Goal: Task Accomplishment & Management: Manage account settings

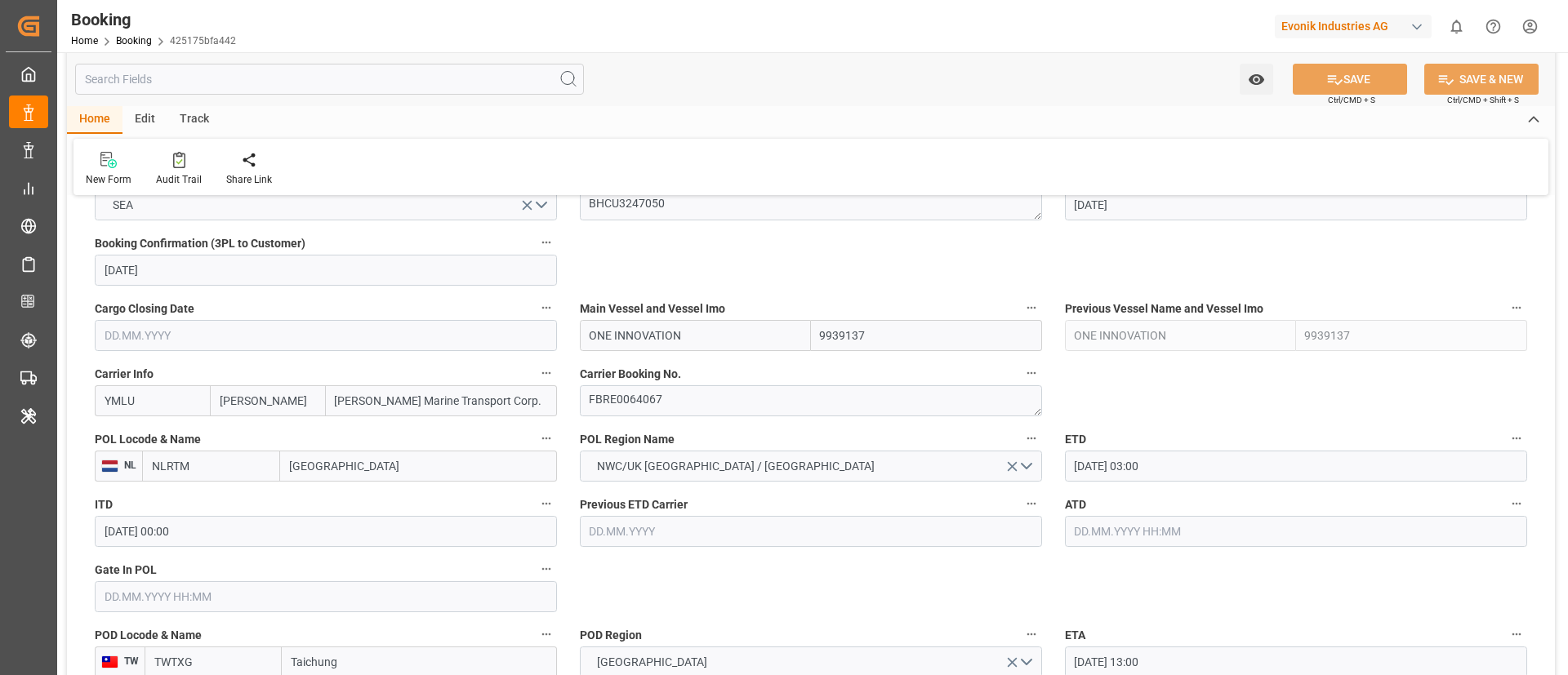
scroll to position [1103, 0]
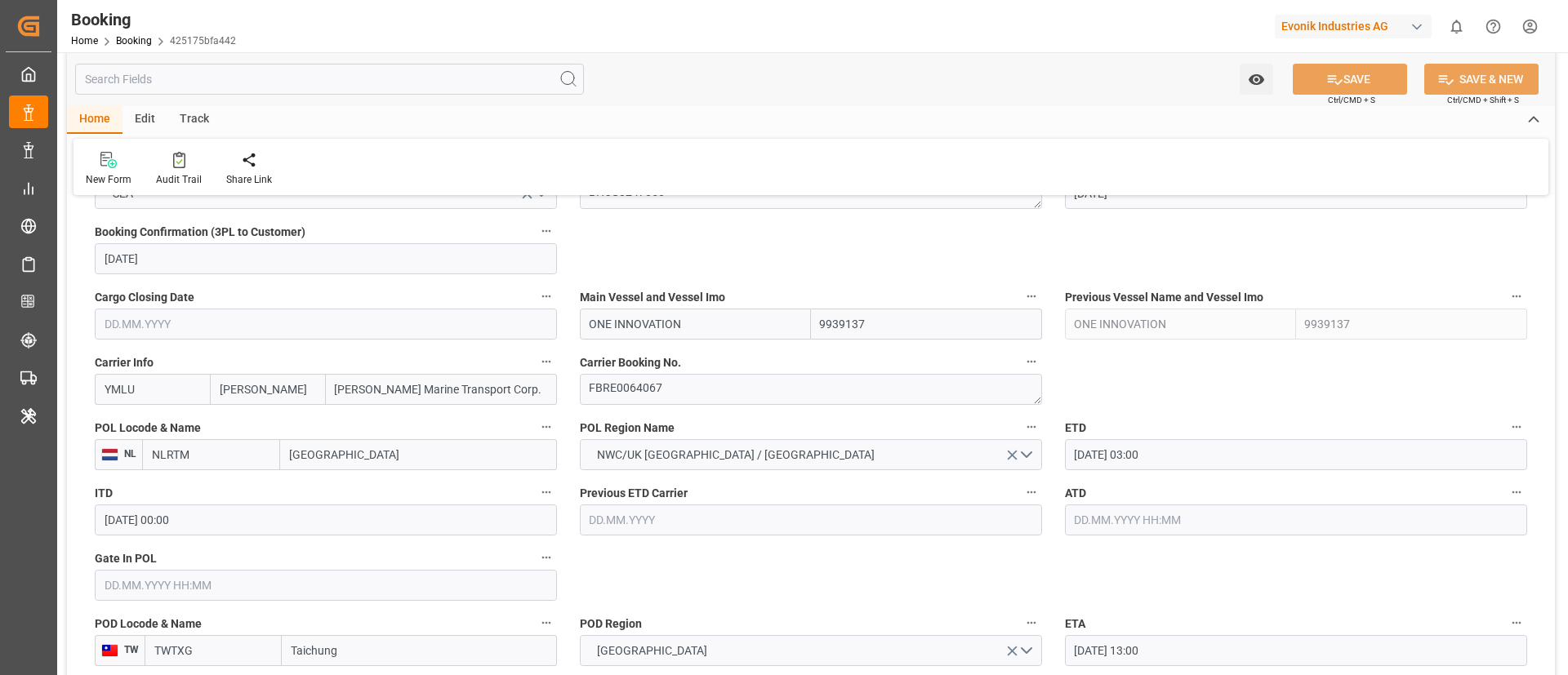
click at [727, 321] on input "ONE INNOVATION" at bounding box center [695, 324] width 231 height 31
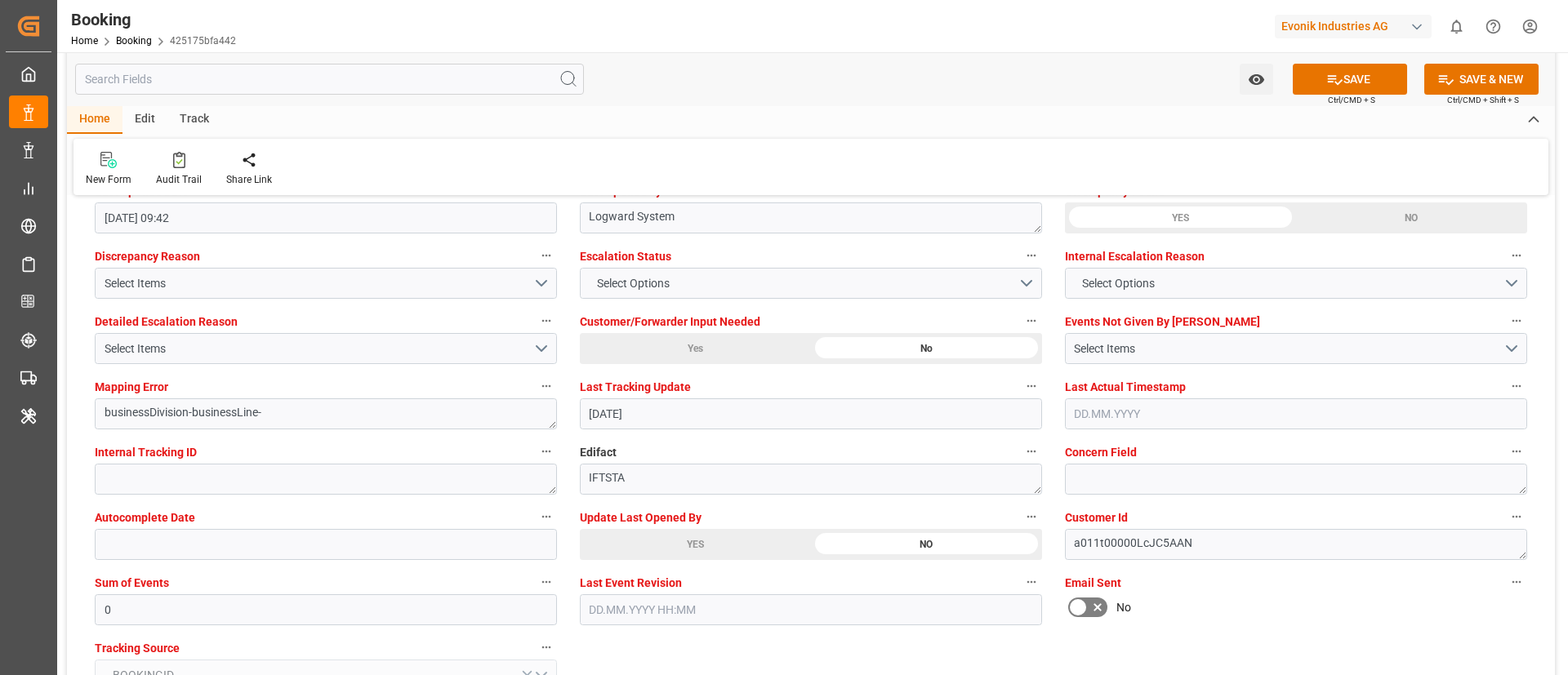
scroll to position [3062, 0]
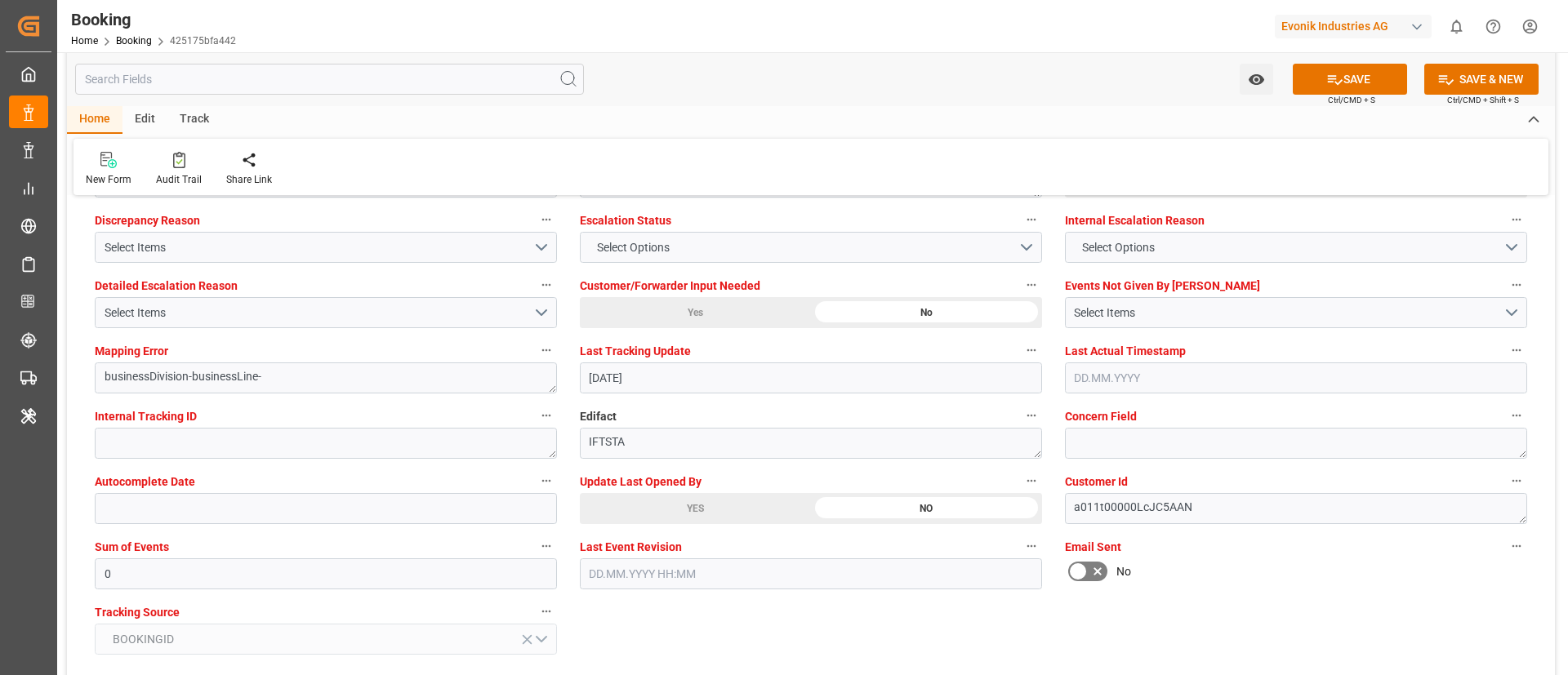
click at [652, 504] on div "YES" at bounding box center [695, 509] width 231 height 31
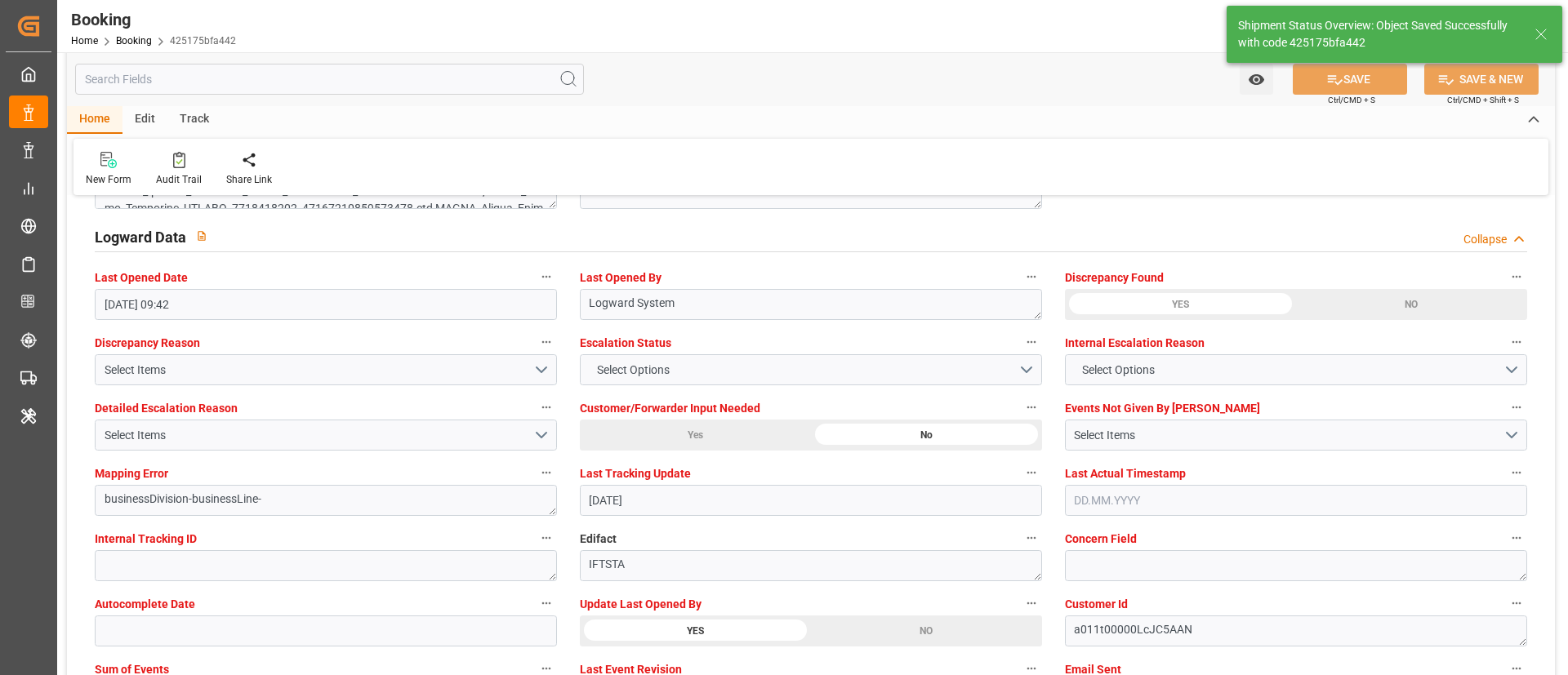
type input "ONE INNOVATION"
type input "10.10.2025 11:17"
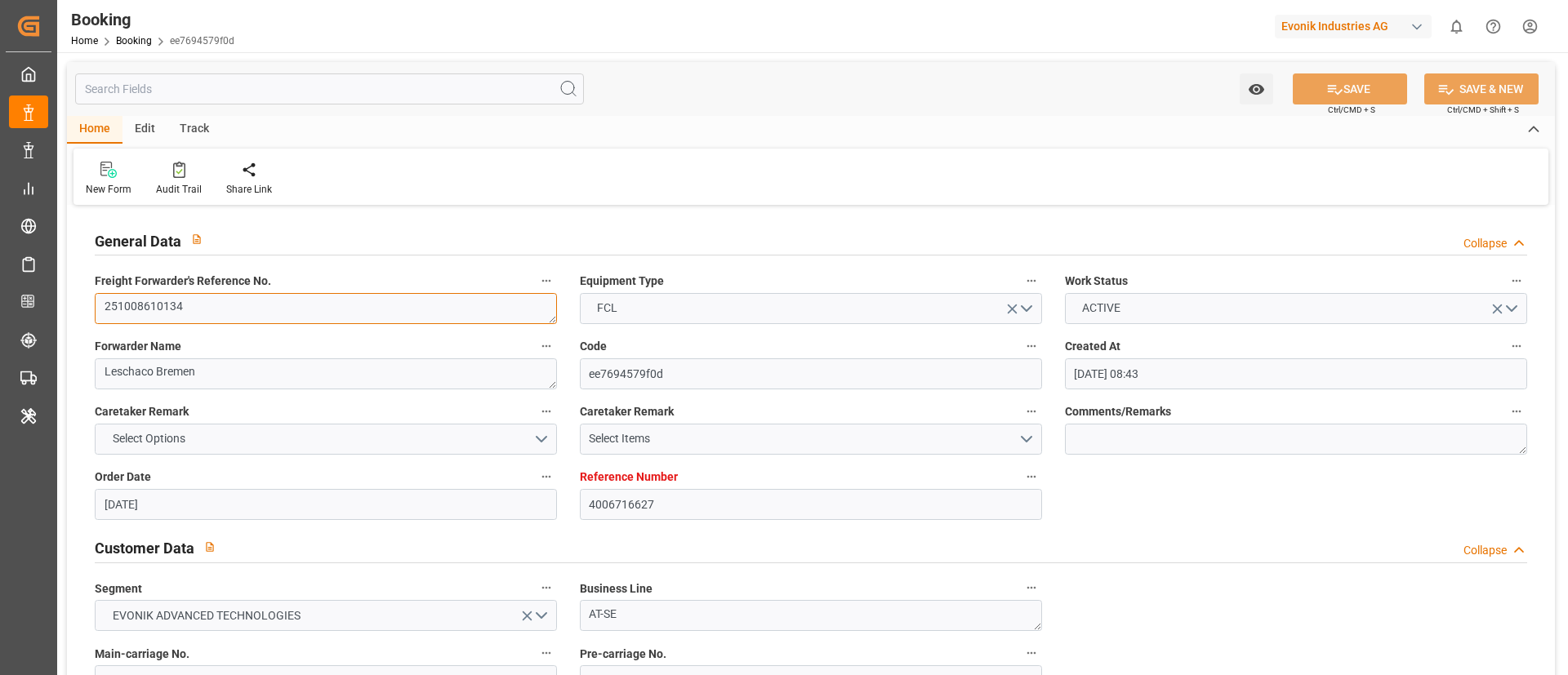
click at [346, 308] on textarea "251008610134" at bounding box center [326, 309] width 463 height 31
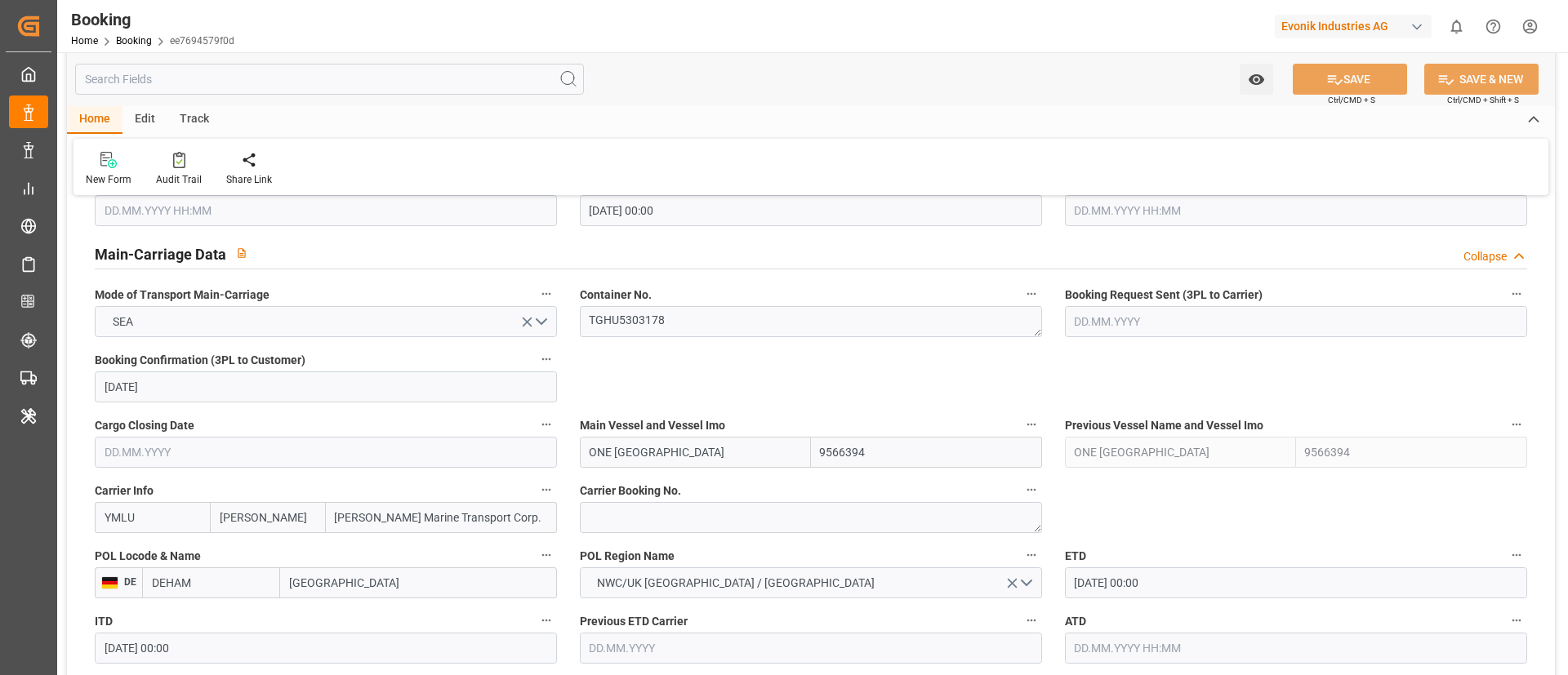
scroll to position [1103, 0]
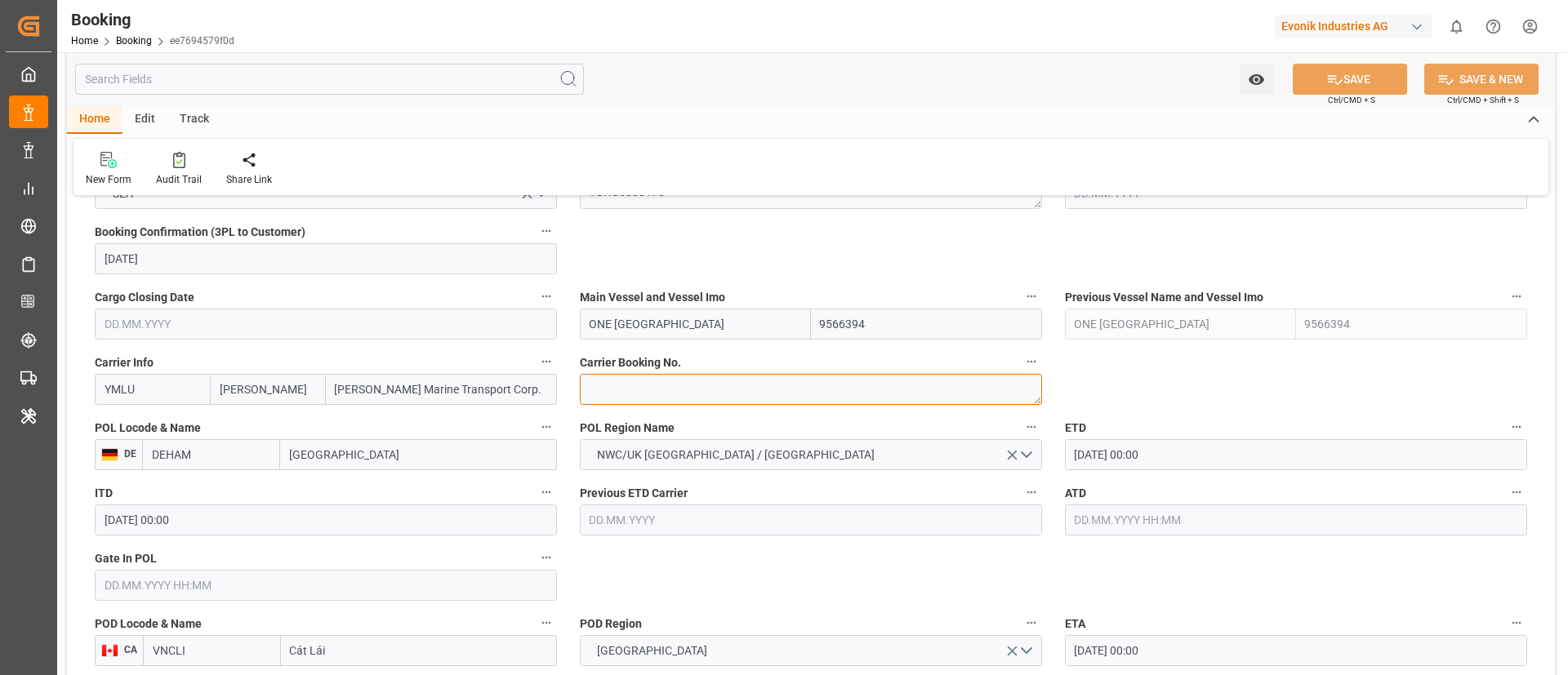
click at [679, 391] on textarea at bounding box center [811, 389] width 463 height 31
paste textarea "FBRE0063998"
type textarea "FBRE0063998"
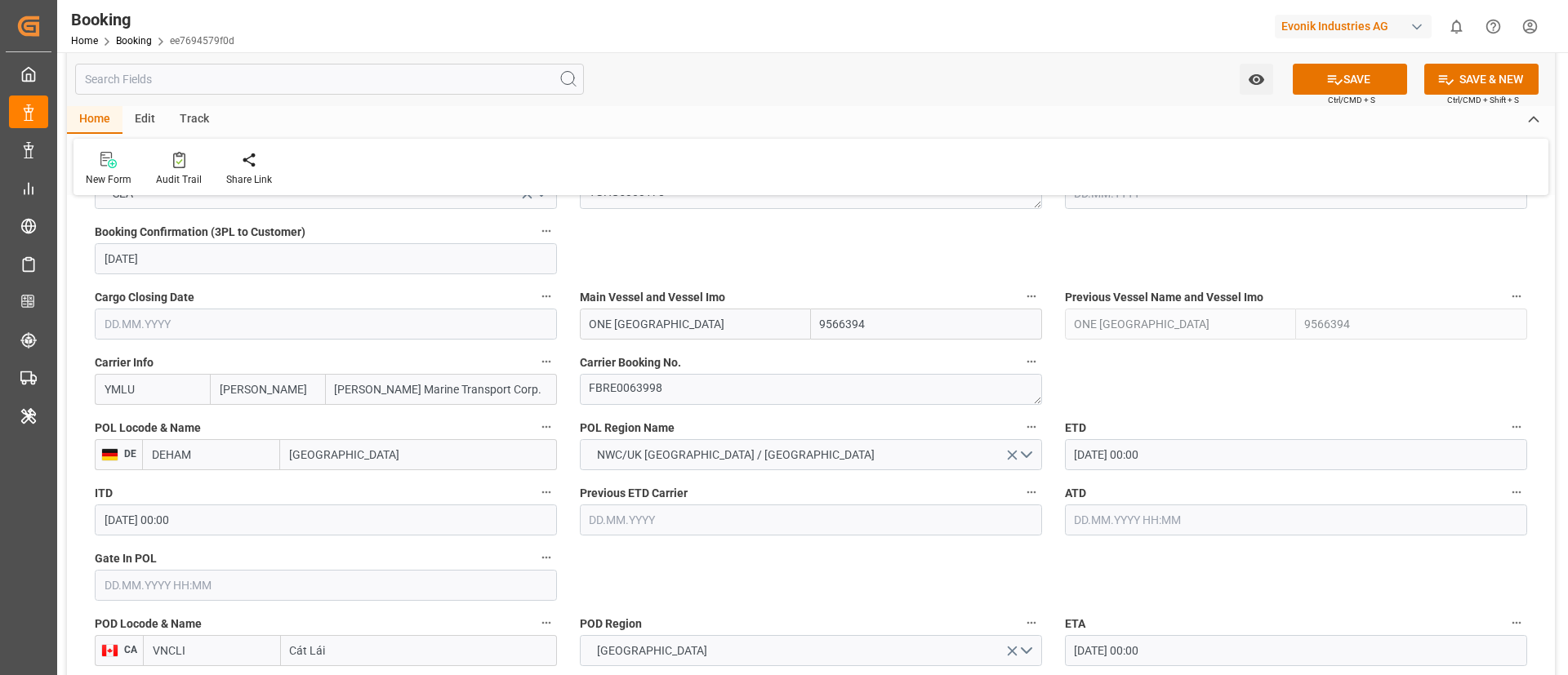
click at [730, 320] on input "ONE HANGZHOU BAY" at bounding box center [695, 324] width 231 height 31
type input "ONE HANGZHOU BAY"
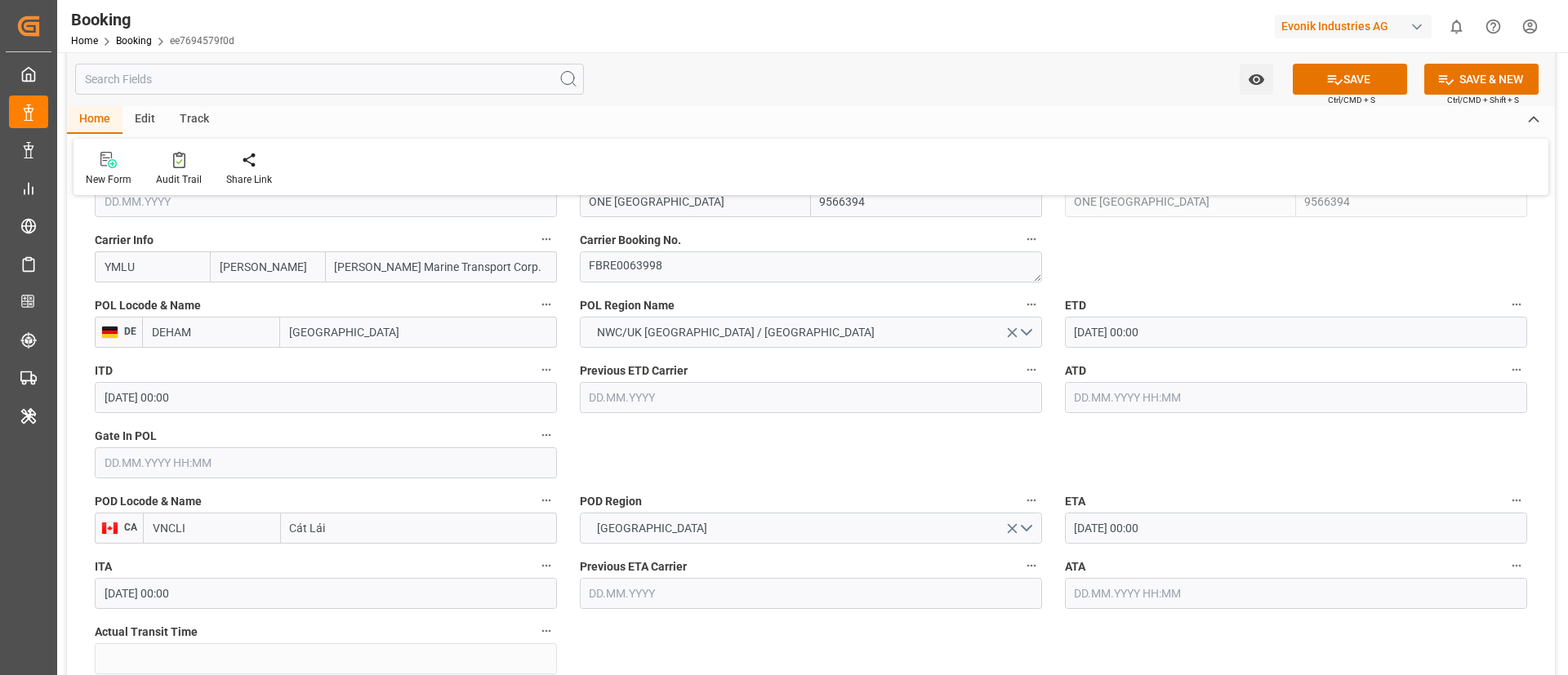
scroll to position [1347, 0]
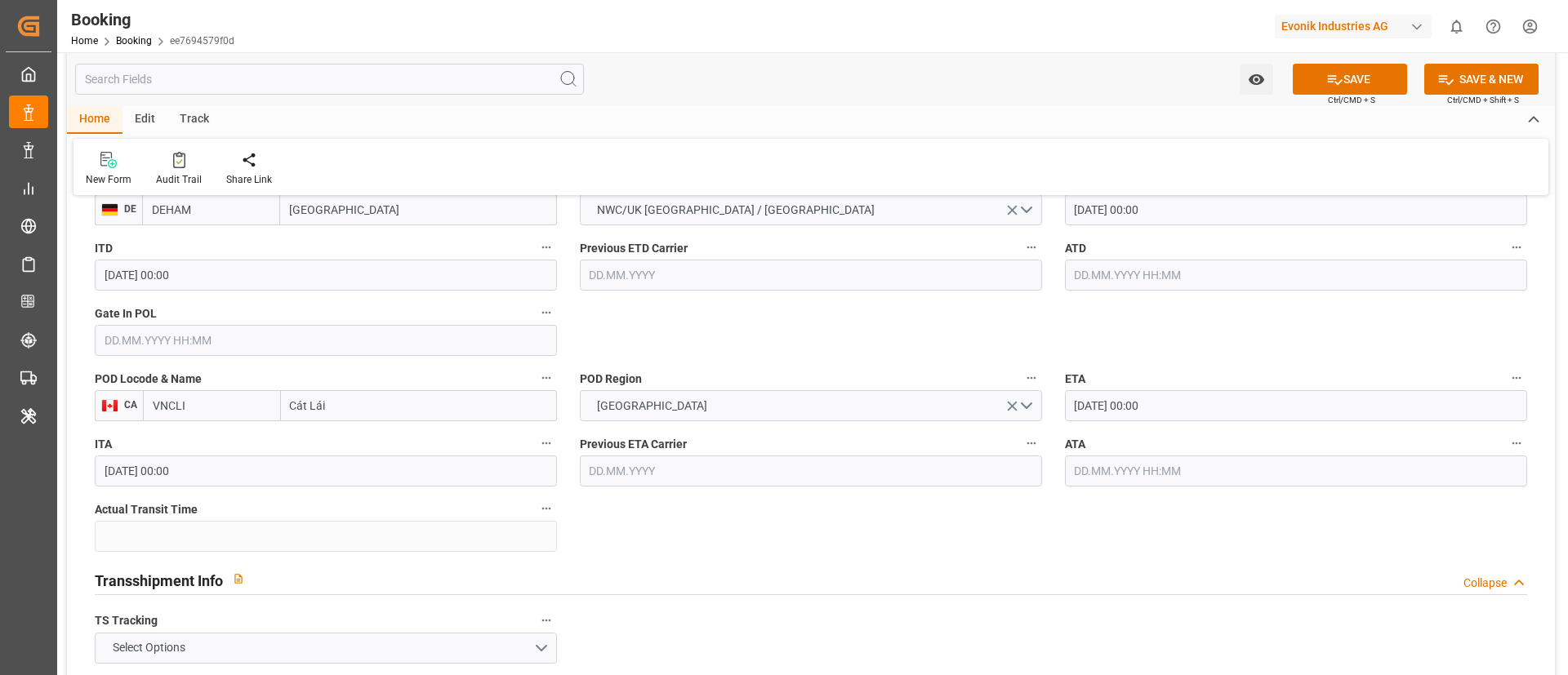
click at [1188, 401] on input "27.11.2025 00:00" at bounding box center [1296, 406] width 463 height 31
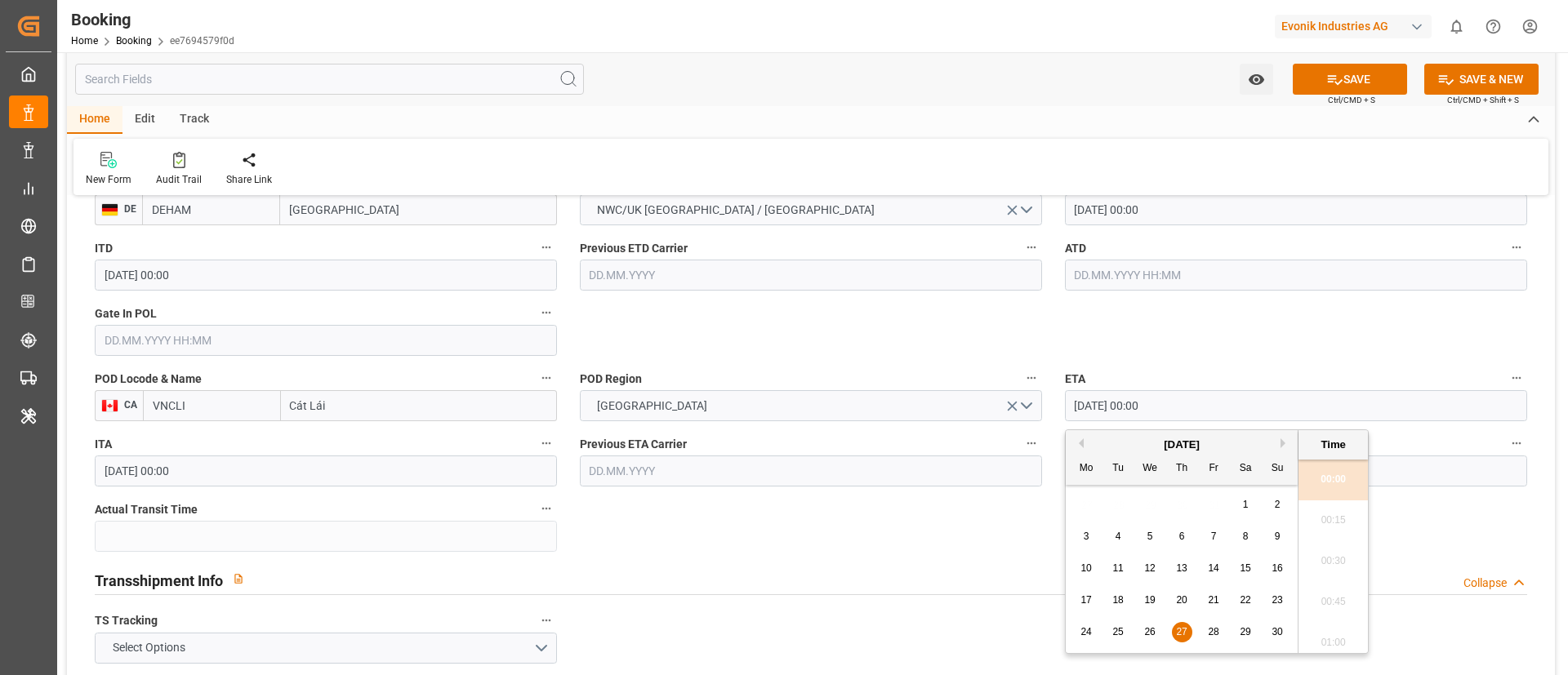
click at [1284, 442] on button "Next Month" at bounding box center [1285, 443] width 10 height 10
click at [1186, 531] on span "11" at bounding box center [1181, 536] width 10 height 11
type input "11.12.2025 00:00"
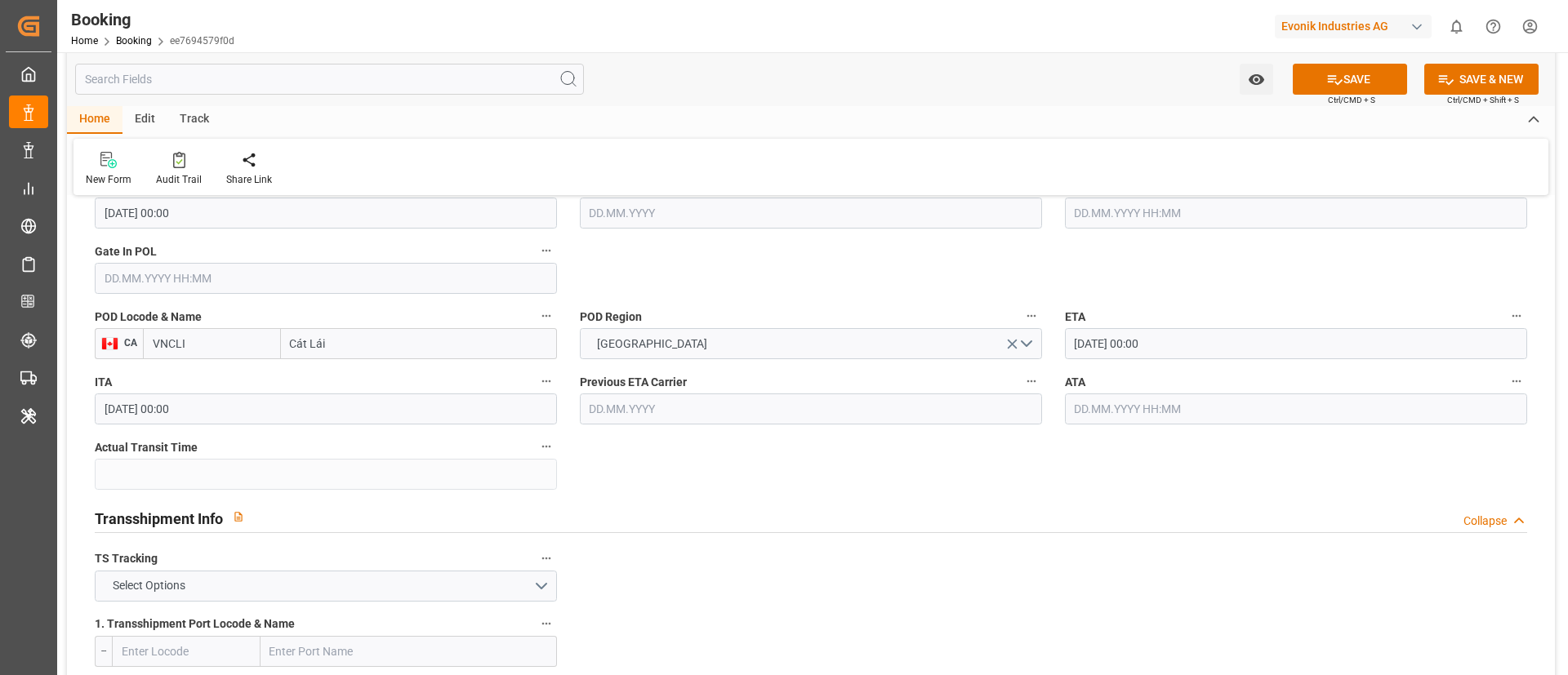
scroll to position [1592, 0]
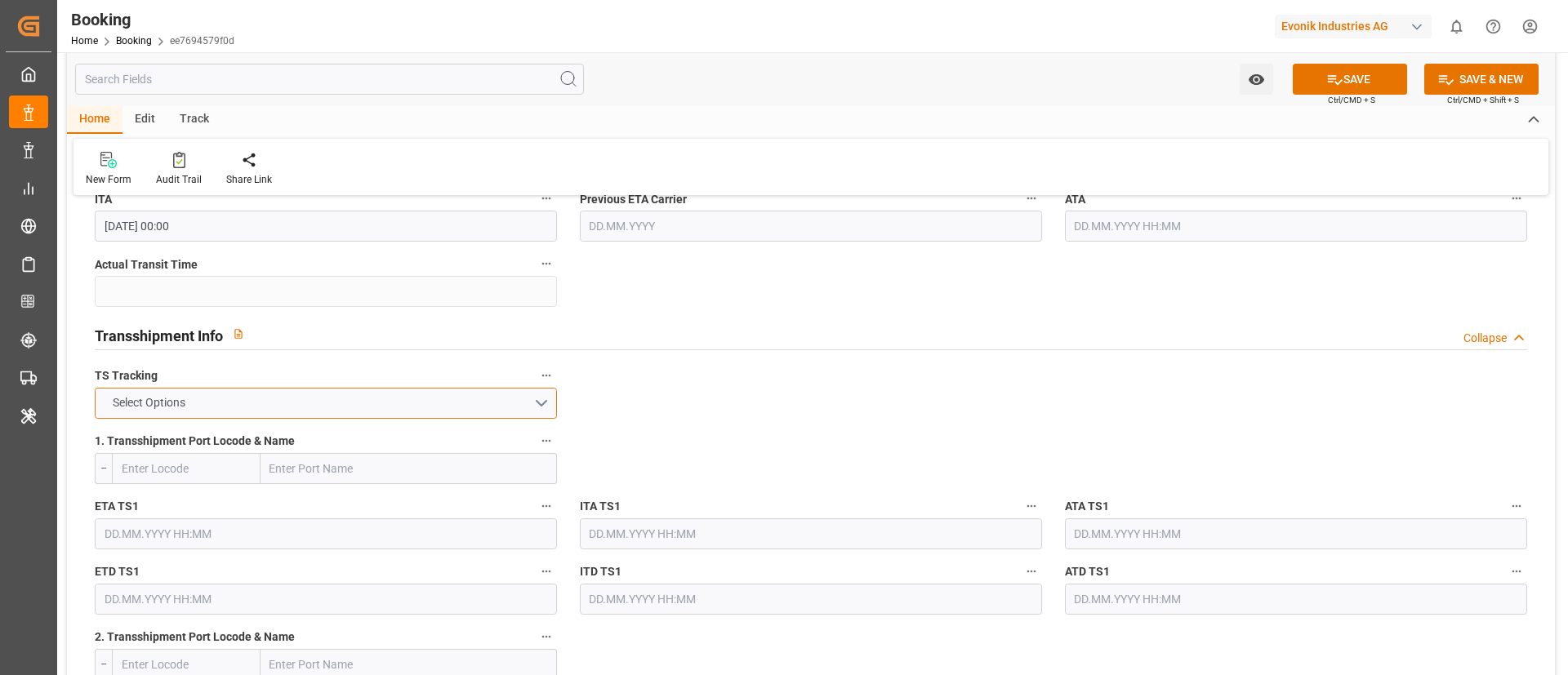
click at [402, 411] on button "Select Options" at bounding box center [326, 403] width 463 height 31
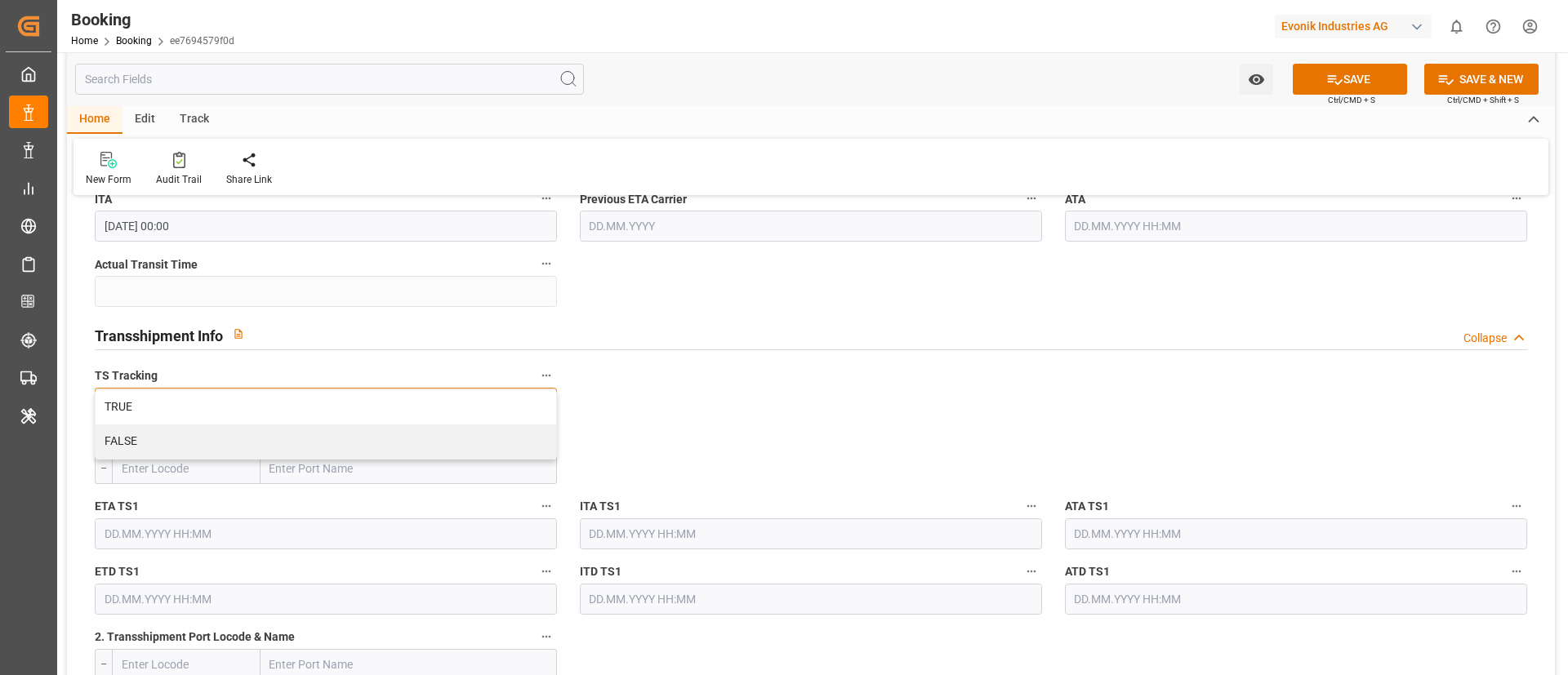
click at [402, 411] on div "TRUE" at bounding box center [326, 407] width 461 height 34
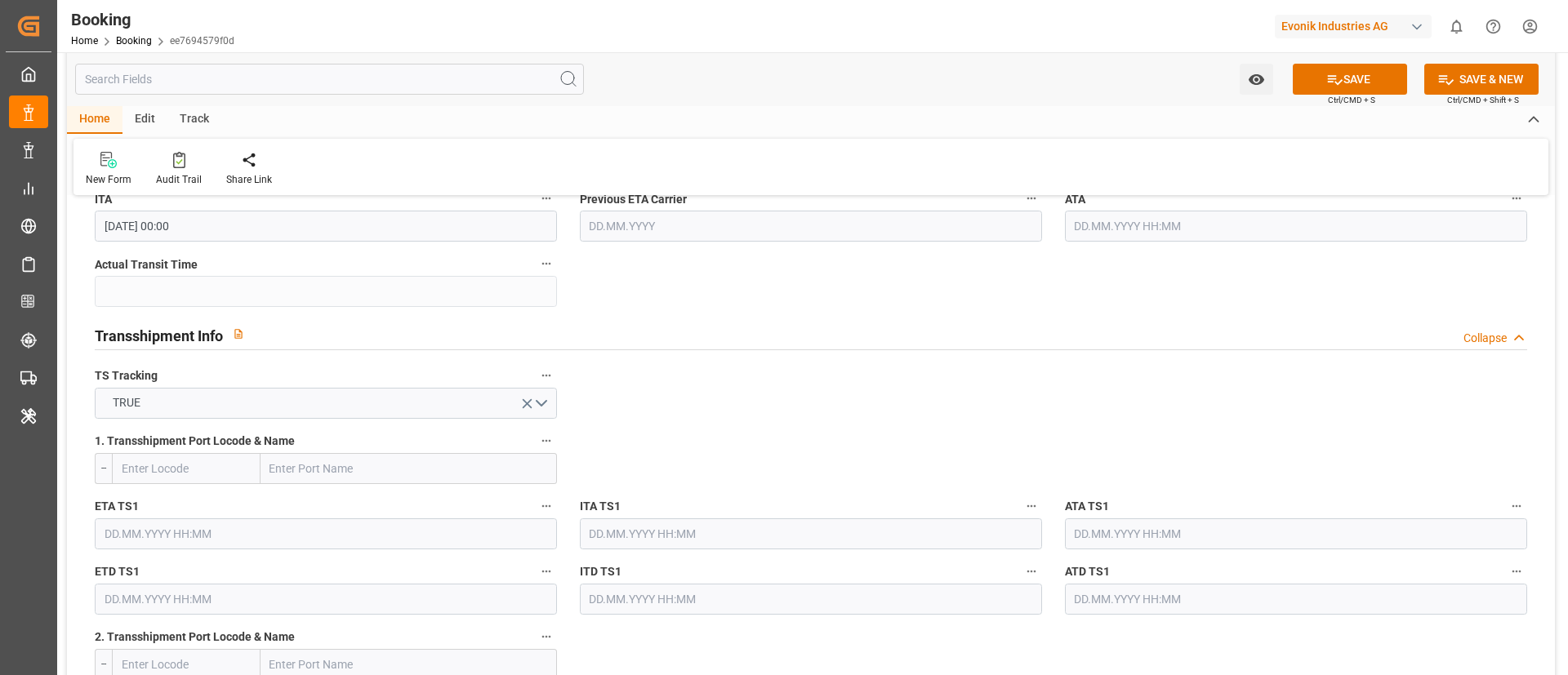
click at [344, 462] on input "text" at bounding box center [409, 469] width 296 height 31
paste input "CAI MEP"
type input "CAI MEP"
click at [362, 537] on b "Cai Mep International Terminal" at bounding box center [348, 541] width 156 height 13
type input "VNCMT"
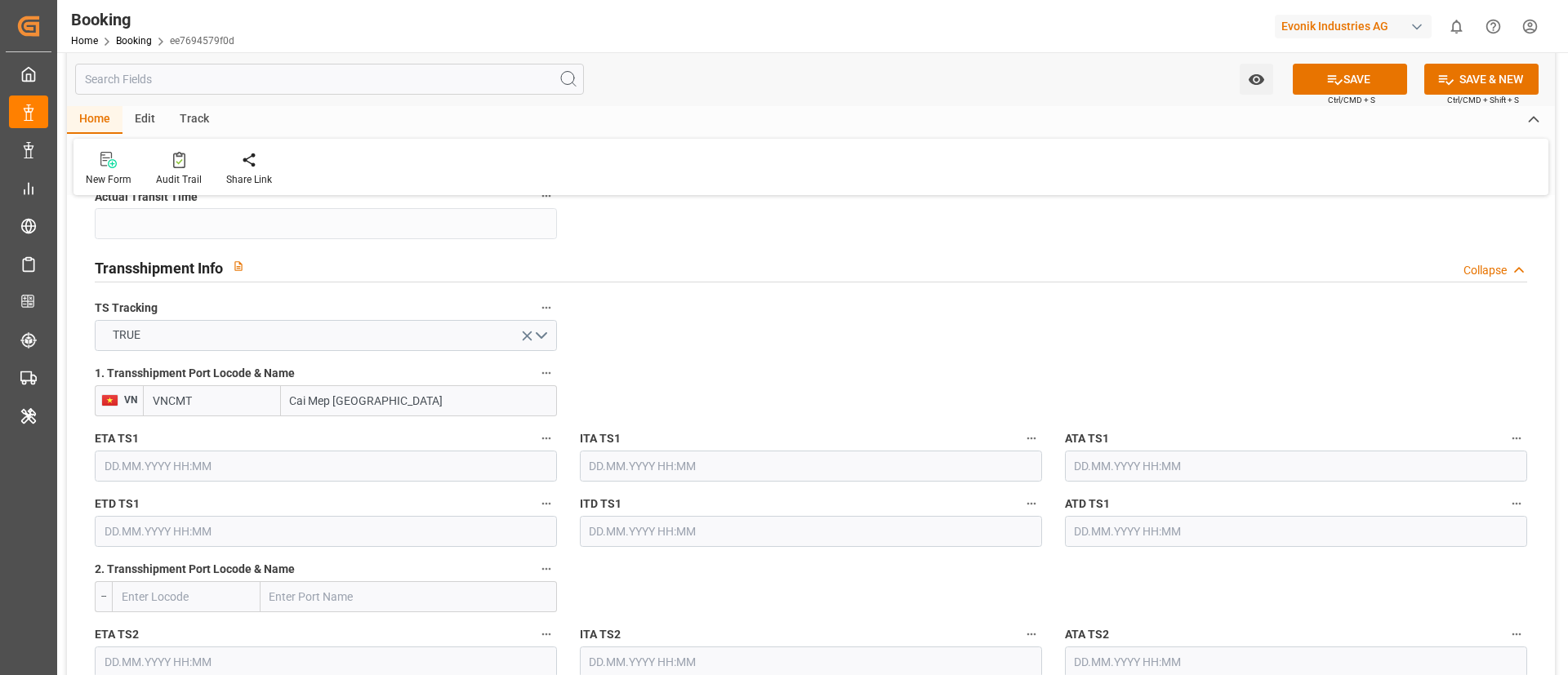
type input "Cai Mep International Terminal"
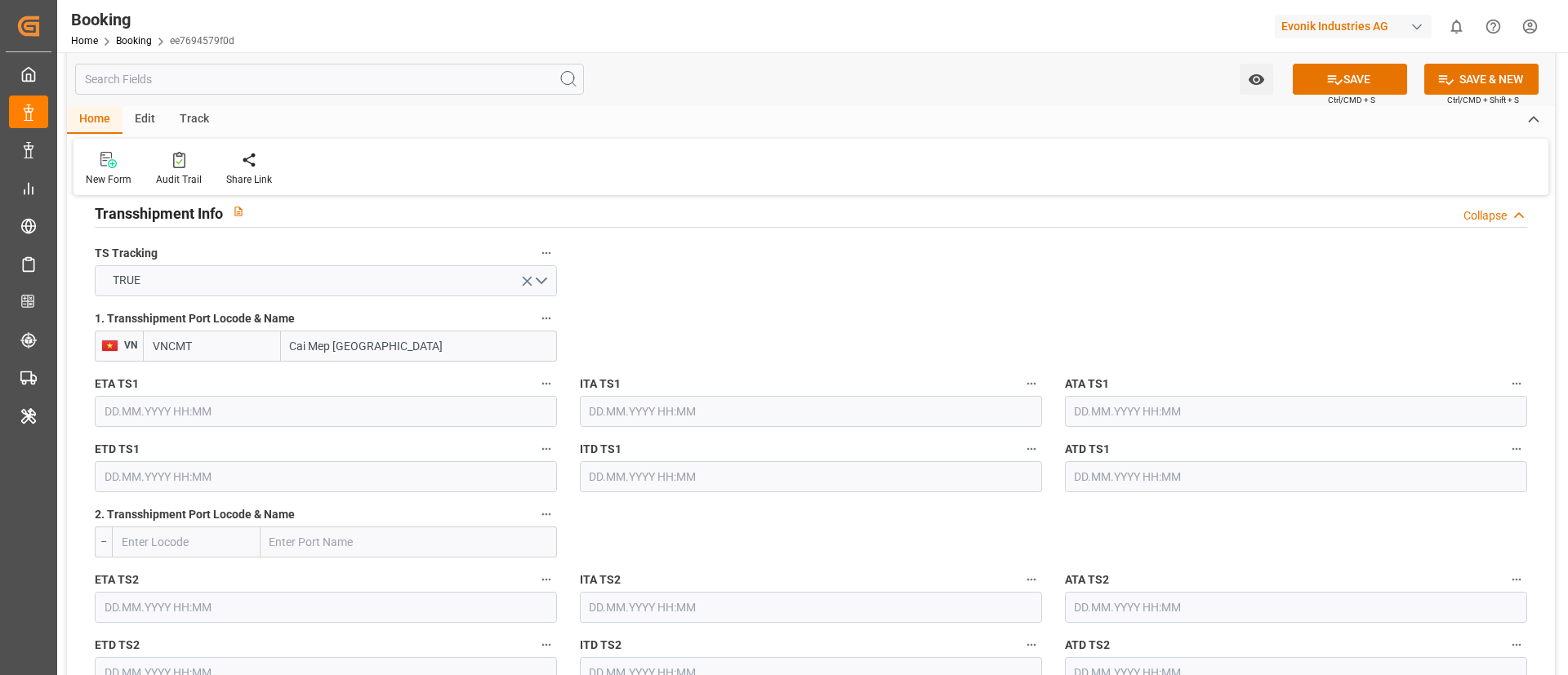
click at [214, 415] on input "text" at bounding box center [326, 412] width 463 height 31
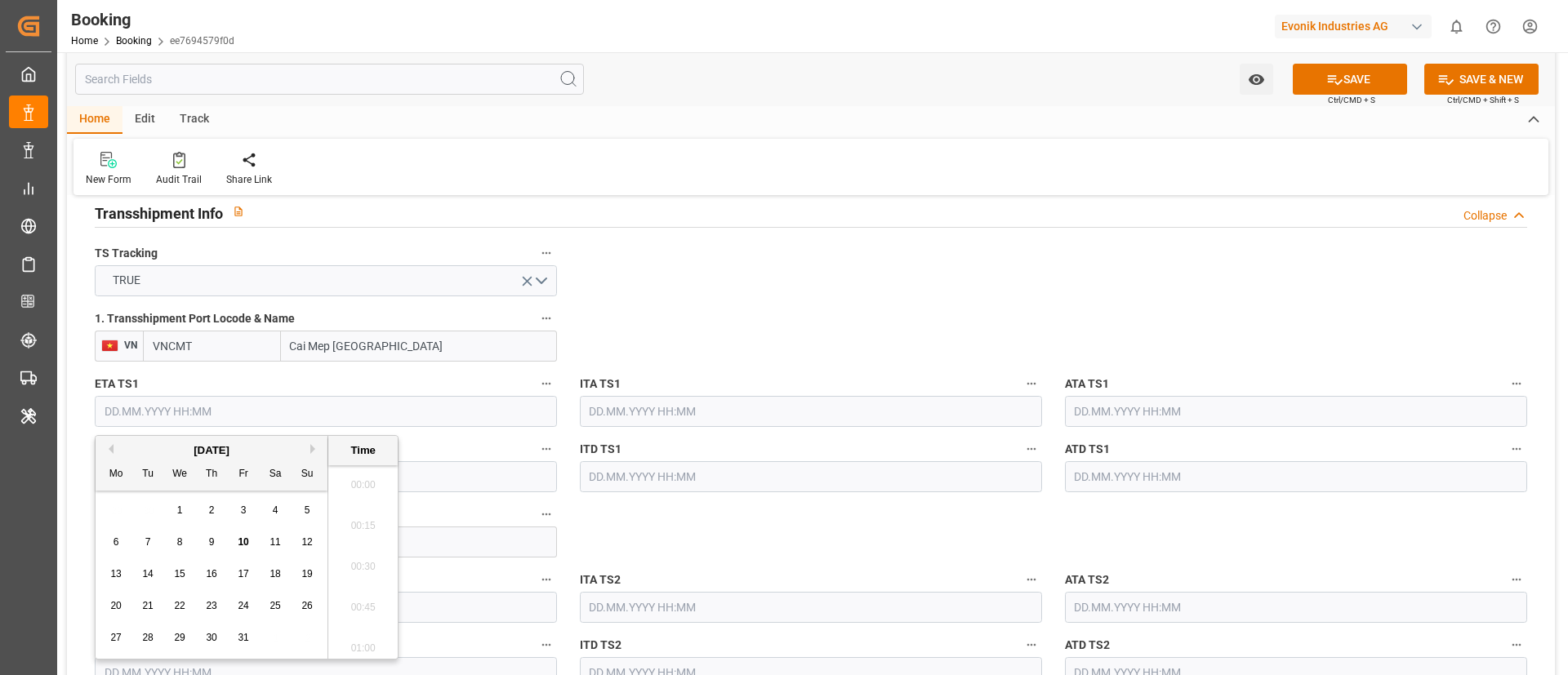
scroll to position [2660, 0]
click at [314, 449] on button "Next Month" at bounding box center [314, 449] width 10 height 10
click at [207, 642] on span "27" at bounding box center [211, 638] width 10 height 11
type input "27.11.2025 00:00"
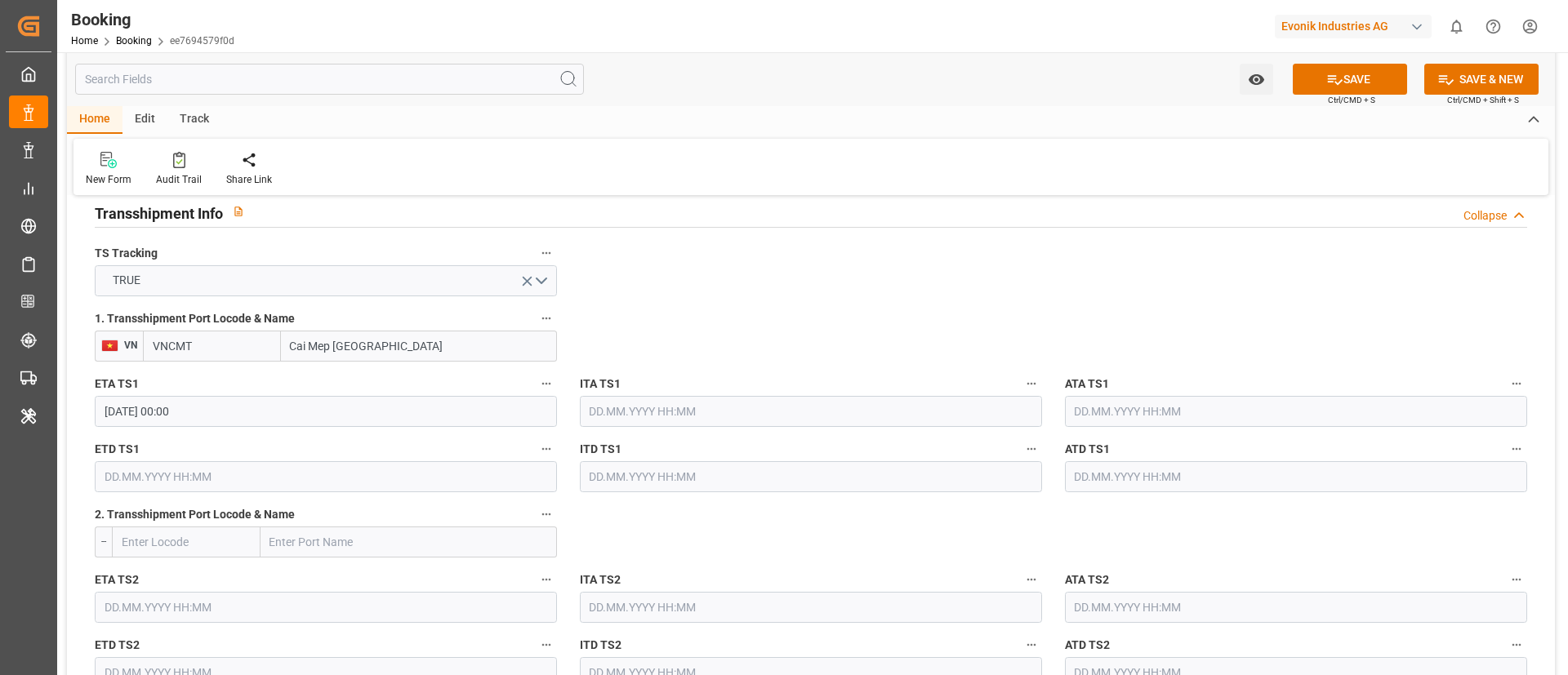
click at [166, 477] on input "text" at bounding box center [326, 477] width 463 height 31
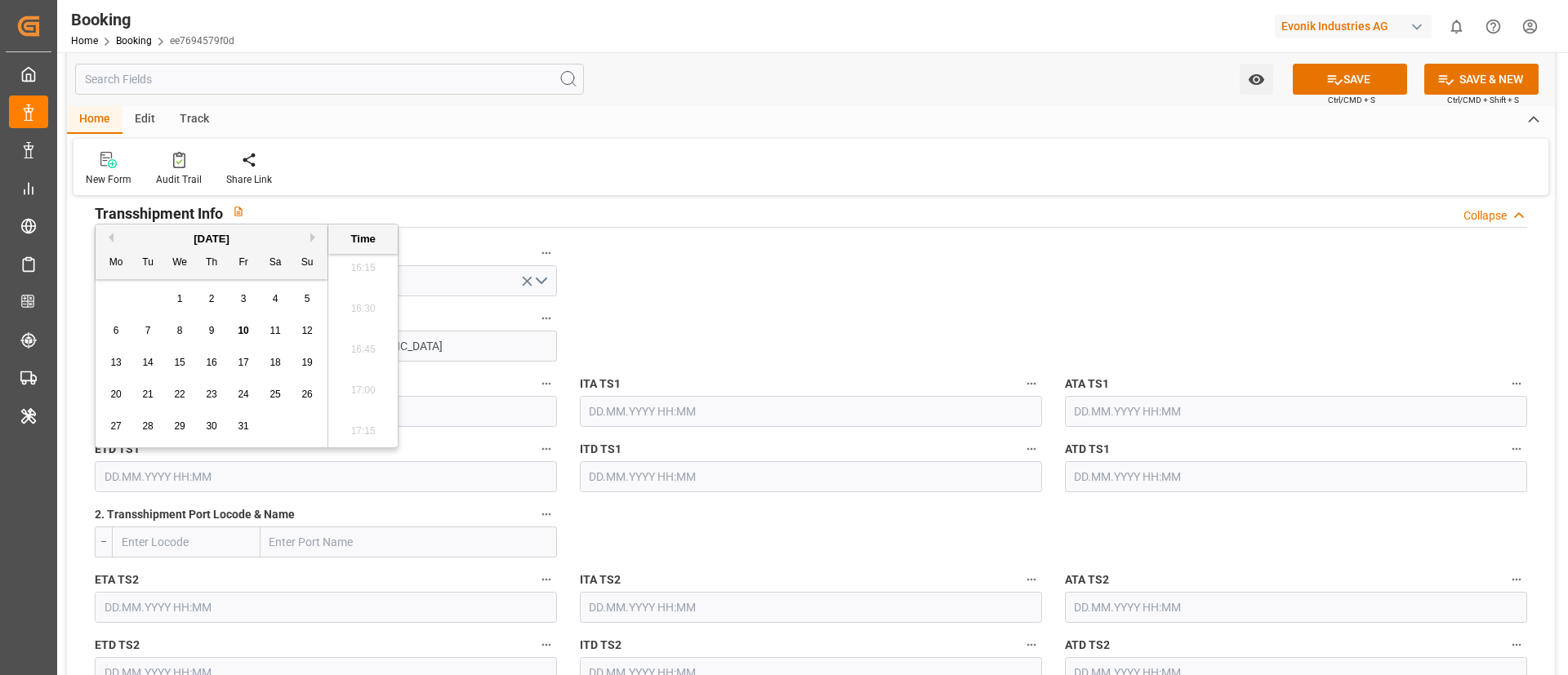
click at [317, 235] on button "Next Month" at bounding box center [314, 237] width 10 height 10
click at [302, 430] on span "30" at bounding box center [307, 426] width 10 height 11
type input "30.11.2025 00:00"
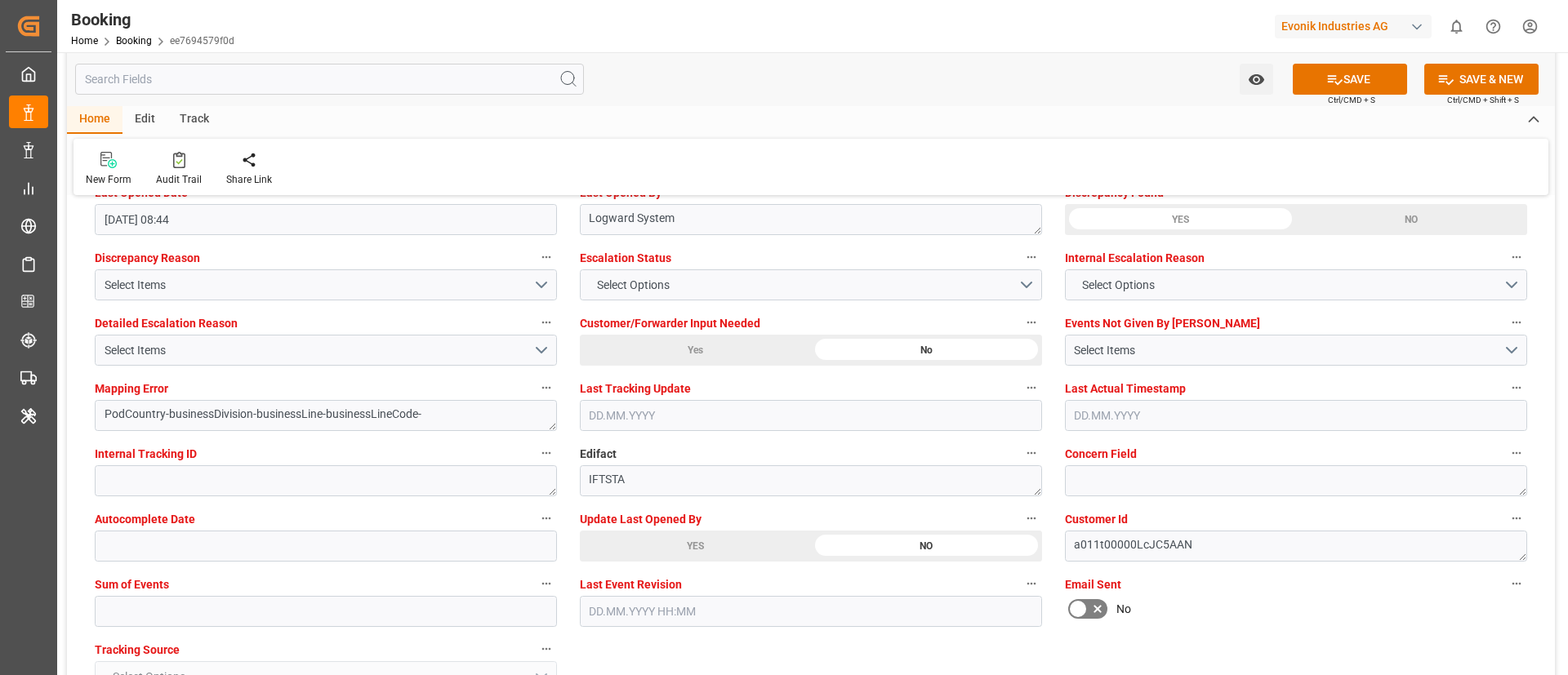
scroll to position [3062, 0]
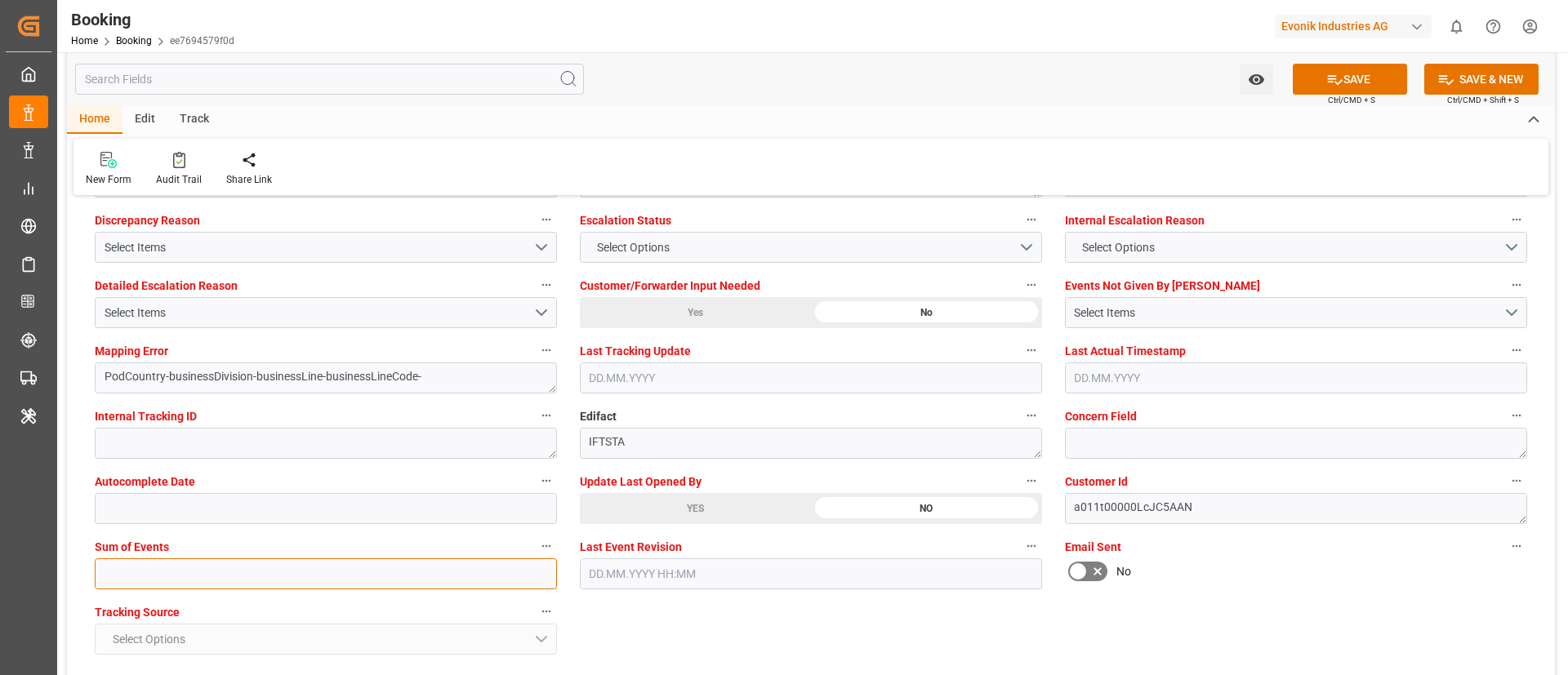
click at [301, 580] on input "text" at bounding box center [326, 574] width 463 height 31
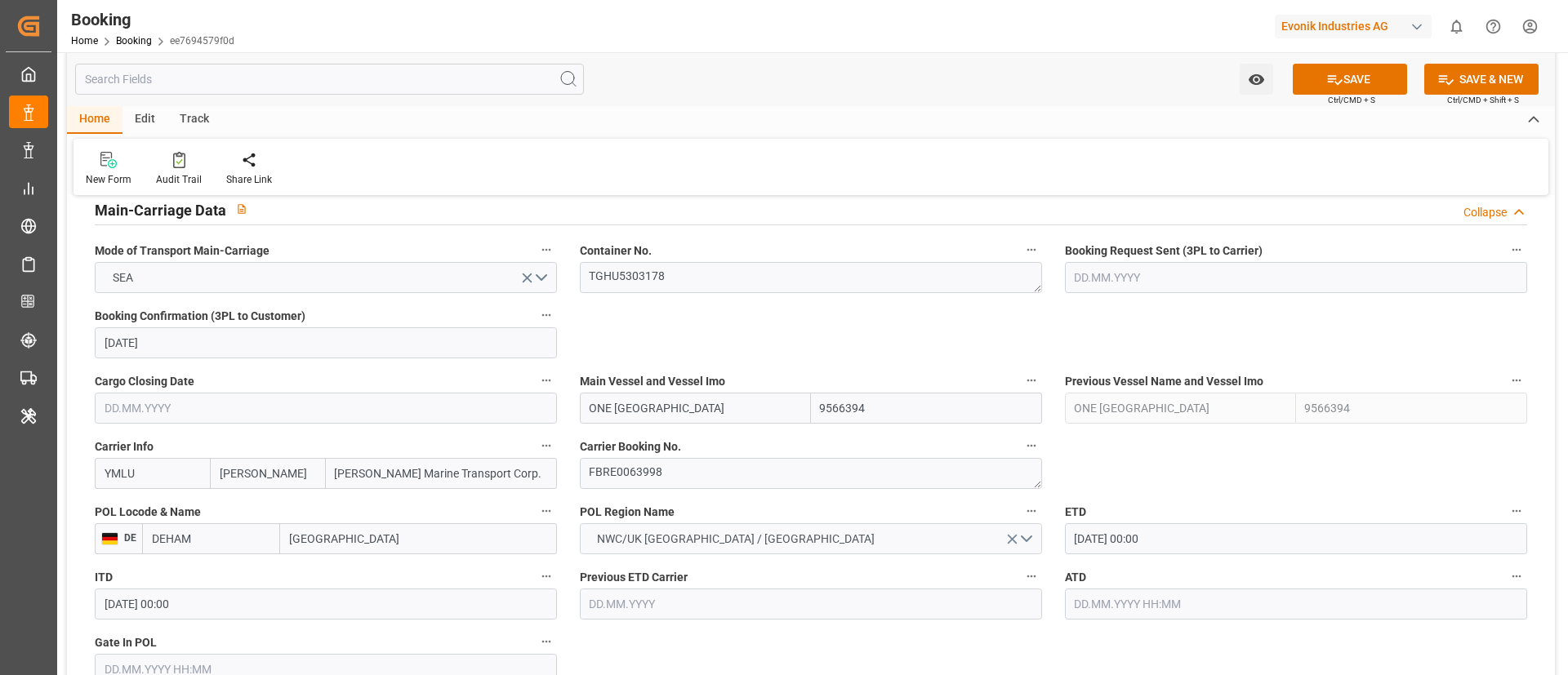
scroll to position [980, 0]
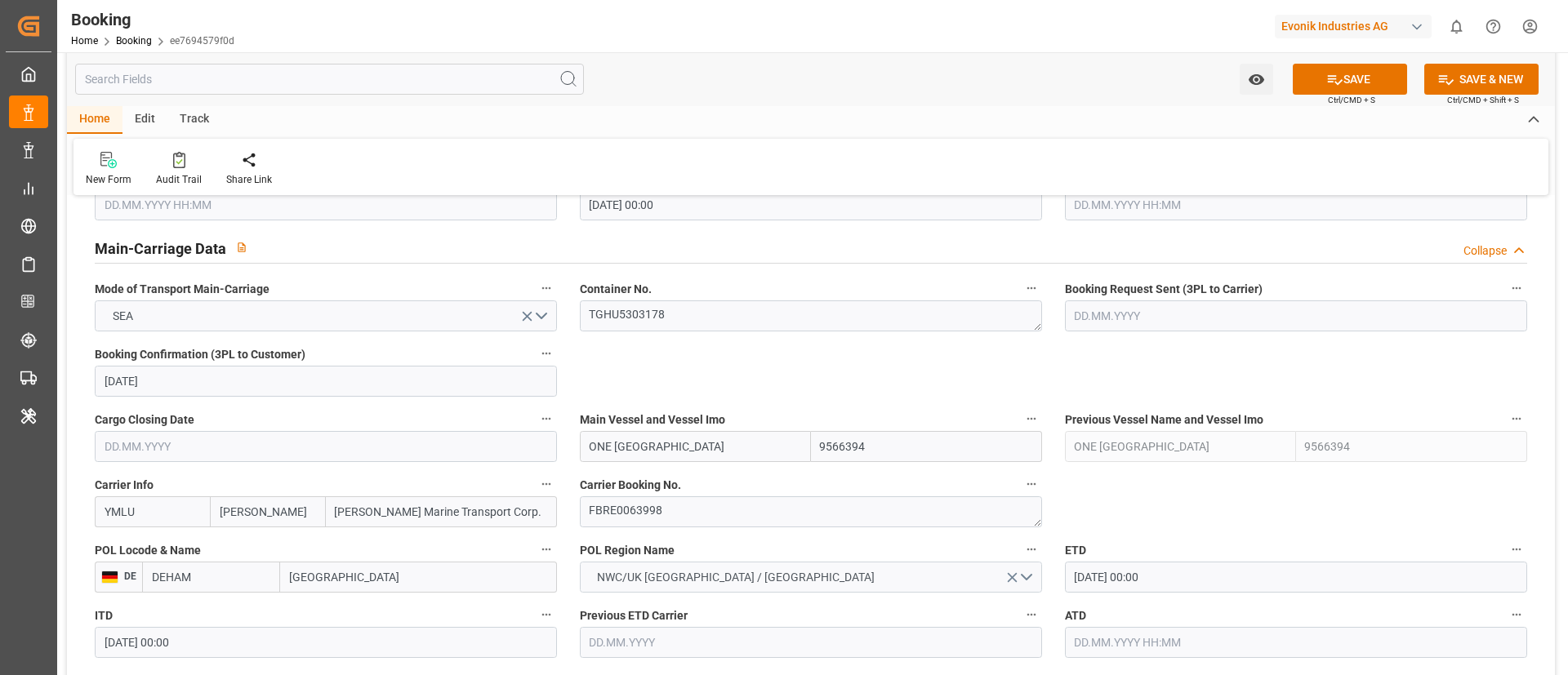
type input "0"
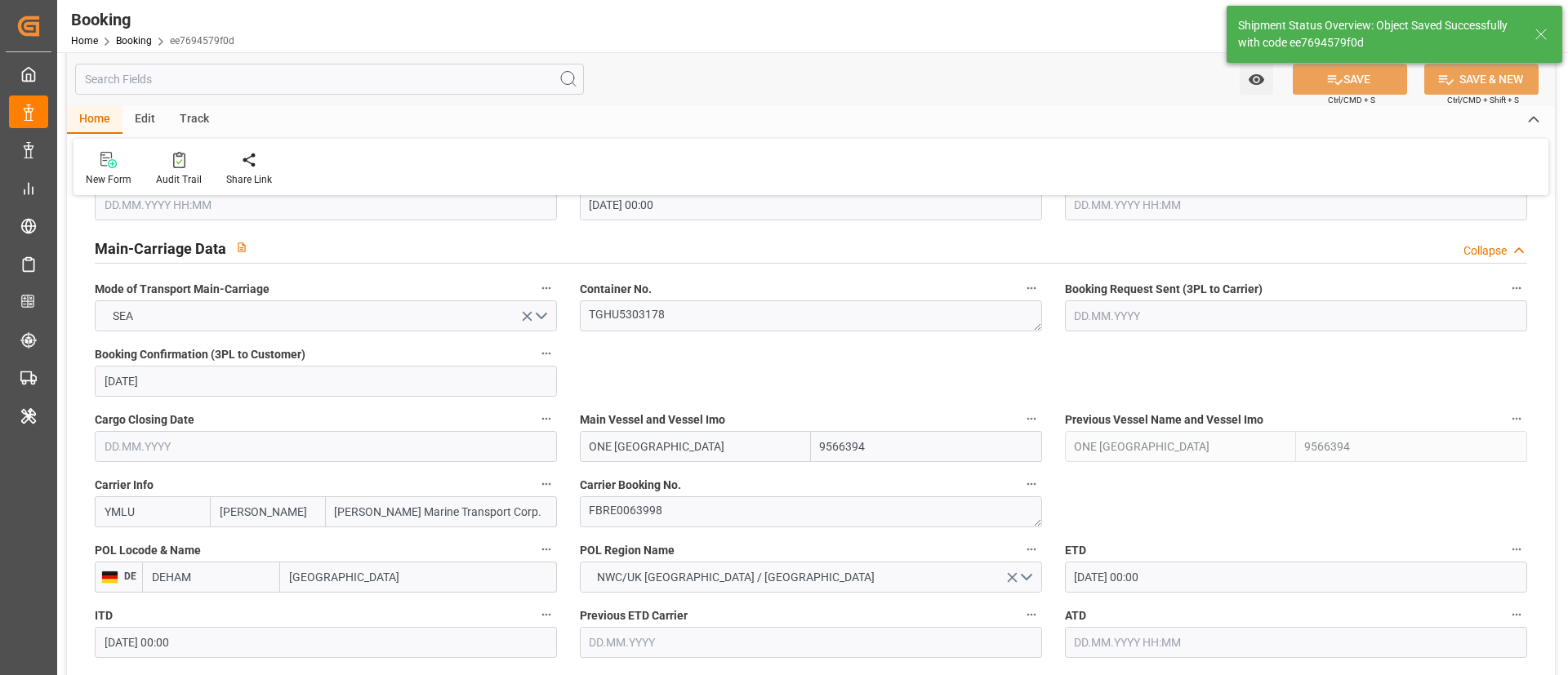
type input "ONE HANGZHOU BAY"
type input "27.11.2025 00:00"
type input "30.11.2025 00:00"
type input "10.10.2025 11:21"
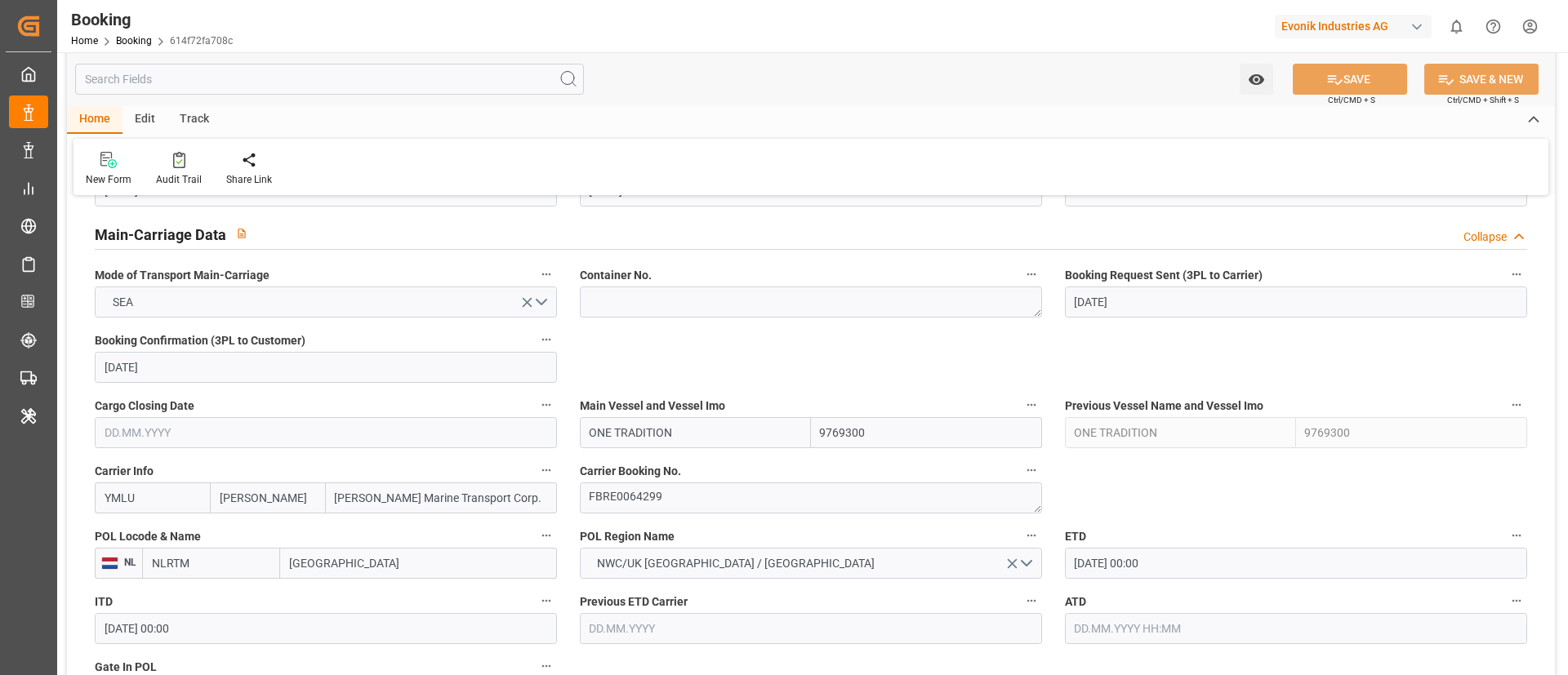
scroll to position [980, 0]
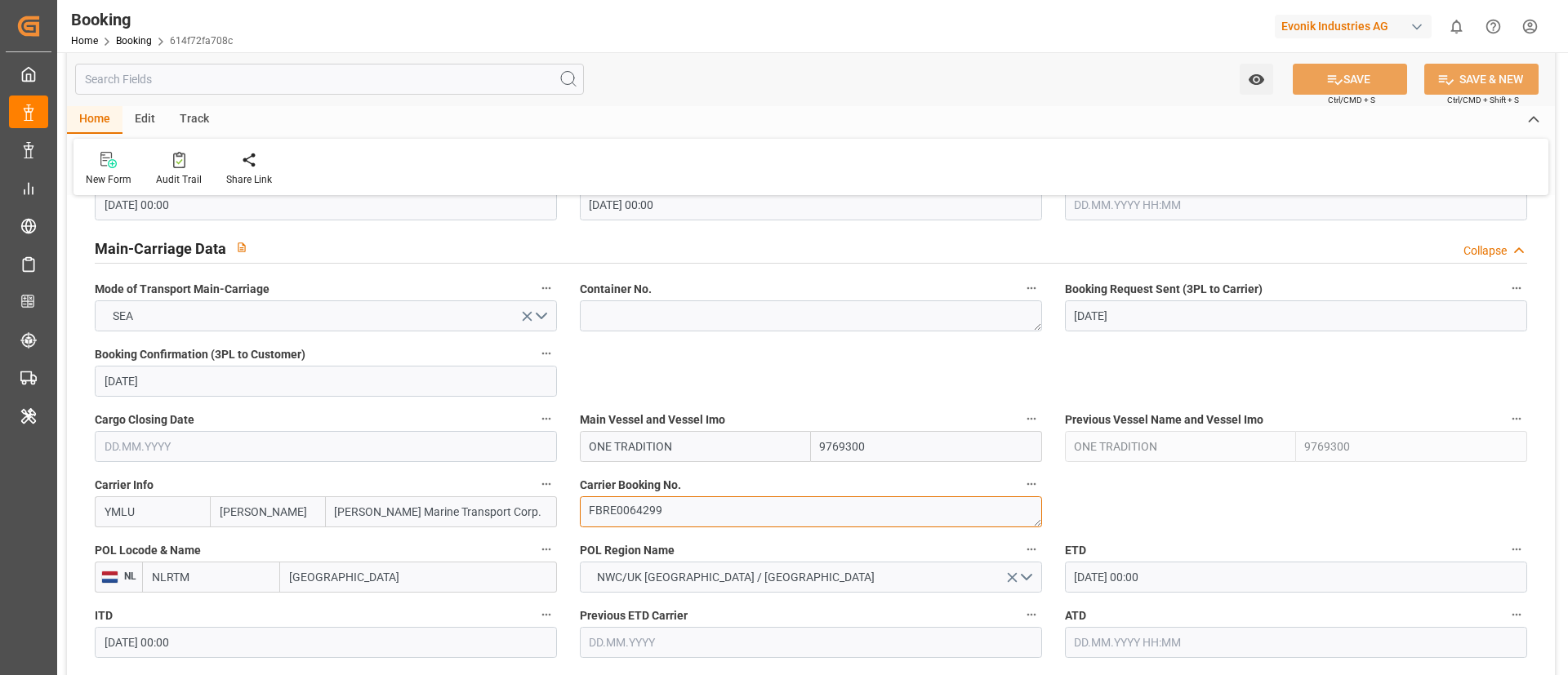
click at [687, 510] on textarea "FBRE0064299" at bounding box center [811, 512] width 463 height 31
click at [698, 443] on input "ONE TRADITION" at bounding box center [695, 447] width 231 height 31
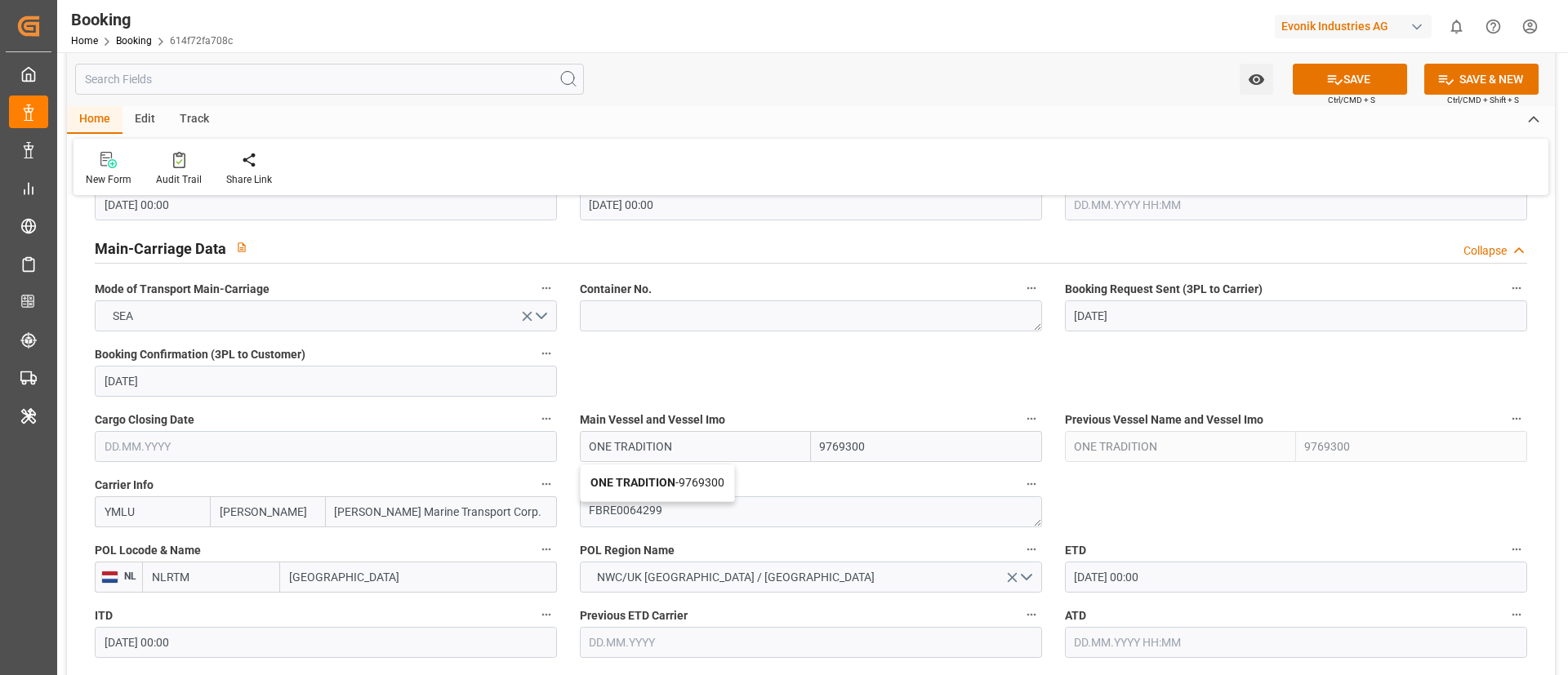
type input "ONE TRADITION"
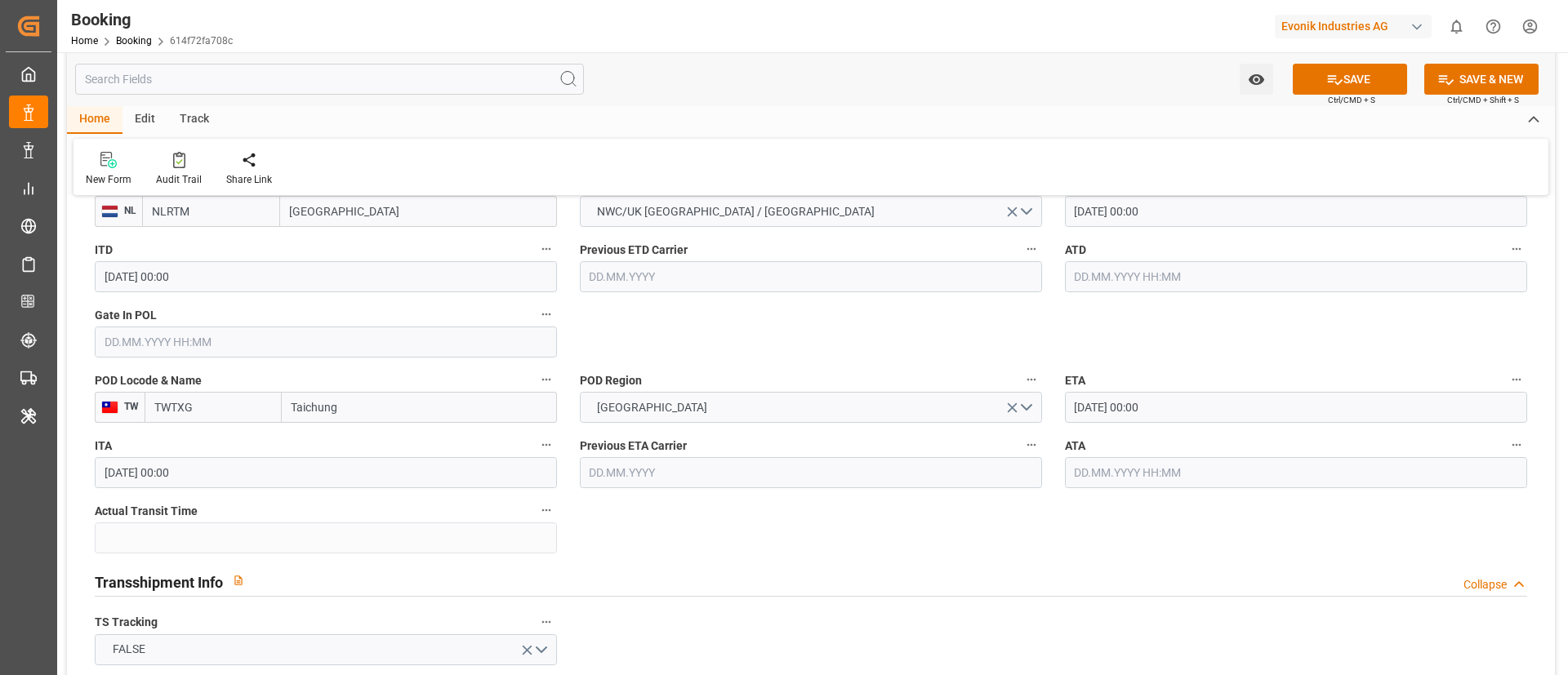
scroll to position [1347, 0]
click at [1177, 212] on input "26.10.2025 00:00" at bounding box center [1296, 210] width 463 height 31
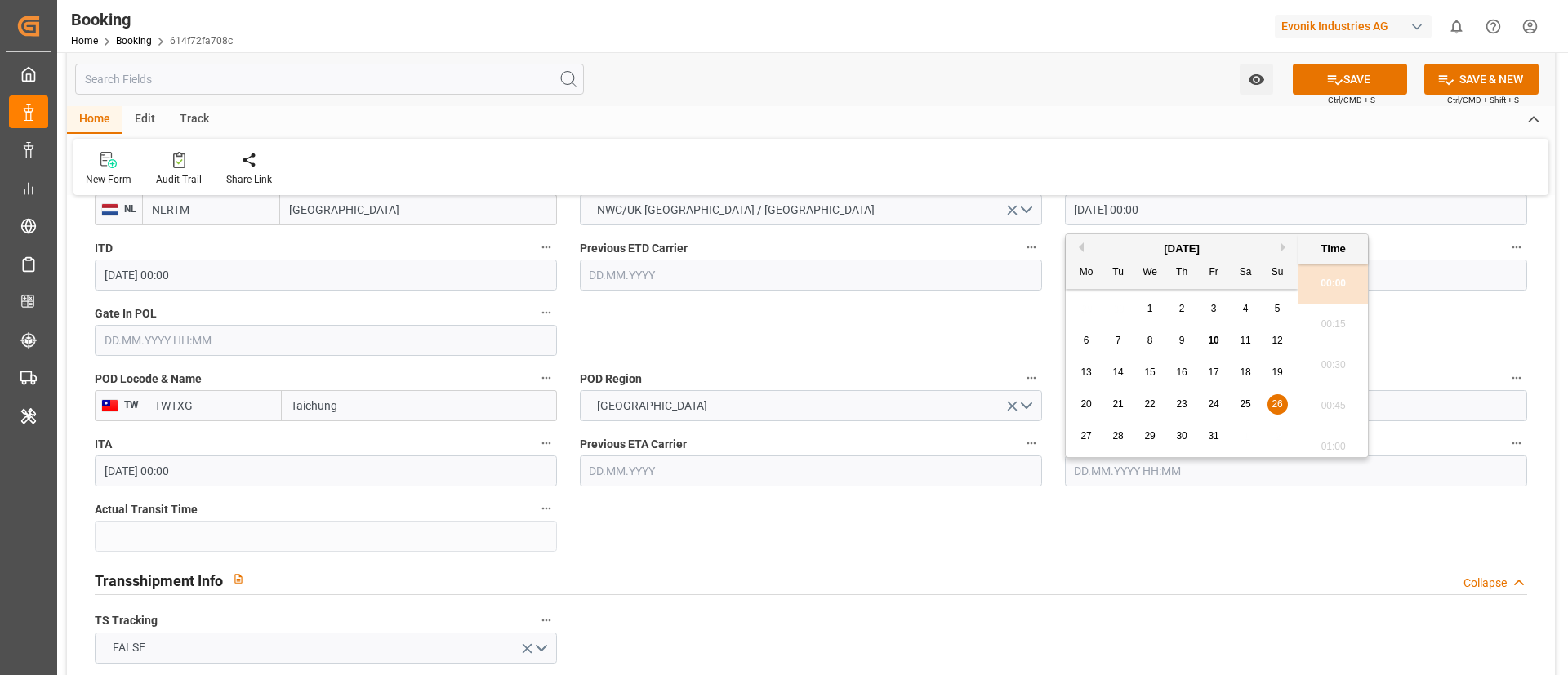
click at [1210, 435] on span "31" at bounding box center [1213, 435] width 10 height 11
type input "31.10.2025 00:00"
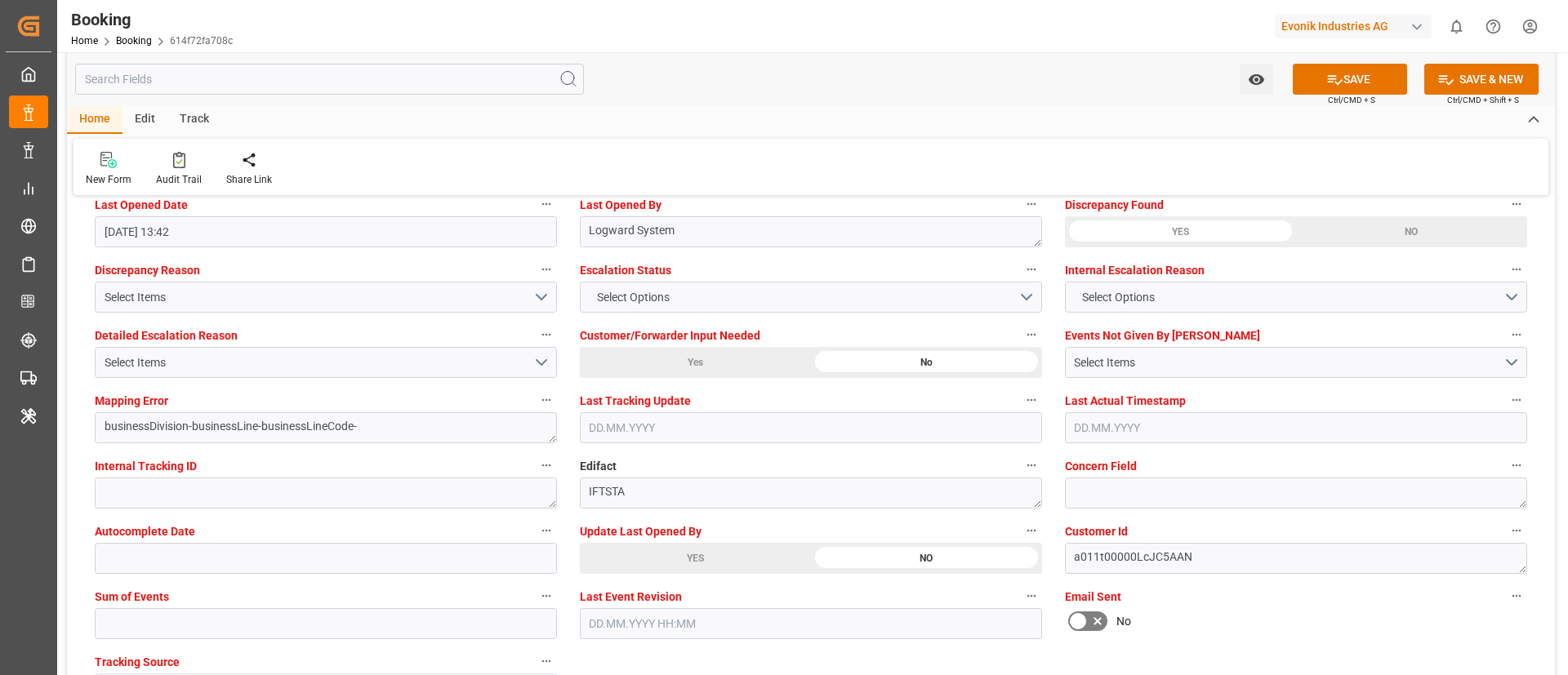
scroll to position [3062, 0]
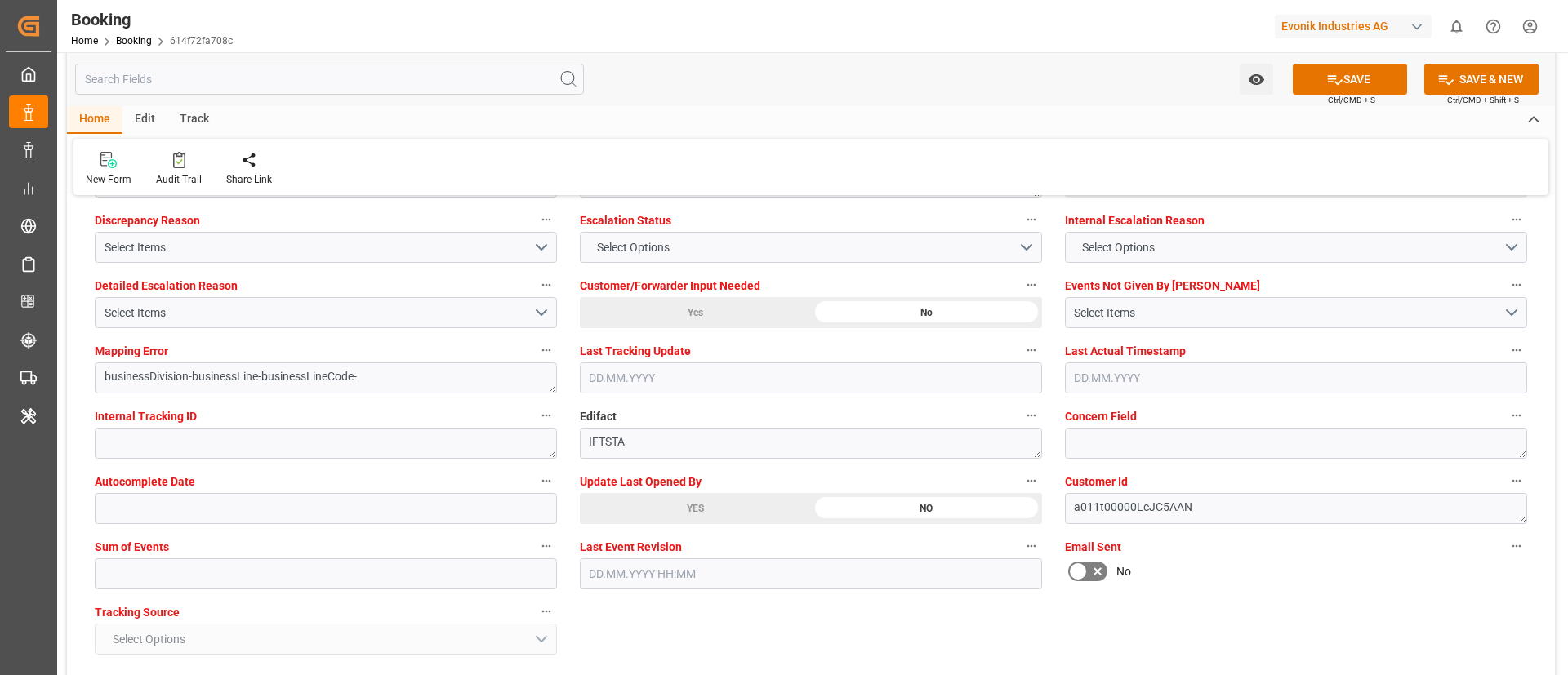
click at [661, 519] on div "YES" at bounding box center [695, 509] width 231 height 31
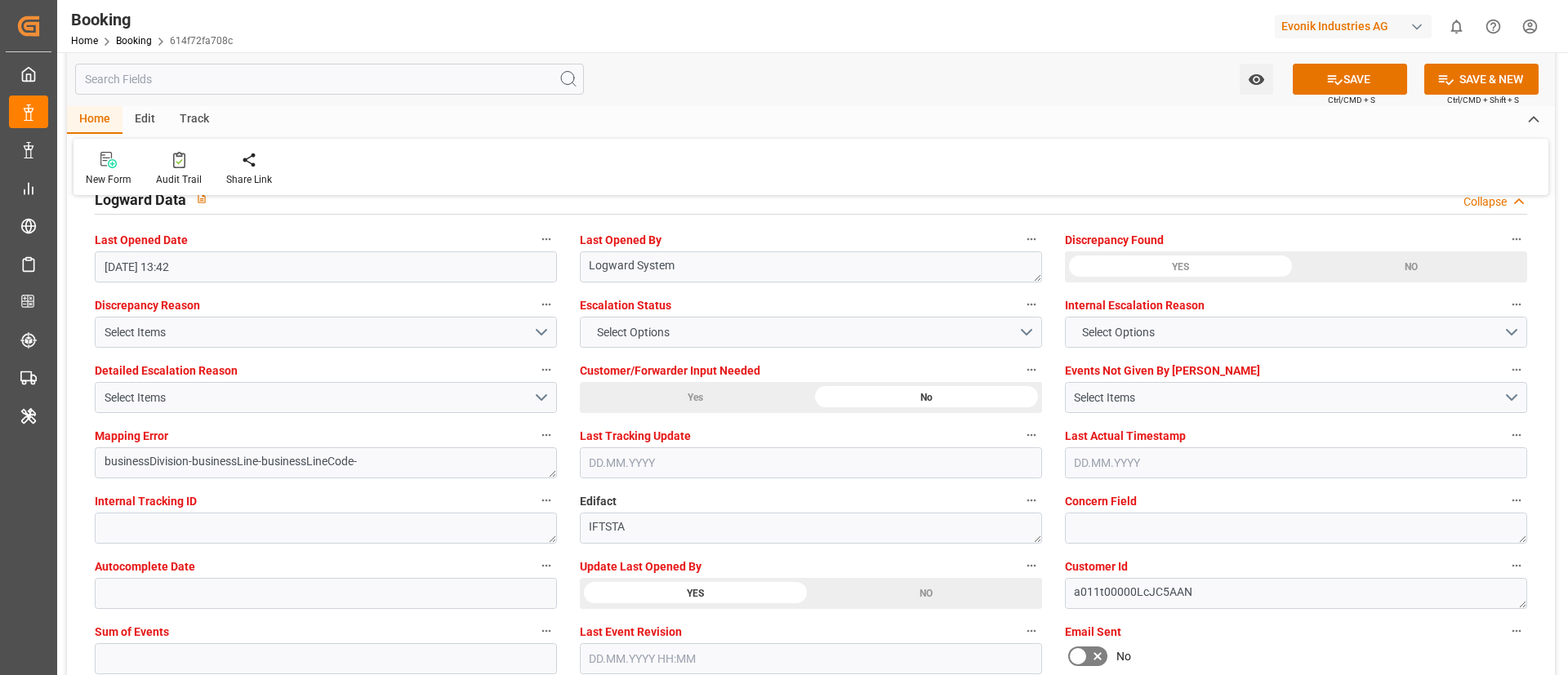
scroll to position [2940, 0]
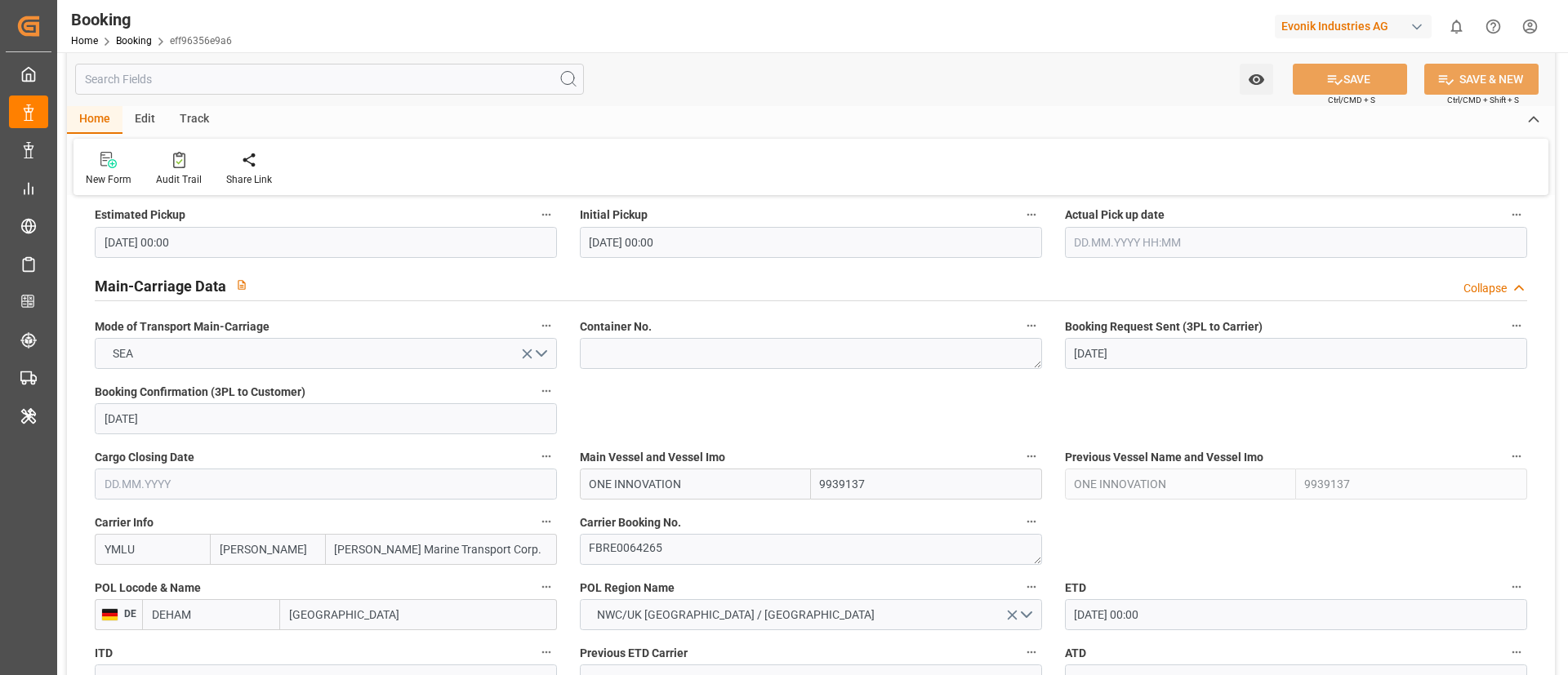
scroll to position [980, 0]
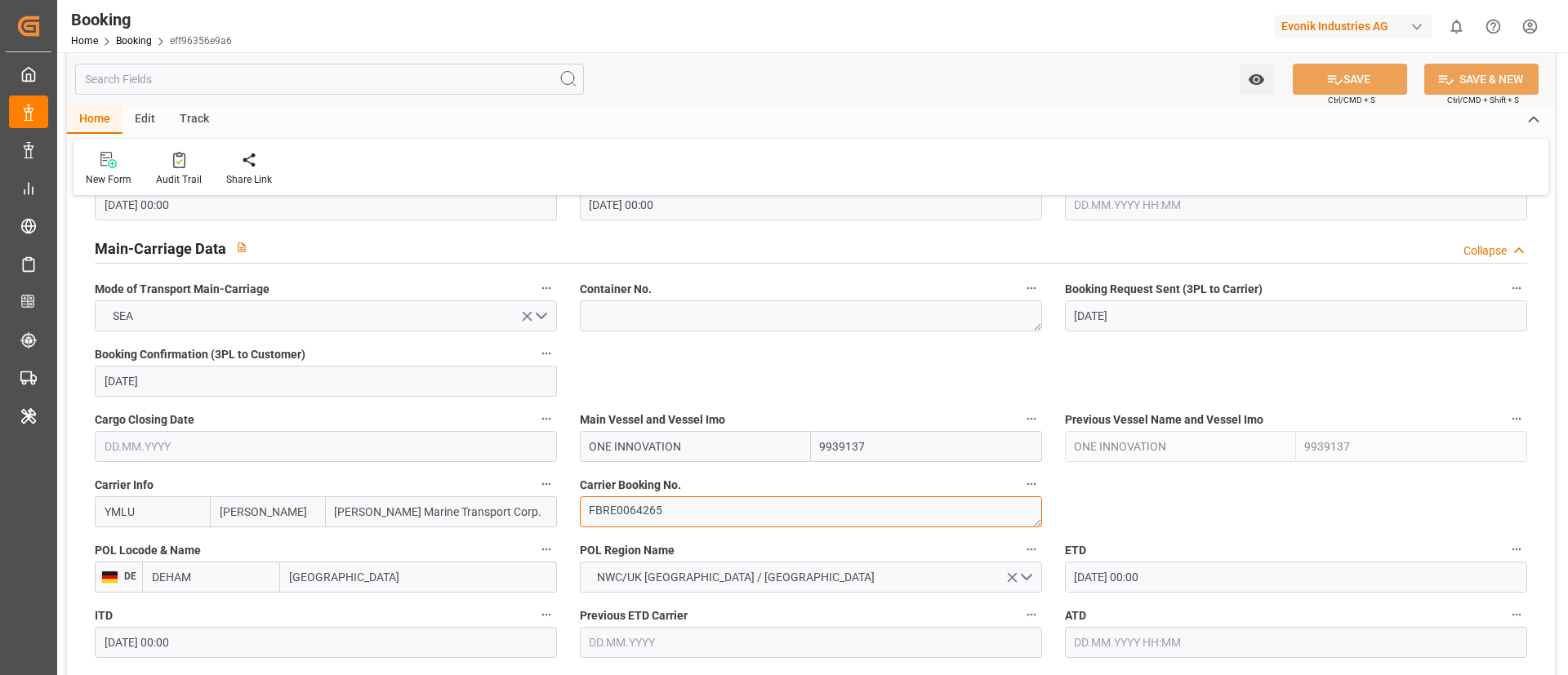
click at [693, 499] on textarea "FBRE0064265" at bounding box center [811, 512] width 463 height 31
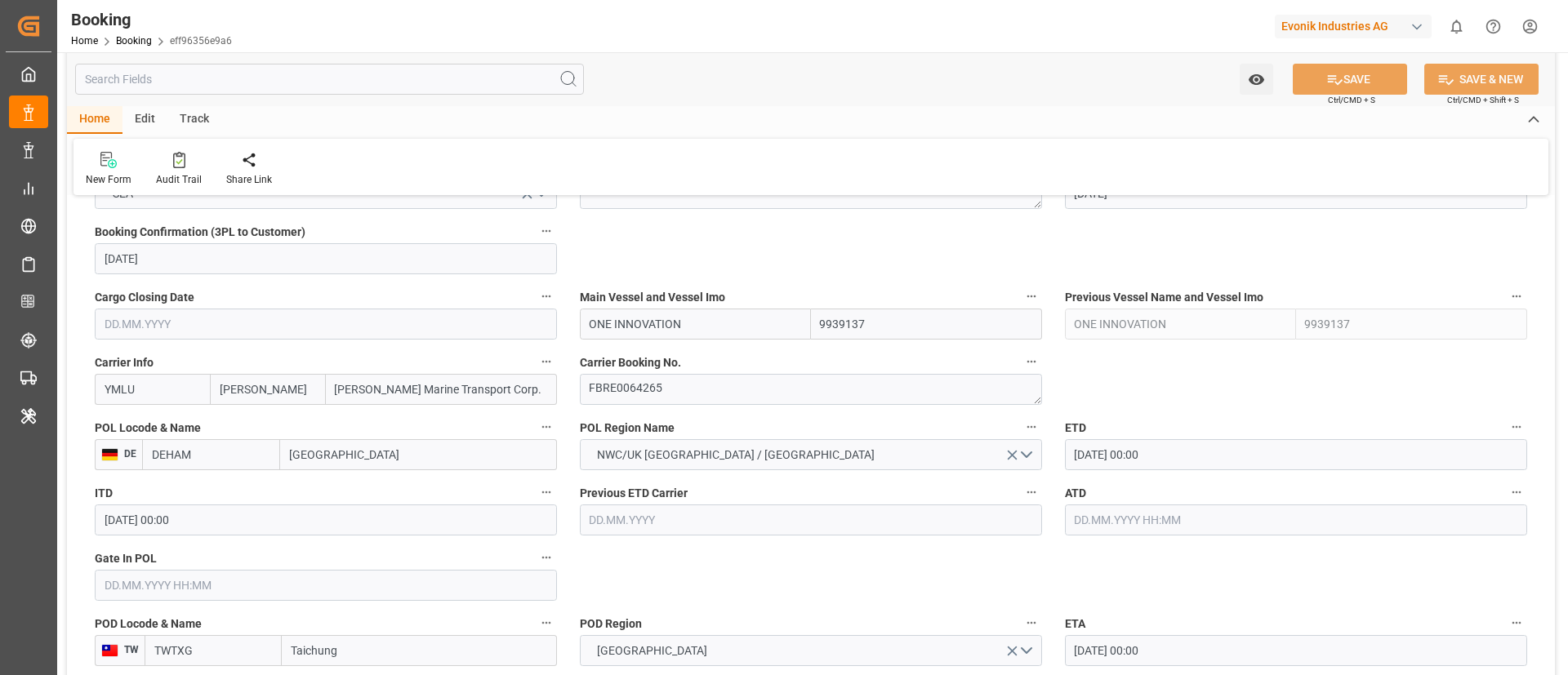
click at [1177, 452] on input "[DATE] 00:00" at bounding box center [1296, 455] width 463 height 31
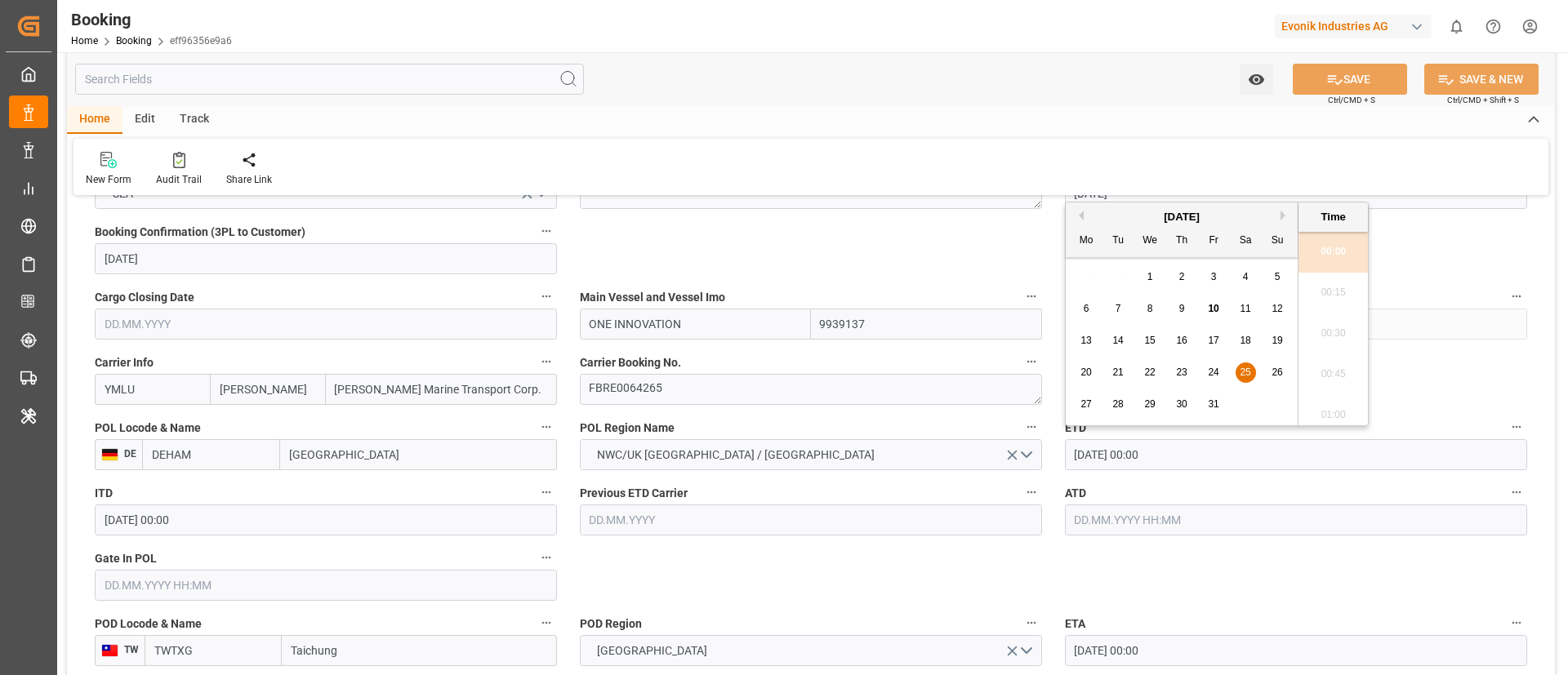
click at [1092, 404] on div "27" at bounding box center [1086, 405] width 20 height 20
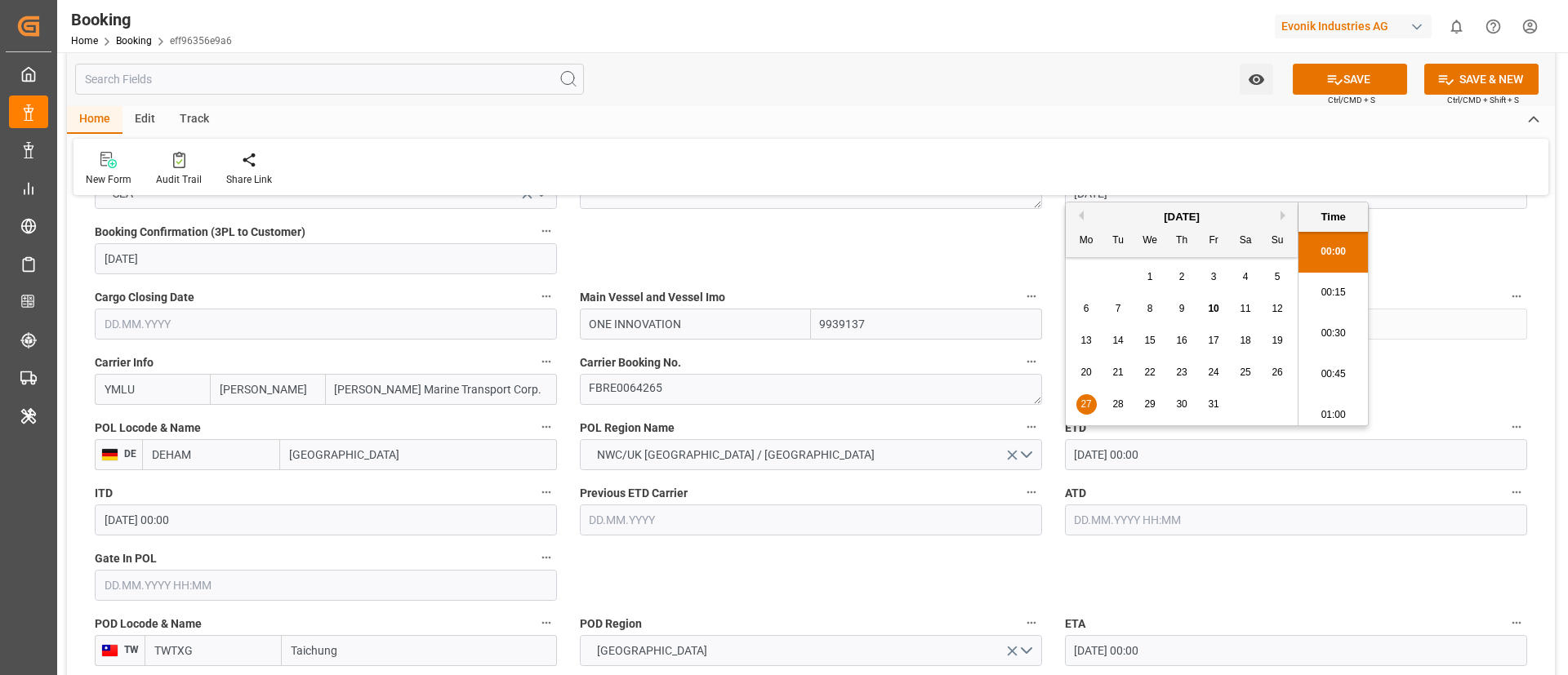
type input "[DATE] 00:00"
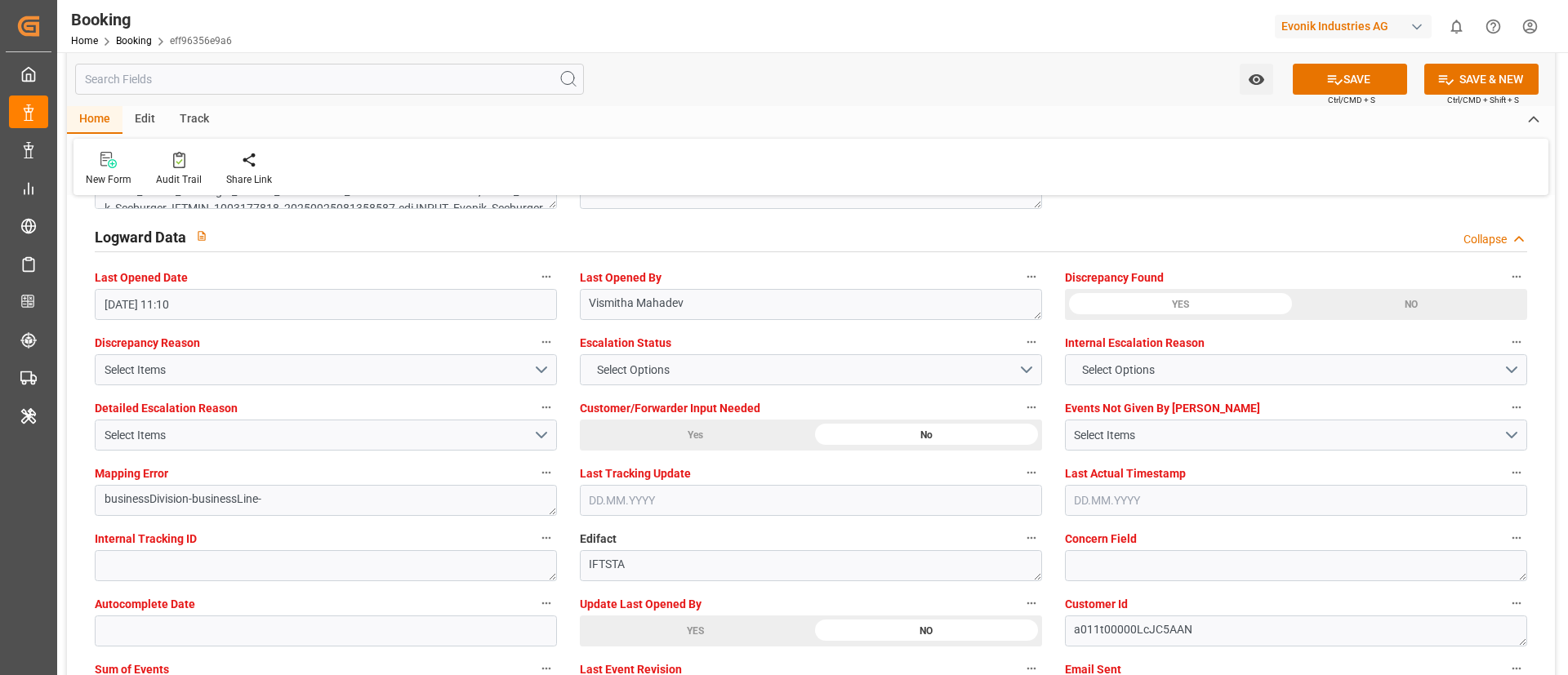
scroll to position [3062, 0]
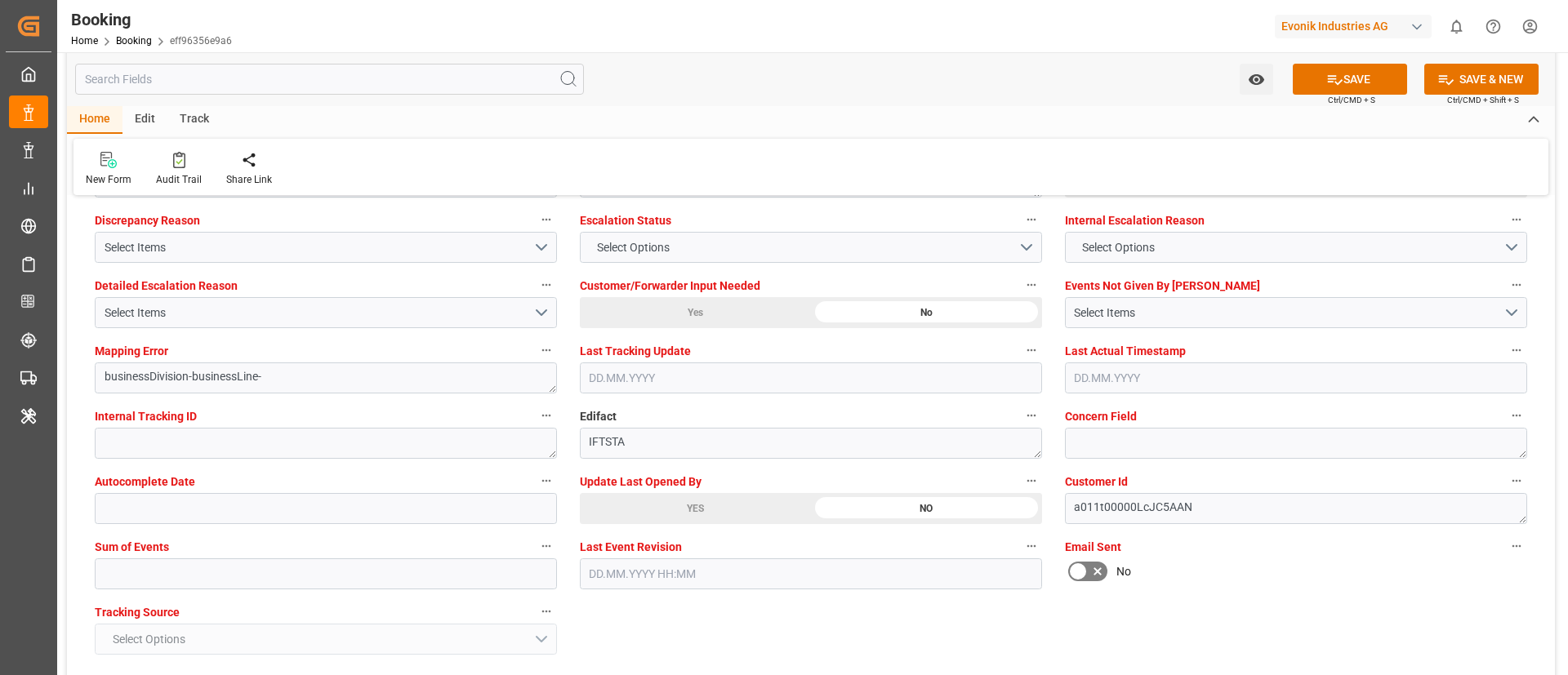
click at [671, 503] on div "YES" at bounding box center [695, 509] width 231 height 31
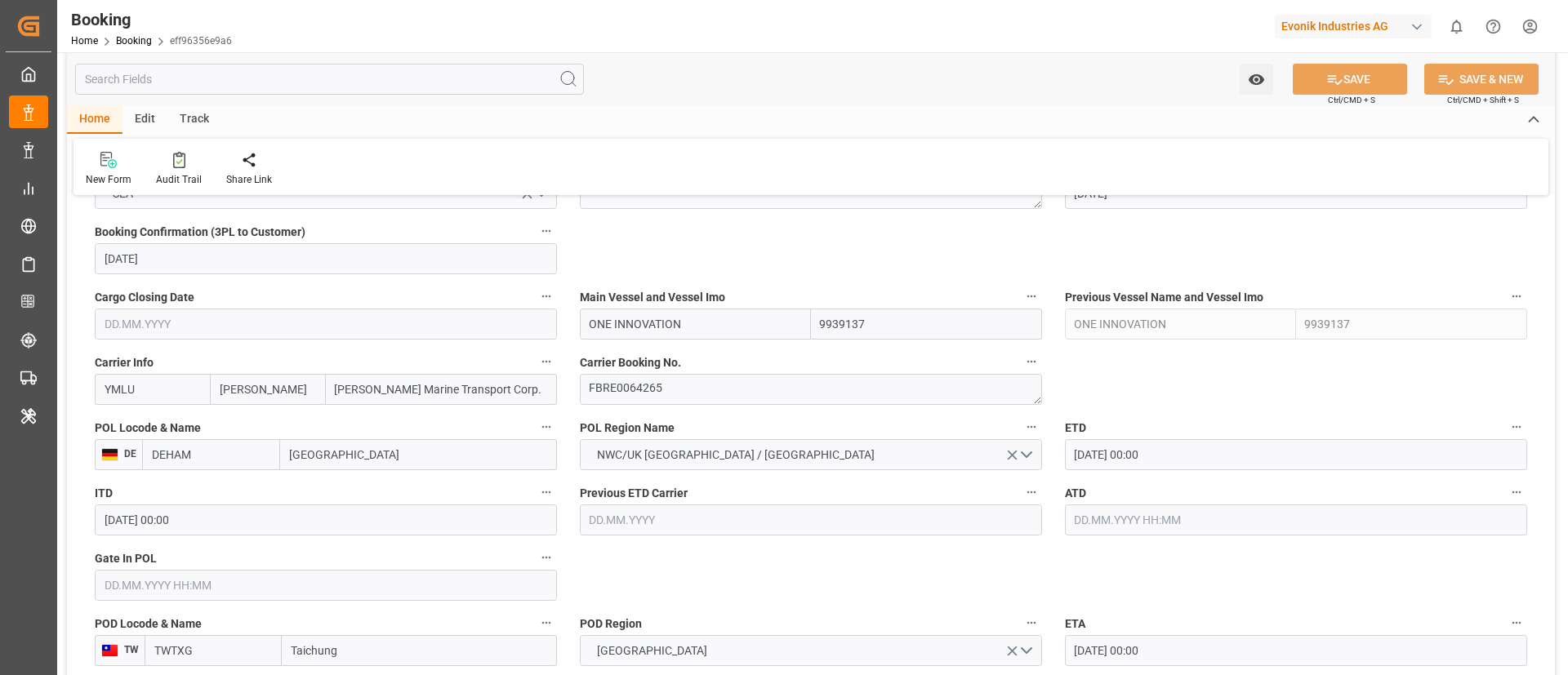
scroll to position [0, 0]
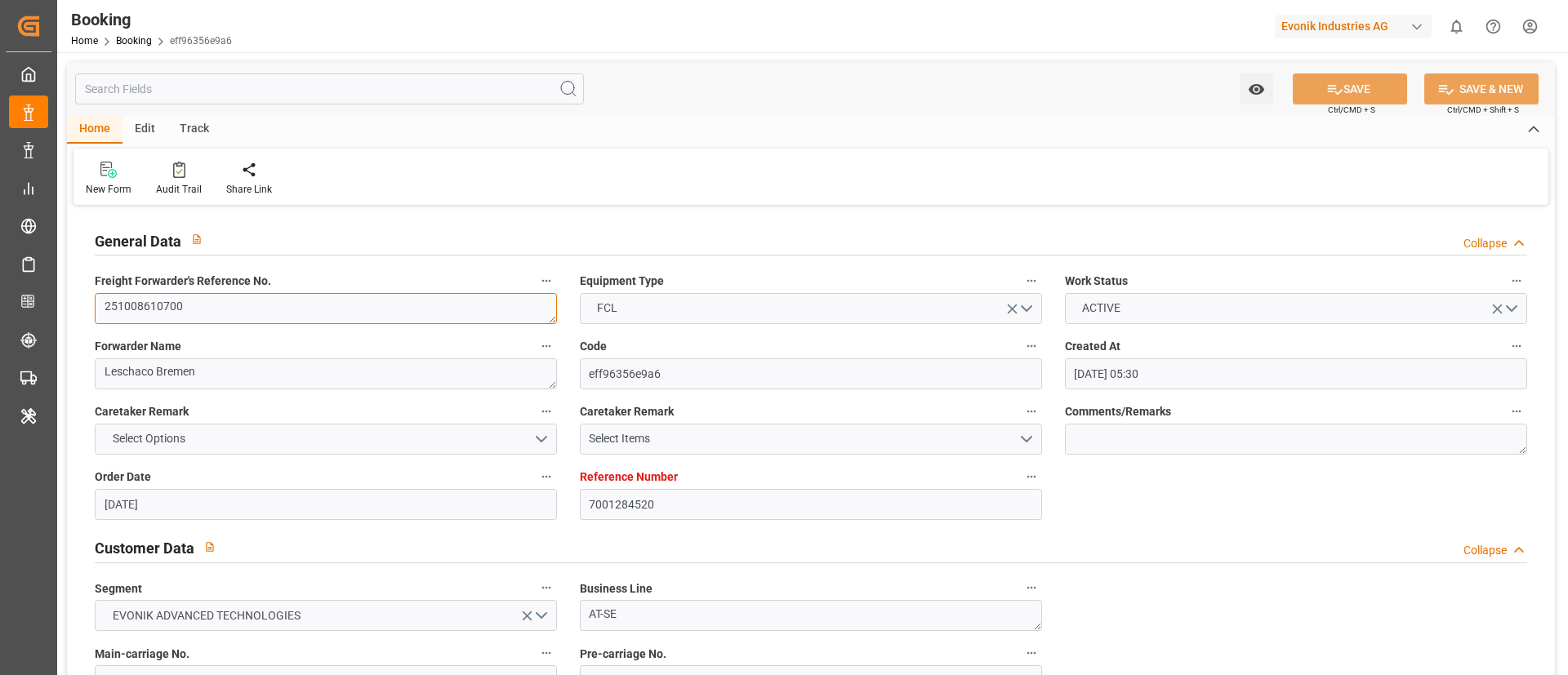
click at [335, 302] on textarea "251008610700" at bounding box center [326, 309] width 463 height 31
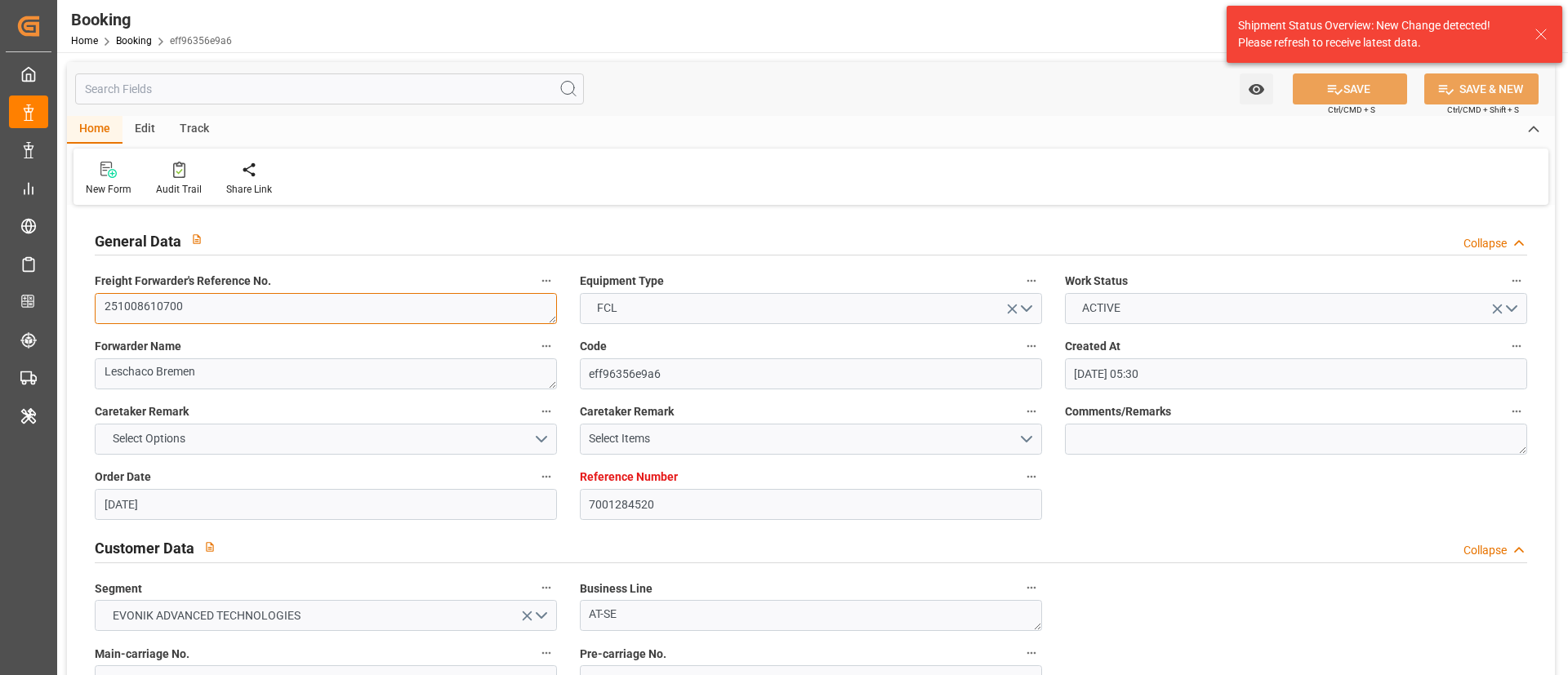
click at [331, 306] on textarea "251008610700" at bounding box center [326, 309] width 463 height 31
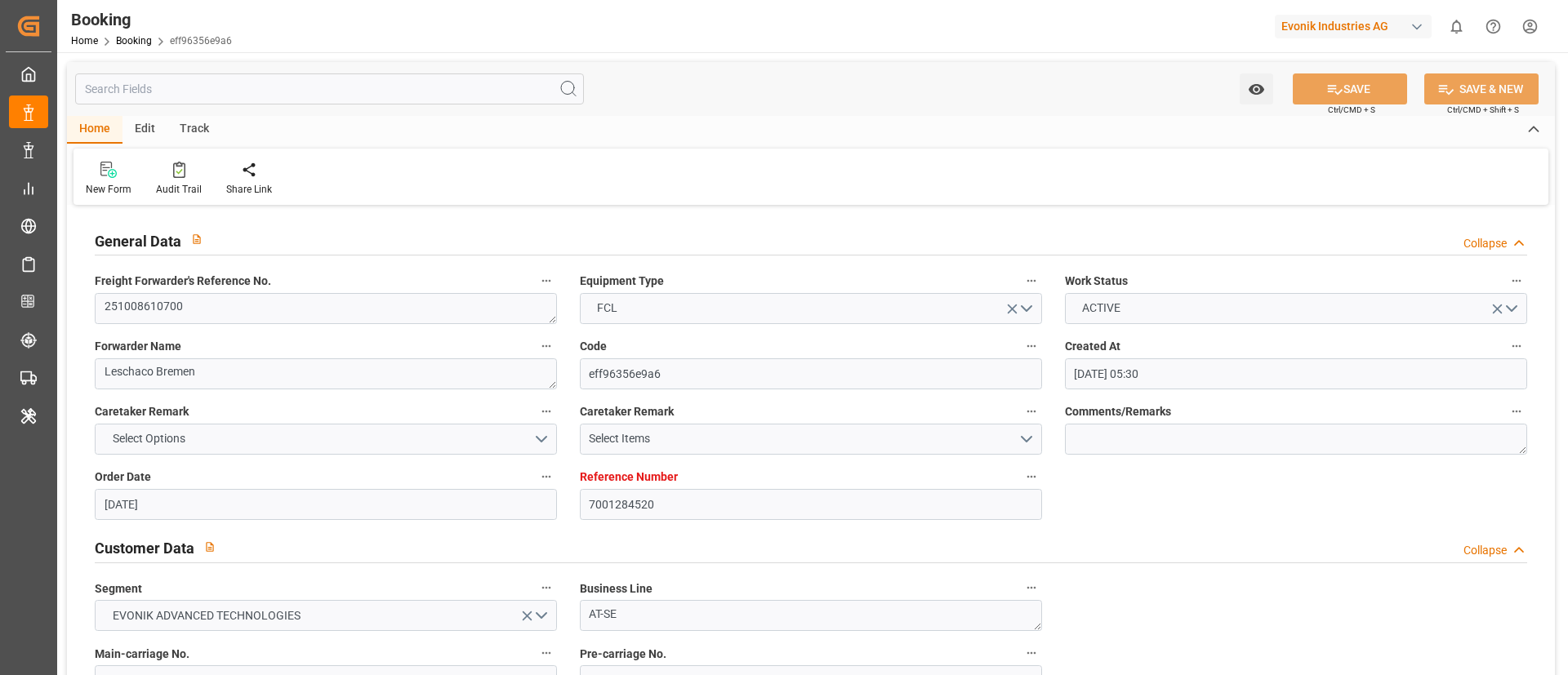
type input "[DATE] 05:30"
type input "[DATE]"
type input "[DATE] 00:00"
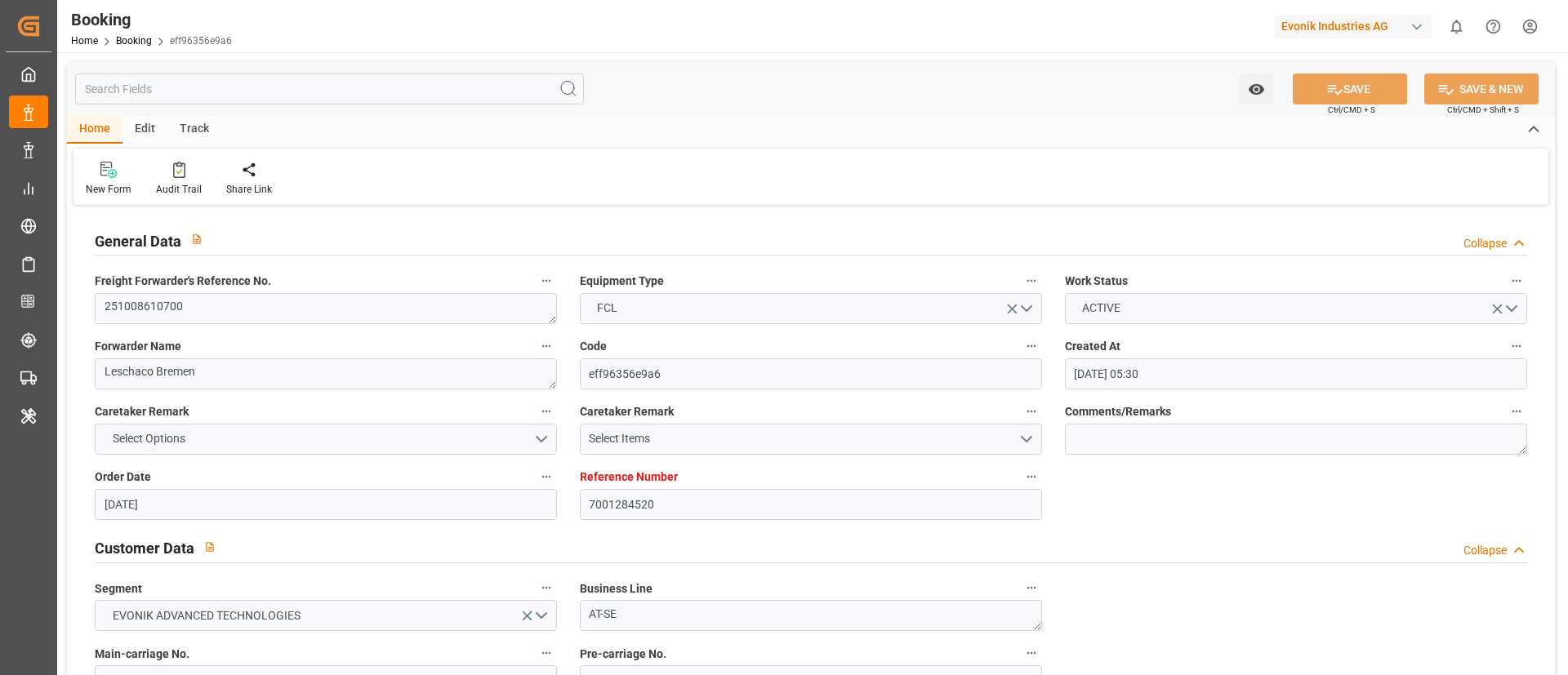
type input "[DATE] 00:00"
type input "[DATE]"
type input "[DATE] 00:00"
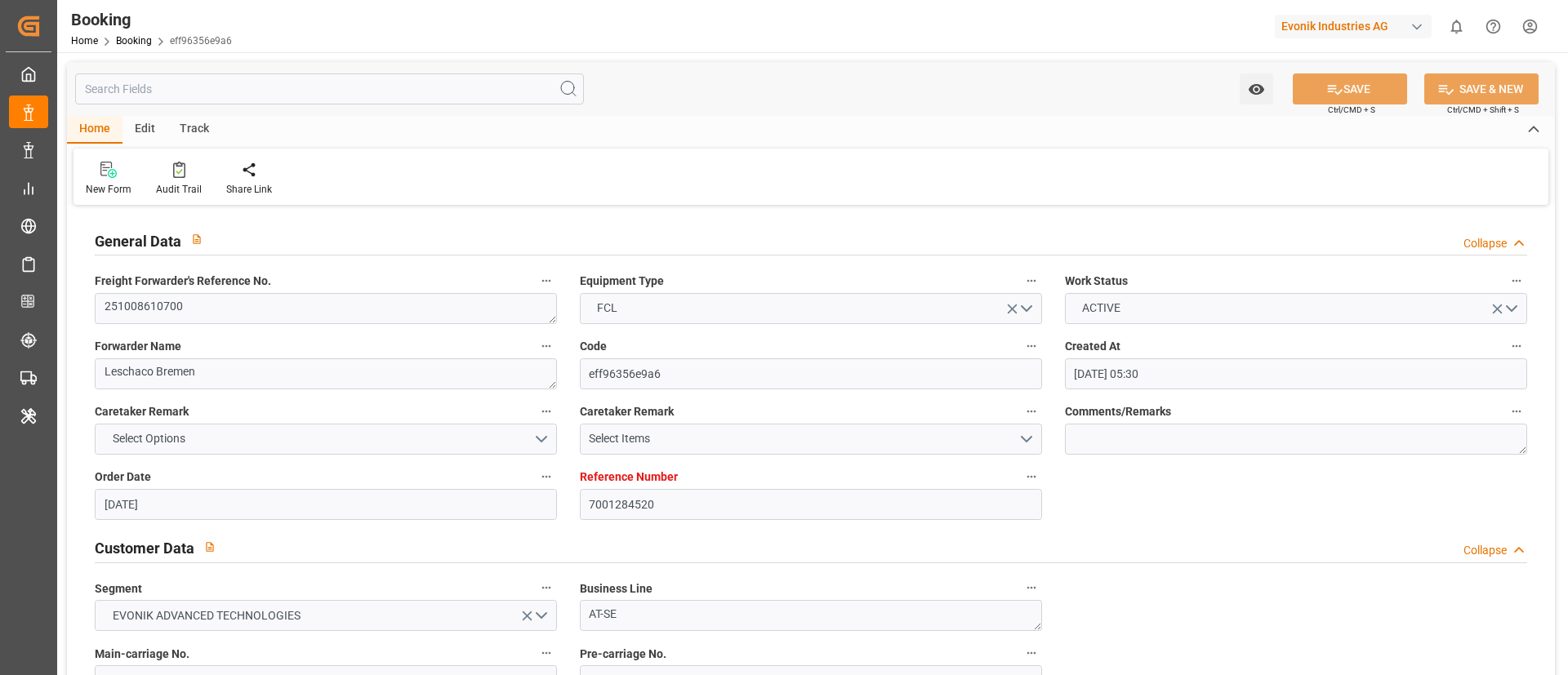
type input "[DATE] 00:00"
type input "[DATE] 11:06"
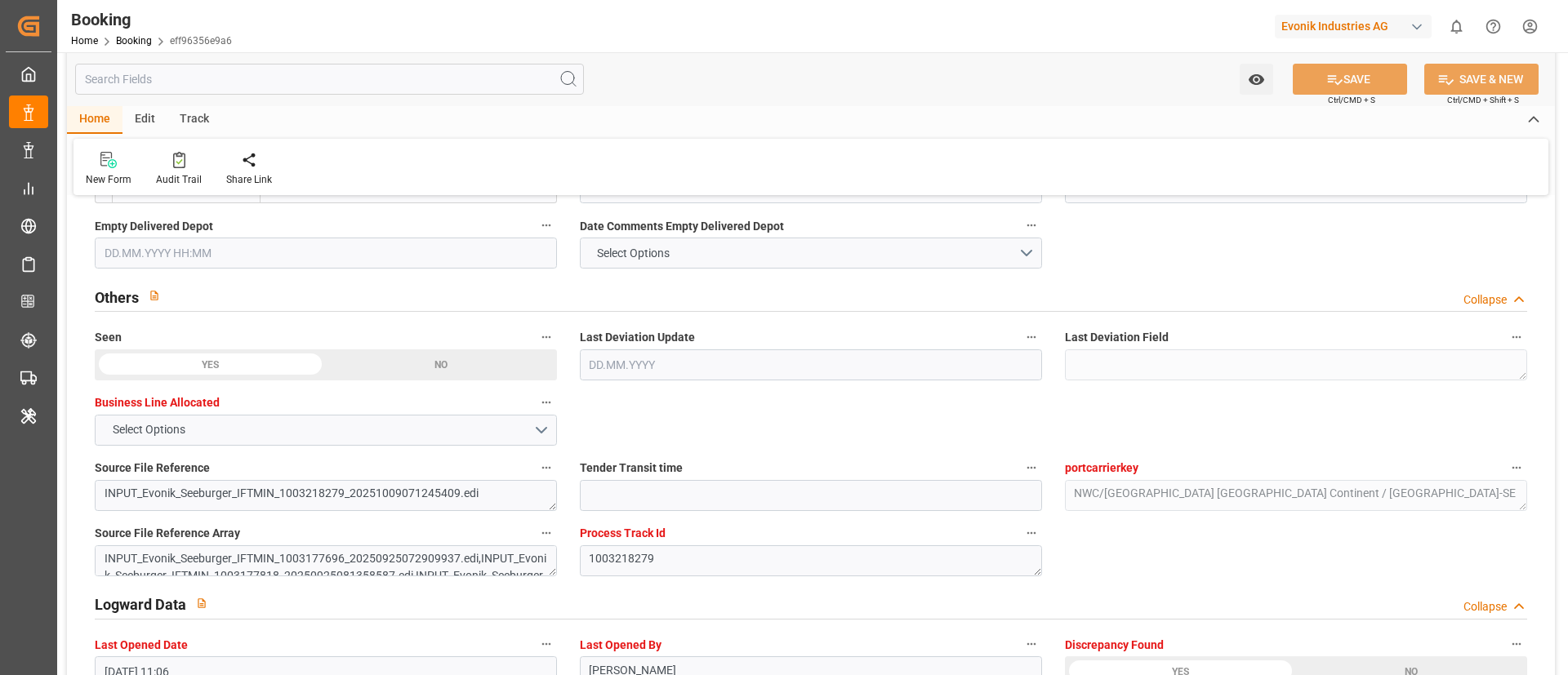
scroll to position [2940, 0]
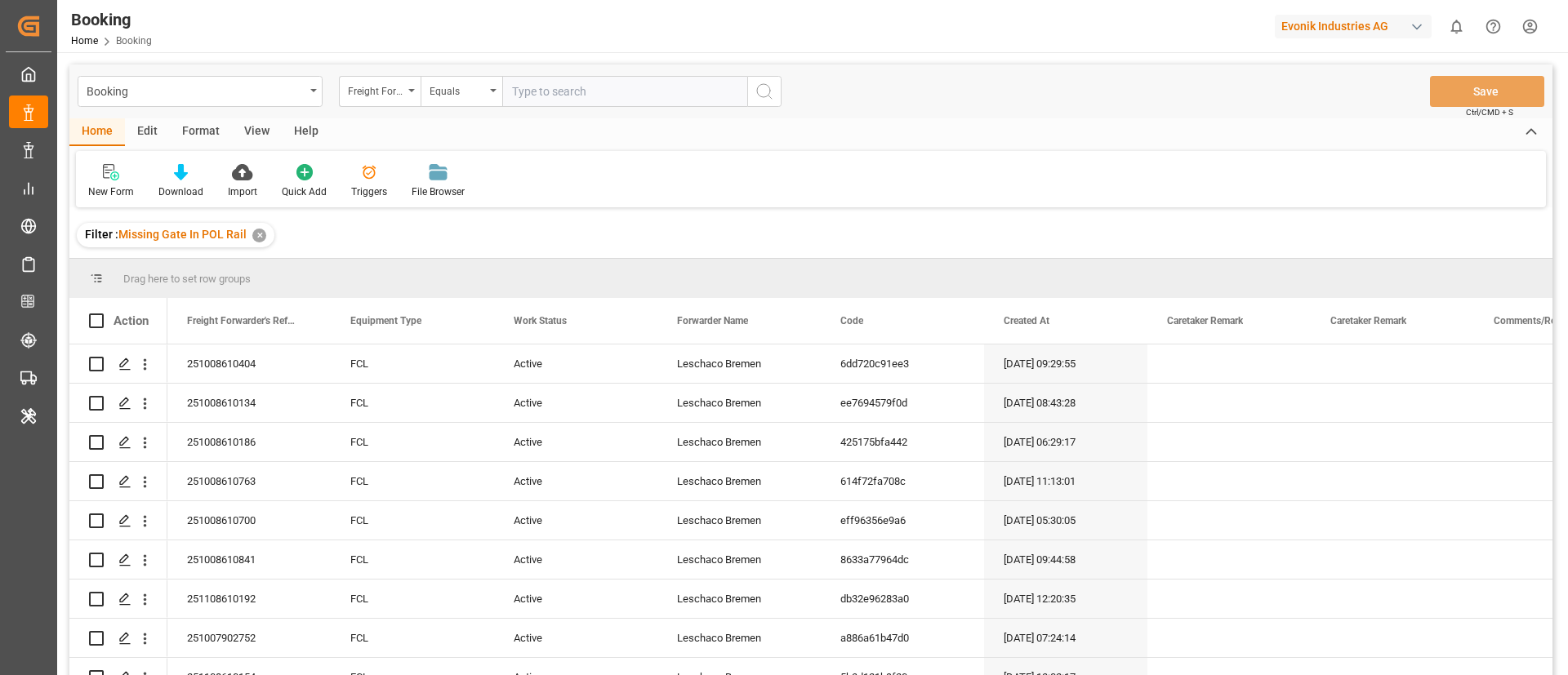
click at [196, 138] on div "Format" at bounding box center [200, 132] width 62 height 28
click at [112, 179] on icon at bounding box center [112, 173] width 11 height 13
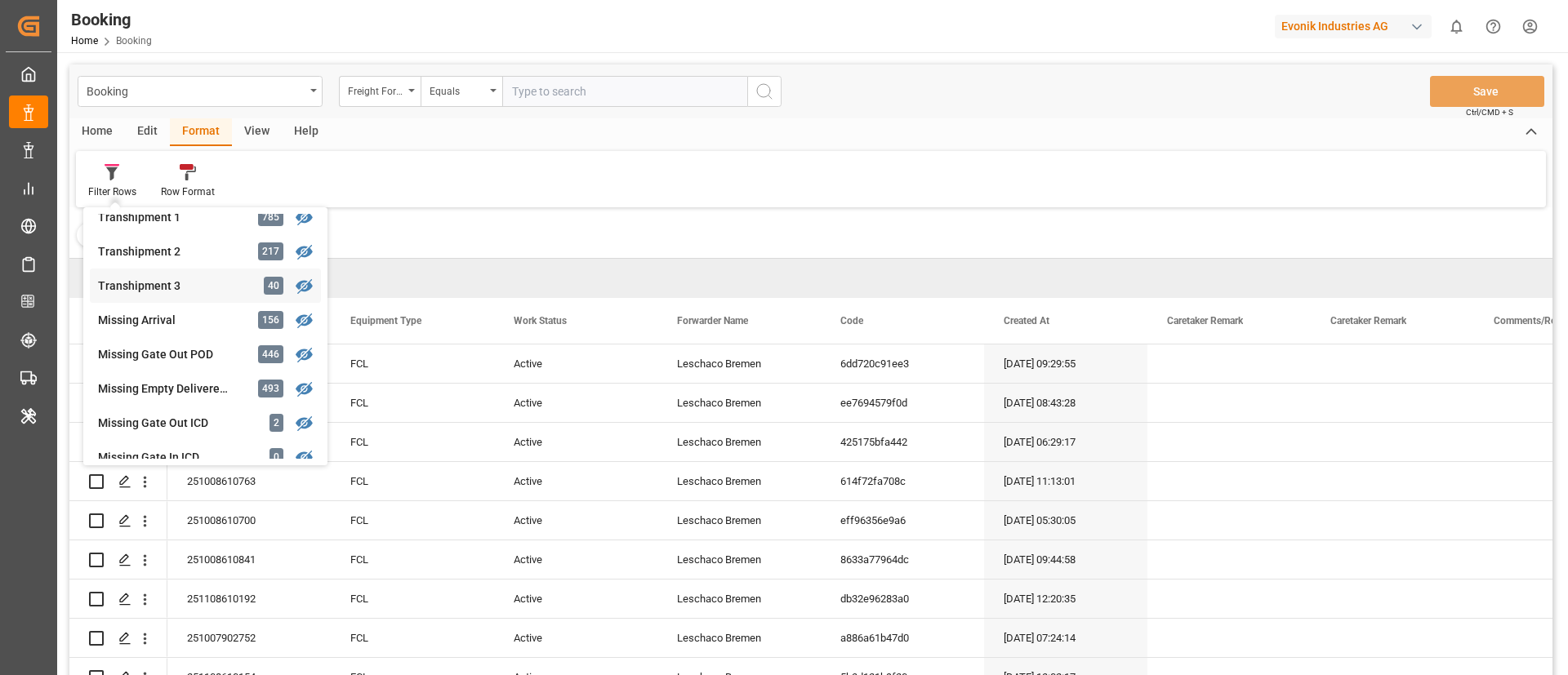
scroll to position [613, 0]
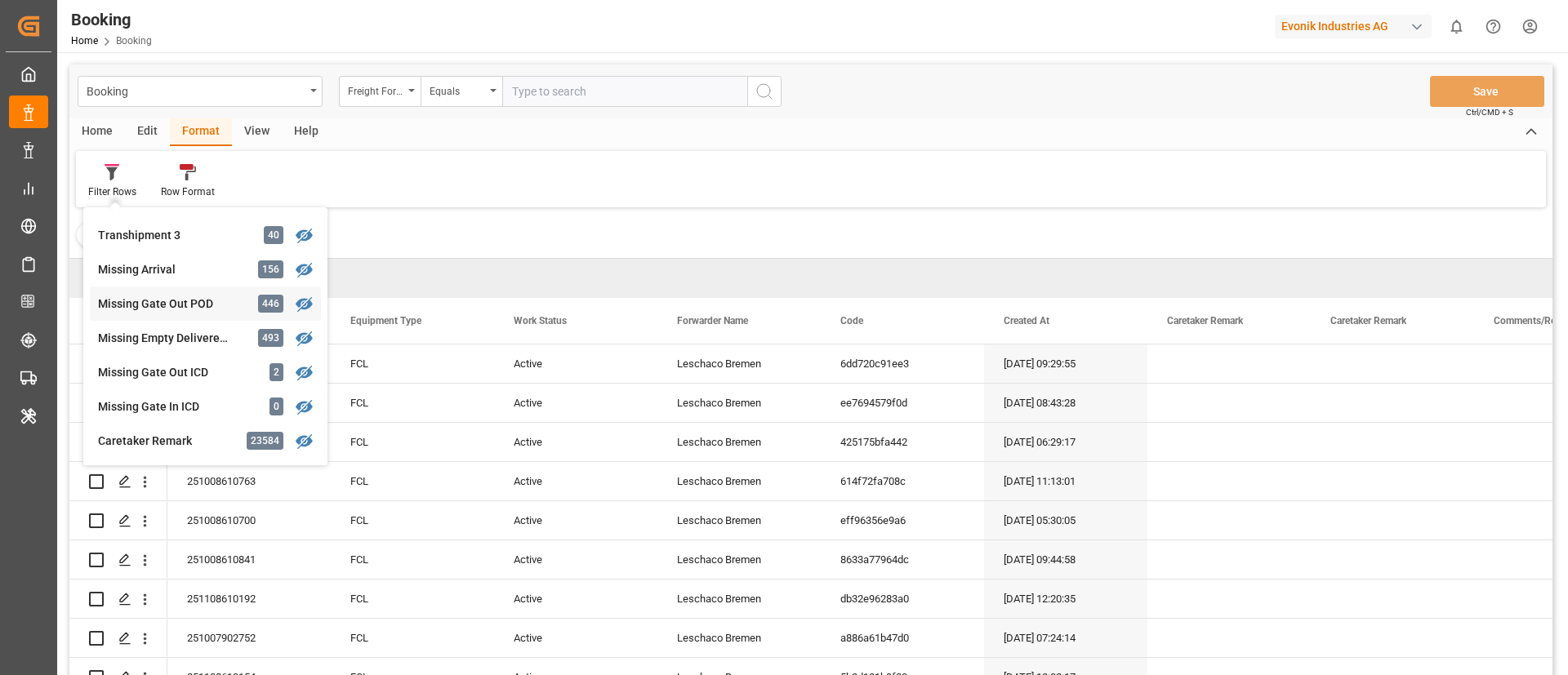
click at [163, 301] on div "Missing Gate Out POD" at bounding box center [170, 304] width 143 height 17
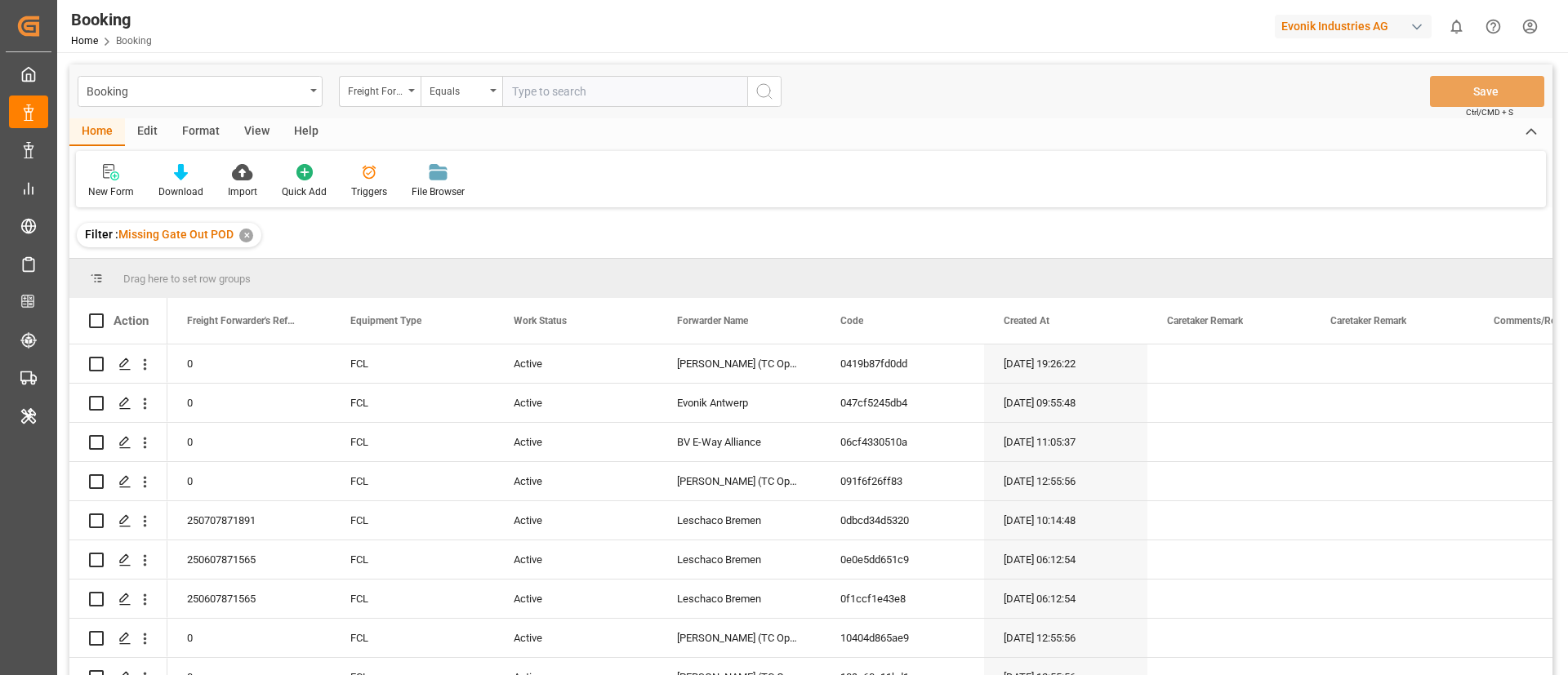
click at [267, 130] on div "View" at bounding box center [256, 132] width 50 height 28
click at [105, 187] on div "Default" at bounding box center [104, 192] width 32 height 15
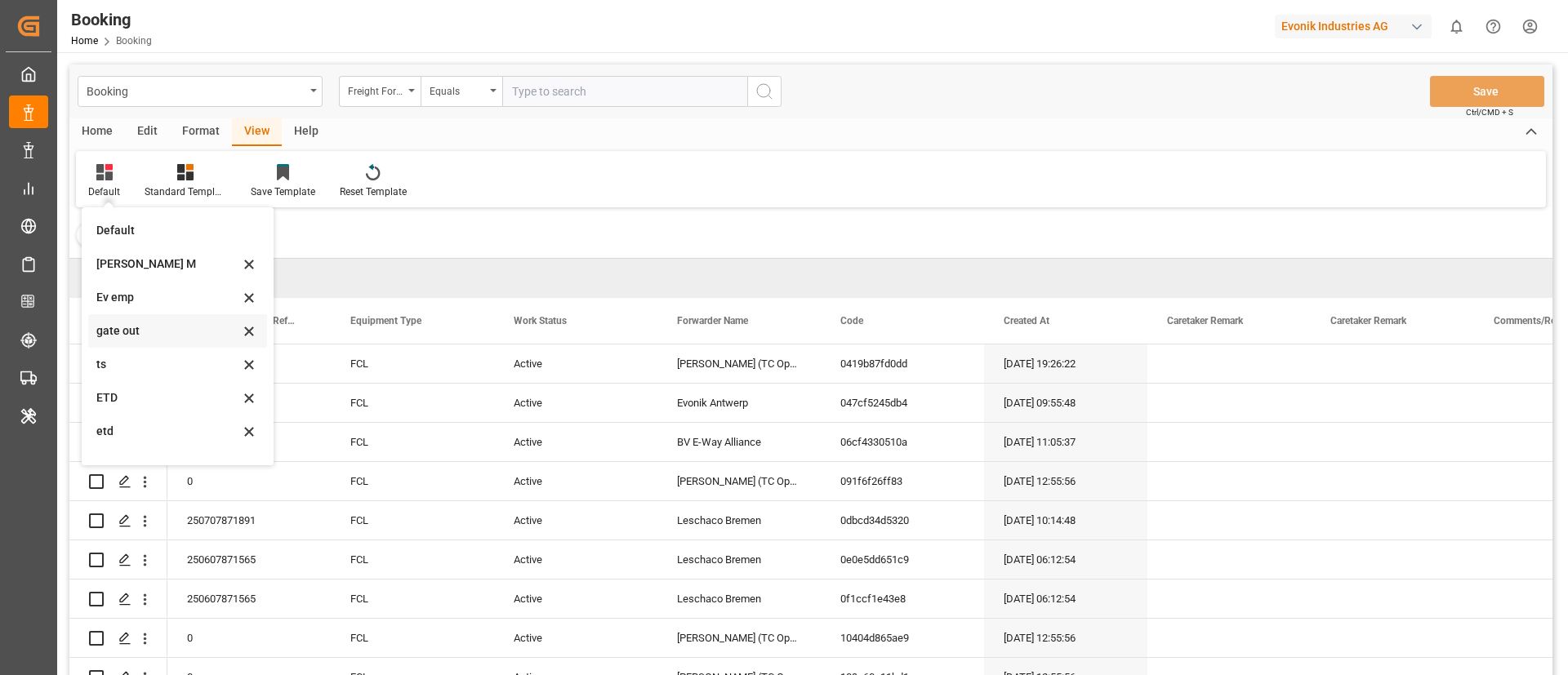
click at [139, 333] on div "gate out" at bounding box center [168, 331] width 143 height 17
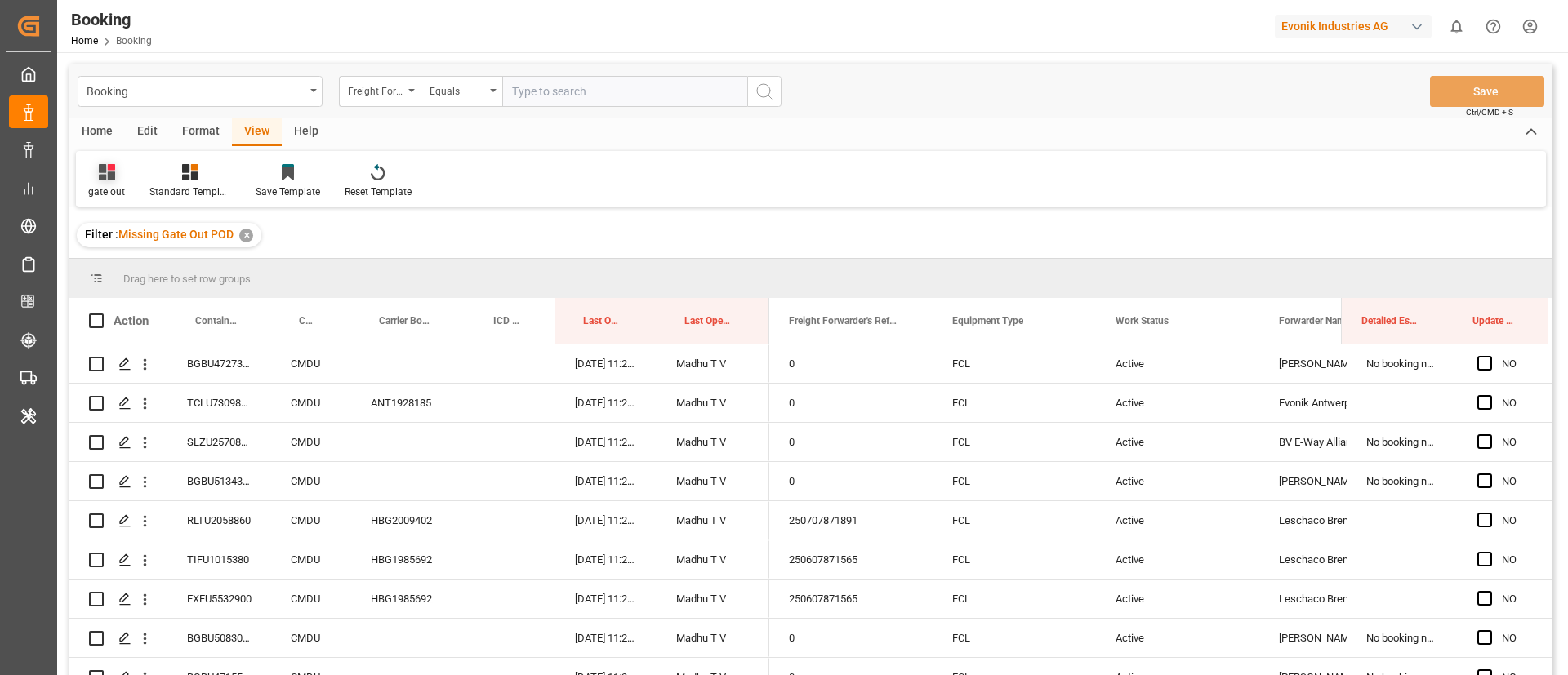
click at [98, 164] on icon at bounding box center [106, 172] width 17 height 17
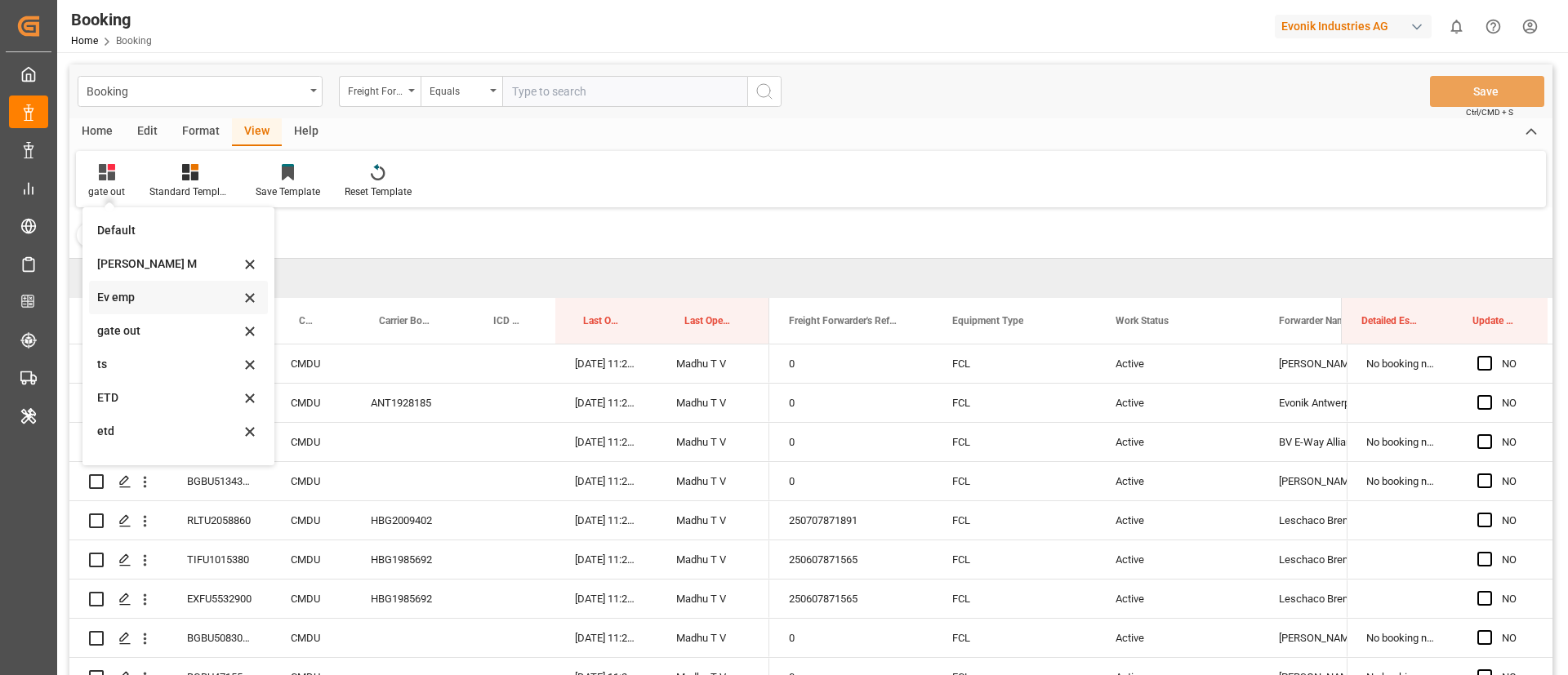
click at [155, 300] on div "Ev emp" at bounding box center [169, 298] width 143 height 17
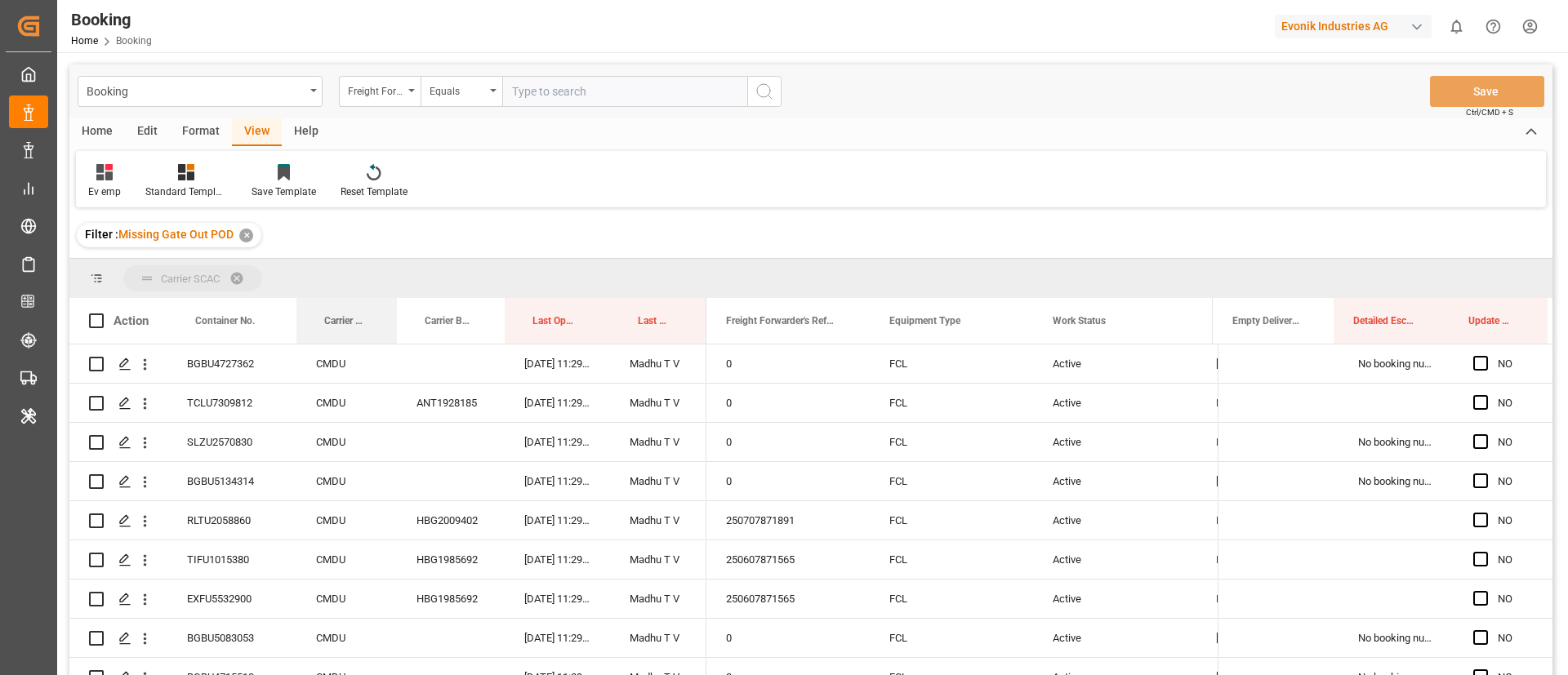
drag, startPoint x: 340, startPoint y: 316, endPoint x: 342, endPoint y: 270, distance: 46.0
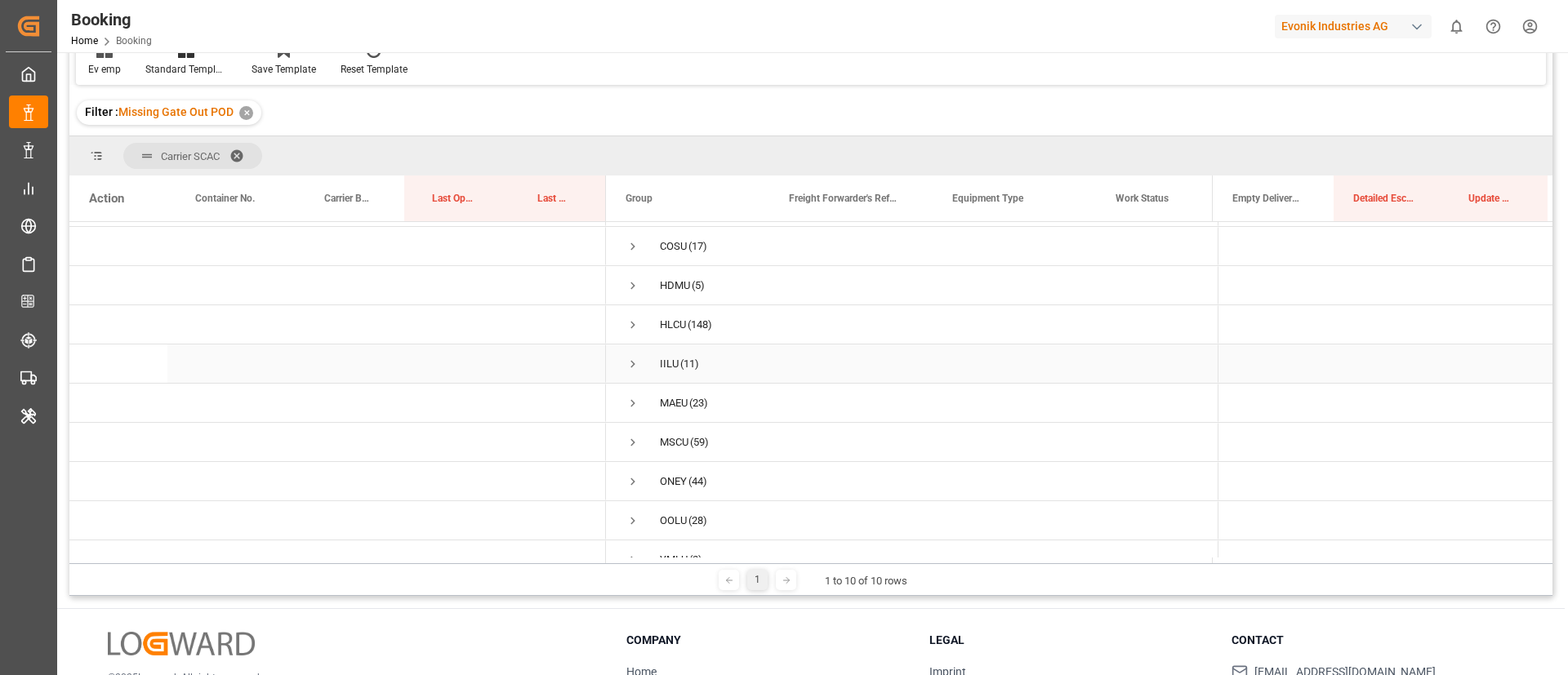
scroll to position [62, 0]
click at [635, 415] on span "Press SPACE to select this row." at bounding box center [632, 420] width 15 height 15
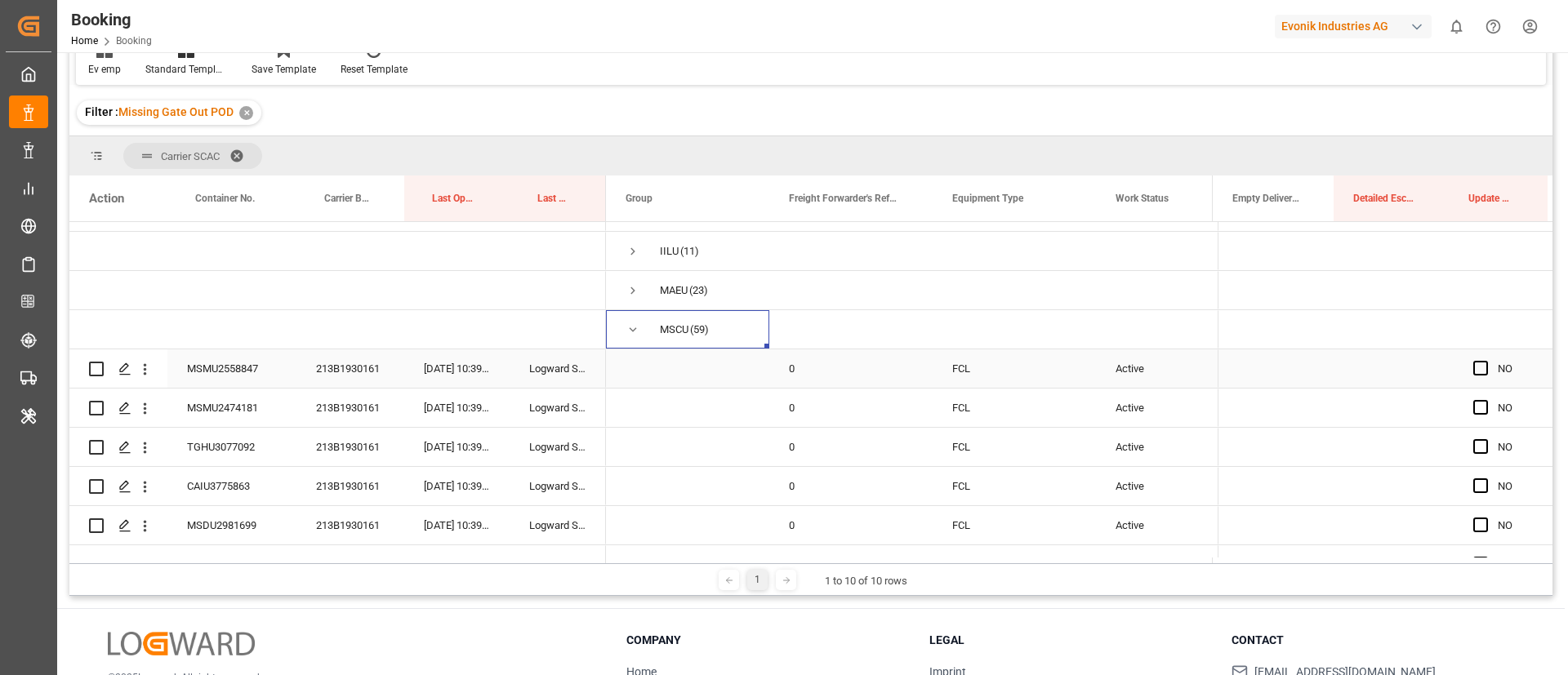
scroll to position [185, 0]
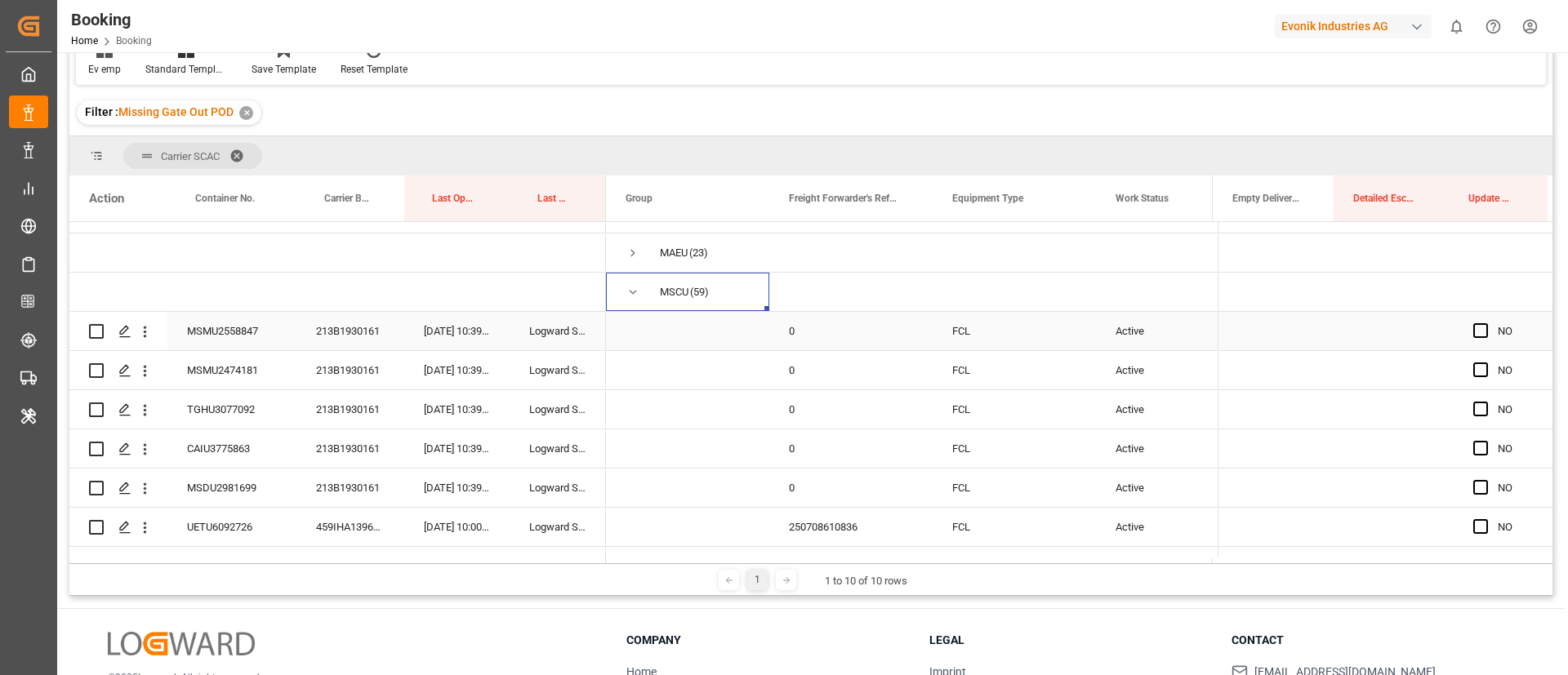
click at [343, 337] on div "213B1930161" at bounding box center [350, 331] width 108 height 38
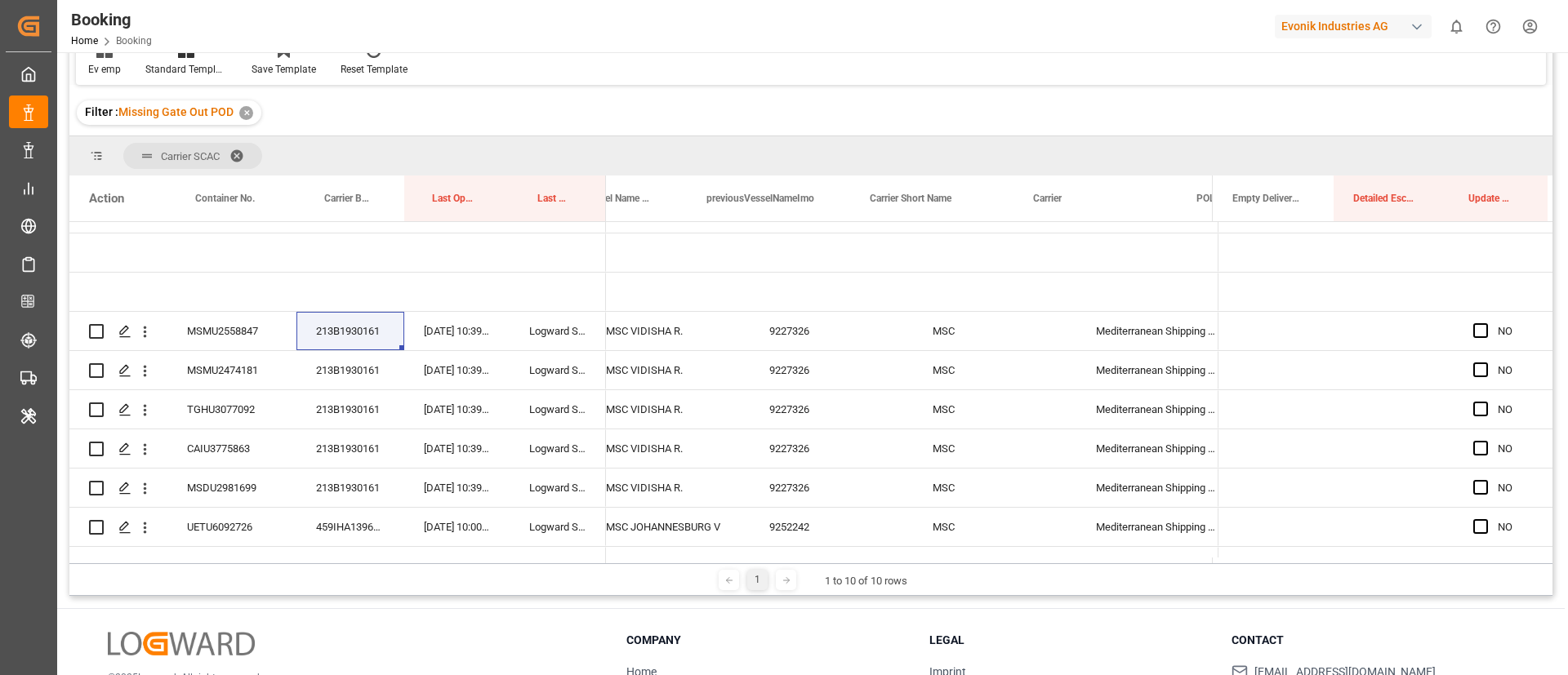
scroll to position [0, 0]
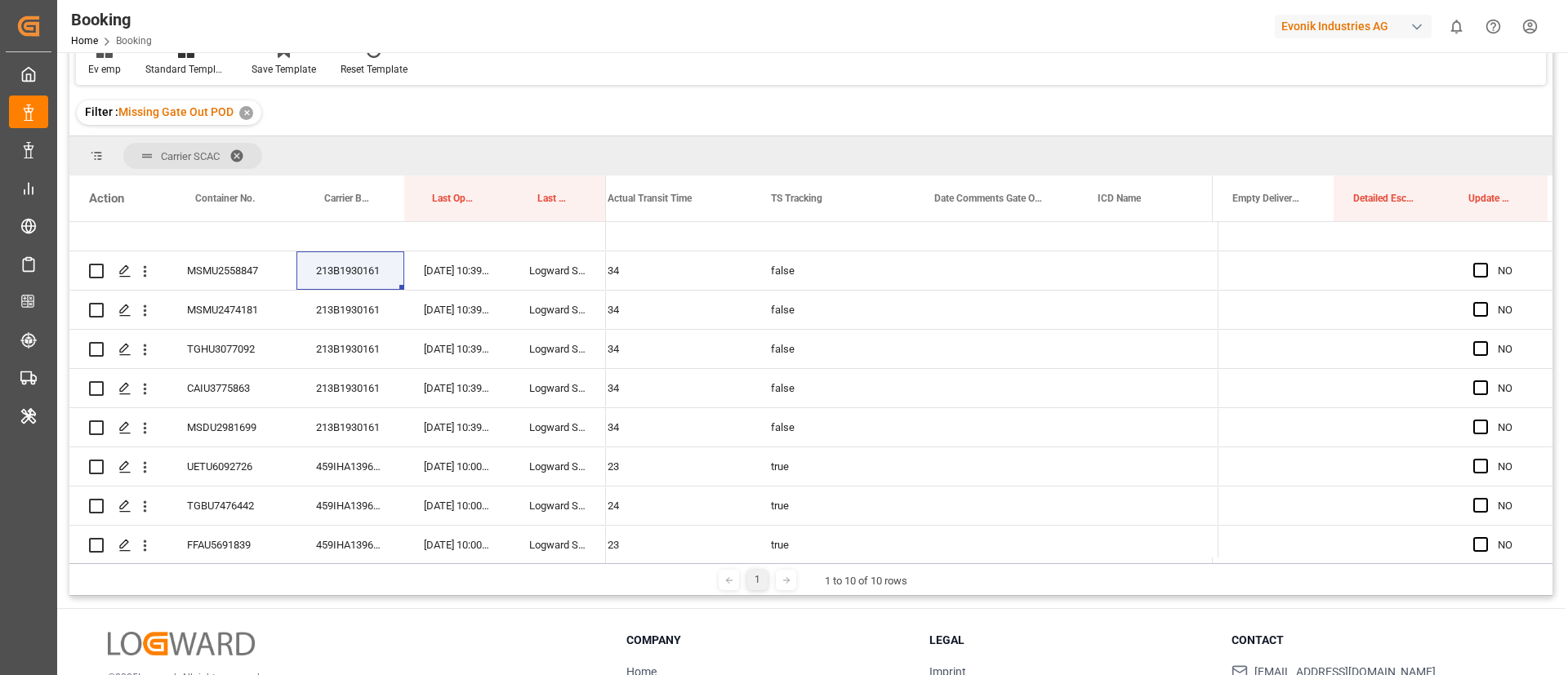
drag, startPoint x: 720, startPoint y: 564, endPoint x: 738, endPoint y: 562, distance: 18.1
click at [738, 562] on div "Carrier SCAC Drag here to set column labels Action Container No. Carrier Bookin…" at bounding box center [811, 367] width 1484 height 460
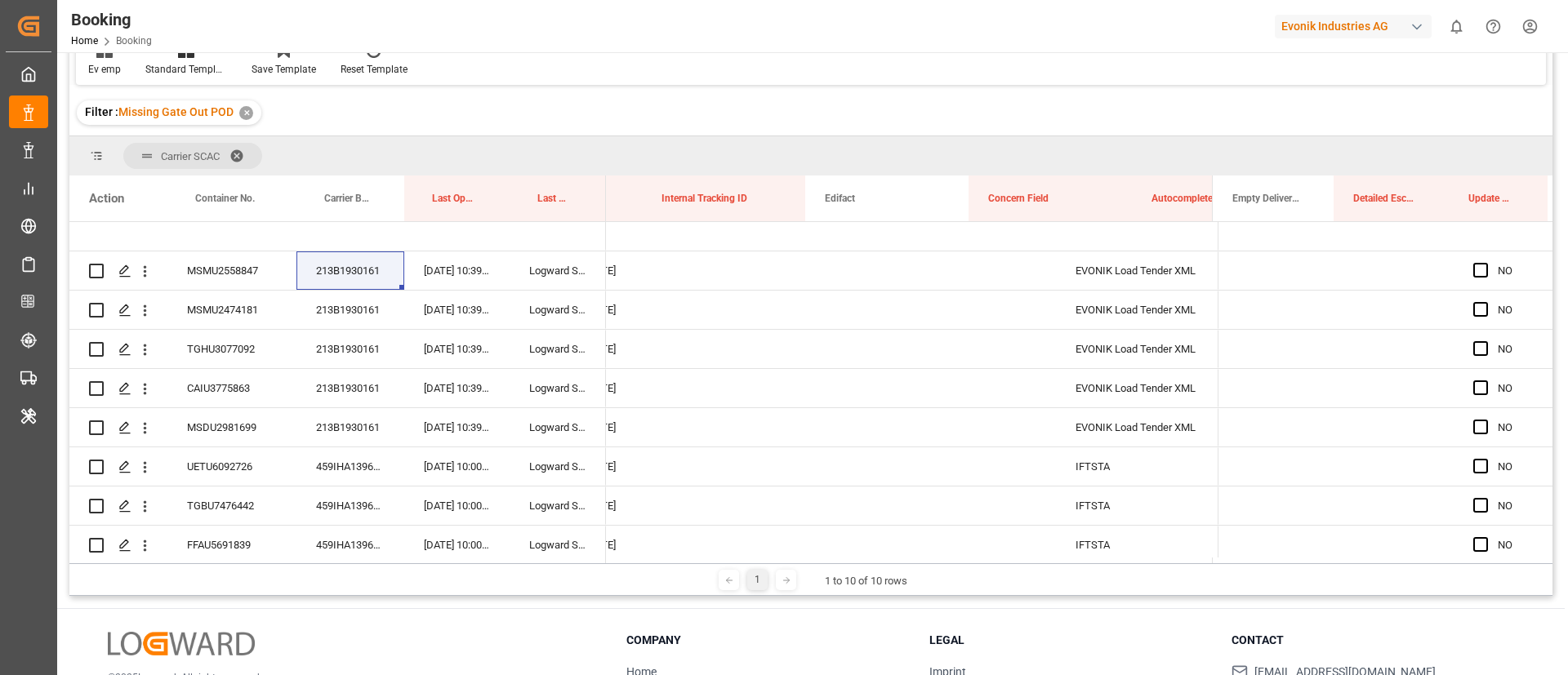
scroll to position [0, 12806]
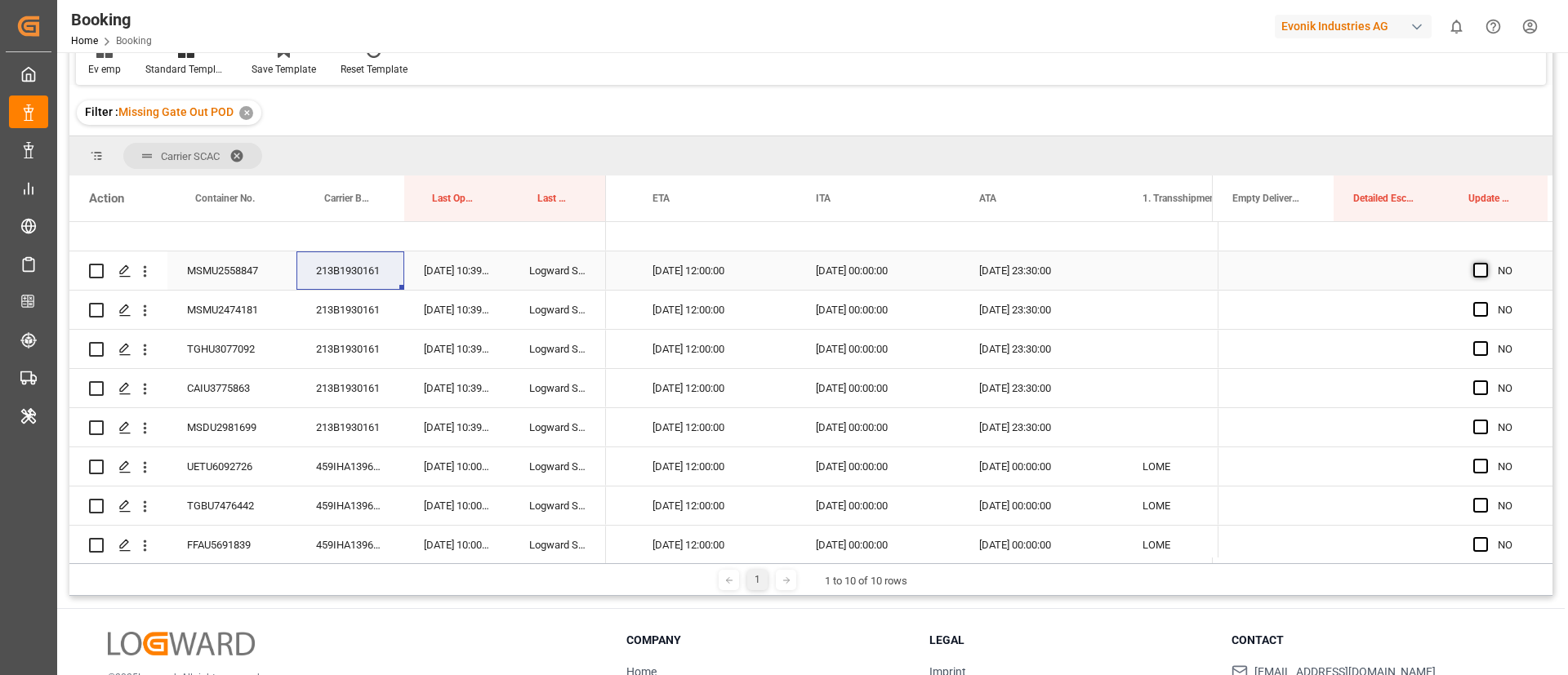
click at [1476, 270] on span "Press SPACE to select this row." at bounding box center [1481, 270] width 15 height 15
click at [1486, 263] on input "Press SPACE to select this row." at bounding box center [1486, 263] width 0 height 0
click at [1475, 311] on span "Press SPACE to select this row." at bounding box center [1481, 309] width 15 height 15
click at [1486, 302] on input "Press SPACE to select this row." at bounding box center [1486, 302] width 0 height 0
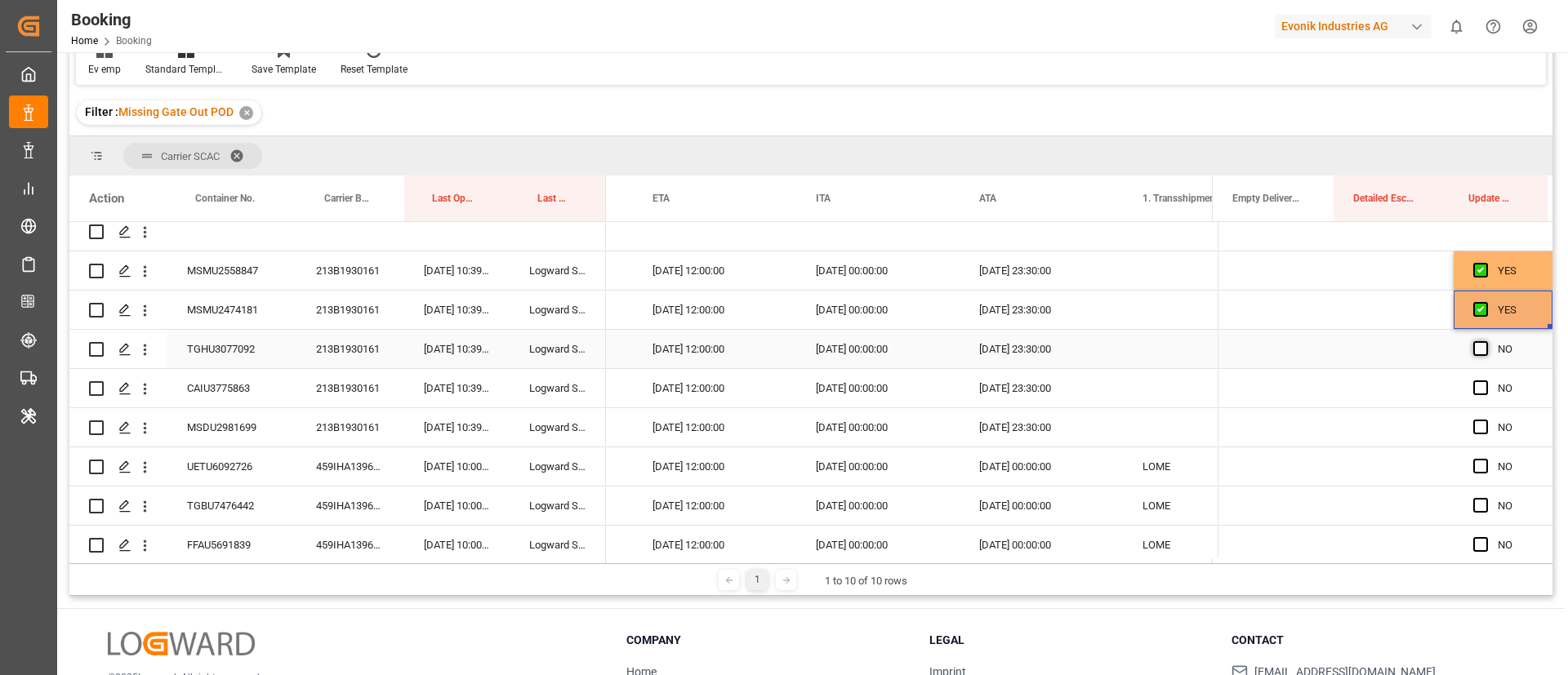
click at [1477, 351] on span "Press SPACE to select this row." at bounding box center [1481, 348] width 15 height 15
click at [1486, 341] on input "Press SPACE to select this row." at bounding box center [1486, 341] width 0 height 0
click at [1475, 387] on span "Press SPACE to select this row." at bounding box center [1481, 388] width 15 height 15
click at [1486, 381] on input "Press SPACE to select this row." at bounding box center [1486, 381] width 0 height 0
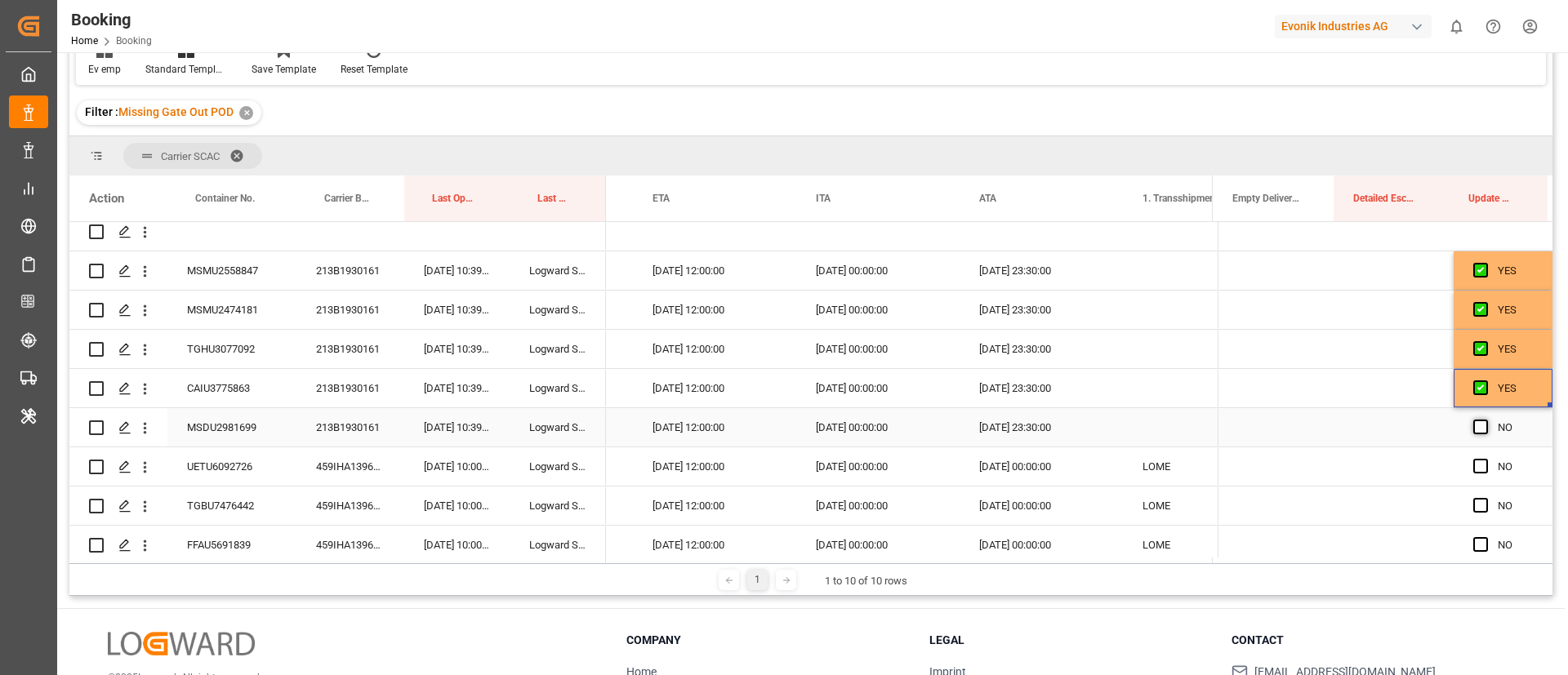
click at [1478, 423] on span "Press SPACE to select this row." at bounding box center [1481, 427] width 15 height 15
click at [1486, 420] on input "Press SPACE to select this row." at bounding box center [1486, 420] width 0 height 0
click at [375, 462] on div "459IHA1396882" at bounding box center [350, 467] width 108 height 38
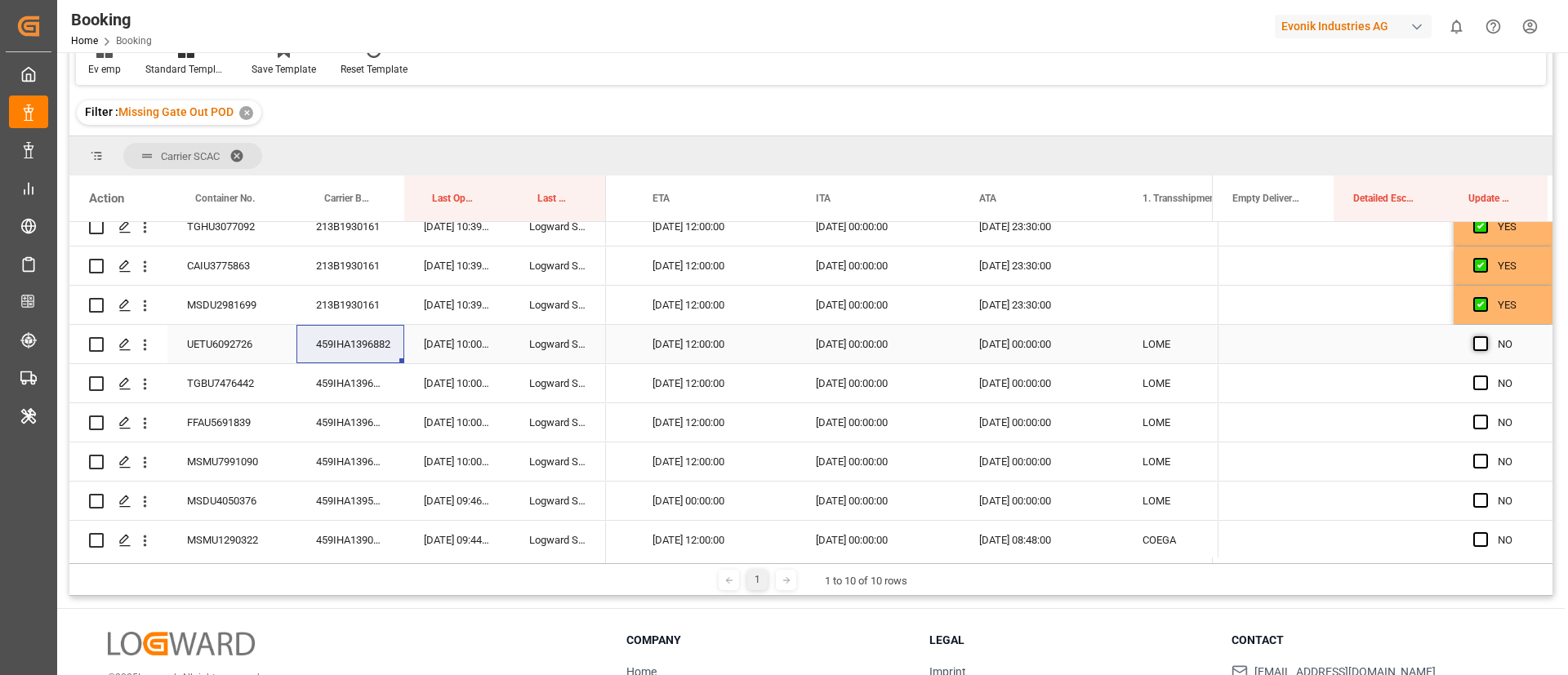
click at [1477, 341] on span "Press SPACE to select this row." at bounding box center [1481, 343] width 15 height 15
click at [1486, 336] on input "Press SPACE to select this row." at bounding box center [1486, 336] width 0 height 0
click at [1476, 387] on span "Press SPACE to select this row." at bounding box center [1481, 382] width 15 height 15
click at [1486, 375] on input "Press SPACE to select this row." at bounding box center [1486, 375] width 0 height 0
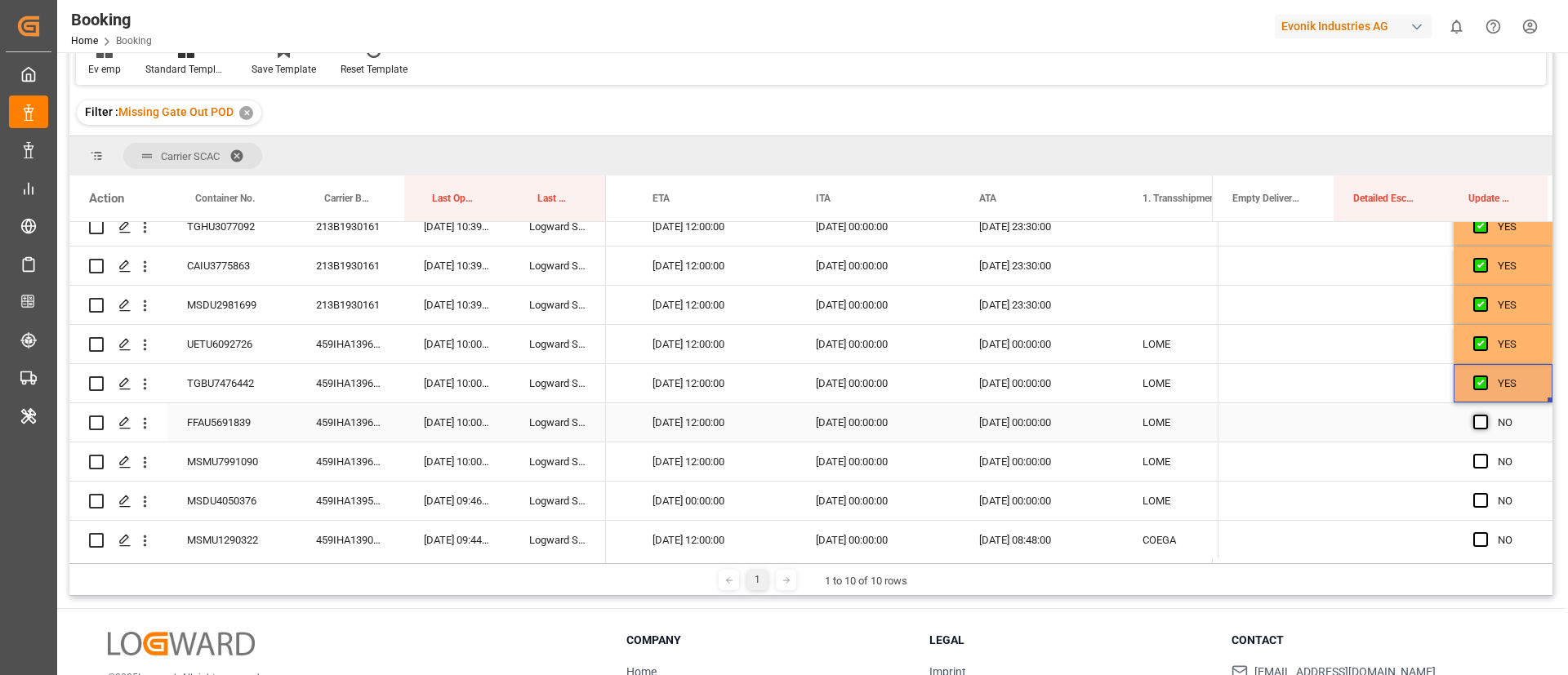
click at [1480, 424] on span "Press SPACE to select this row." at bounding box center [1481, 422] width 15 height 15
click at [1486, 415] on input "Press SPACE to select this row." at bounding box center [1486, 415] width 0 height 0
click at [1475, 456] on span "Press SPACE to select this row." at bounding box center [1481, 461] width 15 height 15
click at [1486, 454] on input "Press SPACE to select this row." at bounding box center [1486, 454] width 0 height 0
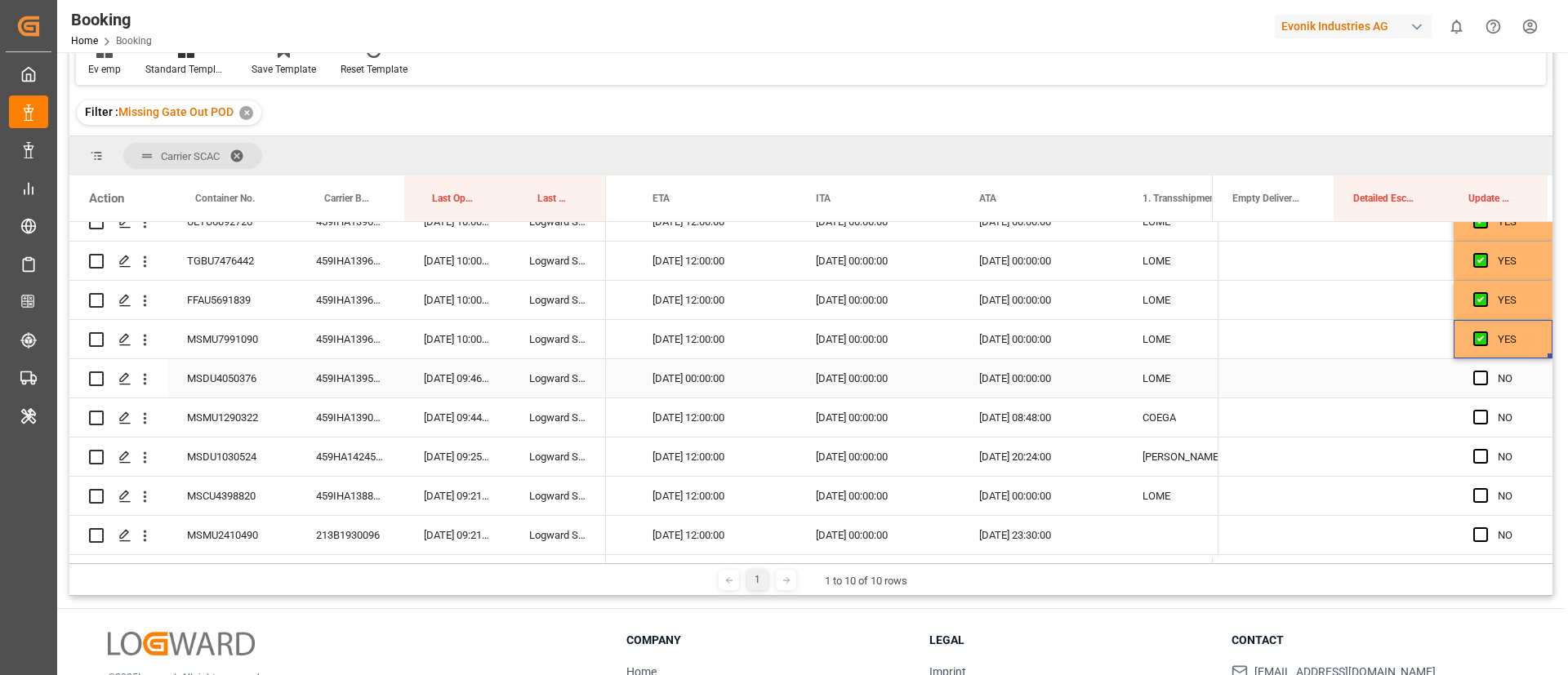
click at [352, 376] on div "459IHA1395594" at bounding box center [350, 379] width 108 height 38
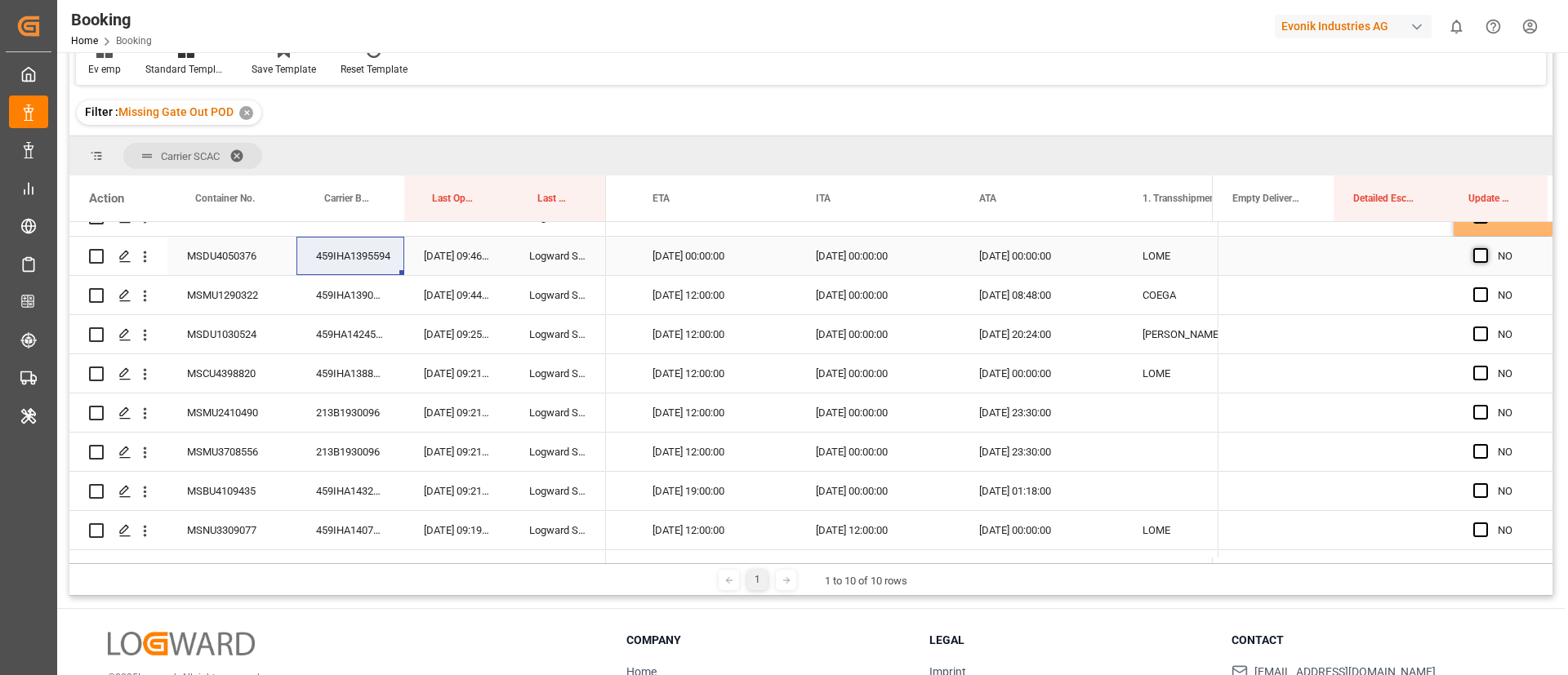
click at [1477, 258] on span "Press SPACE to select this row." at bounding box center [1481, 255] width 15 height 15
click at [1486, 248] on input "Press SPACE to select this row." at bounding box center [1486, 248] width 0 height 0
click at [348, 300] on div "459IHA1390946" at bounding box center [350, 295] width 108 height 38
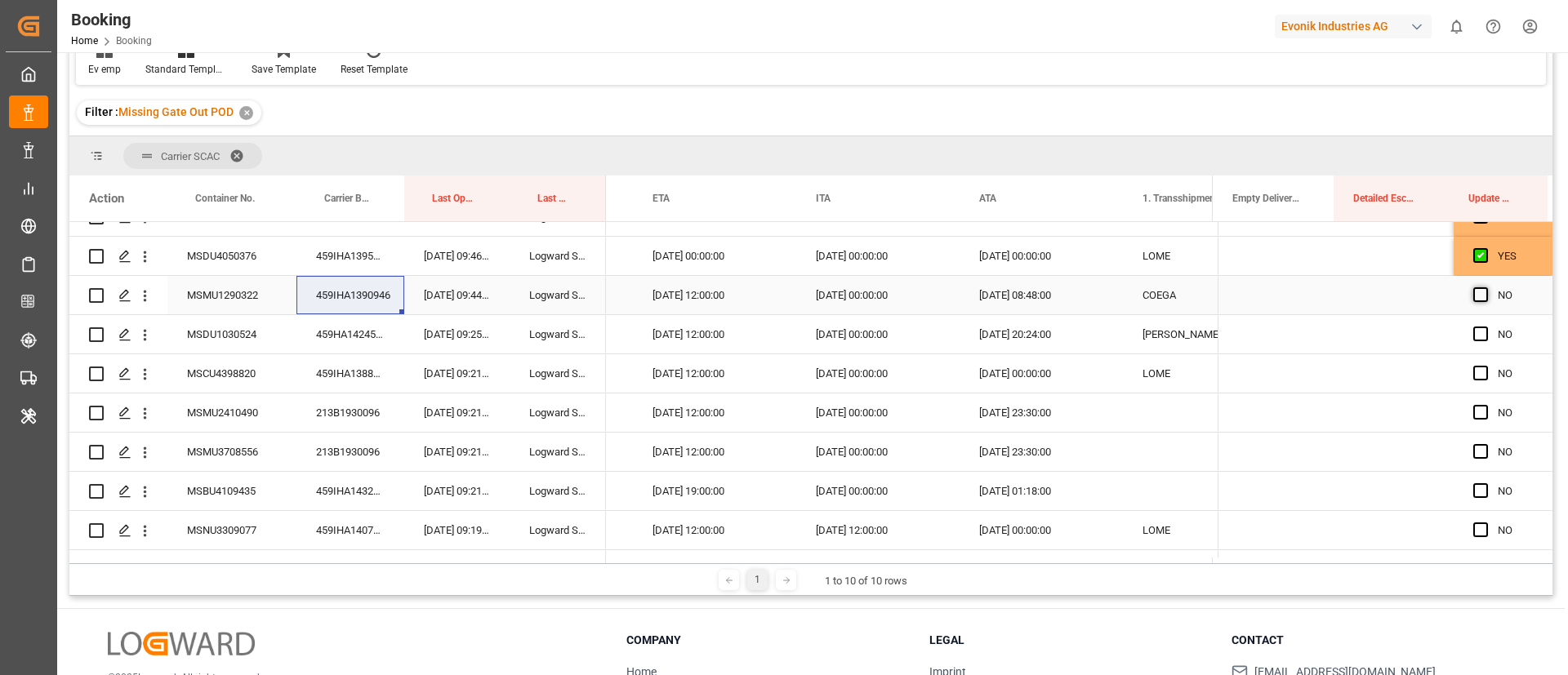
click at [1474, 295] on span "Press SPACE to select this row." at bounding box center [1481, 294] width 15 height 15
click at [1486, 287] on input "Press SPACE to select this row." at bounding box center [1486, 287] width 0 height 0
click at [375, 332] on div "459HA1424532" at bounding box center [350, 334] width 108 height 38
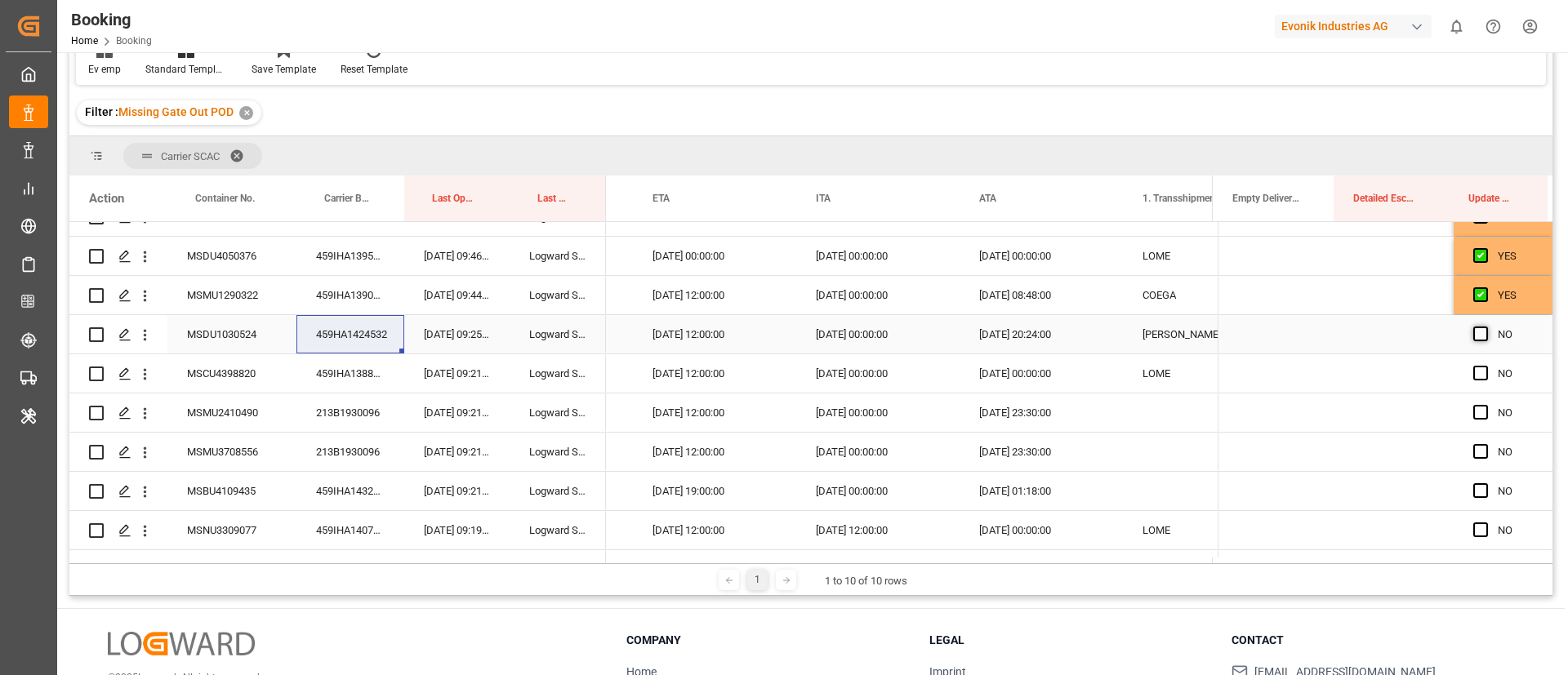
click at [1475, 332] on span "Press SPACE to select this row." at bounding box center [1481, 334] width 15 height 15
click at [1486, 327] on input "Press SPACE to select this row." at bounding box center [1486, 327] width 0 height 0
click at [379, 363] on div "459IHA1388480" at bounding box center [350, 374] width 108 height 38
click at [1475, 374] on span "Press SPACE to select this row." at bounding box center [1481, 373] width 15 height 15
click at [1486, 366] on input "Press SPACE to select this row." at bounding box center [1486, 366] width 0 height 0
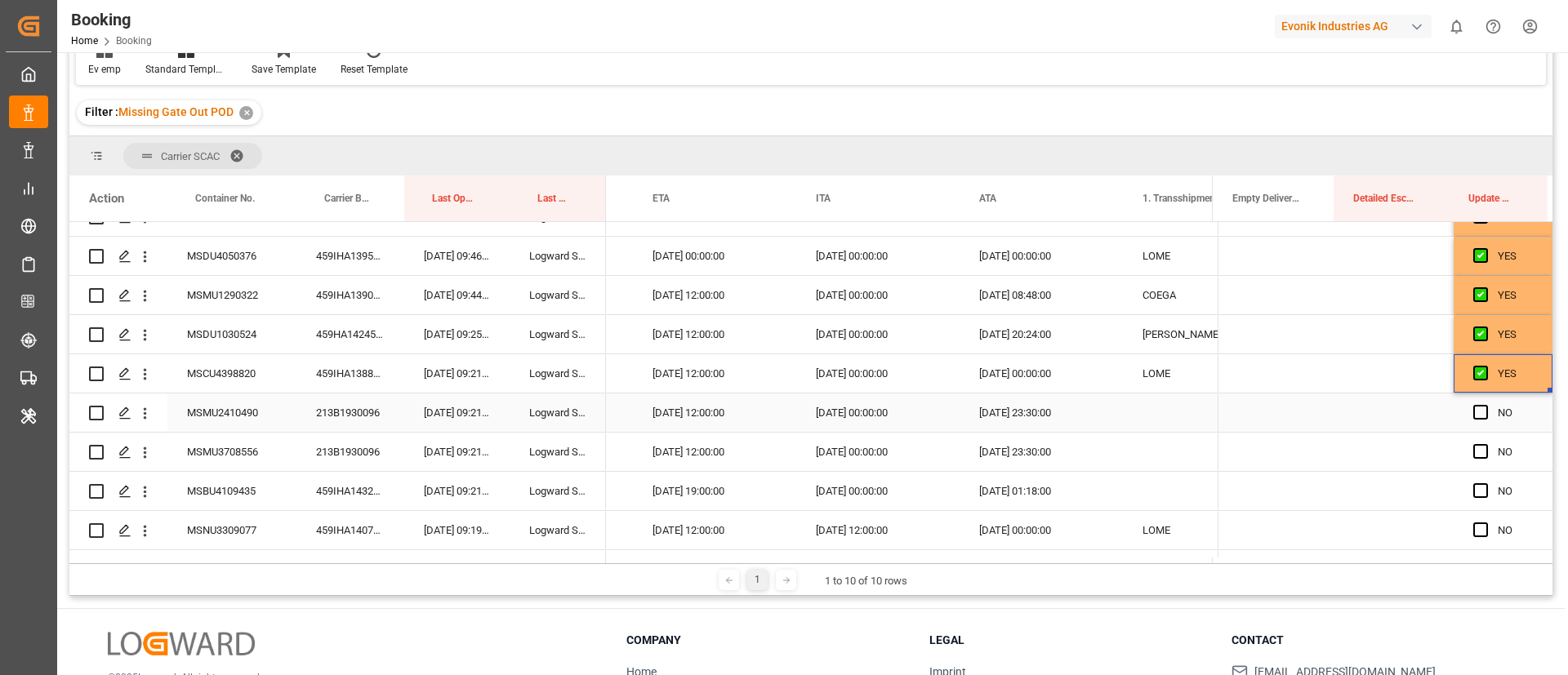
click at [337, 409] on div "213B1930096" at bounding box center [350, 413] width 108 height 38
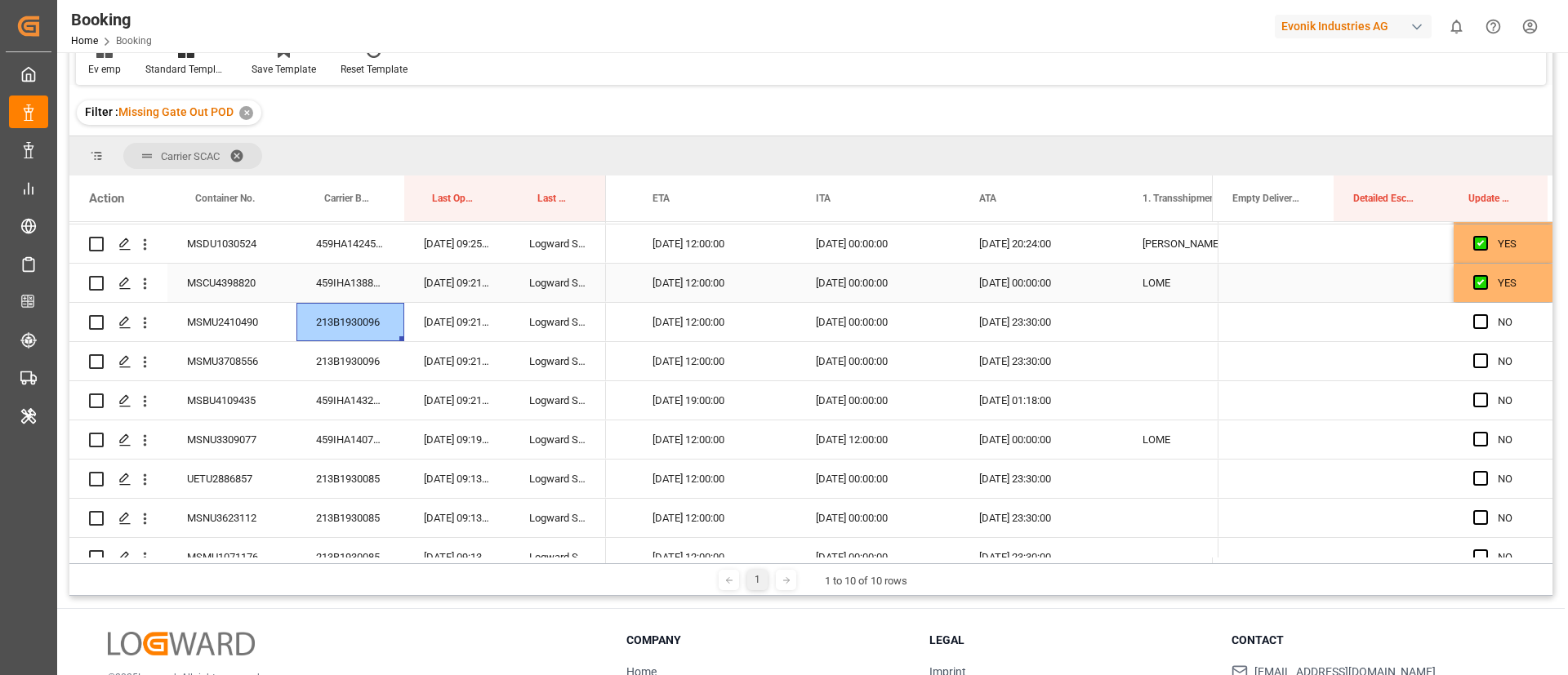
scroll to position [735, 0]
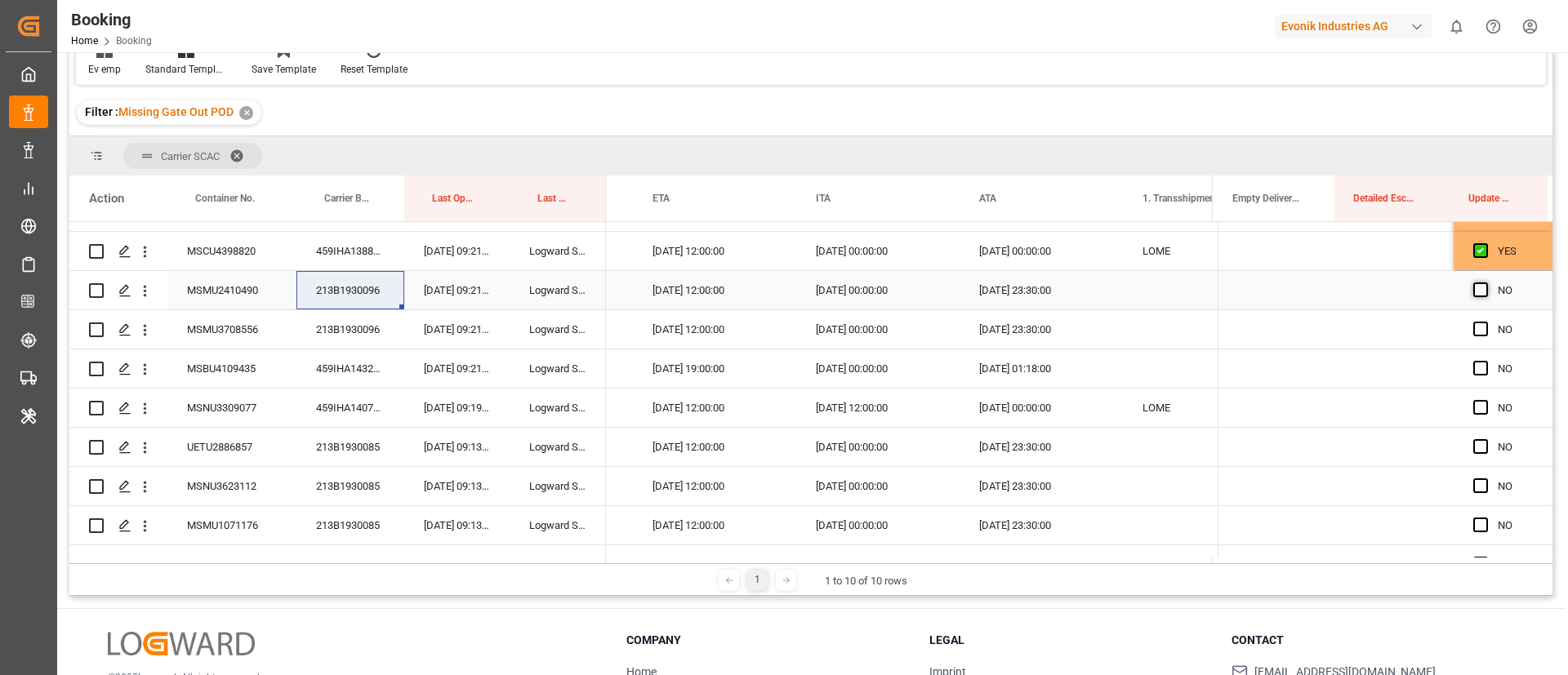
click at [1474, 286] on span "Press SPACE to select this row." at bounding box center [1481, 289] width 15 height 15
click at [1486, 282] on input "Press SPACE to select this row." at bounding box center [1486, 282] width 0 height 0
click at [1477, 327] on span "Press SPACE to select this row." at bounding box center [1481, 328] width 15 height 15
click at [1486, 321] on input "Press SPACE to select this row." at bounding box center [1486, 321] width 0 height 0
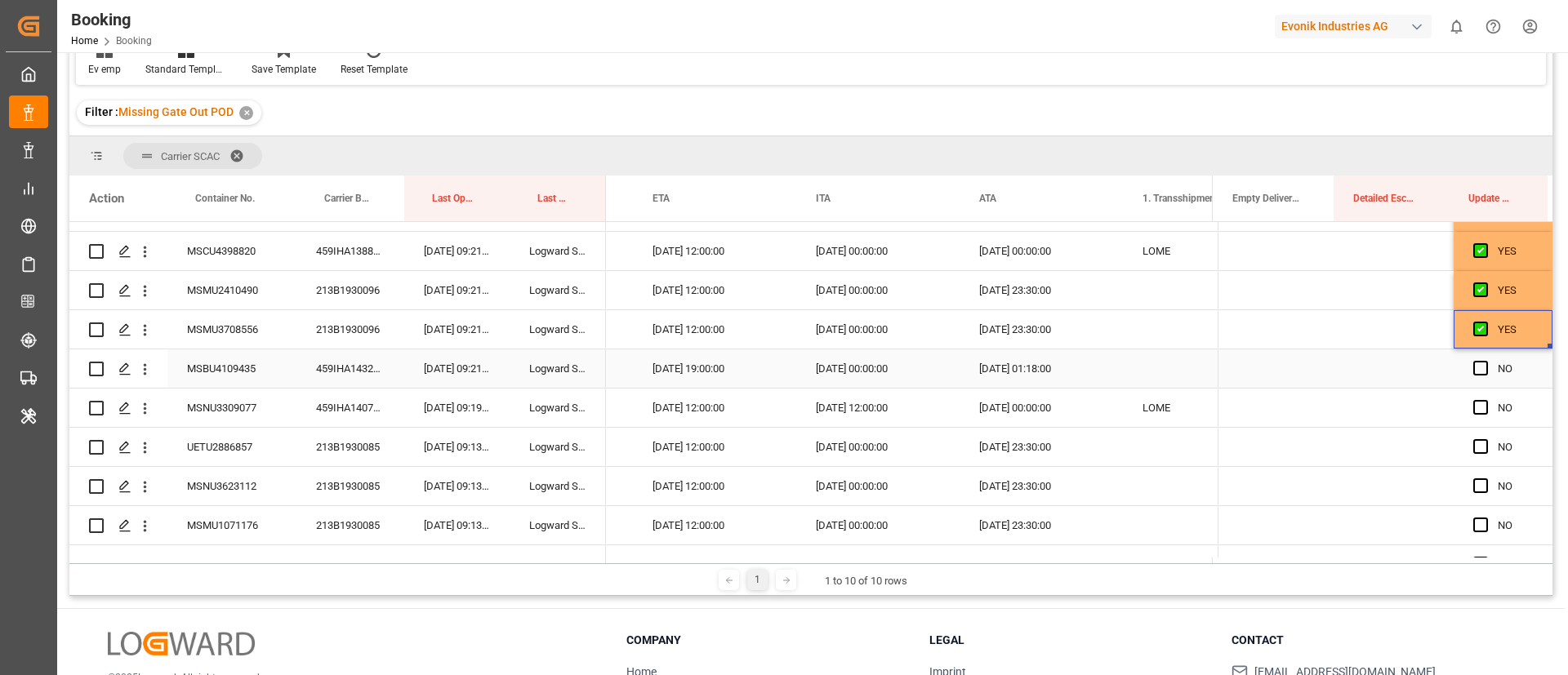
click at [386, 365] on div "459IHA1432951" at bounding box center [350, 368] width 108 height 38
click at [1474, 368] on span "Press SPACE to select this row." at bounding box center [1481, 368] width 15 height 15
click at [1486, 361] on input "Press SPACE to select this row." at bounding box center [1486, 361] width 0 height 0
click at [368, 399] on div "459IHA1407070" at bounding box center [350, 408] width 108 height 38
click at [1474, 404] on span "Press SPACE to select this row." at bounding box center [1481, 407] width 15 height 15
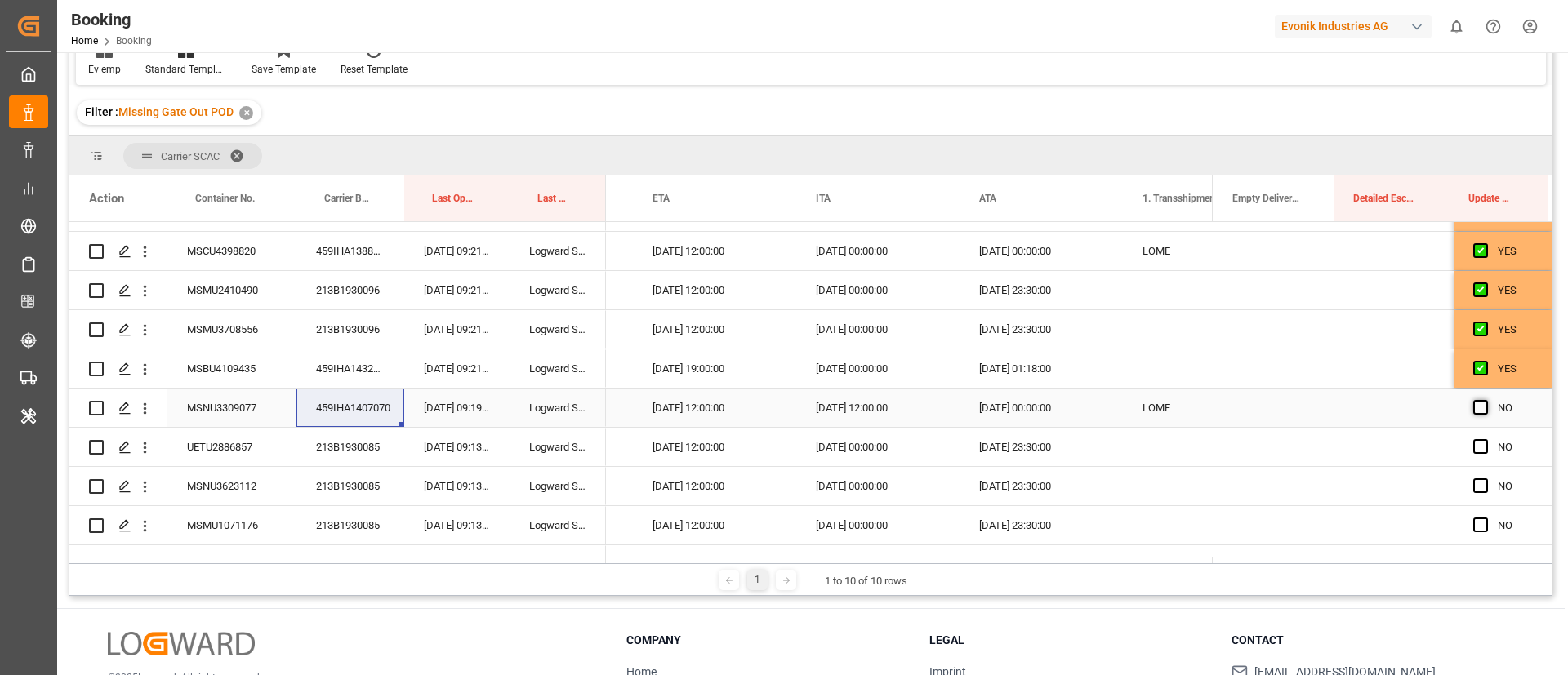
click at [1486, 400] on input "Press SPACE to select this row." at bounding box center [1486, 400] width 0 height 0
click at [361, 445] on div "213B1930085" at bounding box center [350, 447] width 108 height 38
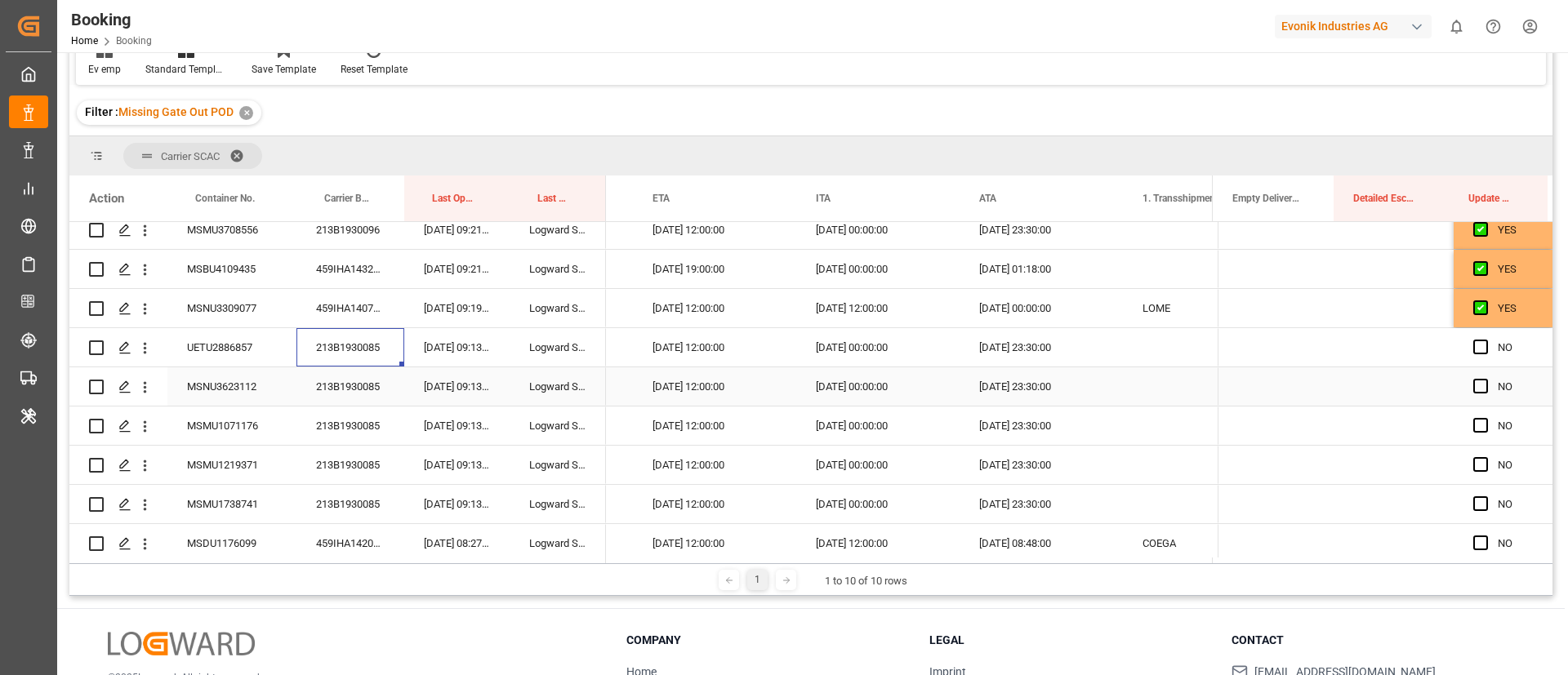
scroll to position [858, 0]
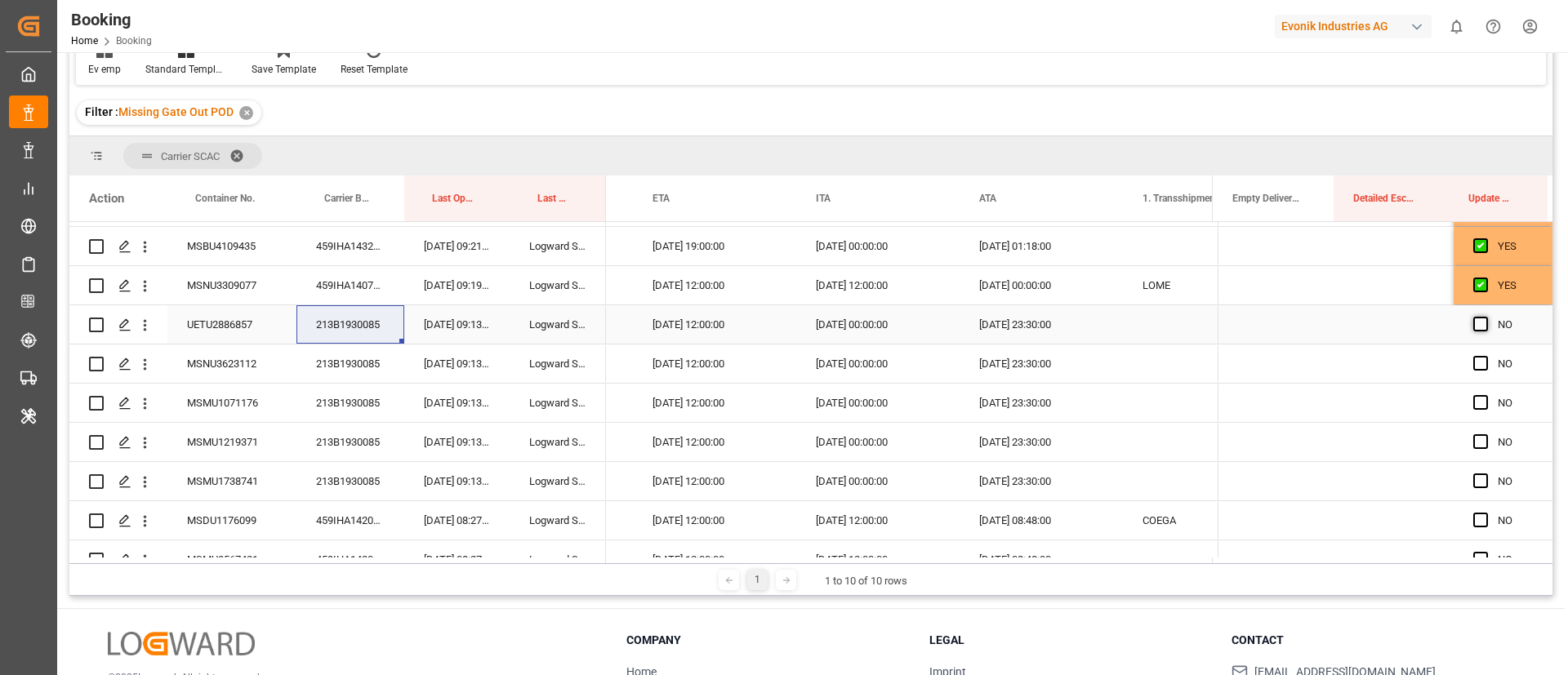
click at [1478, 321] on span "Press SPACE to select this row." at bounding box center [1481, 324] width 15 height 15
click at [1486, 317] on input "Press SPACE to select this row." at bounding box center [1486, 317] width 0 height 0
click at [1475, 361] on span "Press SPACE to select this row." at bounding box center [1481, 363] width 15 height 15
click at [1486, 356] on input "Press SPACE to select this row." at bounding box center [1486, 356] width 0 height 0
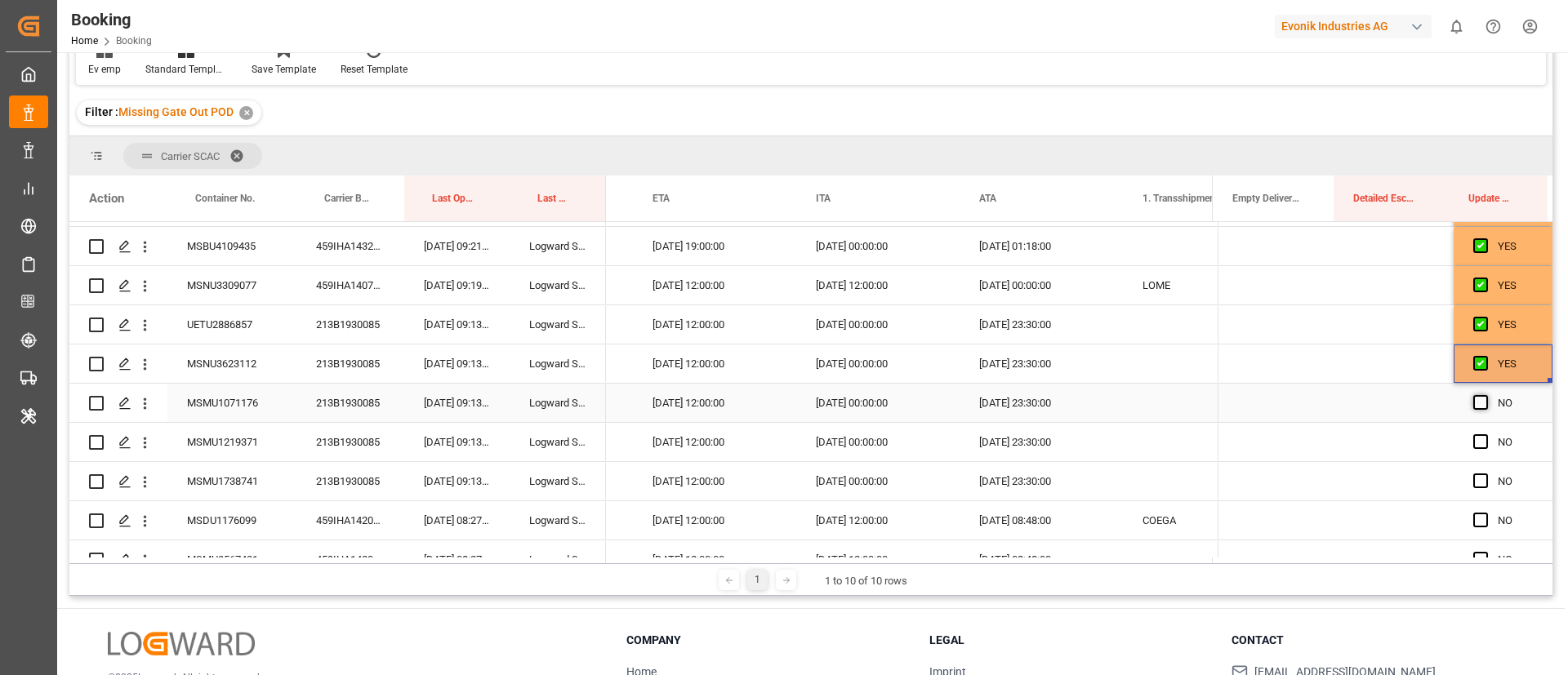
click at [1474, 402] on span "Press SPACE to select this row." at bounding box center [1481, 402] width 15 height 15
click at [1486, 395] on input "Press SPACE to select this row." at bounding box center [1486, 395] width 0 height 0
click at [1476, 439] on span "Press SPACE to select this row." at bounding box center [1481, 442] width 15 height 15
click at [1486, 435] on input "Press SPACE to select this row." at bounding box center [1486, 435] width 0 height 0
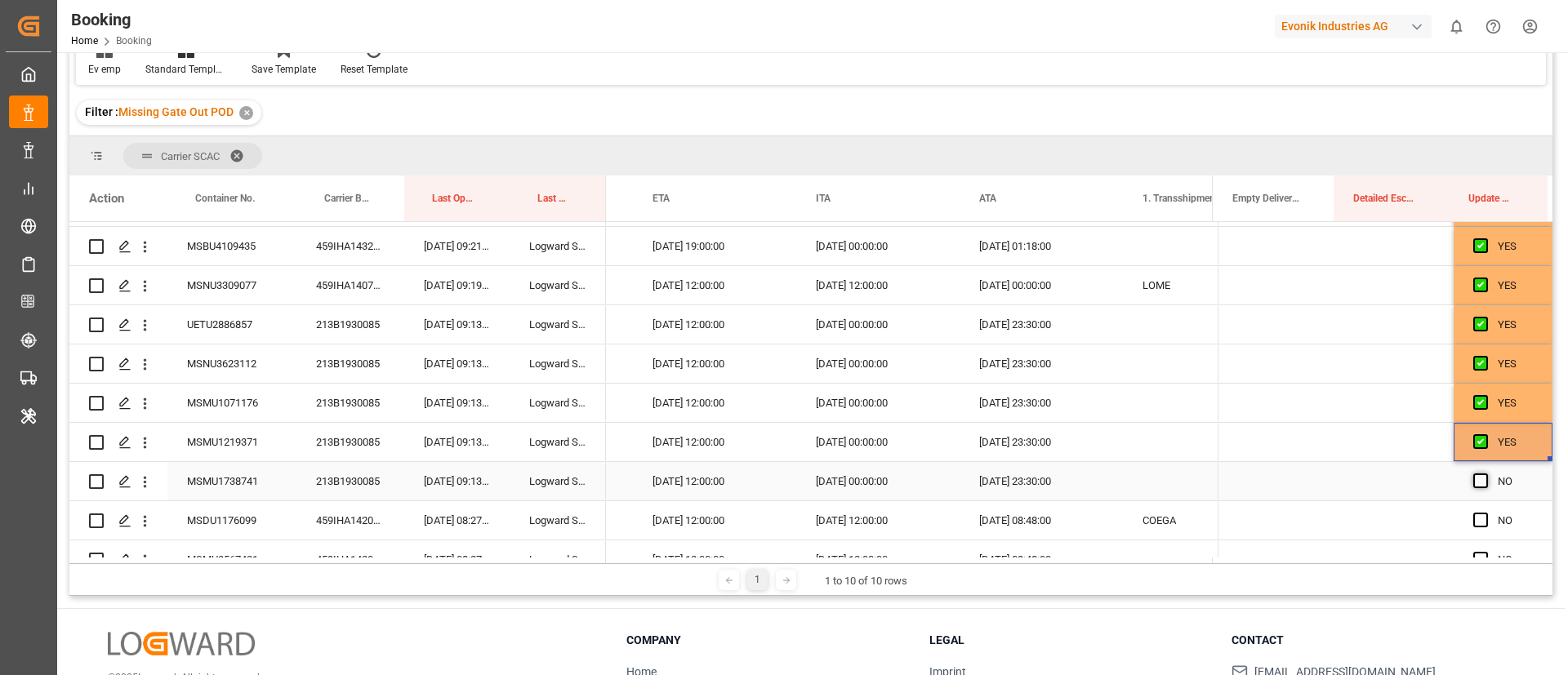
click at [1474, 480] on span "Press SPACE to select this row." at bounding box center [1481, 481] width 15 height 15
click at [1486, 474] on input "Press SPACE to select this row." at bounding box center [1486, 474] width 0 height 0
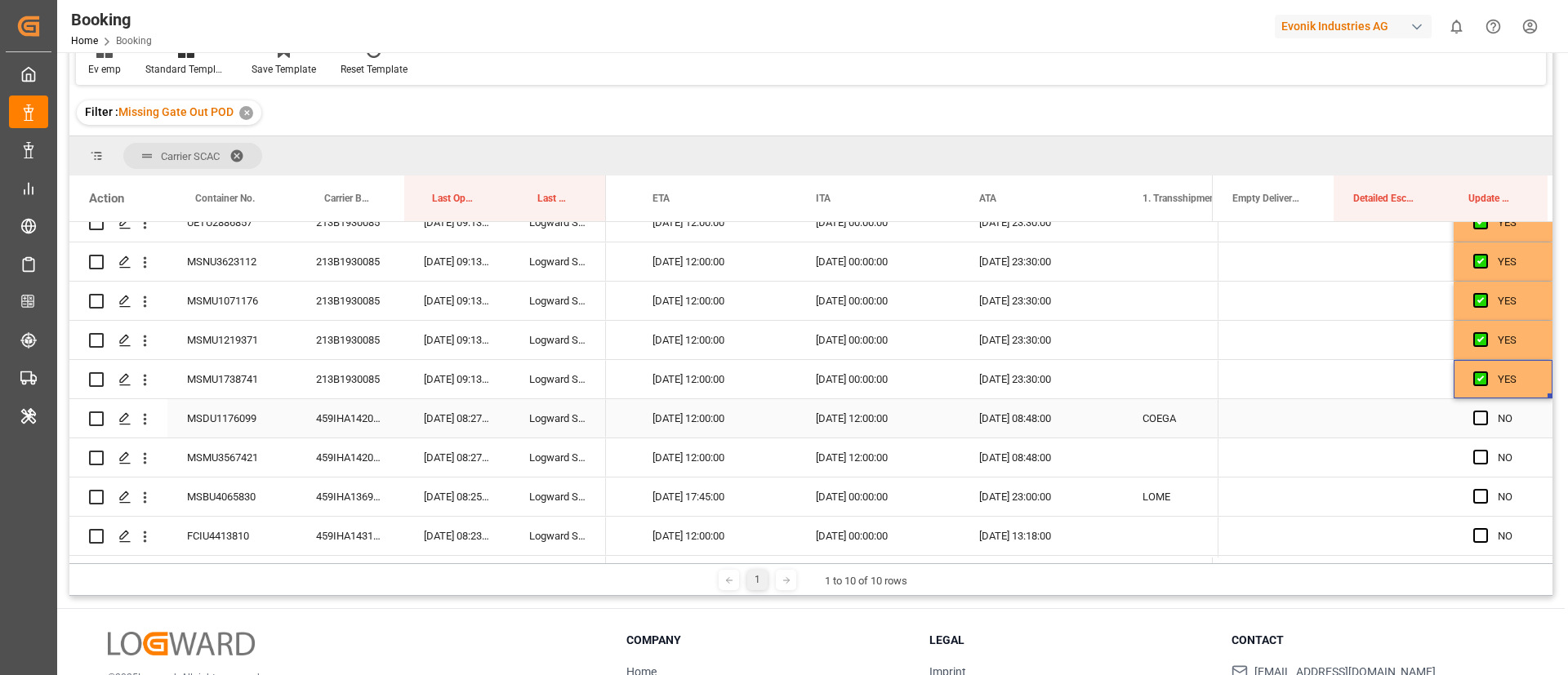
scroll to position [980, 0]
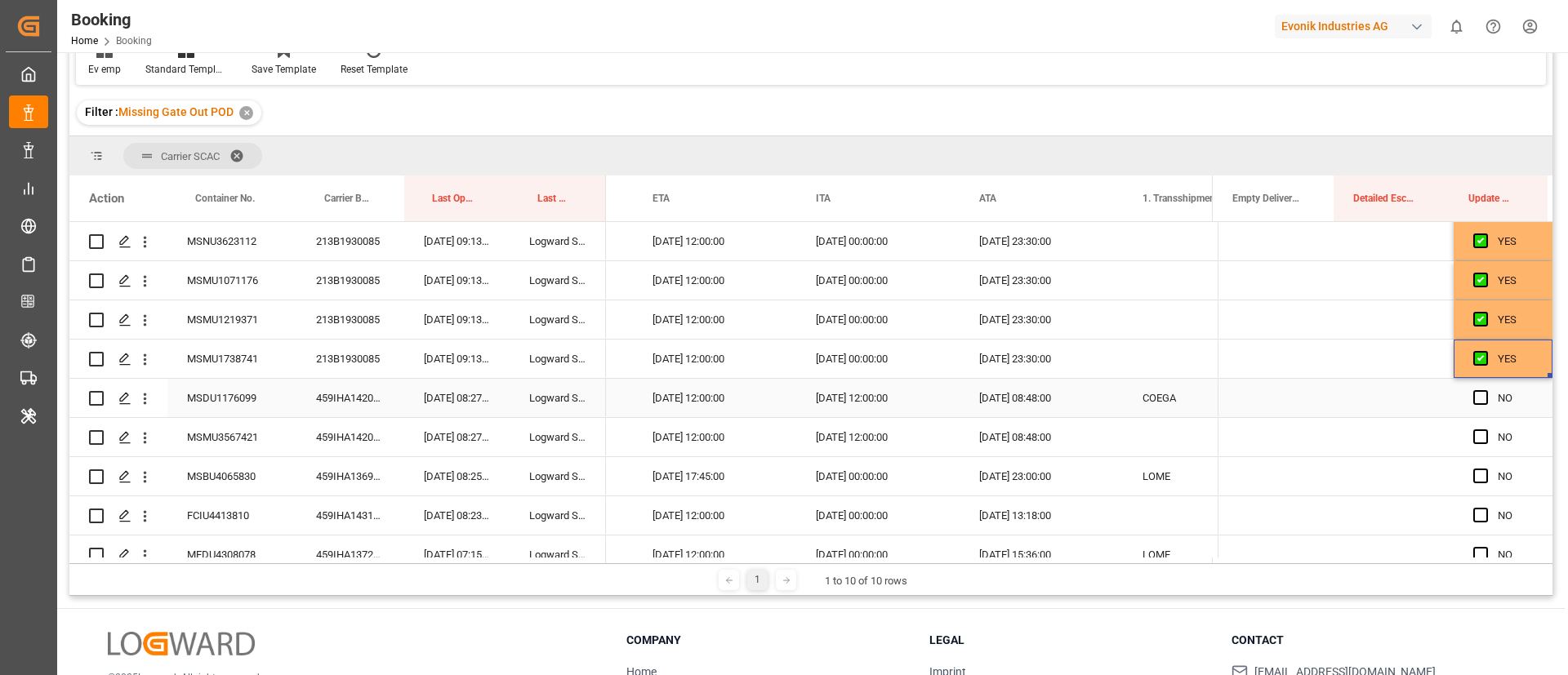
click at [362, 397] on div "459IHA1420787" at bounding box center [350, 398] width 108 height 38
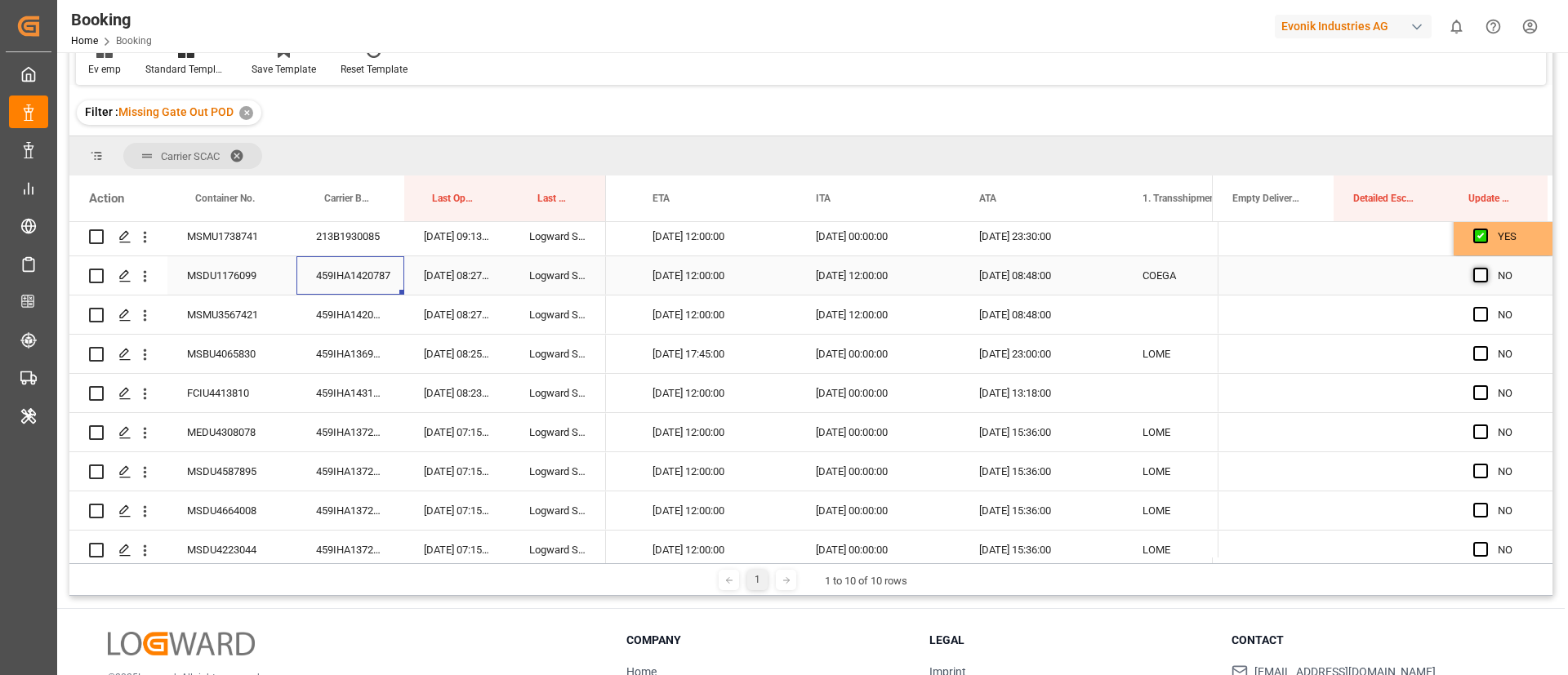
click at [1477, 273] on span "Press SPACE to select this row." at bounding box center [1481, 275] width 15 height 15
click at [1486, 268] on input "Press SPACE to select this row." at bounding box center [1486, 268] width 0 height 0
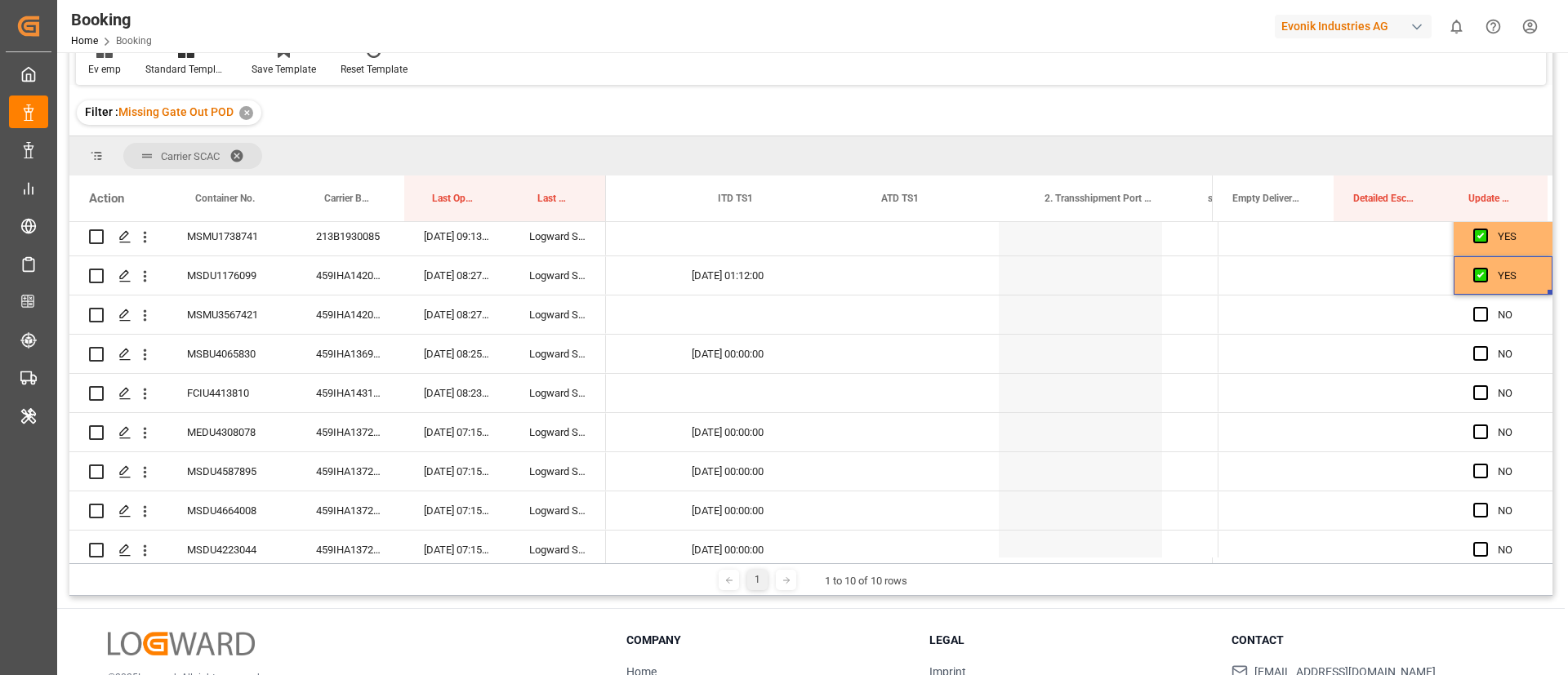
scroll to position [0, 18204]
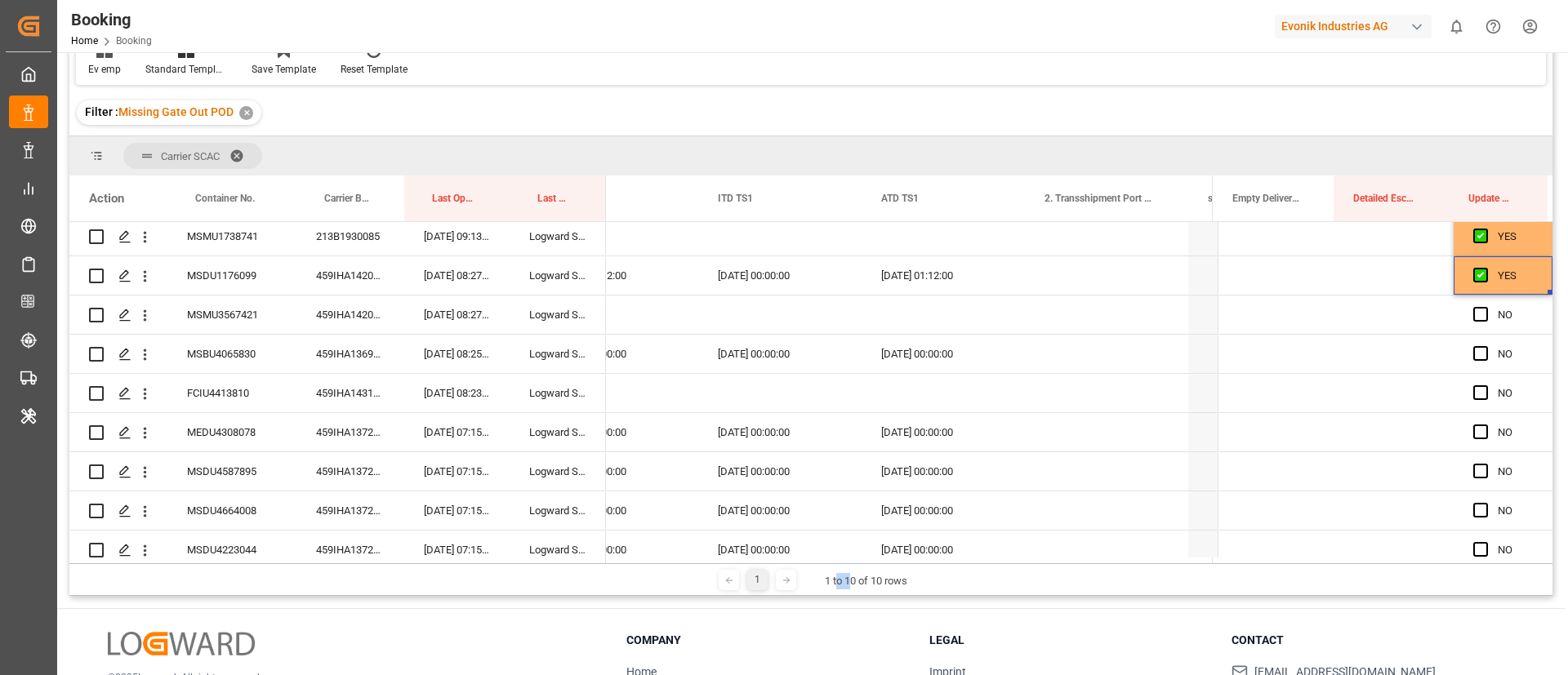
drag, startPoint x: 853, startPoint y: 564, endPoint x: 838, endPoint y: 564, distance: 15.0
click at [838, 564] on div "1 1 to 10 of 10 rows" at bounding box center [811, 580] width 1484 height 33
drag, startPoint x: 855, startPoint y: 557, endPoint x: 827, endPoint y: 561, distance: 28.3
click at [827, 561] on div at bounding box center [909, 560] width 606 height 6
click at [956, 584] on div "1 1 to 10 of 10 rows" at bounding box center [811, 580] width 1484 height 33
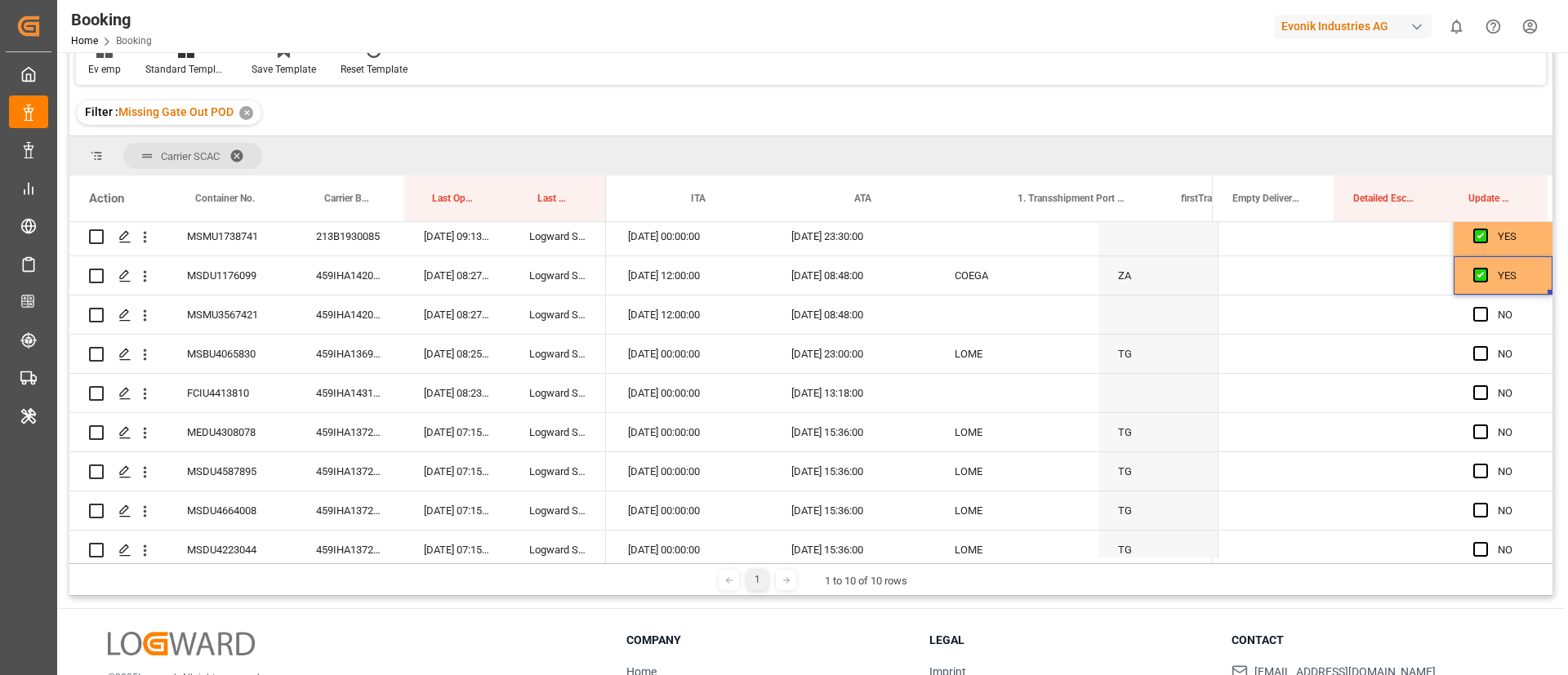
scroll to position [0, 16761]
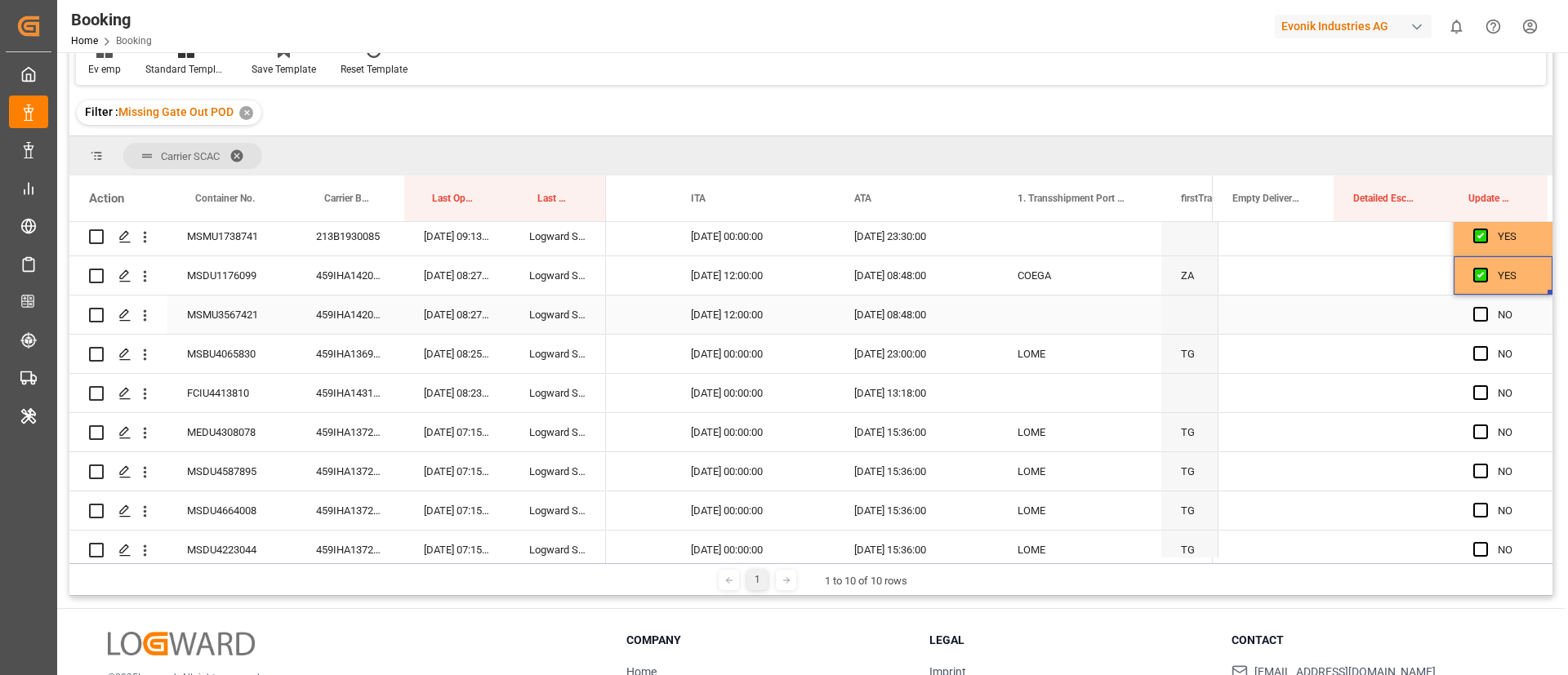
click at [352, 323] on div "459IHA1420792" at bounding box center [350, 314] width 108 height 38
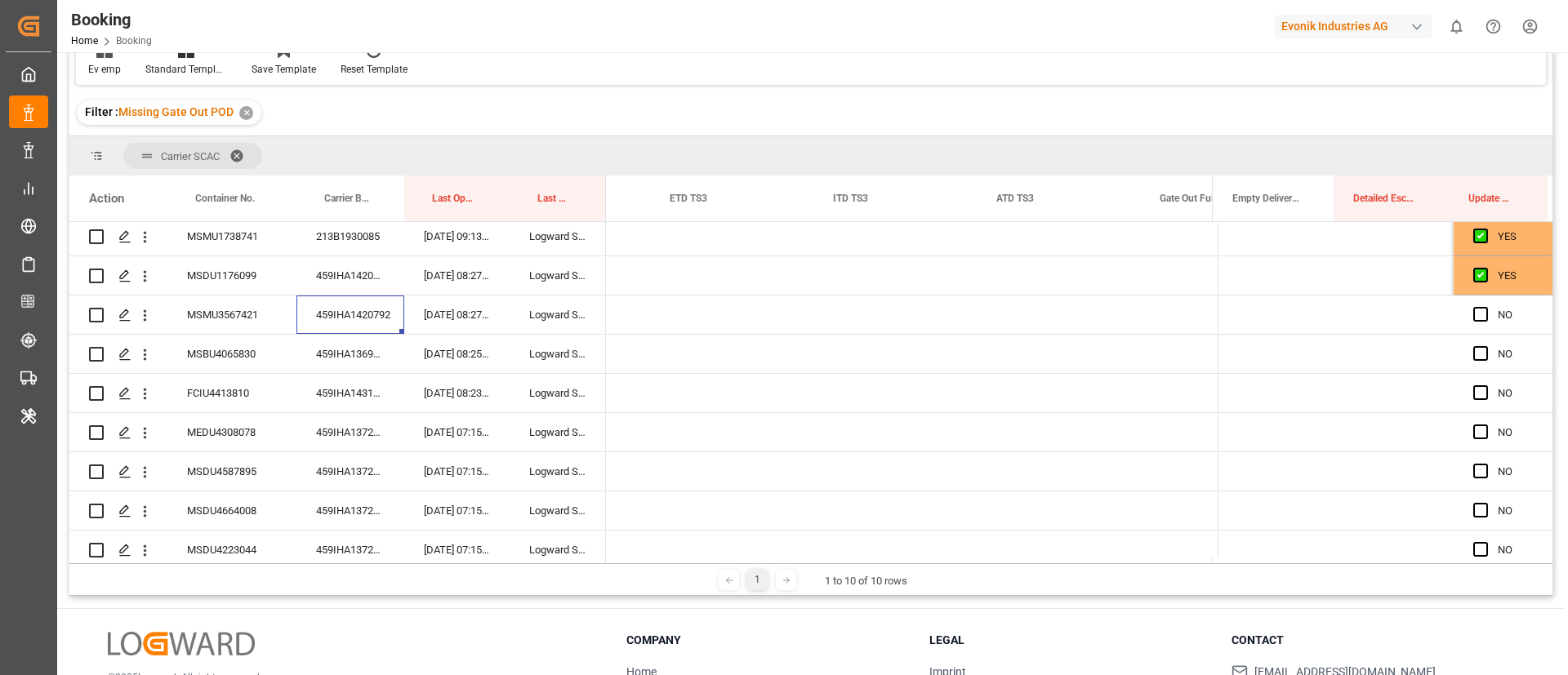
scroll to position [0, 21219]
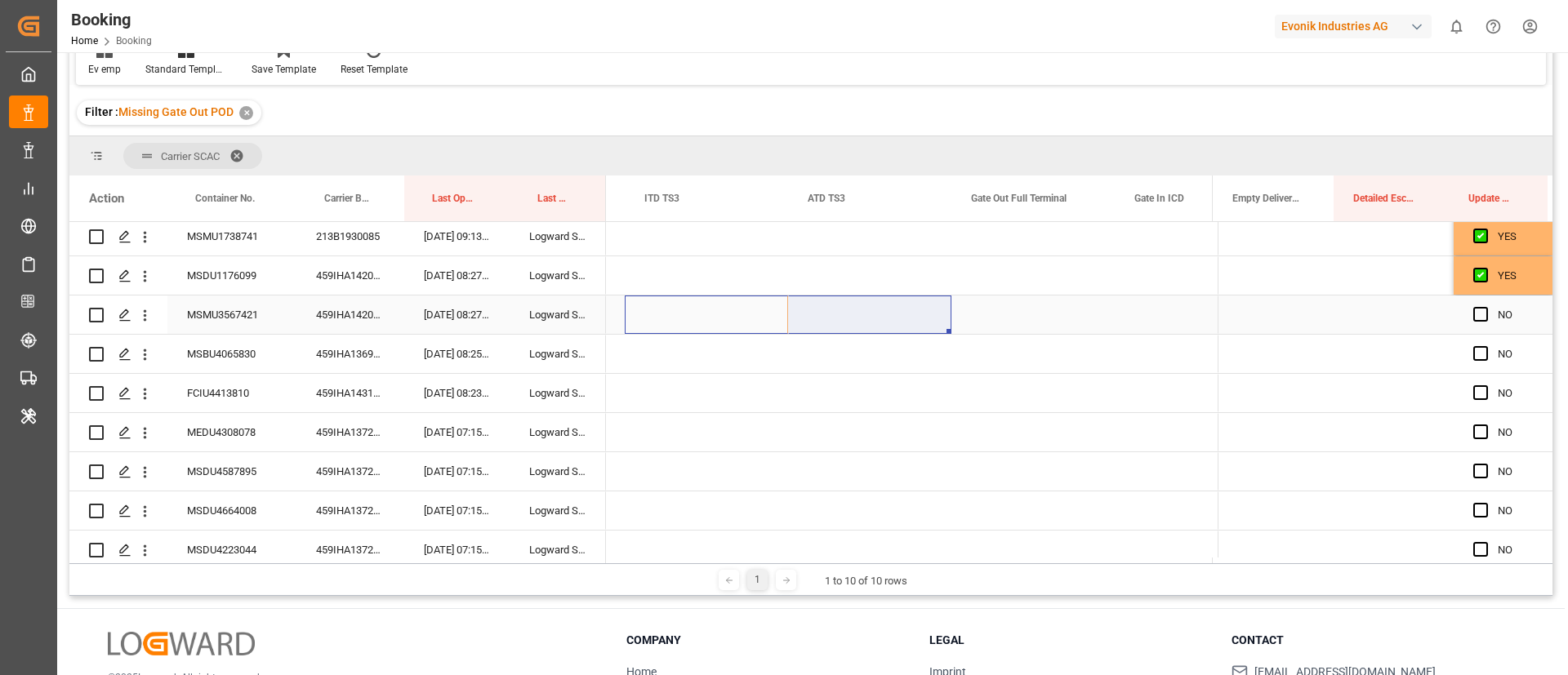
click at [1020, 312] on div "Press SPACE to select this row." at bounding box center [1033, 314] width 164 height 38
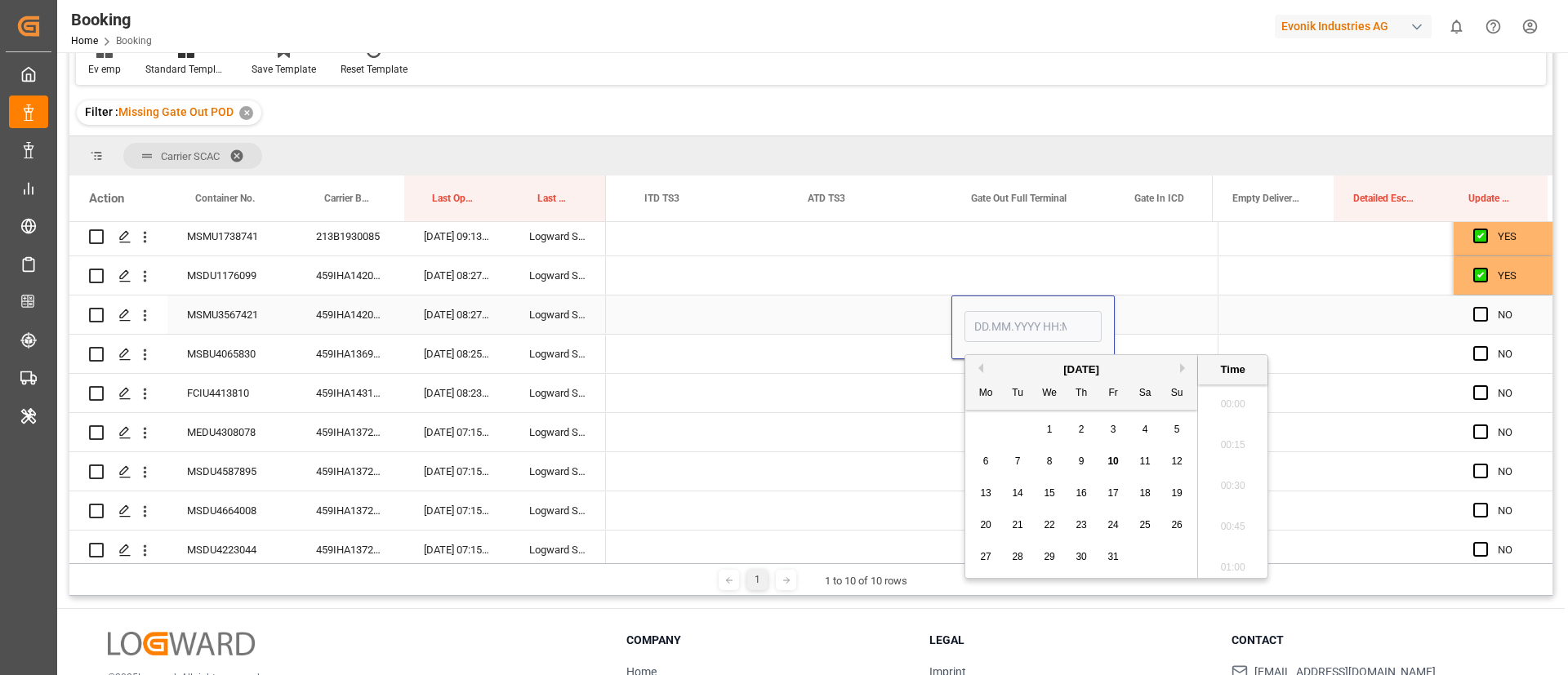
scroll to position [2742, 0]
click at [1107, 459] on span "10" at bounding box center [1112, 461] width 10 height 11
type input "[DATE] 00:00"
click at [1476, 313] on span "Press SPACE to select this row." at bounding box center [1481, 314] width 15 height 15
click at [1486, 307] on input "Press SPACE to select this row." at bounding box center [1486, 307] width 0 height 0
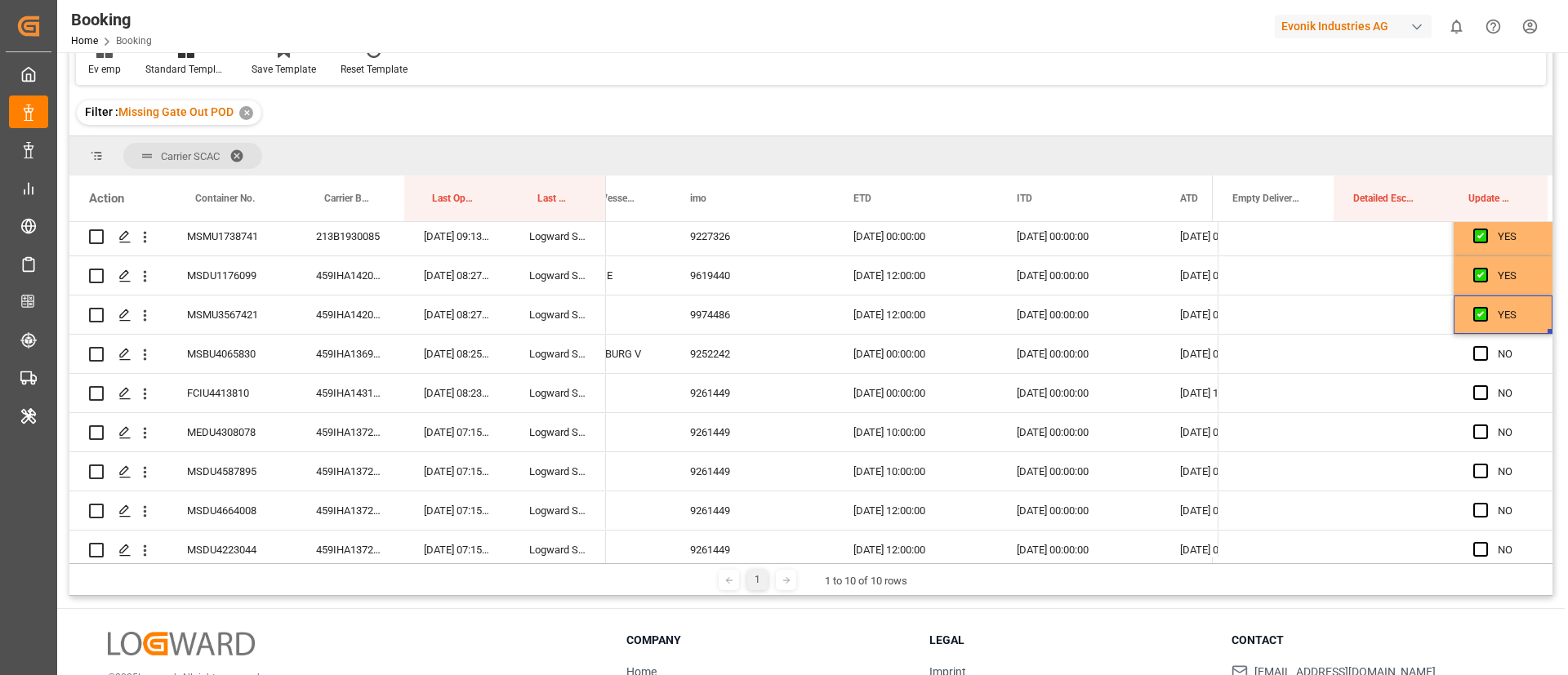
scroll to position [0, 16196]
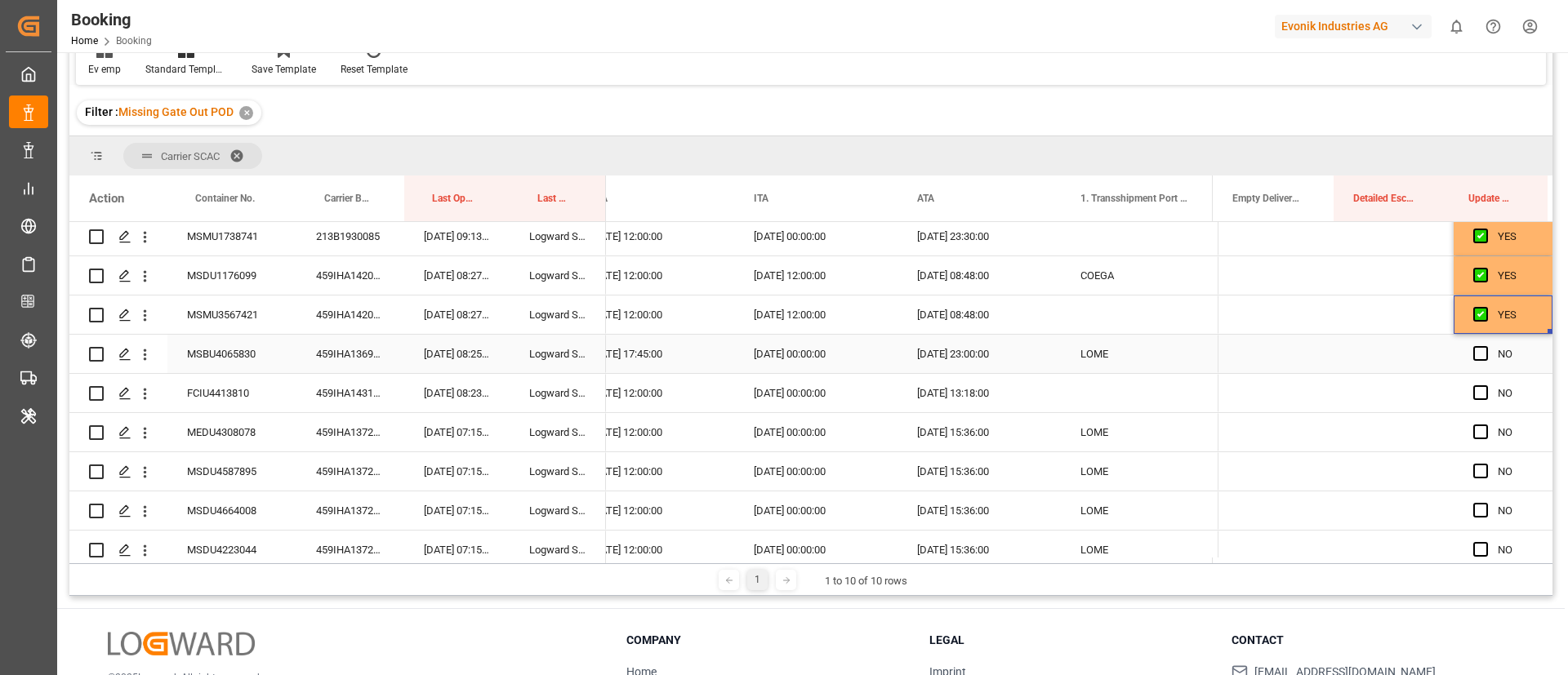
click at [341, 355] on div "459IHA1369313" at bounding box center [350, 354] width 108 height 38
click at [1476, 351] on span "Press SPACE to select this row." at bounding box center [1481, 354] width 15 height 15
click at [1486, 347] on input "Press SPACE to select this row." at bounding box center [1486, 347] width 0 height 0
click at [374, 393] on div "459IHA1431977" at bounding box center [350, 393] width 108 height 38
click at [1474, 393] on span "Press SPACE to select this row." at bounding box center [1481, 393] width 15 height 15
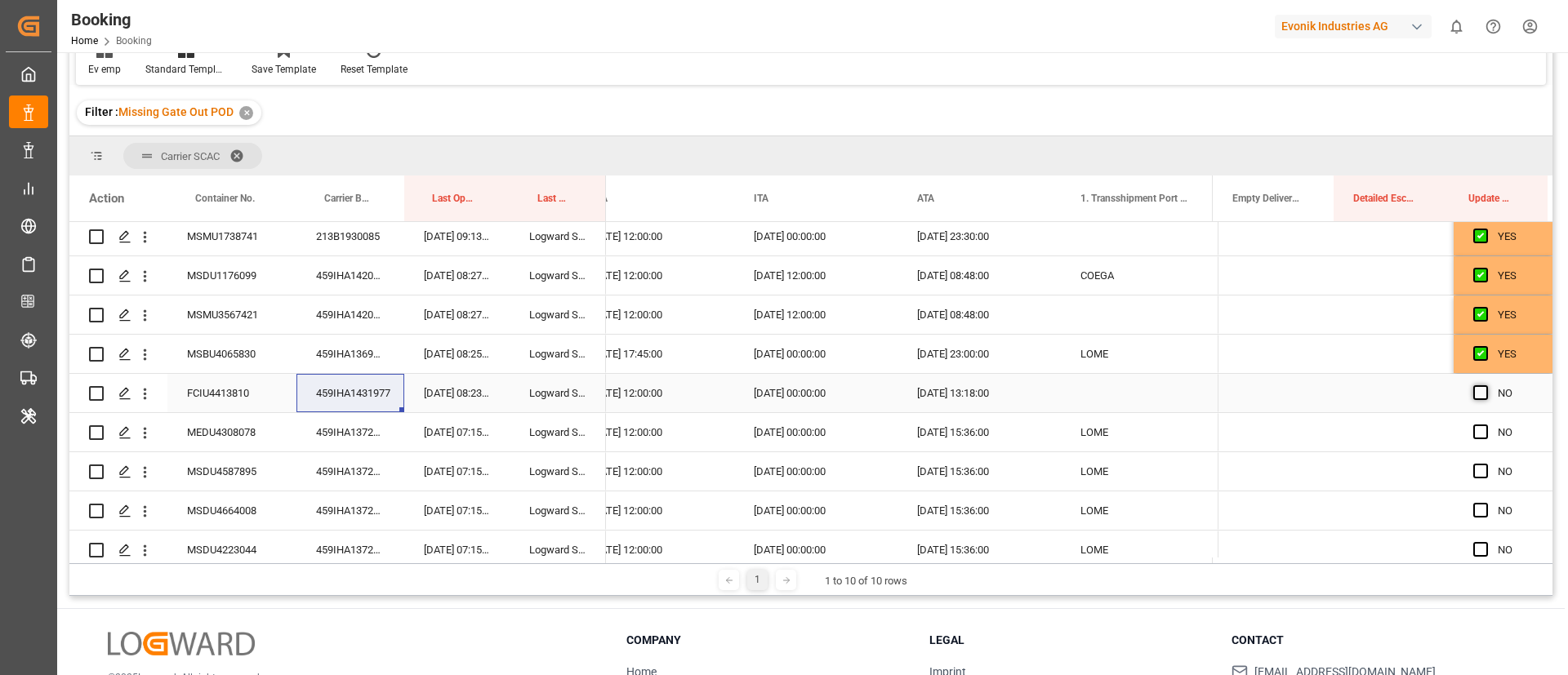
click at [1486, 386] on input "Press SPACE to select this row." at bounding box center [1486, 386] width 0 height 0
click at [348, 429] on div "459IHA1372783" at bounding box center [350, 432] width 108 height 38
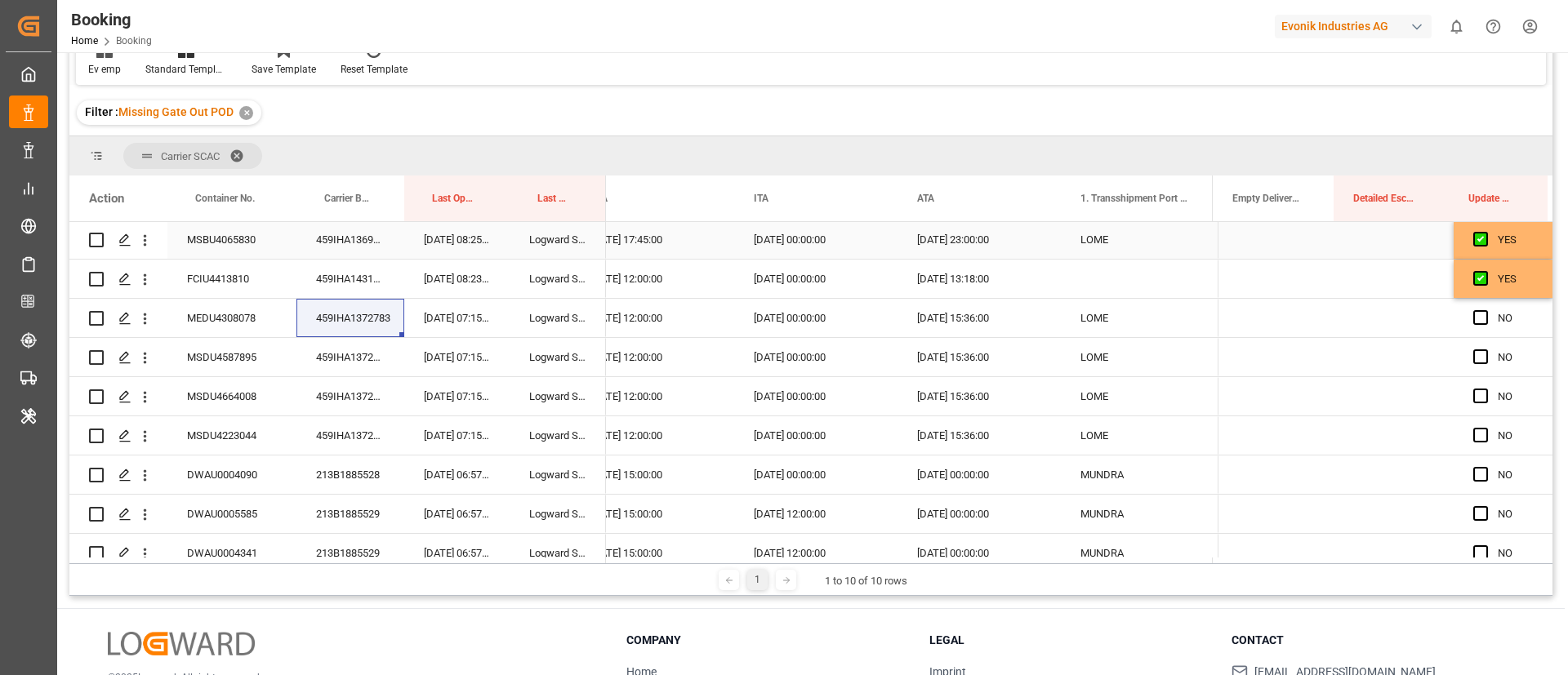
scroll to position [1225, 0]
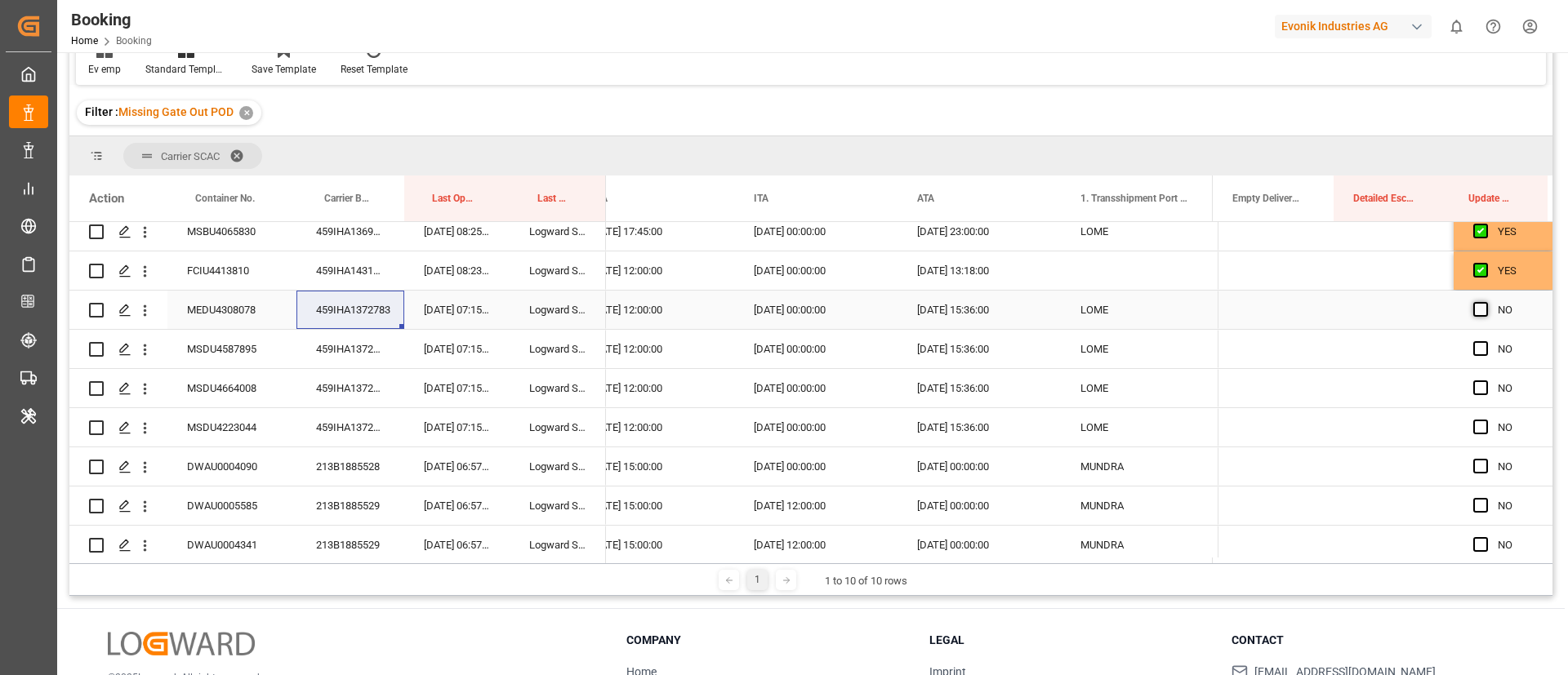
click at [1474, 308] on span "Press SPACE to select this row." at bounding box center [1481, 309] width 15 height 15
click at [1486, 302] on input "Press SPACE to select this row." at bounding box center [1486, 302] width 0 height 0
click at [1475, 349] on span "Press SPACE to select this row." at bounding box center [1481, 348] width 15 height 15
click at [1486, 341] on input "Press SPACE to select this row." at bounding box center [1486, 341] width 0 height 0
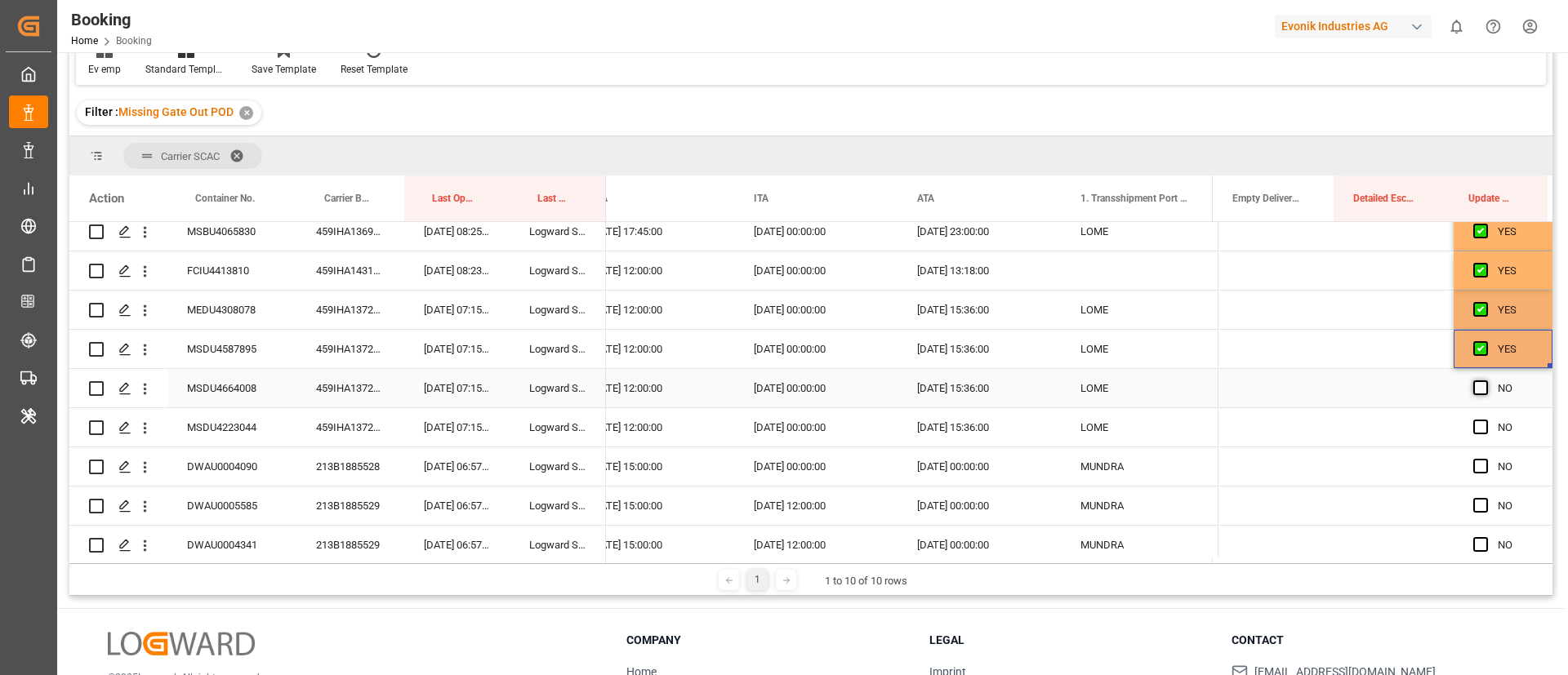
click at [1475, 383] on span "Press SPACE to select this row." at bounding box center [1481, 388] width 15 height 15
click at [1486, 381] on input "Press SPACE to select this row." at bounding box center [1486, 381] width 0 height 0
click at [1477, 429] on span "Press SPACE to select this row." at bounding box center [1481, 427] width 15 height 15
click at [1486, 420] on input "Press SPACE to select this row." at bounding box center [1486, 420] width 0 height 0
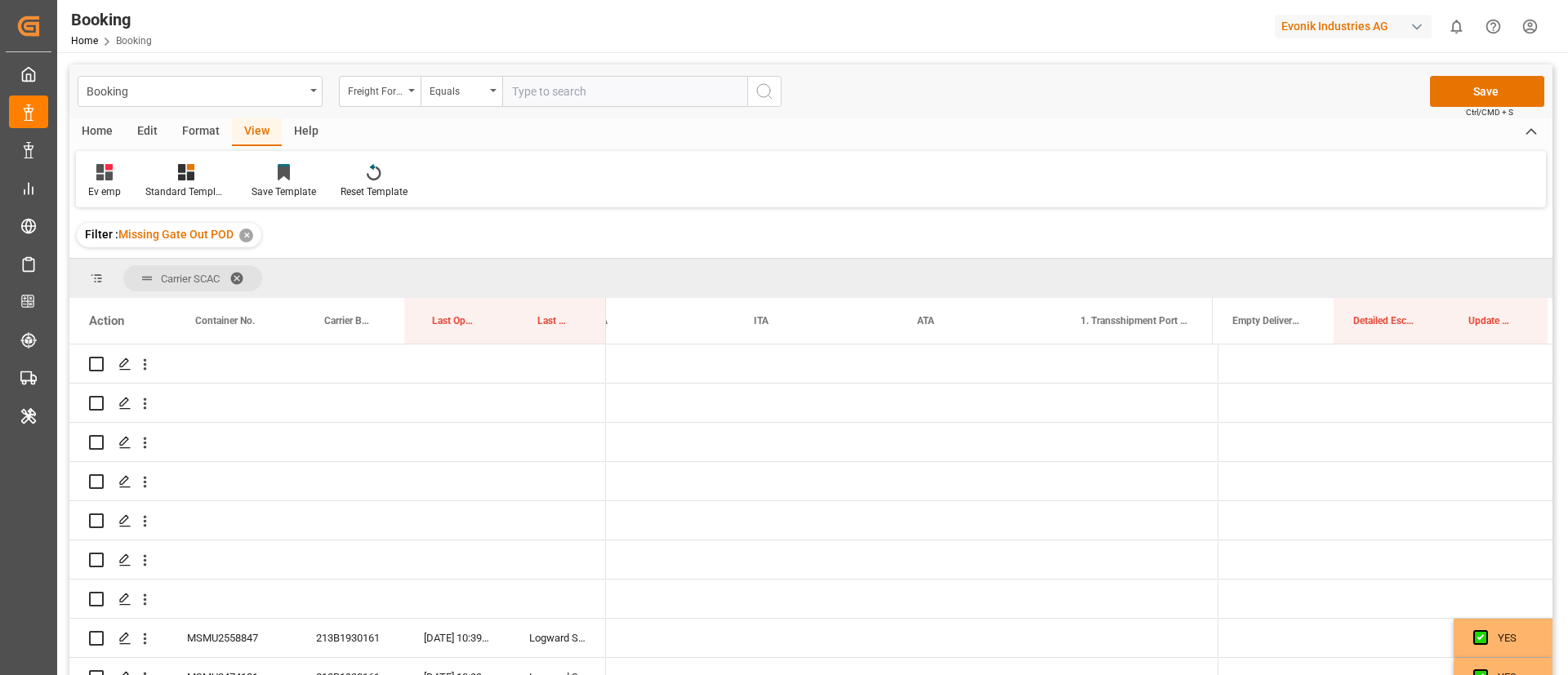
scroll to position [0, 16698]
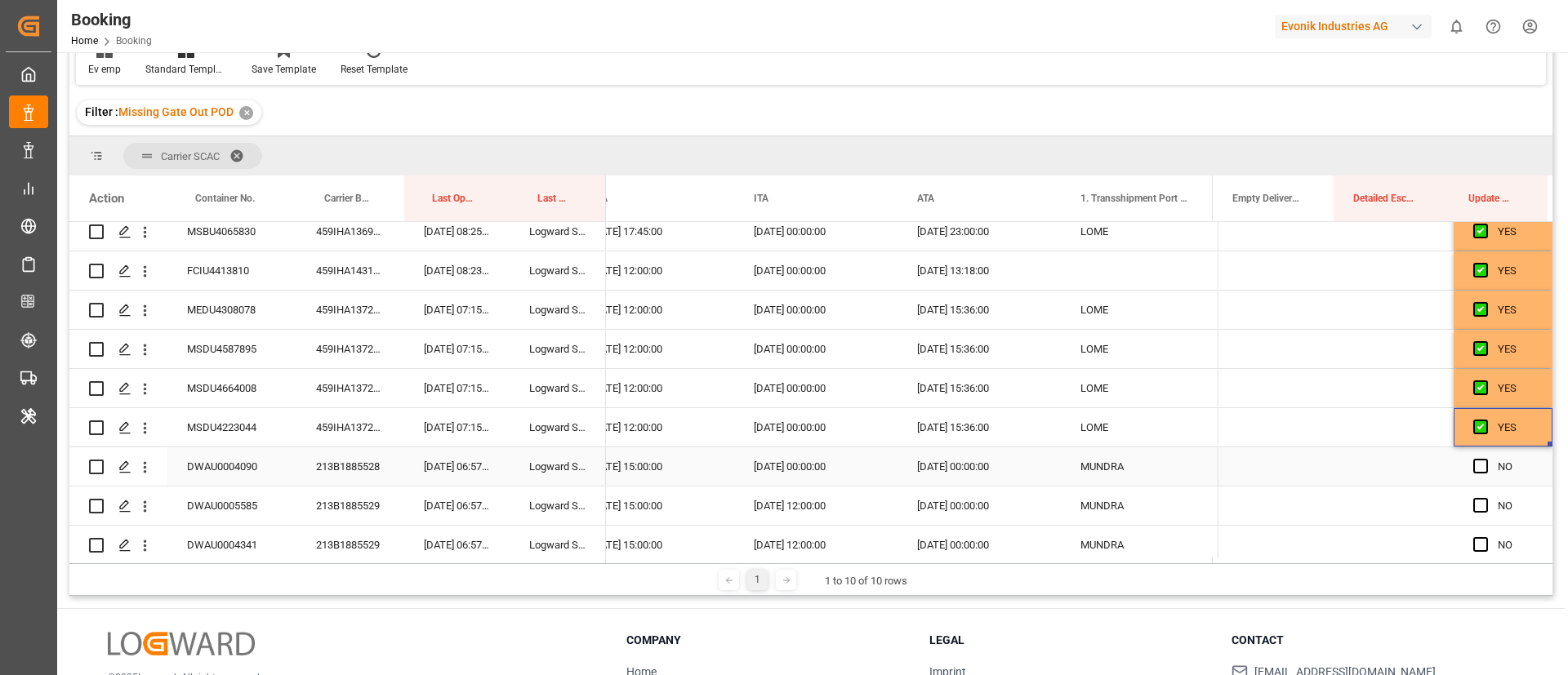
click at [371, 469] on div "213B1885528" at bounding box center [350, 467] width 108 height 38
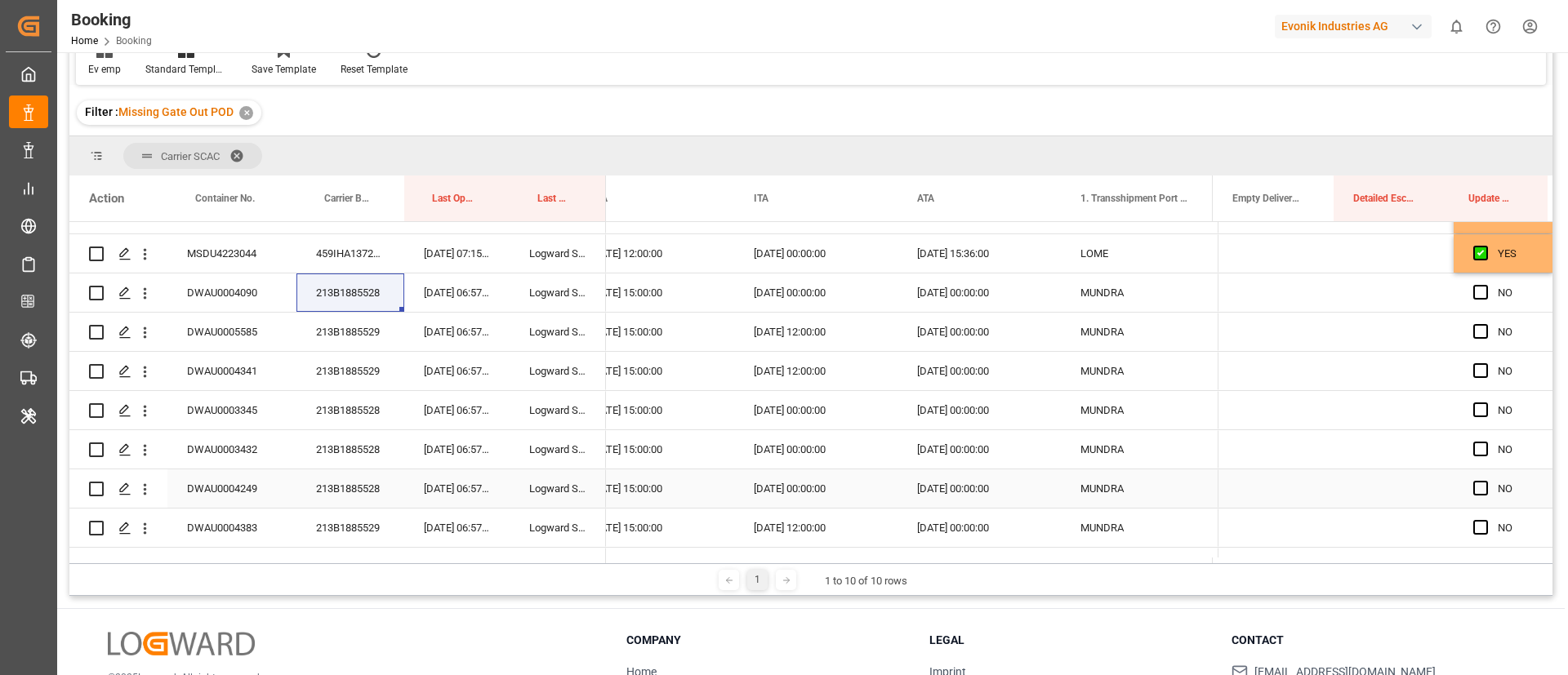
scroll to position [1347, 0]
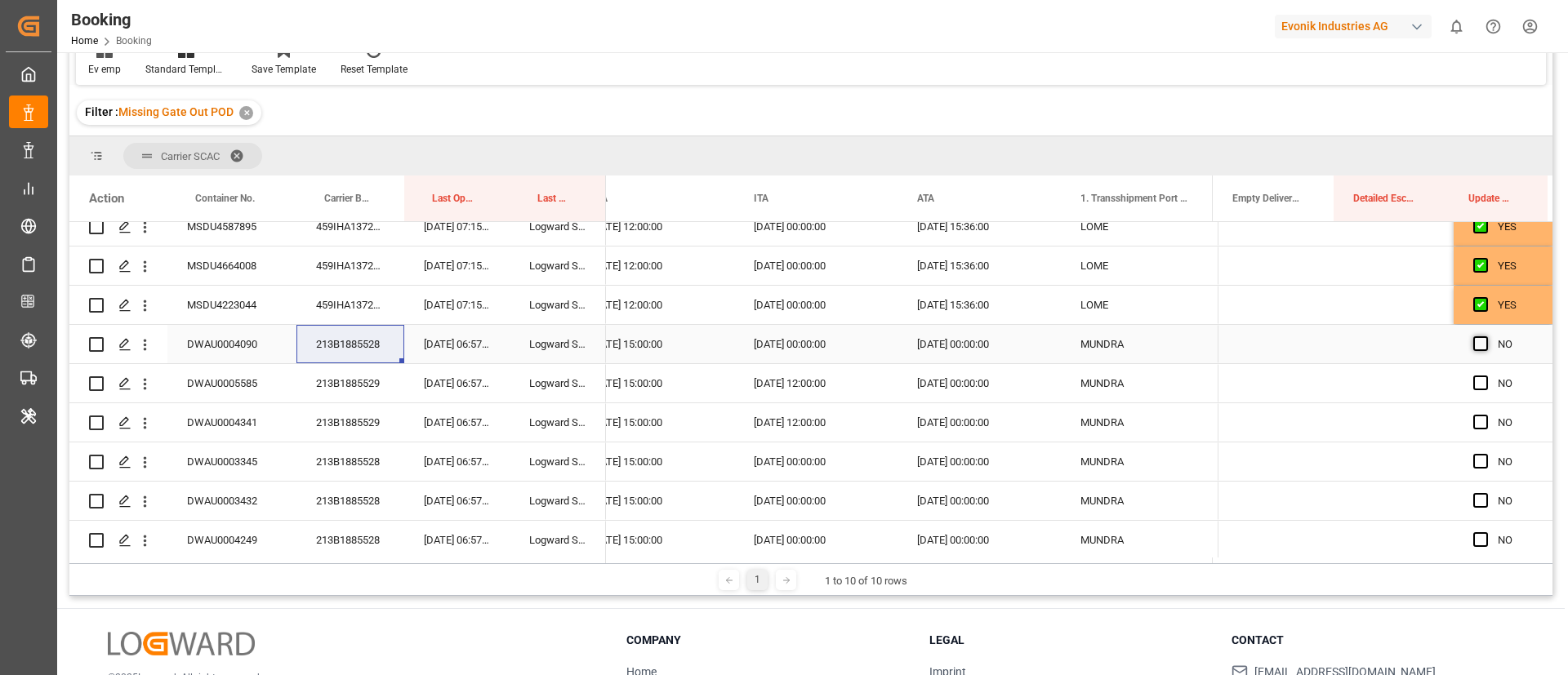
click at [1478, 343] on span "Press SPACE to select this row." at bounding box center [1481, 343] width 15 height 15
click at [1486, 336] on input "Press SPACE to select this row." at bounding box center [1486, 336] width 0 height 0
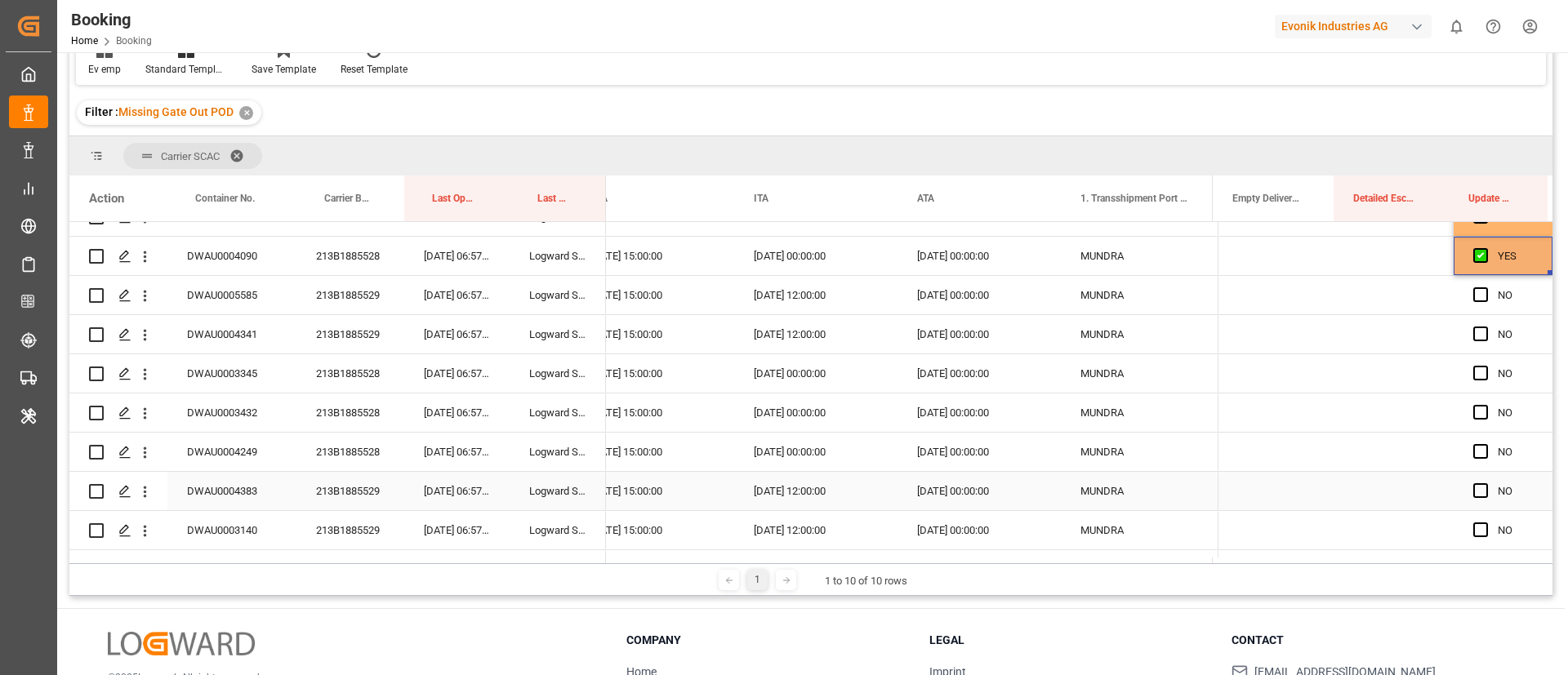
scroll to position [1470, 0]
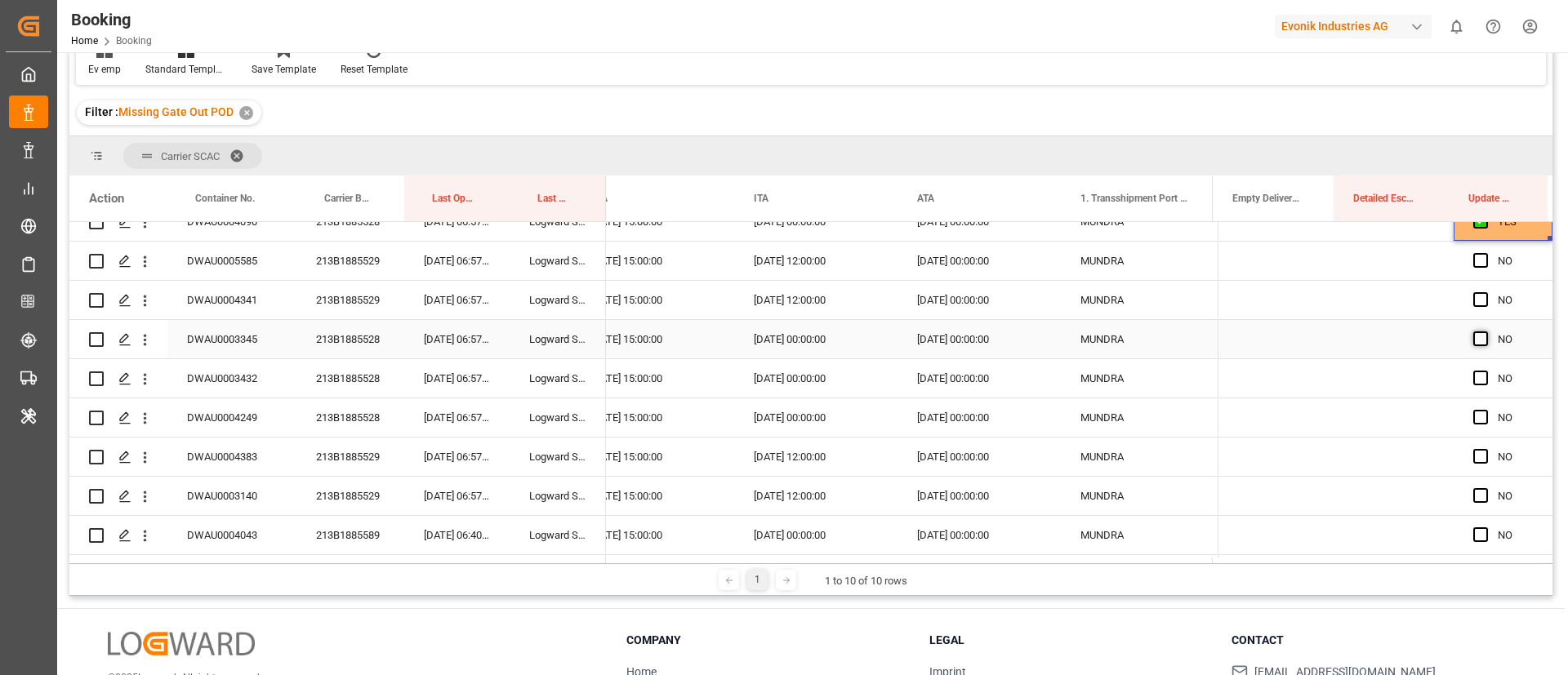
click at [1479, 334] on span "Press SPACE to select this row." at bounding box center [1481, 339] width 15 height 15
click at [1486, 332] on input "Press SPACE to select this row." at bounding box center [1486, 332] width 0 height 0
click at [1482, 375] on span "Press SPACE to select this row." at bounding box center [1481, 378] width 15 height 15
click at [1486, 371] on input "Press SPACE to select this row." at bounding box center [1486, 371] width 0 height 0
click at [1480, 413] on span "Press SPACE to select this row." at bounding box center [1481, 417] width 15 height 15
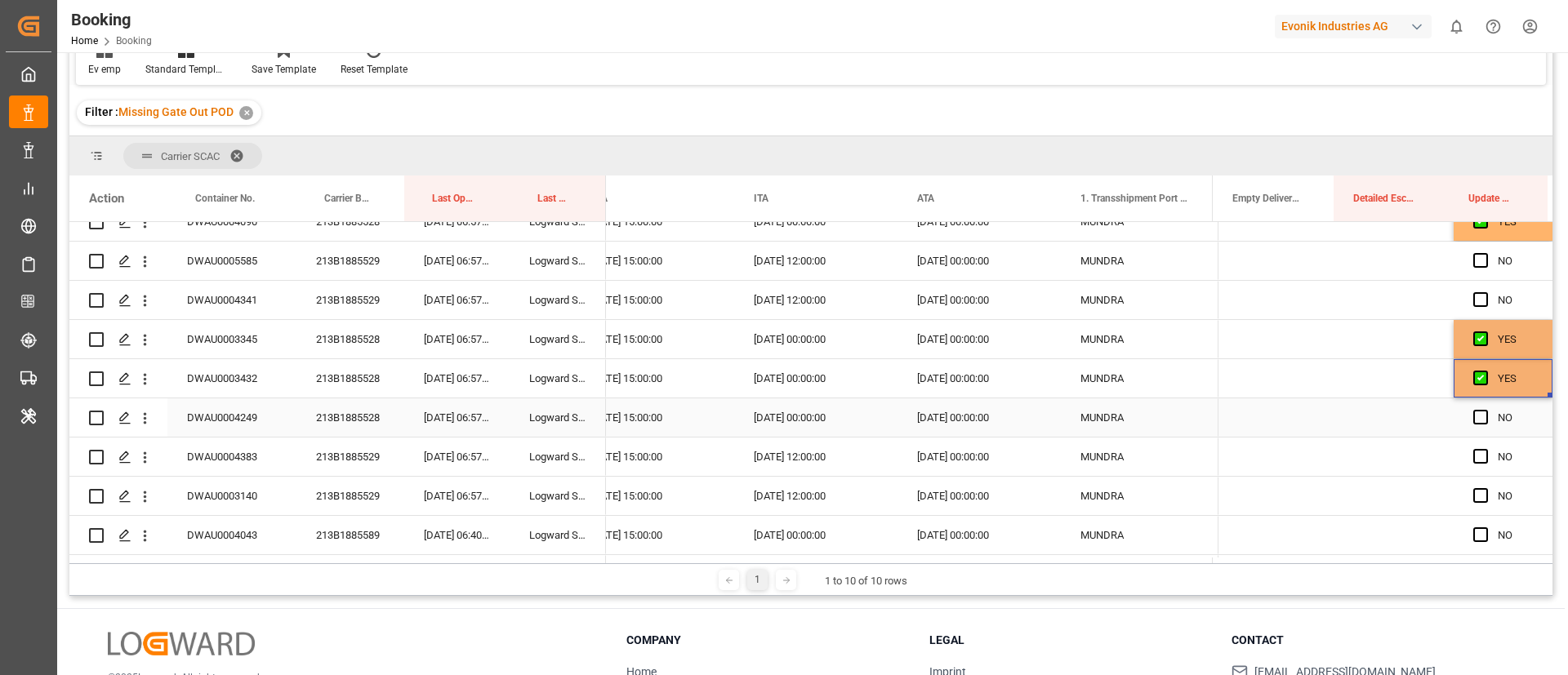
click at [1486, 410] on input "Press SPACE to select this row." at bounding box center [1486, 410] width 0 height 0
click at [359, 255] on div "213B1885529" at bounding box center [350, 261] width 108 height 38
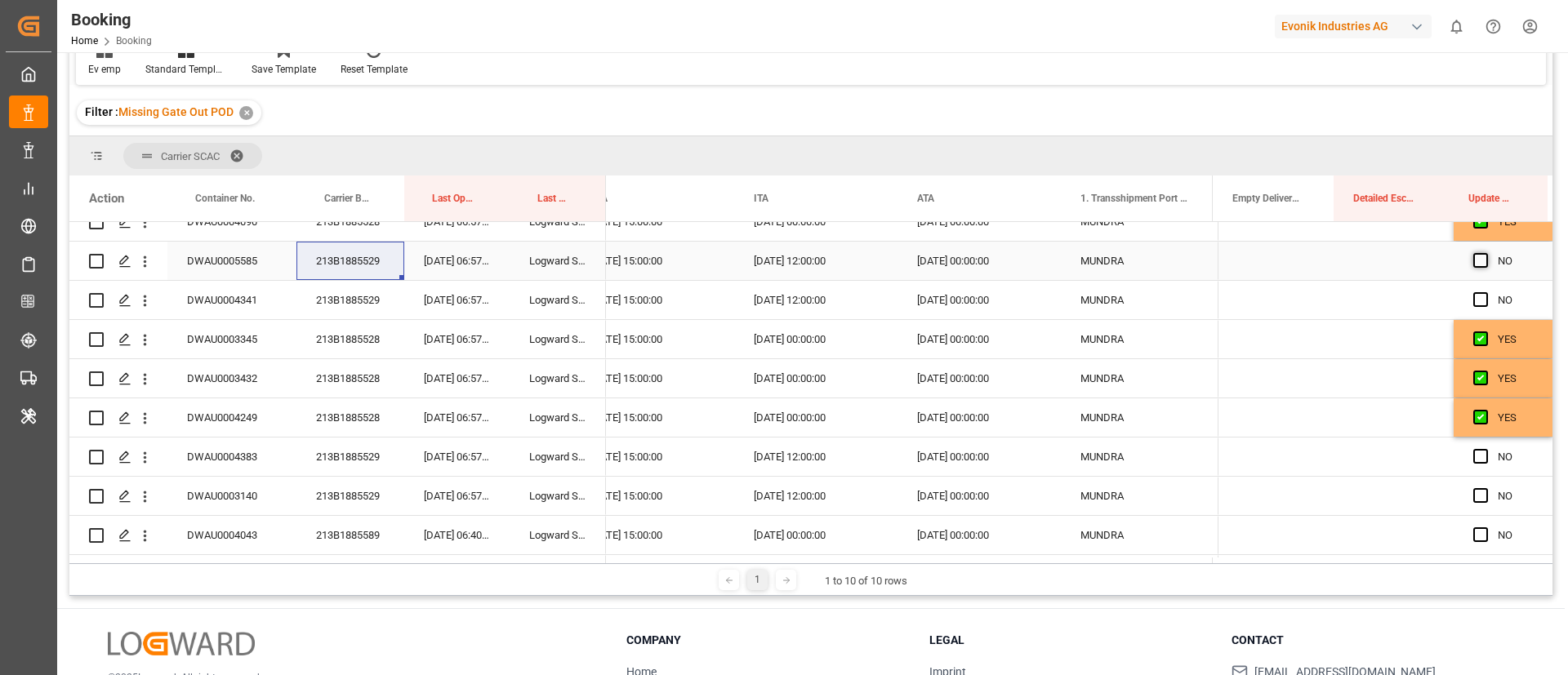
click at [1474, 260] on span "Press SPACE to select this row." at bounding box center [1481, 260] width 15 height 15
click at [1486, 253] on input "Press SPACE to select this row." at bounding box center [1486, 253] width 0 height 0
click at [1477, 295] on span "Press SPACE to select this row." at bounding box center [1481, 300] width 15 height 15
click at [1486, 293] on input "Press SPACE to select this row." at bounding box center [1486, 293] width 0 height 0
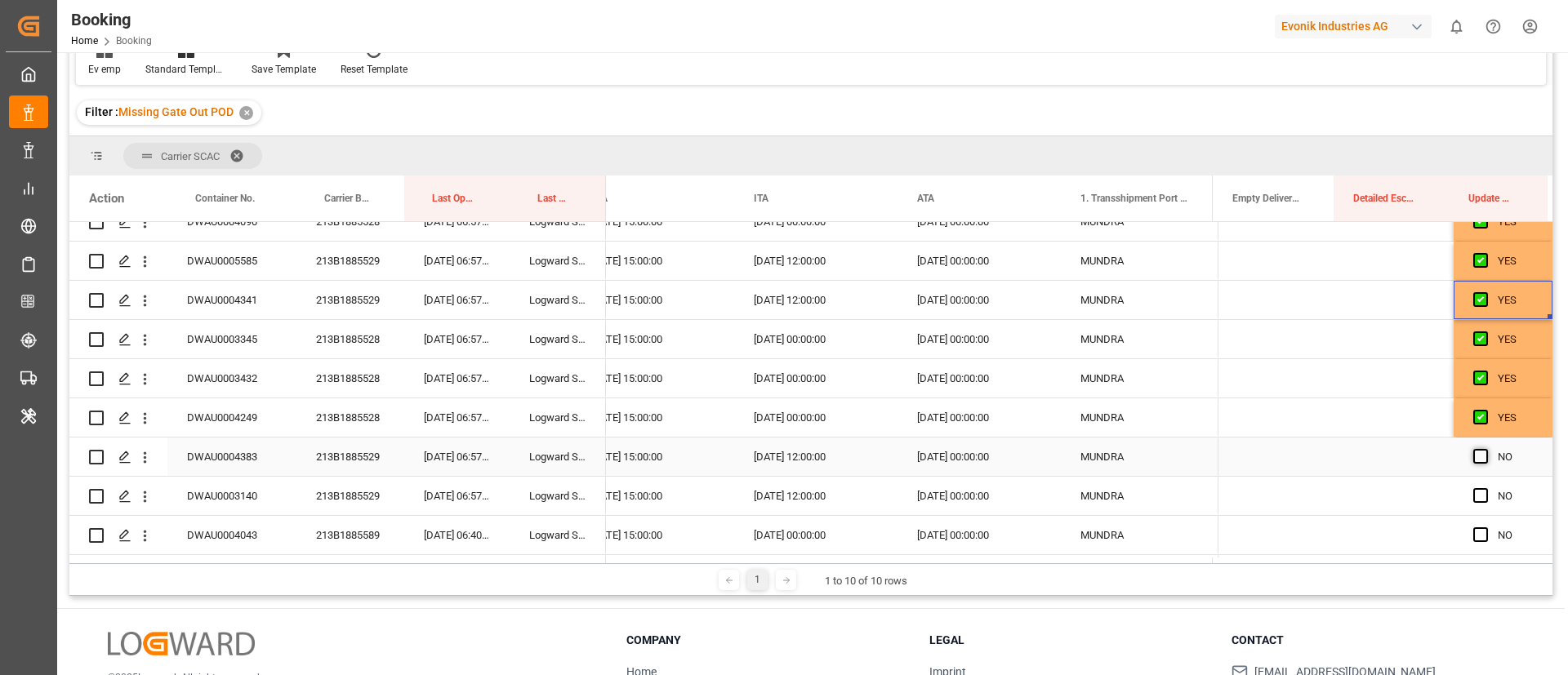
click at [1479, 458] on span "Press SPACE to select this row." at bounding box center [1481, 456] width 15 height 15
click at [1486, 449] on input "Press SPACE to select this row." at bounding box center [1486, 449] width 0 height 0
click at [1477, 489] on span "Press SPACE to select this row." at bounding box center [1481, 496] width 15 height 15
click at [1486, 489] on input "Press SPACE to select this row." at bounding box center [1486, 489] width 0 height 0
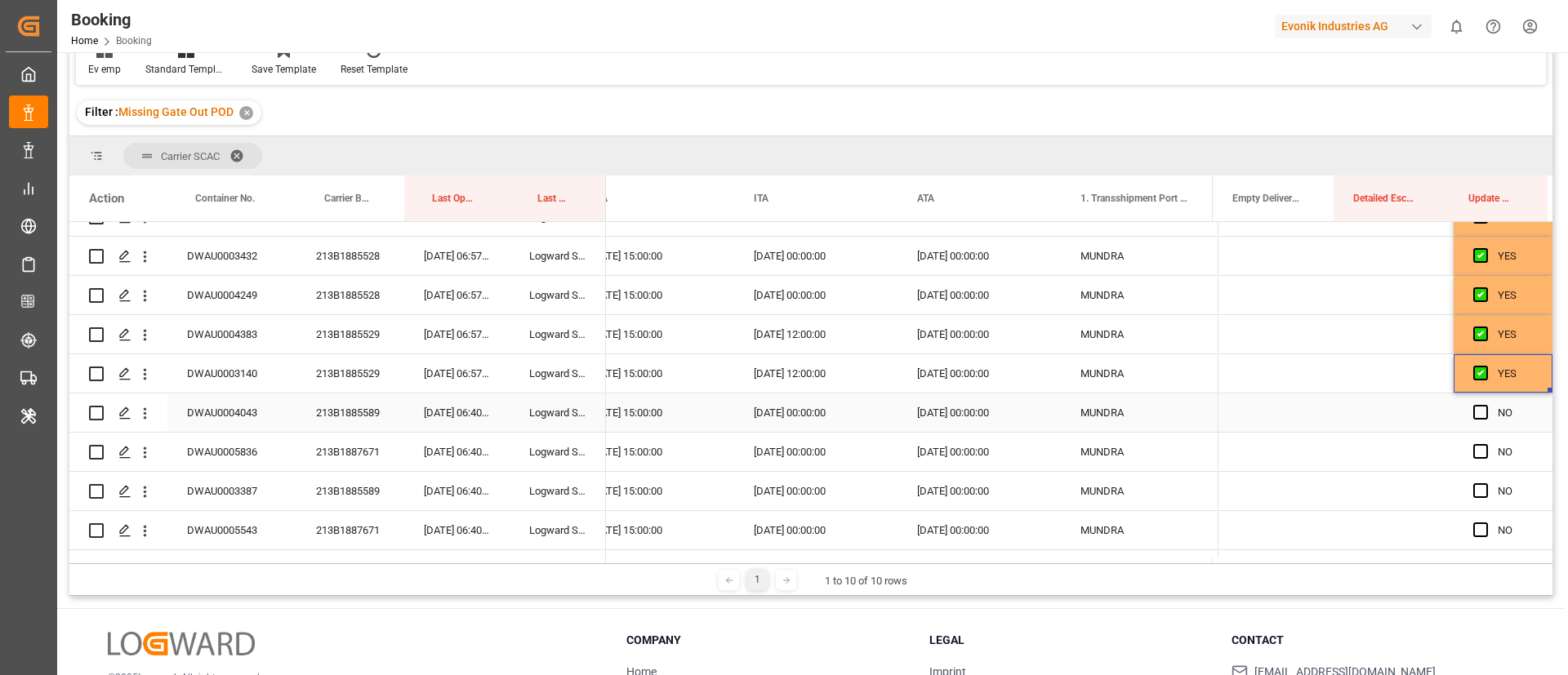
click at [355, 408] on div "213B1885589" at bounding box center [350, 413] width 108 height 38
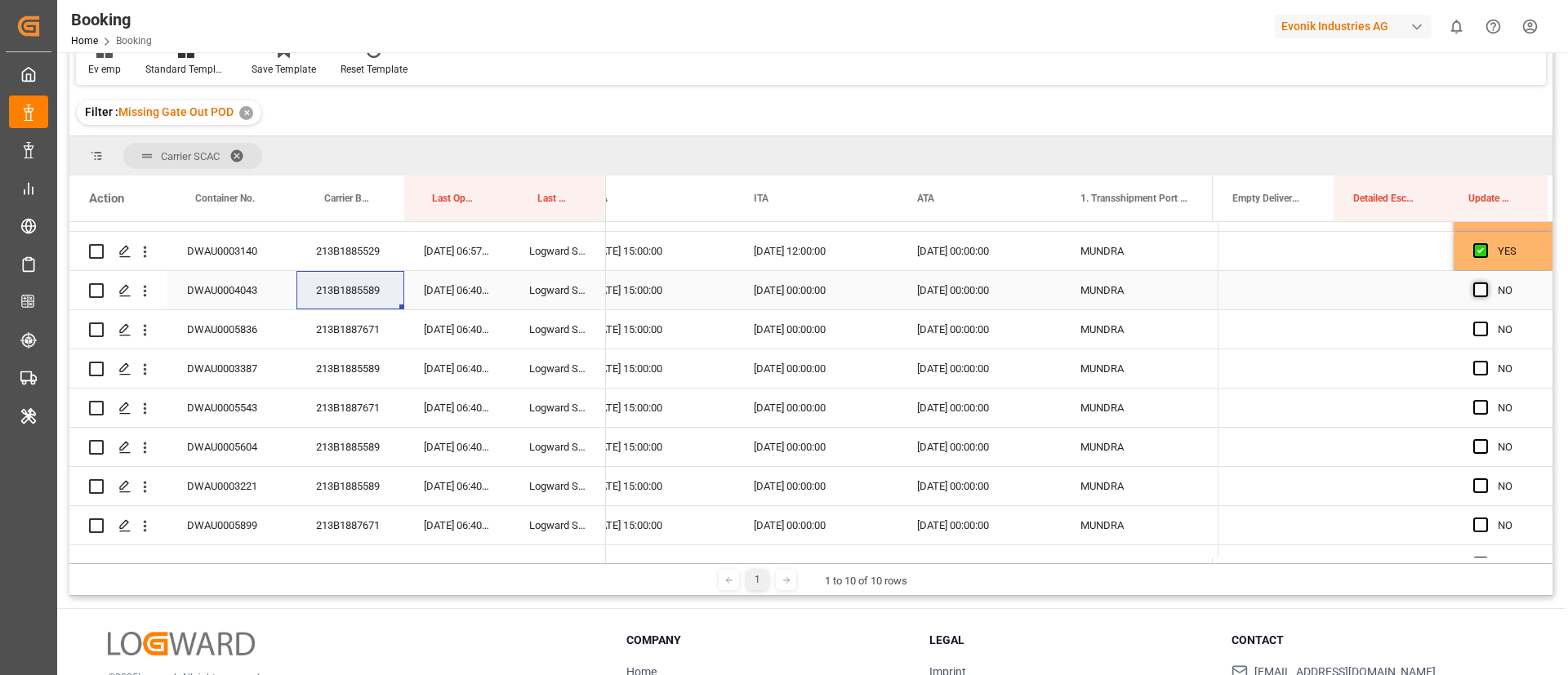
click at [1477, 291] on span "Press SPACE to select this row." at bounding box center [1481, 289] width 15 height 15
click at [1486, 282] on input "Press SPACE to select this row." at bounding box center [1486, 282] width 0 height 0
click at [1474, 366] on span "Press SPACE to select this row." at bounding box center [1481, 368] width 15 height 15
click at [1486, 361] on input "Press SPACE to select this row." at bounding box center [1486, 361] width 0 height 0
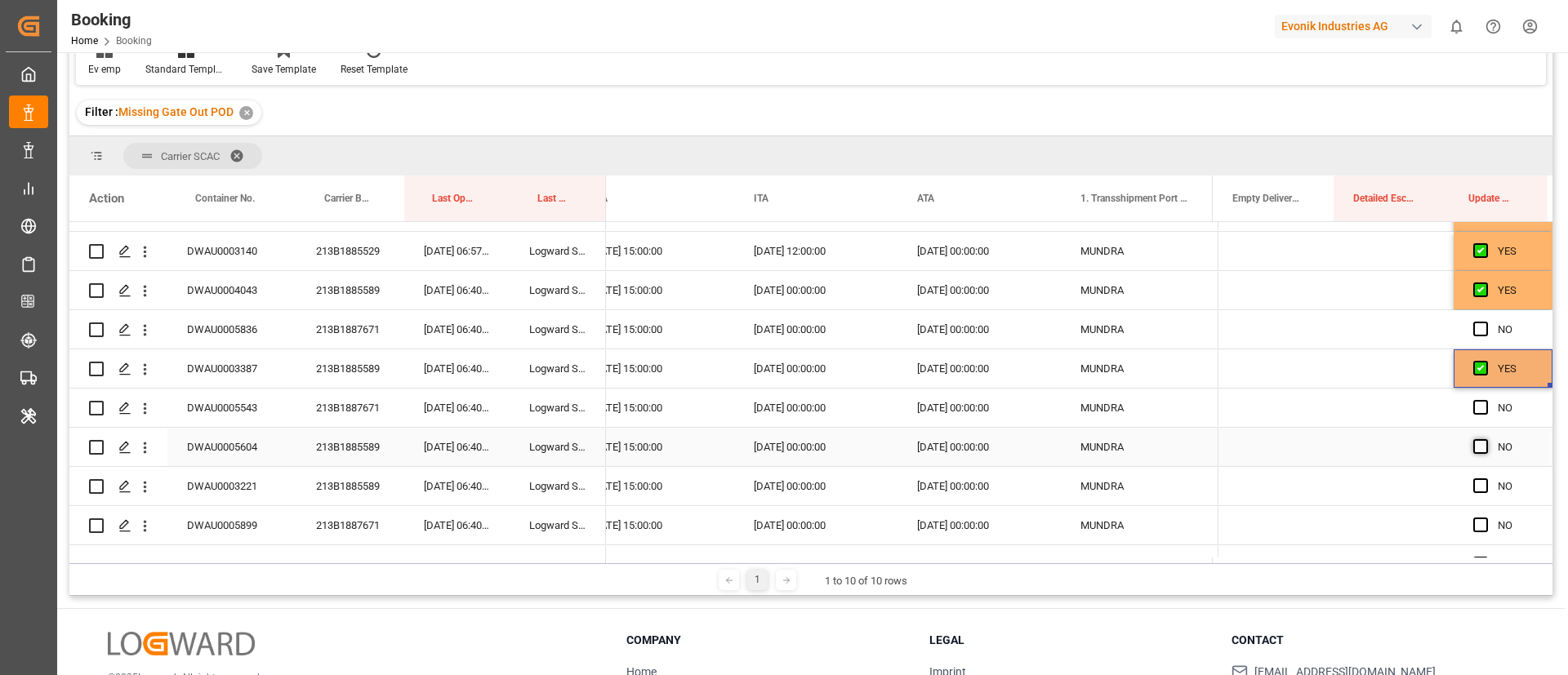
click at [1474, 446] on span "Press SPACE to select this row." at bounding box center [1481, 446] width 15 height 15
click at [1486, 439] on input "Press SPACE to select this row." at bounding box center [1486, 439] width 0 height 0
click at [1480, 486] on span "Press SPACE to select this row." at bounding box center [1481, 485] width 15 height 15
click at [1486, 478] on input "Press SPACE to select this row." at bounding box center [1486, 478] width 0 height 0
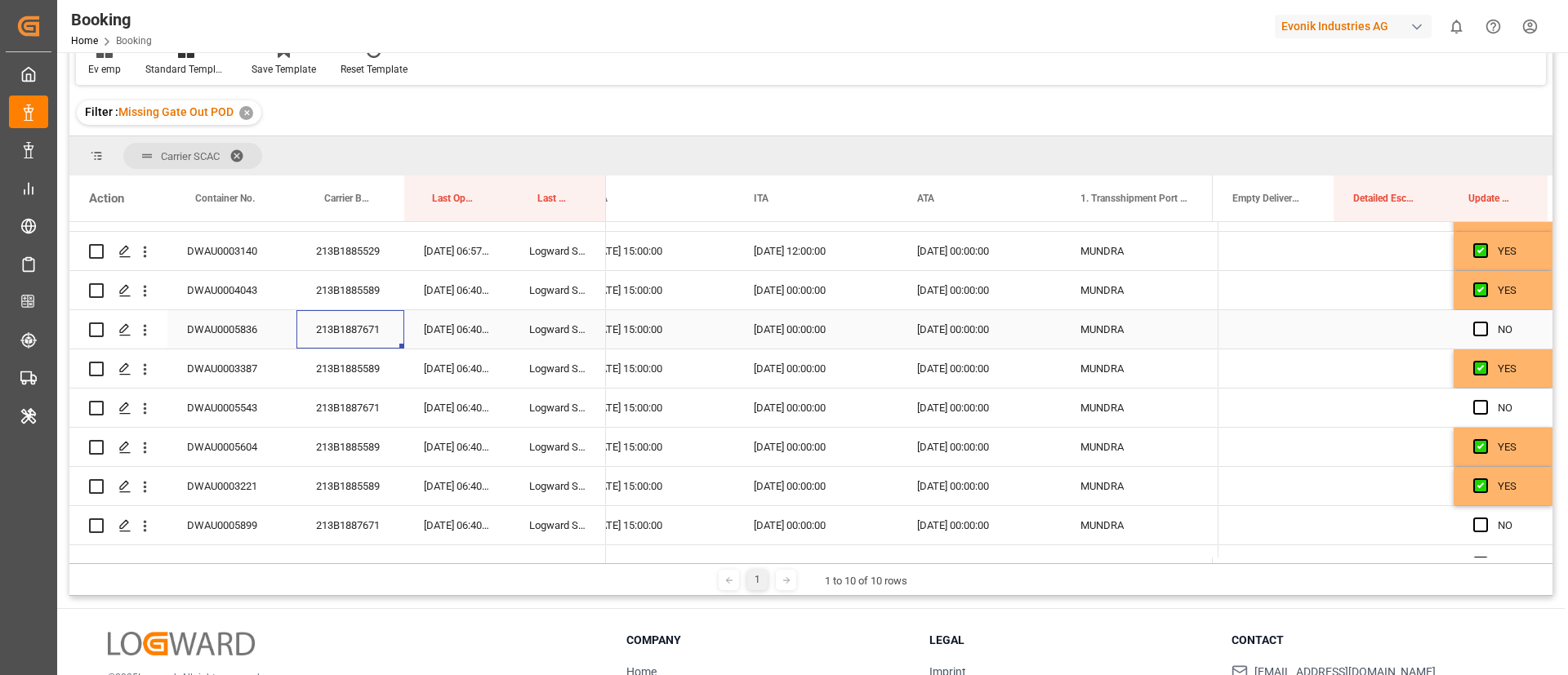
click at [374, 323] on div "213B1887671" at bounding box center [350, 329] width 108 height 38
click at [1476, 329] on span "Press SPACE to select this row." at bounding box center [1481, 328] width 15 height 15
click at [1486, 321] on input "Press SPACE to select this row." at bounding box center [1486, 321] width 0 height 0
drag, startPoint x: 1476, startPoint y: 407, endPoint x: 1143, endPoint y: 400, distance: 333.1
click at [1475, 407] on span "Press SPACE to select this row." at bounding box center [1481, 407] width 15 height 15
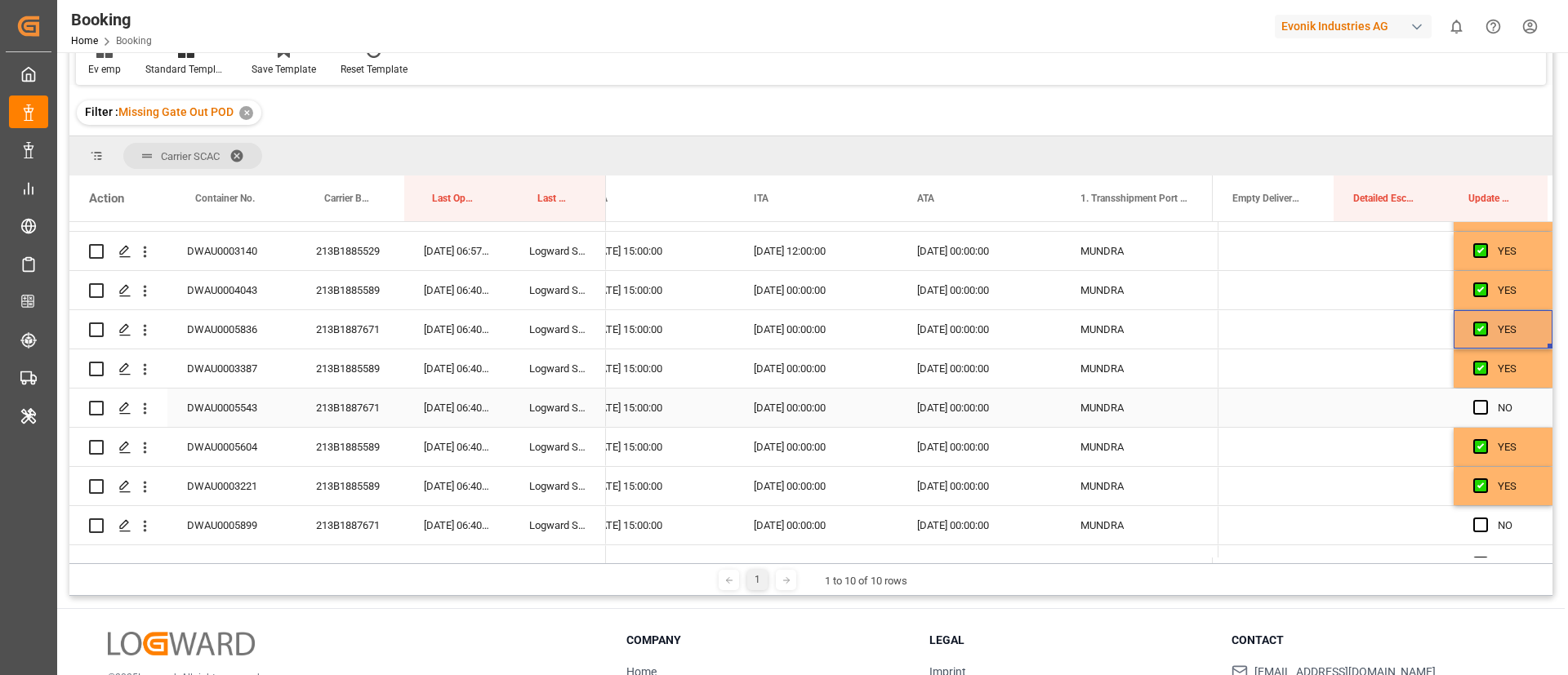
click at [1486, 400] on input "Press SPACE to select this row." at bounding box center [1486, 400] width 0 height 0
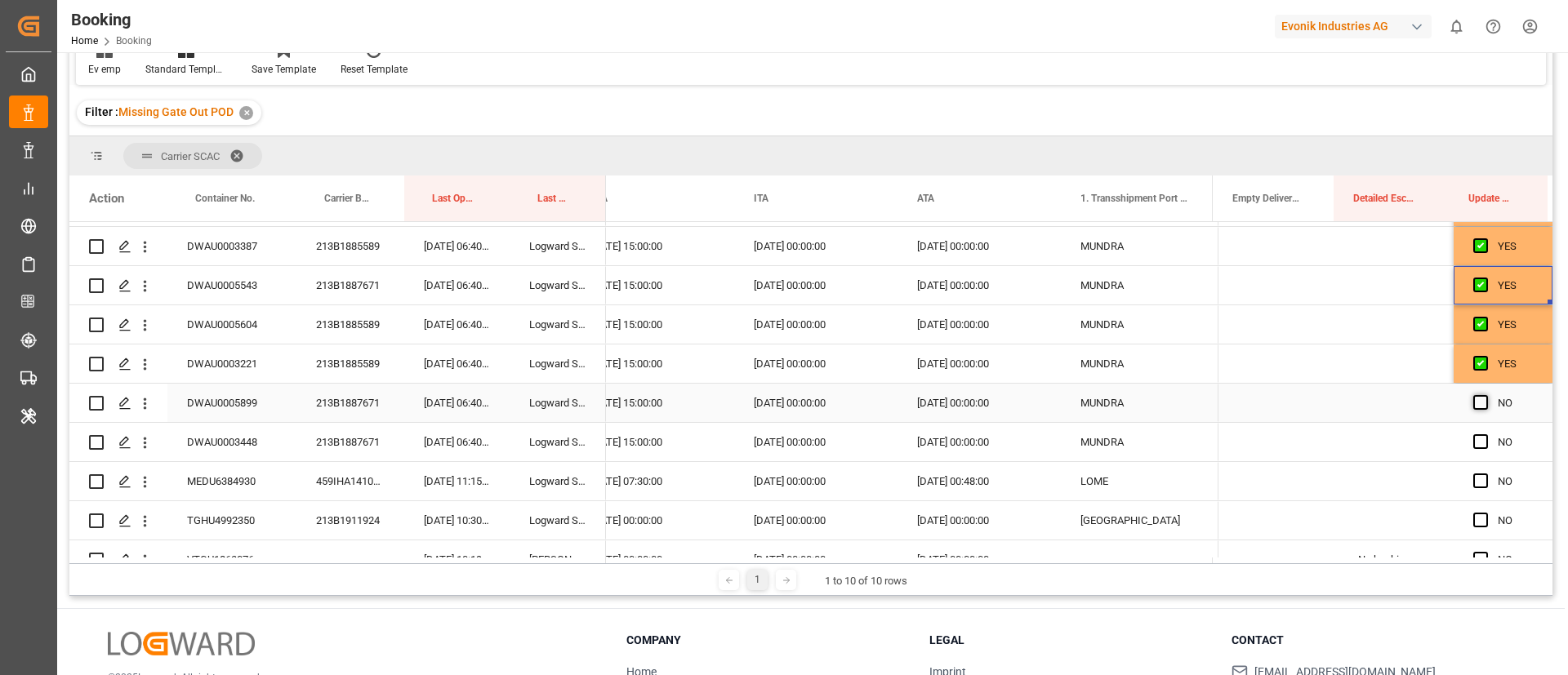
click at [1475, 396] on span "Press SPACE to select this row." at bounding box center [1481, 402] width 15 height 15
click at [1486, 395] on input "Press SPACE to select this row." at bounding box center [1486, 395] width 0 height 0
click at [1475, 440] on span "Press SPACE to select this row." at bounding box center [1481, 442] width 15 height 15
click at [1486, 435] on input "Press SPACE to select this row." at bounding box center [1486, 435] width 0 height 0
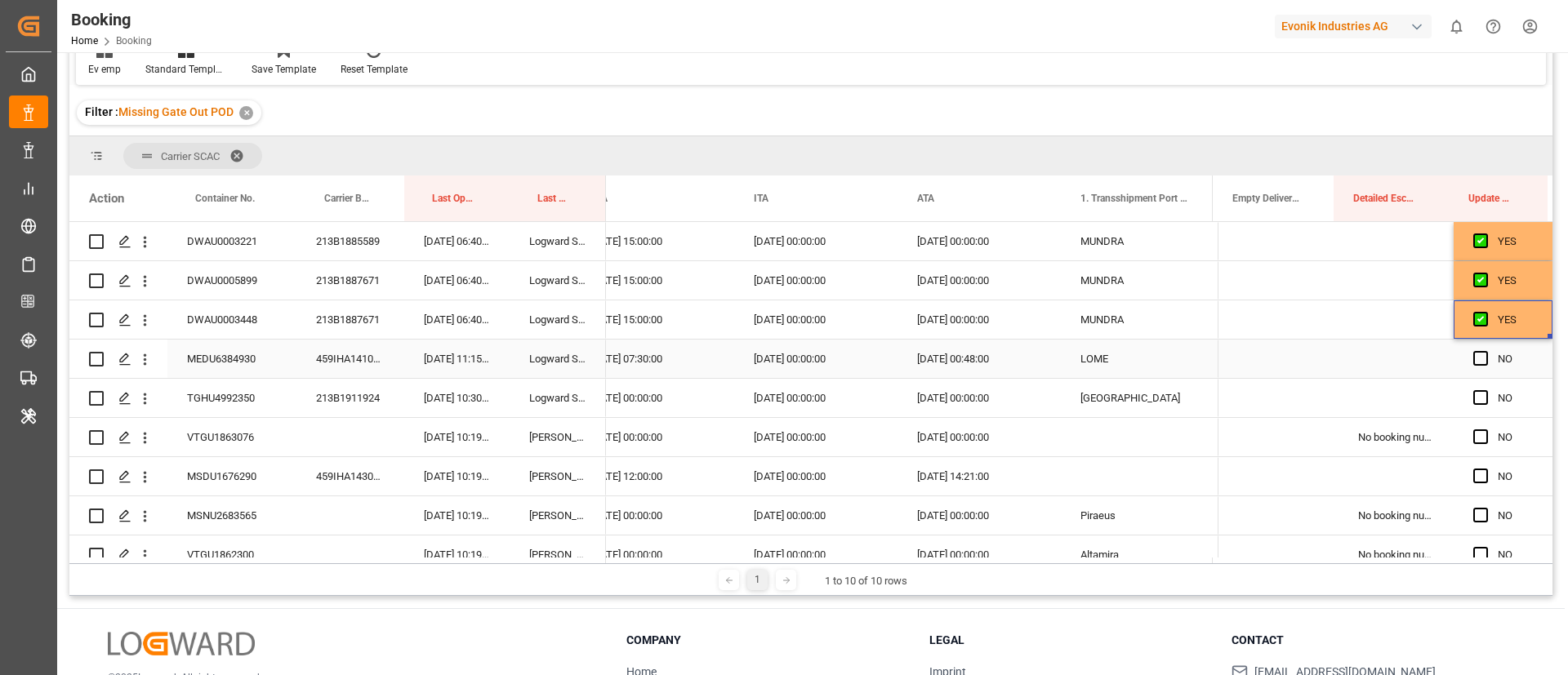
click at [356, 359] on div "459IHA1410386" at bounding box center [350, 359] width 108 height 38
click at [1474, 358] on span "Press SPACE to select this row." at bounding box center [1481, 358] width 15 height 15
click at [1486, 351] on input "Press SPACE to select this row." at bounding box center [1486, 351] width 0 height 0
click at [351, 396] on div "213B1911924" at bounding box center [350, 398] width 108 height 38
click at [1474, 397] on span "Press SPACE to select this row." at bounding box center [1481, 397] width 15 height 15
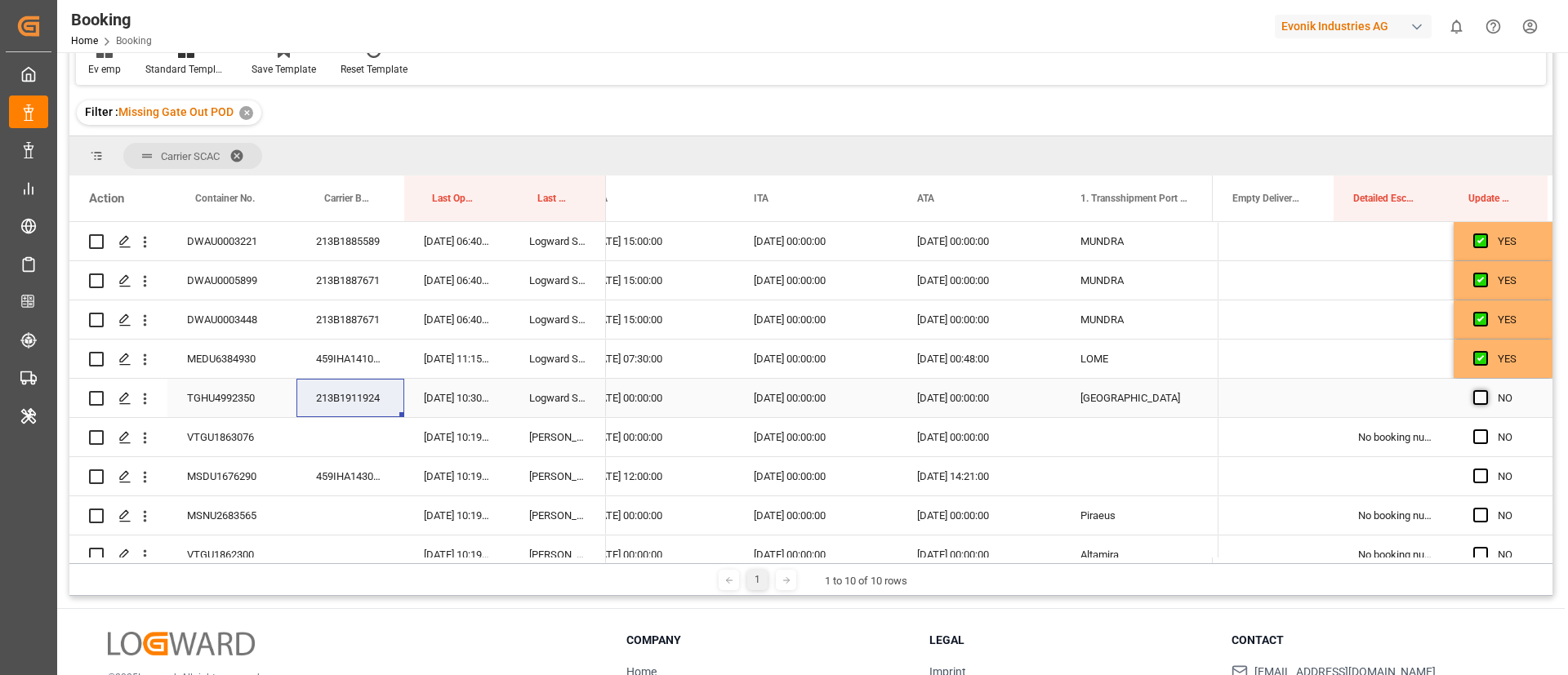
click at [1486, 390] on input "Press SPACE to select this row." at bounding box center [1486, 390] width 0 height 0
click at [240, 440] on div "VTGU1863076" at bounding box center [232, 437] width 129 height 38
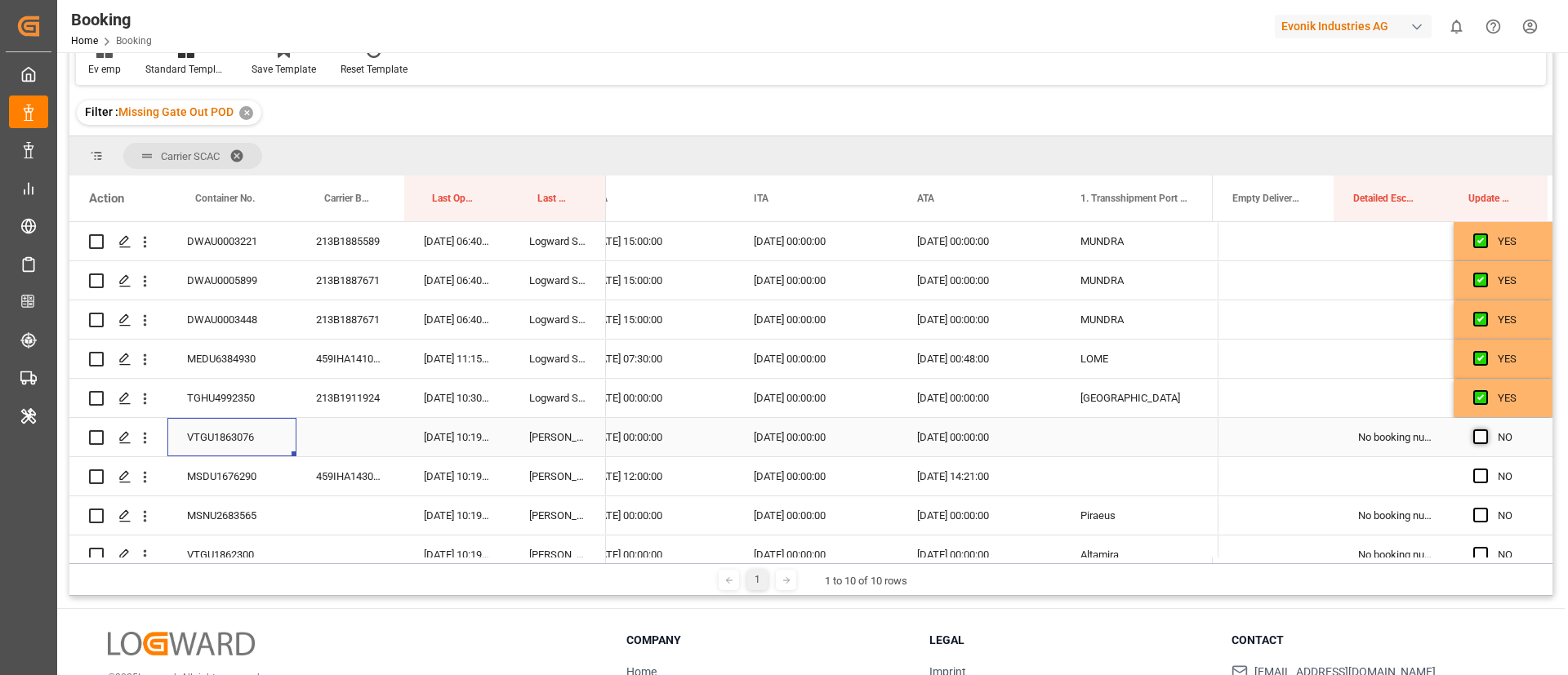
click at [1477, 438] on span "Press SPACE to select this row." at bounding box center [1481, 436] width 15 height 15
click at [1486, 429] on input "Press SPACE to select this row." at bounding box center [1486, 429] width 0 height 0
click at [361, 470] on div "459IHA1430373" at bounding box center [350, 476] width 108 height 38
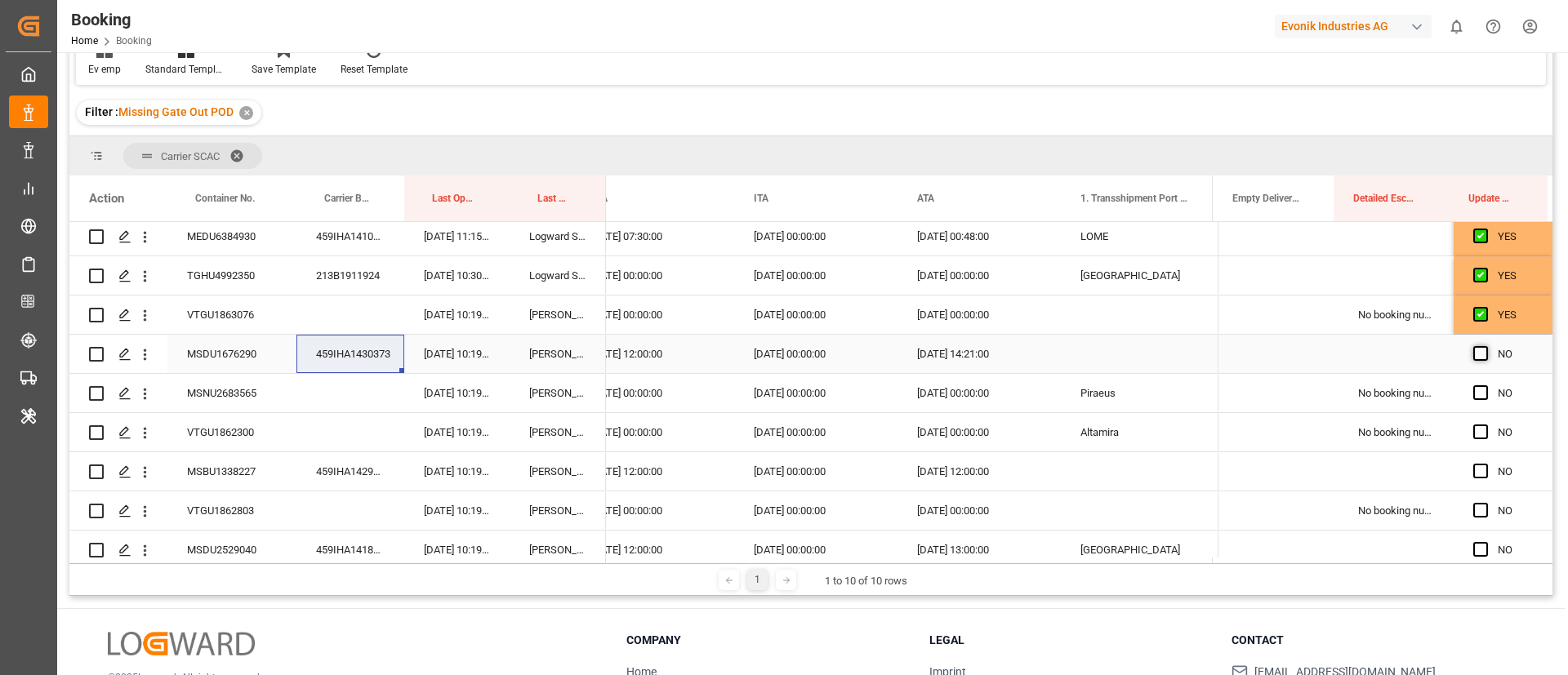
click at [1474, 355] on span "Press SPACE to select this row." at bounding box center [1481, 354] width 15 height 15
click at [1486, 347] on input "Press SPACE to select this row." at bounding box center [1486, 347] width 0 height 0
click at [250, 387] on div "MSNU2683565" at bounding box center [232, 393] width 129 height 38
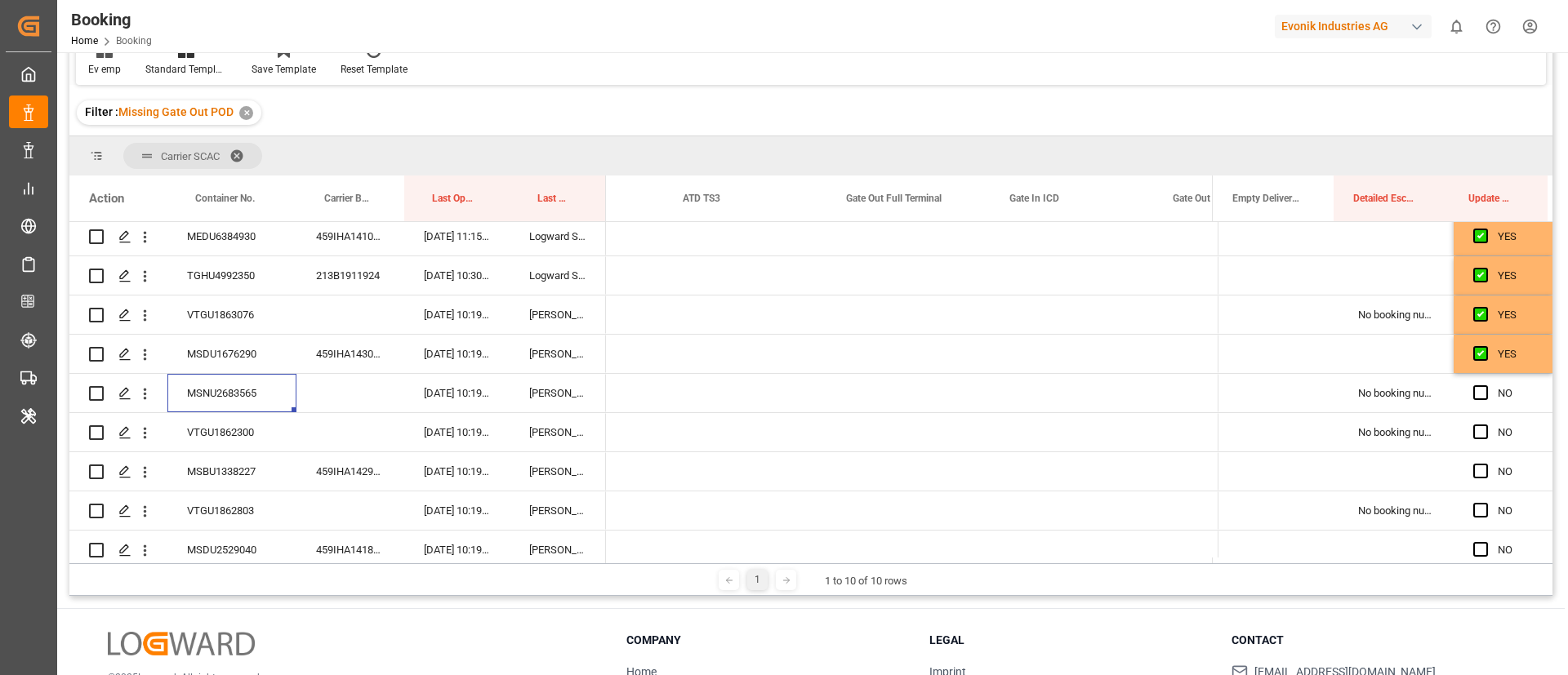
scroll to position [0, 0]
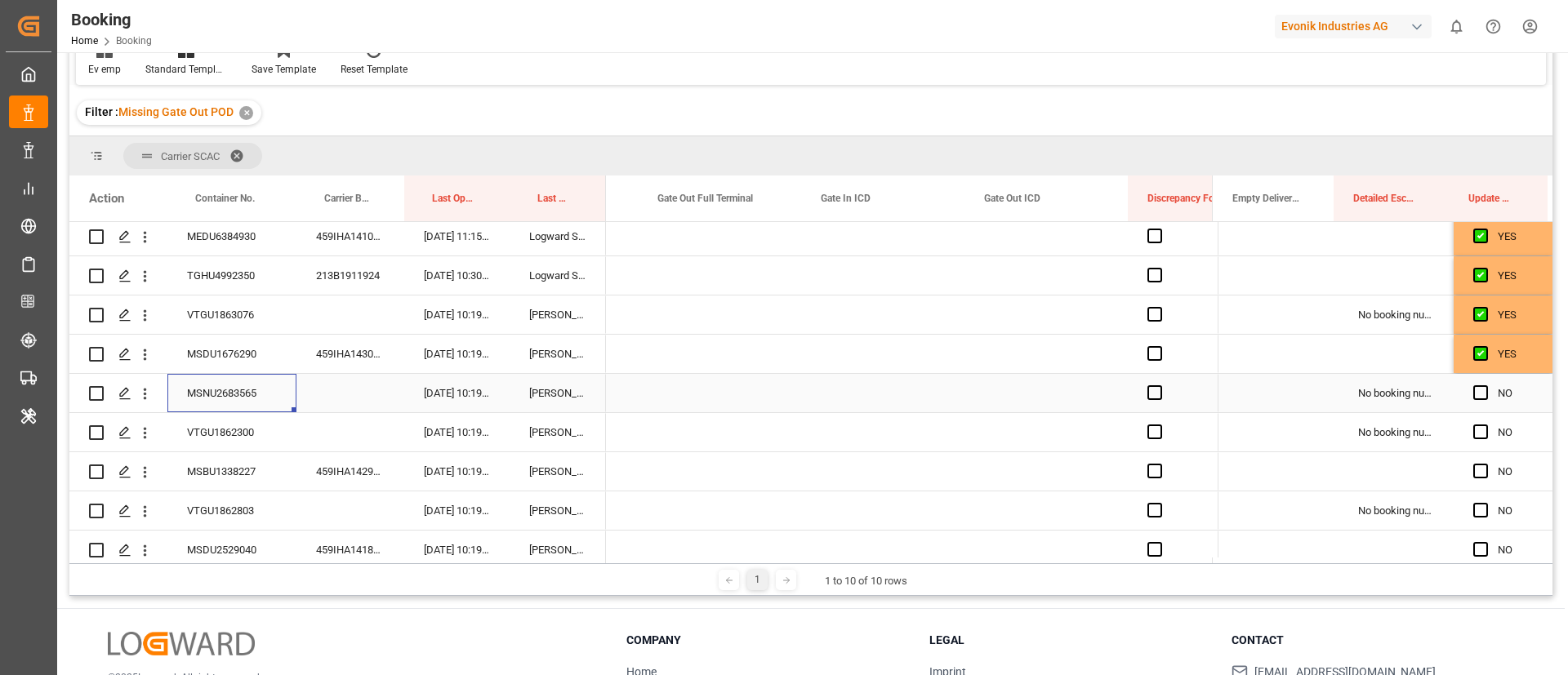
click at [699, 388] on div "Press SPACE to select this row." at bounding box center [720, 393] width 164 height 38
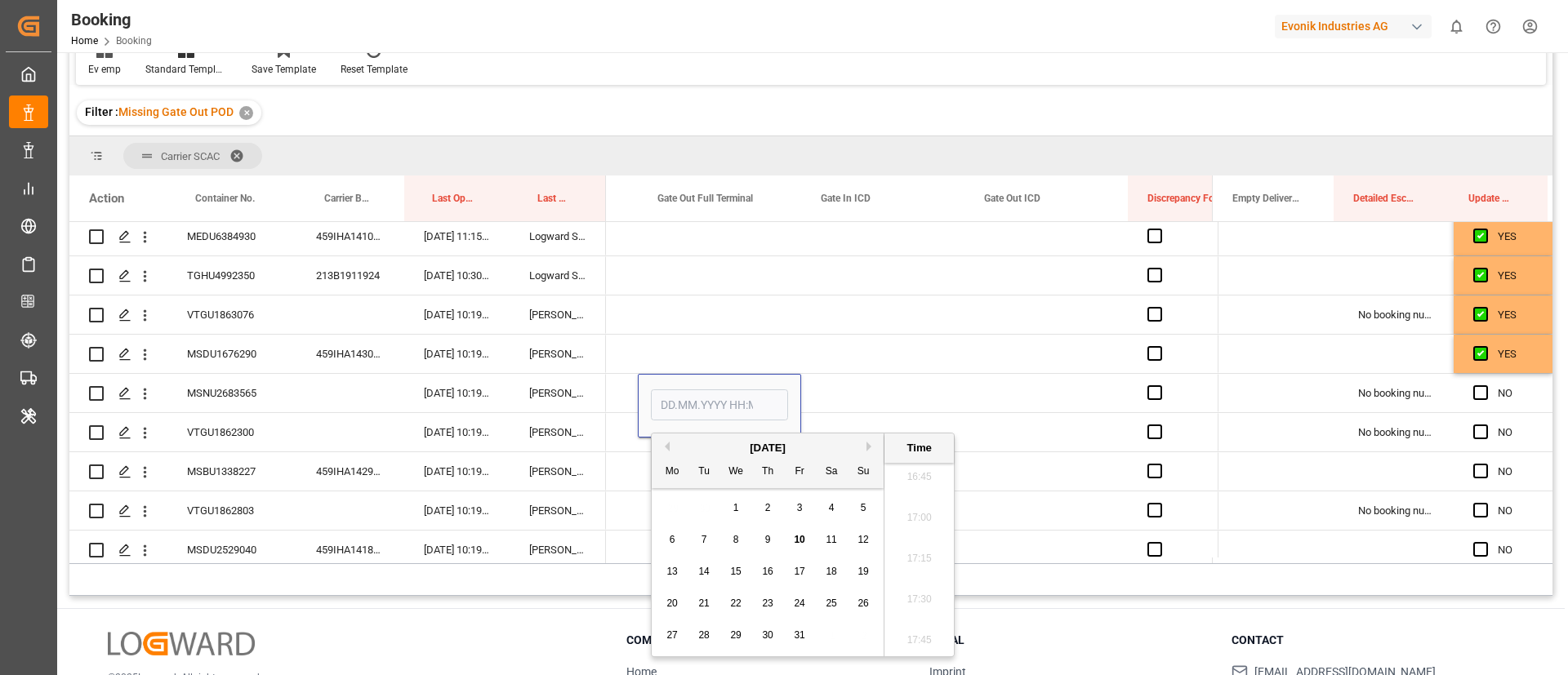
click at [740, 537] on div "8" at bounding box center [736, 540] width 20 height 20
type input "08.10.2025 00:00"
click at [1477, 395] on span "Press SPACE to select this row." at bounding box center [1481, 393] width 15 height 15
click at [1486, 386] on input "Press SPACE to select this row." at bounding box center [1486, 386] width 0 height 0
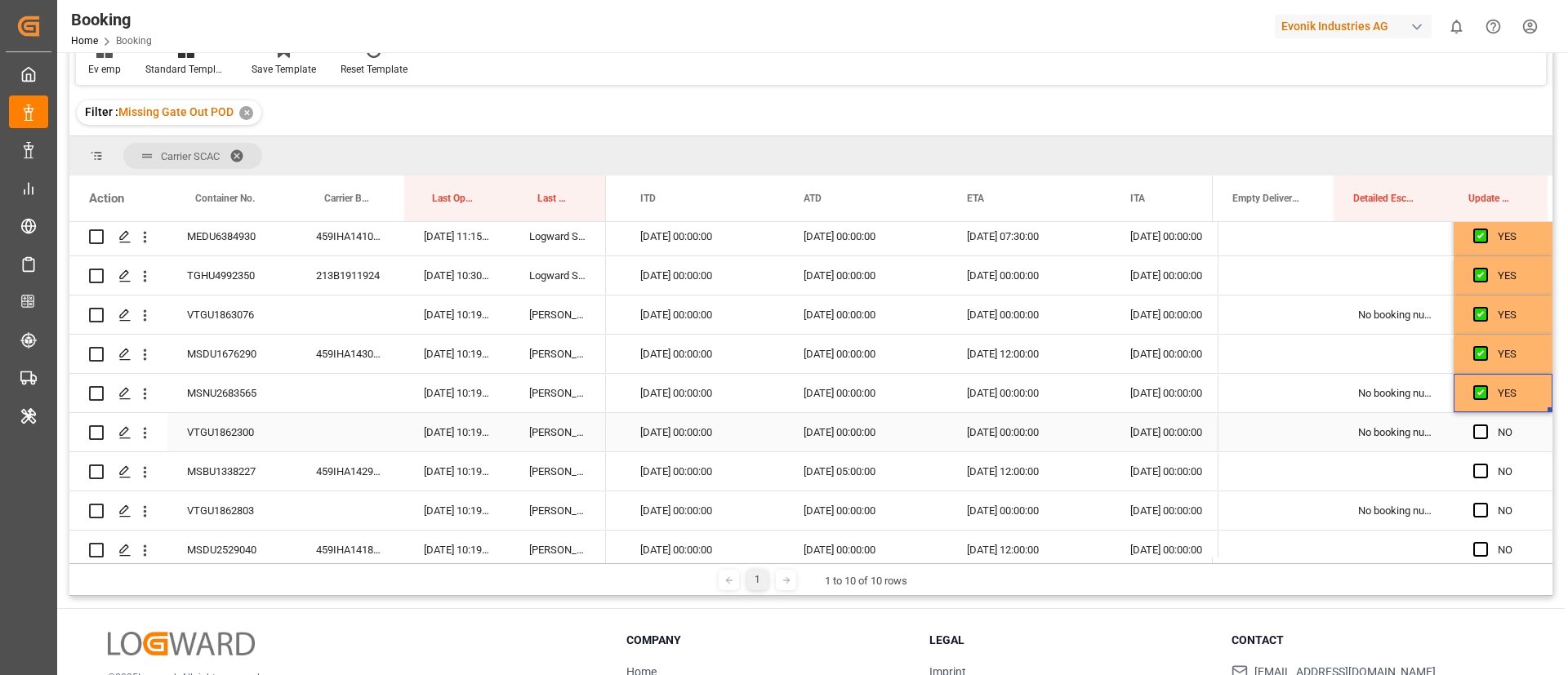
click at [247, 439] on div "VTGU1862300" at bounding box center [232, 432] width 129 height 38
click at [1475, 433] on span "Press SPACE to select this row." at bounding box center [1481, 432] width 15 height 15
click at [1486, 425] on input "Press SPACE to select this row." at bounding box center [1486, 425] width 0 height 0
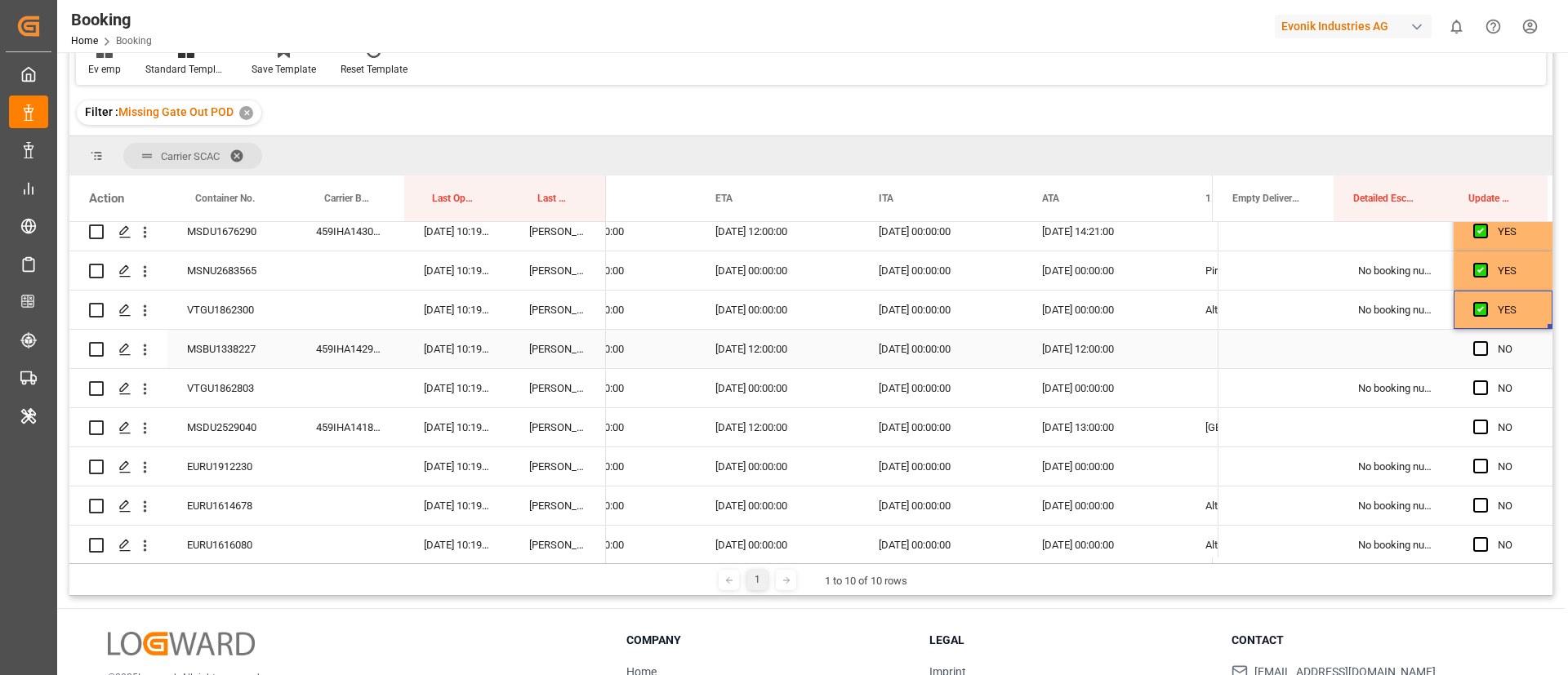
click at [322, 341] on div "459IHA1429153" at bounding box center [350, 349] width 108 height 38
click at [1474, 348] on span "Press SPACE to select this row." at bounding box center [1481, 348] width 15 height 15
click at [1486, 341] on input "Press SPACE to select this row." at bounding box center [1486, 341] width 0 height 0
click at [223, 388] on div "VTGU1862803" at bounding box center [232, 388] width 129 height 38
click at [1476, 386] on span "Press SPACE to select this row." at bounding box center [1481, 388] width 15 height 15
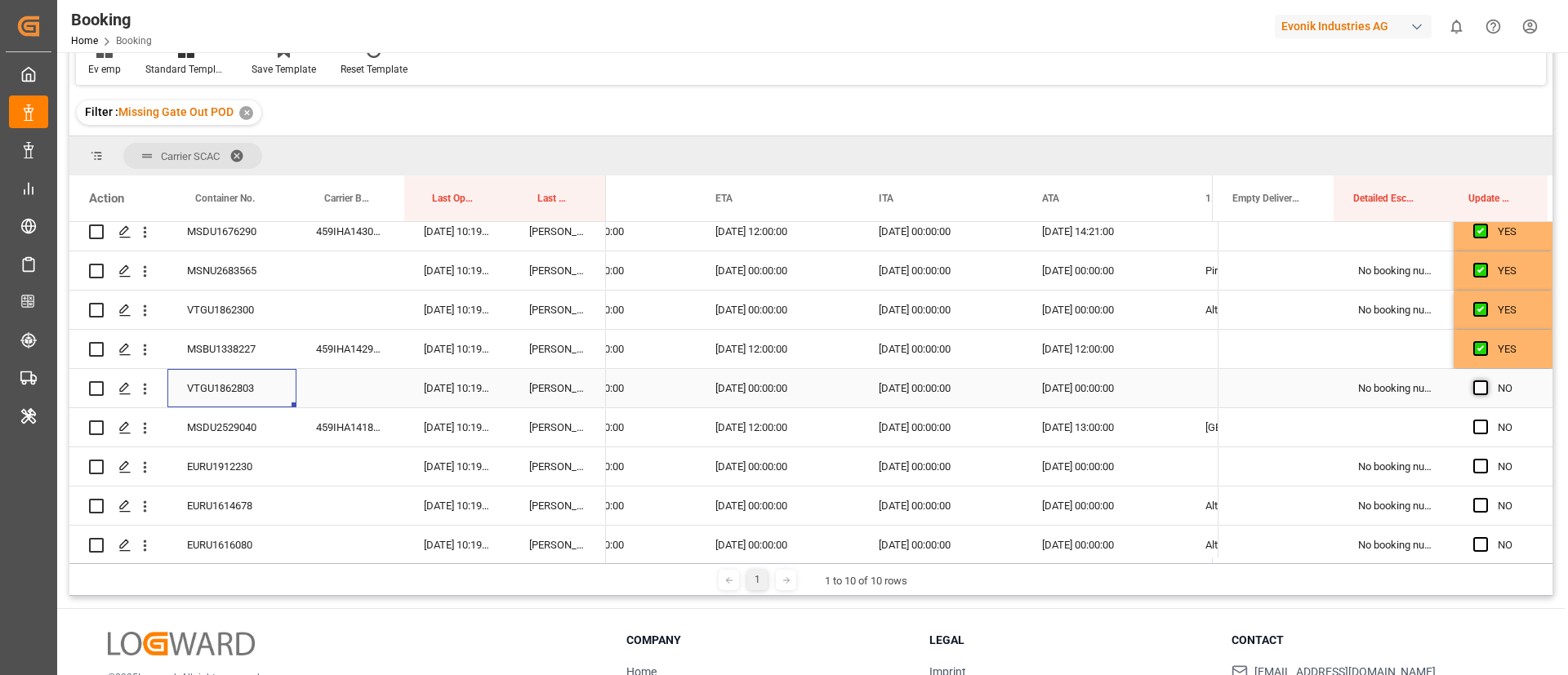
click at [1486, 381] on input "Press SPACE to select this row." at bounding box center [1486, 381] width 0 height 0
click at [327, 429] on div "459IHA1418144" at bounding box center [350, 428] width 108 height 38
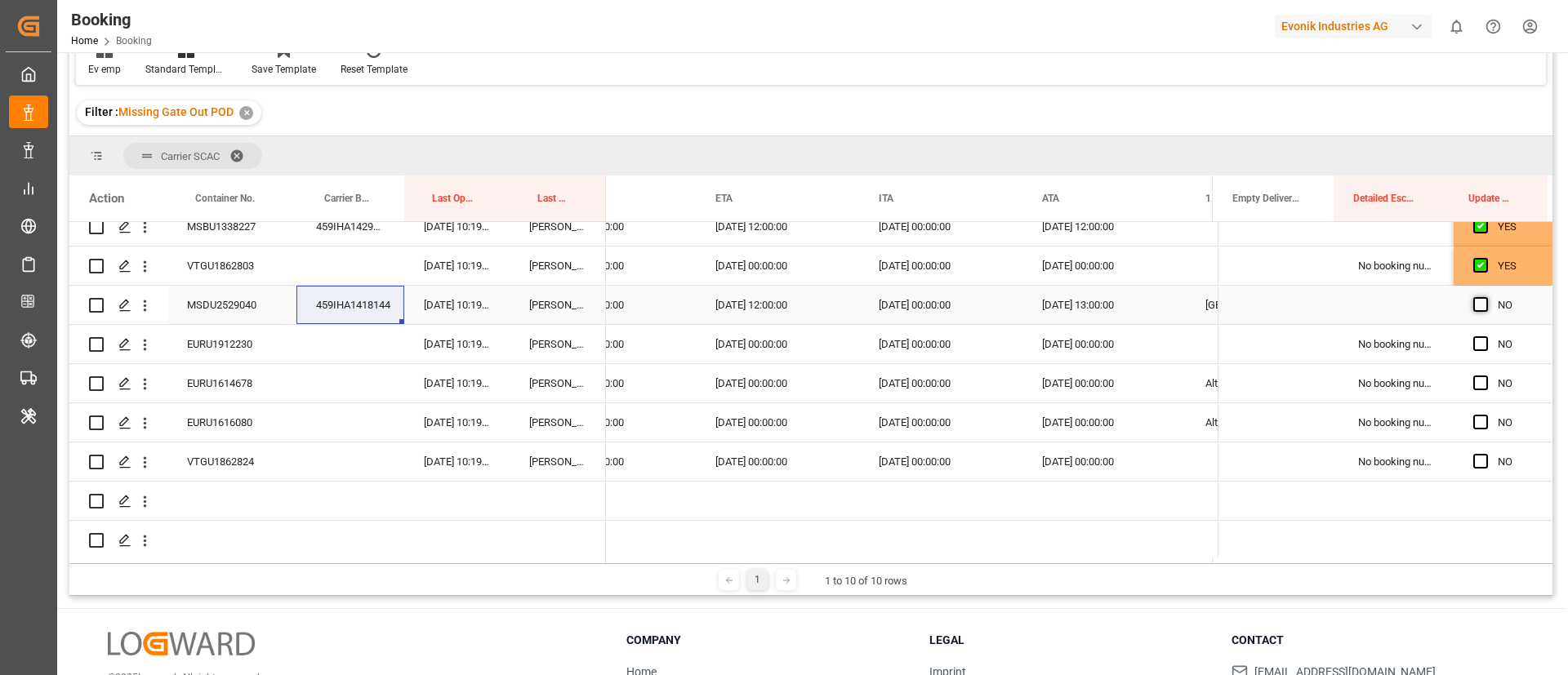
click at [1476, 304] on span "Press SPACE to select this row." at bounding box center [1481, 304] width 15 height 15
click at [1486, 297] on input "Press SPACE to select this row." at bounding box center [1486, 297] width 0 height 0
click at [250, 355] on div "EURU1912230" at bounding box center [232, 344] width 129 height 38
drag, startPoint x: 1481, startPoint y: 341, endPoint x: 538, endPoint y: 486, distance: 954.1
click at [1479, 341] on span "Press SPACE to select this row." at bounding box center [1481, 343] width 15 height 15
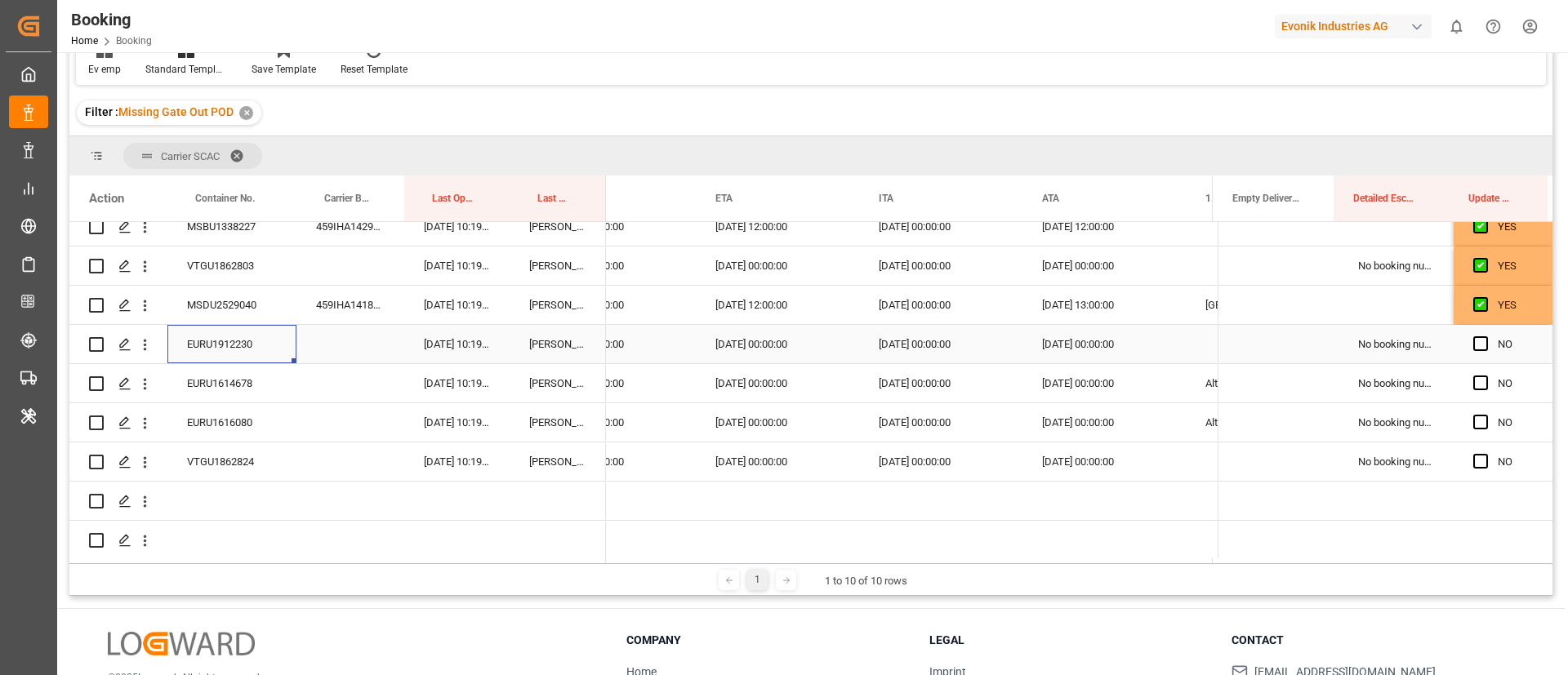
click at [1486, 336] on input "Press SPACE to select this row." at bounding box center [1486, 336] width 0 height 0
click at [233, 389] on div "EURU1614678" at bounding box center [232, 383] width 129 height 38
click at [1474, 381] on span "Press SPACE to select this row." at bounding box center [1481, 382] width 15 height 15
click at [1486, 375] on input "Press SPACE to select this row." at bounding box center [1486, 375] width 0 height 0
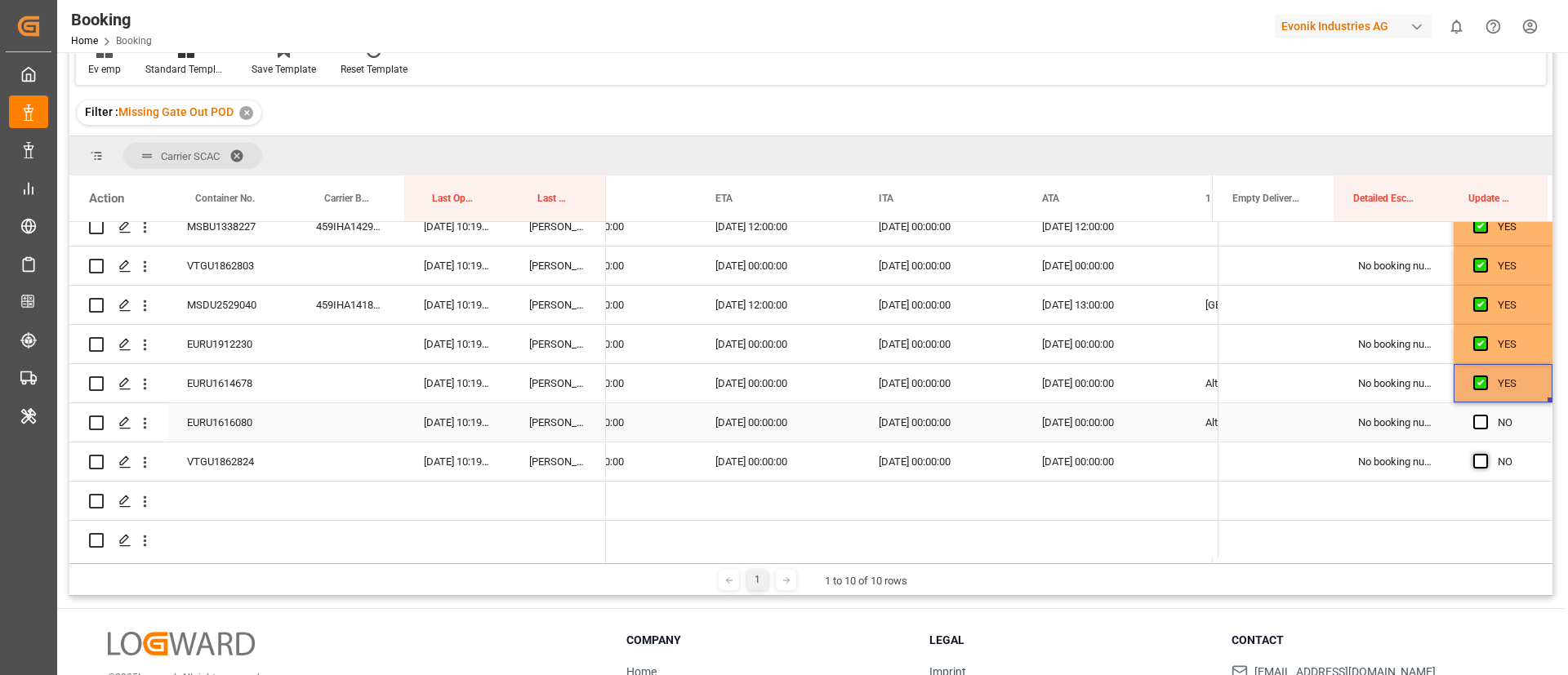
click at [1476, 420] on span "Press SPACE to select this row." at bounding box center [1481, 422] width 15 height 15
click at [1486, 415] on input "Press SPACE to select this row." at bounding box center [1486, 415] width 0 height 0
click at [1474, 460] on span "Press SPACE to select this row." at bounding box center [1481, 461] width 15 height 15
click at [1486, 454] on input "Press SPACE to select this row." at bounding box center [1486, 454] width 0 height 0
click at [242, 425] on div "EURU1616080" at bounding box center [232, 422] width 129 height 38
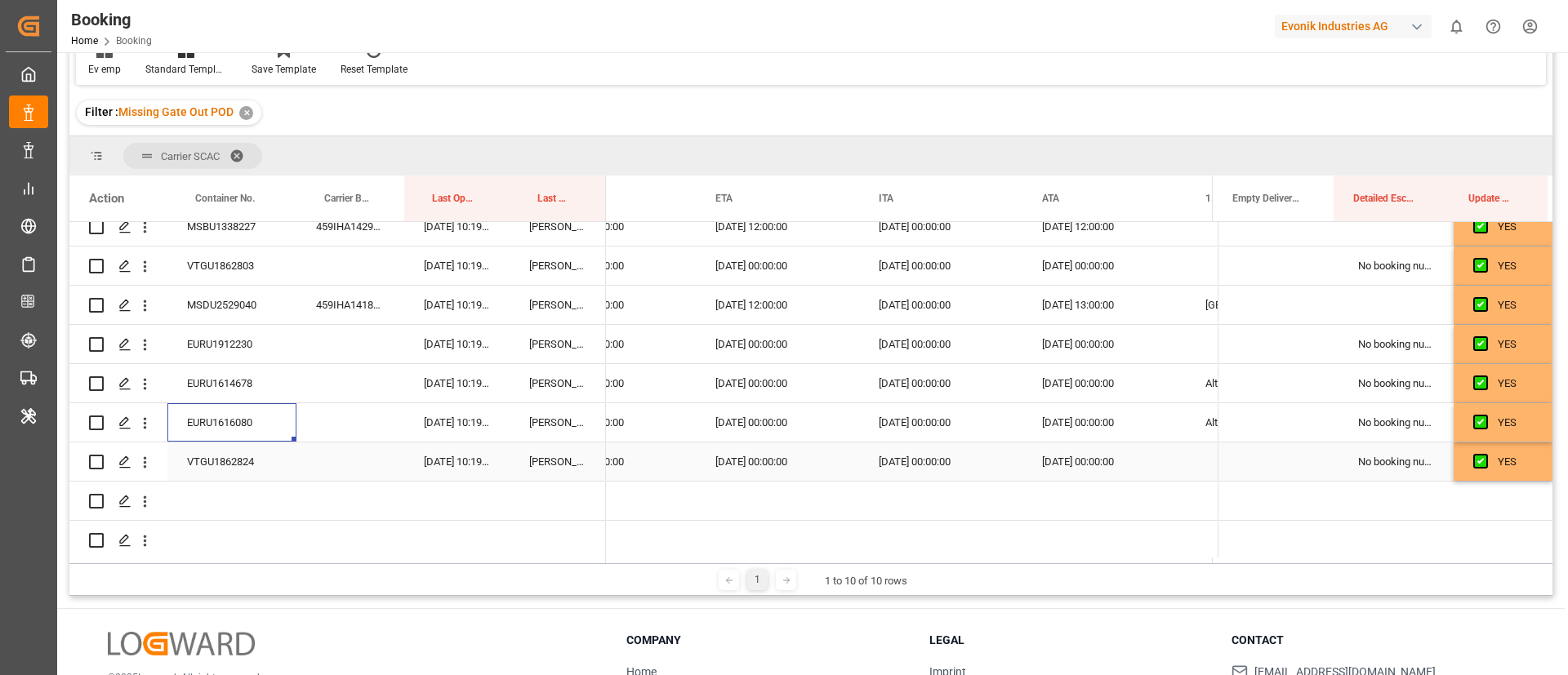
click at [235, 462] on div "VTGU1862824" at bounding box center [232, 462] width 129 height 38
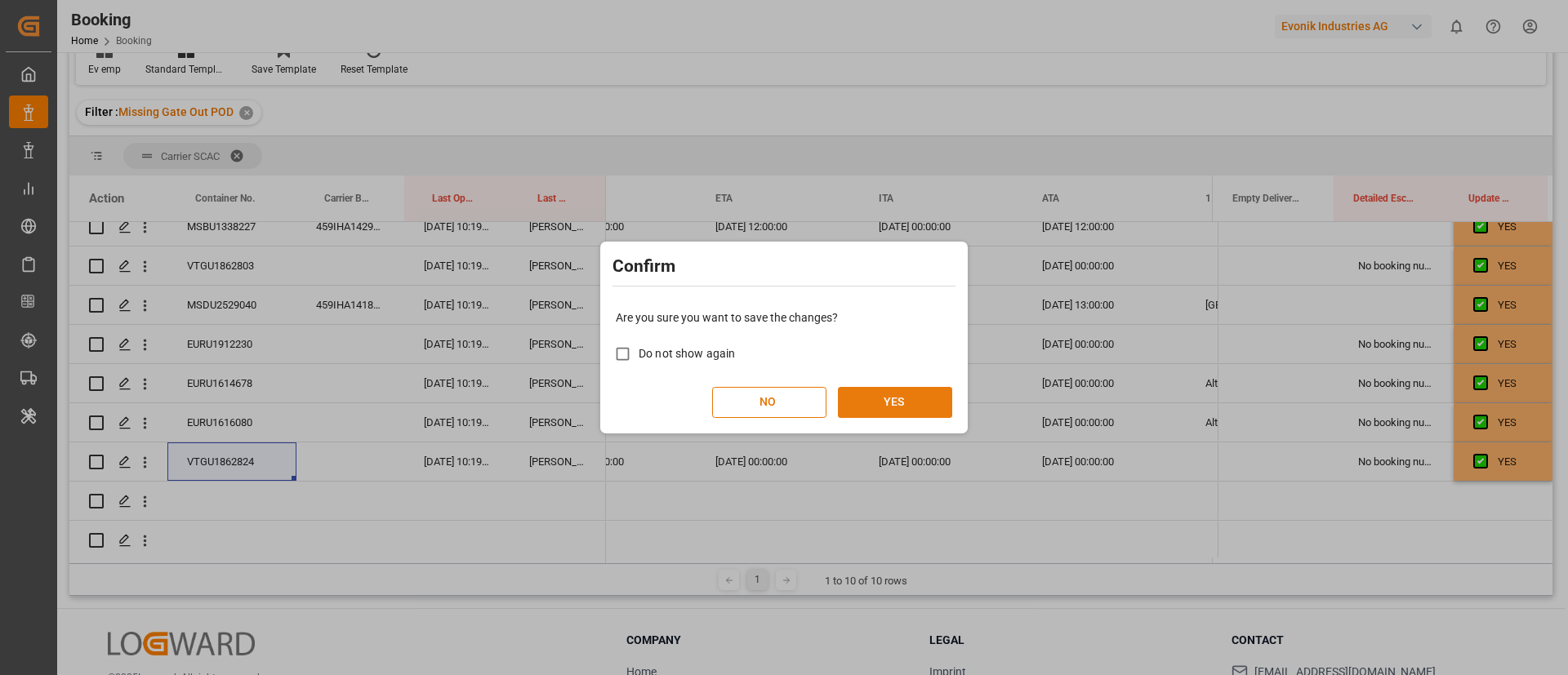
click at [882, 394] on button "YES" at bounding box center [895, 402] width 114 height 31
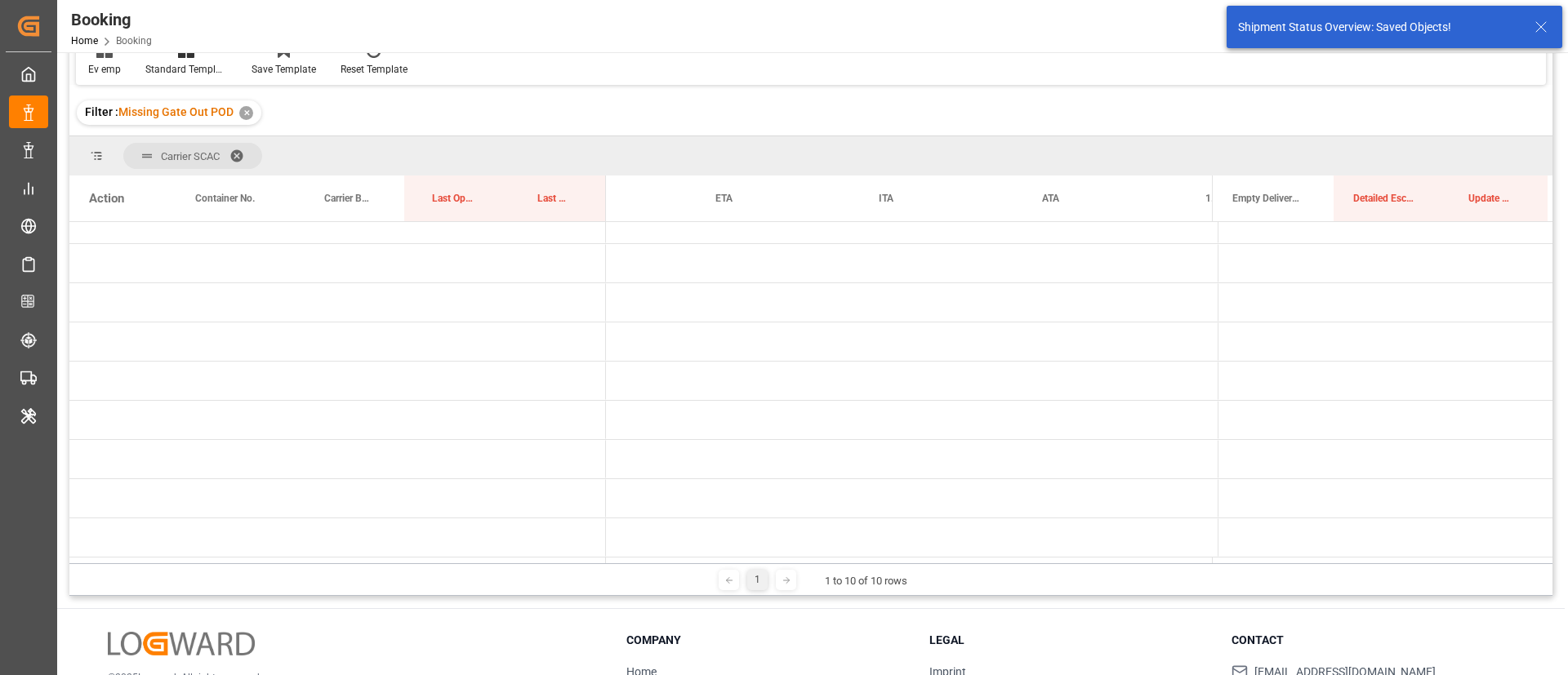
scroll to position [62, 0]
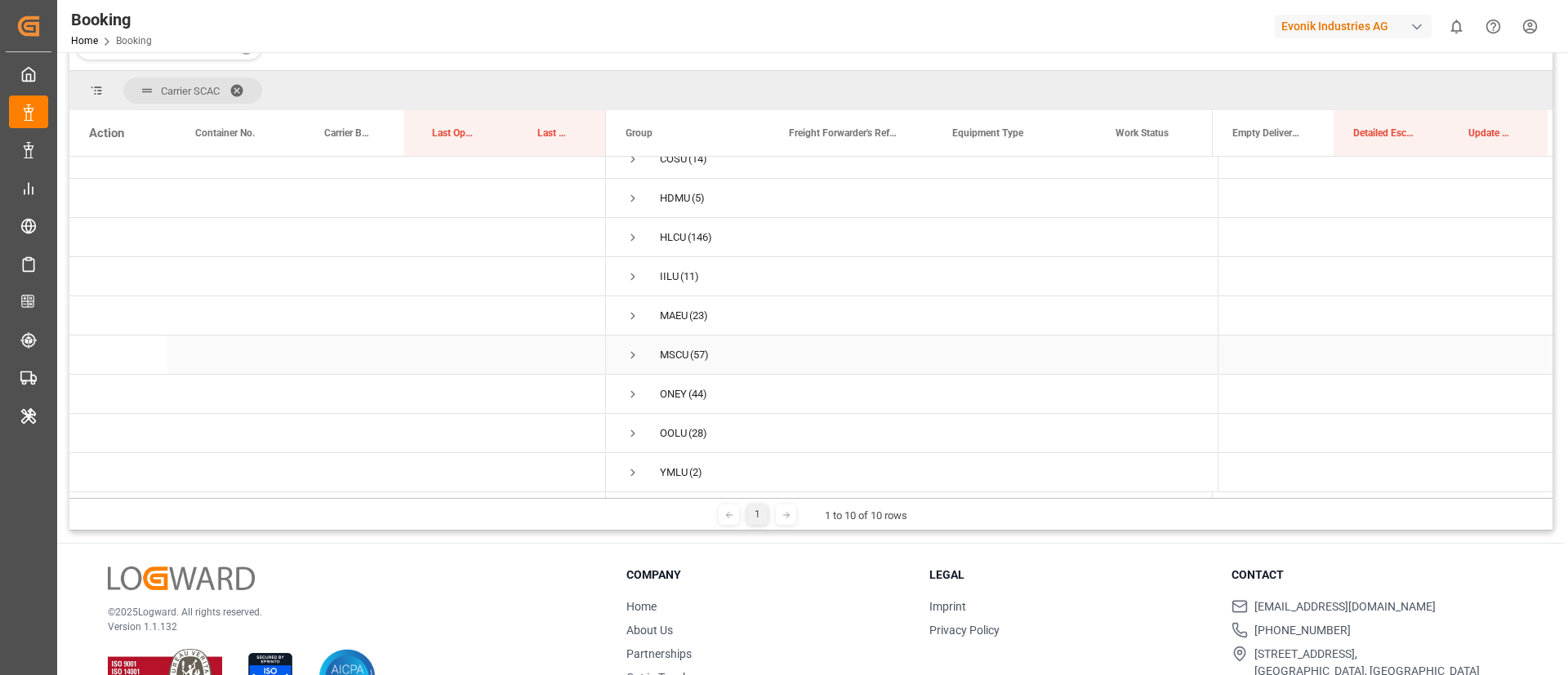
scroll to position [242, 0]
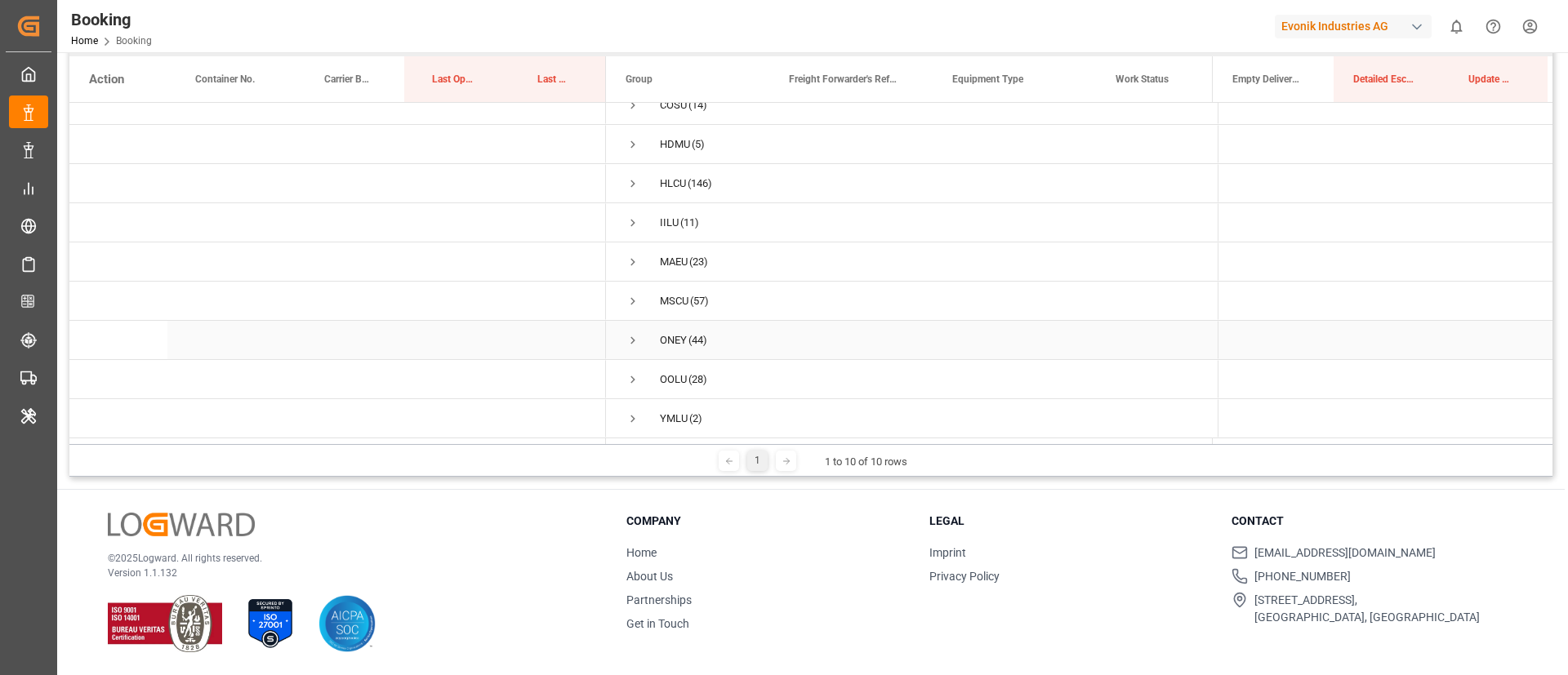
click at [633, 338] on span "Press SPACE to select this row." at bounding box center [632, 341] width 15 height 15
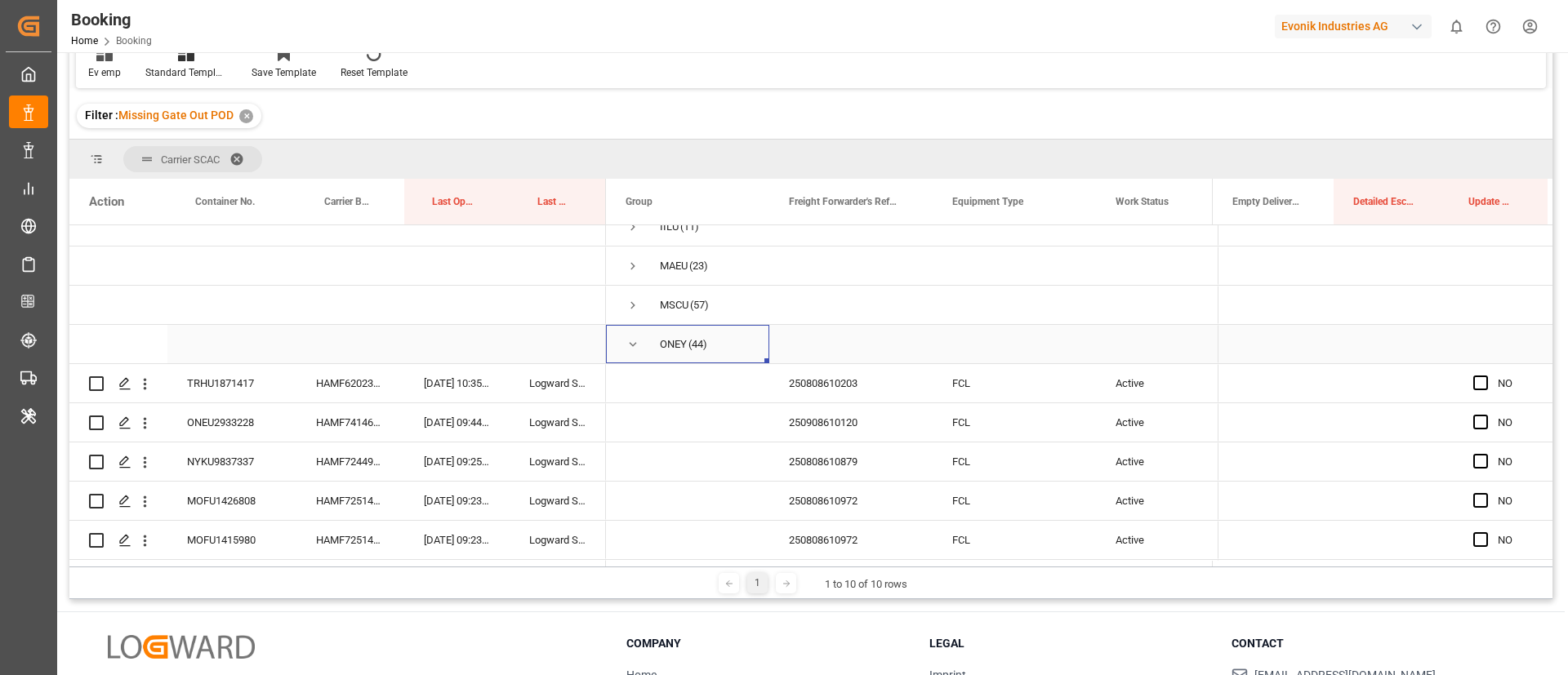
scroll to position [185, 0]
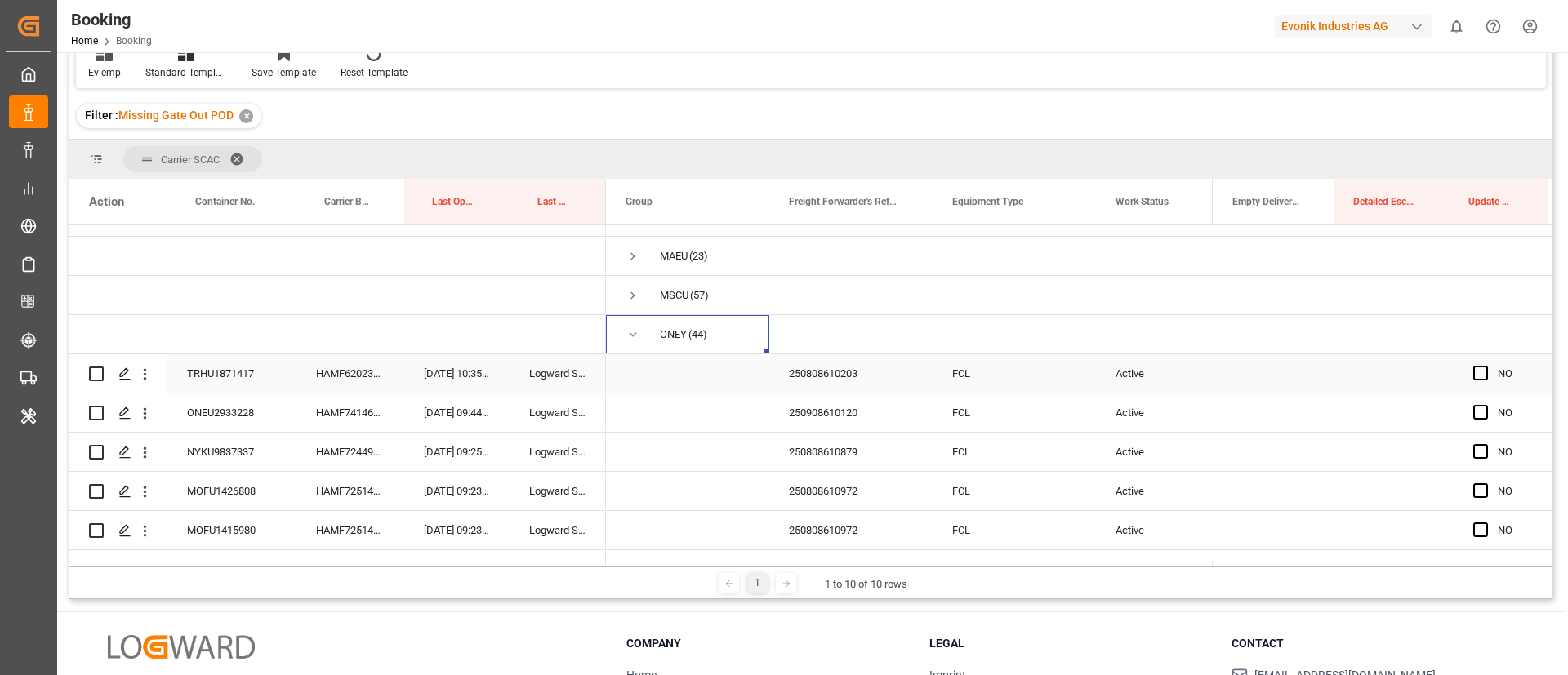
click at [366, 368] on div "HAMF62023800" at bounding box center [350, 374] width 108 height 38
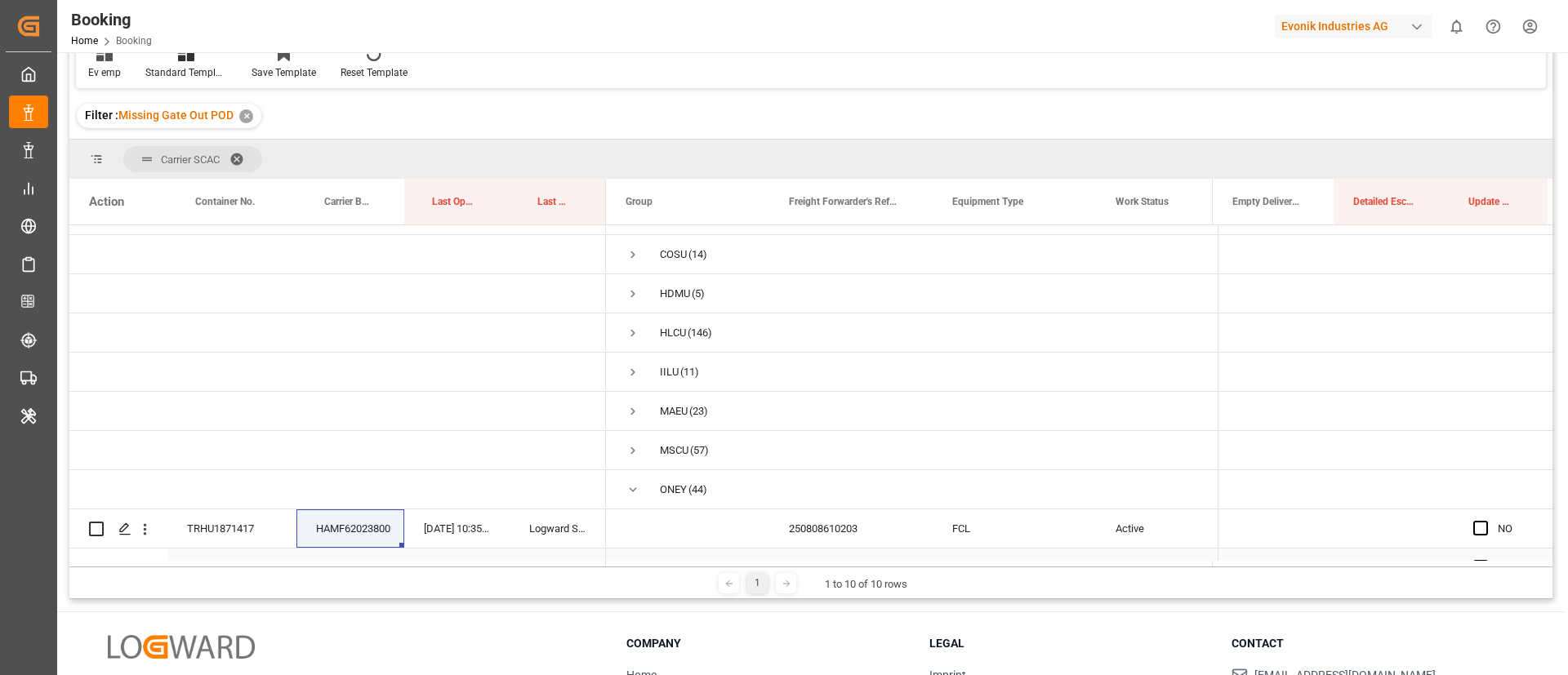
scroll to position [0, 0]
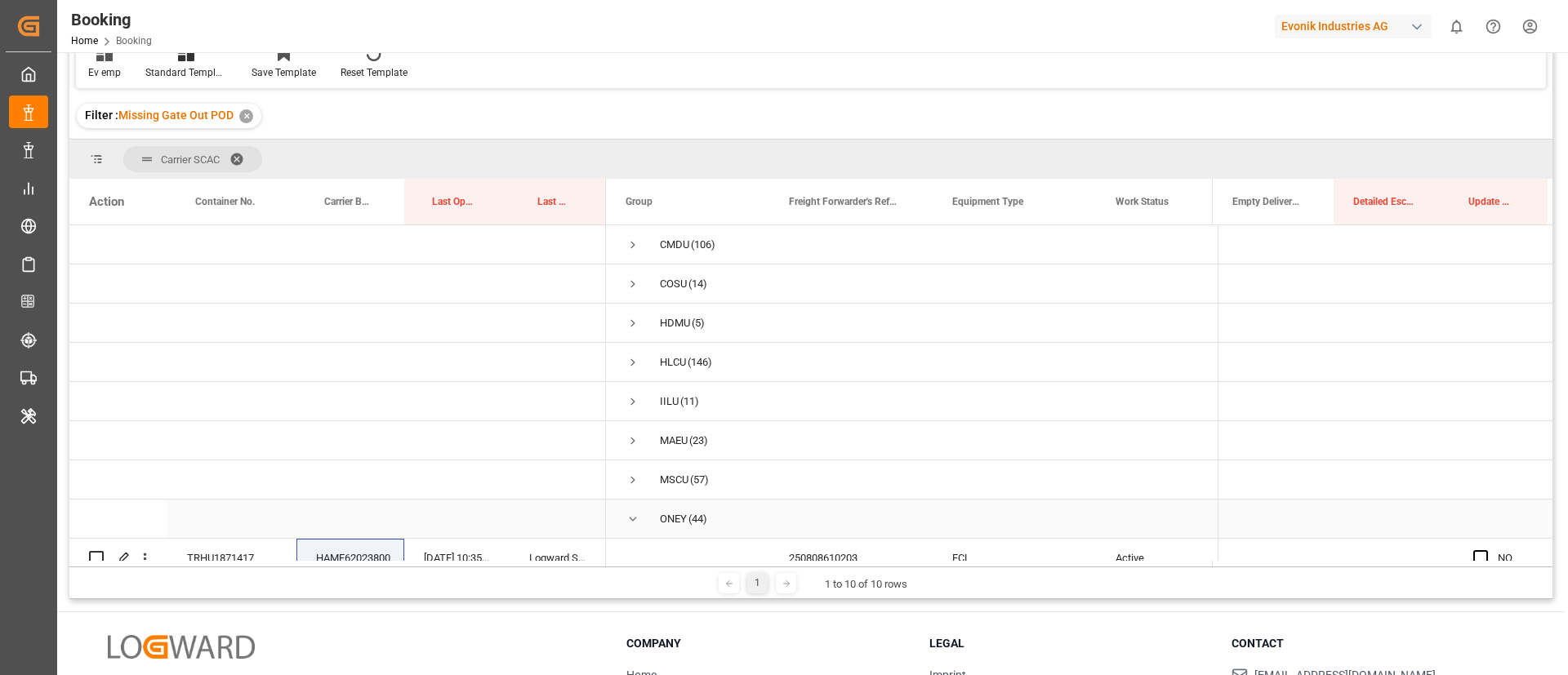
click at [634, 517] on span "Press SPACE to select this row." at bounding box center [632, 519] width 15 height 15
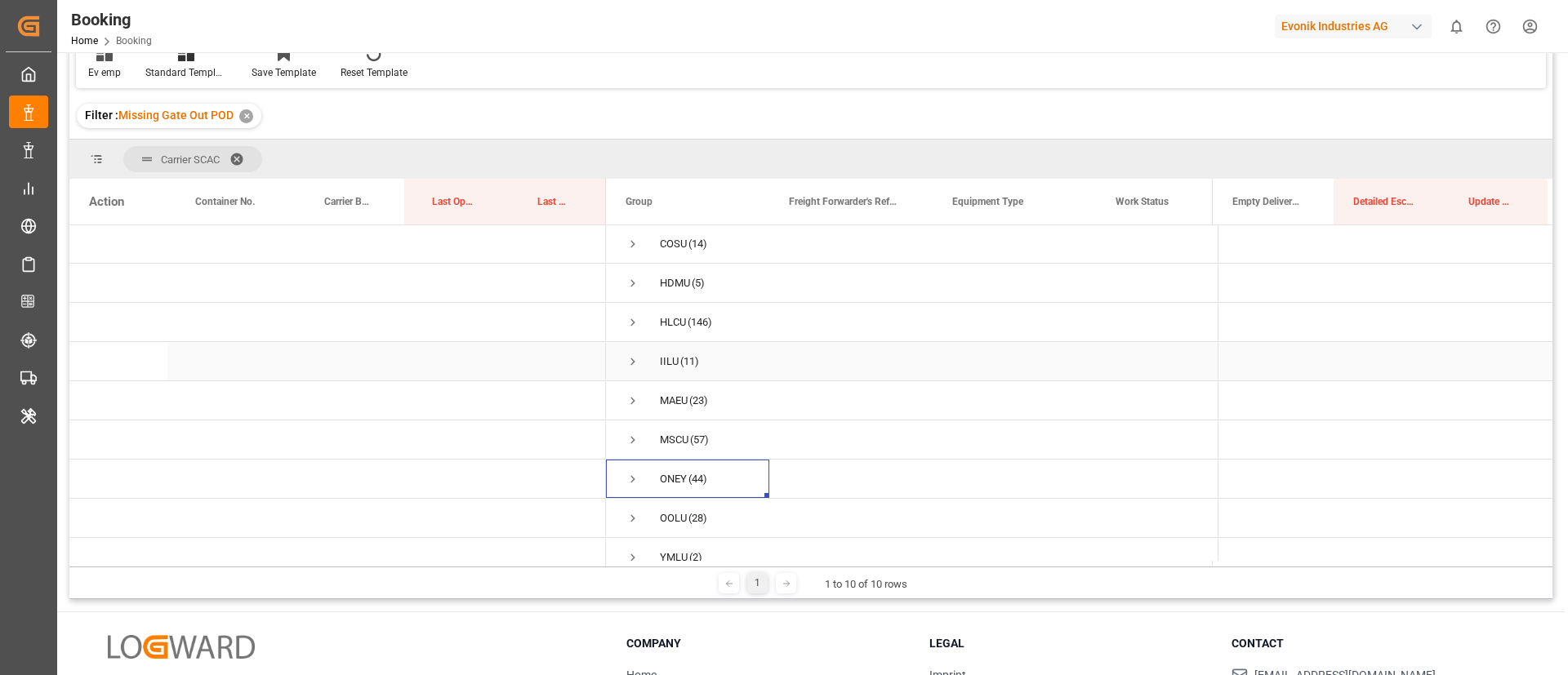
scroll to position [62, 0]
click at [636, 460] on span "Press SPACE to select this row." at bounding box center [632, 462] width 15 height 15
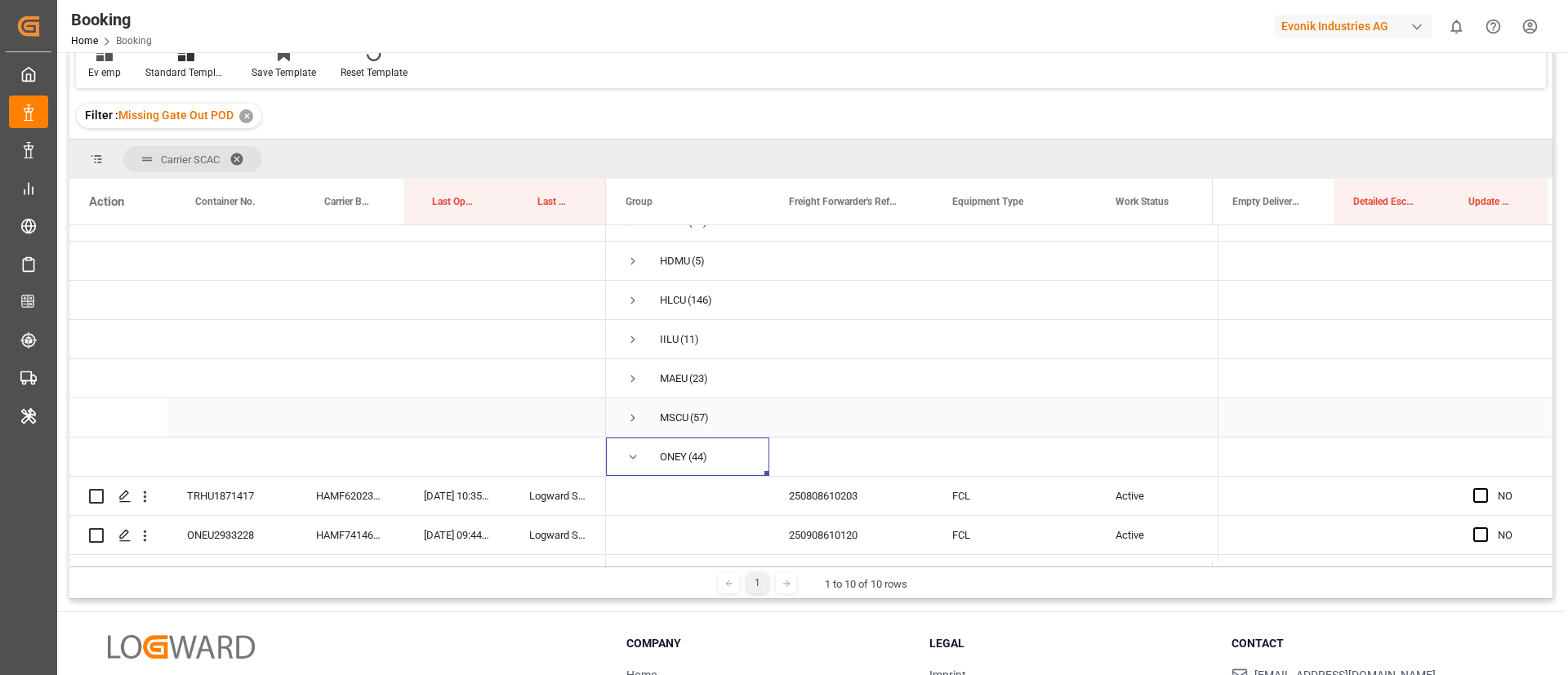
scroll to position [185, 0]
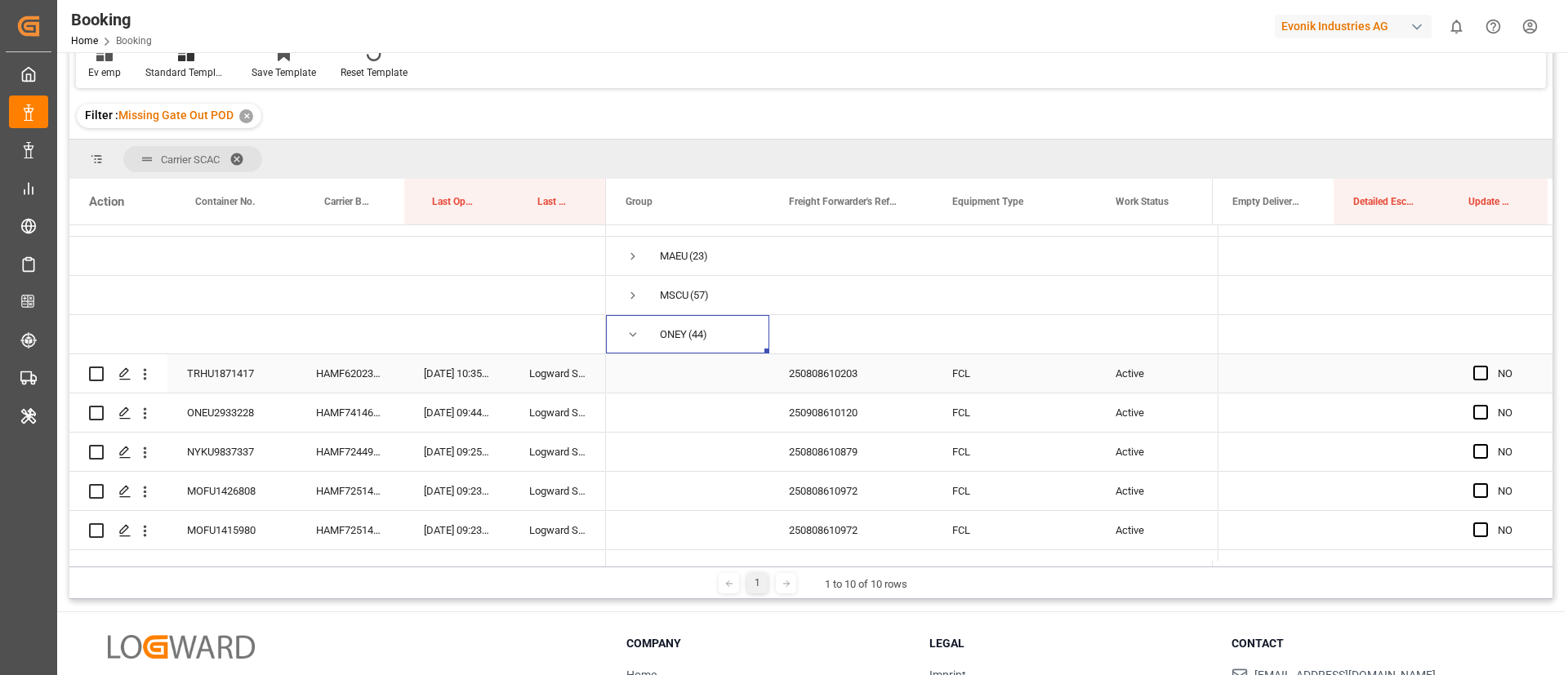
click at [355, 383] on div "HAMF62023800" at bounding box center [350, 374] width 108 height 38
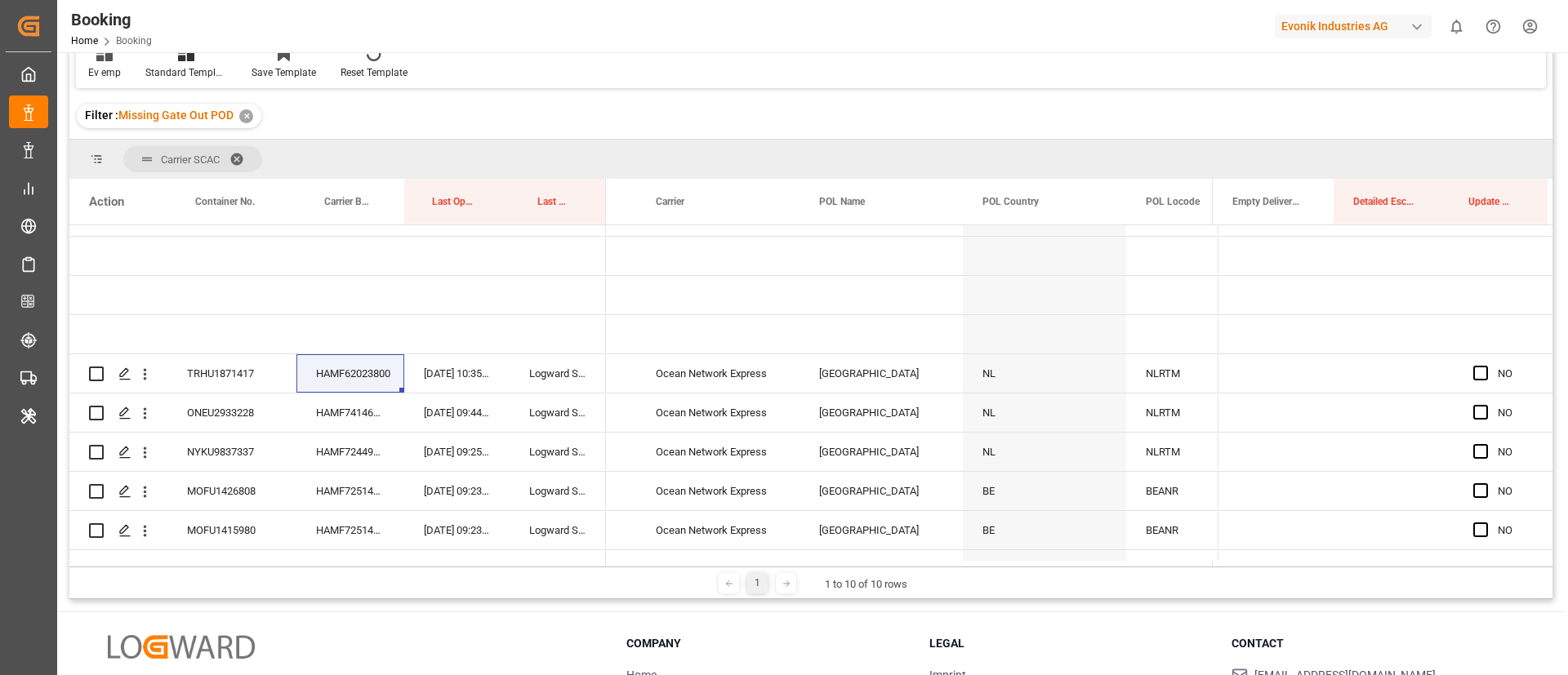
scroll to position [0, 0]
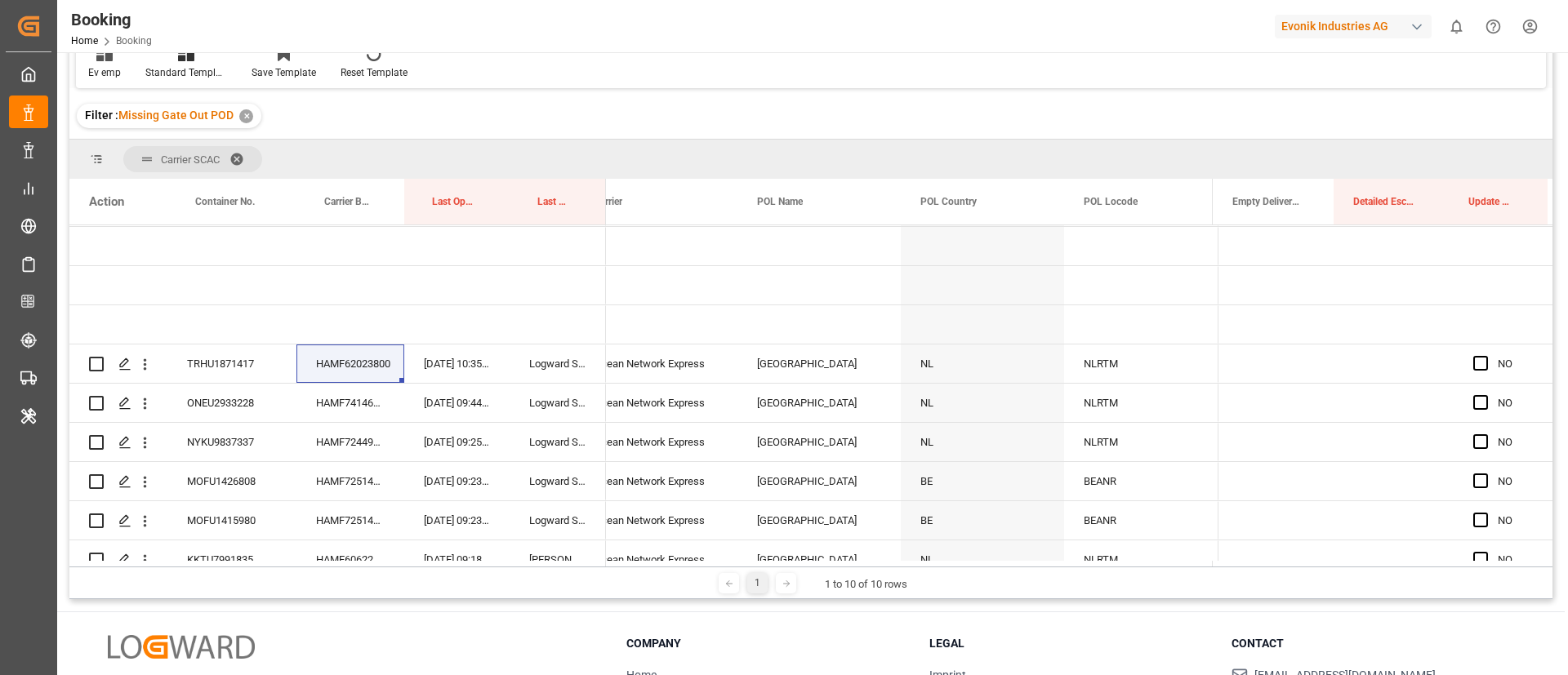
drag, startPoint x: 693, startPoint y: 567, endPoint x: 701, endPoint y: 570, distance: 8.5
click at [701, 570] on div "1 1 to 10 of 10 rows" at bounding box center [811, 584] width 1484 height 33
drag, startPoint x: 697, startPoint y: 566, endPoint x: 710, endPoint y: 569, distance: 13.3
click at [710, 569] on div "1 1 to 10 of 10 rows" at bounding box center [811, 584] width 1484 height 33
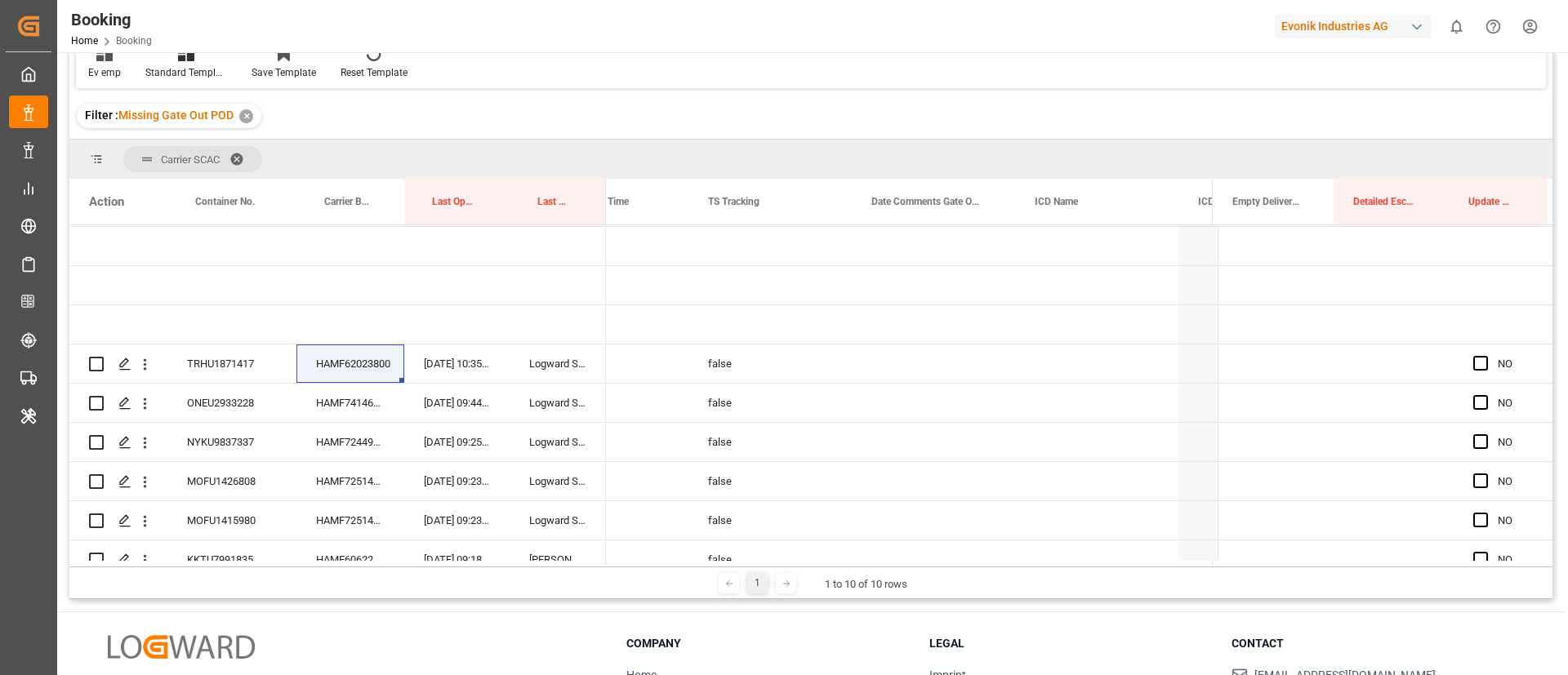
drag, startPoint x: 721, startPoint y: 567, endPoint x: 739, endPoint y: 569, distance: 18.1
click at [739, 569] on div "1 1 to 10 of 10 rows" at bounding box center [811, 584] width 1484 height 33
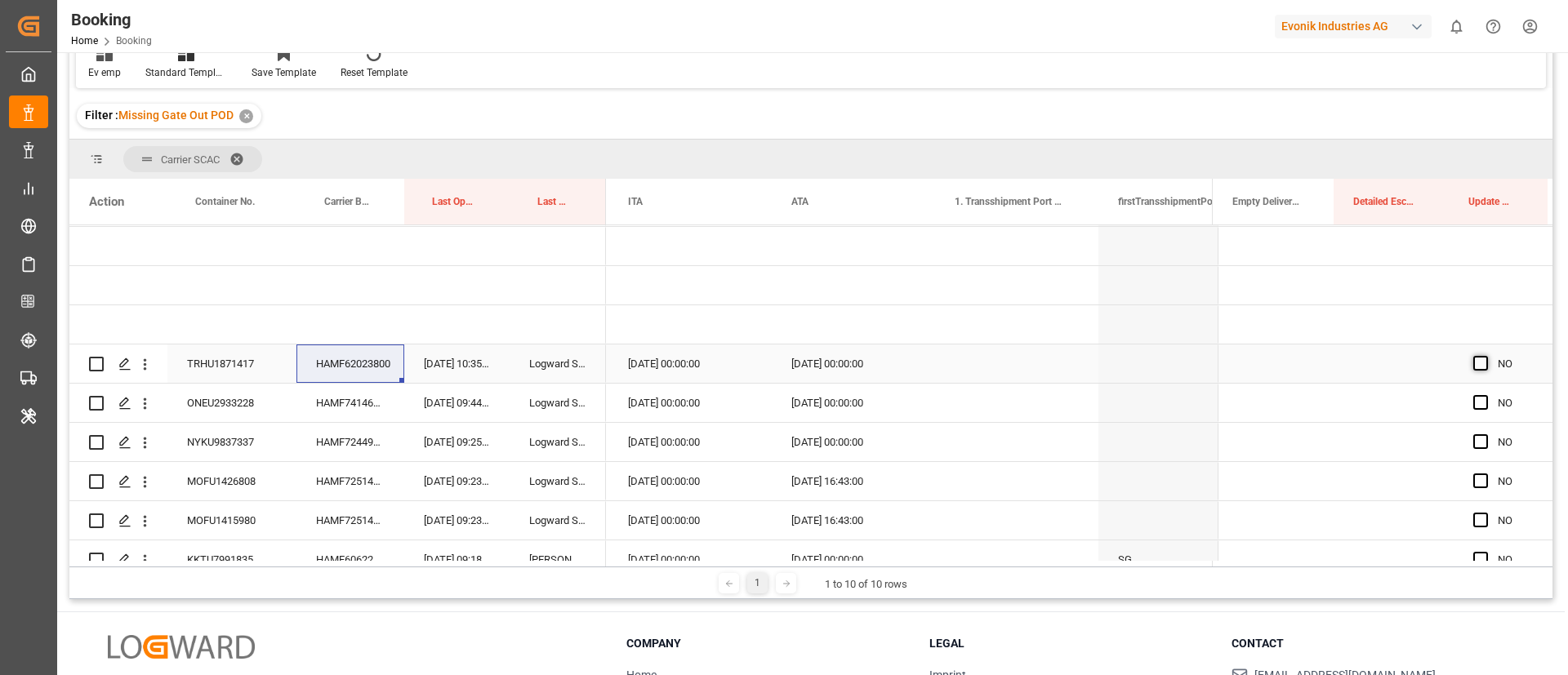
click at [1477, 364] on span "Press SPACE to select this row." at bounding box center [1481, 363] width 15 height 15
click at [1486, 356] on input "Press SPACE to select this row." at bounding box center [1486, 356] width 0 height 0
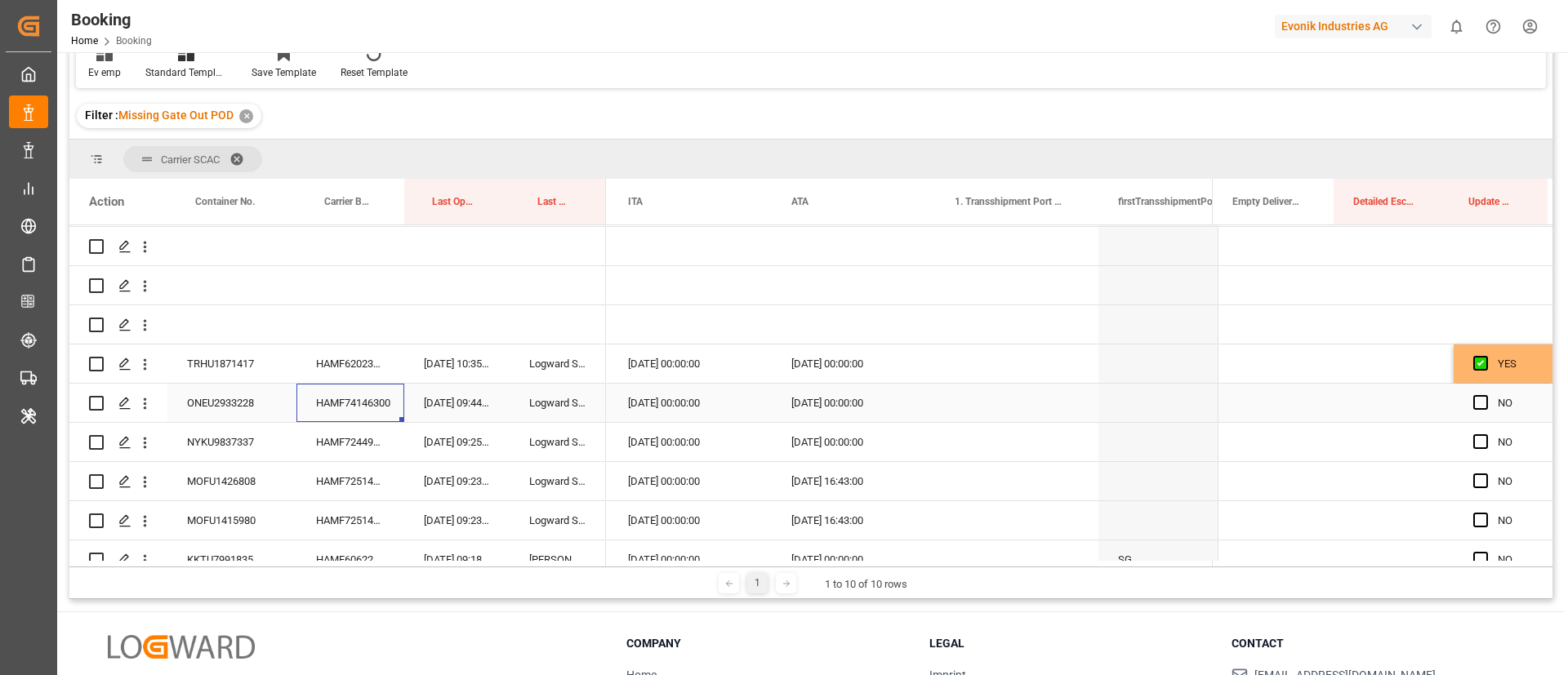
click at [380, 410] on div "HAMF74146300" at bounding box center [350, 403] width 108 height 38
click at [147, 403] on icon "open menu" at bounding box center [145, 404] width 17 height 17
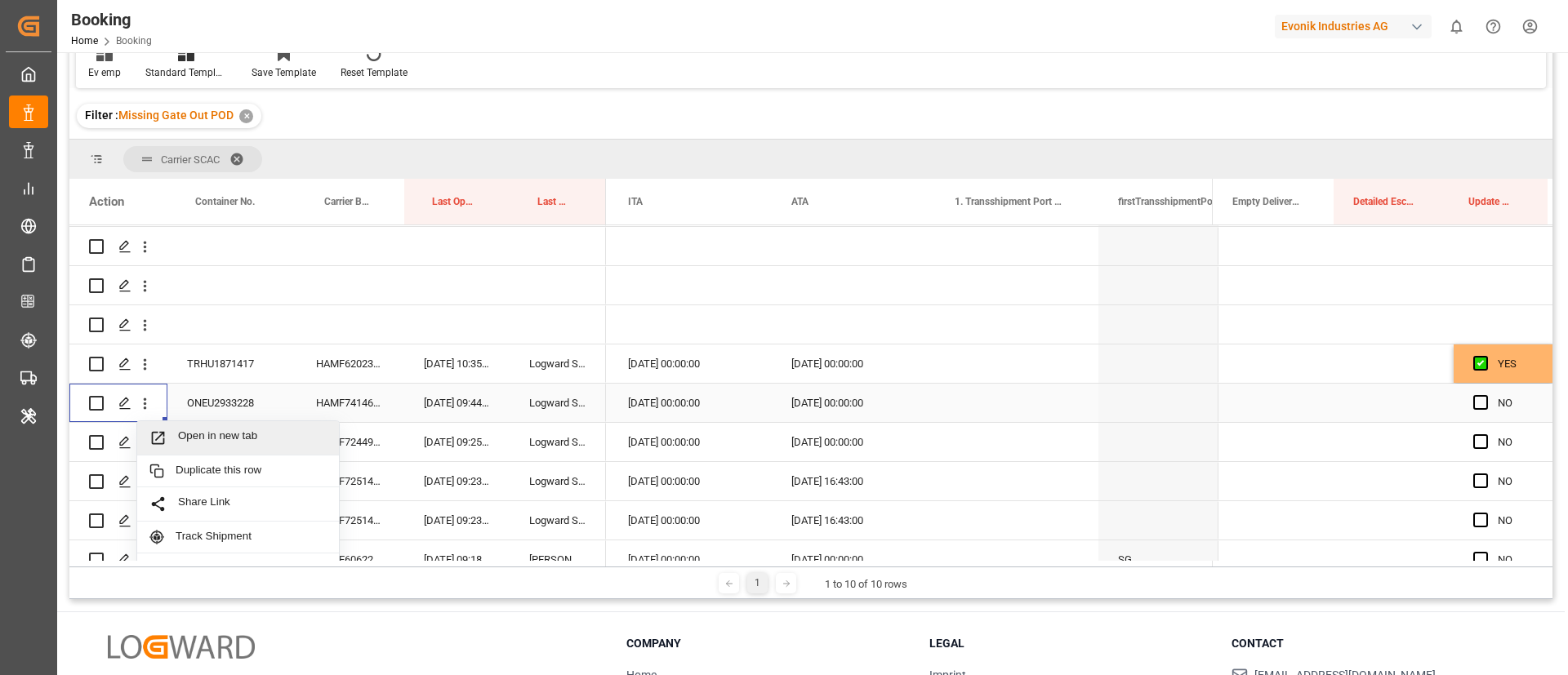
click at [233, 430] on span "Open in new tab" at bounding box center [252, 438] width 149 height 17
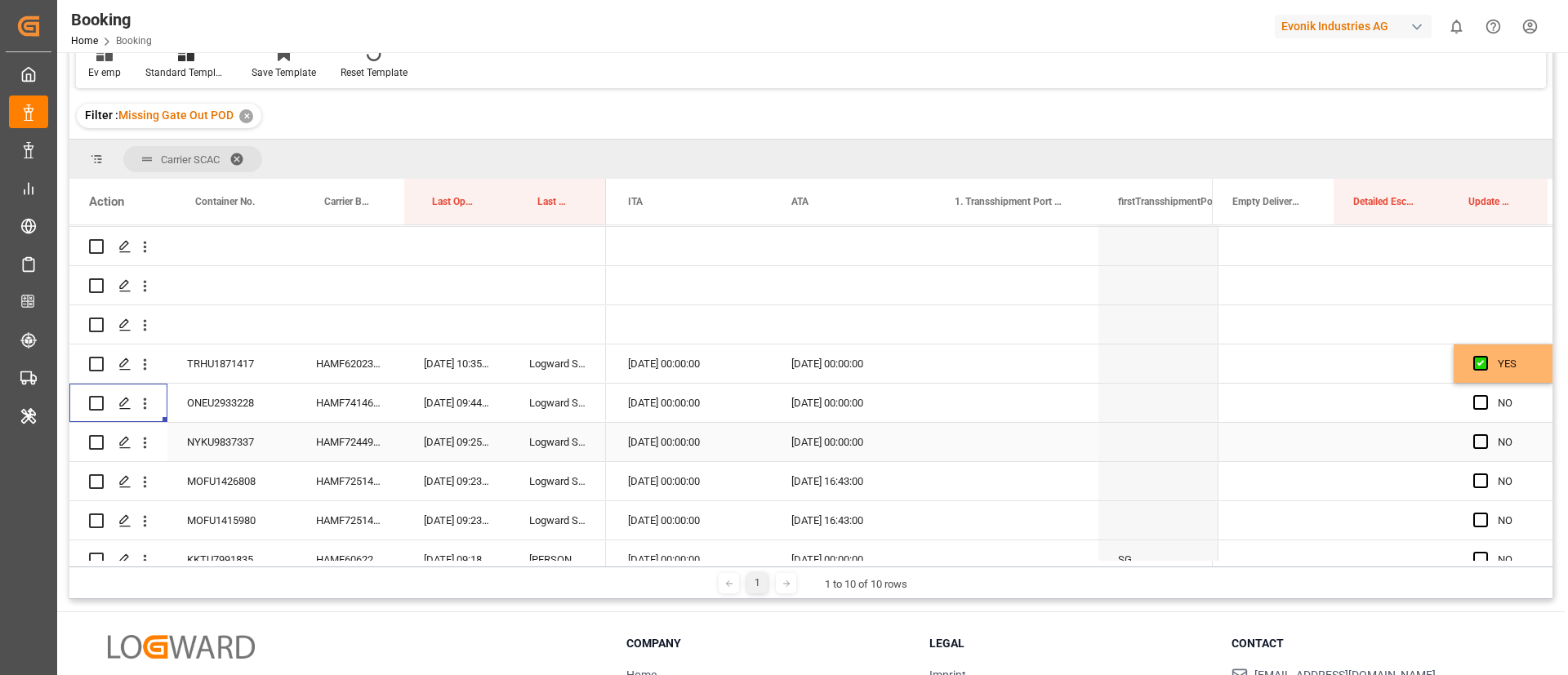
click at [346, 438] on div "HAMF72449700" at bounding box center [350, 442] width 108 height 38
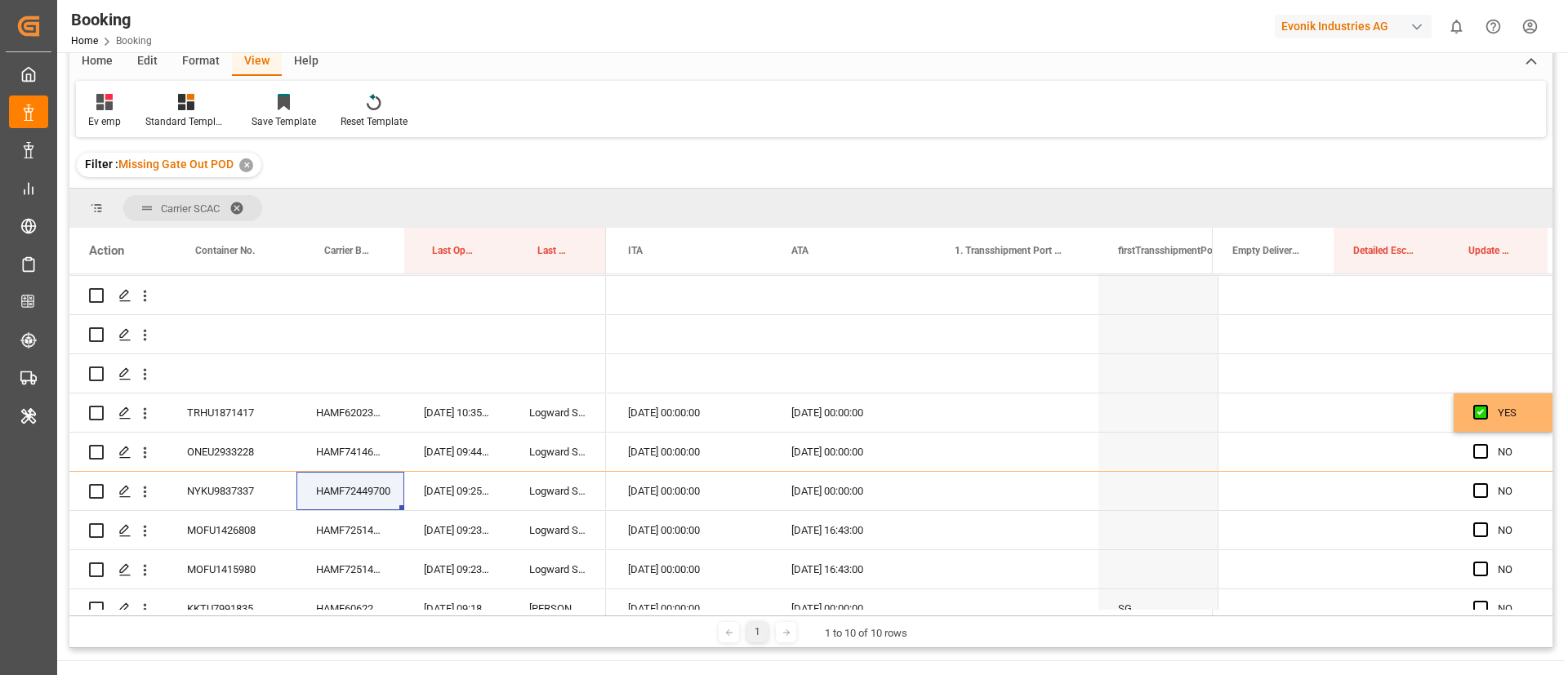
scroll to position [168, 0]
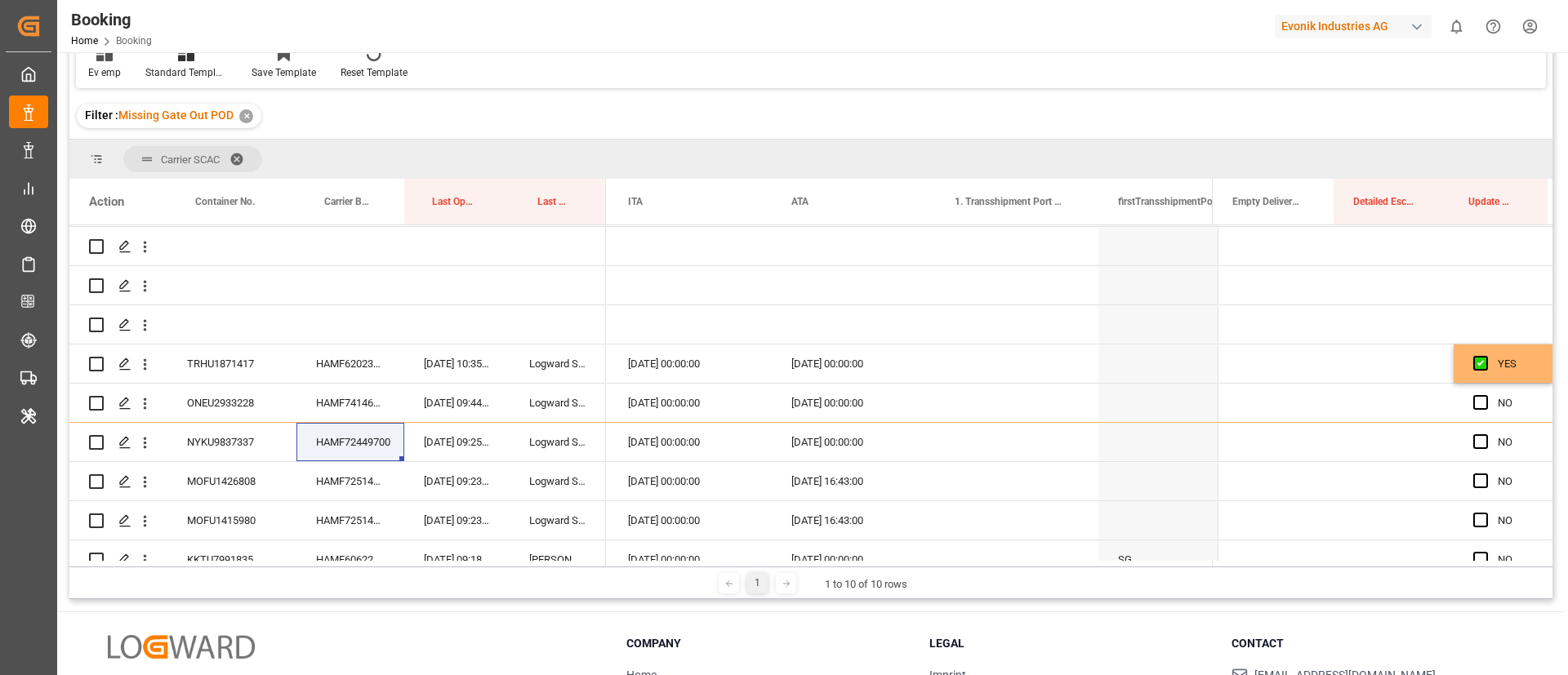
drag, startPoint x: 835, startPoint y: 560, endPoint x: 870, endPoint y: 564, distance: 35.2
click at [870, 564] on div at bounding box center [909, 564] width 606 height 6
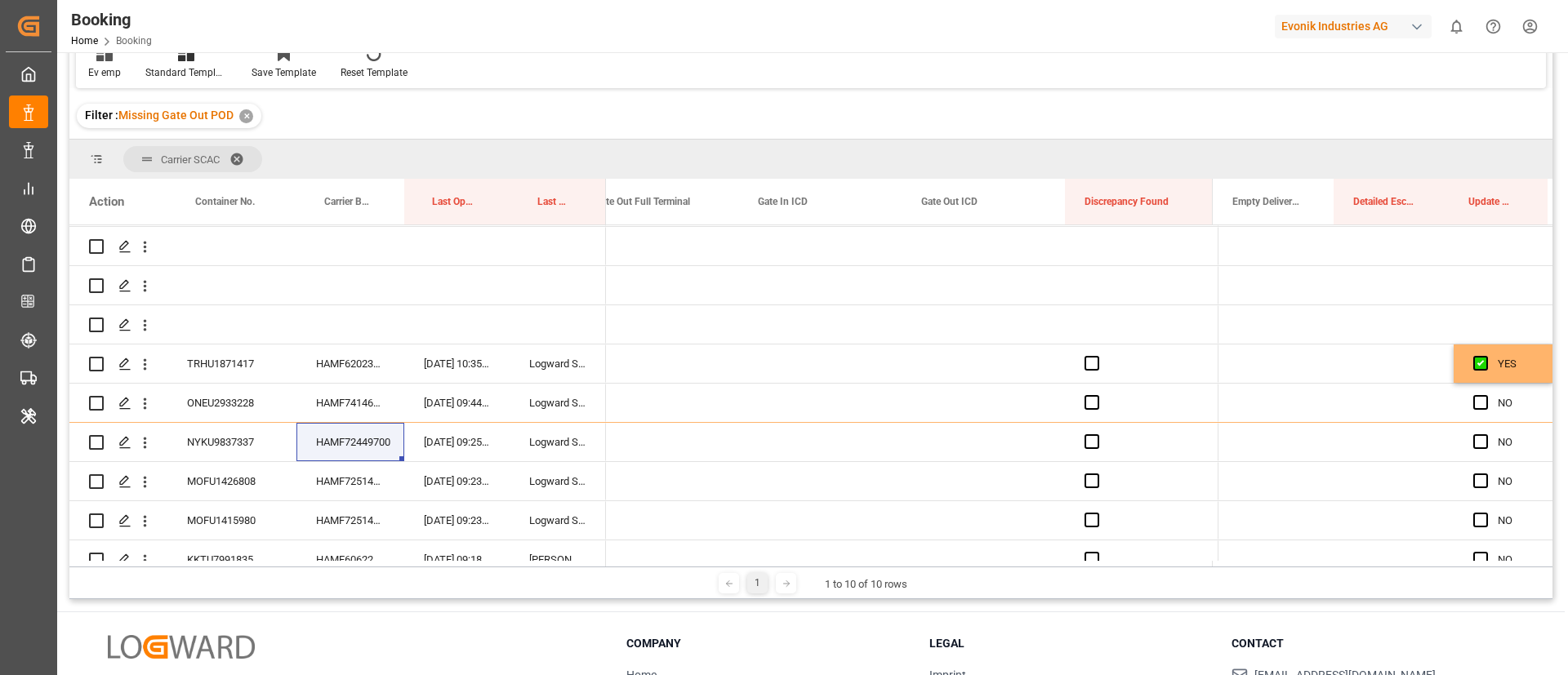
scroll to position [0, 21407]
click at [819, 444] on div "Press SPACE to select this row." at bounding box center [846, 442] width 164 height 38
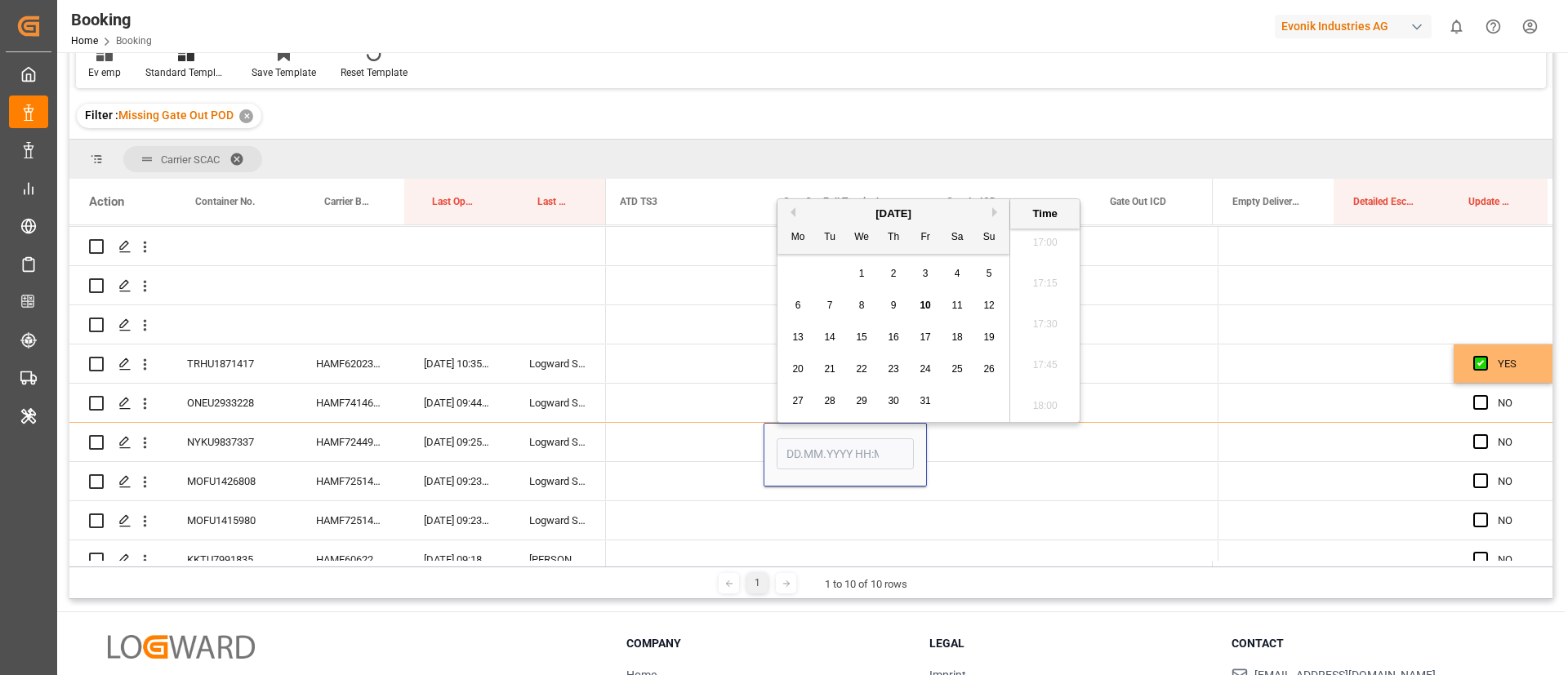
click at [920, 308] on span "10" at bounding box center [925, 305] width 10 height 11
type input "[DATE] 00:00"
click at [1476, 442] on span "Press SPACE to select this row." at bounding box center [1481, 442] width 15 height 15
click at [1486, 435] on input "Press SPACE to select this row." at bounding box center [1486, 435] width 0 height 0
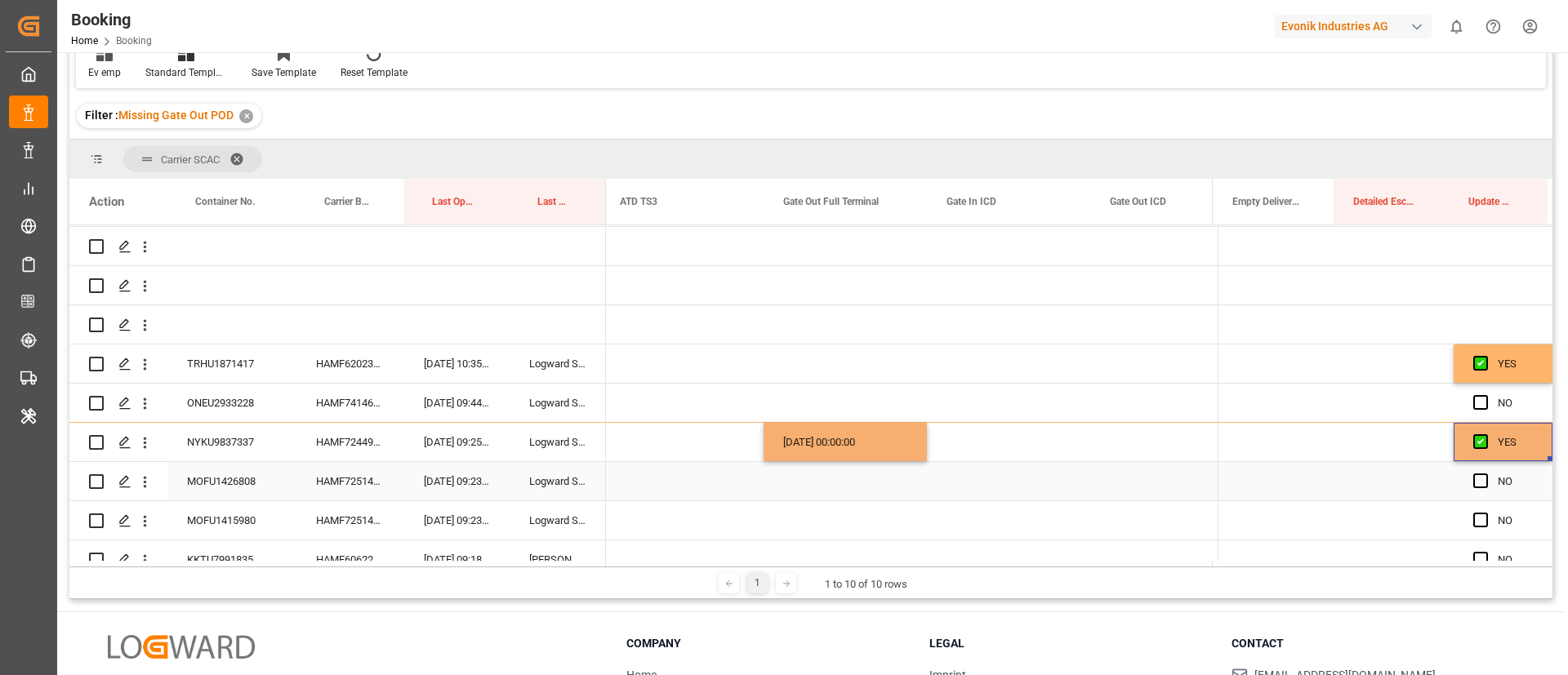
click at [345, 478] on div "HAMF72514700" at bounding box center [350, 482] width 108 height 38
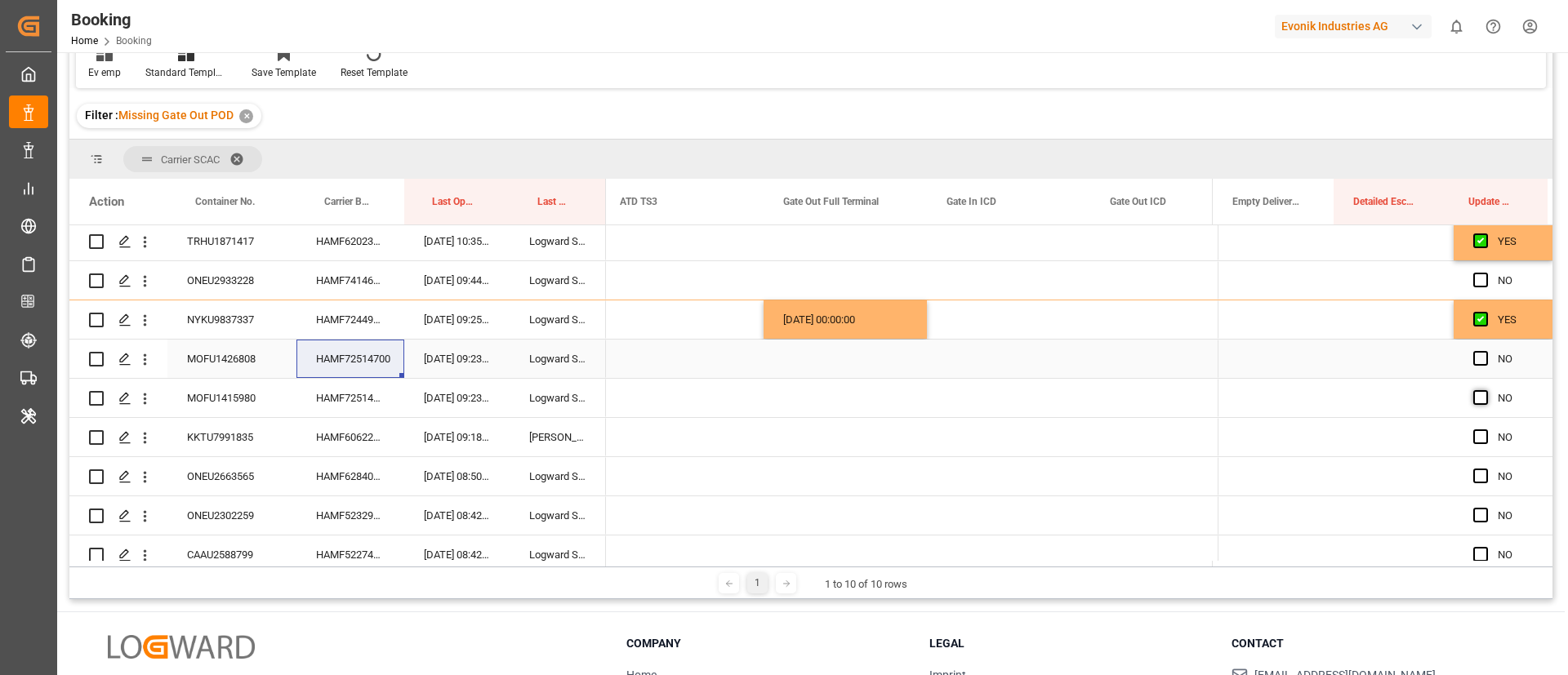
click at [1475, 359] on span "Press SPACE to select this row." at bounding box center [1481, 358] width 15 height 15
click at [1486, 351] on input "Press SPACE to select this row." at bounding box center [1486, 351] width 0 height 0
click at [1474, 395] on span "Press SPACE to select this row." at bounding box center [1481, 397] width 15 height 15
click at [1486, 390] on input "Press SPACE to select this row." at bounding box center [1486, 390] width 0 height 0
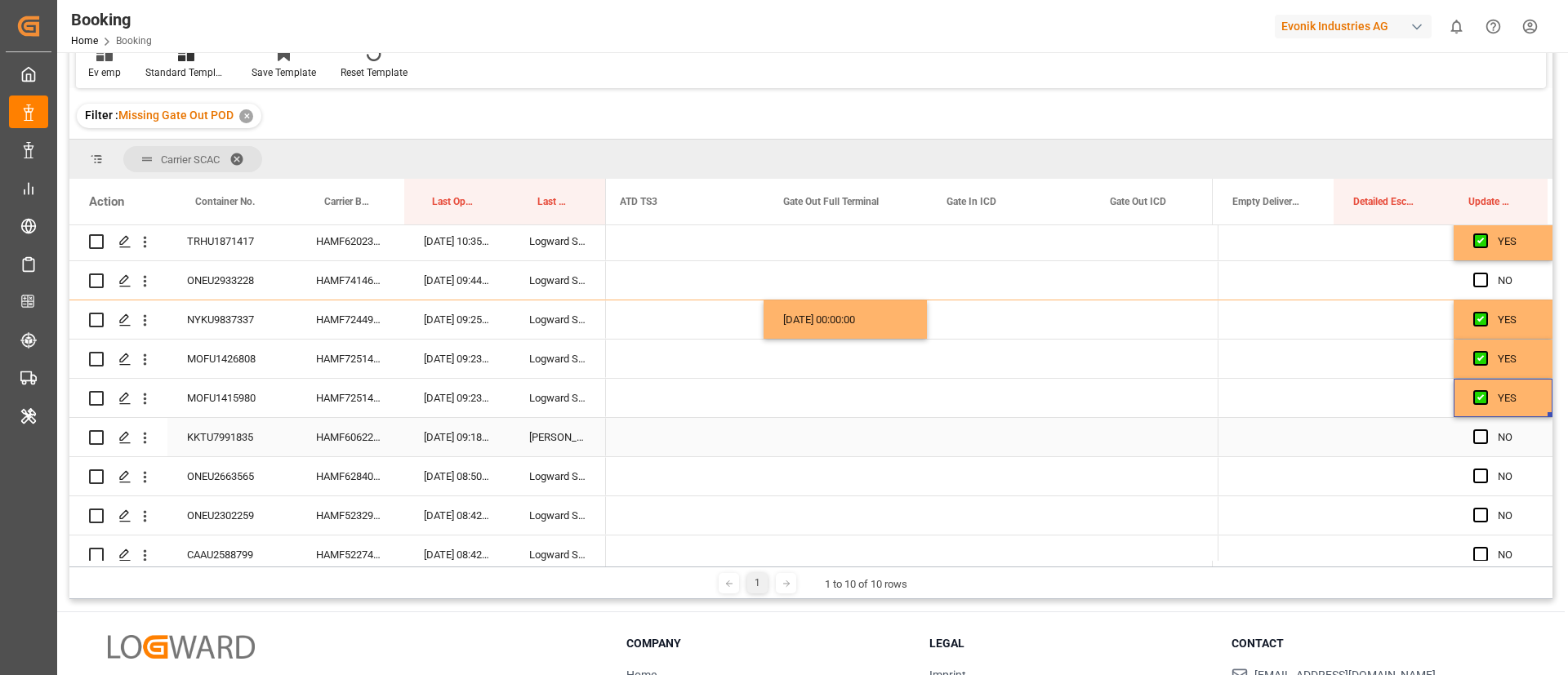
click at [372, 437] on div "HAMF60622400" at bounding box center [350, 437] width 108 height 38
click at [1477, 435] on span "Press SPACE to select this row." at bounding box center [1481, 436] width 15 height 15
click at [1486, 429] on input "Press SPACE to select this row." at bounding box center [1486, 429] width 0 height 0
click at [362, 476] on div "HAMF62840800" at bounding box center [350, 476] width 108 height 38
click at [810, 476] on div "Press SPACE to select this row." at bounding box center [846, 476] width 164 height 38
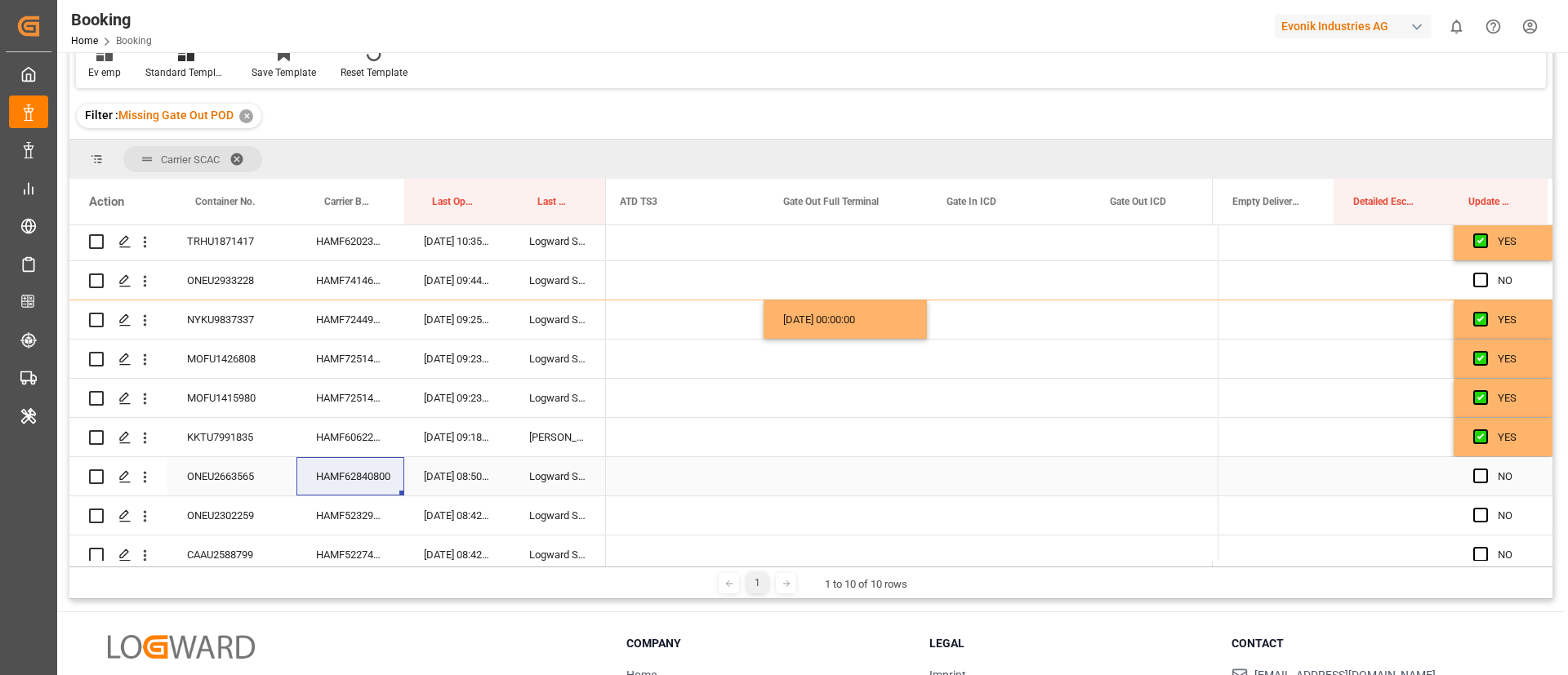
click at [810, 476] on div "Press SPACE to select this row." at bounding box center [846, 476] width 164 height 38
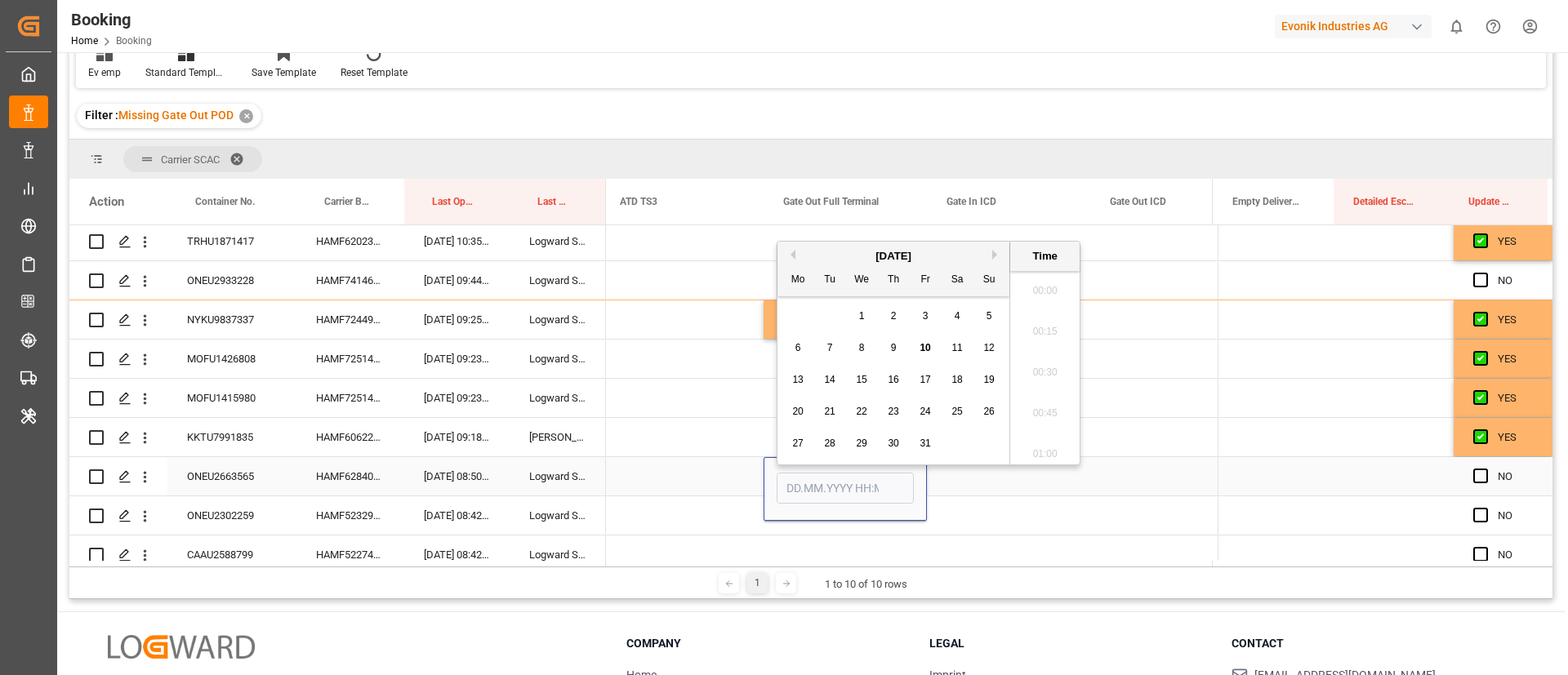
scroll to position [2783, 0]
click at [929, 336] on span "10" at bounding box center [925, 340] width 10 height 11
type input "[DATE] 00:00"
click at [1236, 477] on div "Press SPACE to select this row." at bounding box center [1278, 476] width 121 height 38
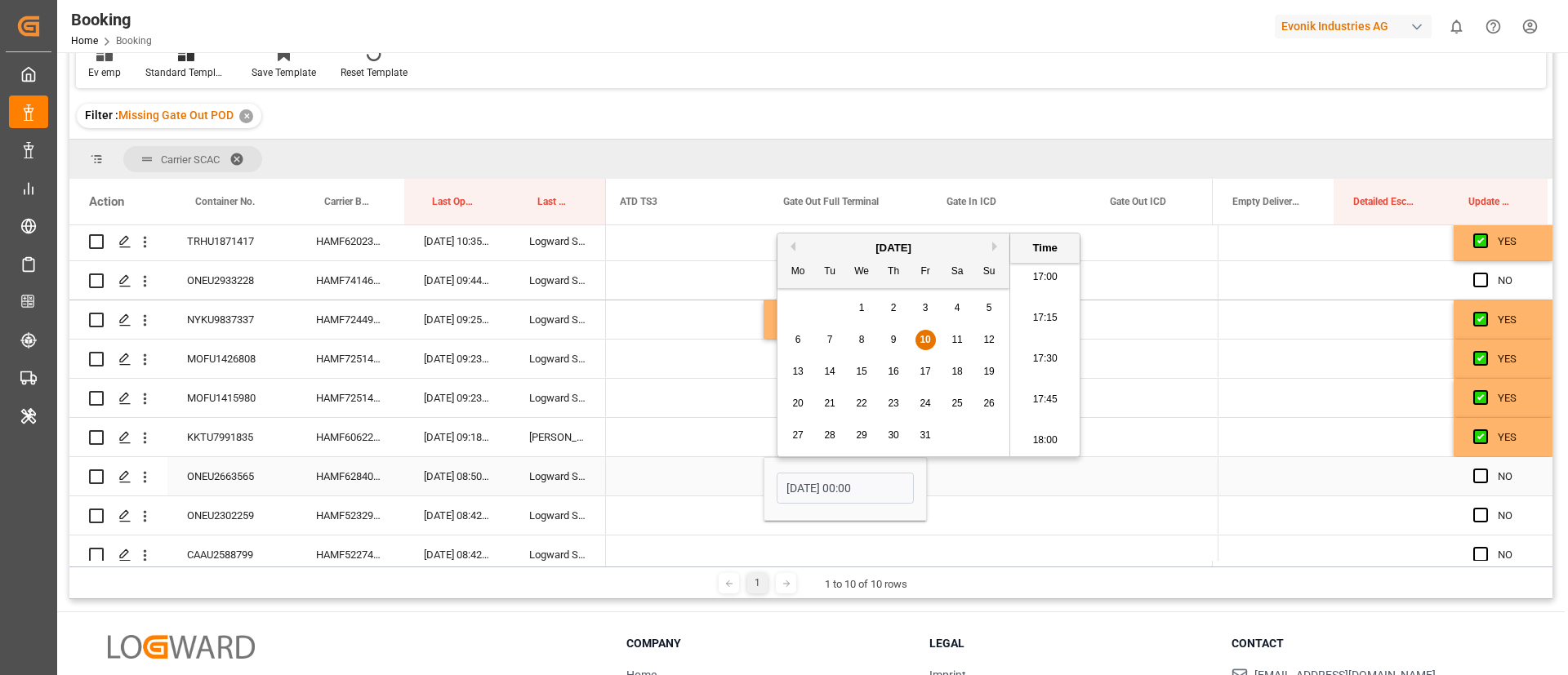
click at [1236, 477] on div "Press SPACE to select this row." at bounding box center [1278, 476] width 121 height 38
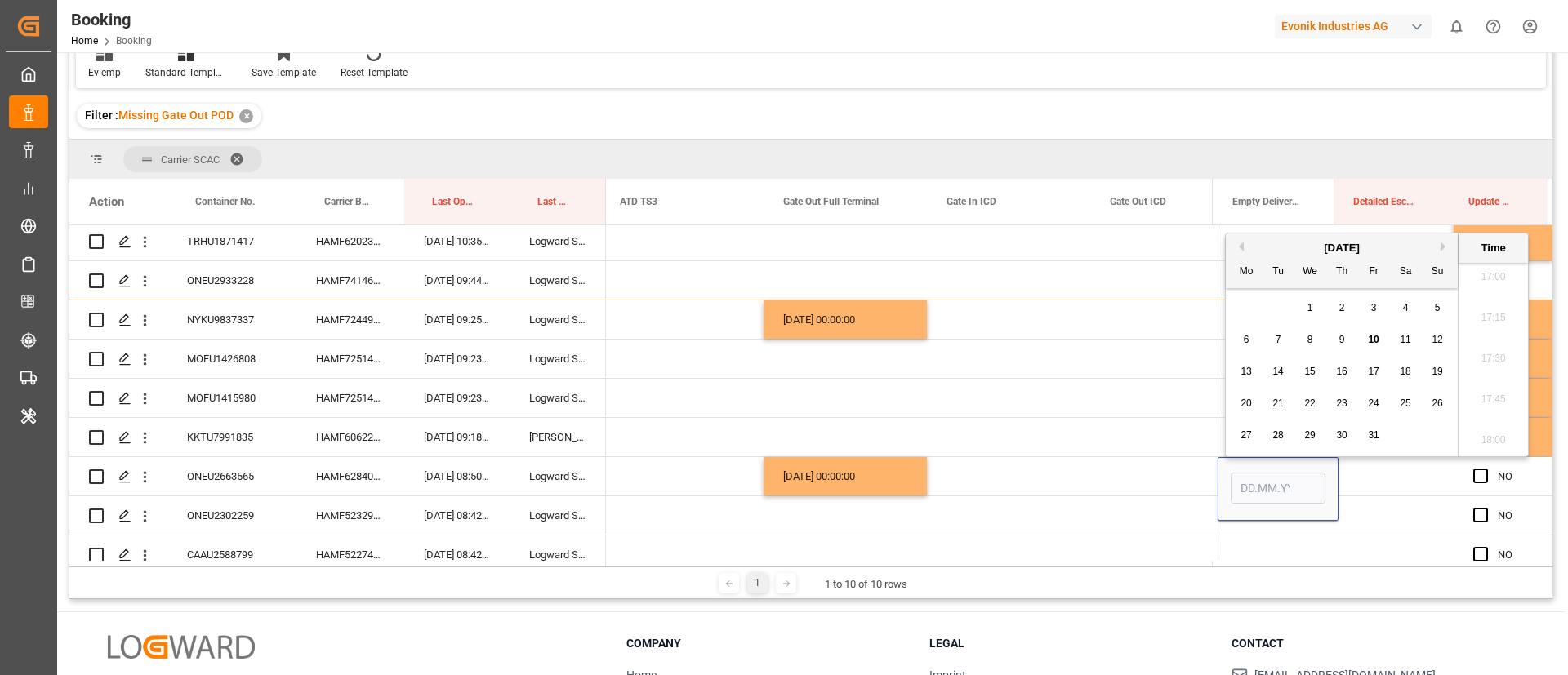
click at [1378, 338] on span "10" at bounding box center [1374, 340] width 10 height 11
type input "[DATE] 00:00"
click at [1477, 473] on span "Press SPACE to select this row." at bounding box center [1481, 476] width 15 height 15
click at [1486, 469] on input "Press SPACE to select this row." at bounding box center [1486, 469] width 0 height 0
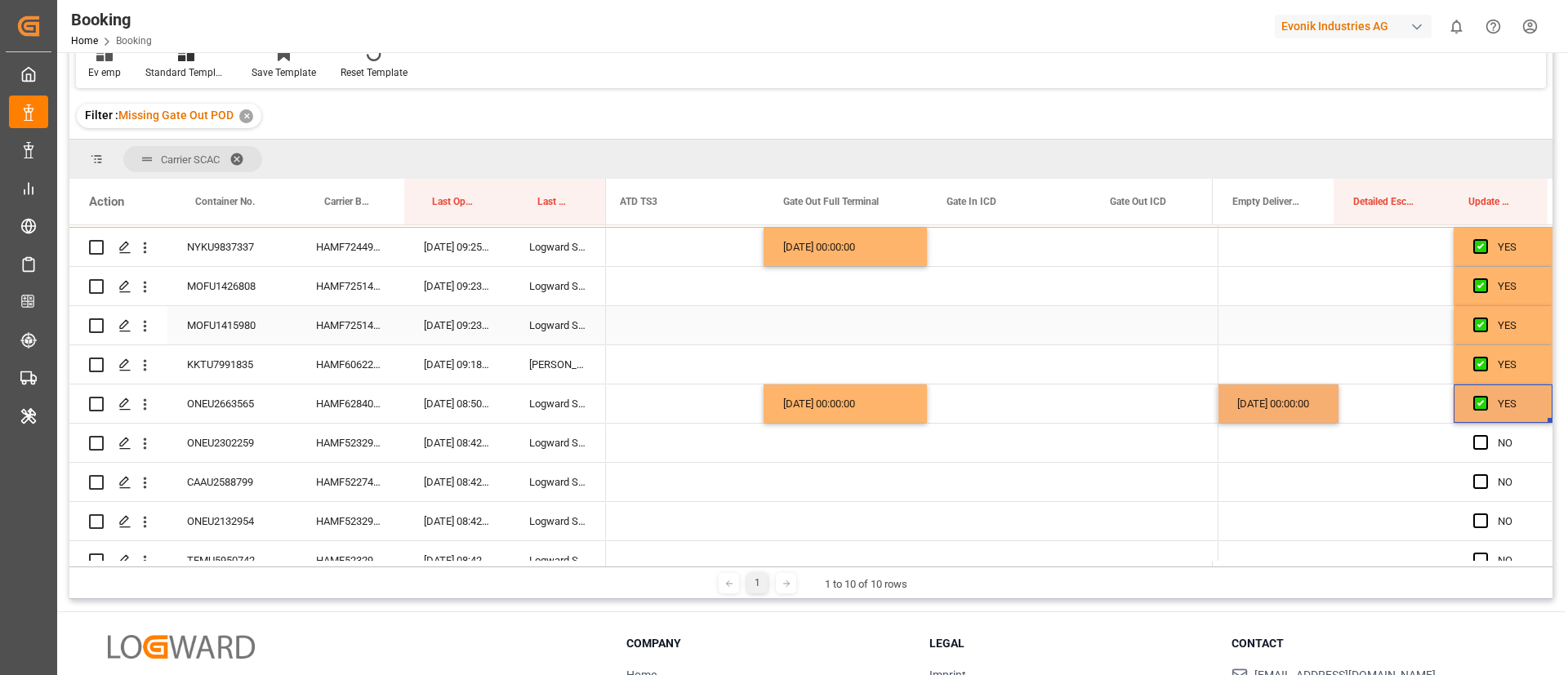
scroll to position [439, 0]
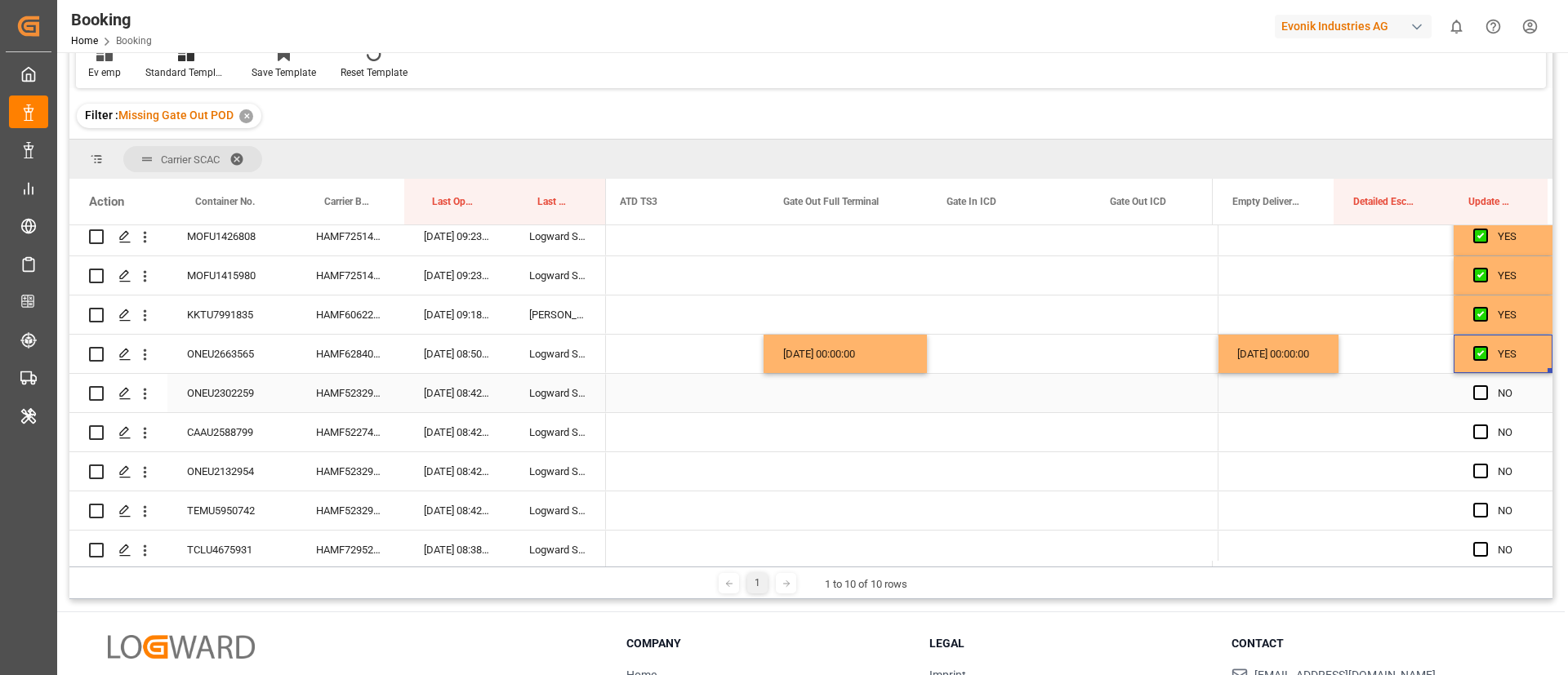
click at [348, 396] on div "HAMF52329900" at bounding box center [350, 393] width 108 height 38
click at [1475, 394] on span "Press SPACE to select this row." at bounding box center [1481, 393] width 15 height 15
click at [1486, 386] on input "Press SPACE to select this row." at bounding box center [1486, 386] width 0 height 0
click at [1475, 468] on span "Press SPACE to select this row." at bounding box center [1481, 471] width 15 height 15
click at [1486, 464] on input "Press SPACE to select this row." at bounding box center [1486, 464] width 0 height 0
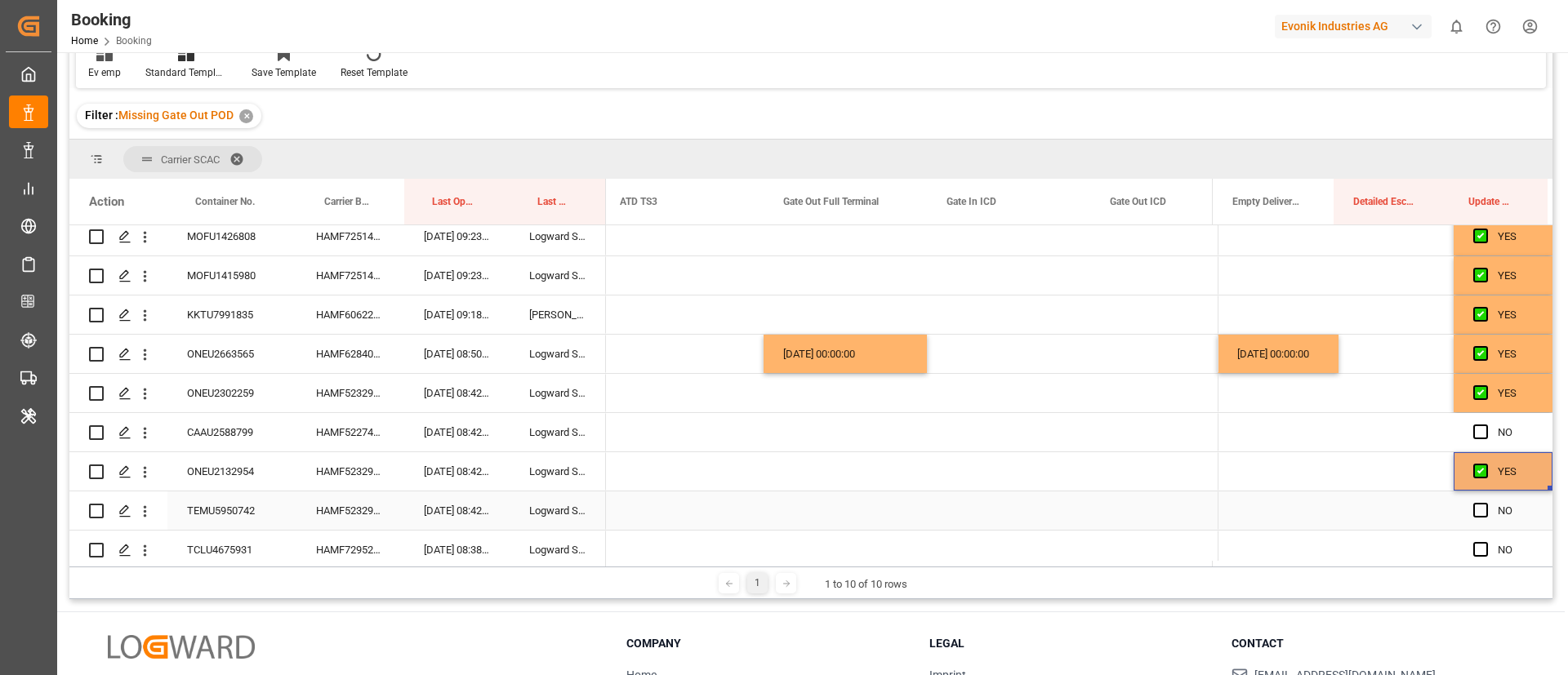
click at [1478, 504] on span "Press SPACE to select this row." at bounding box center [1481, 510] width 15 height 15
click at [1486, 503] on input "Press SPACE to select this row." at bounding box center [1486, 503] width 0 height 0
click at [351, 430] on div "HAMF52274800" at bounding box center [350, 432] width 108 height 38
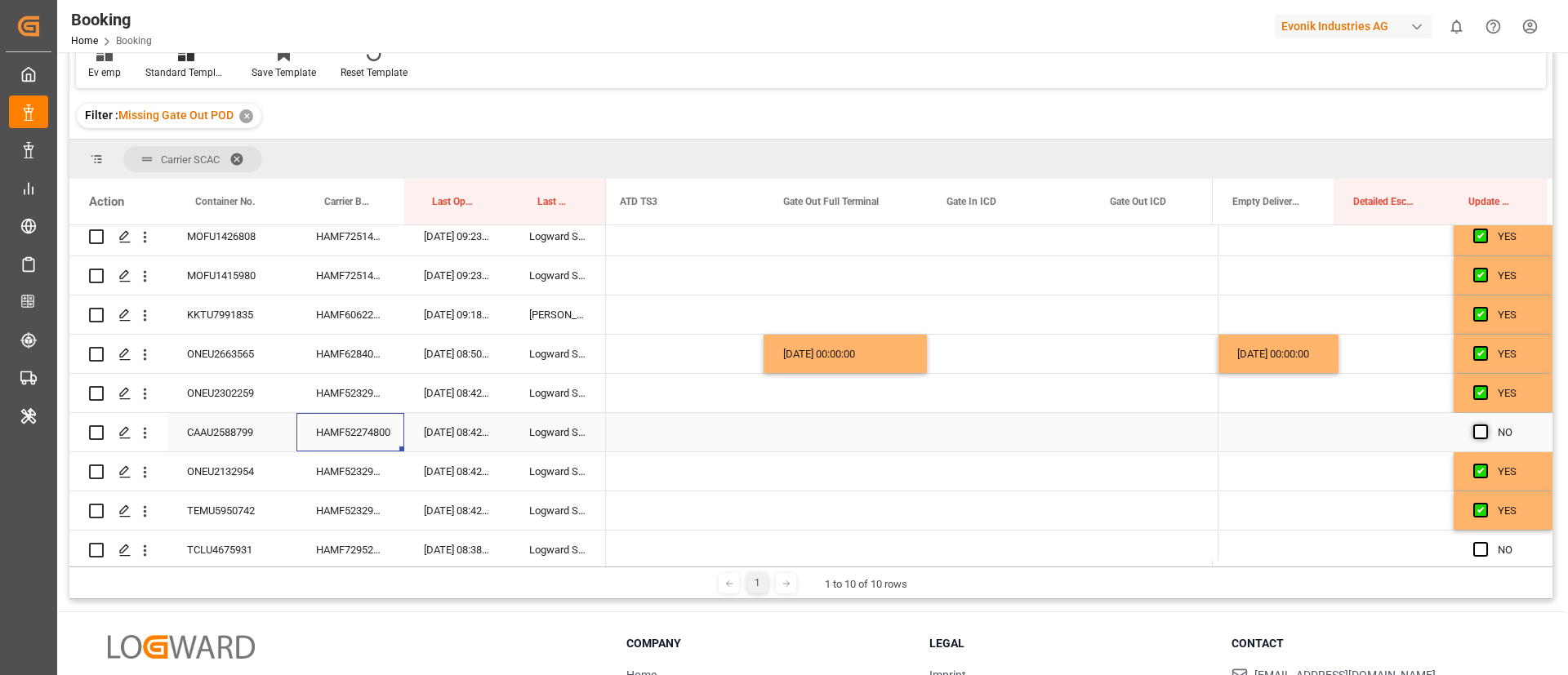
click at [1477, 434] on span "Press SPACE to select this row." at bounding box center [1481, 432] width 15 height 15
click at [1486, 425] on input "Press SPACE to select this row." at bounding box center [1486, 425] width 0 height 0
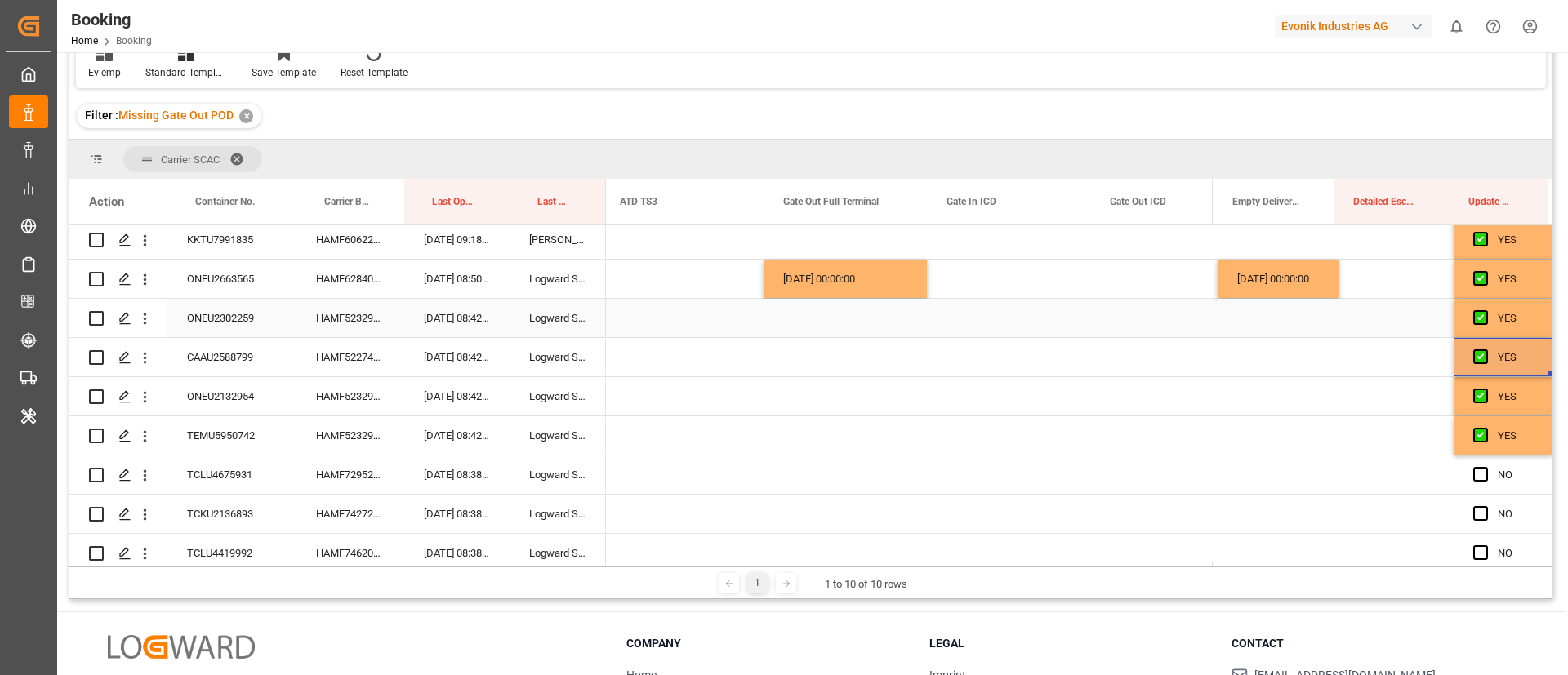
scroll to position [562, 0]
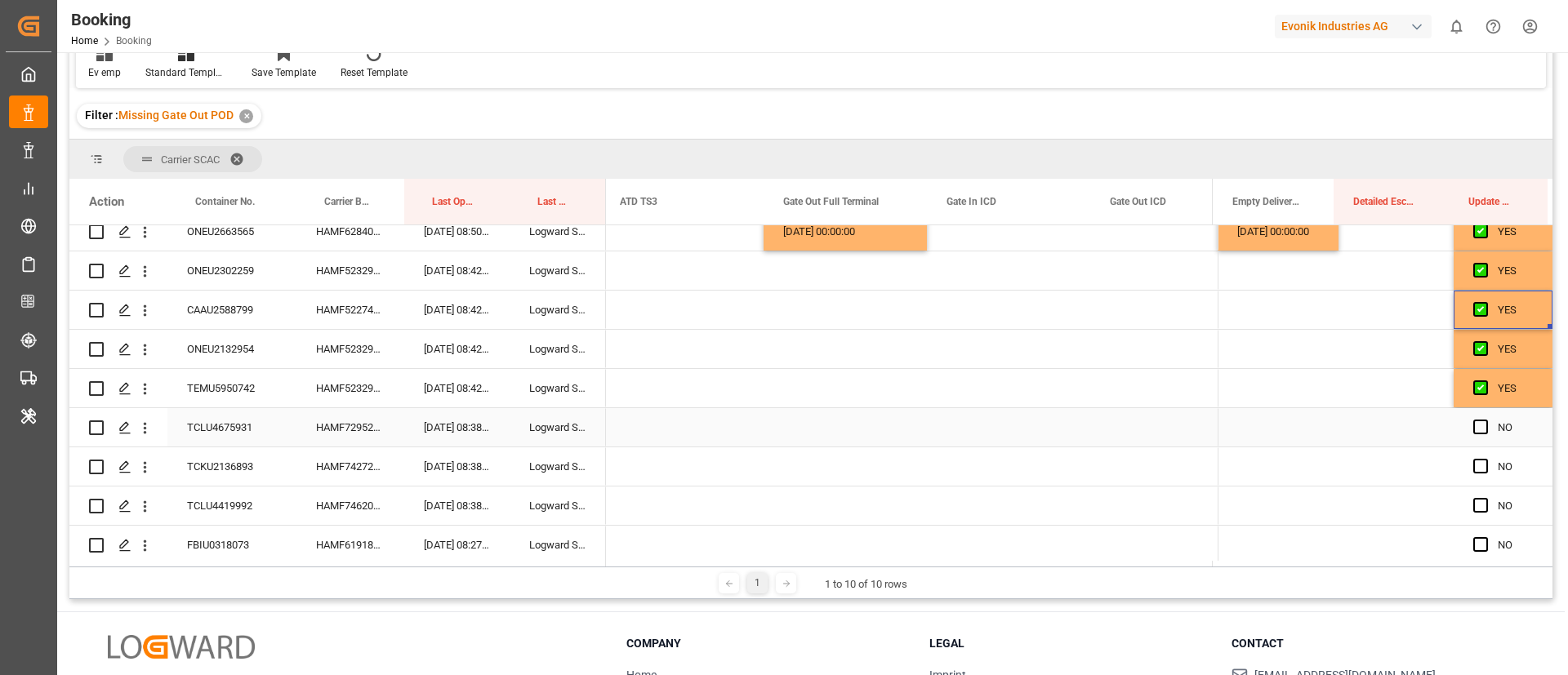
click at [374, 419] on div "HAMF72952600" at bounding box center [350, 428] width 108 height 38
click at [1474, 426] on span "Press SPACE to select this row." at bounding box center [1481, 427] width 15 height 15
click at [1486, 420] on input "Press SPACE to select this row." at bounding box center [1486, 420] width 0 height 0
click at [366, 462] on div "HAMF74272300" at bounding box center [350, 467] width 108 height 38
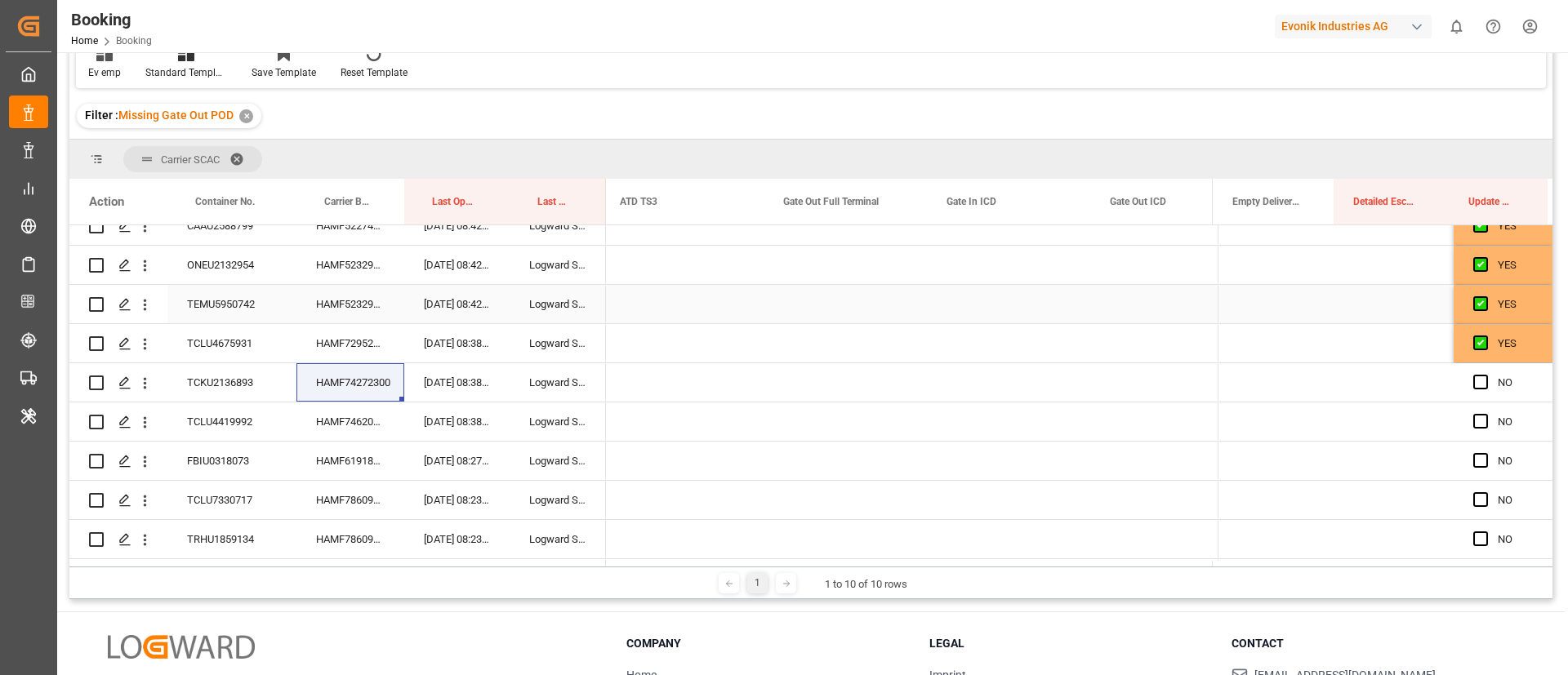
scroll to position [685, 0]
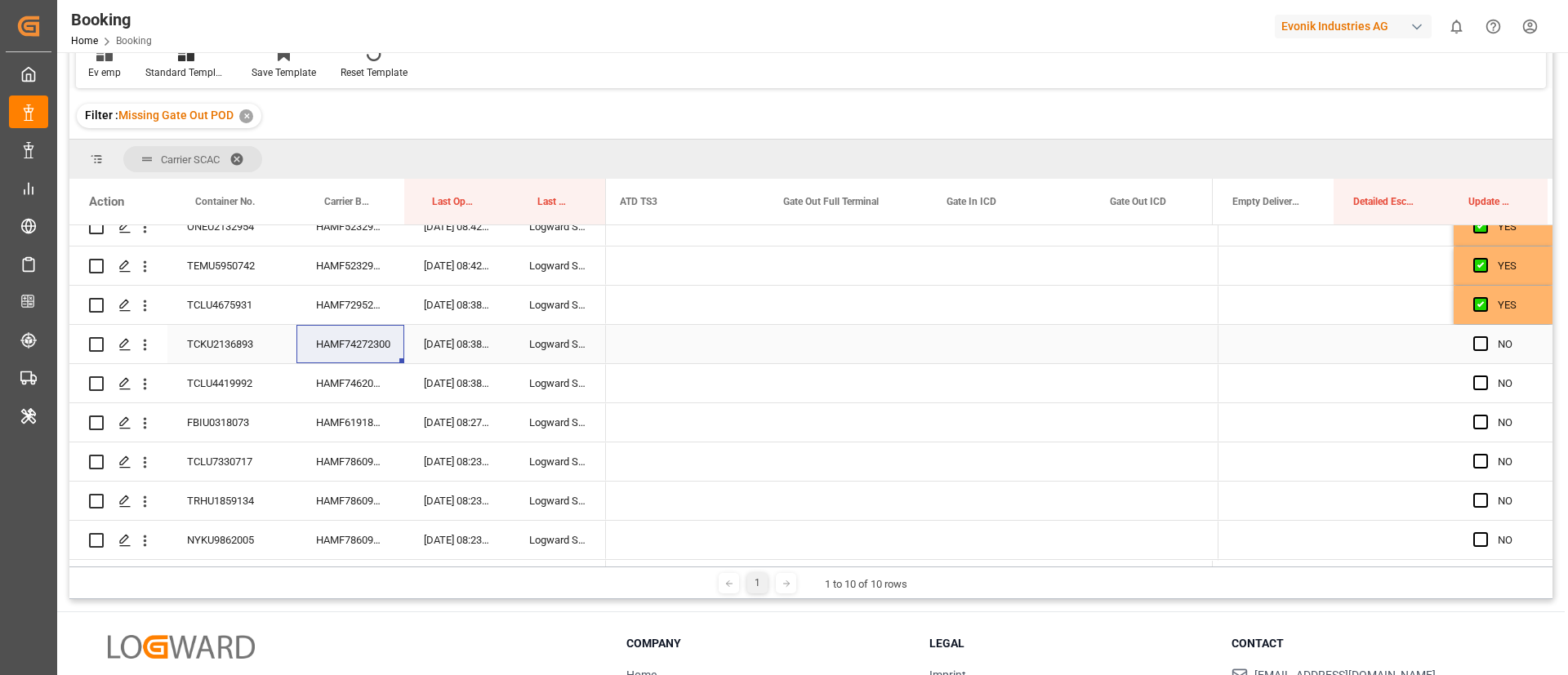
click at [1475, 346] on span "Press SPACE to select this row." at bounding box center [1481, 343] width 15 height 15
click at [1486, 336] on input "Press SPACE to select this row." at bounding box center [1486, 336] width 0 height 0
click at [374, 386] on div "HAMF74620700" at bounding box center [350, 383] width 108 height 38
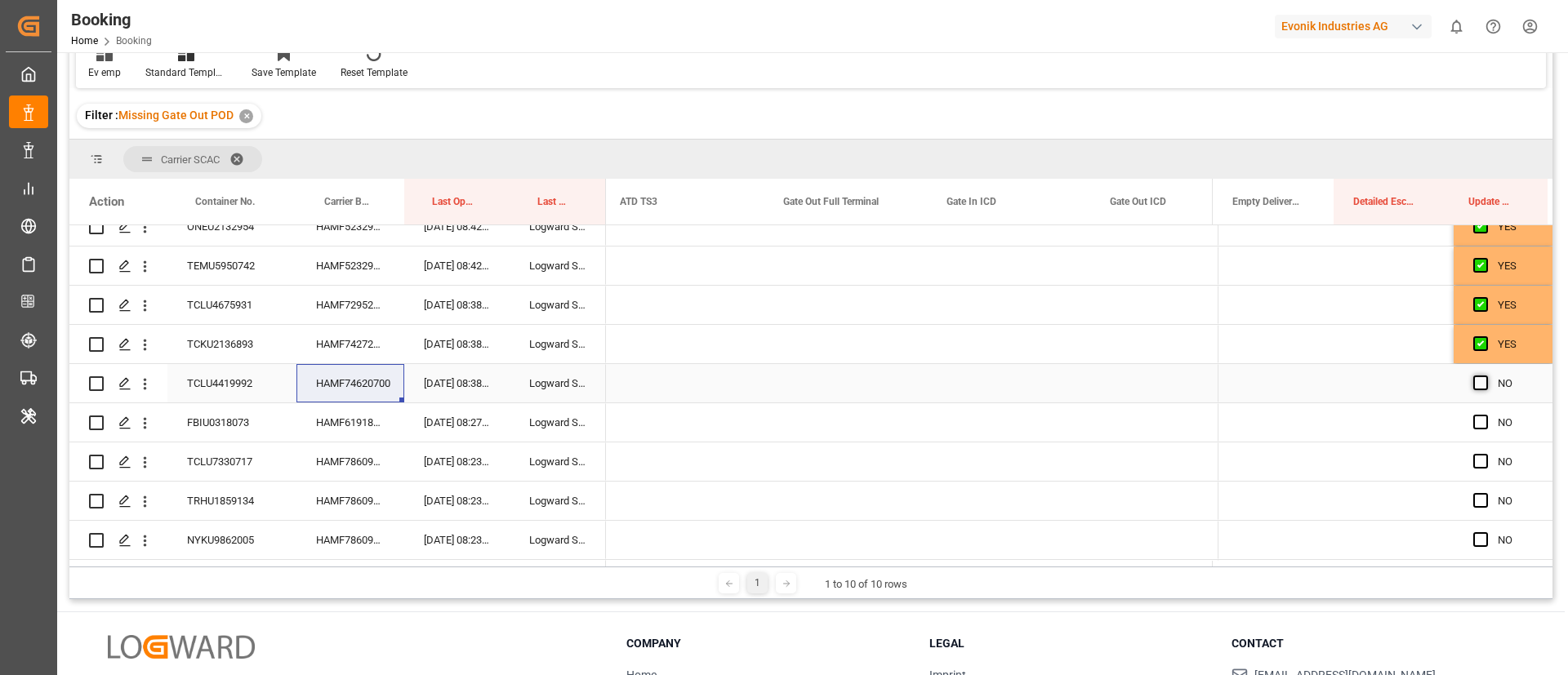
click at [1475, 382] on span "Press SPACE to select this row." at bounding box center [1481, 382] width 15 height 15
click at [1486, 375] on input "Press SPACE to select this row." at bounding box center [1486, 375] width 0 height 0
click at [384, 415] on div "HAMF61918600" at bounding box center [350, 422] width 108 height 38
click at [821, 424] on div "Press SPACE to select this row." at bounding box center [846, 422] width 164 height 38
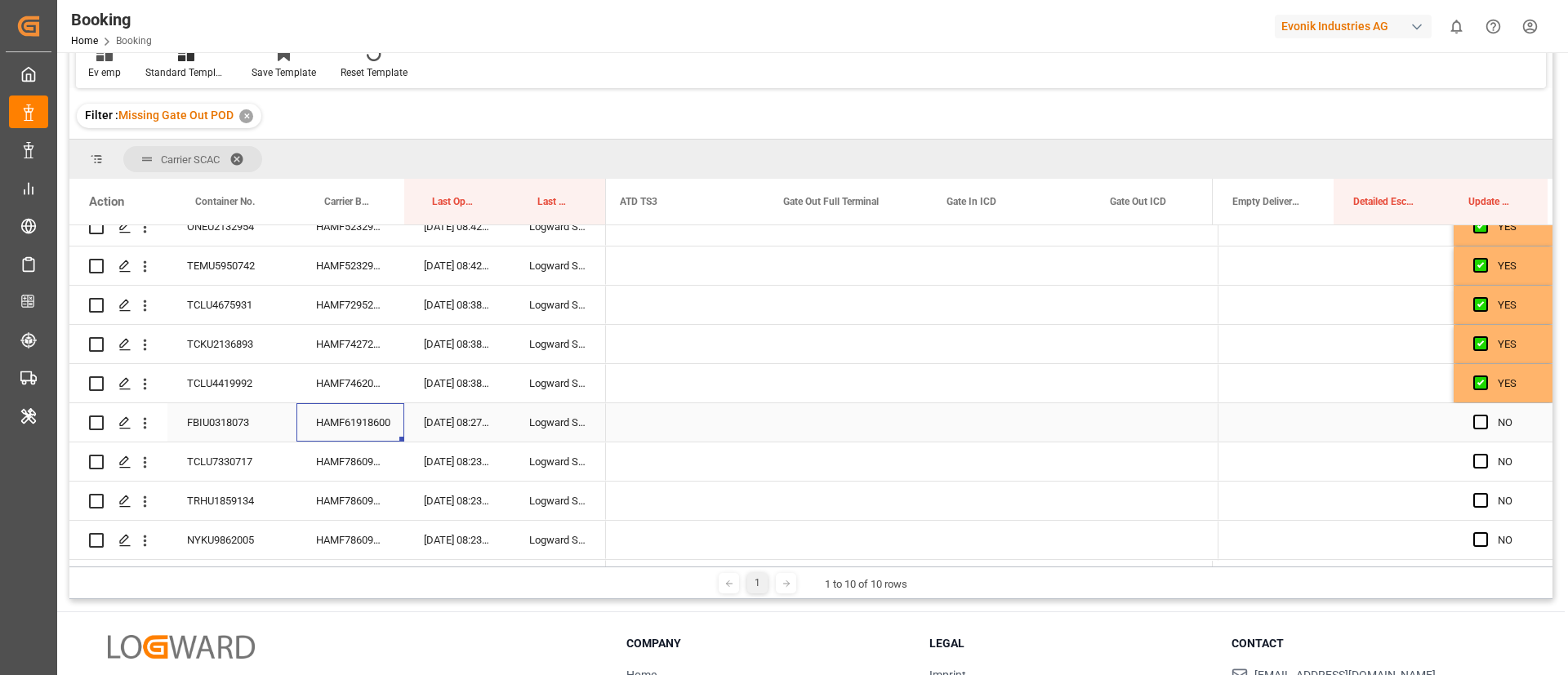
click at [821, 424] on div "Press SPACE to select this row." at bounding box center [846, 422] width 164 height 38
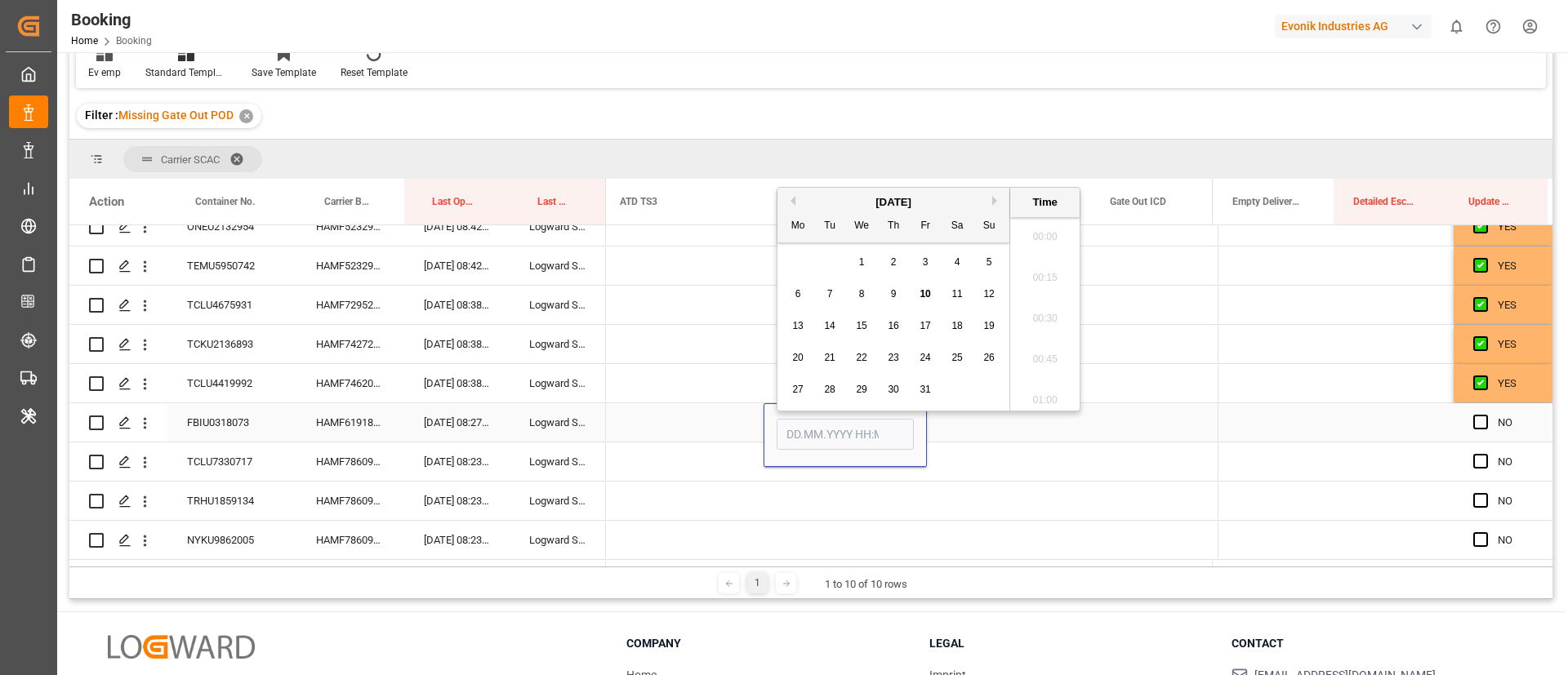
scroll to position [2783, 0]
click at [895, 286] on span "9" at bounding box center [894, 286] width 6 height 11
type input "09.10.2025 00:00"
click at [1253, 422] on div "Press SPACE to select this row." at bounding box center [1278, 422] width 121 height 38
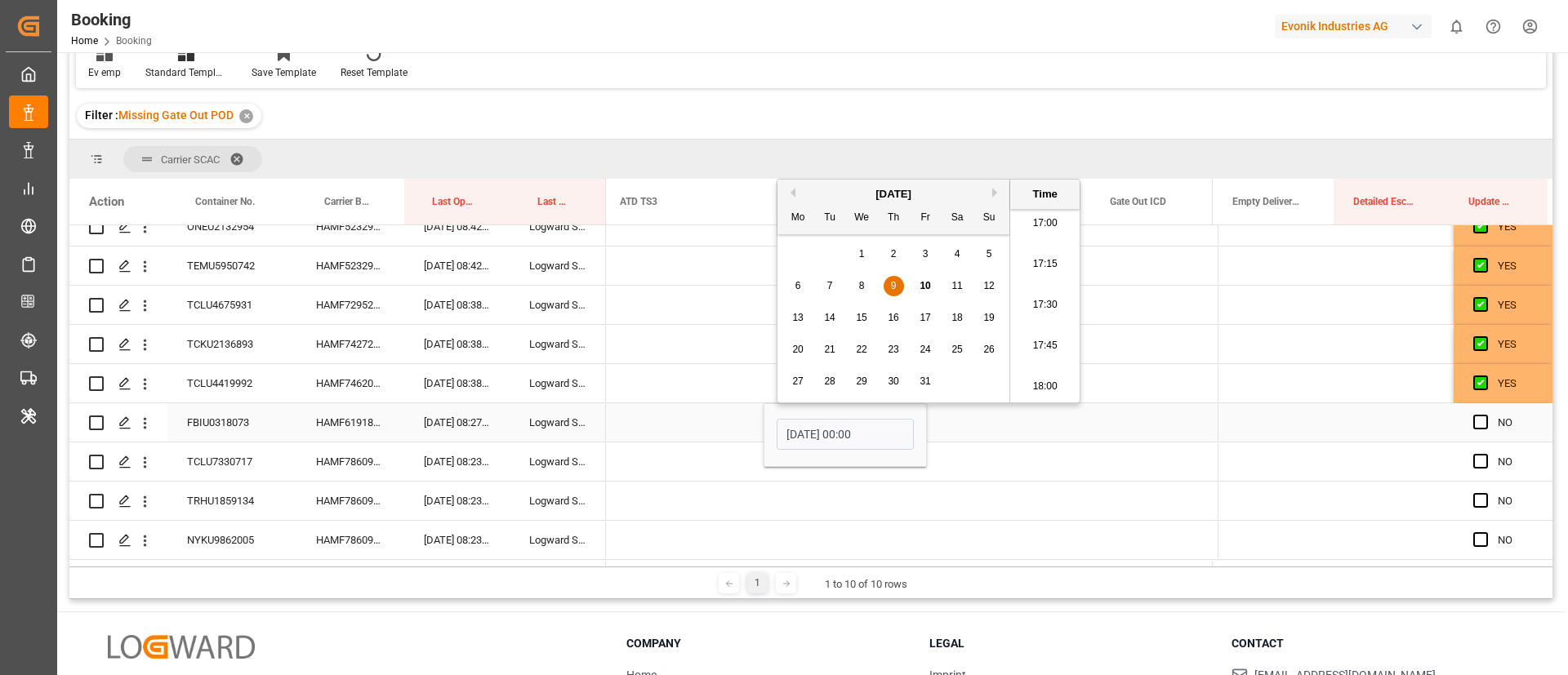
click at [1253, 422] on div "Press SPACE to select this row." at bounding box center [1278, 422] width 121 height 38
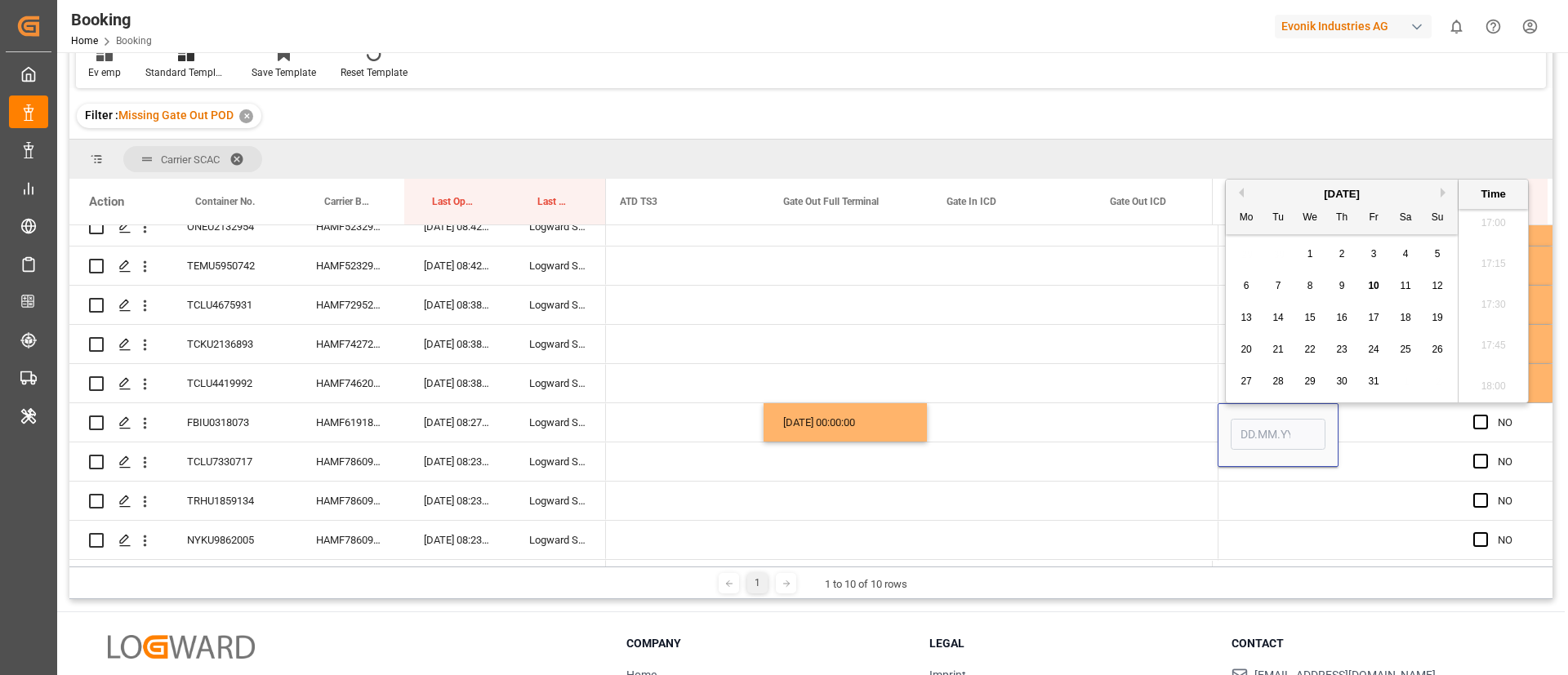
click at [1378, 287] on span "10" at bounding box center [1374, 286] width 10 height 11
type input "10.10.2025 00:00"
click at [1478, 419] on span "Press SPACE to select this row." at bounding box center [1481, 422] width 15 height 15
click at [1486, 415] on input "Press SPACE to select this row." at bounding box center [1486, 415] width 0 height 0
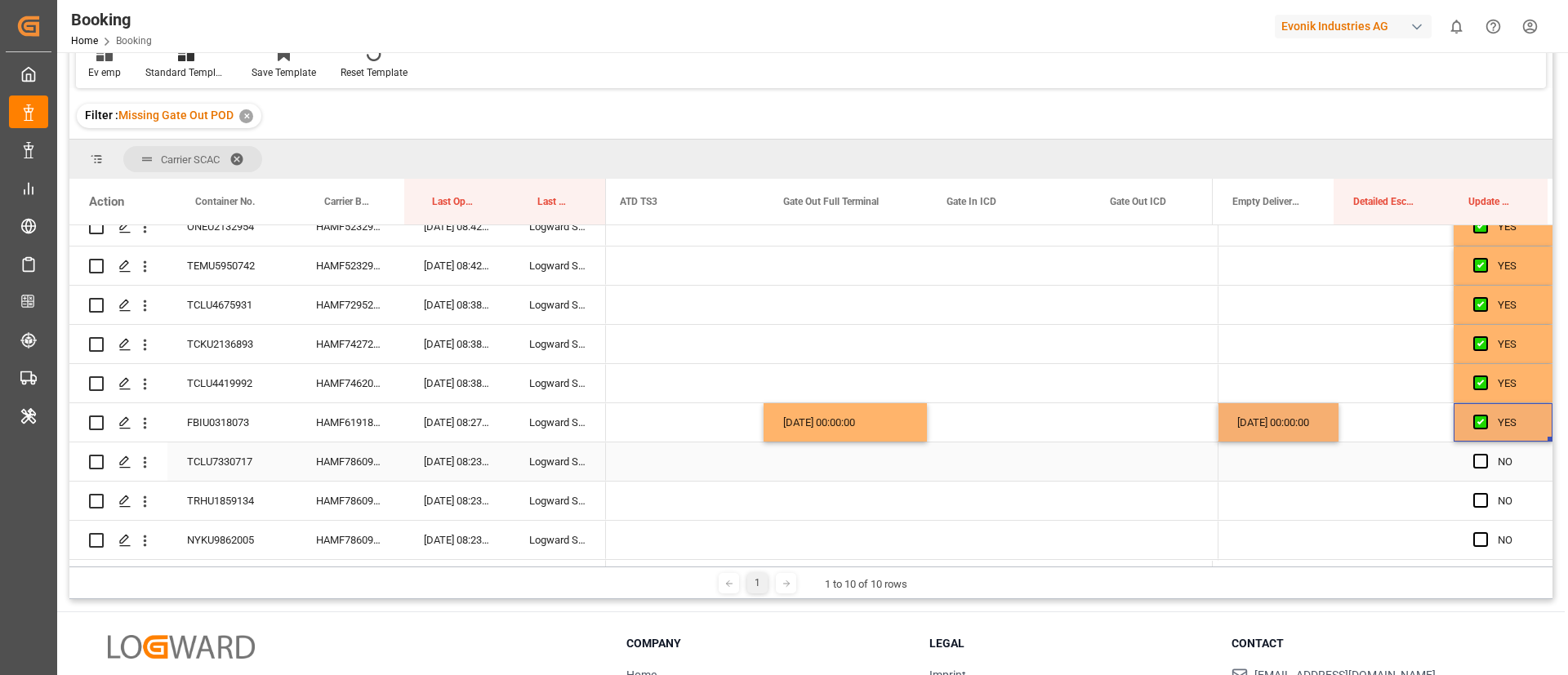
click at [369, 456] on div "HAMF78609400" at bounding box center [350, 462] width 108 height 38
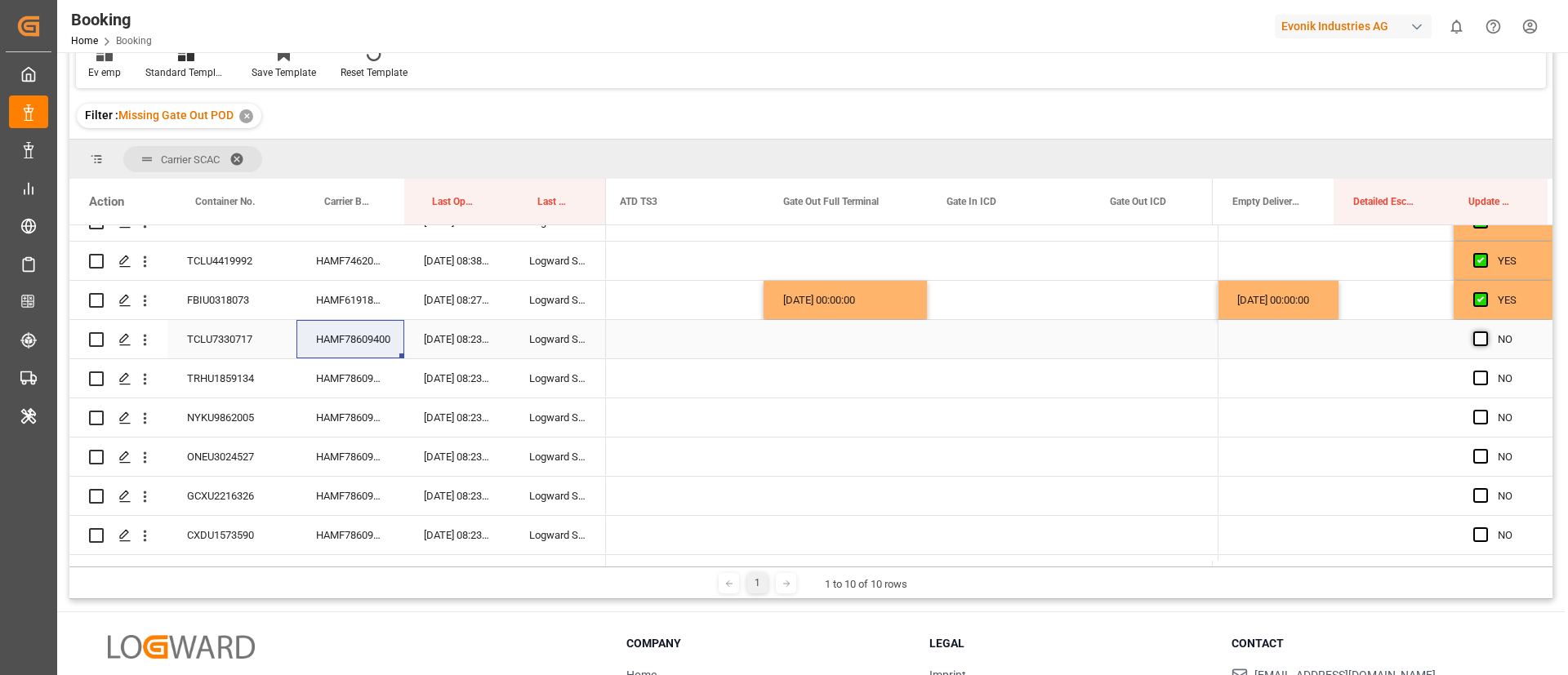
click at [1476, 336] on span "Press SPACE to select this row." at bounding box center [1481, 339] width 15 height 15
click at [1486, 332] on input "Press SPACE to select this row." at bounding box center [1486, 332] width 0 height 0
click at [1475, 378] on span "Press SPACE to select this row." at bounding box center [1481, 378] width 15 height 15
click at [1486, 371] on input "Press SPACE to select this row." at bounding box center [1486, 371] width 0 height 0
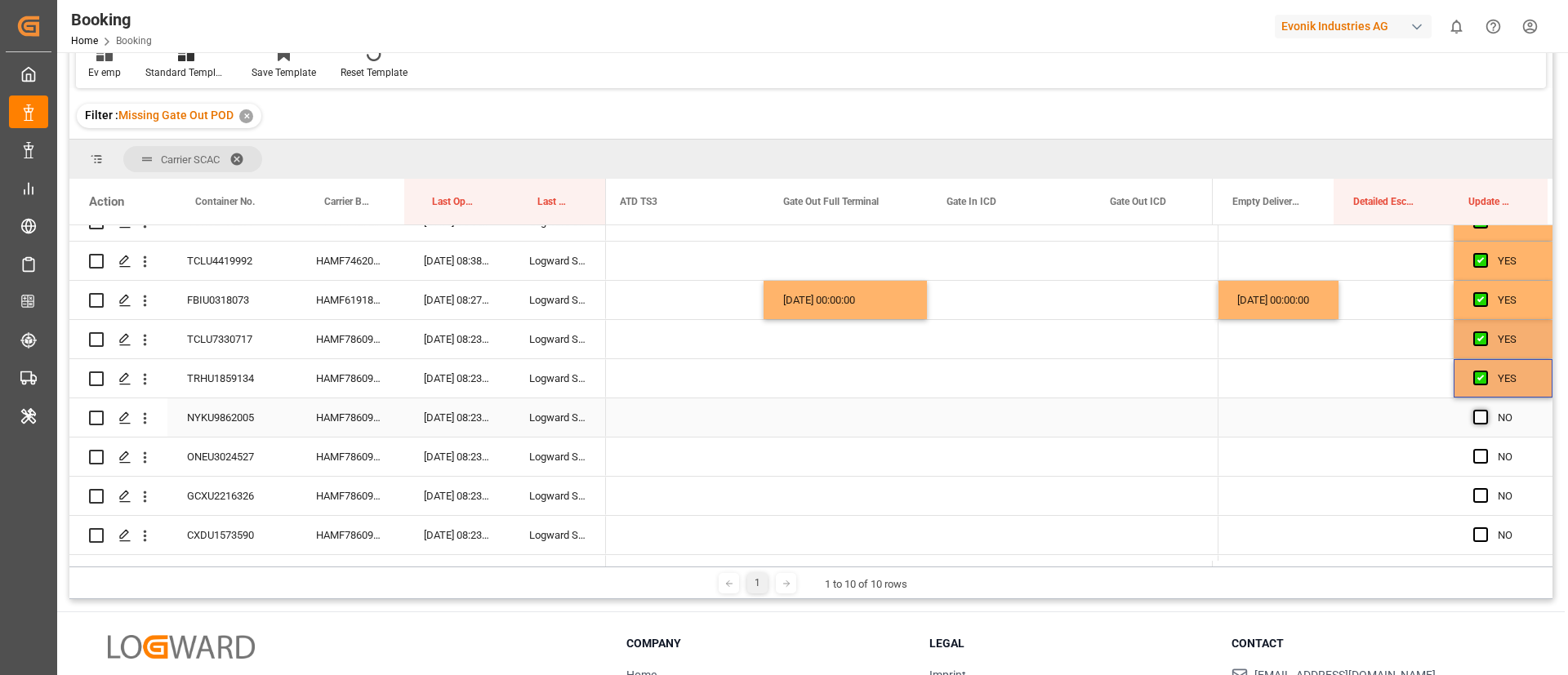
click at [1475, 415] on span "Press SPACE to select this row." at bounding box center [1481, 417] width 15 height 15
click at [1486, 410] on input "Press SPACE to select this row." at bounding box center [1486, 410] width 0 height 0
click at [1475, 454] on span "Press SPACE to select this row." at bounding box center [1481, 456] width 15 height 15
click at [1486, 449] on input "Press SPACE to select this row." at bounding box center [1486, 449] width 0 height 0
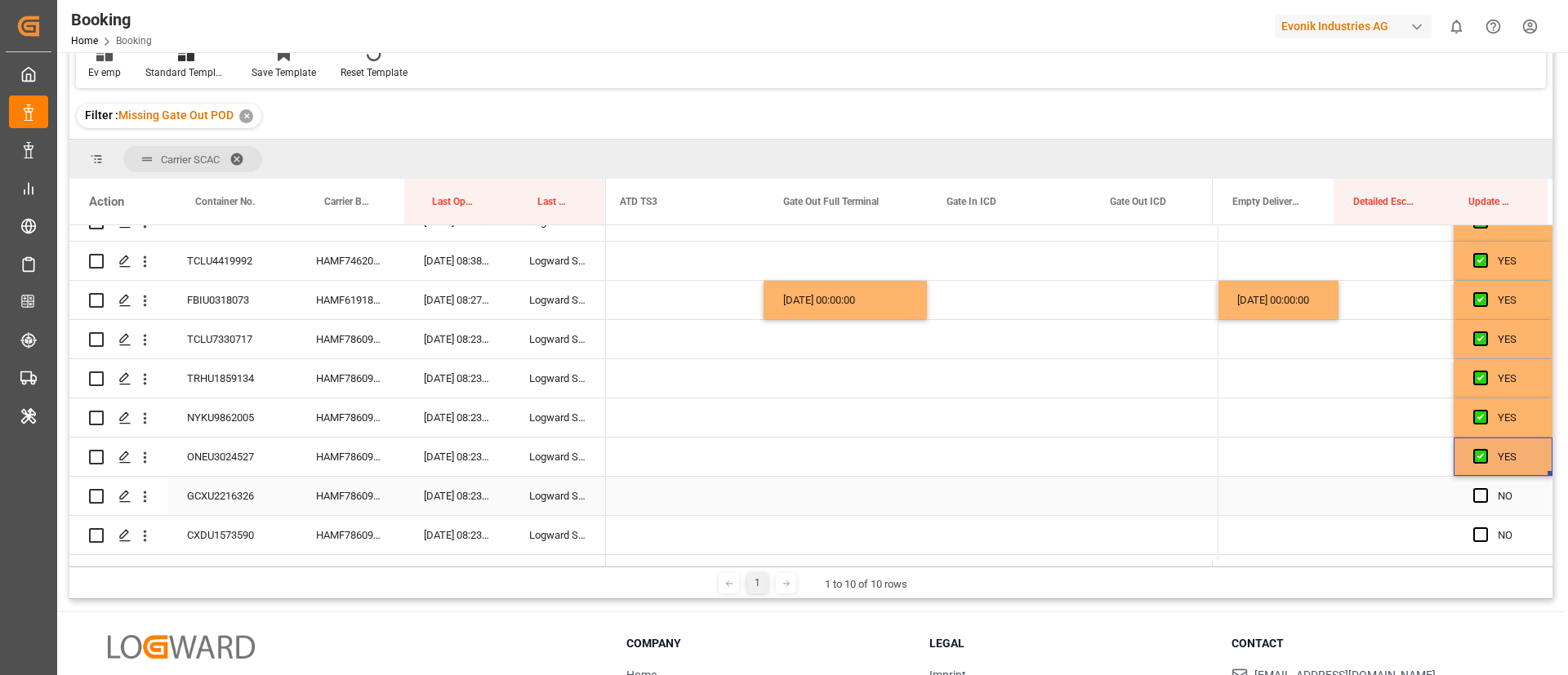
click at [1474, 492] on span "Press SPACE to select this row." at bounding box center [1481, 496] width 15 height 15
click at [1486, 489] on input "Press SPACE to select this row." at bounding box center [1486, 489] width 0 height 0
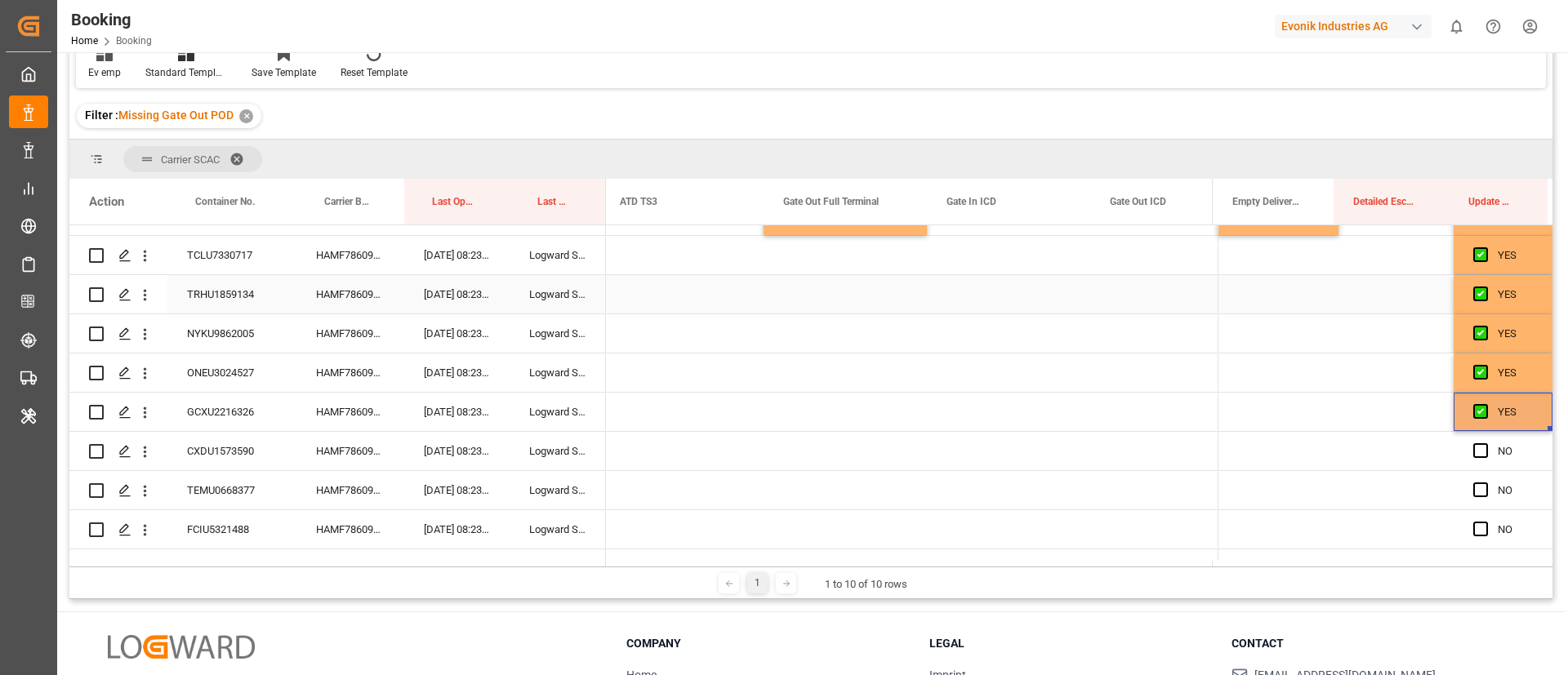
scroll to position [929, 0]
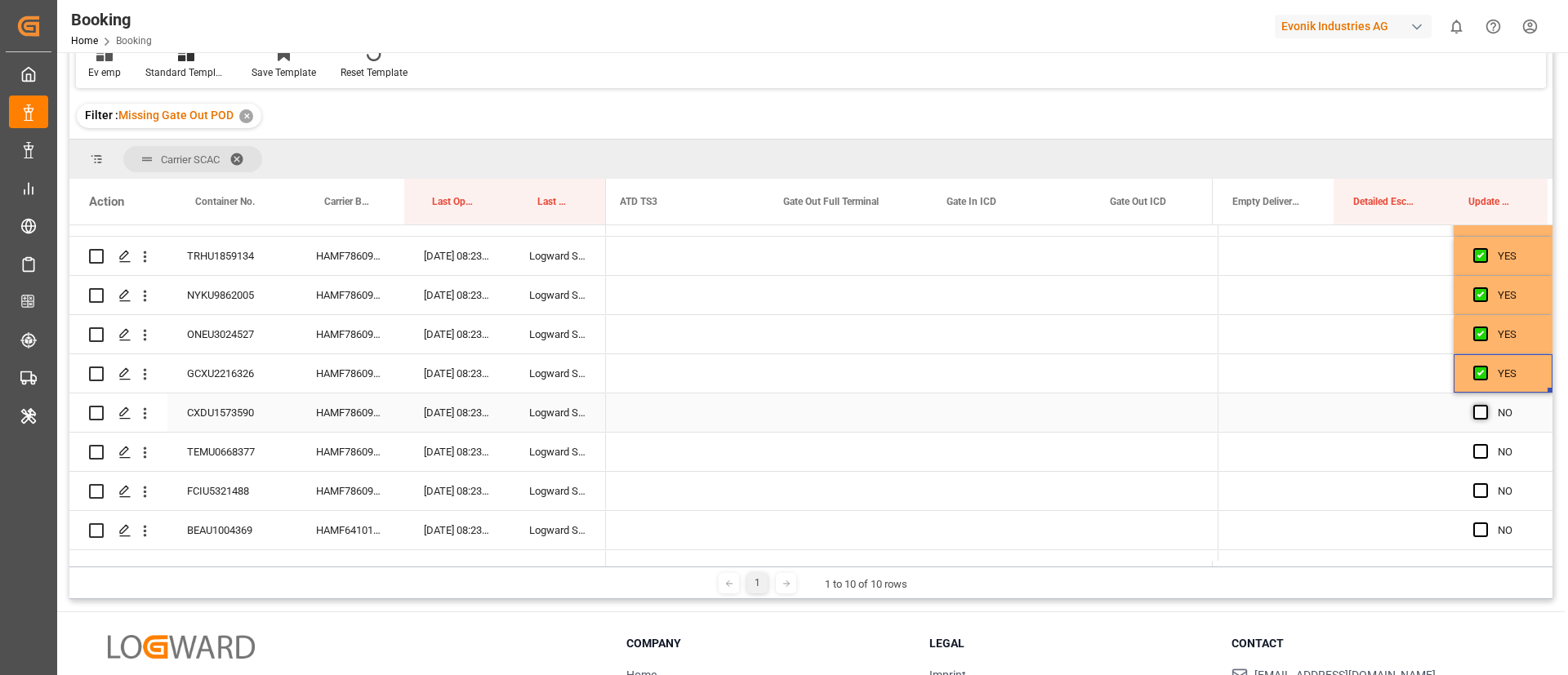
click at [1475, 408] on span "Press SPACE to select this row." at bounding box center [1481, 412] width 15 height 15
click at [1486, 405] on input "Press SPACE to select this row." at bounding box center [1486, 405] width 0 height 0
click at [1479, 455] on span "Press SPACE to select this row." at bounding box center [1481, 451] width 15 height 15
click at [1486, 444] on input "Press SPACE to select this row." at bounding box center [1486, 444] width 0 height 0
click at [1477, 492] on span "Press SPACE to select this row." at bounding box center [1481, 490] width 15 height 15
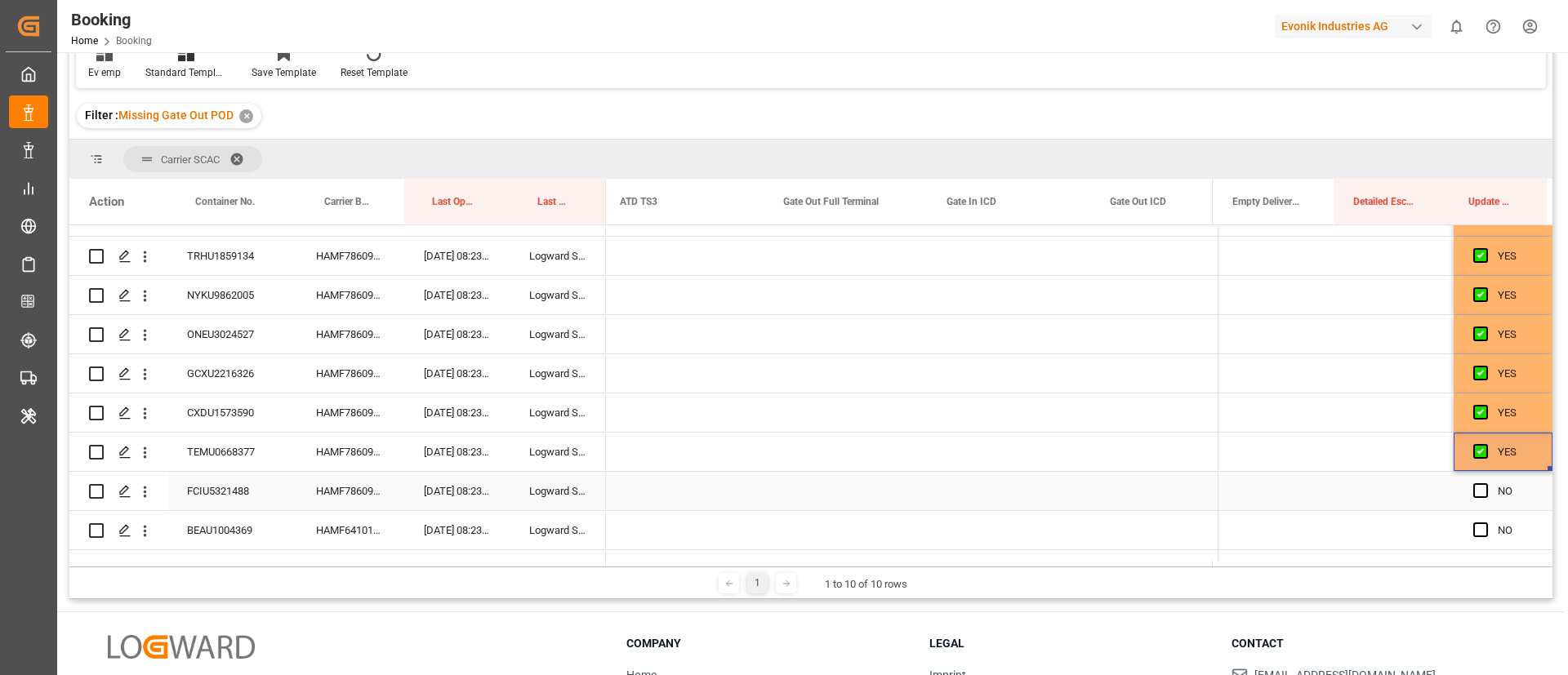
click at [1486, 483] on input "Press SPACE to select this row." at bounding box center [1486, 483] width 0 height 0
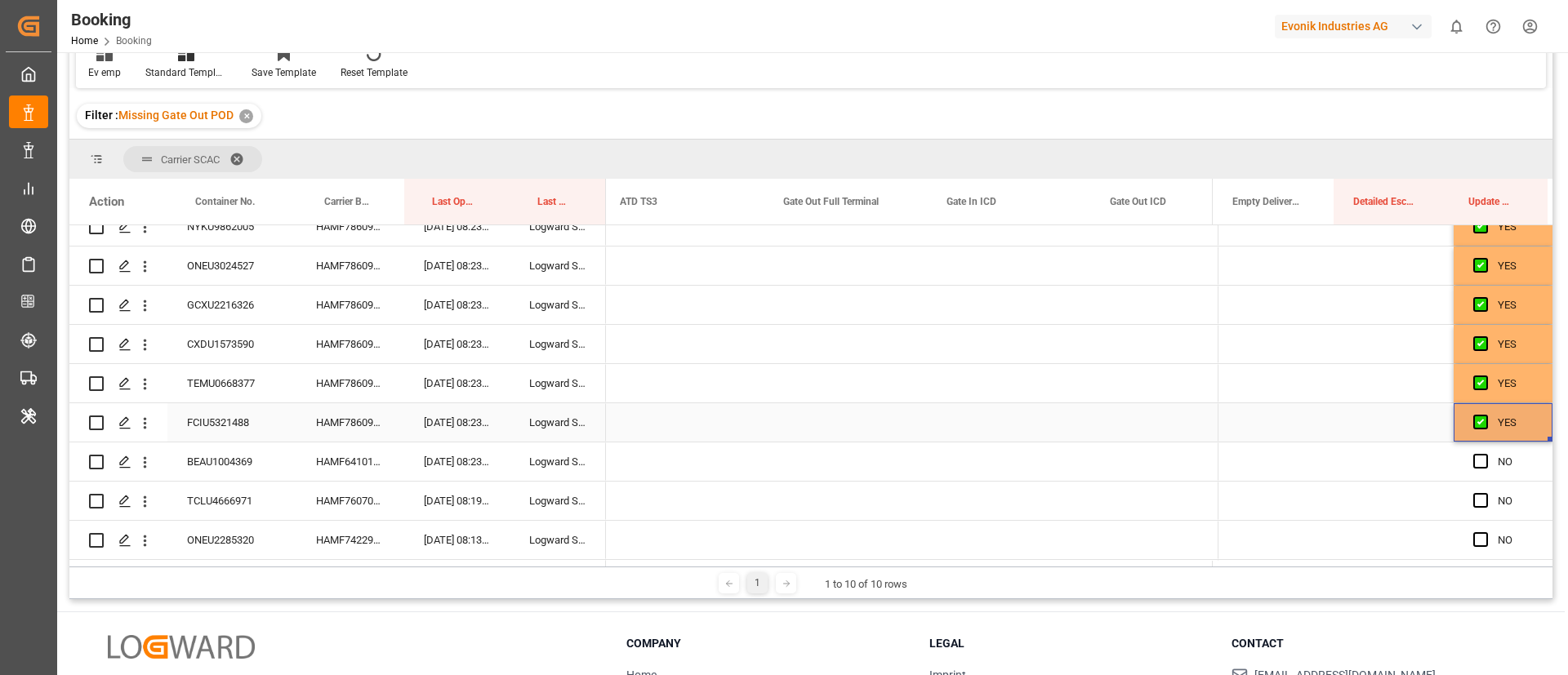
scroll to position [1052, 0]
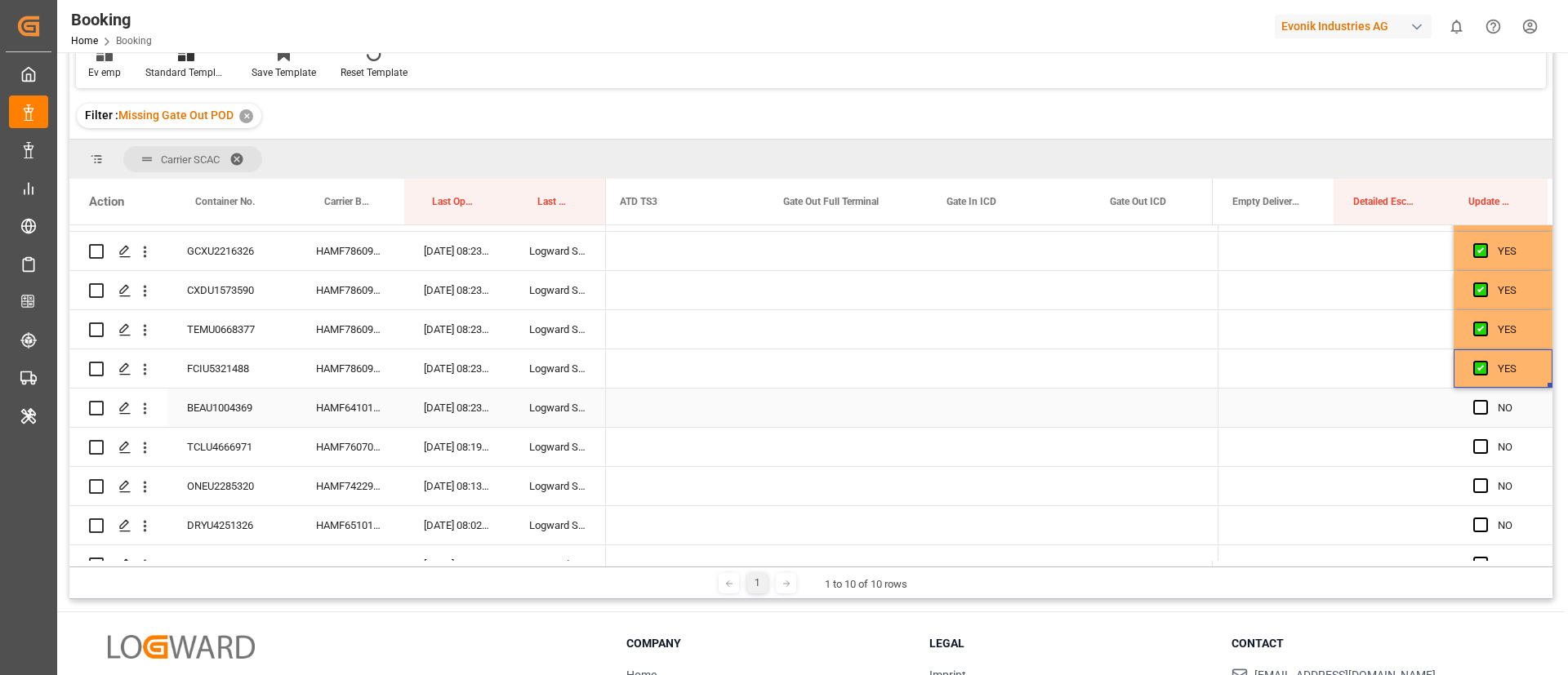
click at [334, 410] on div "HAMF64101700" at bounding box center [350, 408] width 108 height 38
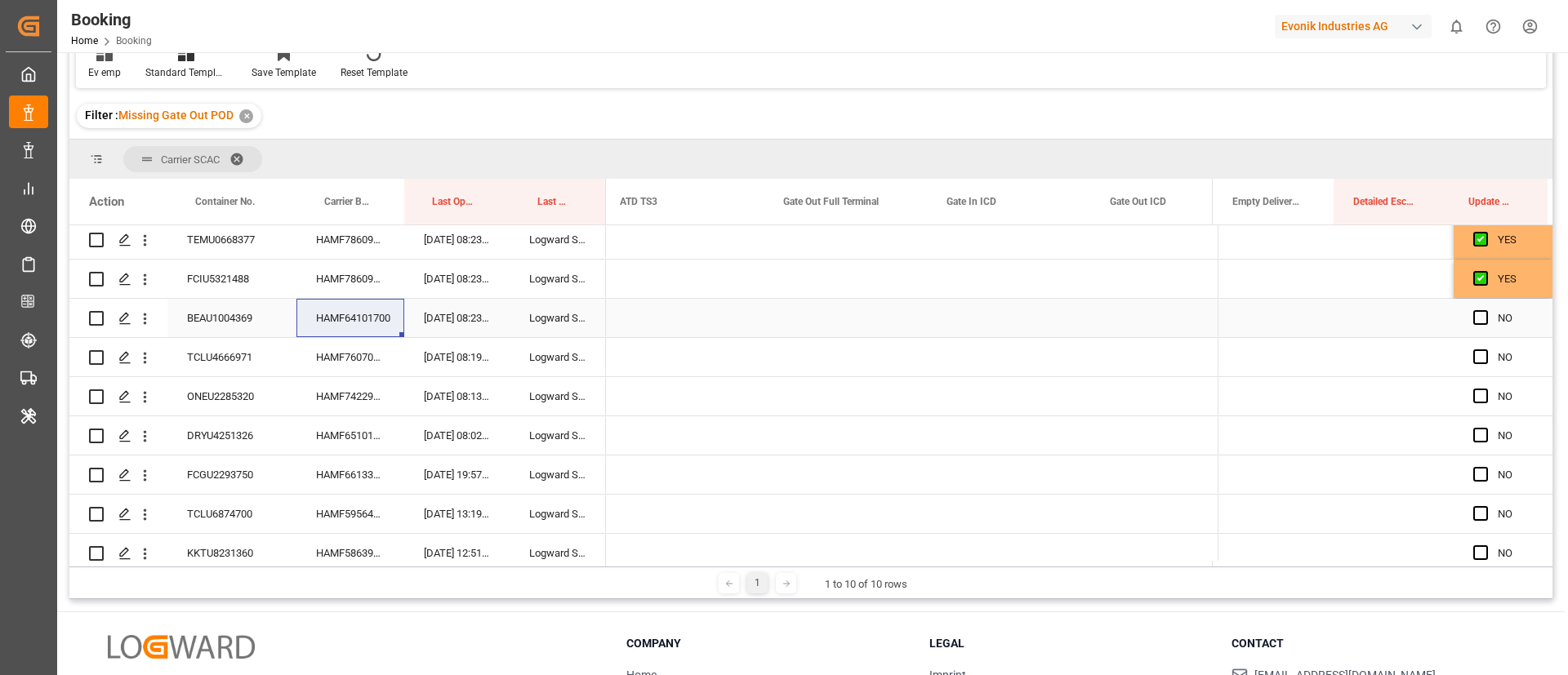
scroll to position [1174, 0]
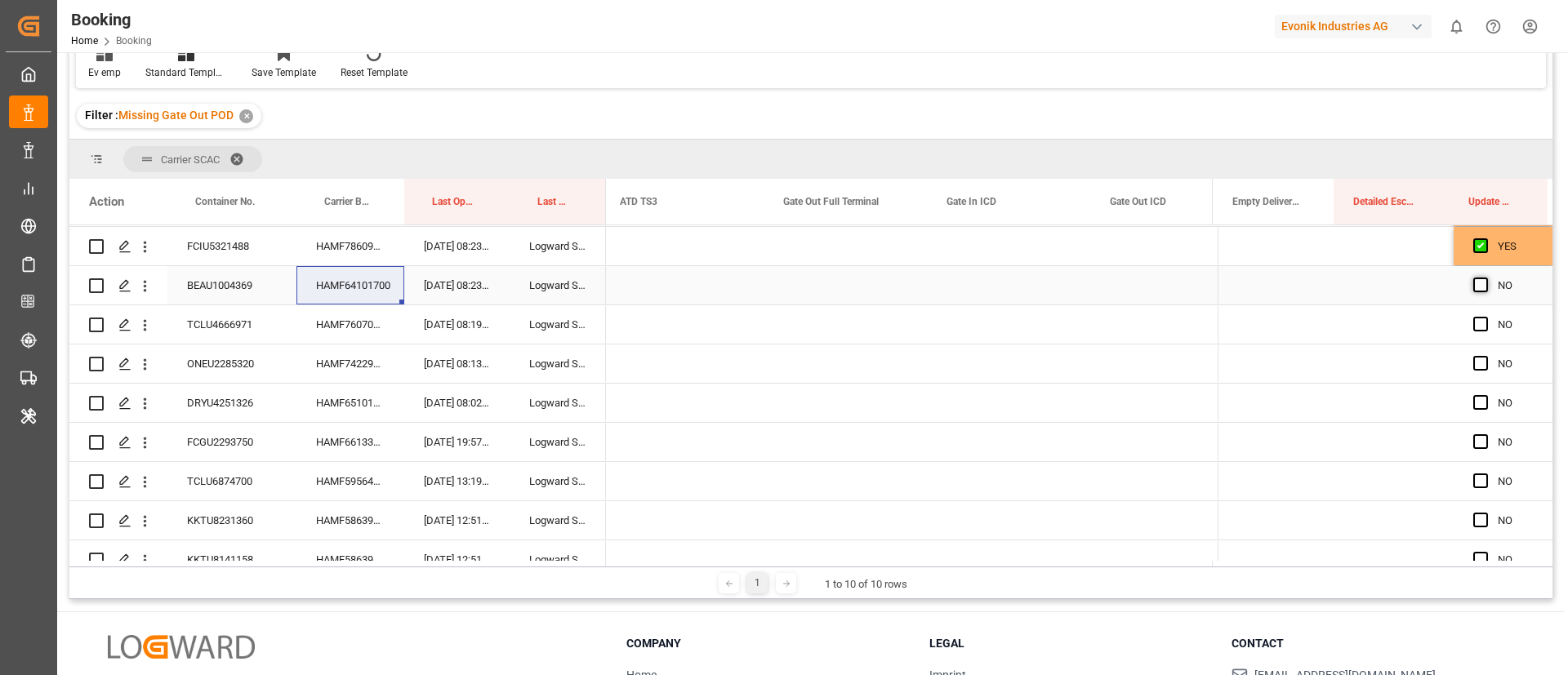
click at [1479, 285] on span "Press SPACE to select this row." at bounding box center [1481, 285] width 15 height 15
click at [1486, 278] on input "Press SPACE to select this row." at bounding box center [1486, 278] width 0 height 0
click at [337, 327] on div "HAMF76070800" at bounding box center [350, 325] width 108 height 38
click at [1477, 320] on span "Press SPACE to select this row." at bounding box center [1481, 324] width 15 height 15
click at [1486, 317] on input "Press SPACE to select this row." at bounding box center [1486, 317] width 0 height 0
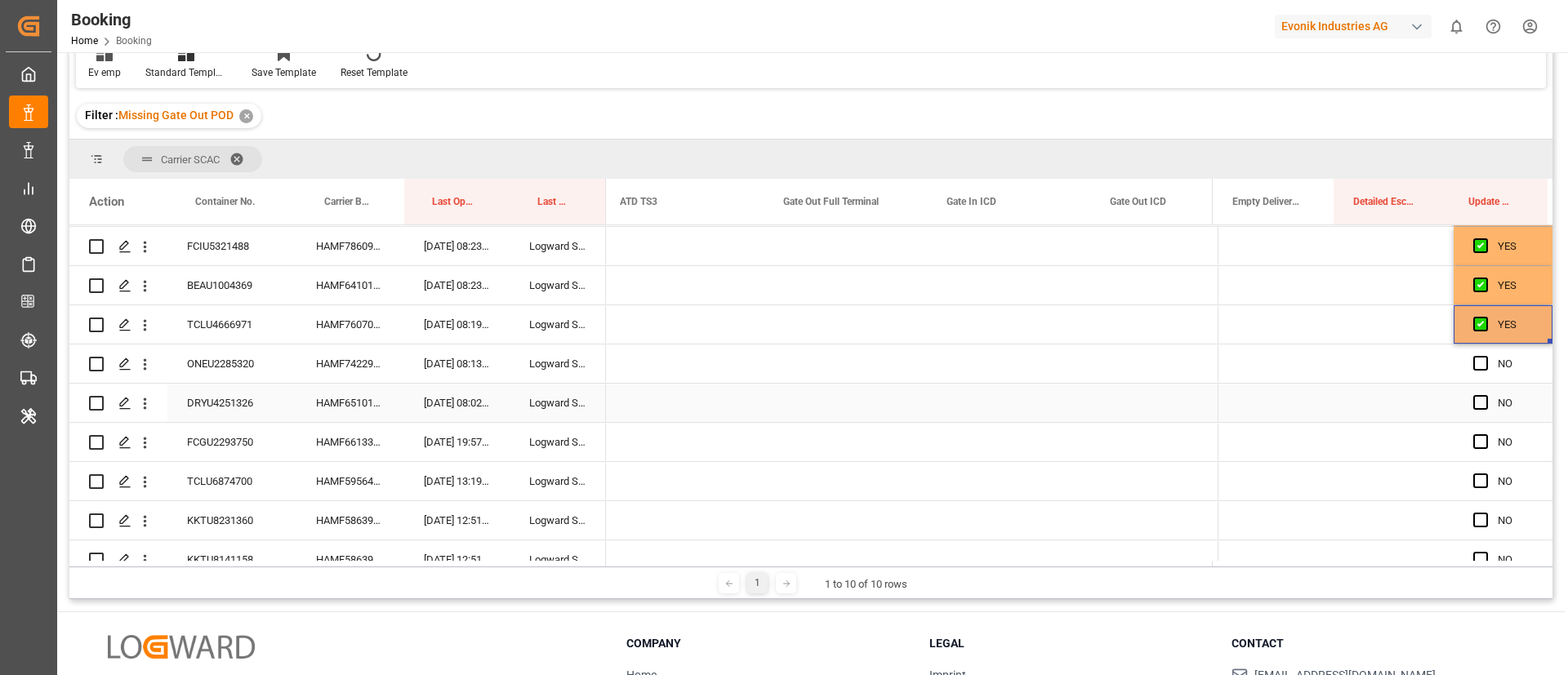
click at [370, 370] on div "HAMF74229500" at bounding box center [350, 364] width 108 height 38
click at [832, 363] on div "Press SPACE to select this row." at bounding box center [846, 364] width 164 height 38
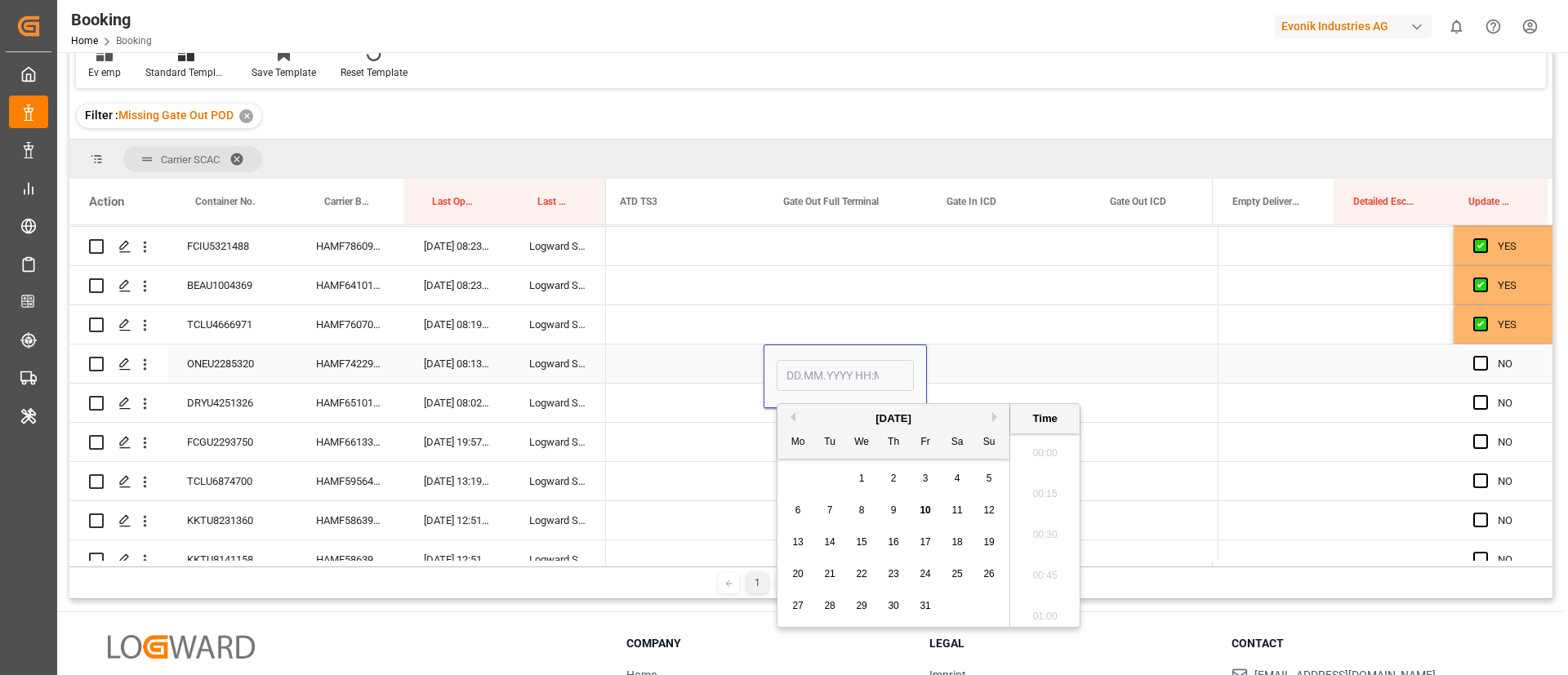
scroll to position [2783, 0]
click at [862, 513] on span "8" at bounding box center [862, 510] width 6 height 11
type input "08.10.2025 00:00"
click at [1249, 362] on div "Press SPACE to select this row." at bounding box center [1278, 364] width 121 height 38
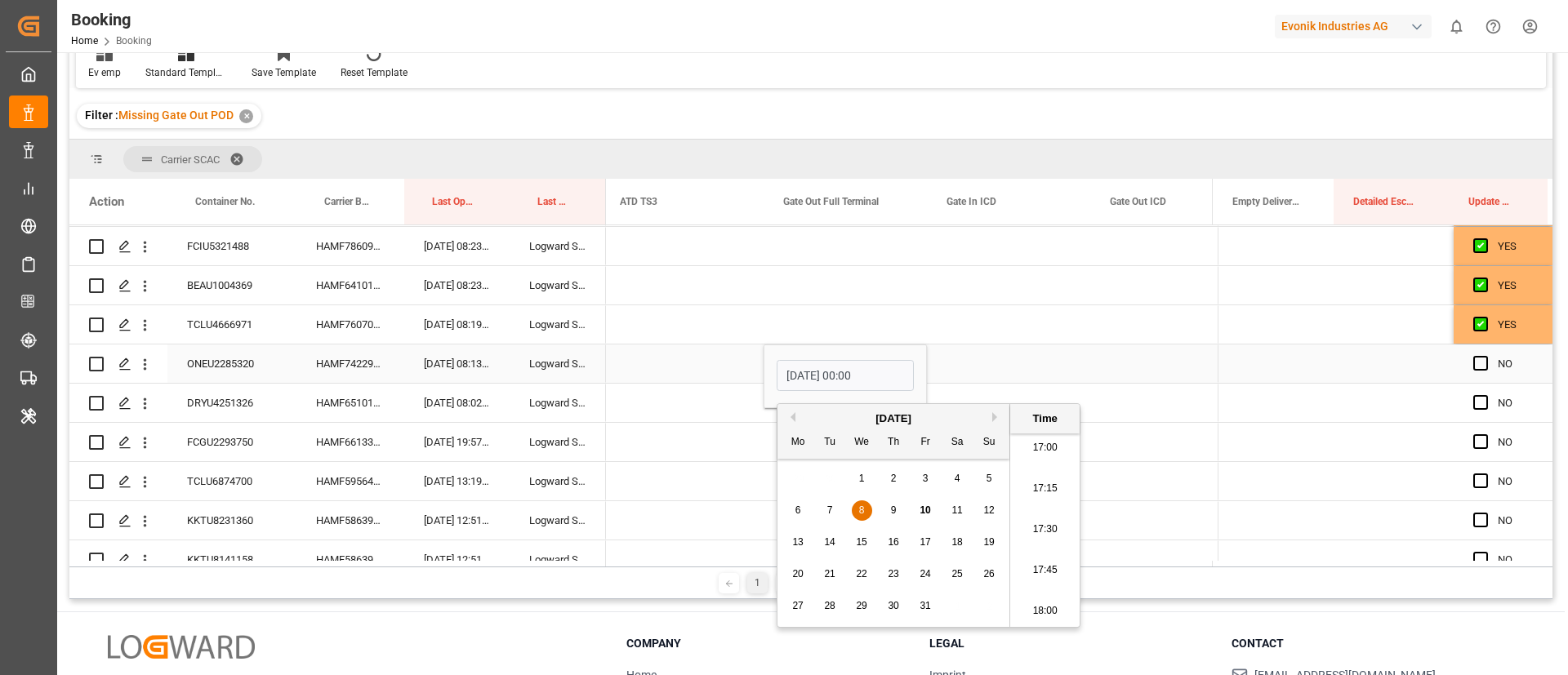
click at [1249, 362] on div "Press SPACE to select this row." at bounding box center [1278, 364] width 121 height 38
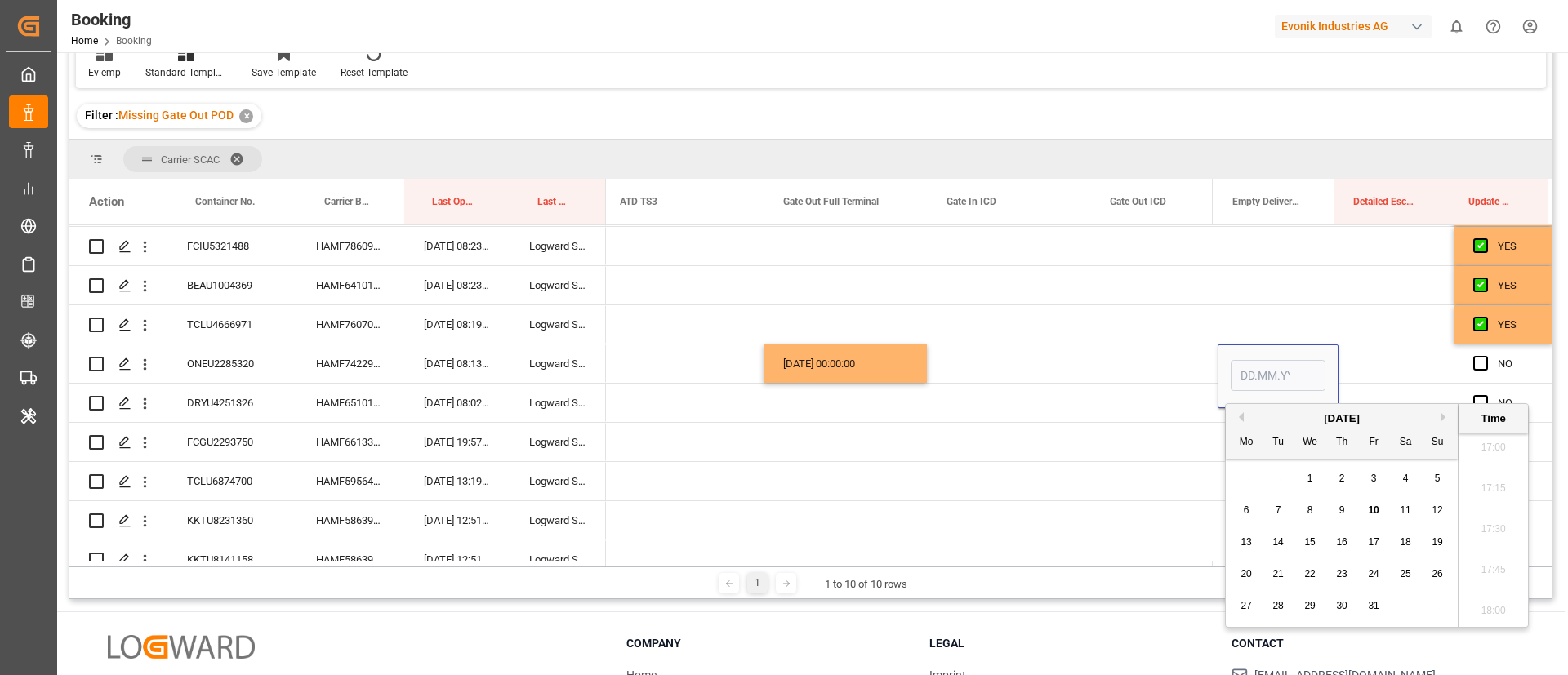
click at [1343, 513] on span "9" at bounding box center [1342, 510] width 6 height 11
type input "09.10.2025 00:00"
click at [1474, 363] on span "Press SPACE to select this row." at bounding box center [1481, 363] width 15 height 15
click at [1486, 356] on input "Press SPACE to select this row." at bounding box center [1486, 356] width 0 height 0
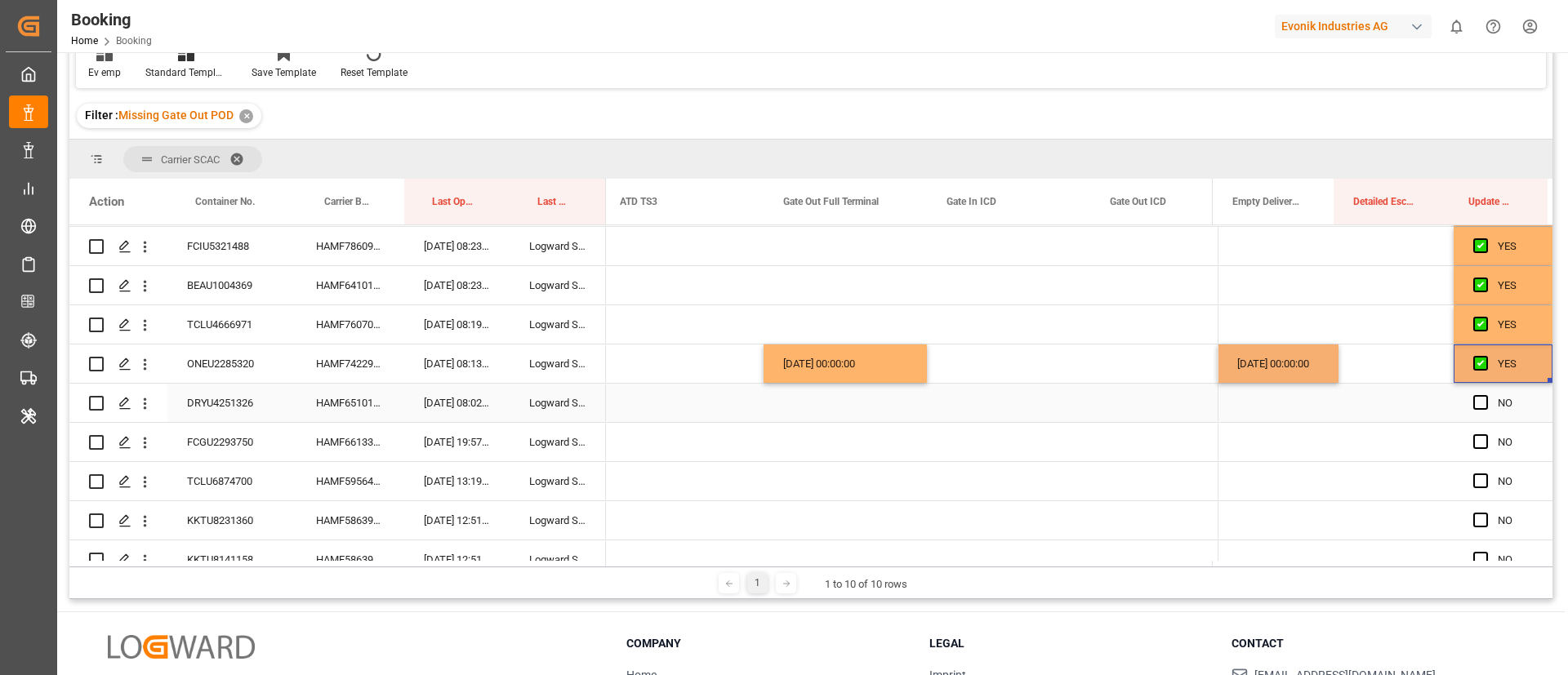
click at [364, 410] on div "HAMF65101800" at bounding box center [350, 403] width 108 height 38
click at [819, 404] on div "Press SPACE to select this row." at bounding box center [846, 403] width 164 height 38
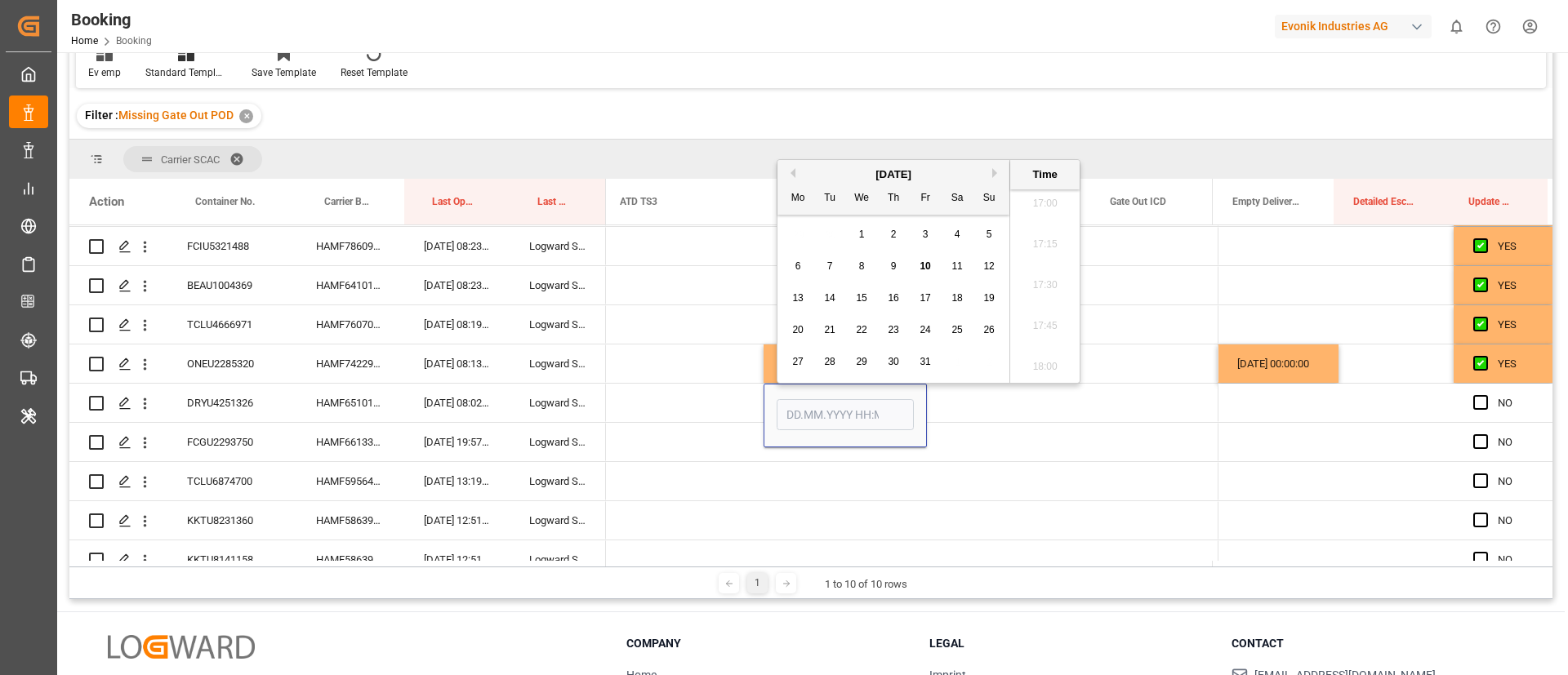
click at [864, 268] on span "8" at bounding box center [862, 266] width 6 height 11
type input "08.10.2025 00:00"
click at [1479, 401] on span "Press SPACE to select this row." at bounding box center [1481, 402] width 15 height 15
click at [1486, 395] on input "Press SPACE to select this row." at bounding box center [1486, 395] width 0 height 0
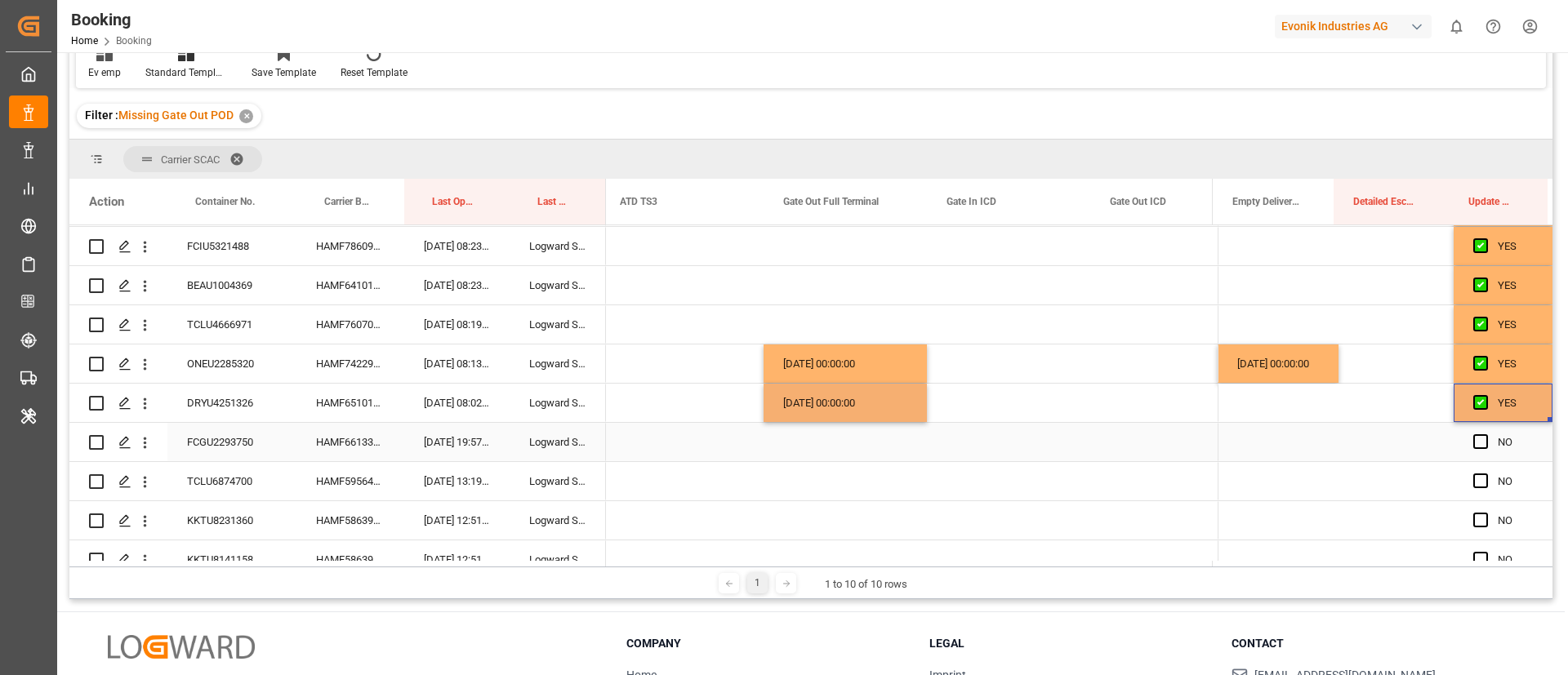
click at [375, 450] on div "HAMF66133700" at bounding box center [350, 442] width 108 height 38
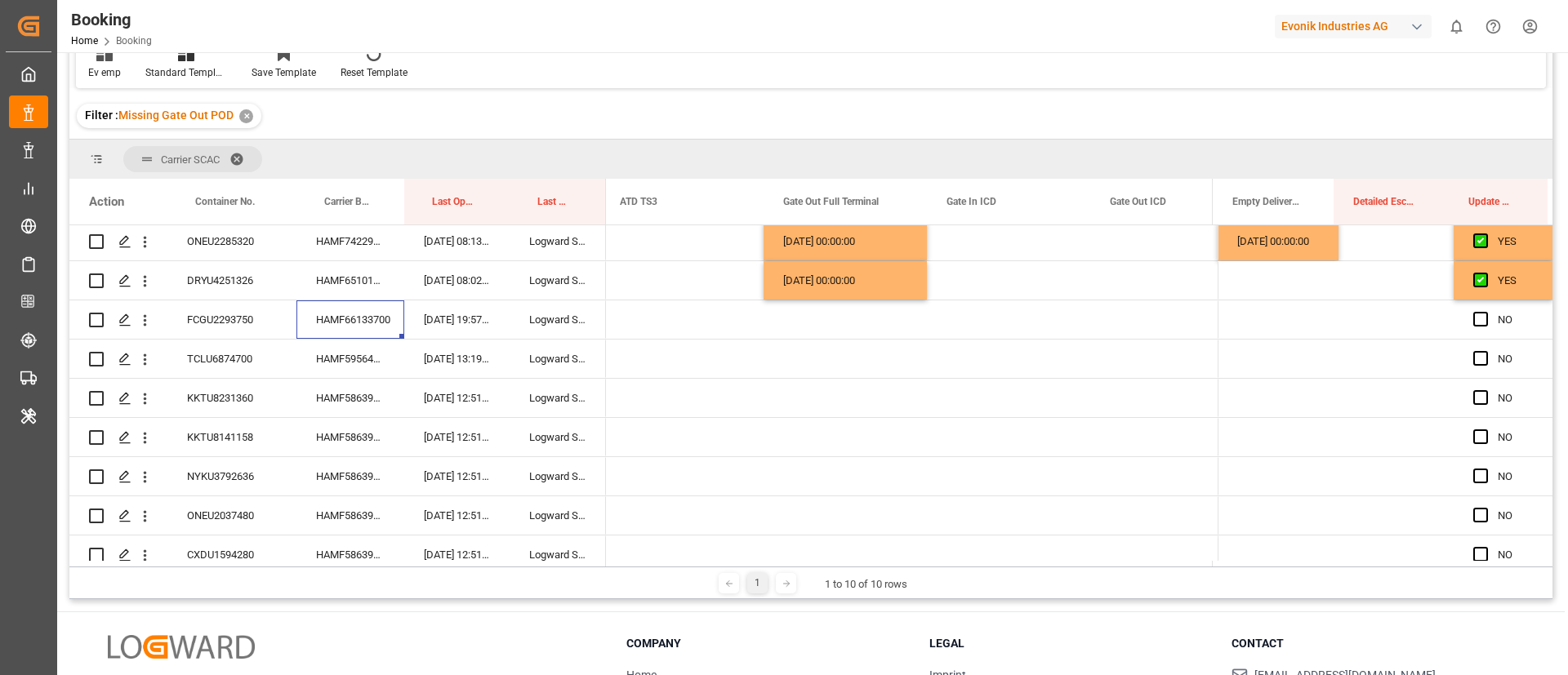
click at [814, 316] on div "Press SPACE to select this row." at bounding box center [846, 320] width 164 height 38
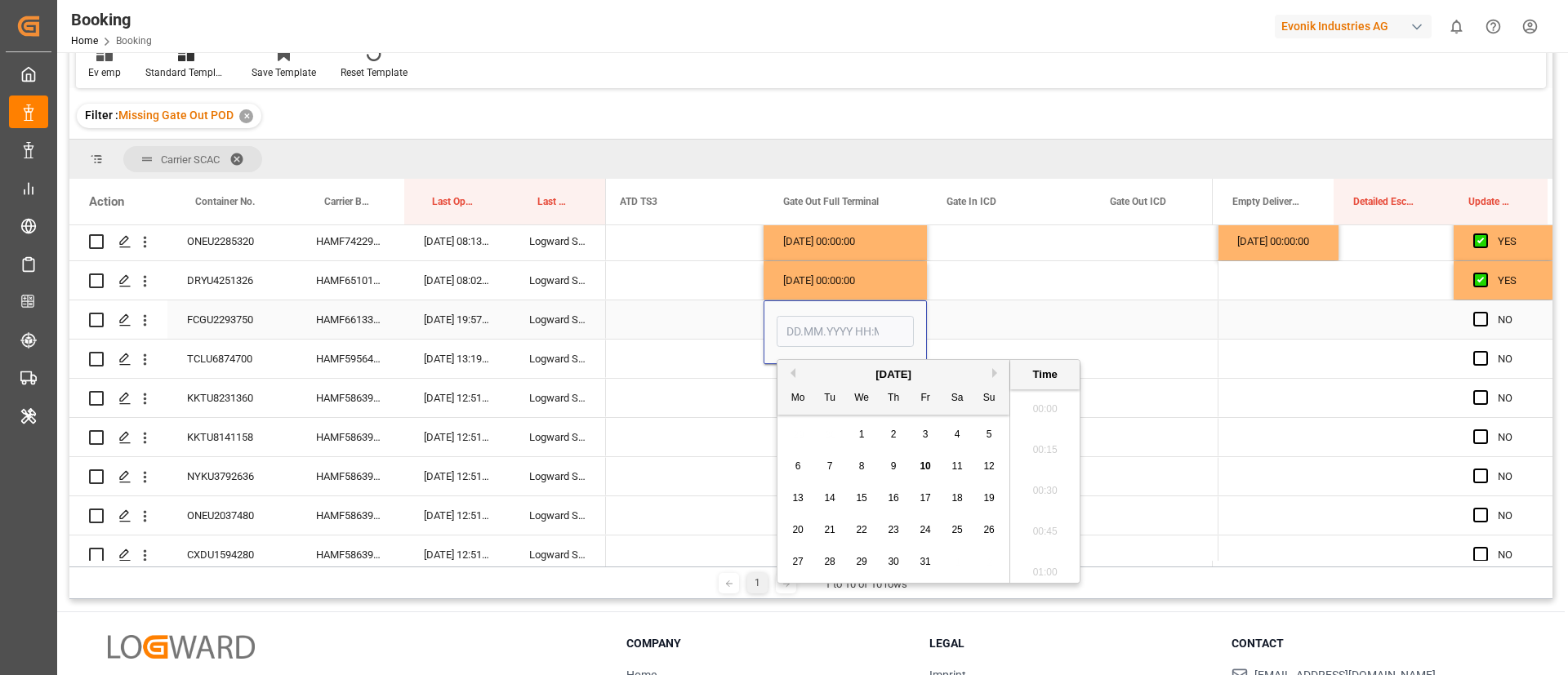
scroll to position [2783, 0]
click at [892, 468] on span "9" at bounding box center [894, 466] width 6 height 11
type input "09.10.2025 00:00"
click at [1477, 313] on span "Press SPACE to select this row." at bounding box center [1481, 319] width 15 height 15
click at [1486, 312] on input "Press SPACE to select this row." at bounding box center [1486, 312] width 0 height 0
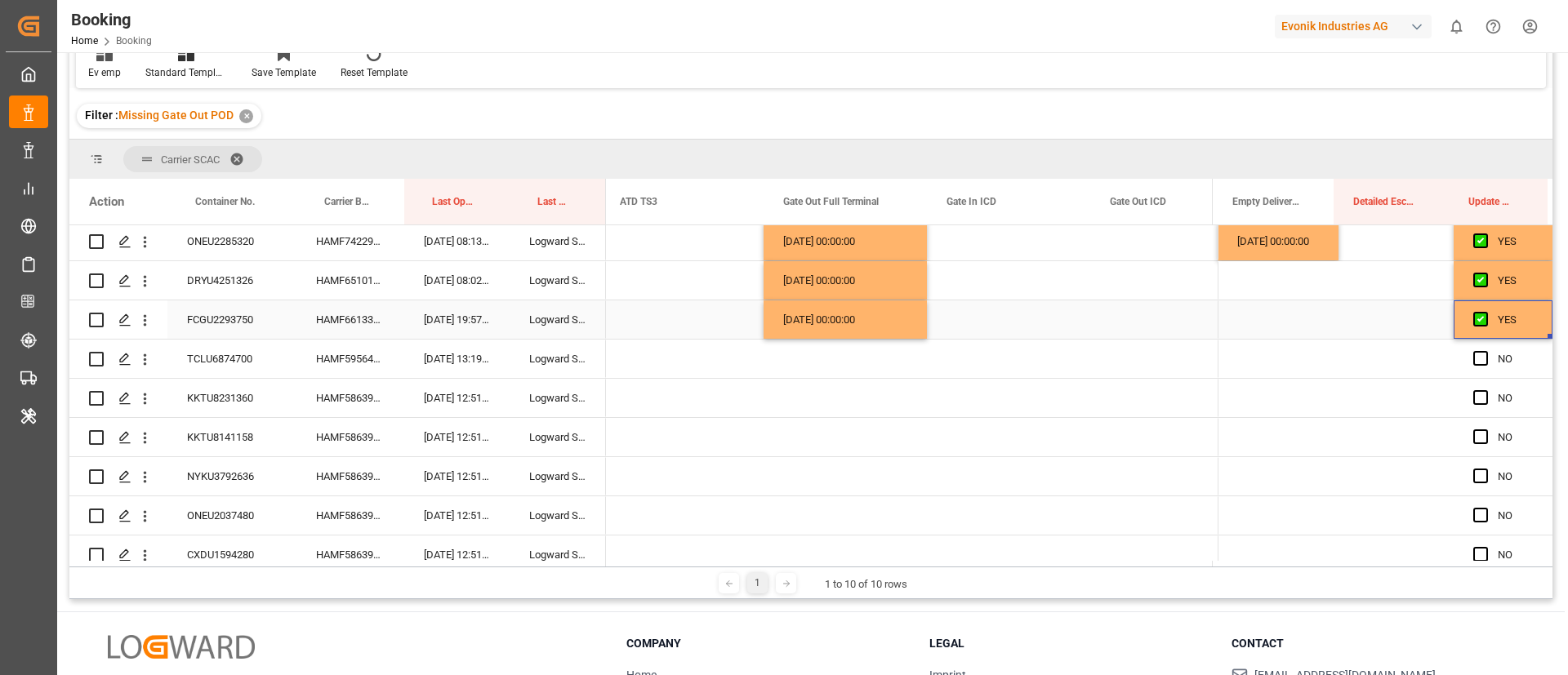
click at [363, 327] on div "HAMF66133700" at bounding box center [350, 320] width 108 height 38
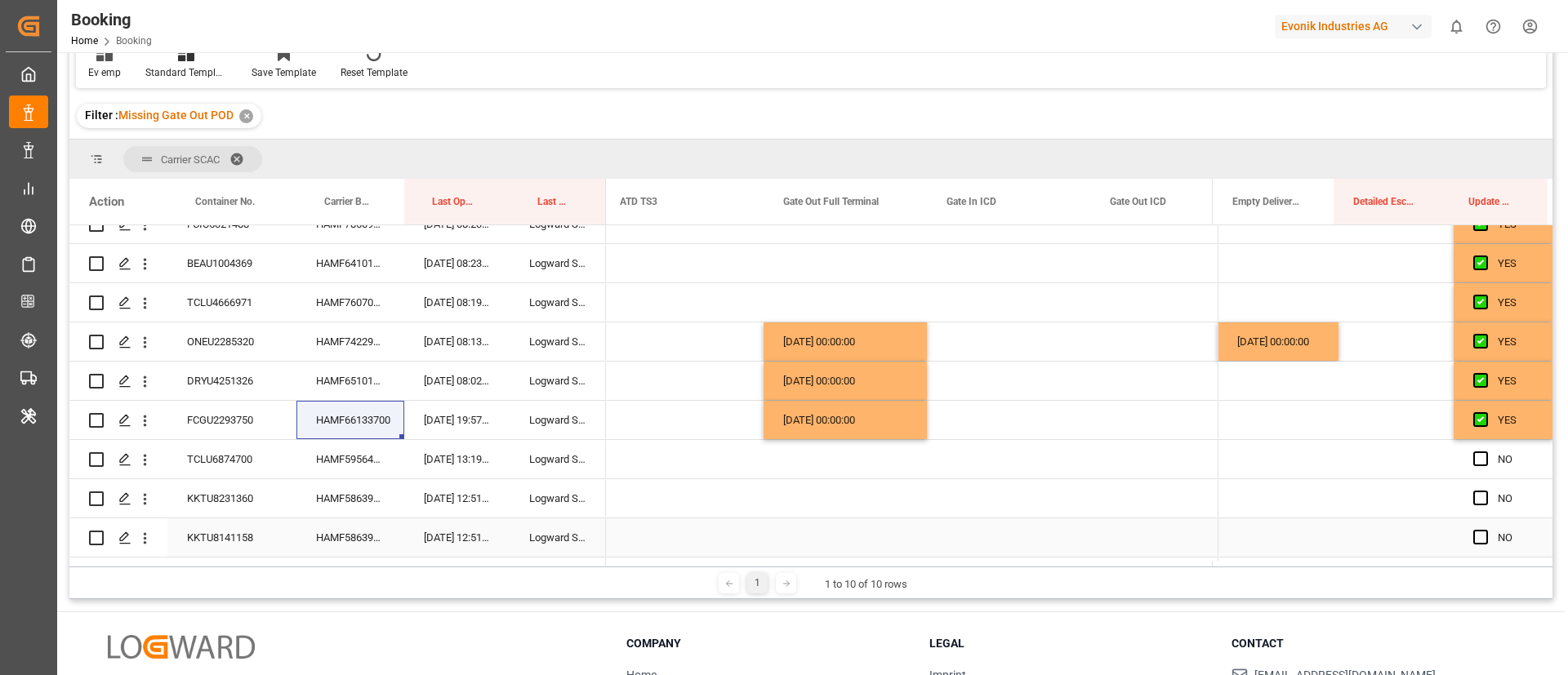
scroll to position [1174, 0]
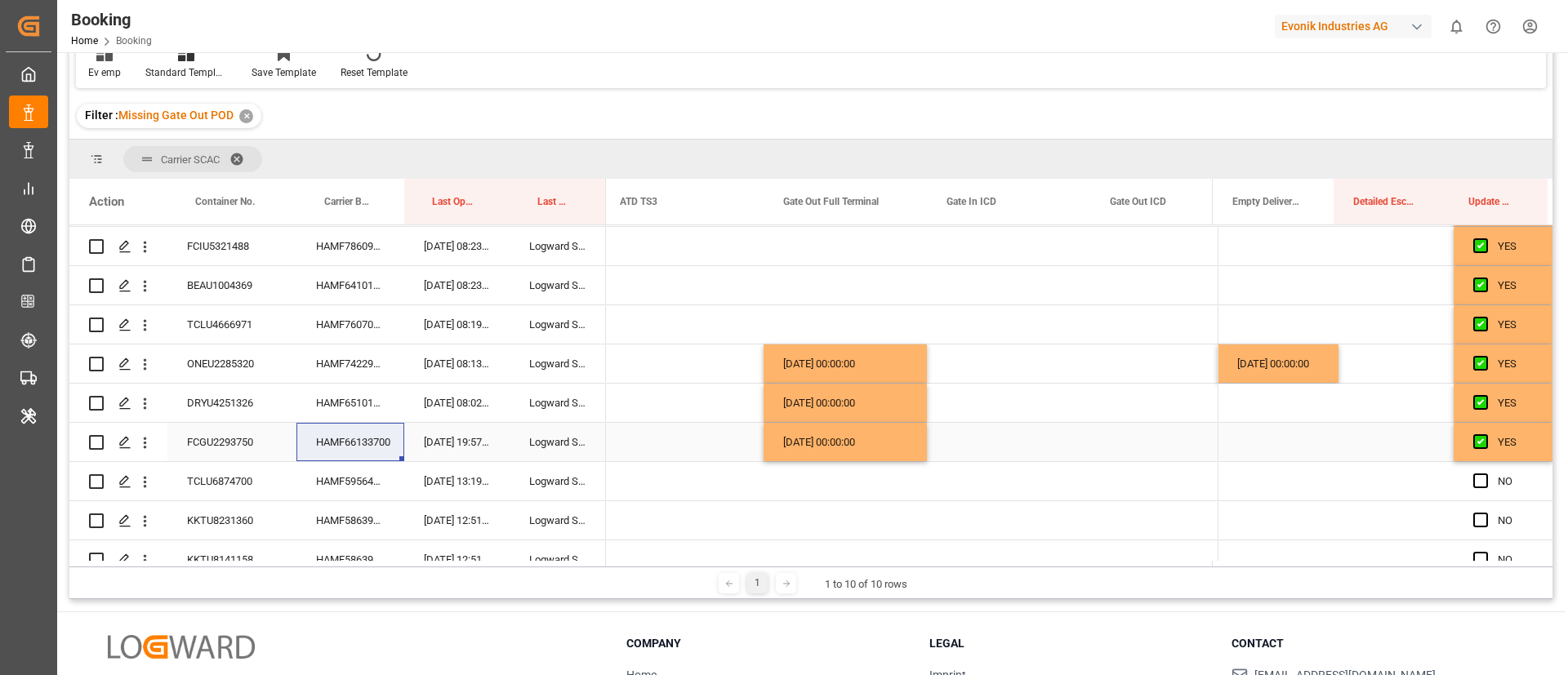
click at [806, 440] on div "09.10.2025 00:00:00" at bounding box center [846, 442] width 164 height 38
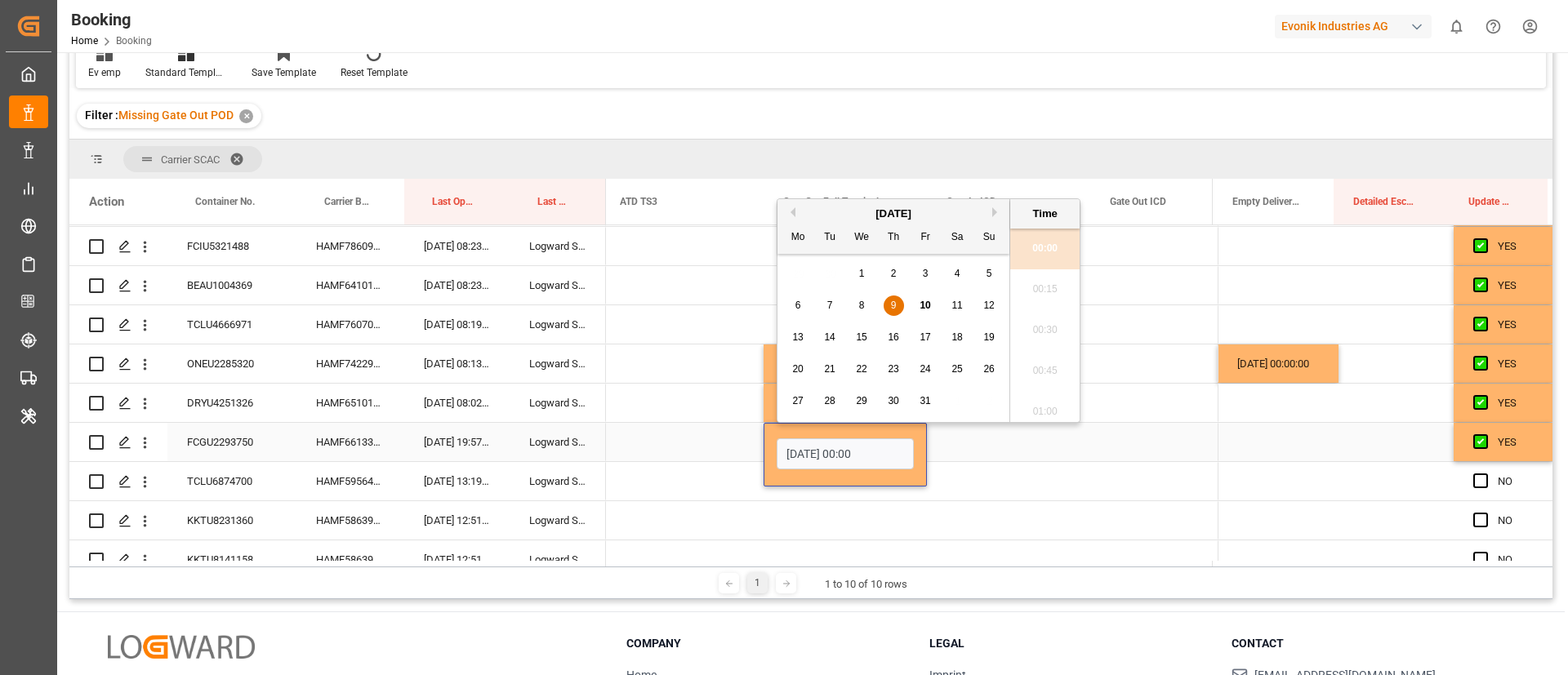
scroll to position [2783, 0]
type input "0"
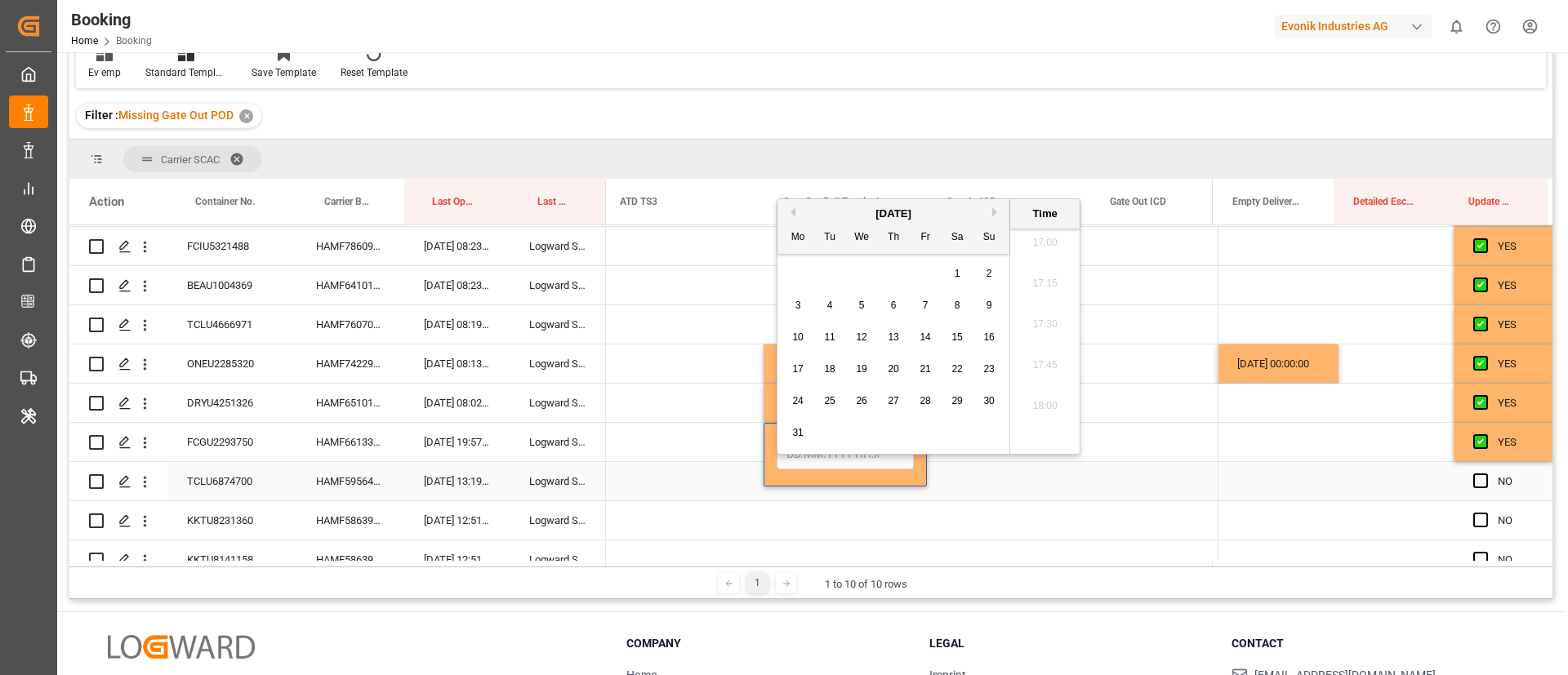
click at [998, 469] on div "Press SPACE to select this row." at bounding box center [1009, 482] width 164 height 38
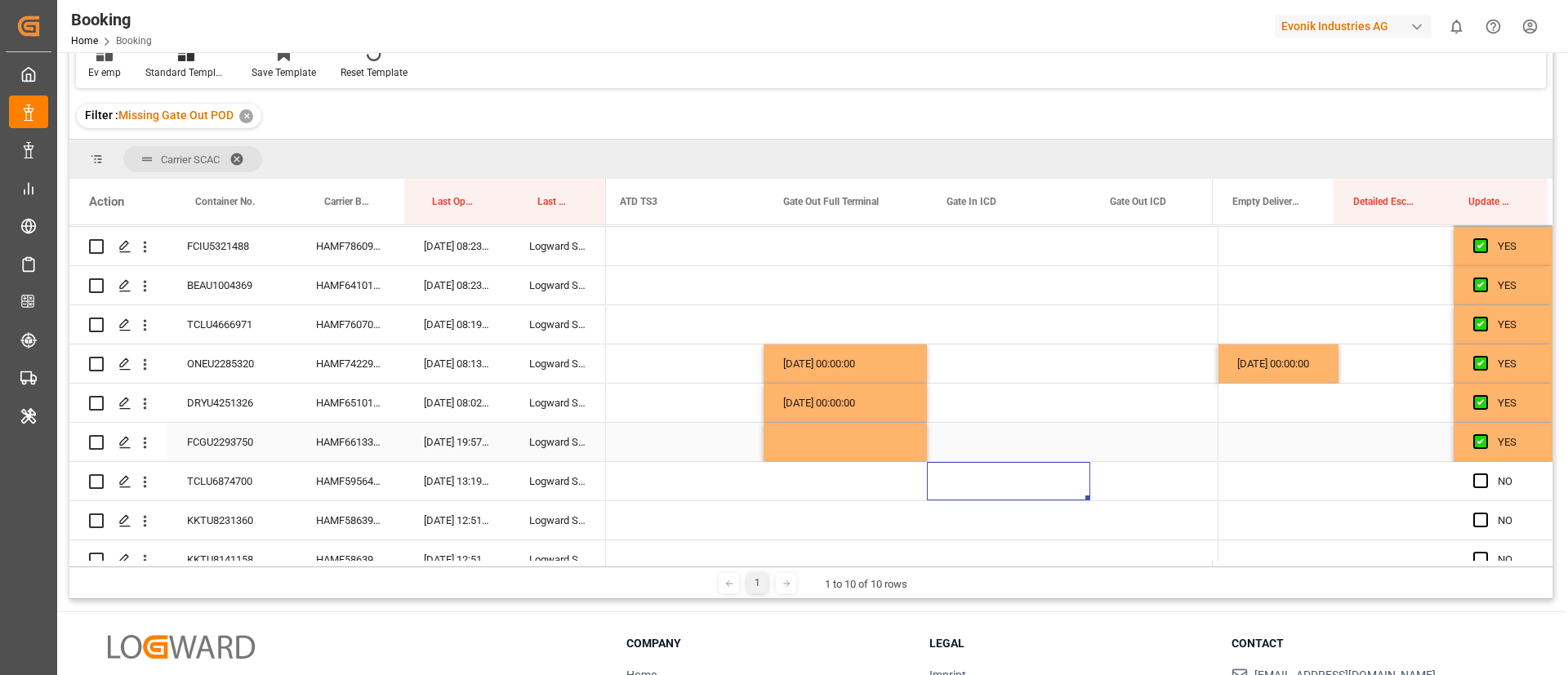
scroll to position [1297, 0]
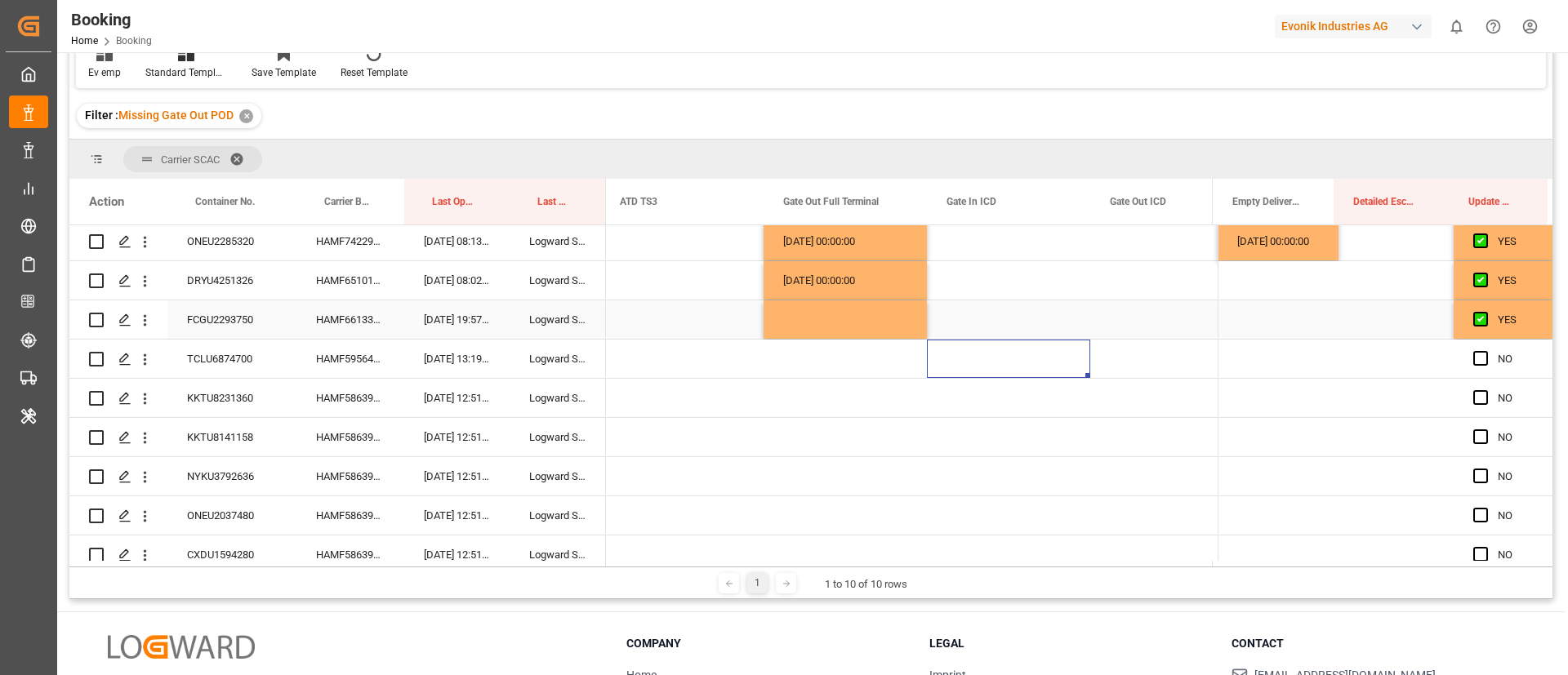
click at [458, 303] on div "09.10.2025 19:57:33" at bounding box center [456, 320] width 105 height 38
click at [328, 314] on div "HAMF66133700" at bounding box center [350, 320] width 108 height 38
click at [355, 362] on div "HAMF59564300" at bounding box center [350, 359] width 108 height 38
click at [1476, 357] on span "Press SPACE to select this row." at bounding box center [1481, 358] width 15 height 15
click at [1486, 351] on input "Press SPACE to select this row." at bounding box center [1486, 351] width 0 height 0
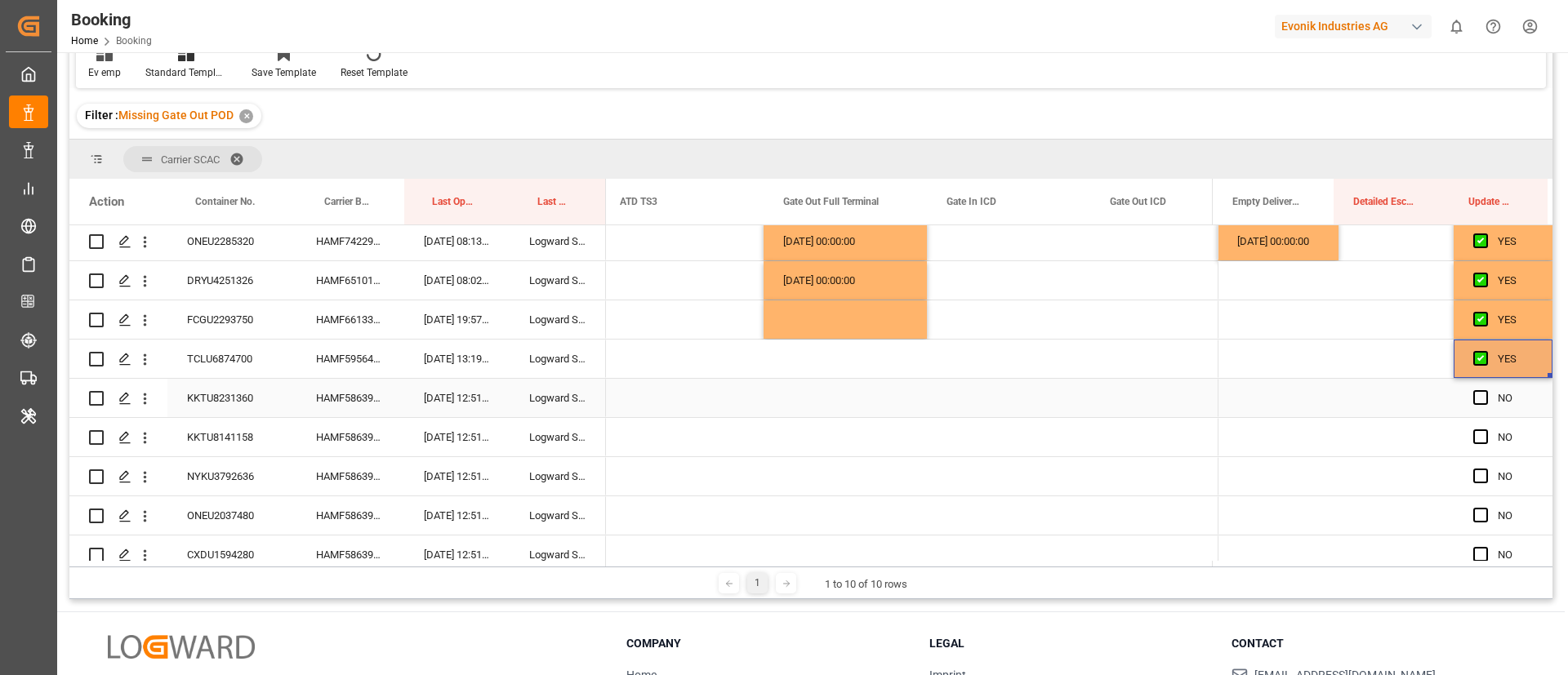
click at [361, 399] on div "HAMF58639500" at bounding box center [350, 398] width 108 height 38
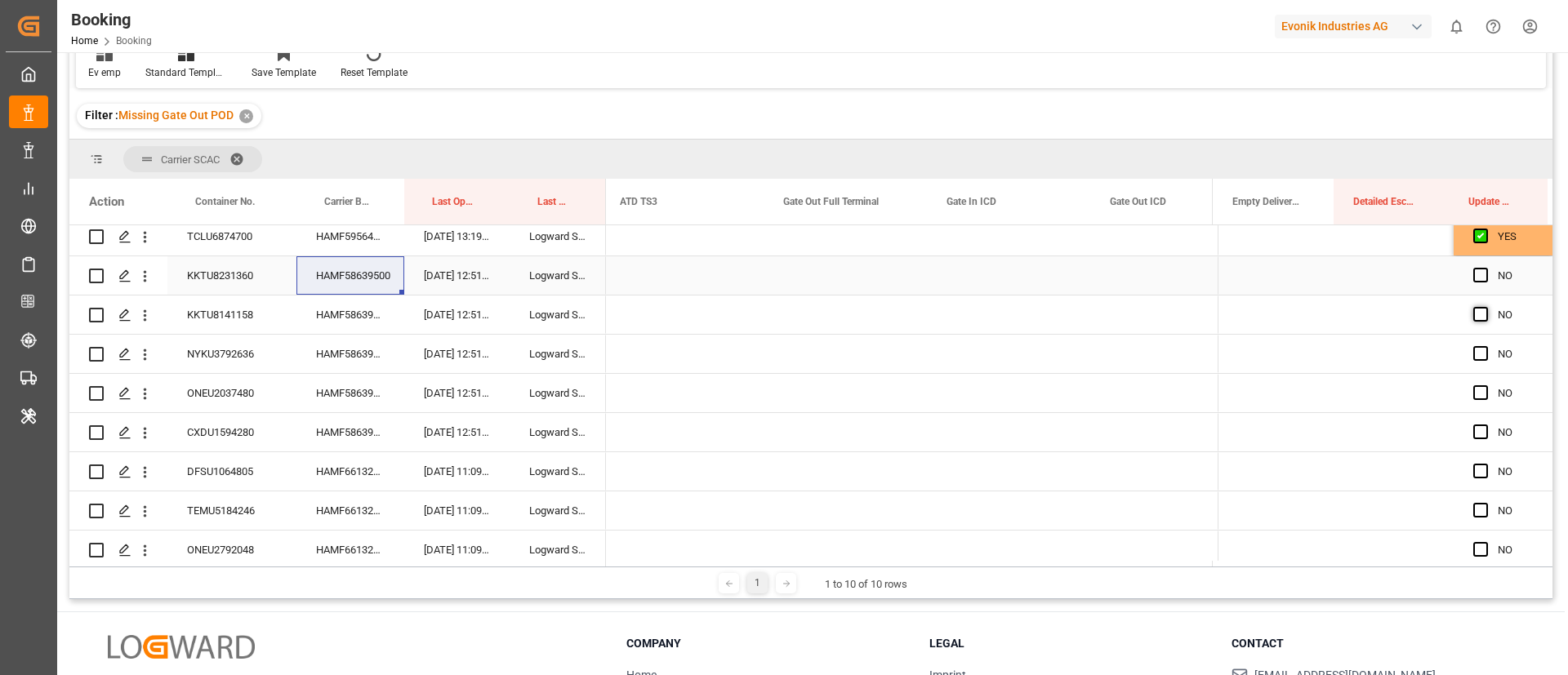
drag, startPoint x: 1475, startPoint y: 272, endPoint x: 1479, endPoint y: 312, distance: 40.2
click at [1475, 273] on span "Press SPACE to select this row." at bounding box center [1481, 275] width 15 height 15
click at [1486, 268] on input "Press SPACE to select this row." at bounding box center [1486, 268] width 0 height 0
click at [1479, 313] on span "Press SPACE to select this row." at bounding box center [1481, 314] width 15 height 15
click at [1486, 307] on input "Press SPACE to select this row." at bounding box center [1486, 307] width 0 height 0
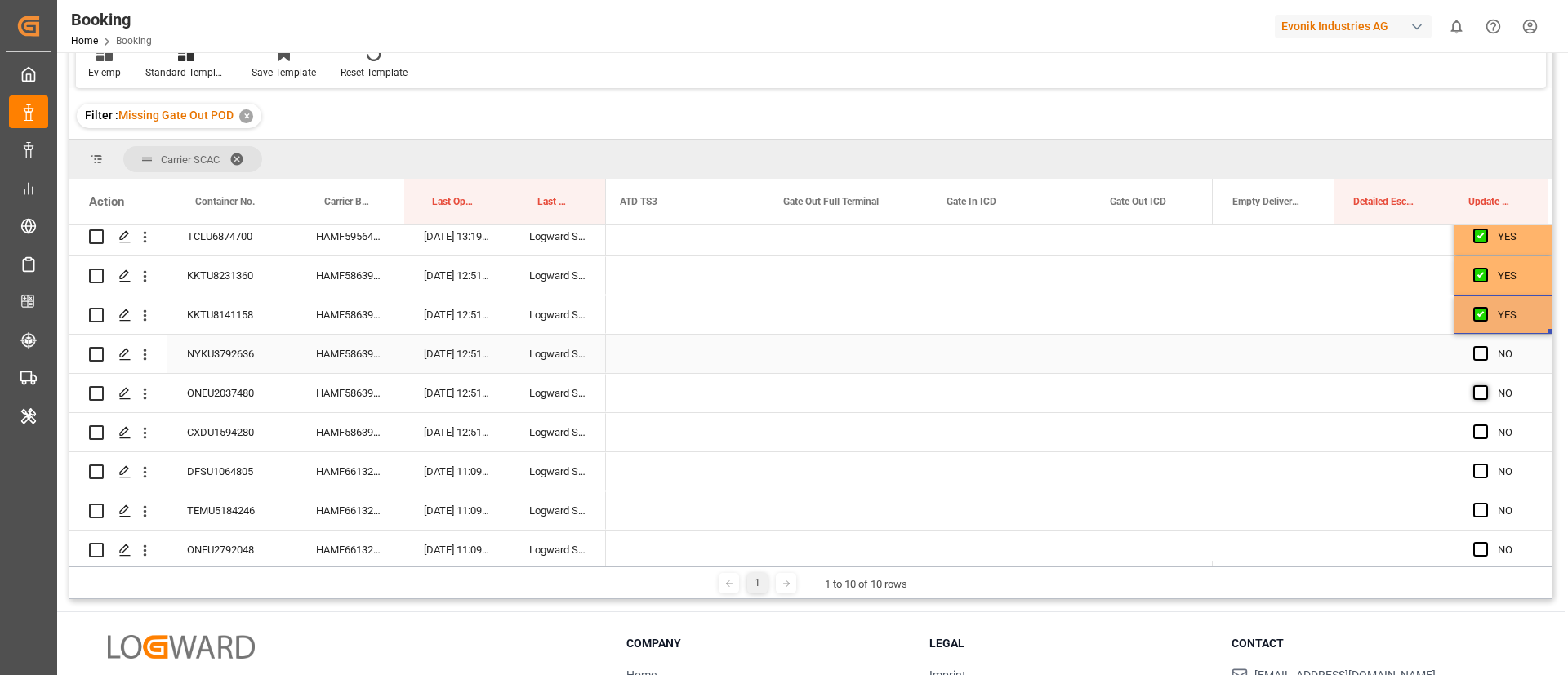
click at [1474, 357] on span "Press SPACE to select this row." at bounding box center [1481, 354] width 15 height 15
click at [1486, 347] on input "Press SPACE to select this row." at bounding box center [1486, 347] width 0 height 0
click at [1477, 395] on span "Press SPACE to select this row." at bounding box center [1481, 393] width 15 height 15
click at [1486, 386] on input "Press SPACE to select this row." at bounding box center [1486, 386] width 0 height 0
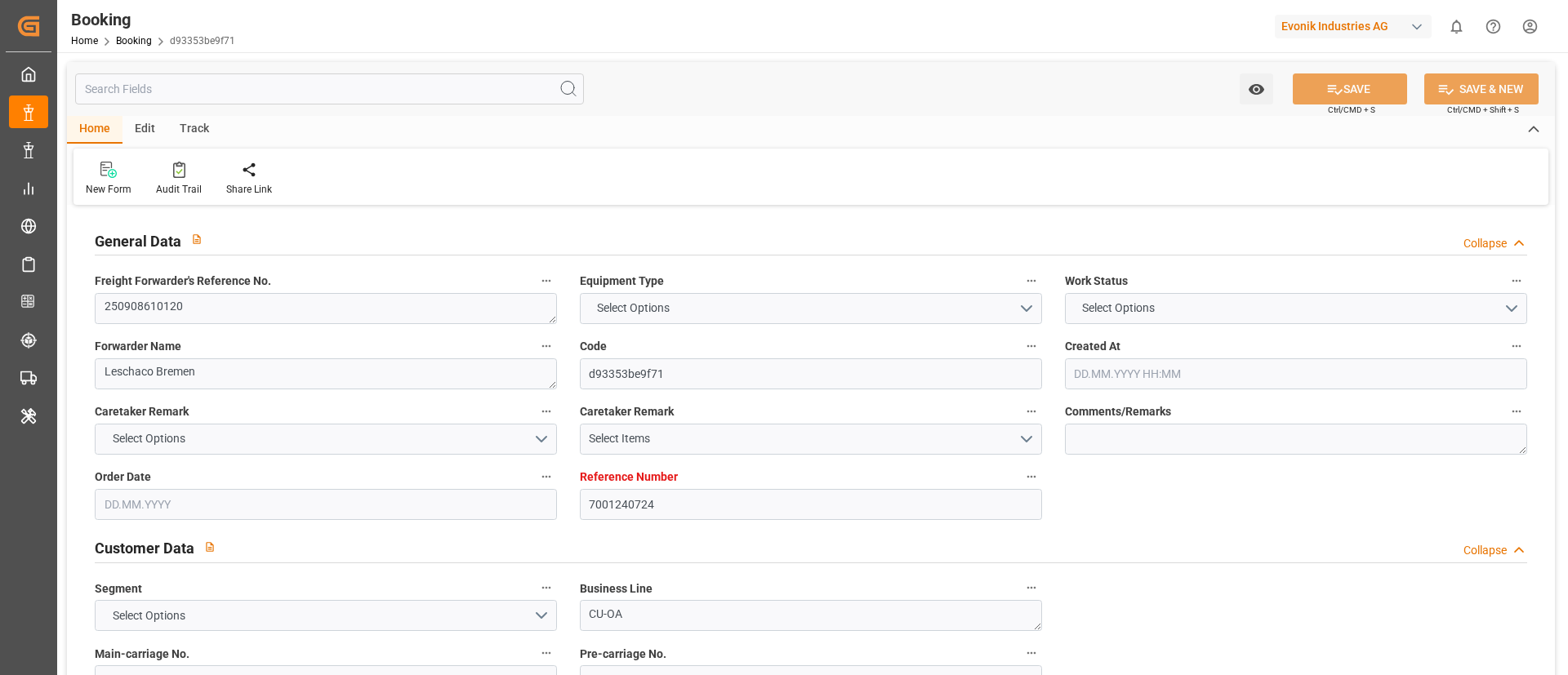
type input "7001240724"
type input "9425382"
type input "ONE"
type input "Ocean Network Express"
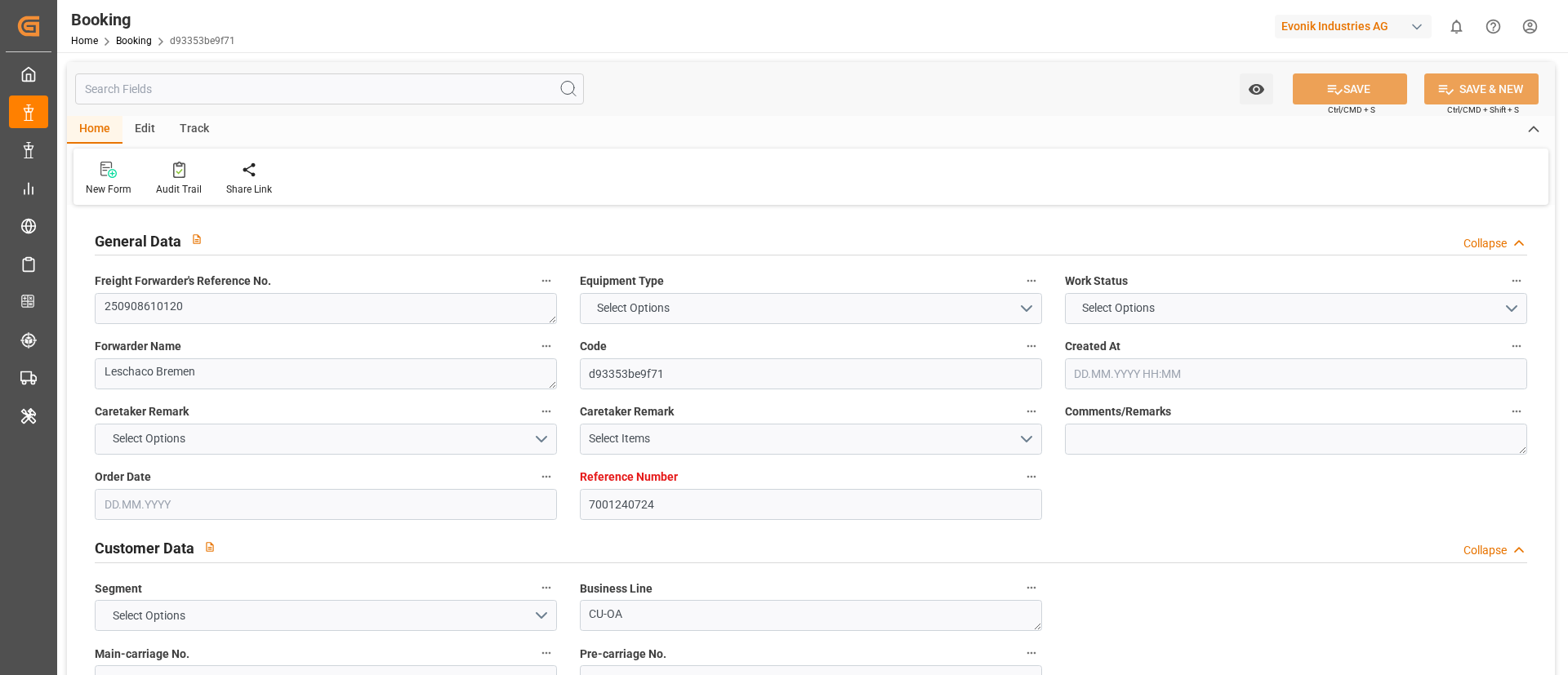
type input "NLRTM"
type input "ZADUR"
type input "33"
type input "0"
type input "NLRTM"
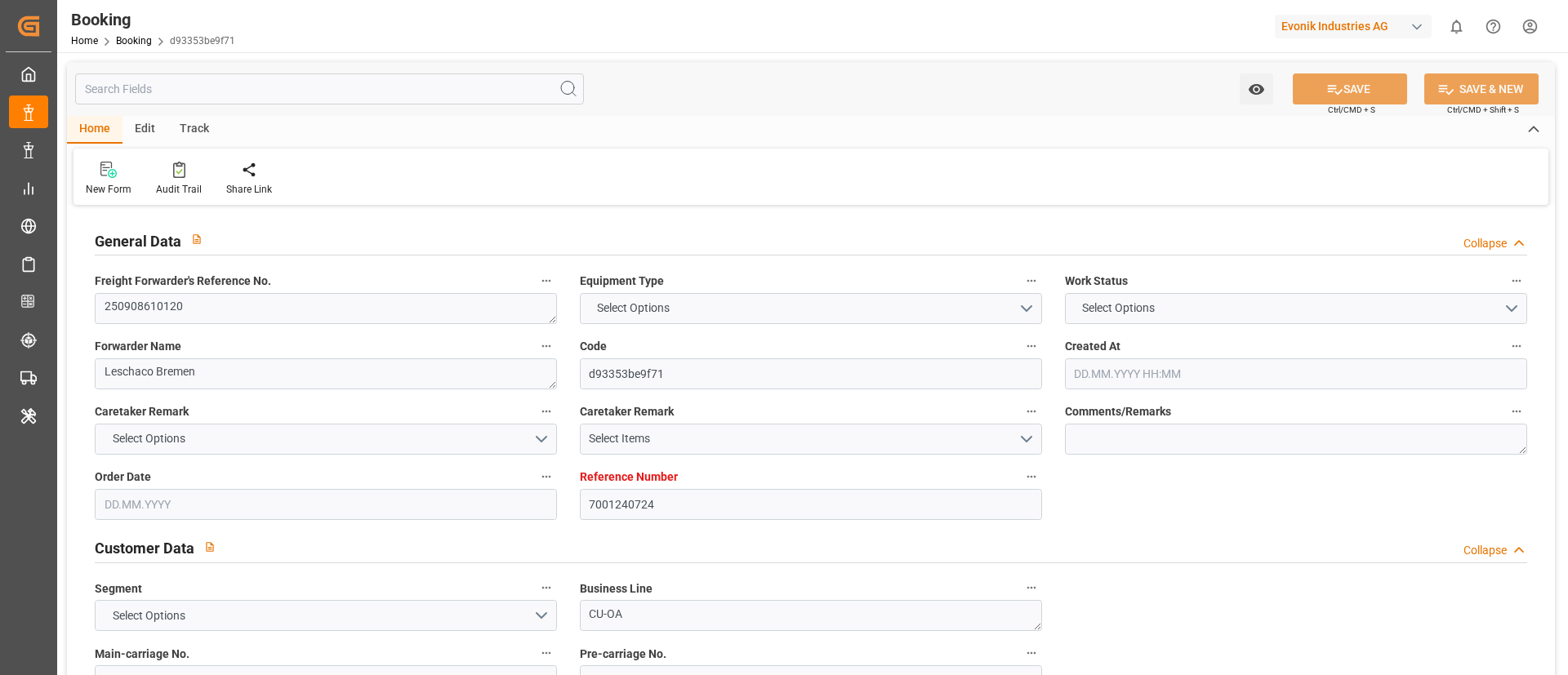
type input "ZADUR"
type input "9425382"
type input "[DATE] 10:01"
type input "[DATE]"
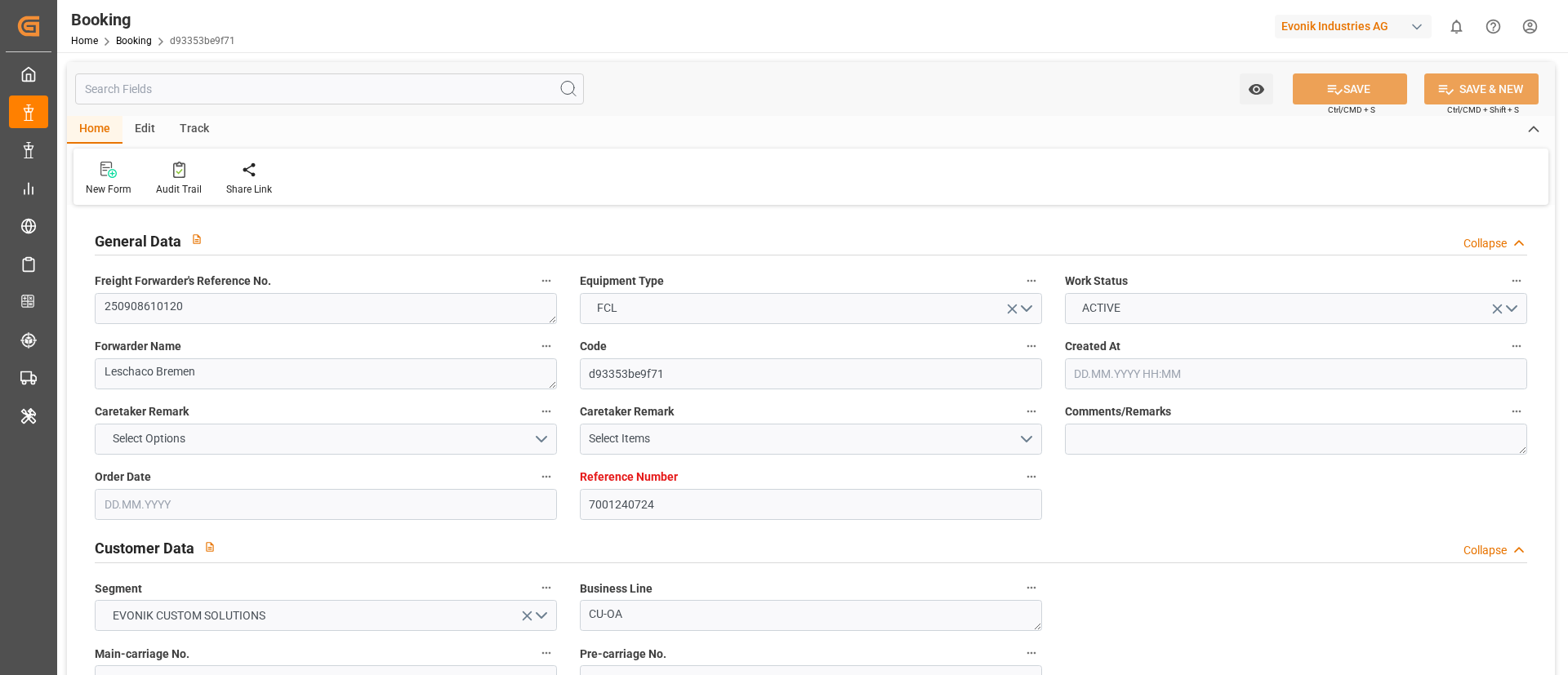
type input "[DATE]"
type input "[DATE] 10:08"
type input "[DATE]"
type input "[DATE] 18:00"
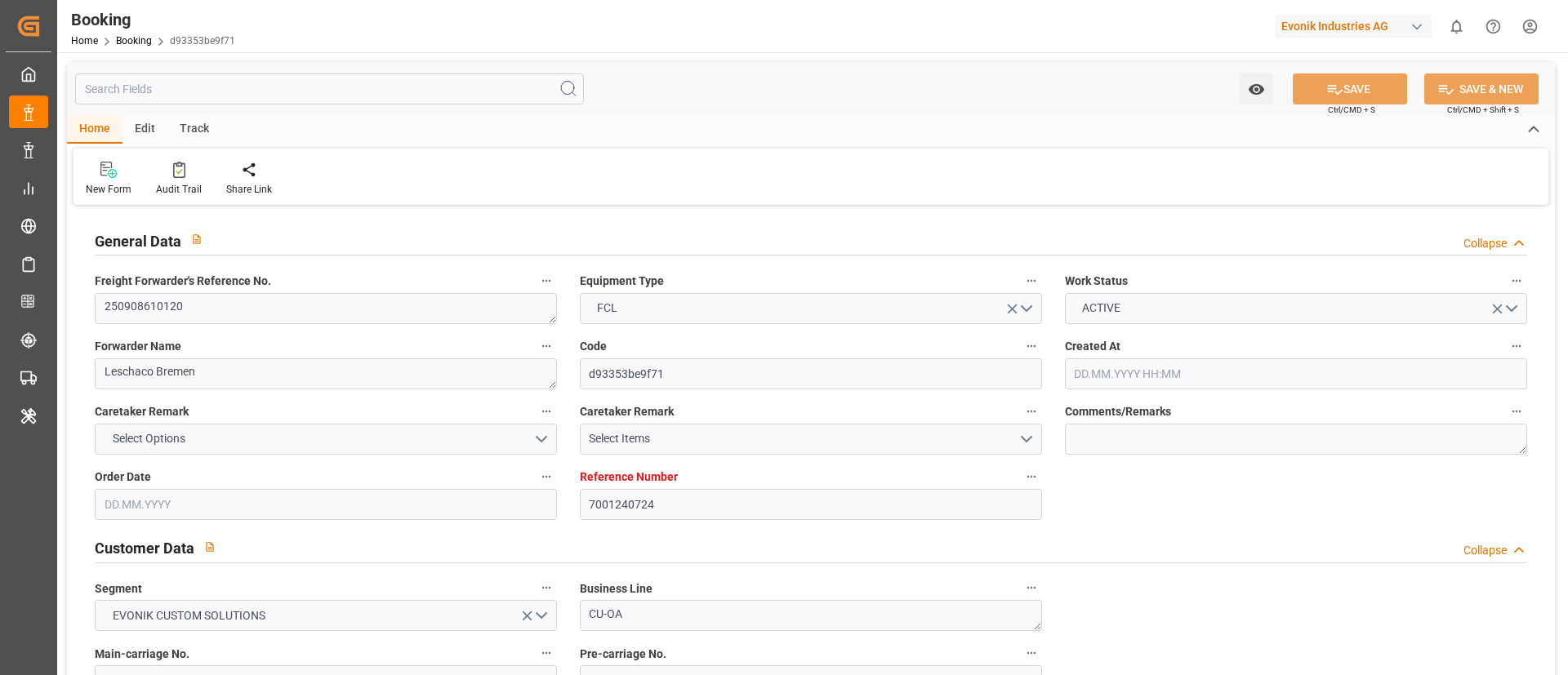
type input "[DATE] 00:00"
type input "[DATE] 11:50"
type input "[DATE] 01:55"
type input "[DATE] 20:00"
type input "[DATE] 00:00"
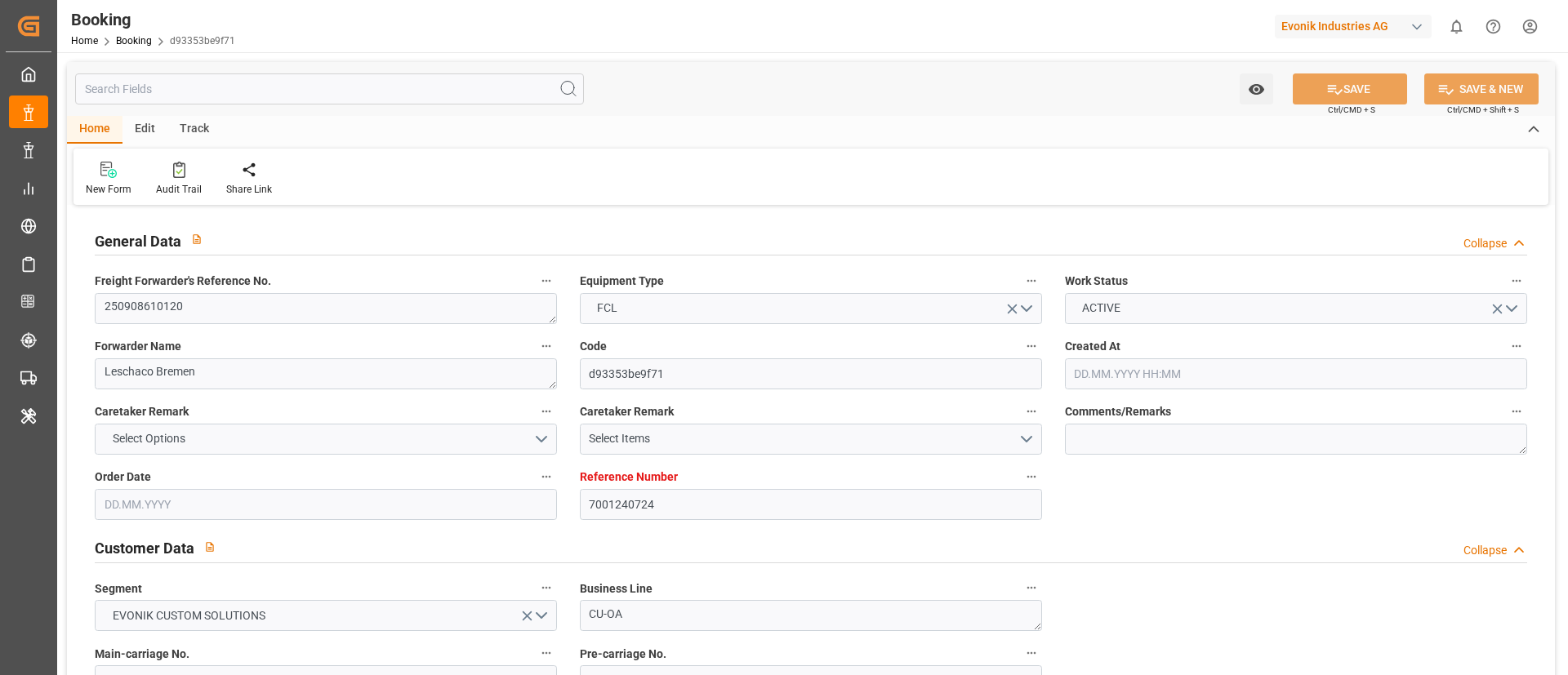
type input "[DATE] 00:00"
type input "[DATE]"
type input "[DATE] 09:44"
type input "[DATE]"
type input "[DATE] 07:08"
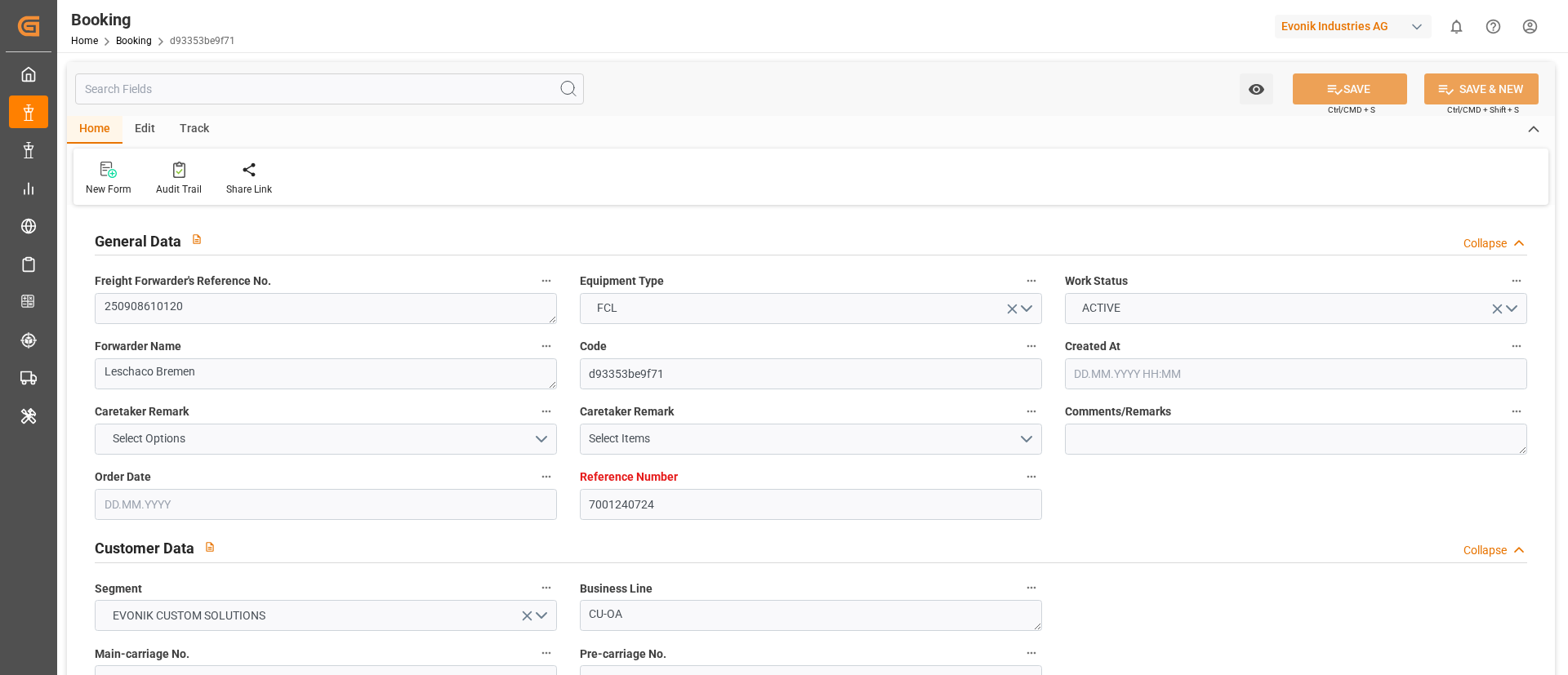
type input "[DATE] 08:08"
type input "[DATE] 07:08"
type input "[DATE] 14:43"
type input "[DATE] 14:53"
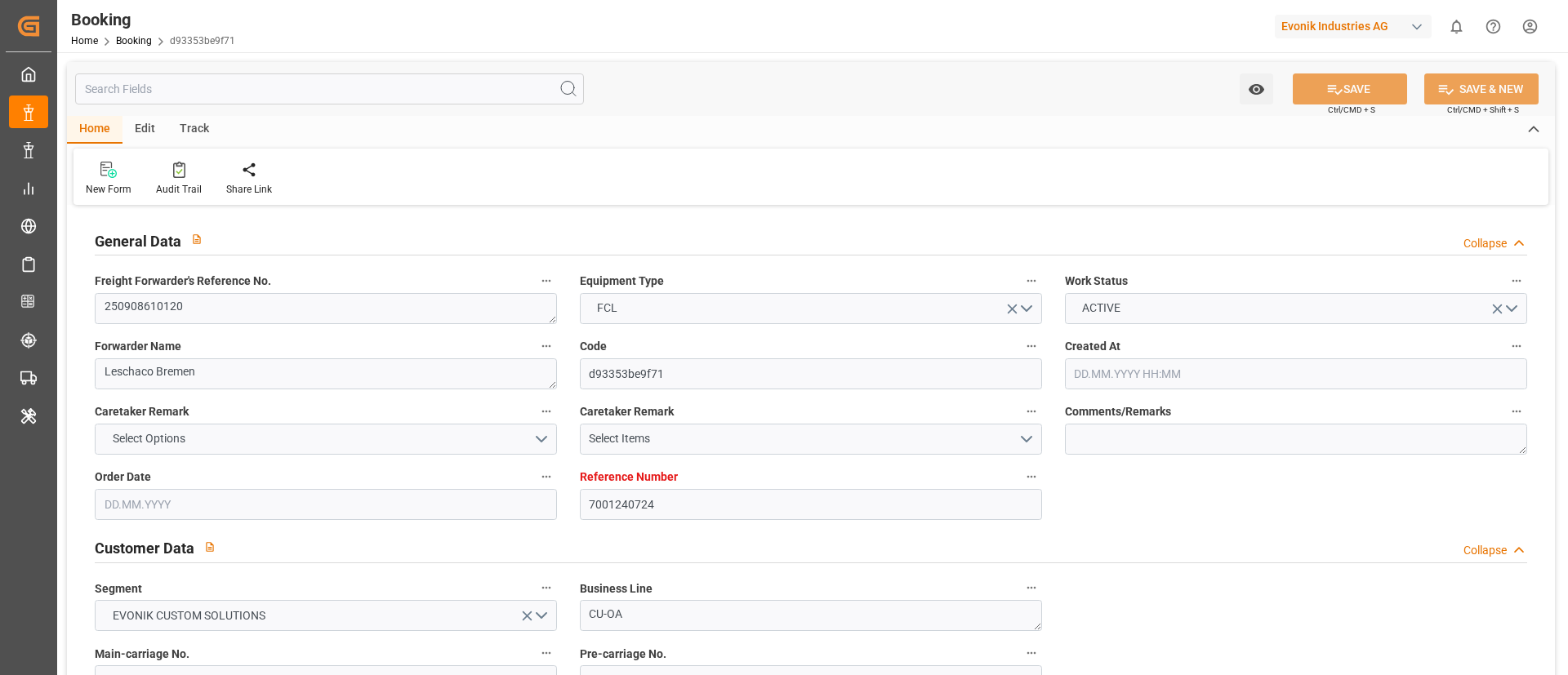
type input "[DATE] 16:19"
type input "[DATE] 05:53"
type input "[DATE] 11:00"
type input "[DATE] 12:21"
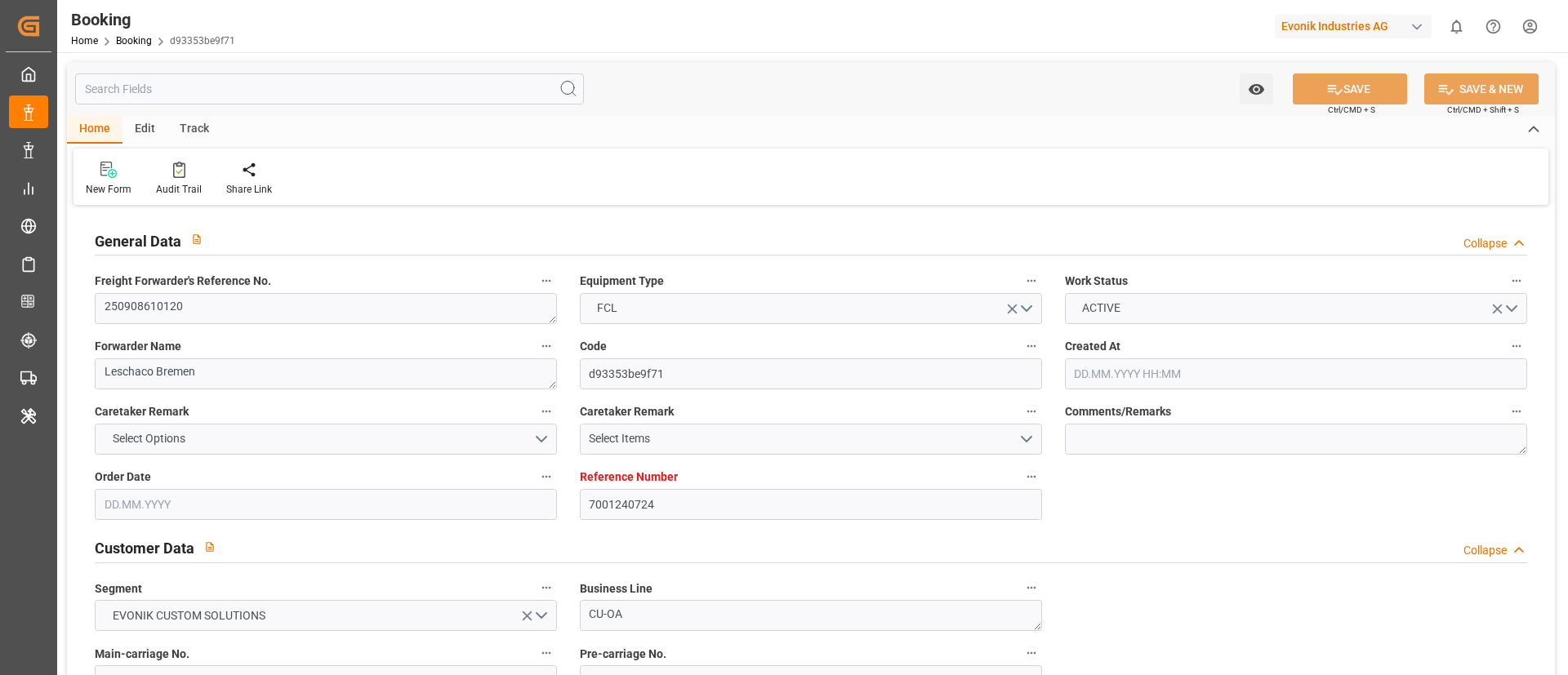
type input "[DATE] 20:00"
type input "[DATE] 23:49"
type input "[DATE] 21:30"
type input "[DATE] 07:30"
type input "[DATE] 02:00"
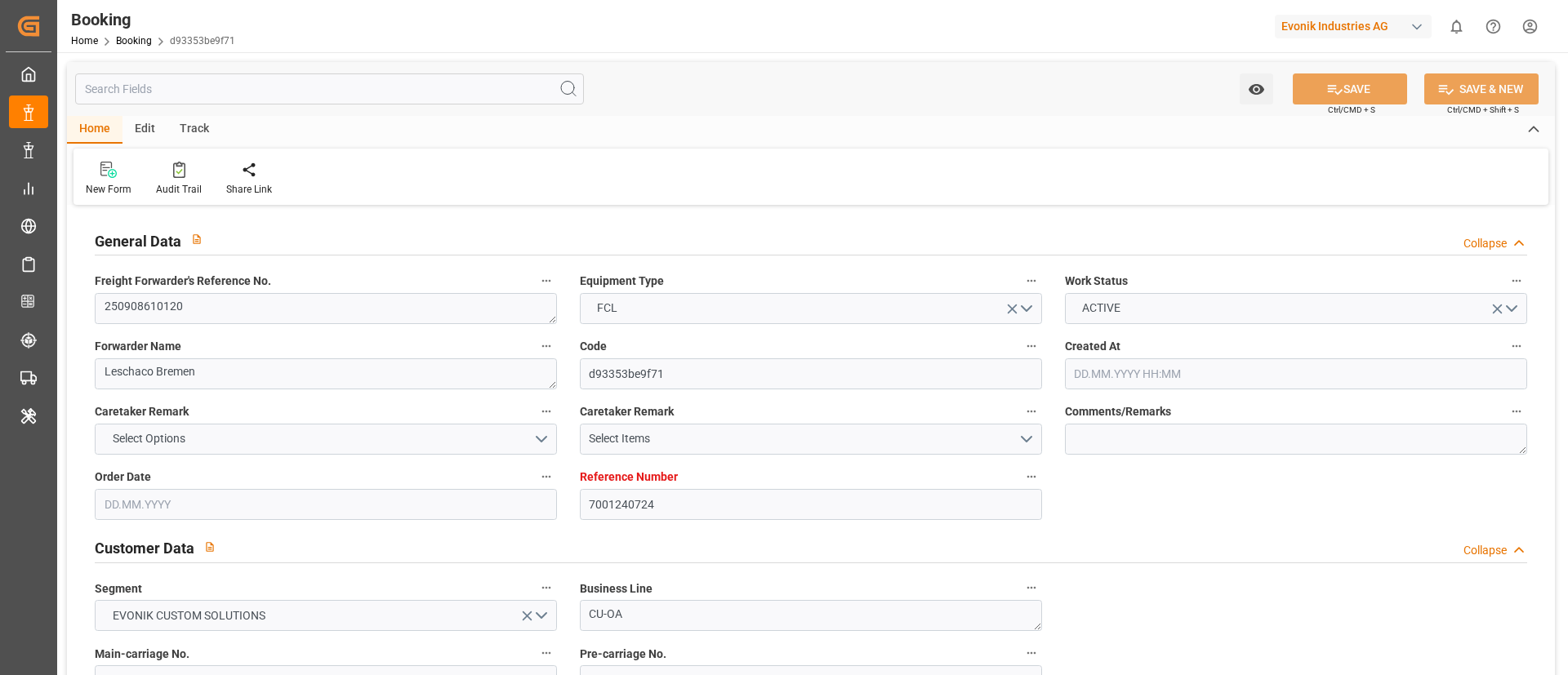
type input "[DATE] 12:00"
type input "[DATE] 23:49"
type input "[DATE] 06:00"
type input "[DATE] 16:00"
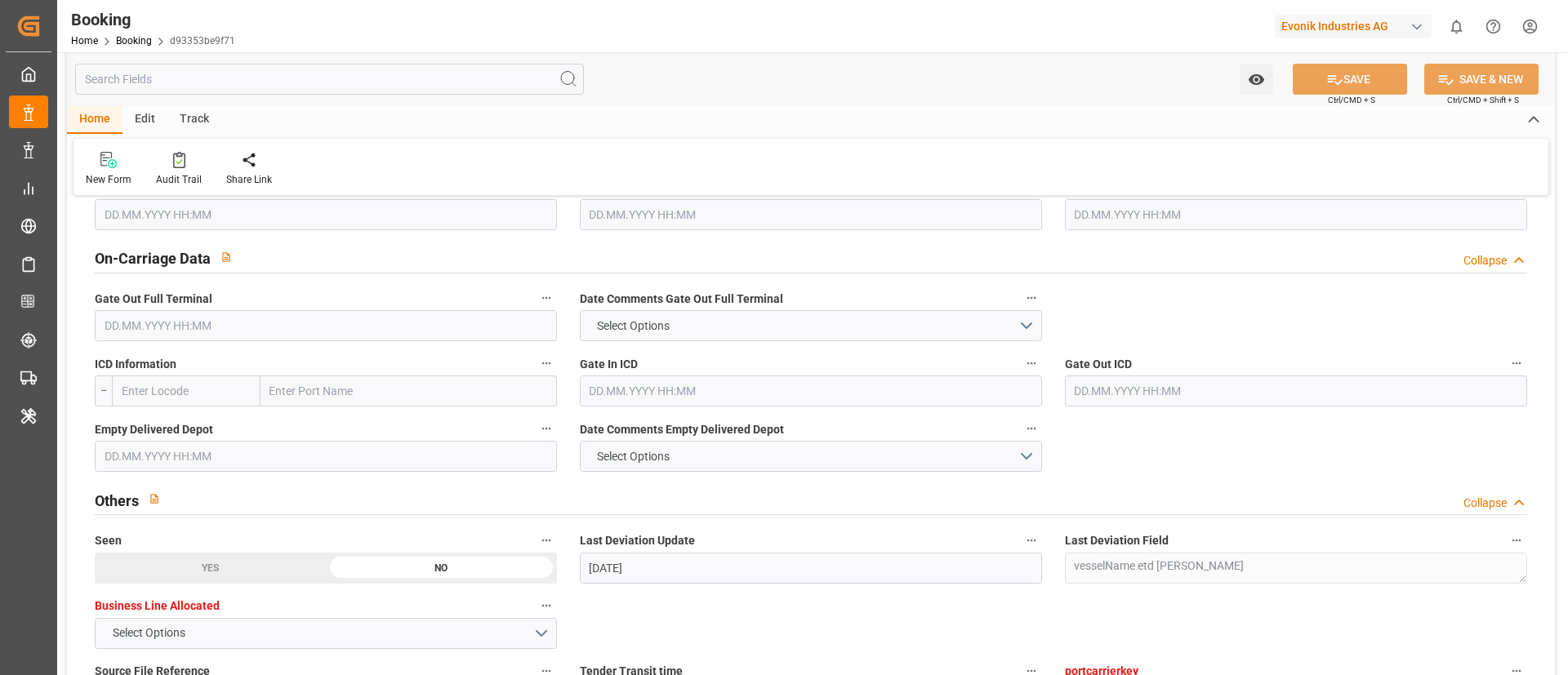
scroll to position [2205, 0]
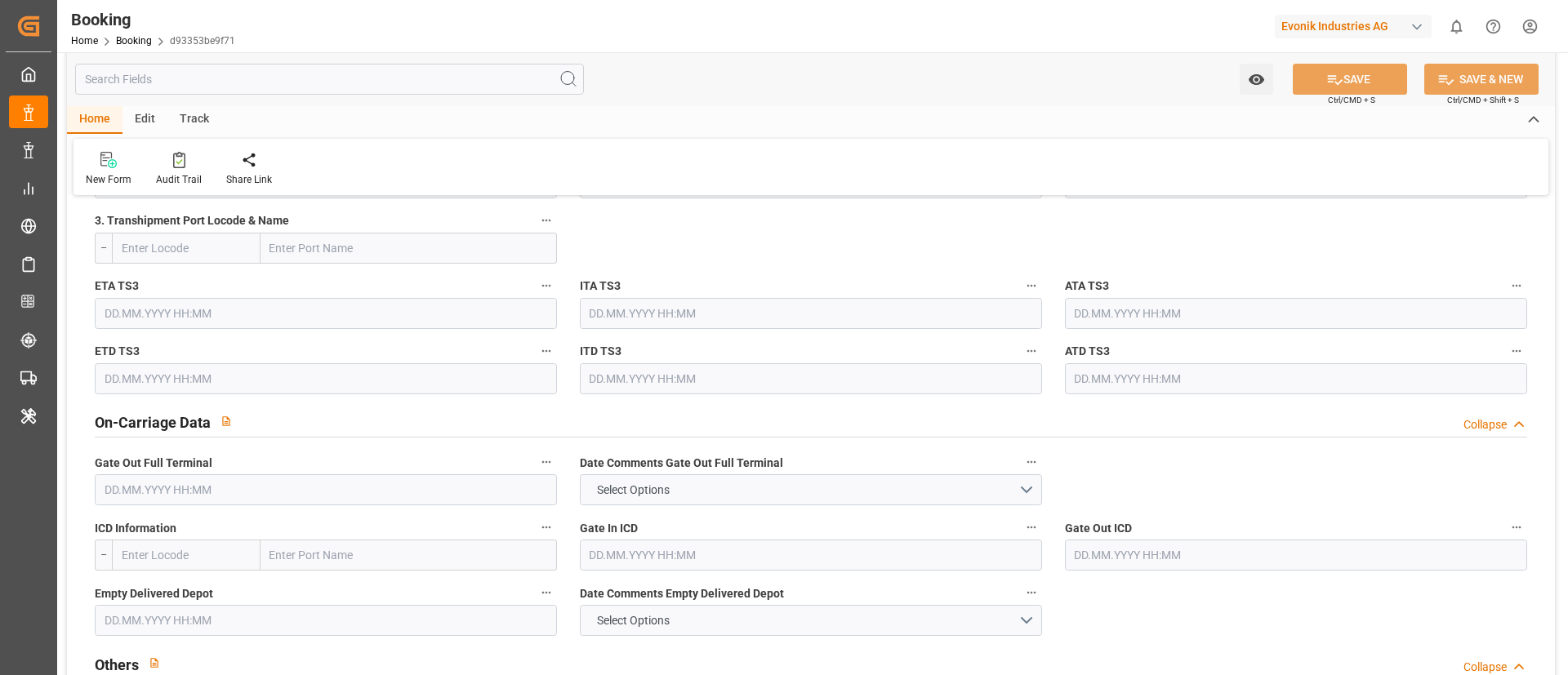
click at [224, 490] on input "text" at bounding box center [326, 490] width 463 height 31
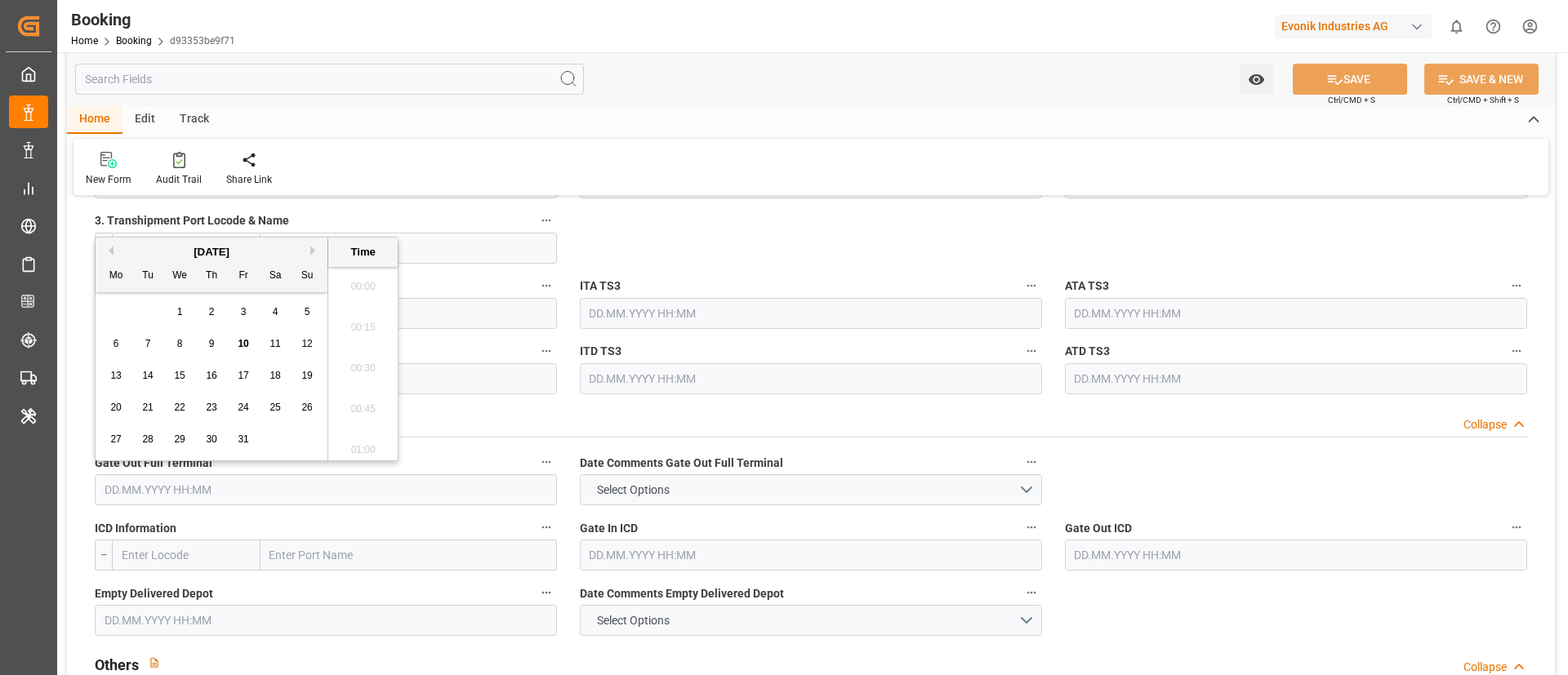
scroll to position [2783, 0]
click at [246, 344] on span "10" at bounding box center [243, 343] width 10 height 11
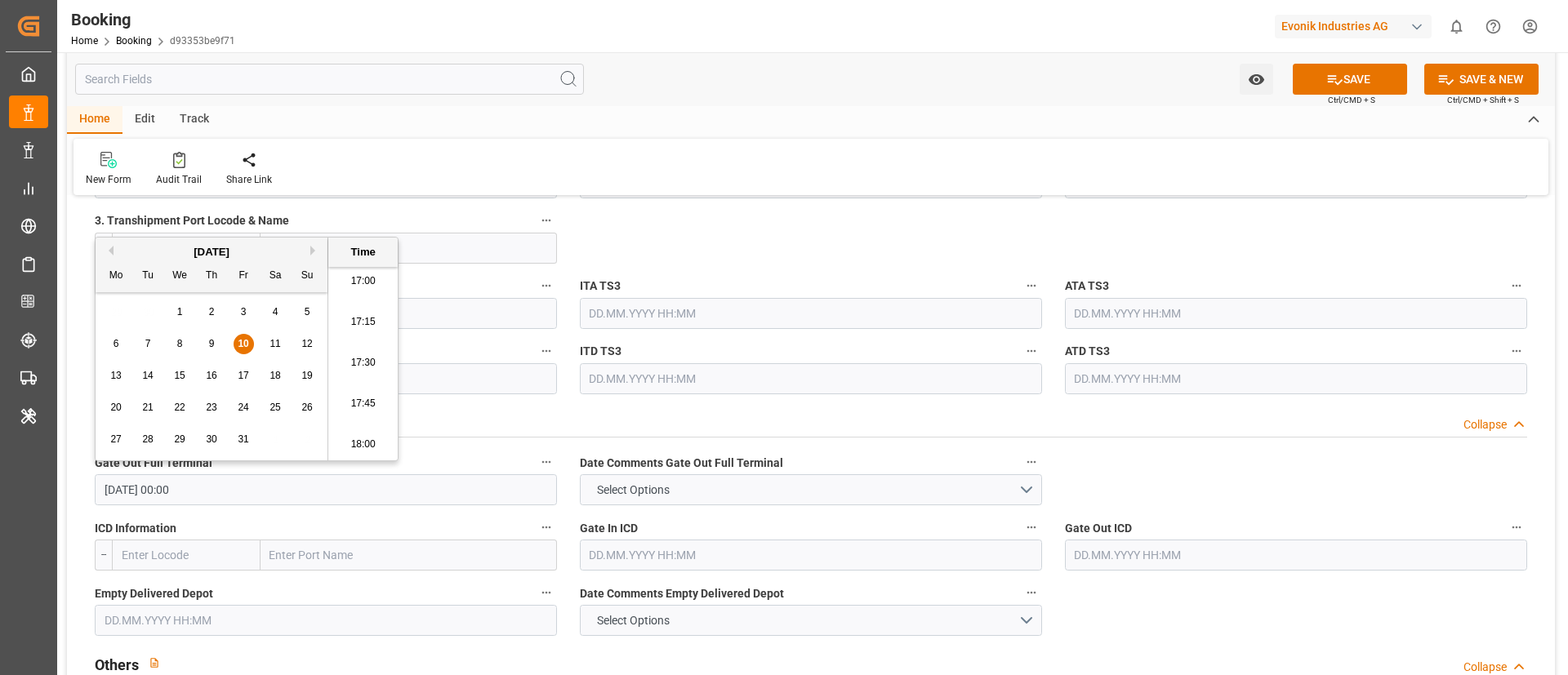
type input "[DATE] 00:00"
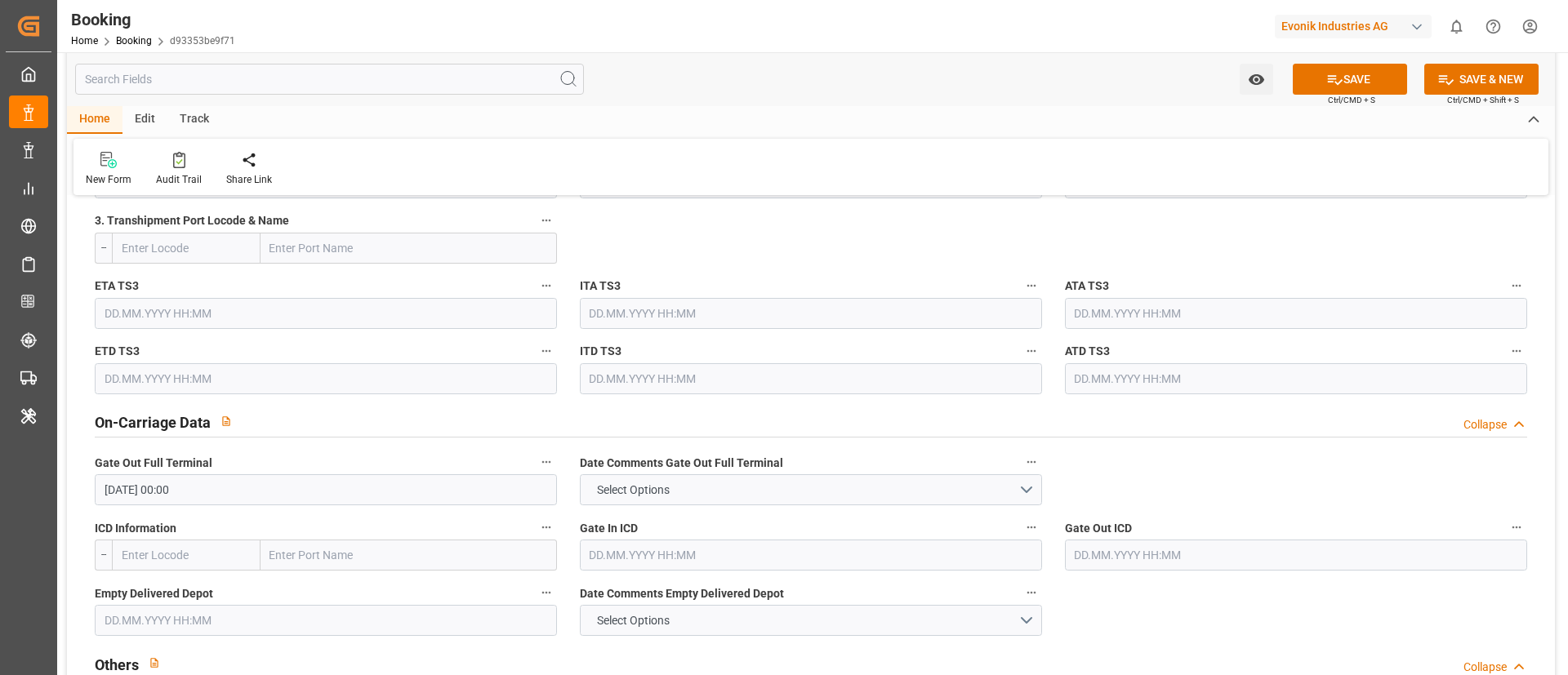
click at [886, 132] on div "Home Edit Track" at bounding box center [811, 120] width 1488 height 28
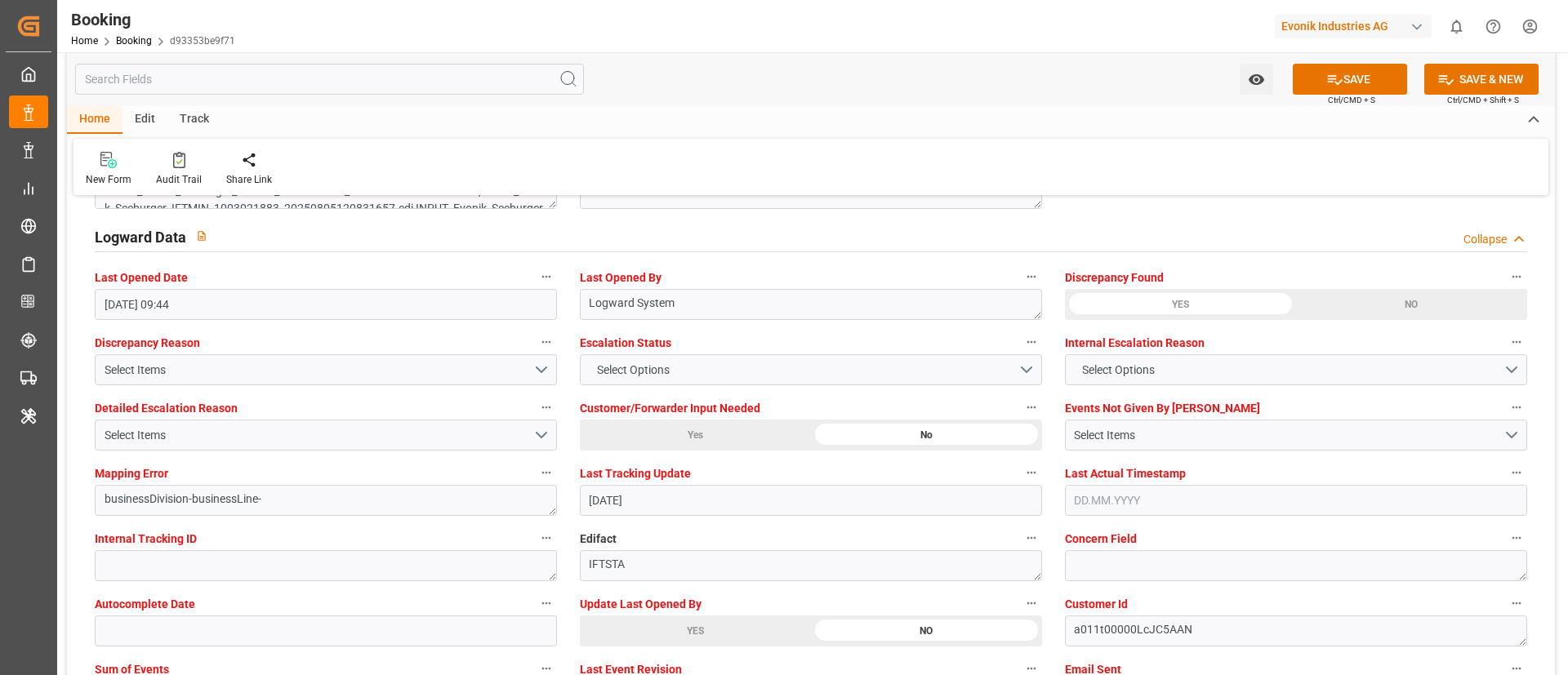
scroll to position [3062, 0]
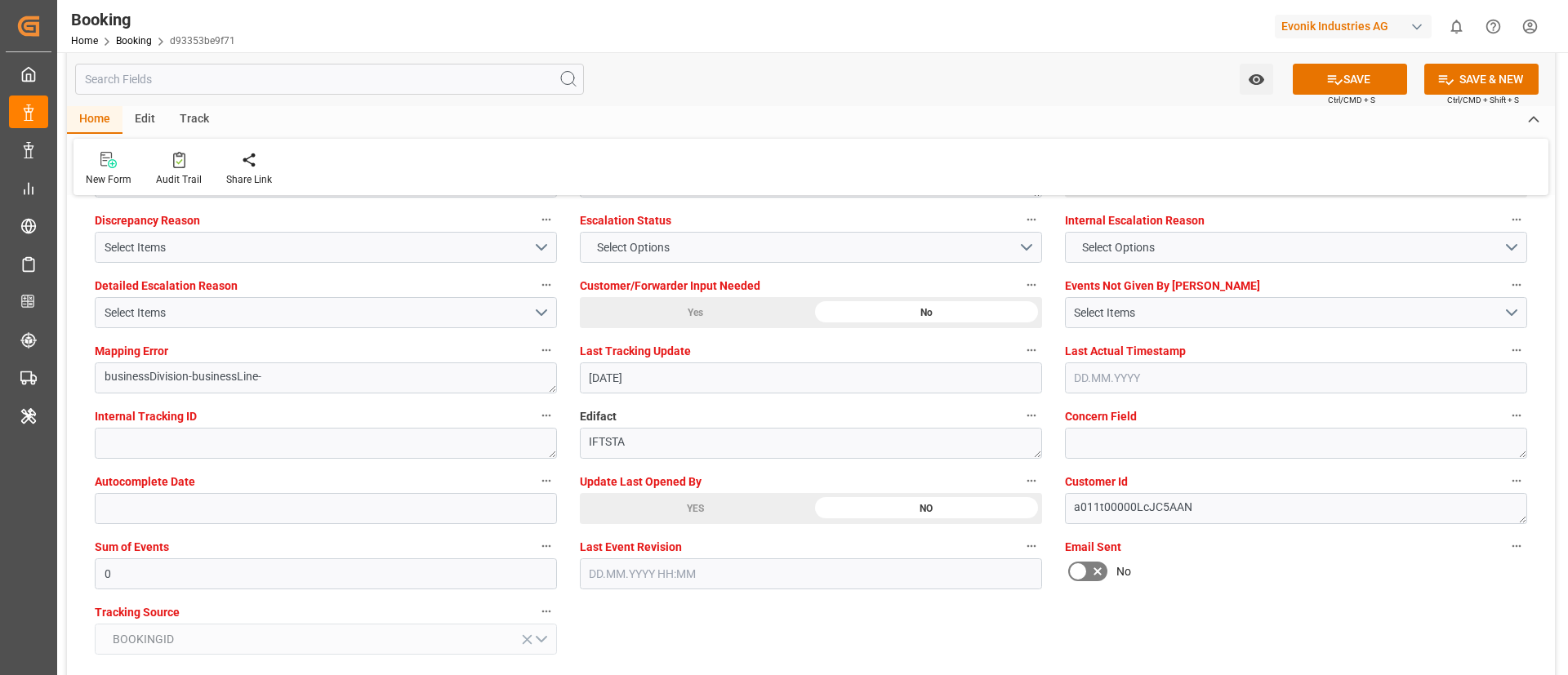
click at [636, 510] on div "YES" at bounding box center [695, 509] width 231 height 31
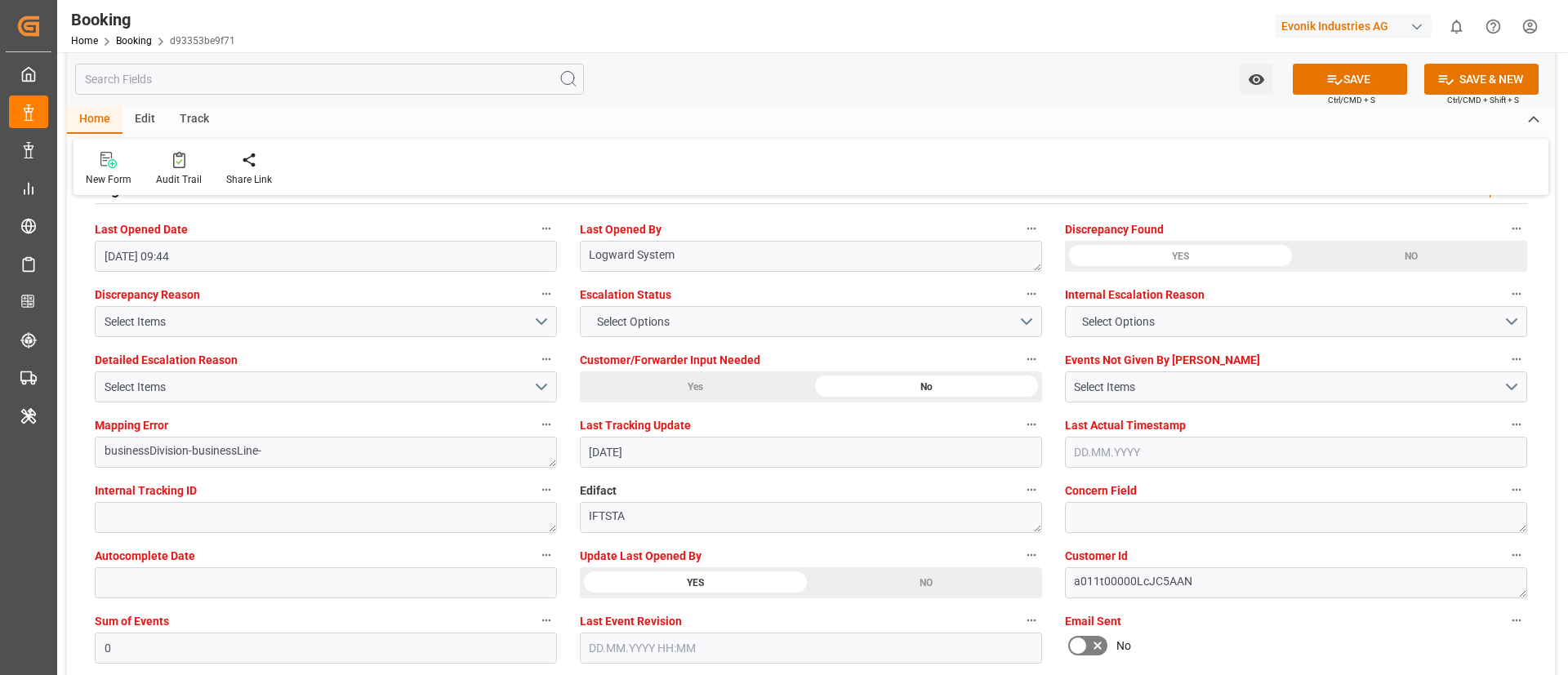
scroll to position [2940, 0]
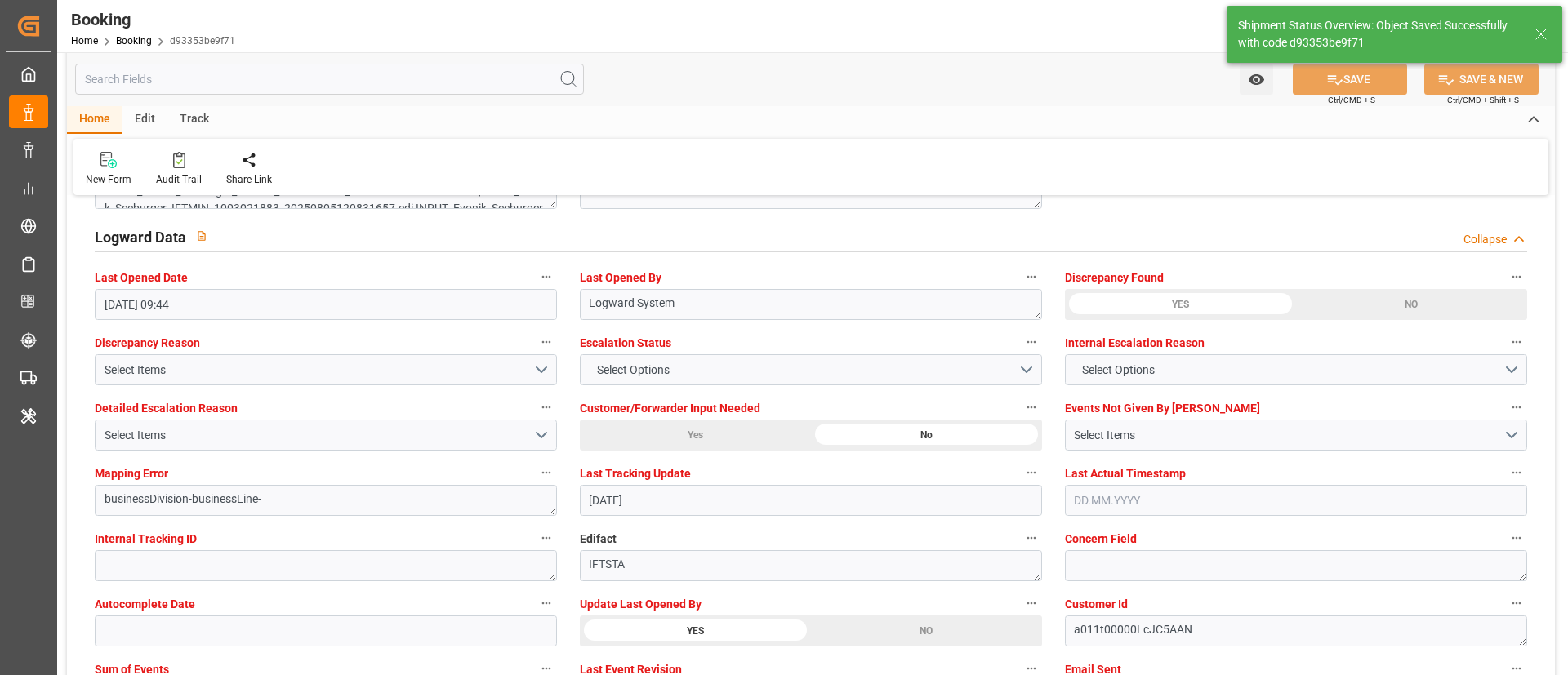
type textarea "Vismitha Mahadev"
type input "10.10.2025 12:01"
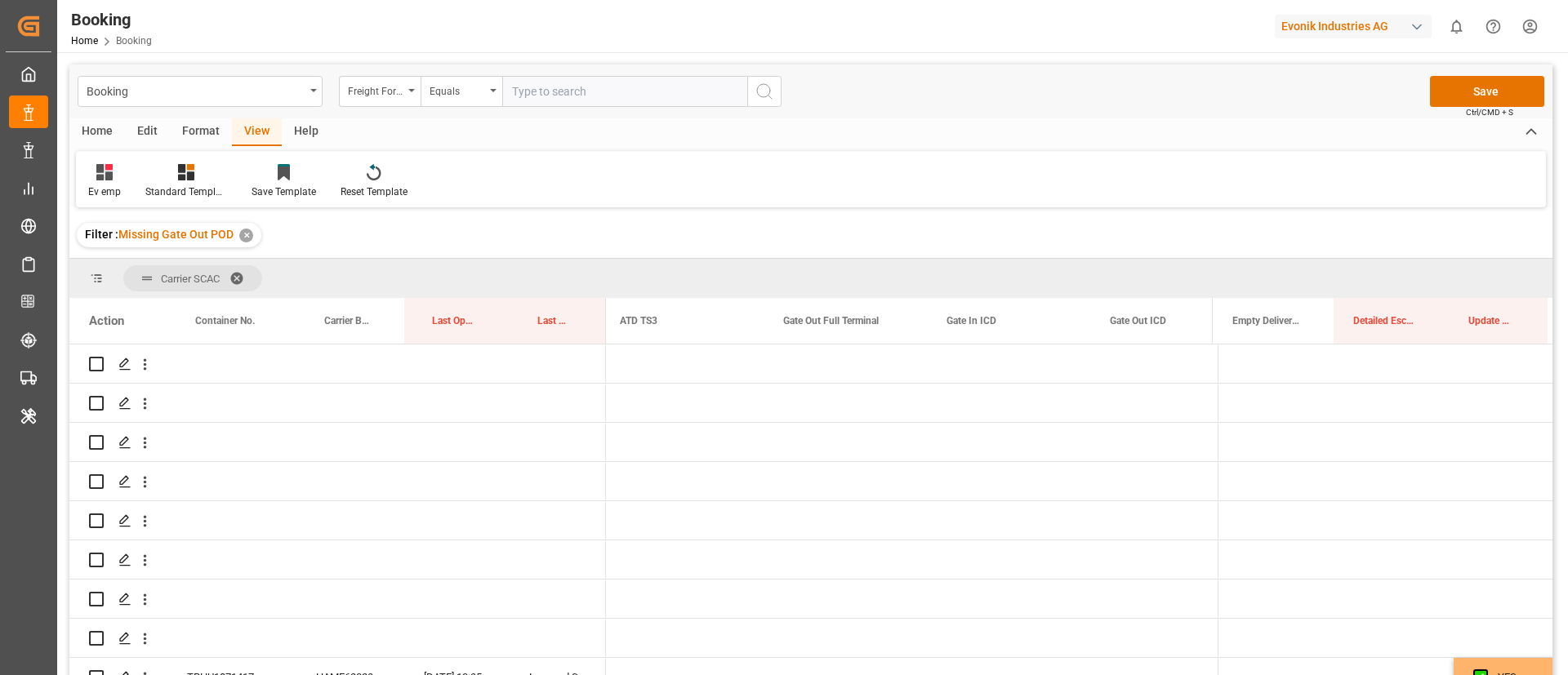
scroll to position [0, 21407]
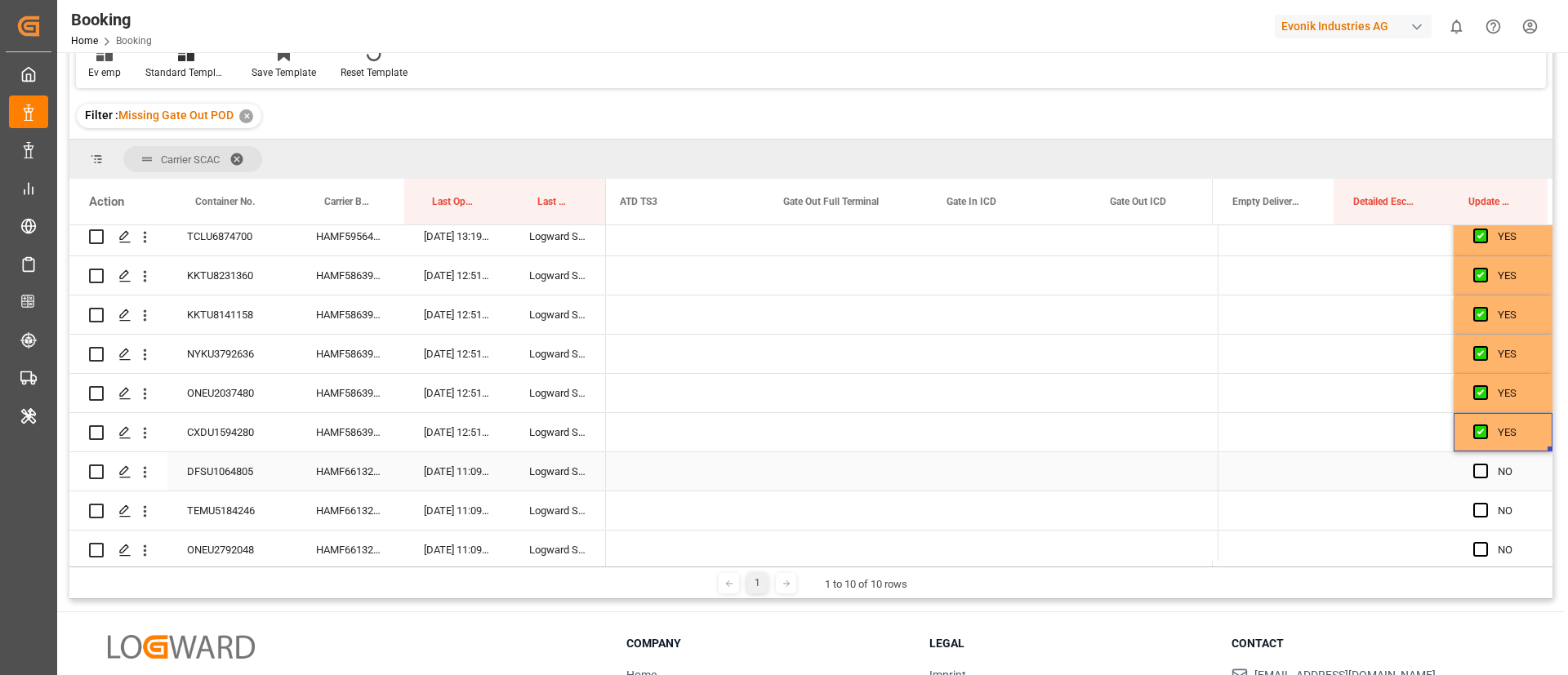
click at [351, 483] on div "HAMF66132600" at bounding box center [350, 471] width 108 height 38
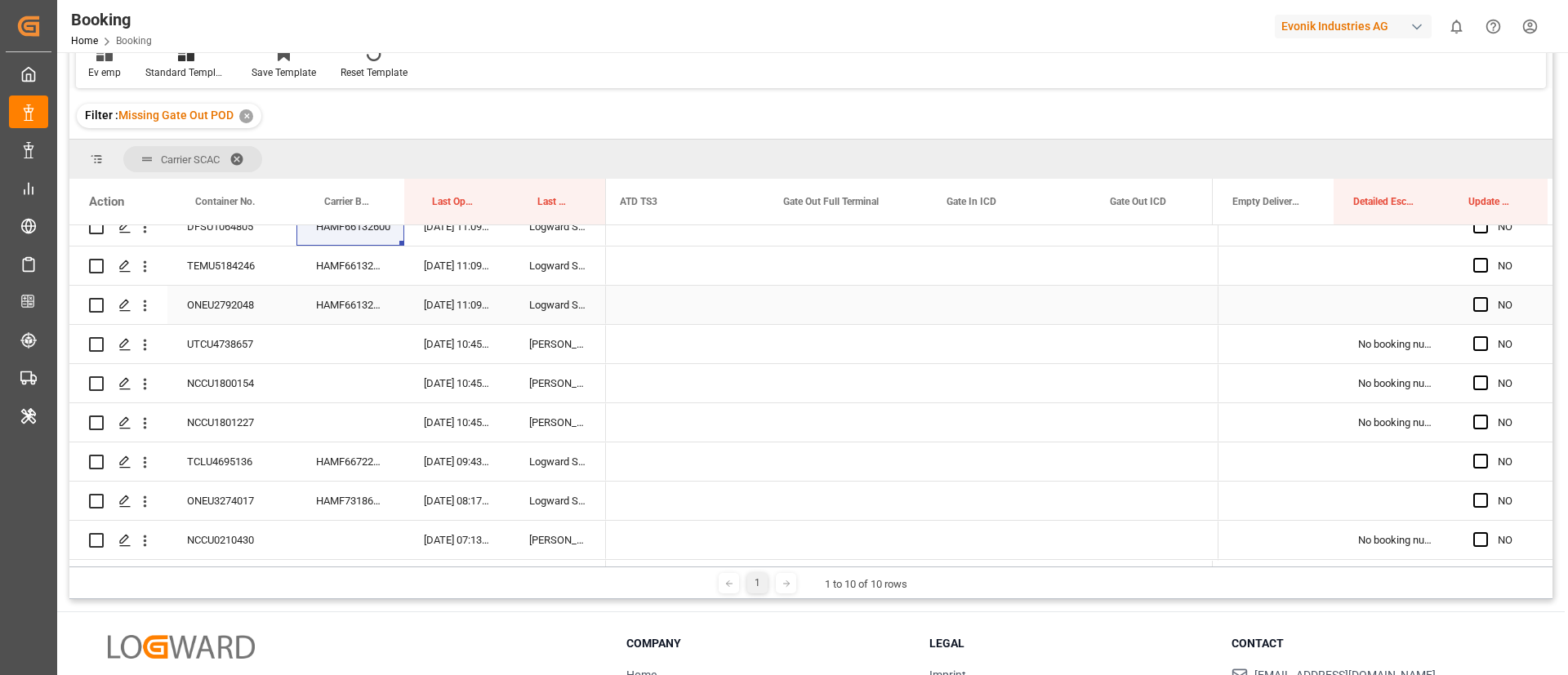
scroll to position [1542, 0]
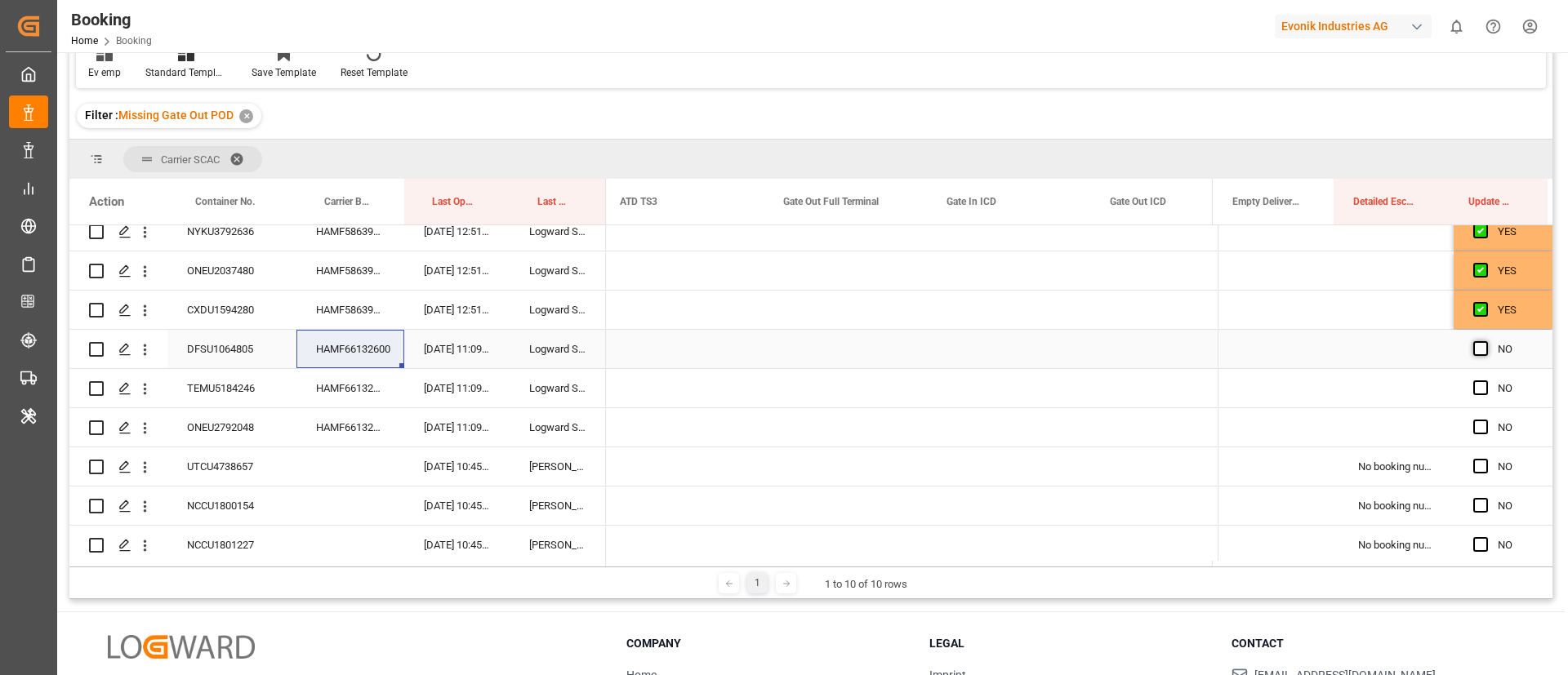
click at [1476, 342] on span "Press SPACE to select this row." at bounding box center [1481, 348] width 15 height 15
click at [1486, 341] on input "Press SPACE to select this row." at bounding box center [1486, 341] width 0 height 0
click at [1475, 387] on span "Press SPACE to select this row." at bounding box center [1481, 388] width 15 height 15
click at [1486, 381] on input "Press SPACE to select this row." at bounding box center [1486, 381] width 0 height 0
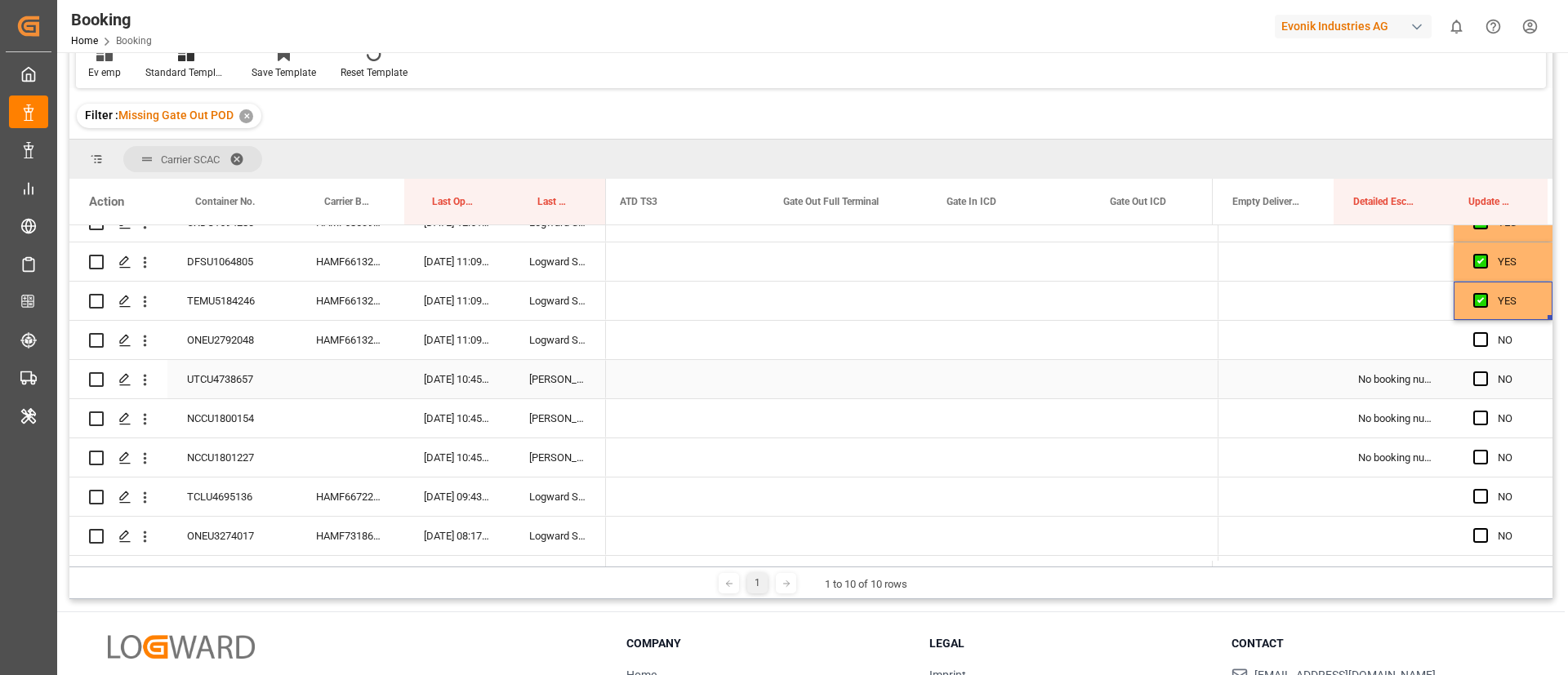
scroll to position [1664, 0]
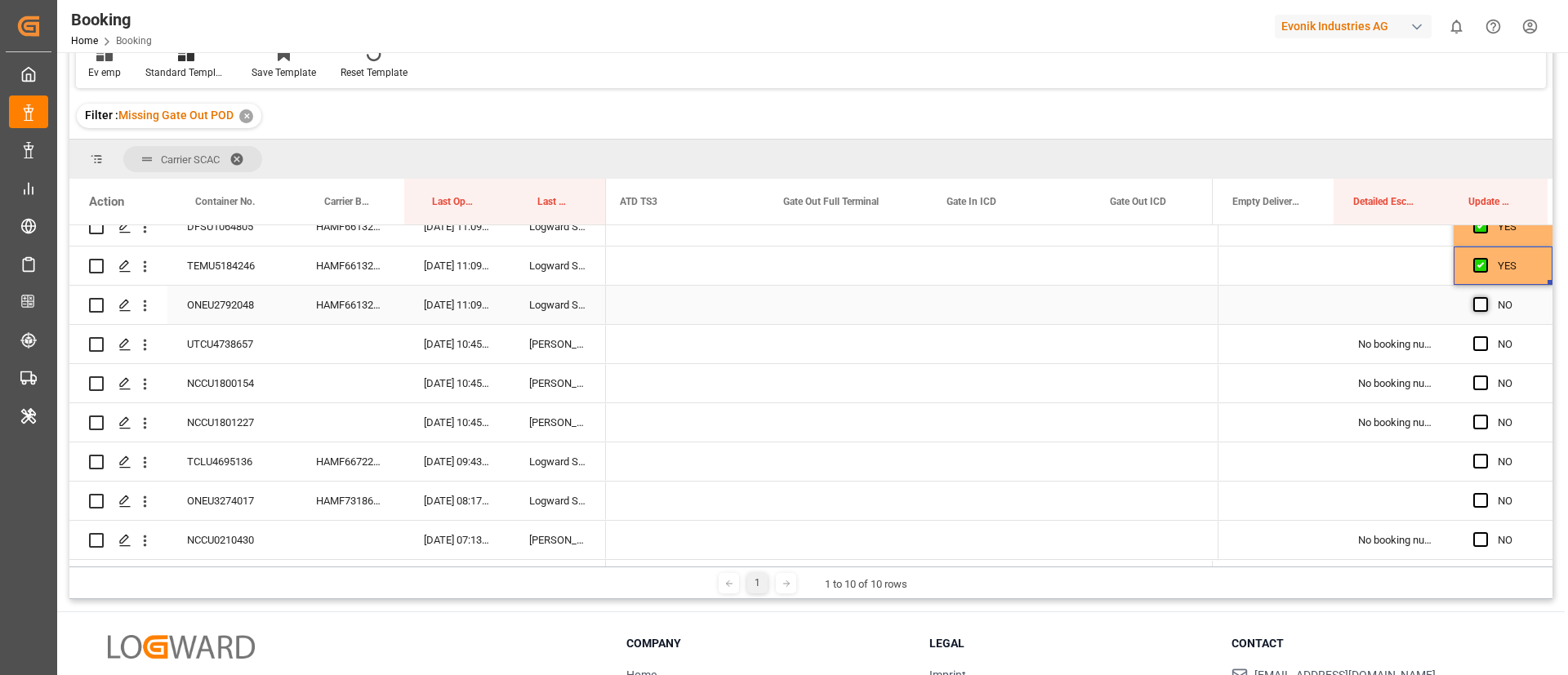
click at [1474, 304] on span "Press SPACE to select this row." at bounding box center [1481, 304] width 15 height 15
click at [1486, 297] on input "Press SPACE to select this row." at bounding box center [1486, 297] width 0 height 0
click at [229, 339] on div "UTCU4738657" at bounding box center [232, 344] width 129 height 38
click at [1477, 341] on span "Press SPACE to select this row." at bounding box center [1481, 343] width 15 height 15
click at [1486, 336] on input "Press SPACE to select this row." at bounding box center [1486, 336] width 0 height 0
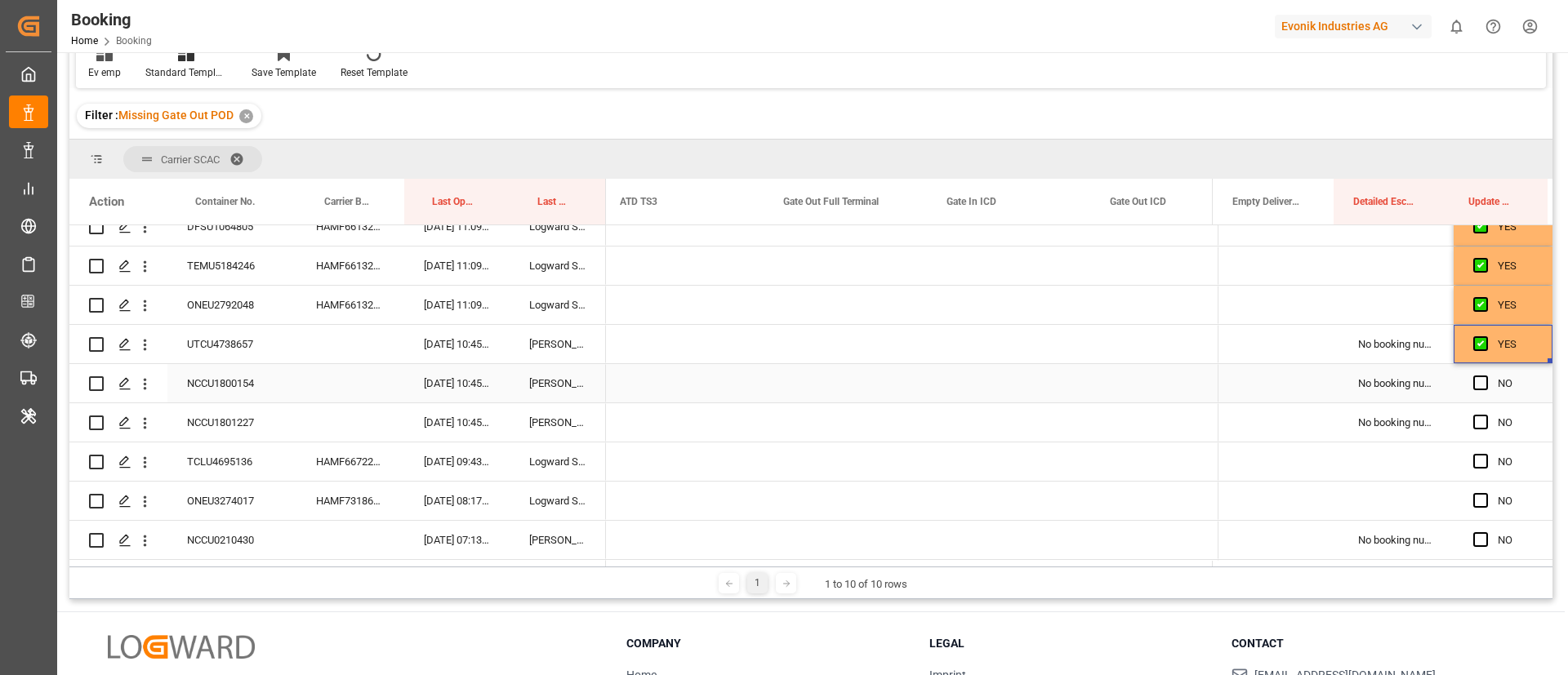
click at [256, 391] on div "NCCU1800154" at bounding box center [232, 383] width 129 height 38
click at [833, 380] on div "Press SPACE to select this row." at bounding box center [846, 383] width 164 height 38
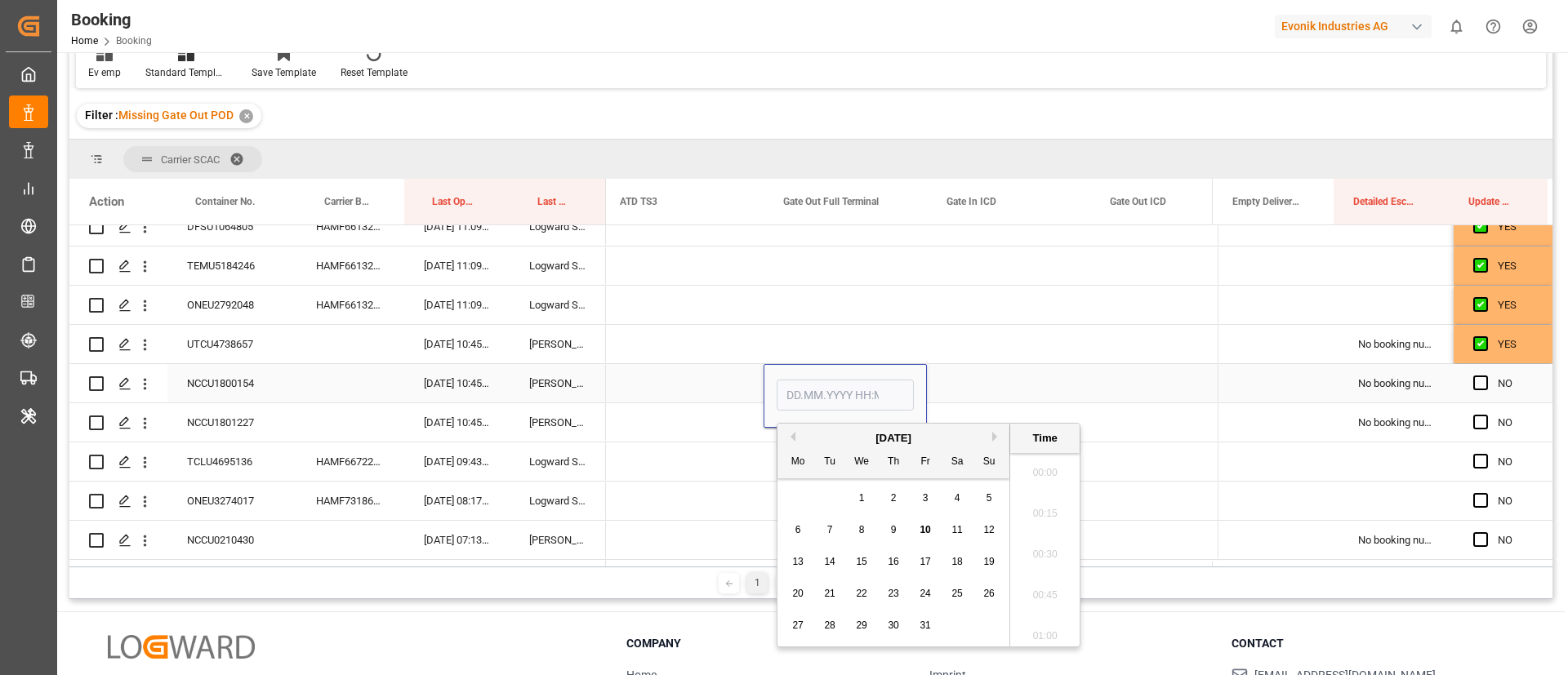
scroll to position [2783, 0]
click at [928, 529] on span "10" at bounding box center [925, 530] width 10 height 11
type input "10.10.2025 00:00"
click at [1238, 387] on div "Press SPACE to select this row." at bounding box center [1278, 383] width 121 height 38
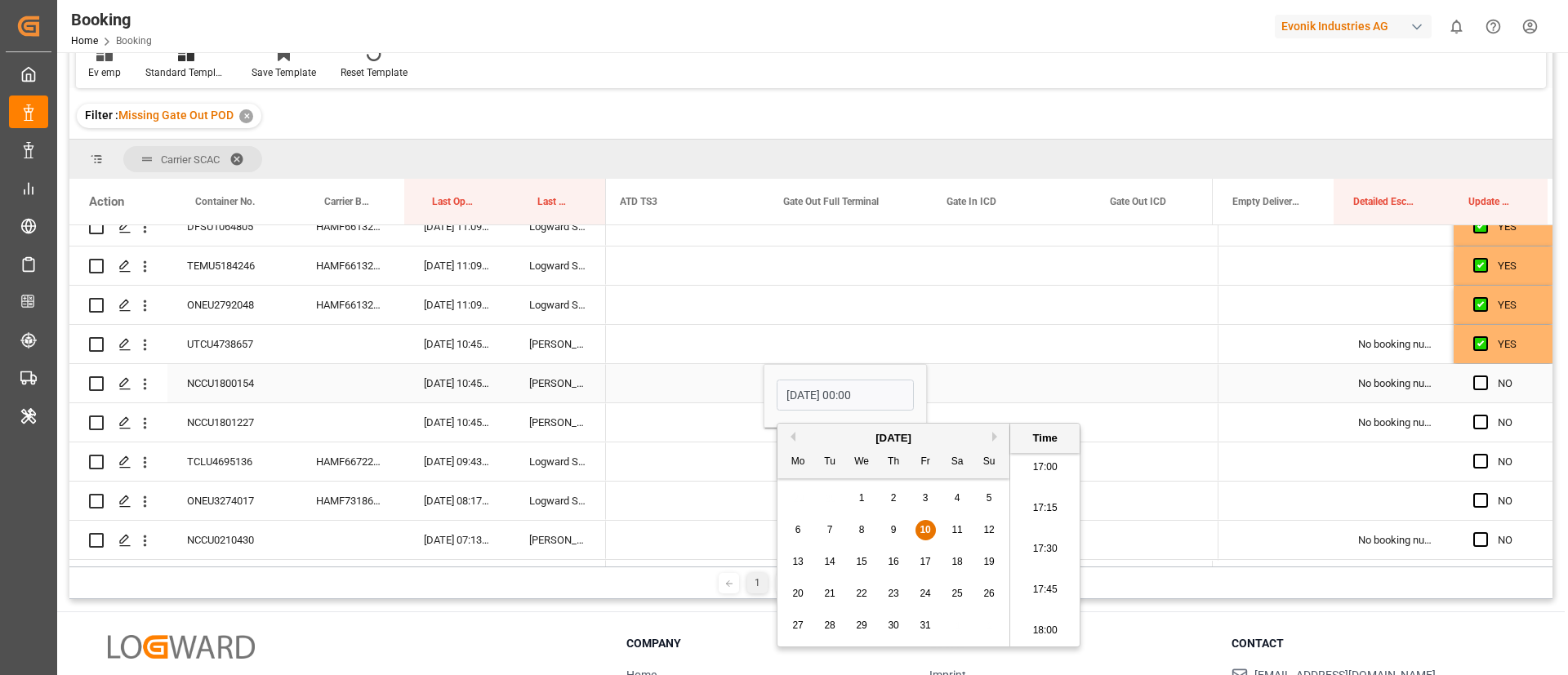
click at [1238, 387] on div "Press SPACE to select this row." at bounding box center [1278, 383] width 121 height 38
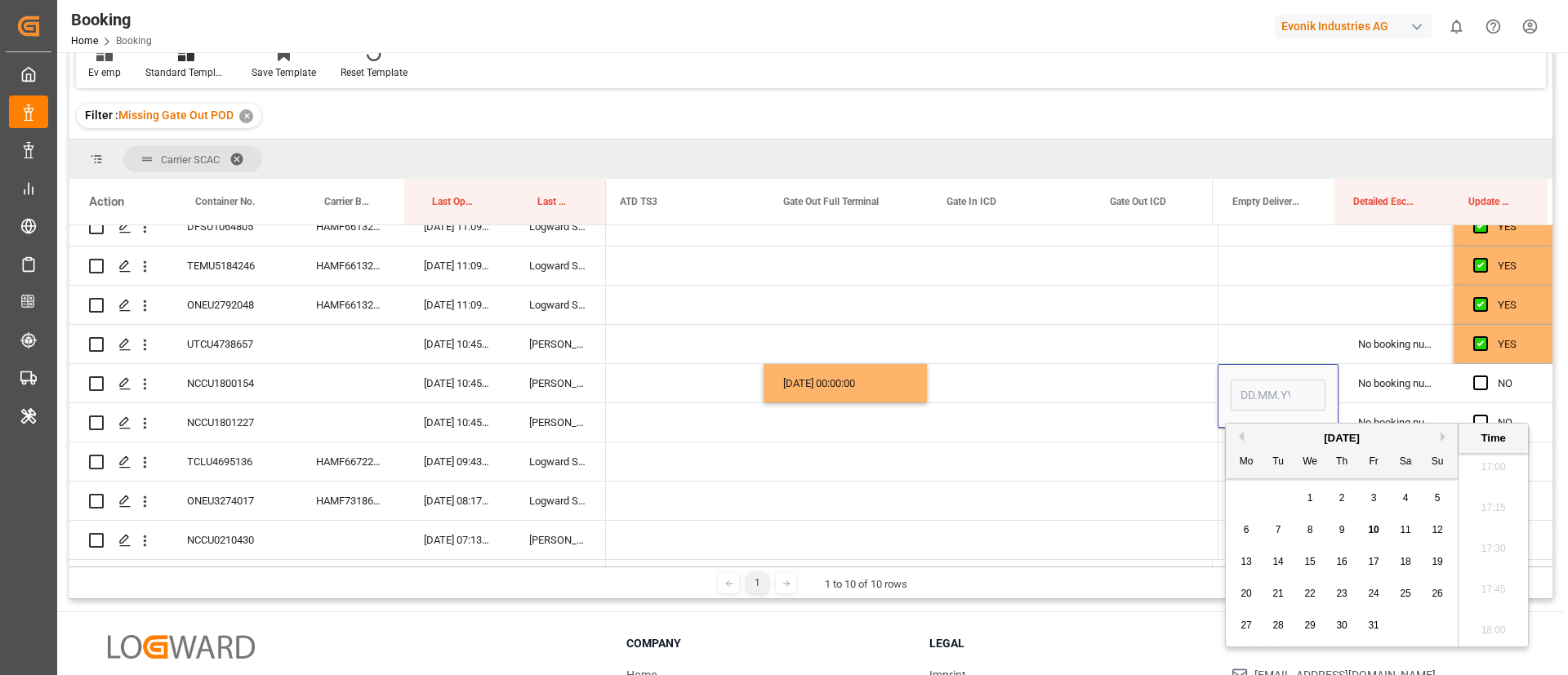
click at [1374, 528] on span "10" at bounding box center [1374, 530] width 10 height 11
type input "10.10.2025 00:00"
click at [1476, 382] on span "Press SPACE to select this row." at bounding box center [1481, 382] width 15 height 15
click at [1486, 375] on input "Press SPACE to select this row." at bounding box center [1486, 375] width 0 height 0
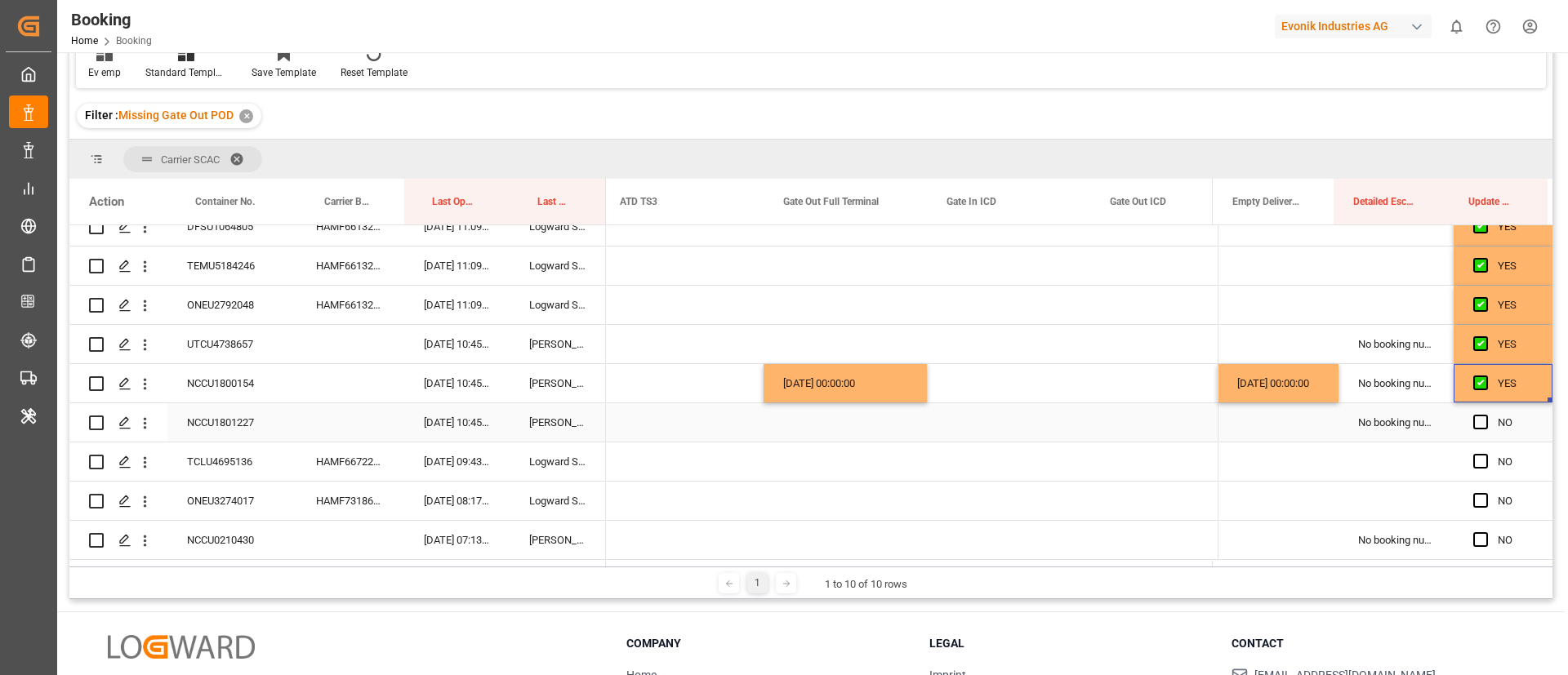
click at [242, 429] on div "NCCU1801227" at bounding box center [232, 422] width 129 height 38
click at [823, 423] on div "Press SPACE to select this row." at bounding box center [846, 422] width 164 height 38
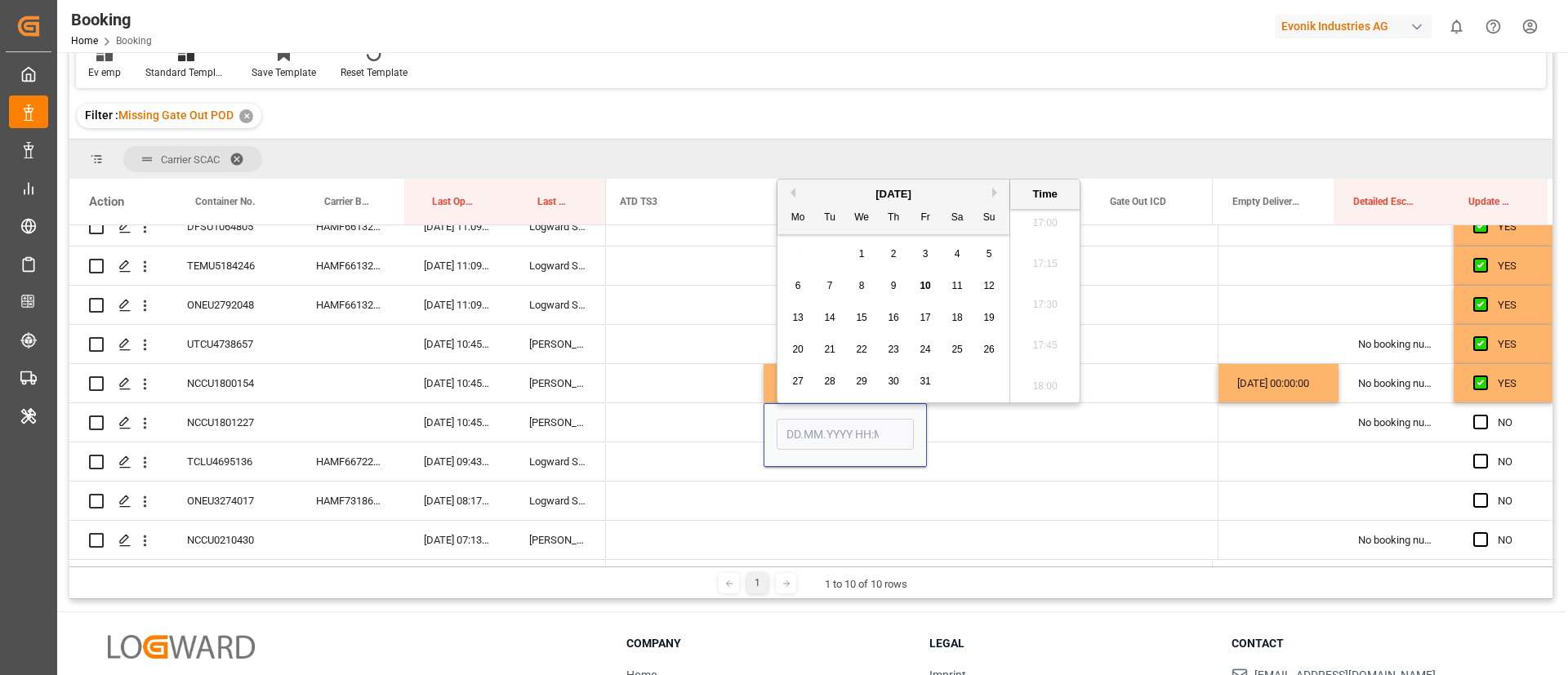
click at [923, 292] on div "10" at bounding box center [925, 287] width 20 height 20
type input "10.10.2025 00:00"
click at [1254, 417] on div "Press SPACE to select this row." at bounding box center [1278, 422] width 121 height 38
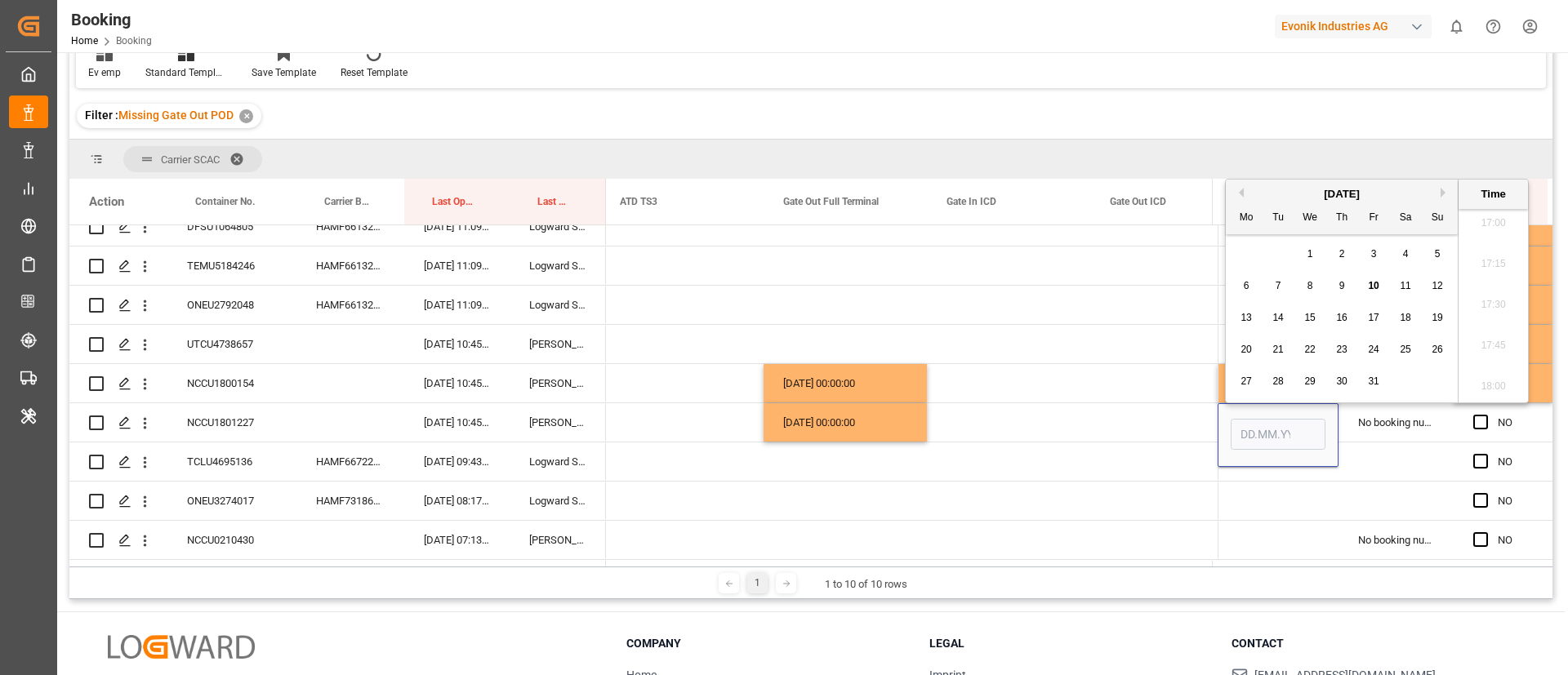
click at [1377, 288] on span "10" at bounding box center [1374, 286] width 10 height 11
type input "10.10.2025 00:00"
click at [1474, 425] on span "Press SPACE to select this row." at bounding box center [1481, 422] width 15 height 15
click at [1486, 415] on input "Press SPACE to select this row." at bounding box center [1486, 415] width 0 height 0
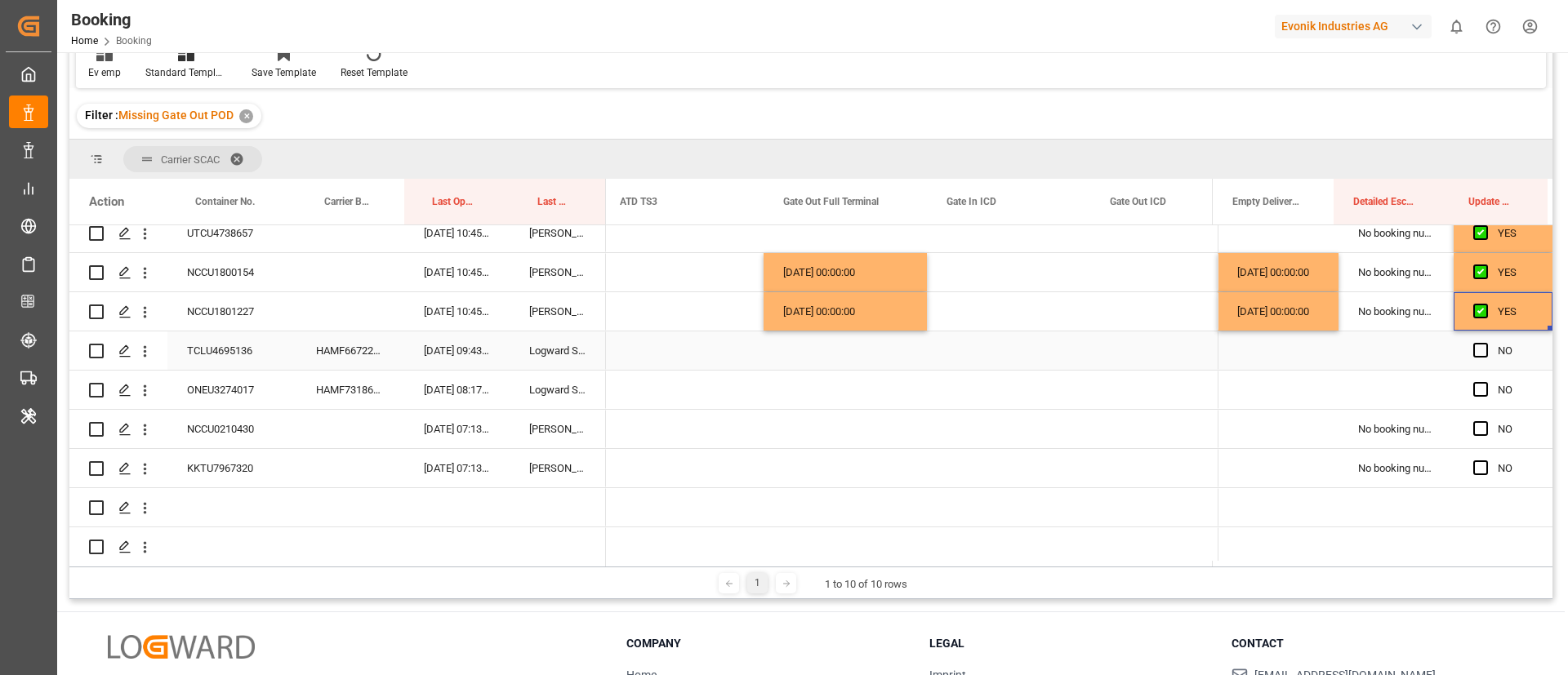
scroll to position [1787, 0]
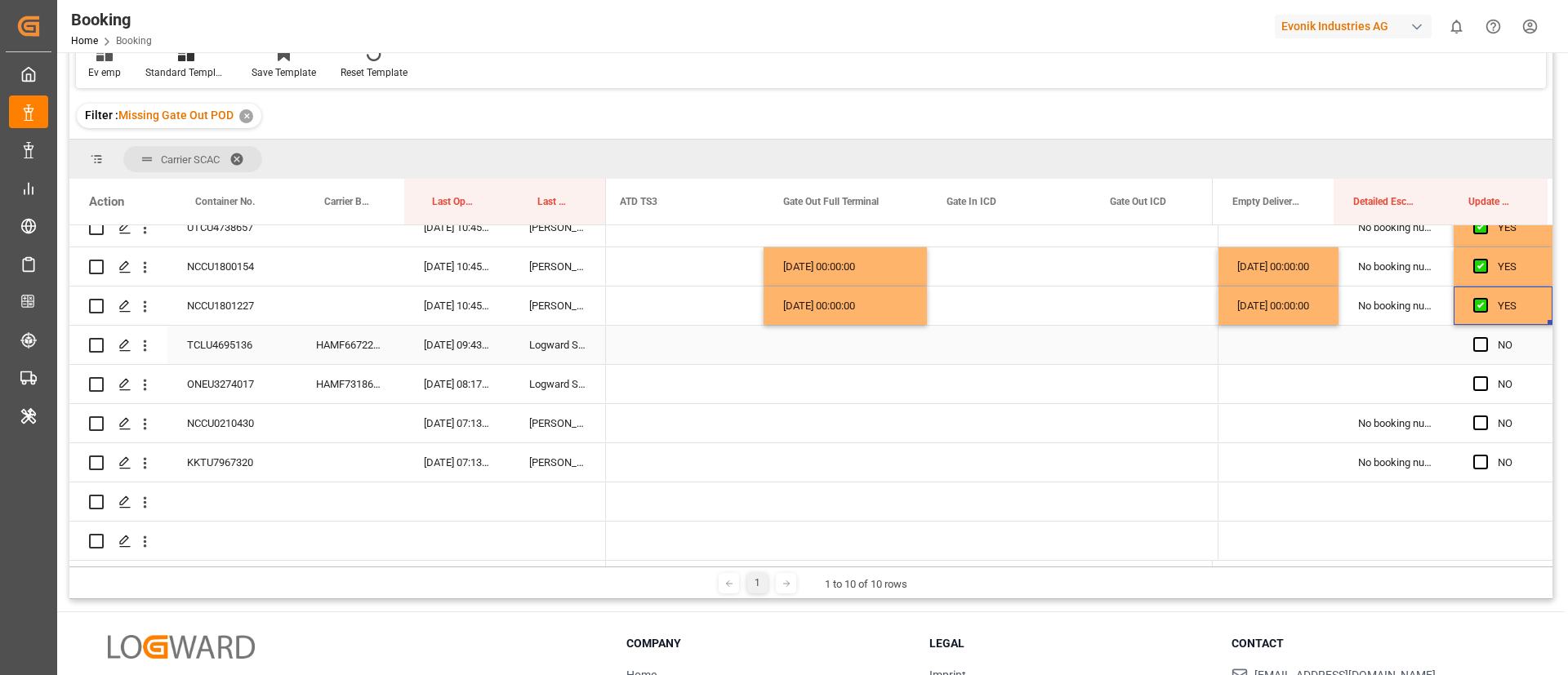
click at [356, 345] on div "HAMF66722400" at bounding box center [350, 345] width 108 height 38
click at [839, 341] on div "Press SPACE to select this row." at bounding box center [846, 345] width 164 height 38
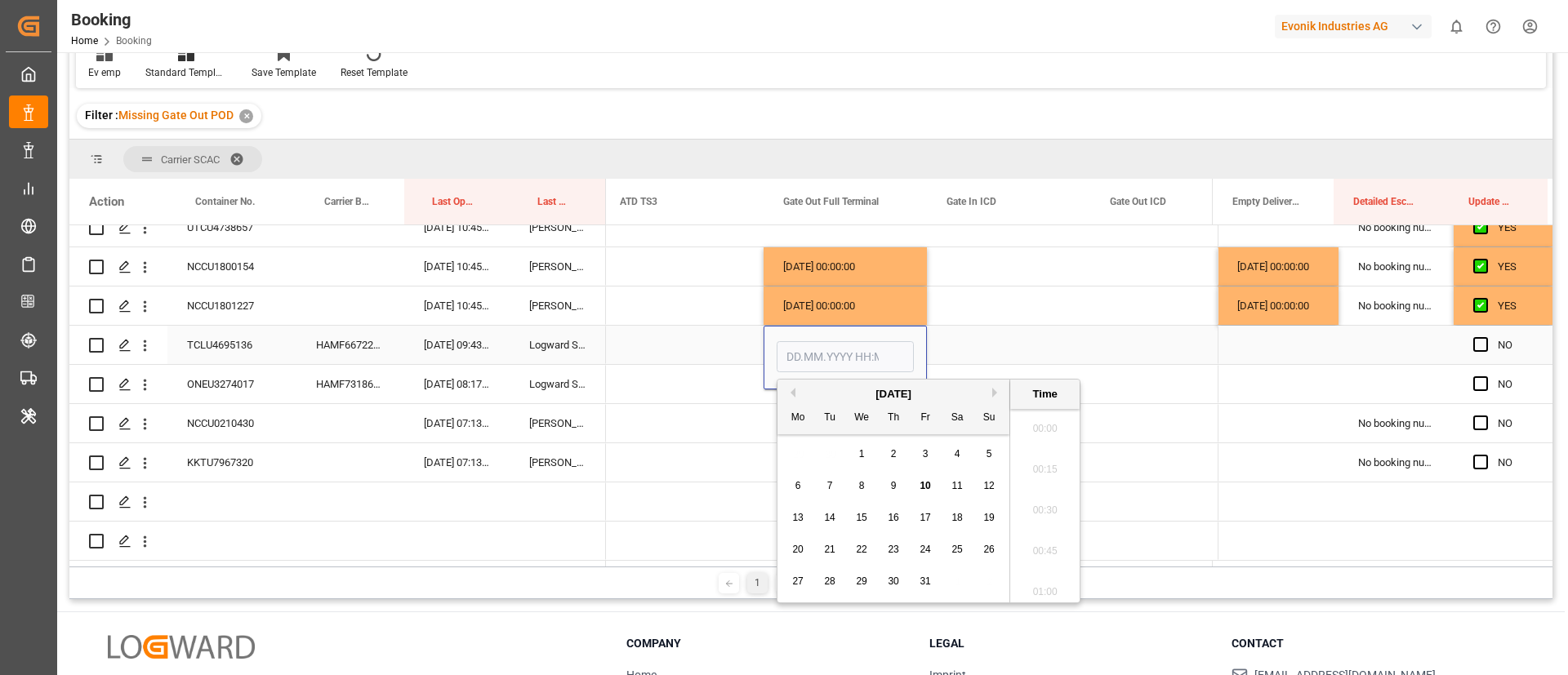
scroll to position [2783, 0]
click at [898, 486] on div "9" at bounding box center [894, 487] width 20 height 20
type input "09.10.2025 00:00"
click at [1254, 341] on div "Press SPACE to select this row." at bounding box center [1278, 345] width 121 height 38
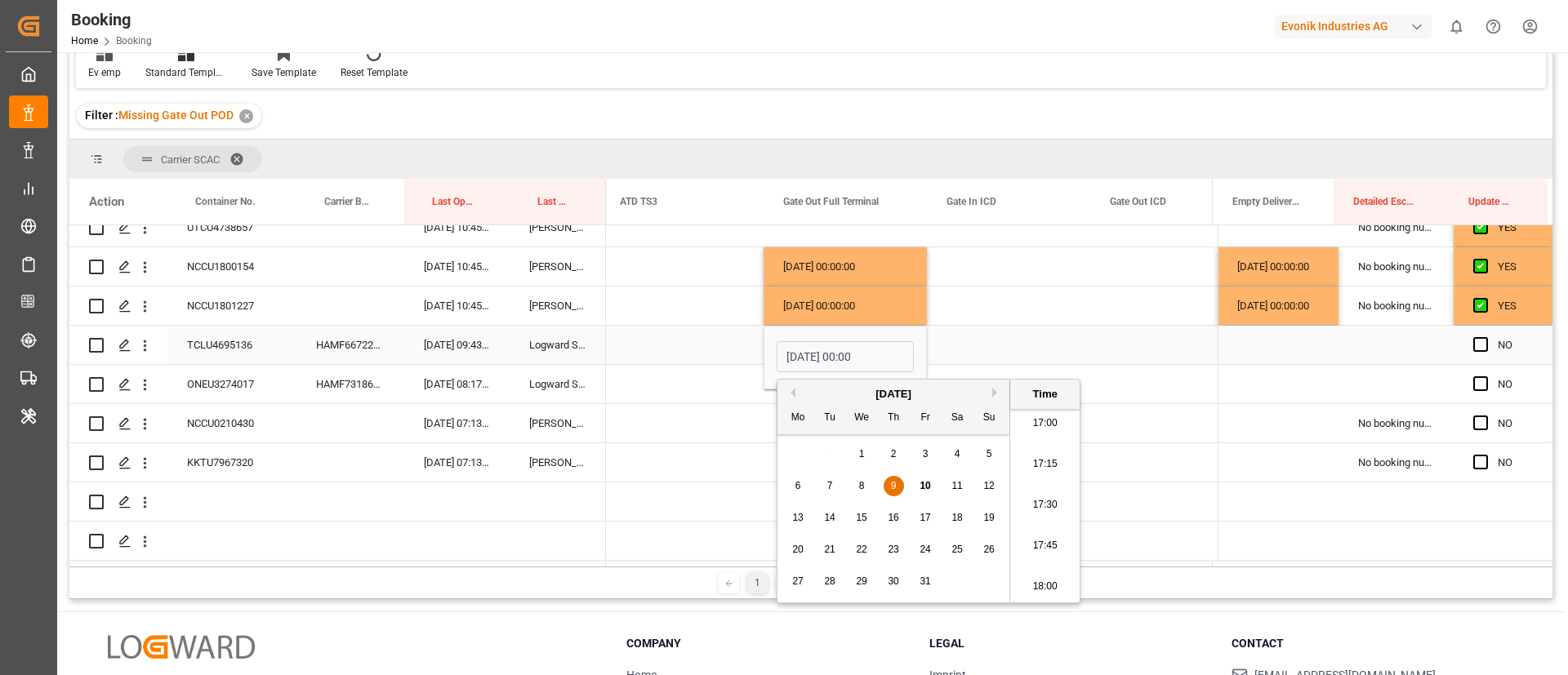
click at [1254, 341] on div "Press SPACE to select this row." at bounding box center [1278, 345] width 121 height 38
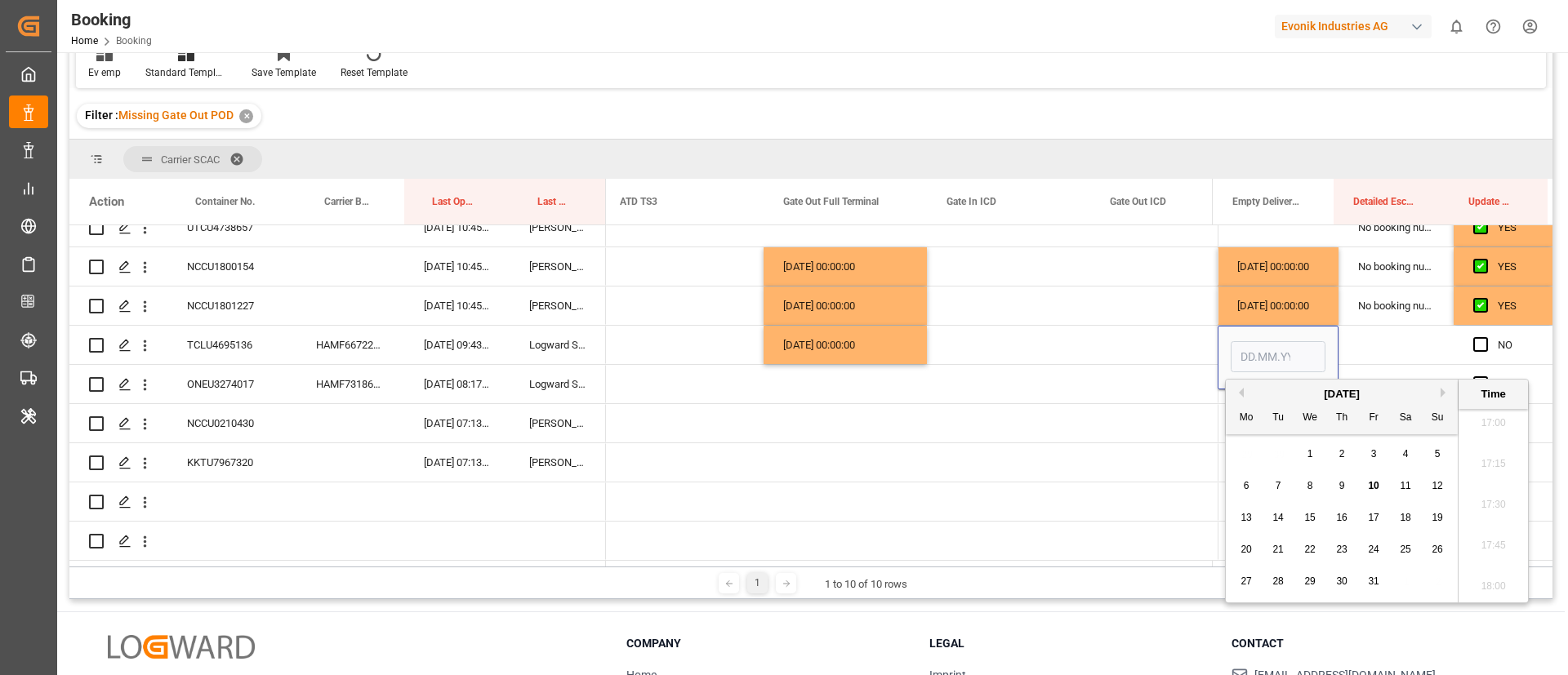
click at [1375, 484] on span "10" at bounding box center [1374, 485] width 10 height 11
type input "10.10.2025 00:00"
click at [1478, 337] on span "Press SPACE to select this row." at bounding box center [1481, 344] width 15 height 15
click at [1486, 337] on input "Press SPACE to select this row." at bounding box center [1486, 337] width 0 height 0
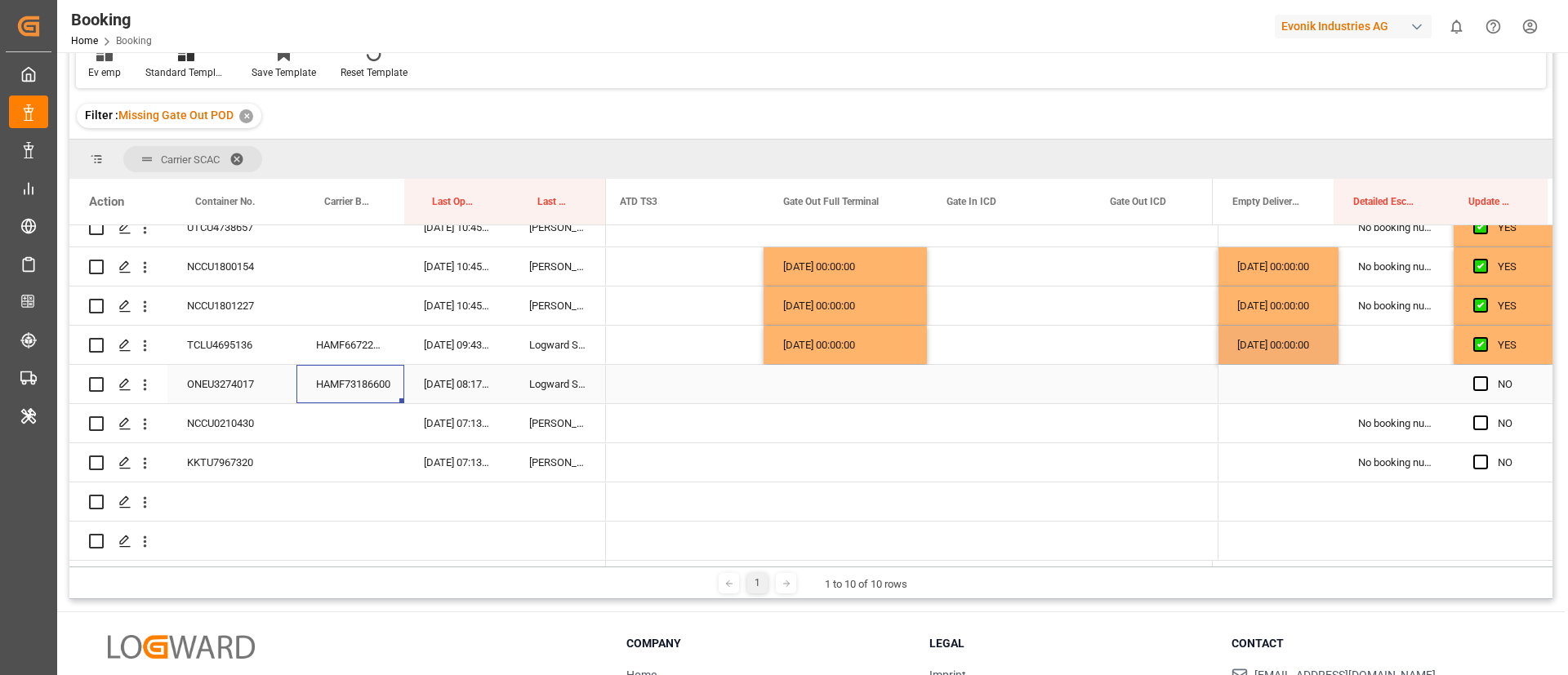
click at [351, 376] on div "HAMF73186600" at bounding box center [350, 384] width 108 height 38
click at [814, 373] on div "Press SPACE to select this row." at bounding box center [846, 384] width 164 height 38
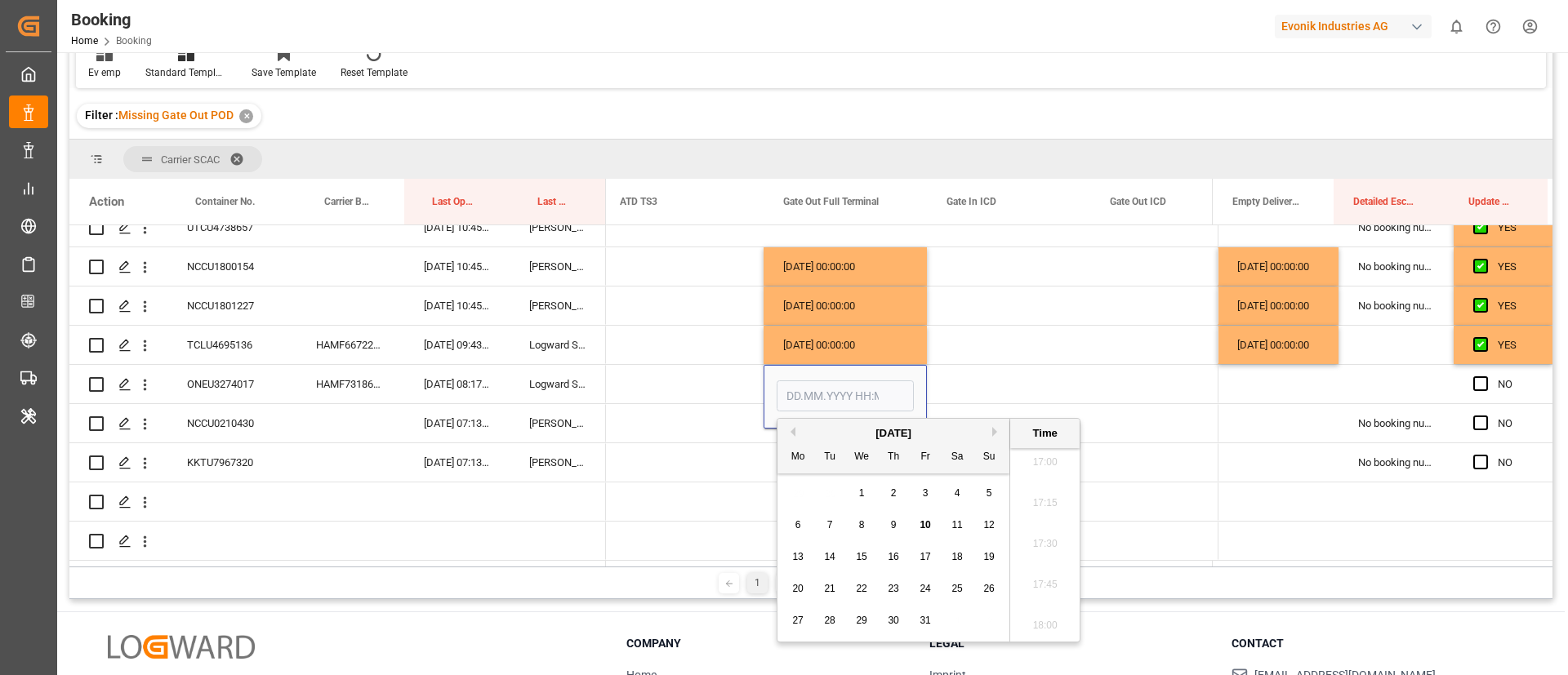
click at [926, 521] on span "10" at bounding box center [925, 524] width 10 height 11
type input "10.10.2025 00:00"
click at [1243, 380] on div "Press SPACE to select this row." at bounding box center [1278, 384] width 121 height 38
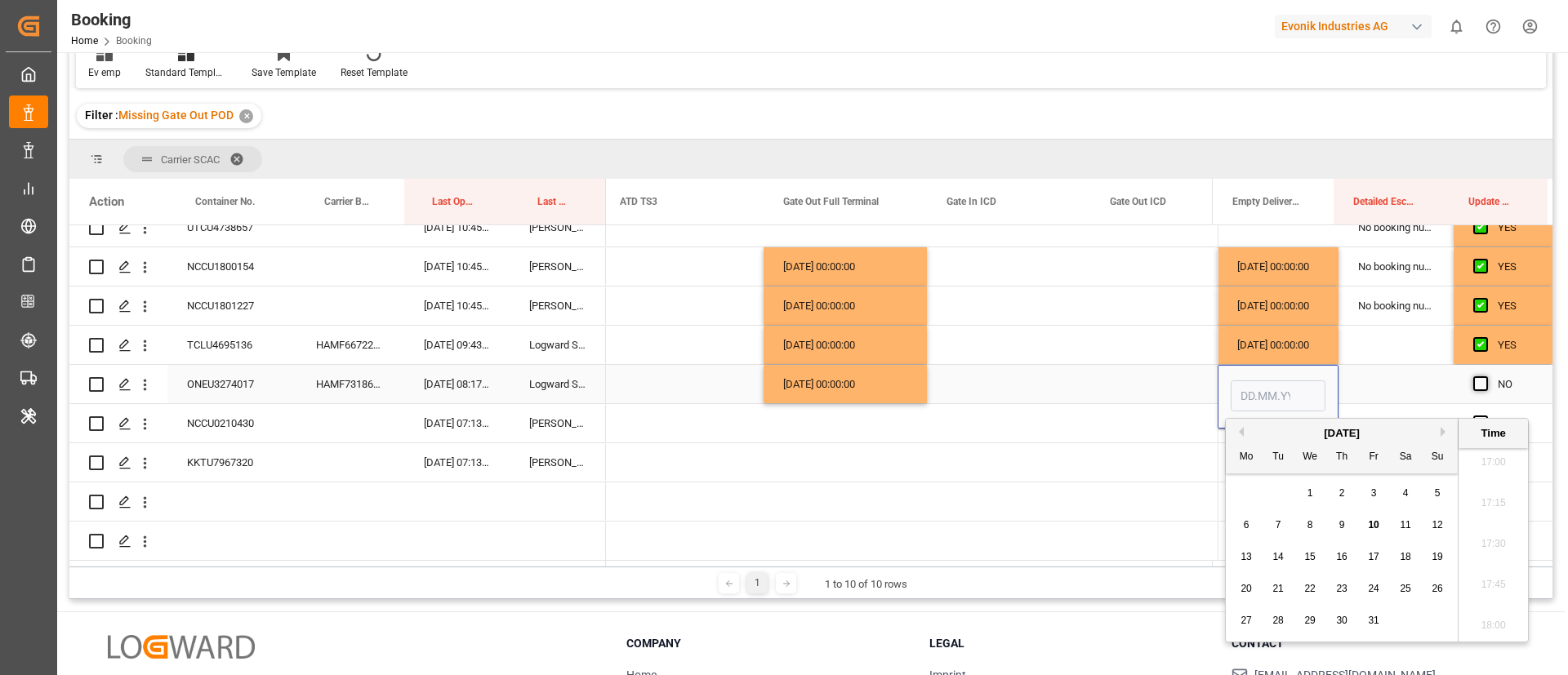
click at [1476, 376] on span "Press SPACE to select this row." at bounding box center [1481, 383] width 15 height 15
click at [1486, 376] on input "Press SPACE to select this row." at bounding box center [1486, 376] width 0 height 0
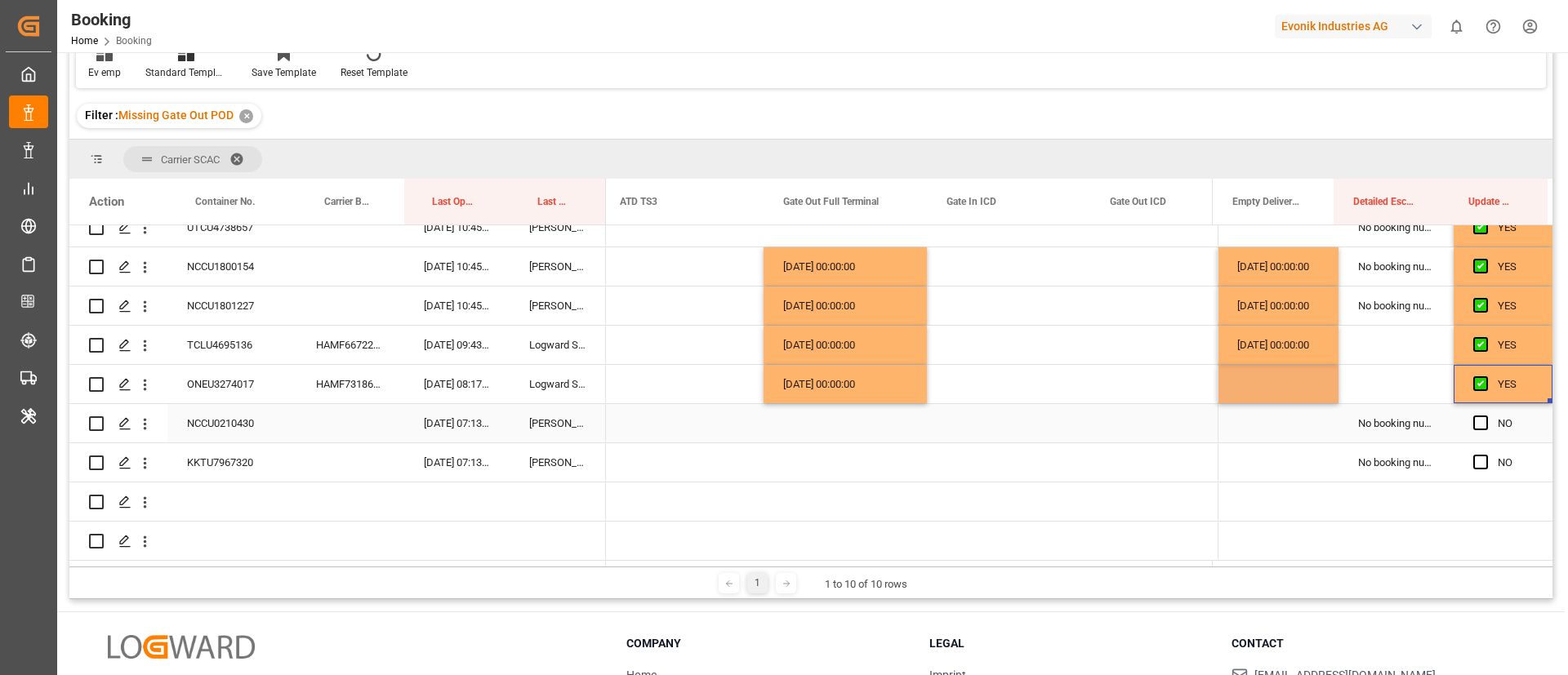
click at [238, 422] on div "NCCU0210430" at bounding box center [232, 423] width 129 height 38
click at [1475, 417] on span "Press SPACE to select this row." at bounding box center [1481, 422] width 15 height 15
click at [1486, 415] on input "Press SPACE to select this row." at bounding box center [1486, 415] width 0 height 0
click at [229, 455] on div "KKTU7967320" at bounding box center [232, 462] width 129 height 38
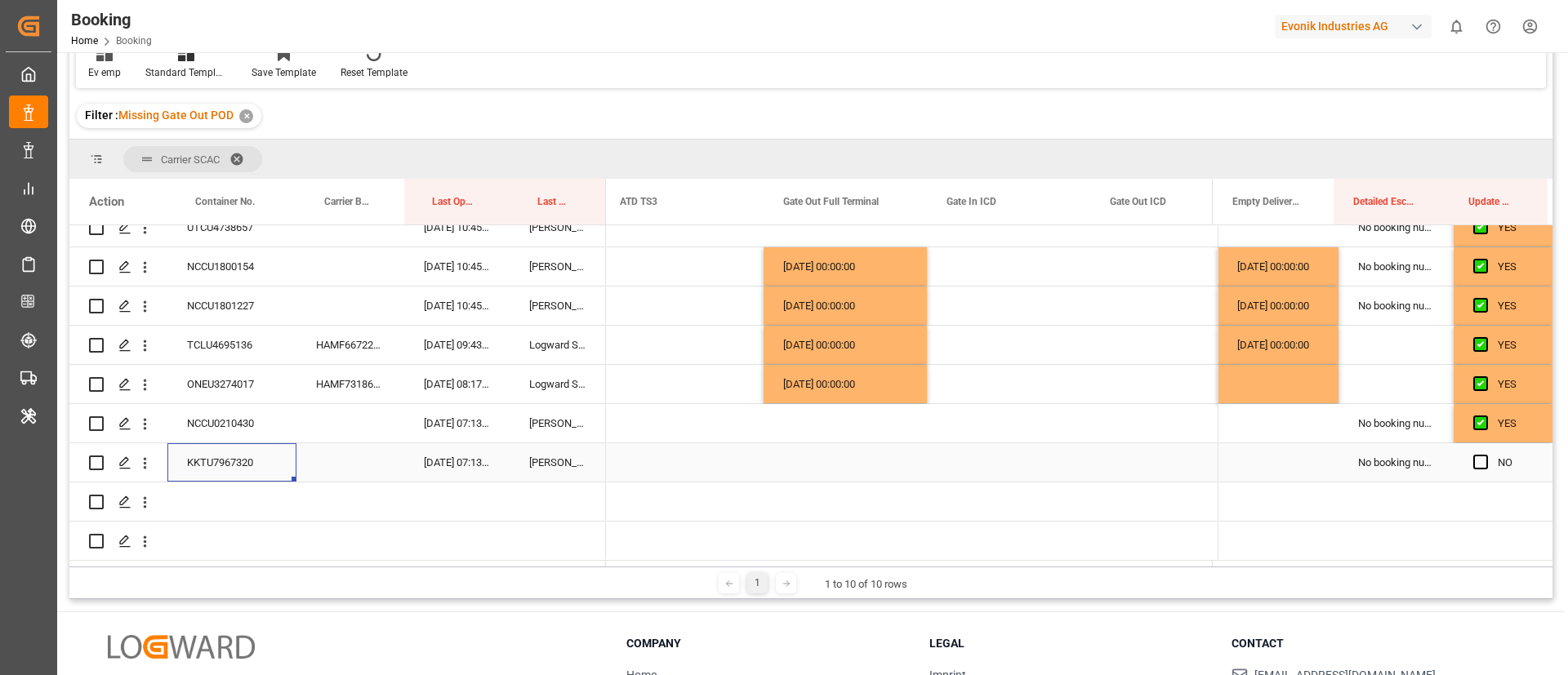
drag, startPoint x: 1478, startPoint y: 455, endPoint x: 767, endPoint y: 443, distance: 711.1
click at [1477, 455] on span "Press SPACE to select this row." at bounding box center [1481, 462] width 15 height 15
click at [1486, 455] on input "Press SPACE to select this row." at bounding box center [1486, 455] width 0 height 0
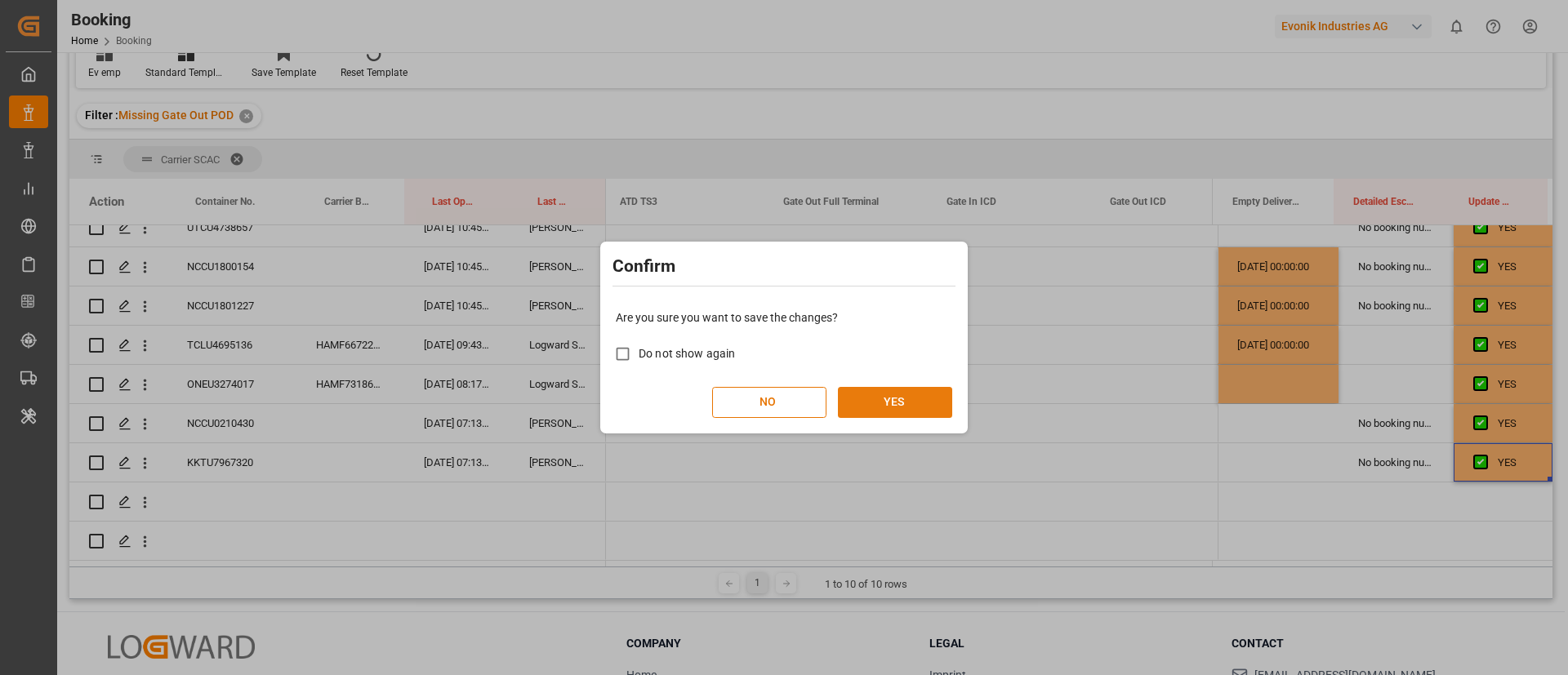
click at [882, 401] on button "YES" at bounding box center [895, 402] width 114 height 31
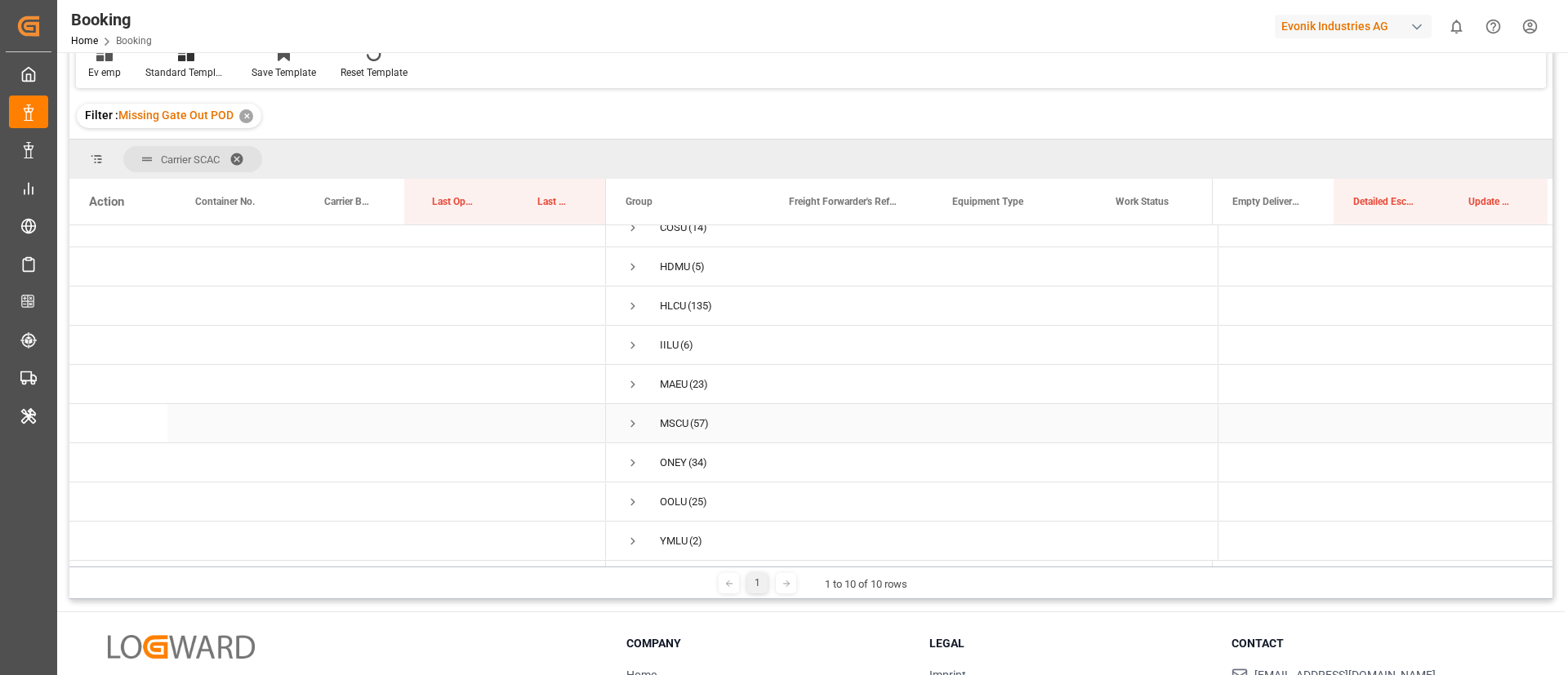
scroll to position [0, 0]
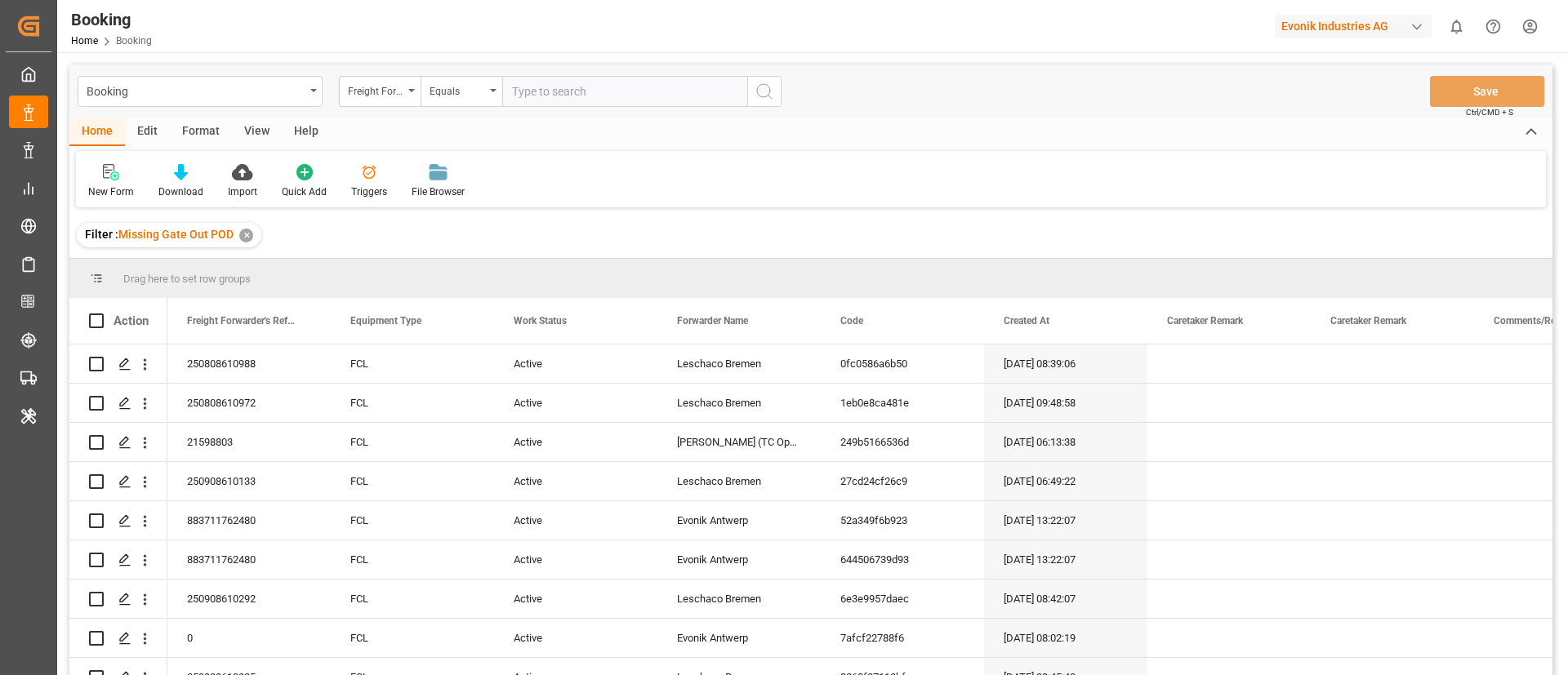
click at [262, 131] on div "View" at bounding box center [256, 132] width 50 height 28
click at [110, 167] on icon at bounding box center [108, 167] width 7 height 7
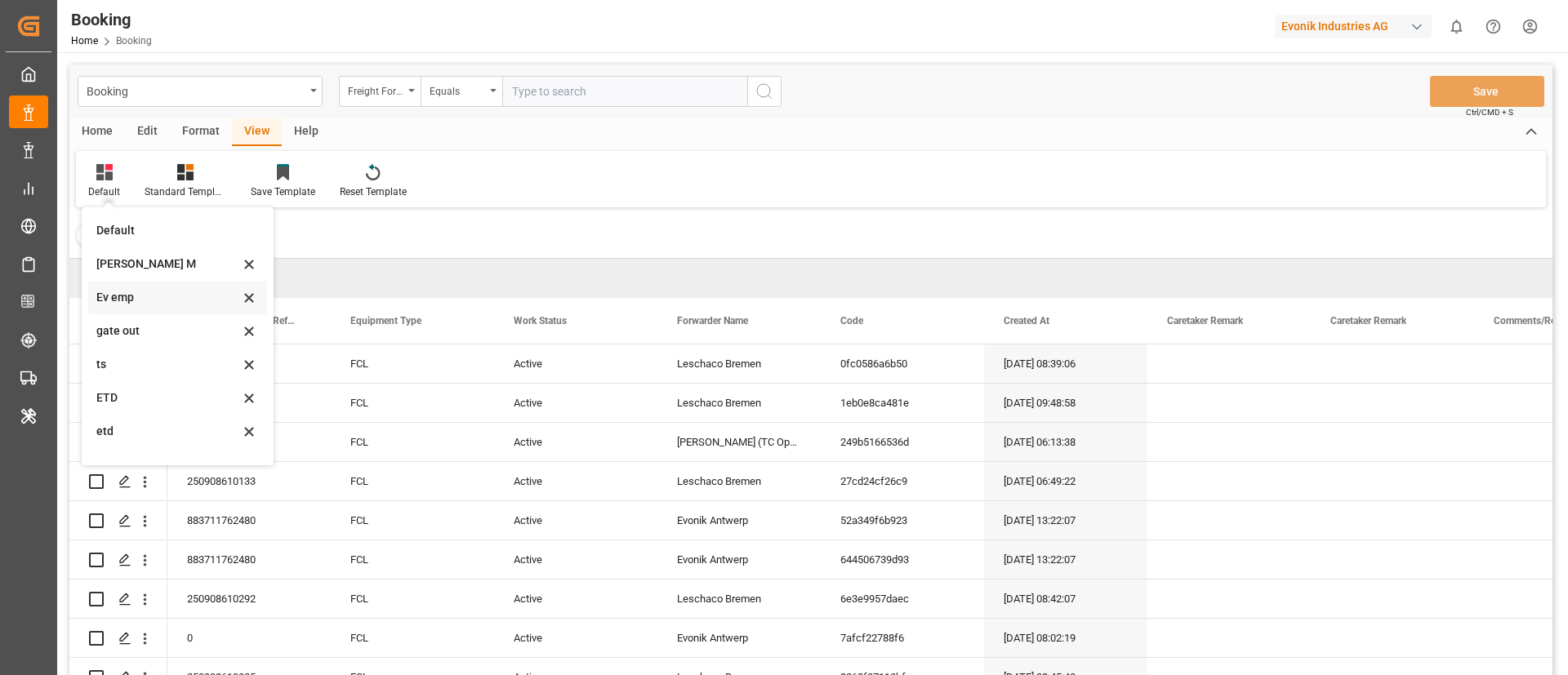
click at [145, 289] on div "Ev emp" at bounding box center [168, 298] width 143 height 17
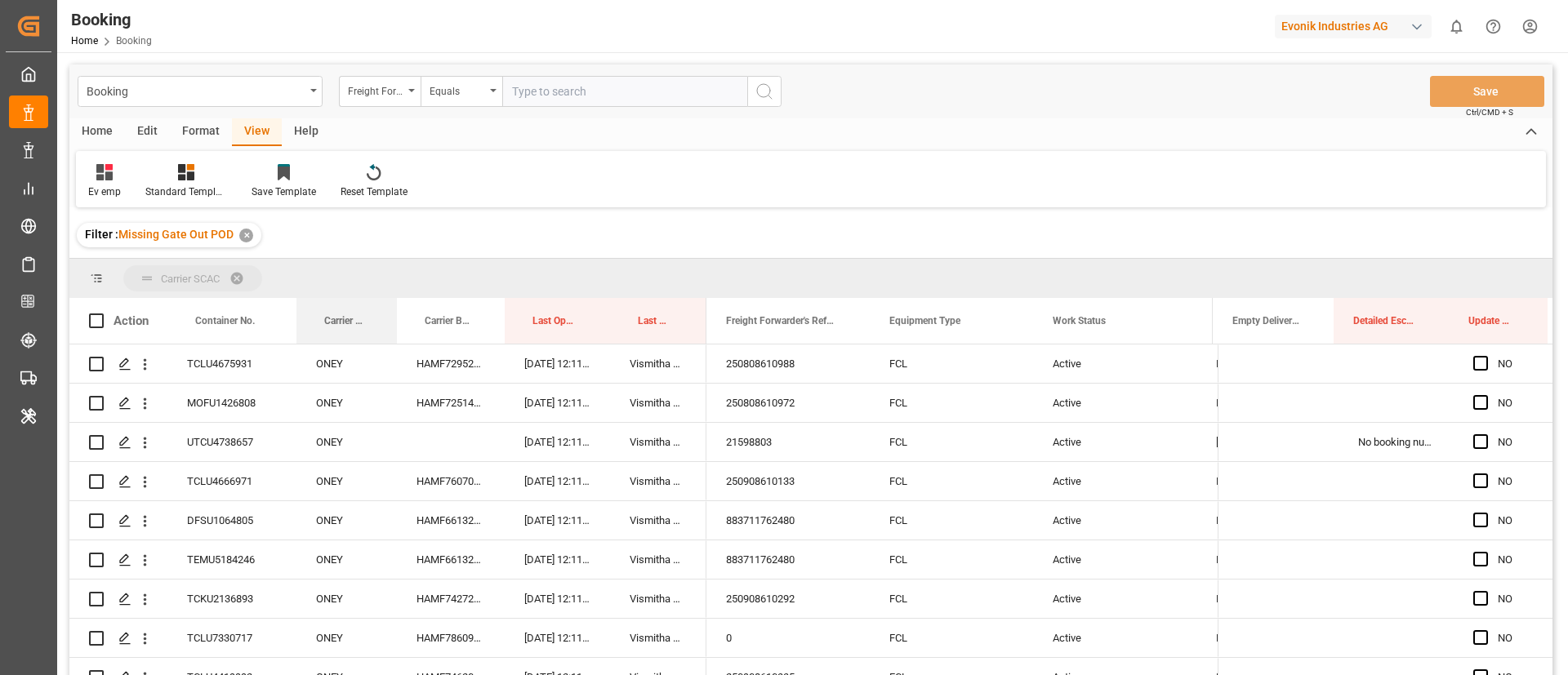
drag, startPoint x: 348, startPoint y: 316, endPoint x: 349, endPoint y: 270, distance: 46.0
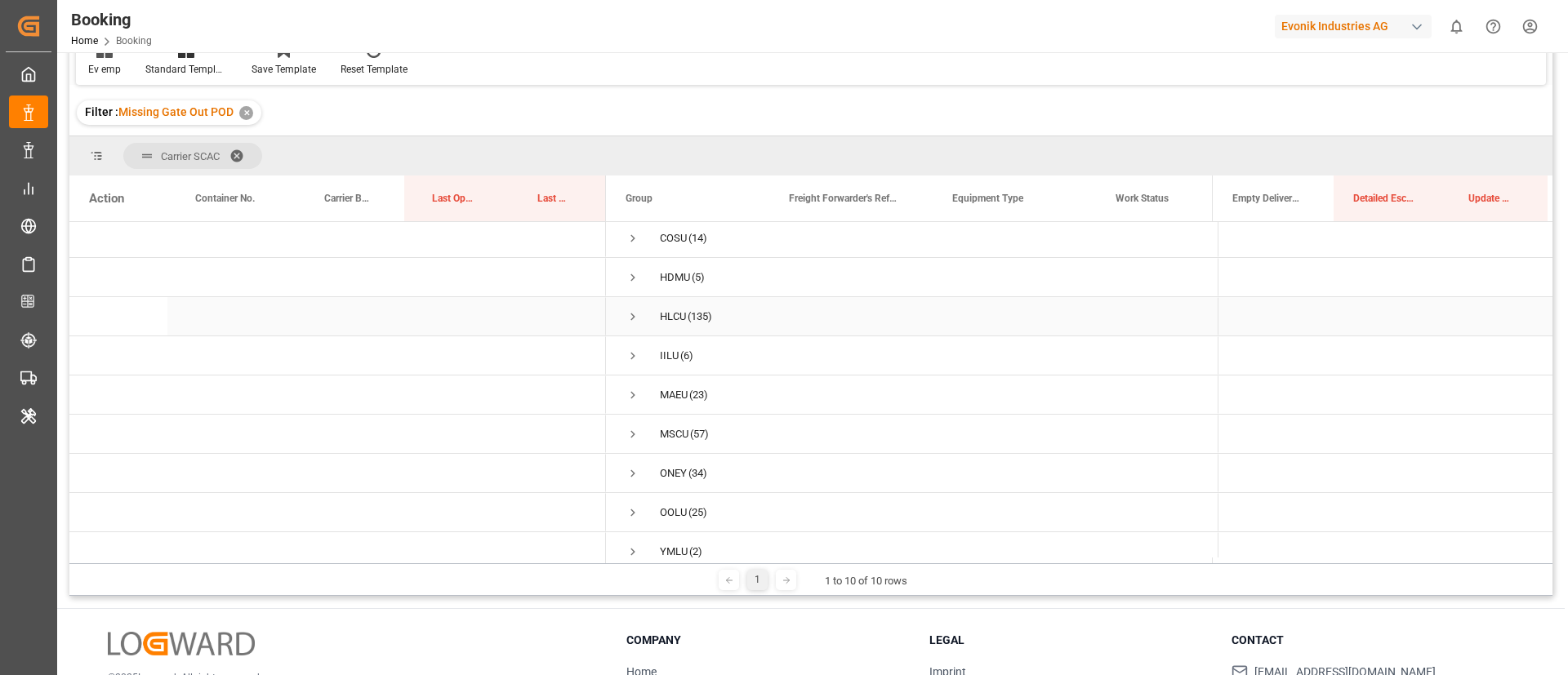
scroll to position [62, 0]
click at [630, 260] on span "Press SPACE to select this row." at bounding box center [632, 263] width 15 height 15
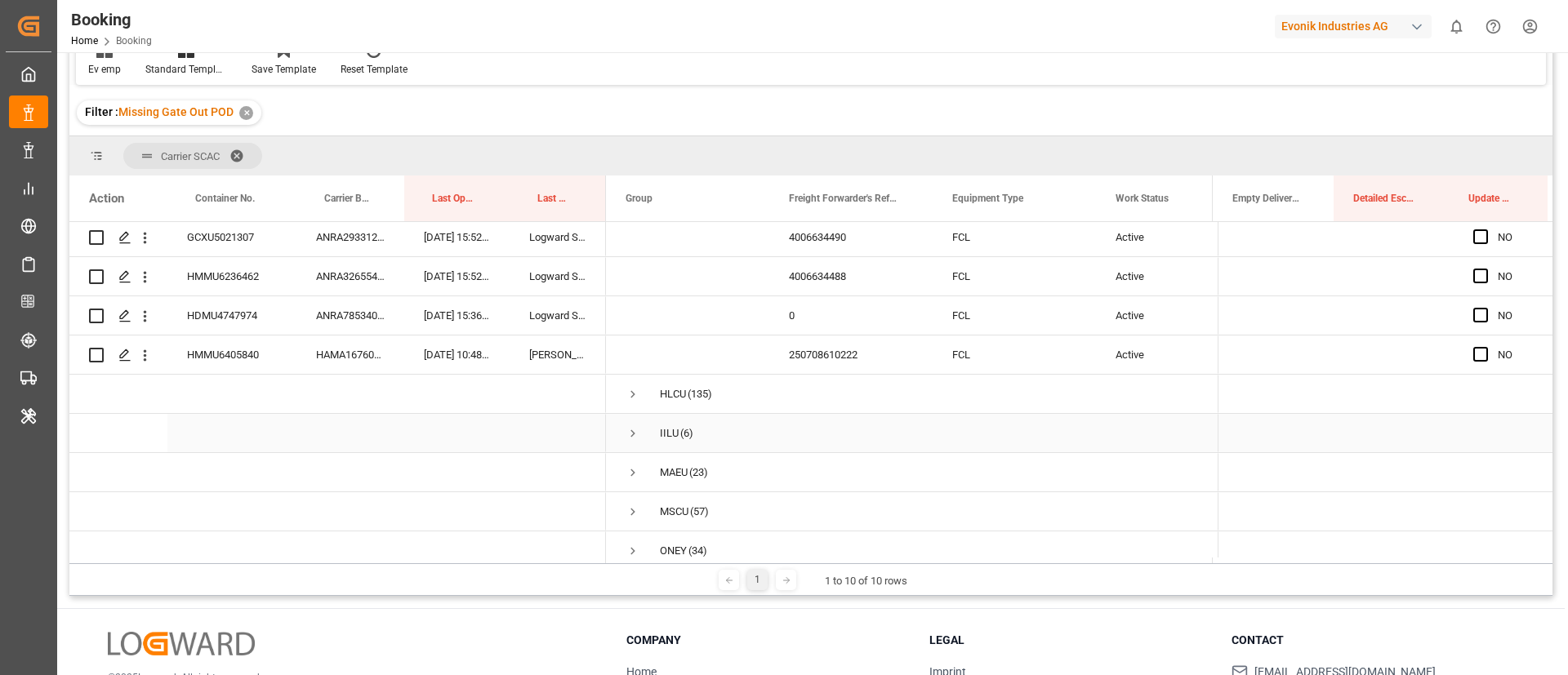
scroll to position [258, 0]
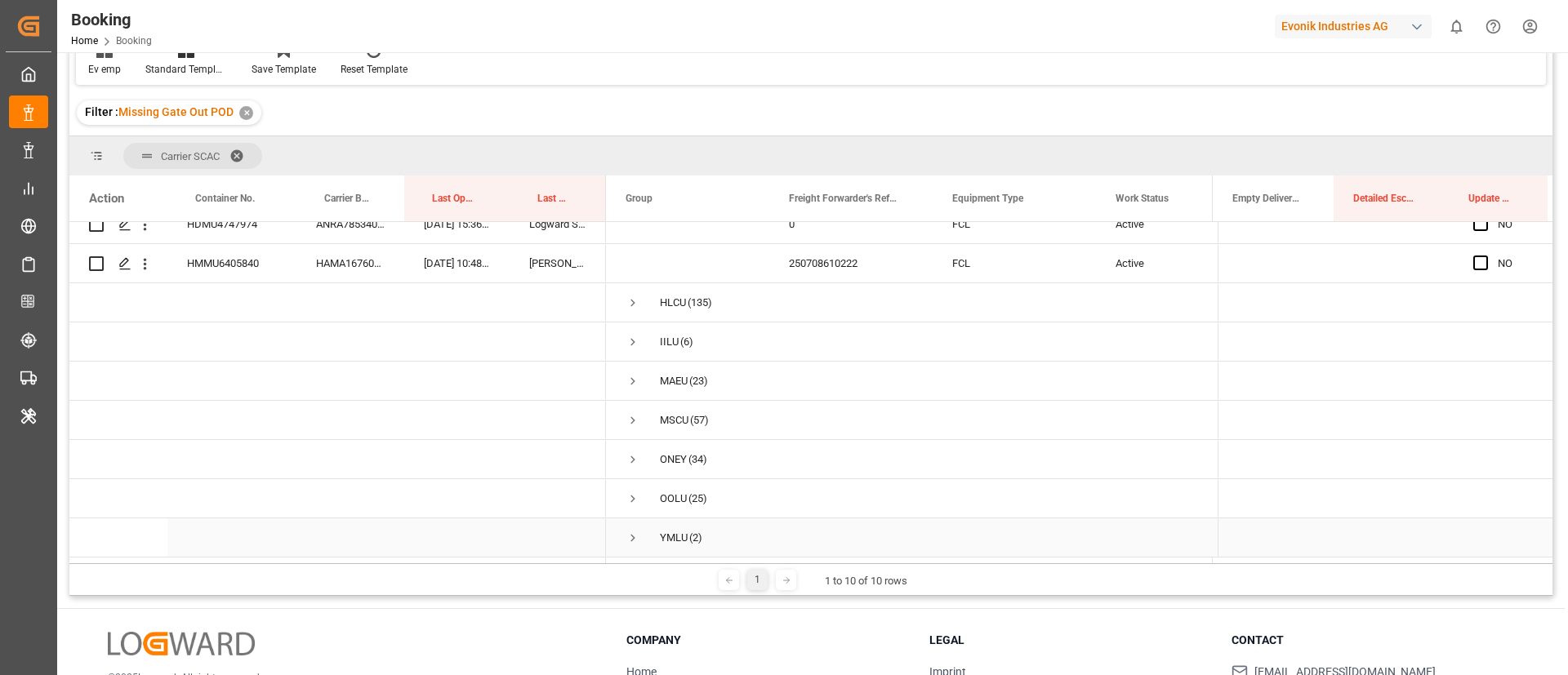
click at [632, 530] on span "Press SPACE to select this row." at bounding box center [632, 537] width 15 height 15
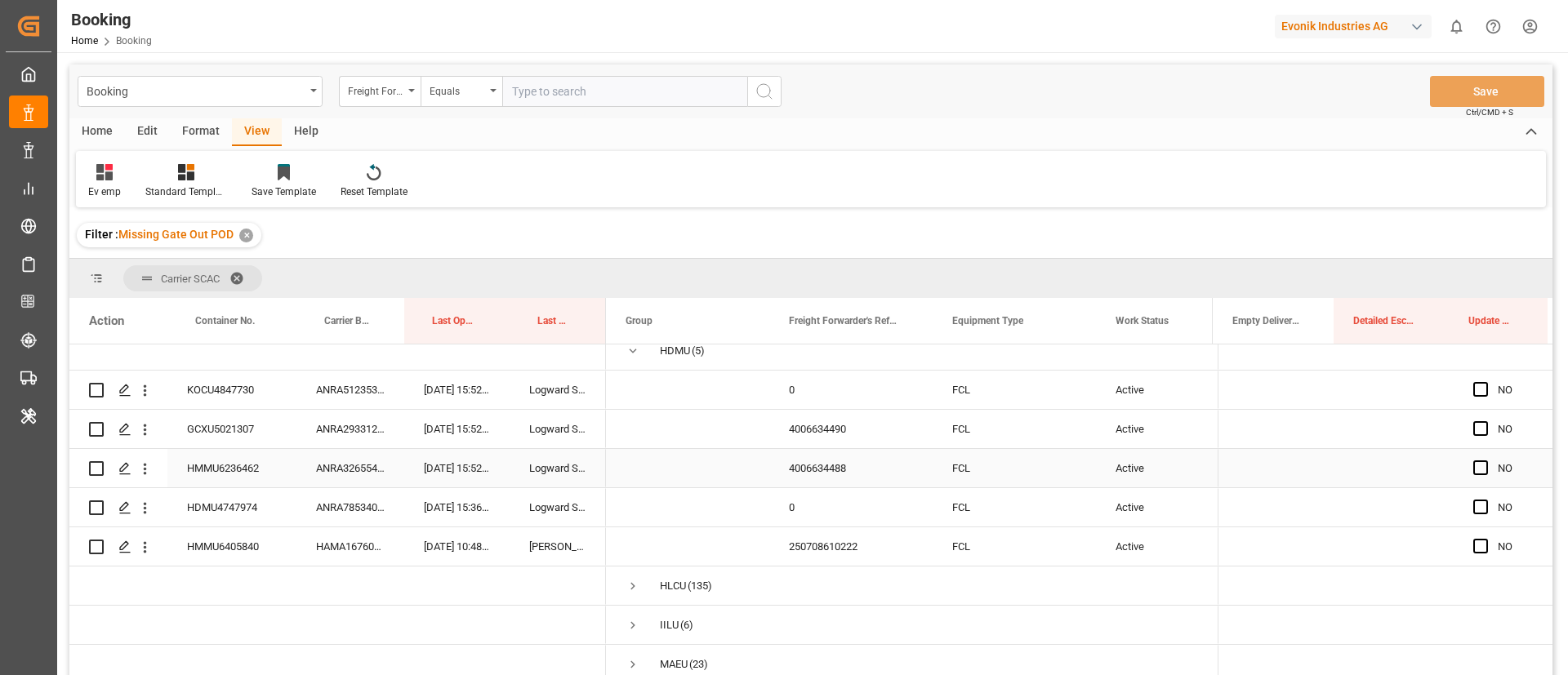
scroll to position [0, 0]
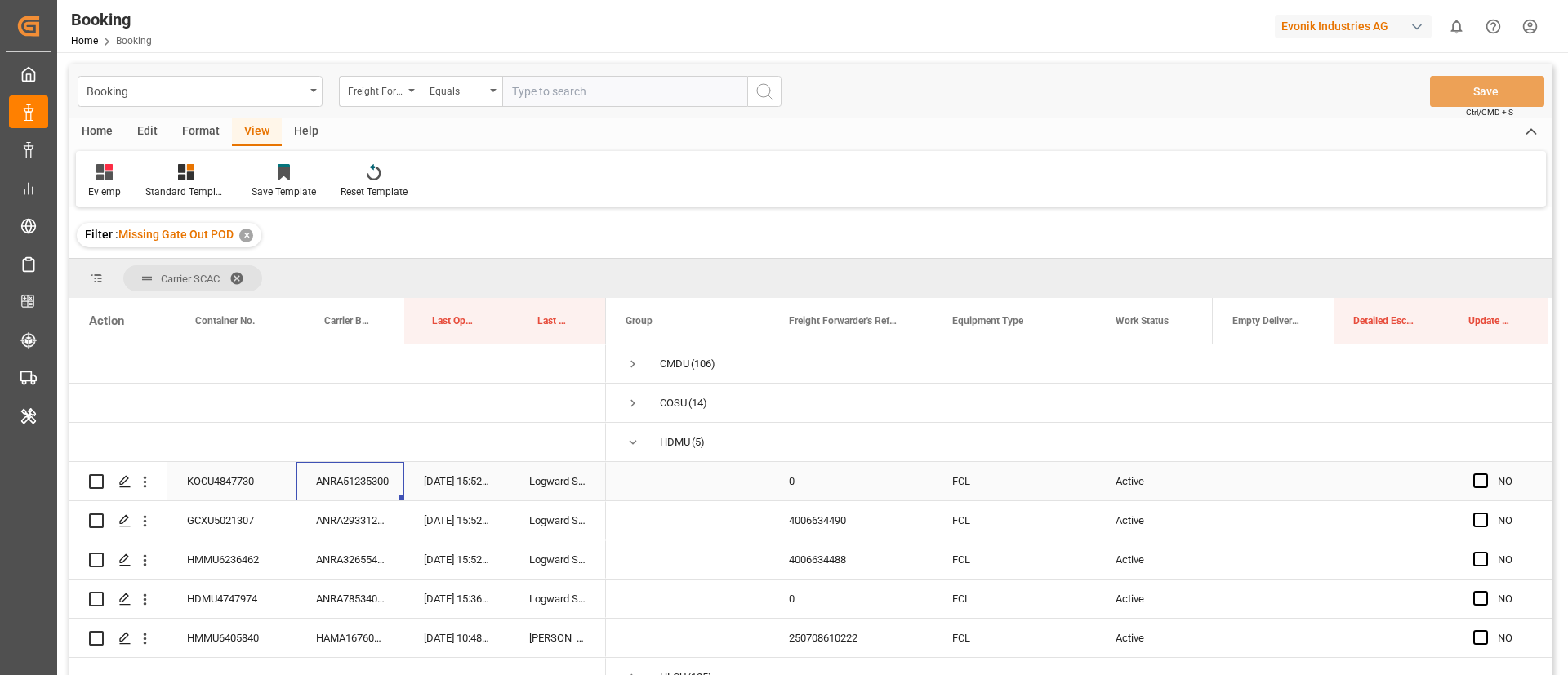
click at [362, 480] on div "ANRA51235300" at bounding box center [350, 482] width 108 height 38
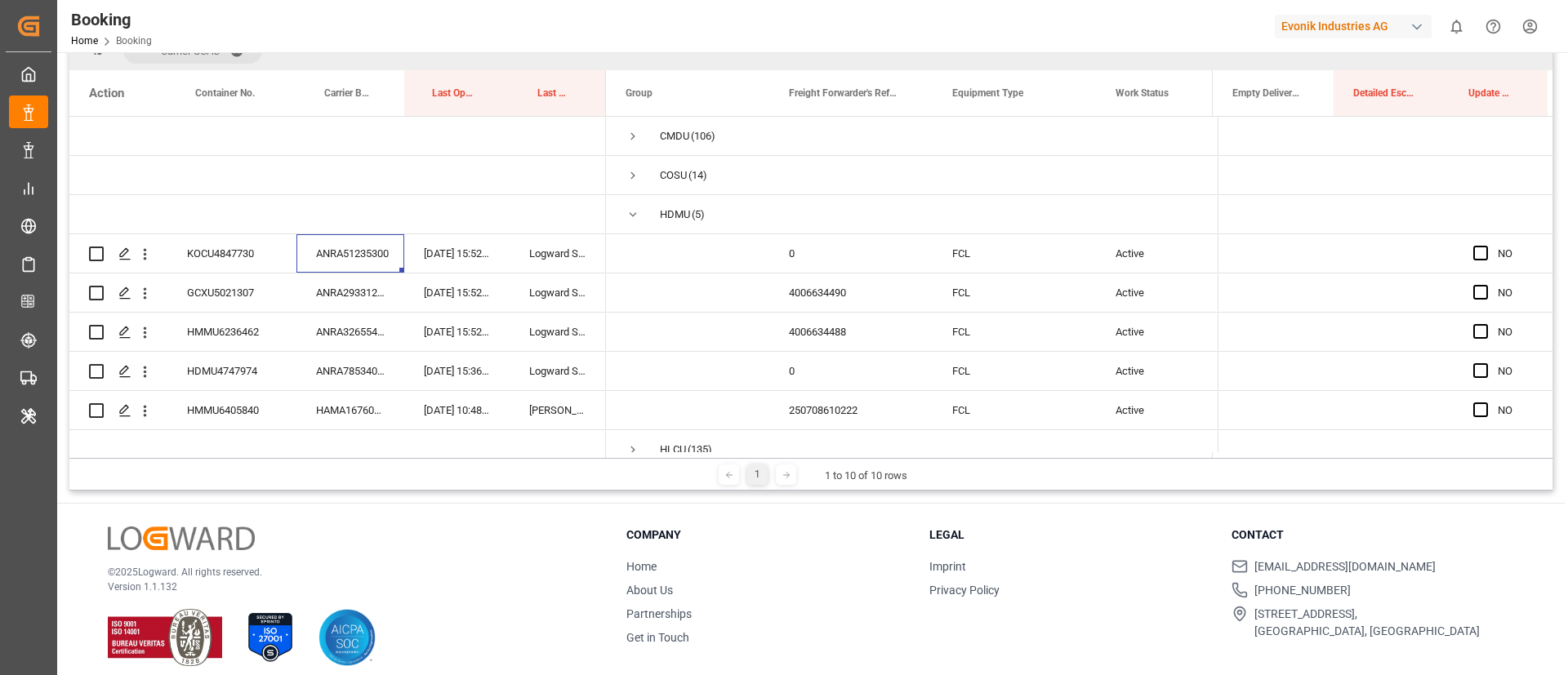
scroll to position [242, 0]
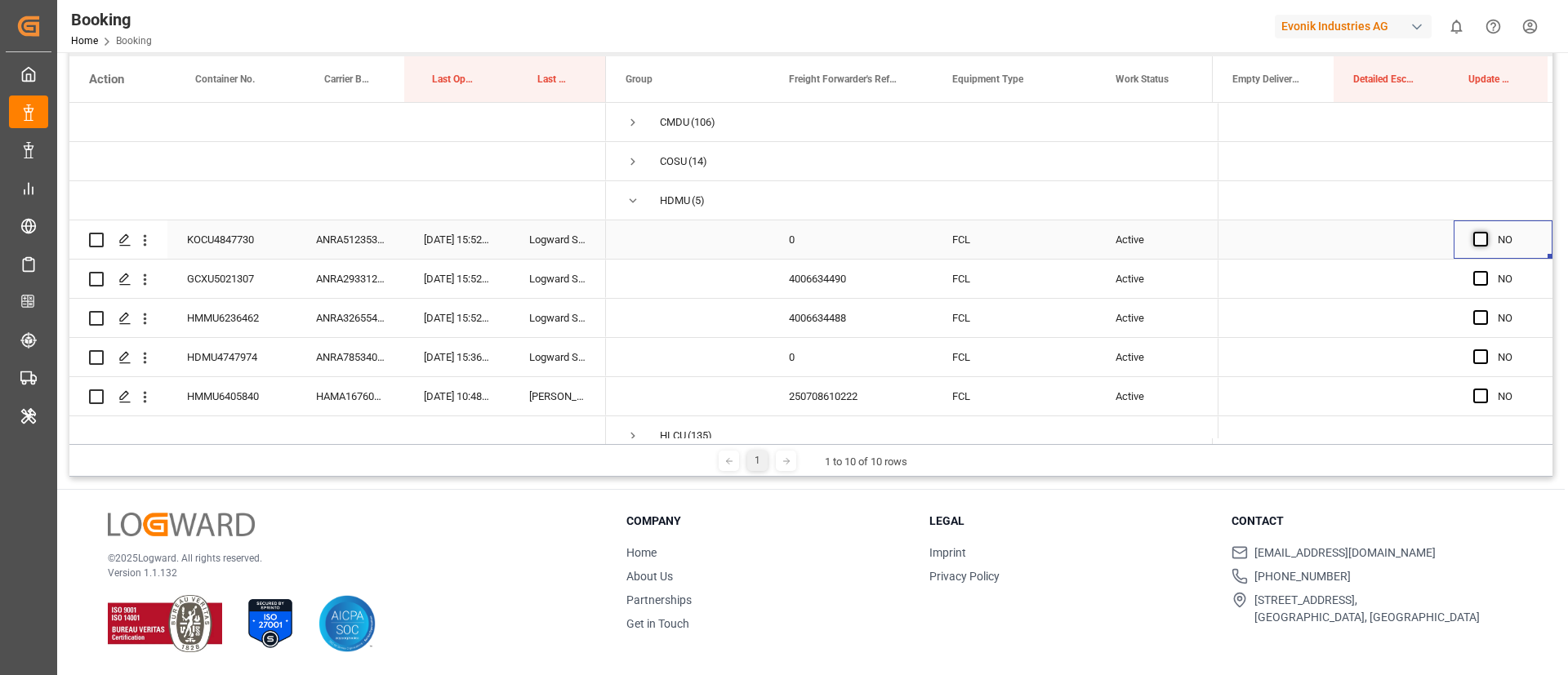
click at [1475, 241] on span "Press SPACE to select this row." at bounding box center [1481, 239] width 15 height 15
click at [1486, 232] on input "Press SPACE to select this row." at bounding box center [1486, 232] width 0 height 0
click at [357, 285] on div "ANRA29331200" at bounding box center [350, 279] width 108 height 38
click at [1474, 280] on span "Press SPACE to select this row." at bounding box center [1481, 278] width 15 height 15
click at [1486, 271] on input "Press SPACE to select this row." at bounding box center [1486, 271] width 0 height 0
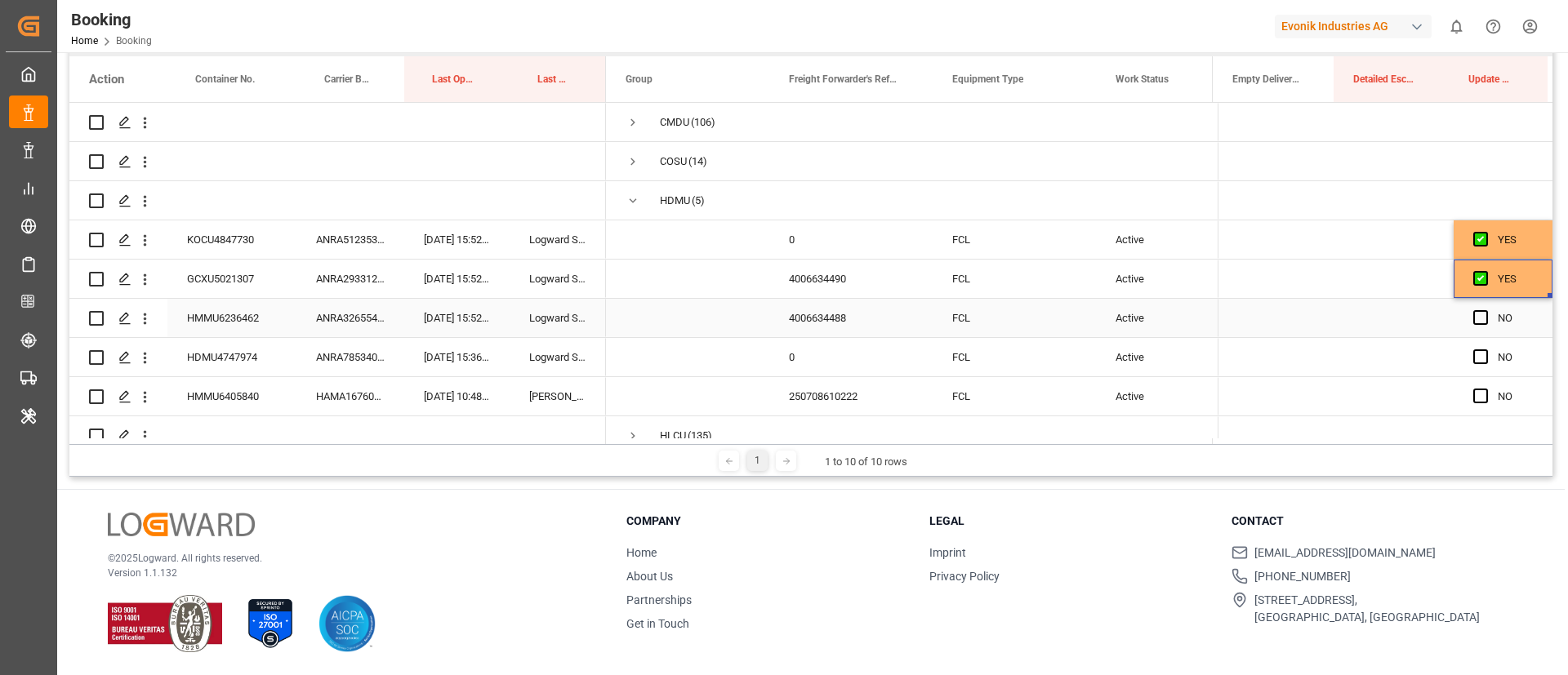
click at [355, 318] on div "ANRA32655400" at bounding box center [350, 318] width 108 height 38
click at [1474, 313] on span "Press SPACE to select this row." at bounding box center [1481, 317] width 15 height 15
click at [1486, 310] on input "Press SPACE to select this row." at bounding box center [1486, 310] width 0 height 0
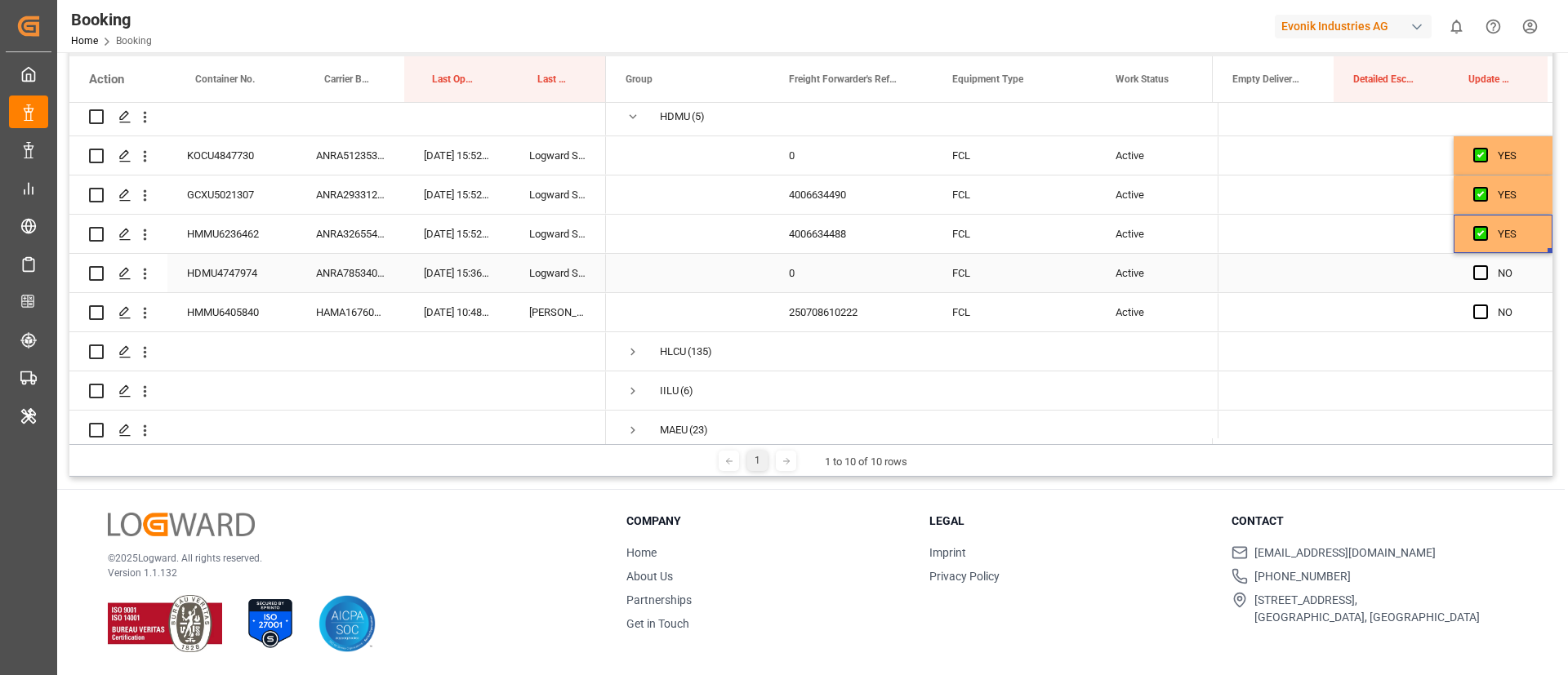
scroll to position [123, 0]
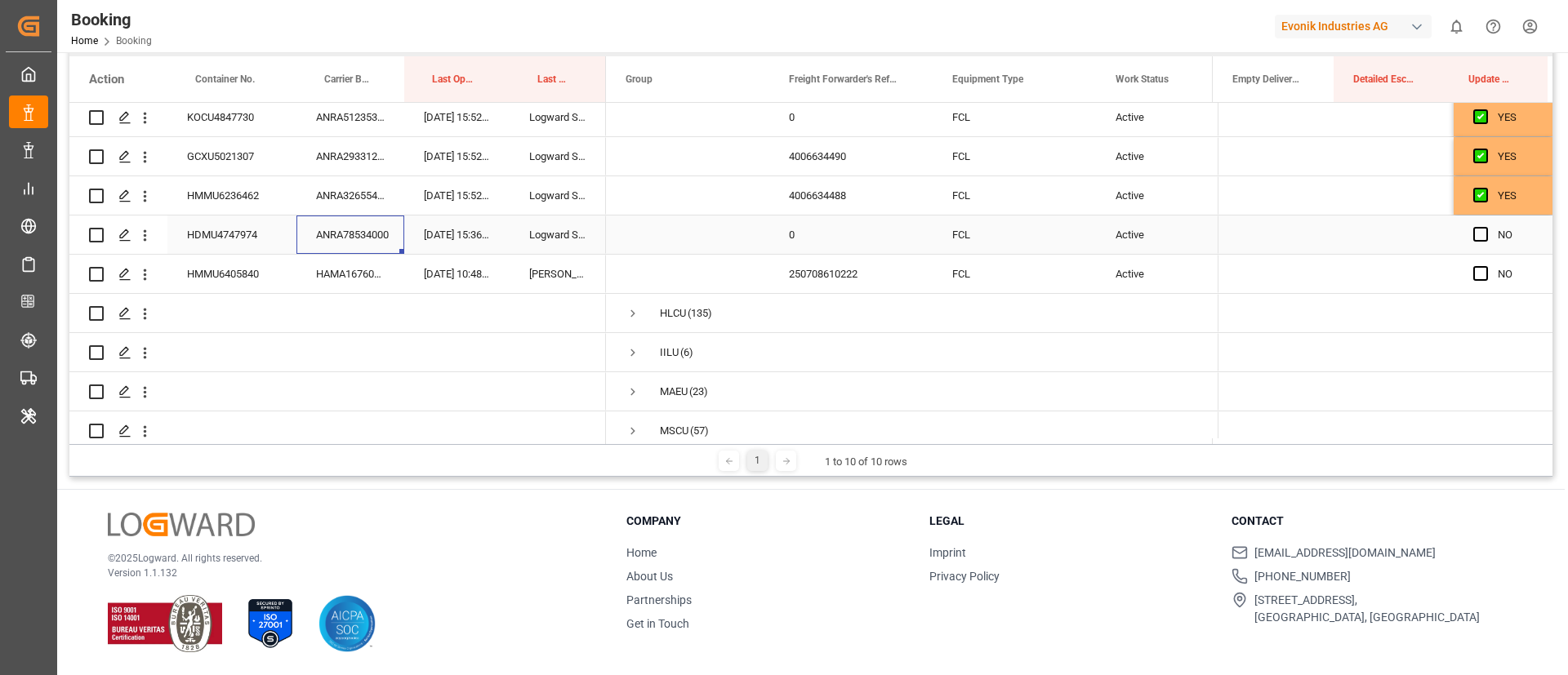
click at [342, 235] on div "ANRA78534000" at bounding box center [350, 235] width 108 height 38
click at [1475, 231] on span "Press SPACE to select this row." at bounding box center [1481, 234] width 15 height 15
click at [1486, 227] on input "Press SPACE to select this row." at bounding box center [1486, 227] width 0 height 0
click at [1474, 267] on span "Press SPACE to select this row." at bounding box center [1481, 273] width 15 height 15
click at [1486, 267] on input "Press SPACE to select this row." at bounding box center [1486, 267] width 0 height 0
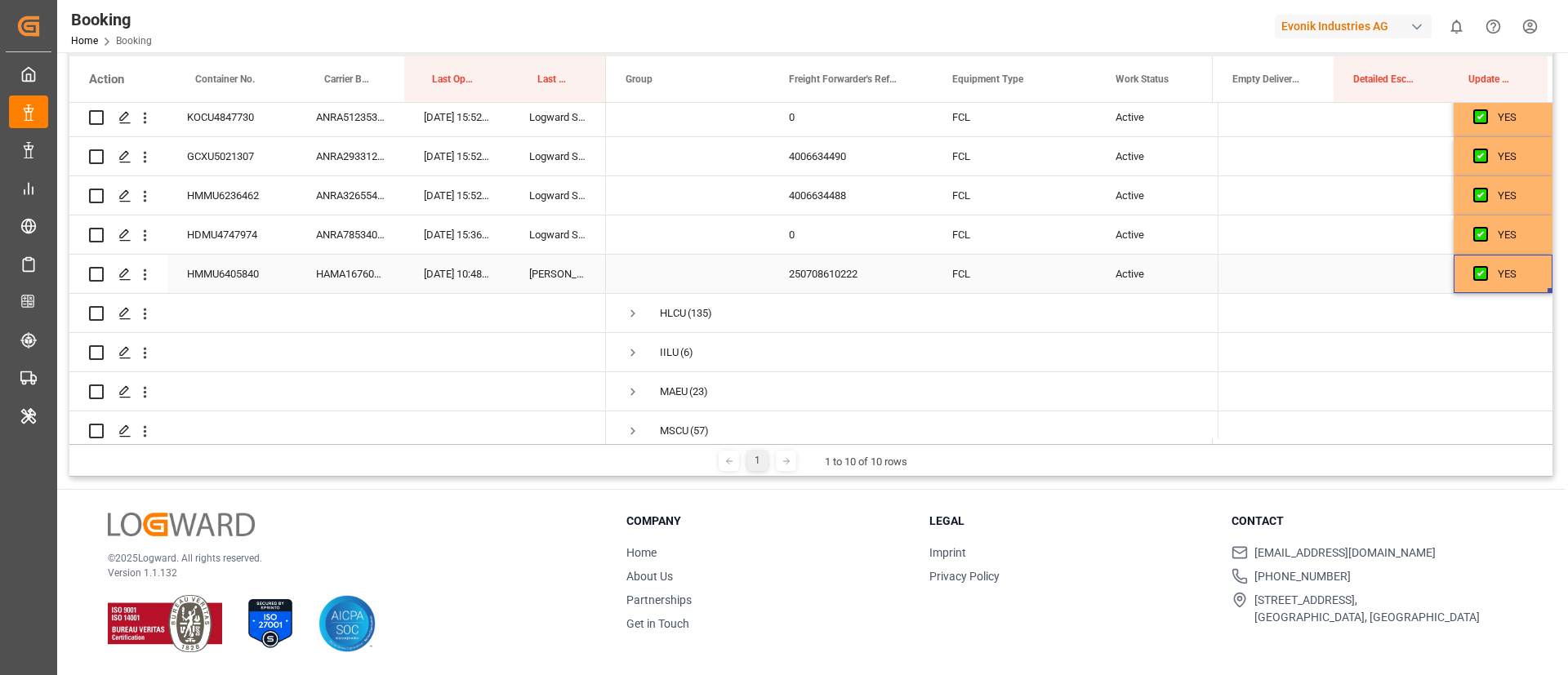
click at [376, 281] on div "HAMA16760500" at bounding box center [350, 274] width 108 height 38
click at [1265, 273] on div "Press SPACE to select this row." at bounding box center [1278, 274] width 121 height 38
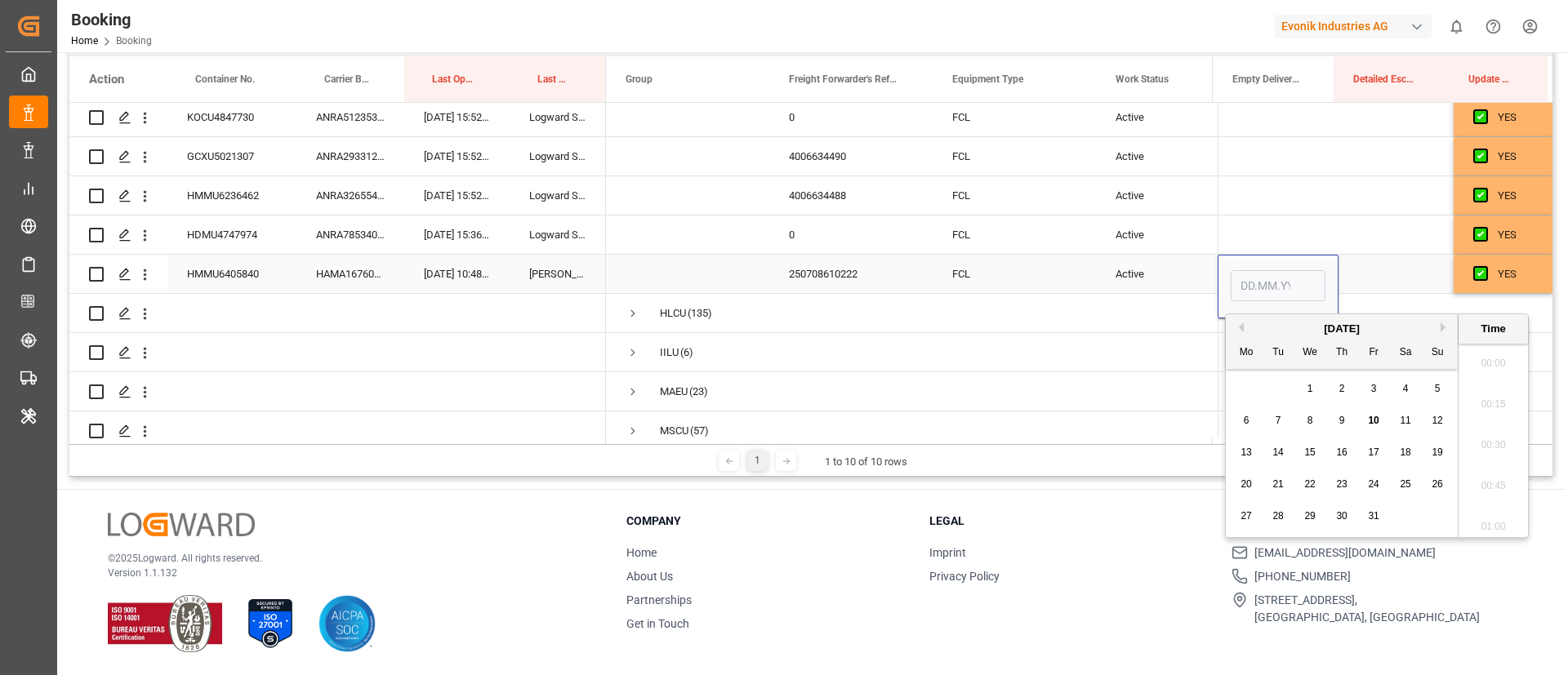
scroll to position [2824, 0]
click at [1371, 416] on span "10" at bounding box center [1374, 420] width 10 height 11
type input "[DATE] 00:00"
click at [858, 268] on div "250708610222" at bounding box center [851, 274] width 164 height 38
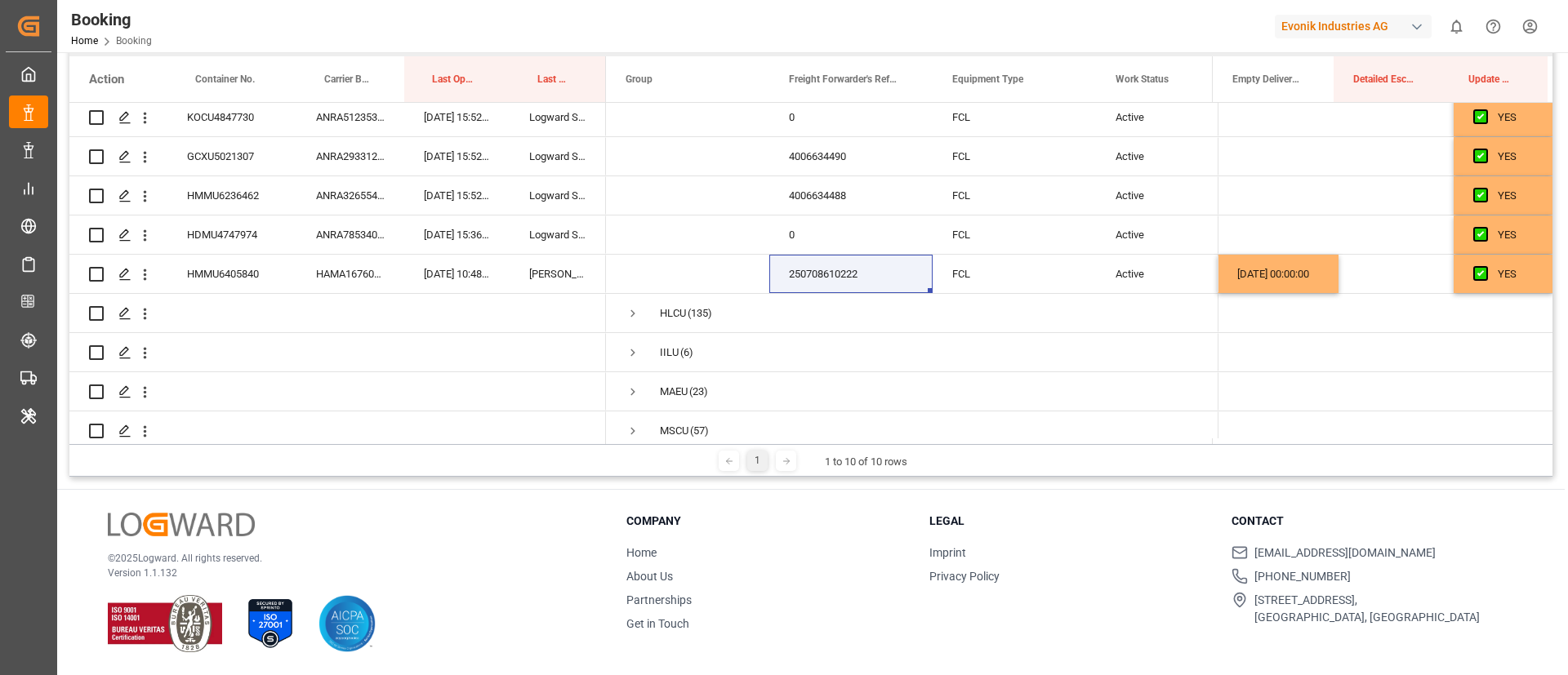
drag, startPoint x: 618, startPoint y: 444, endPoint x: 666, endPoint y: 440, distance: 48.2
click at [666, 440] on div "Carrier SCAC Drag here to set column labels Action Container No. Carrier Bookin…" at bounding box center [811, 247] width 1484 height 460
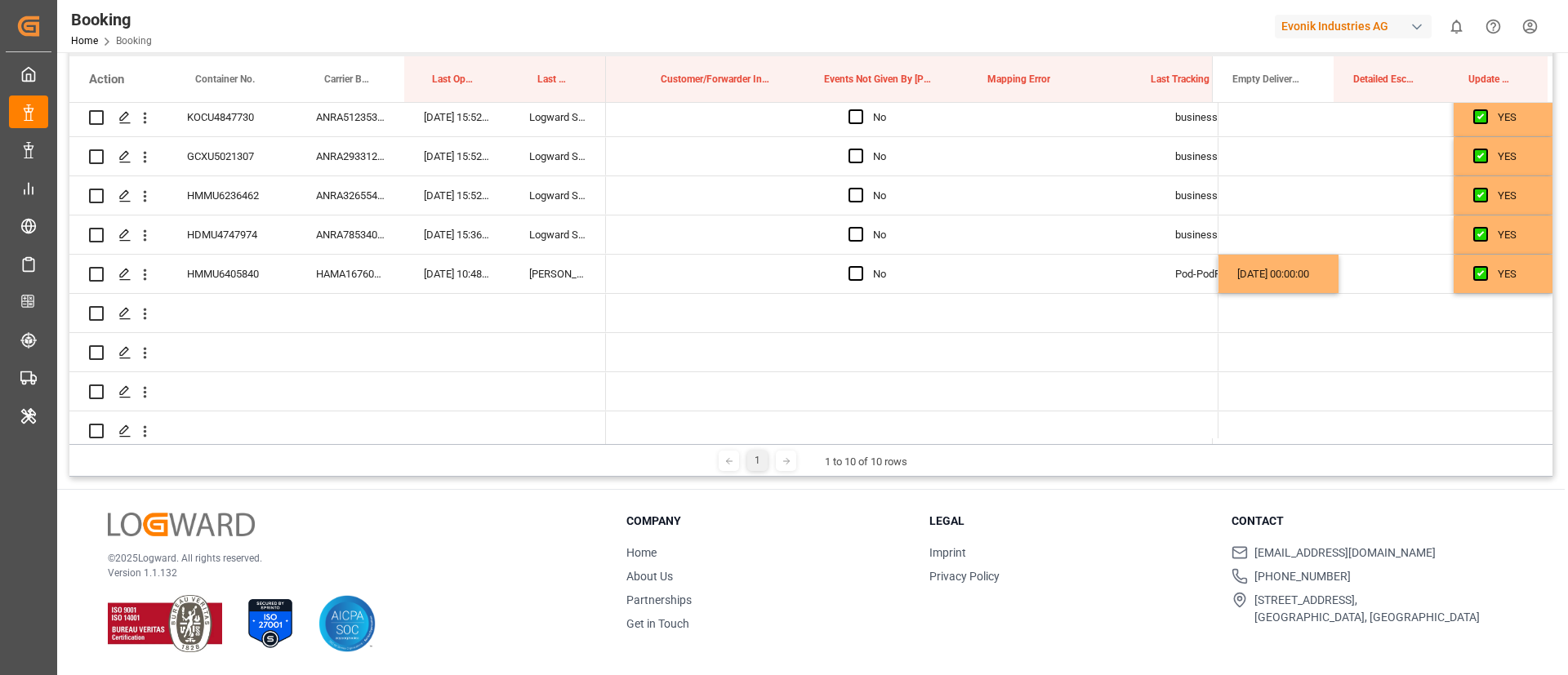
scroll to position [0, 0]
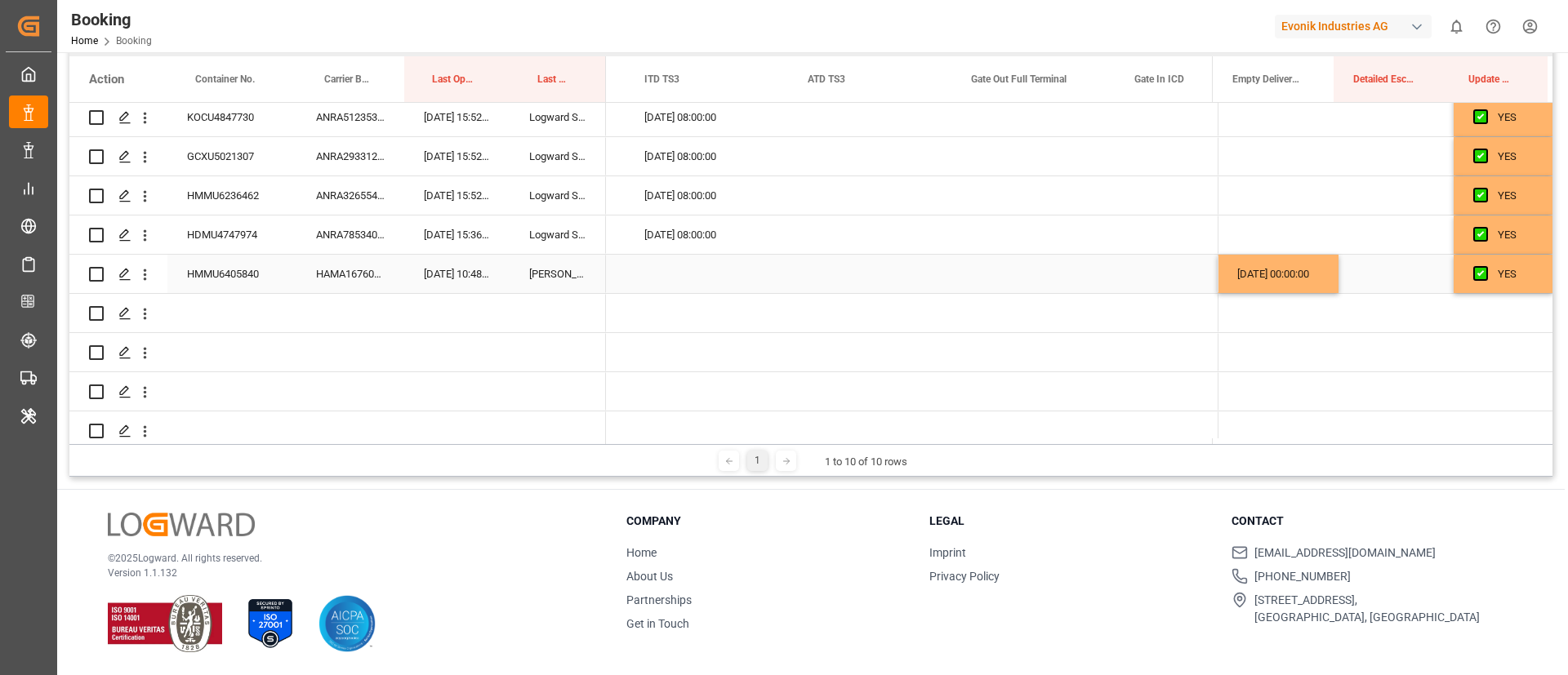
click at [1000, 281] on div "Press SPACE to select this row." at bounding box center [1033, 274] width 164 height 38
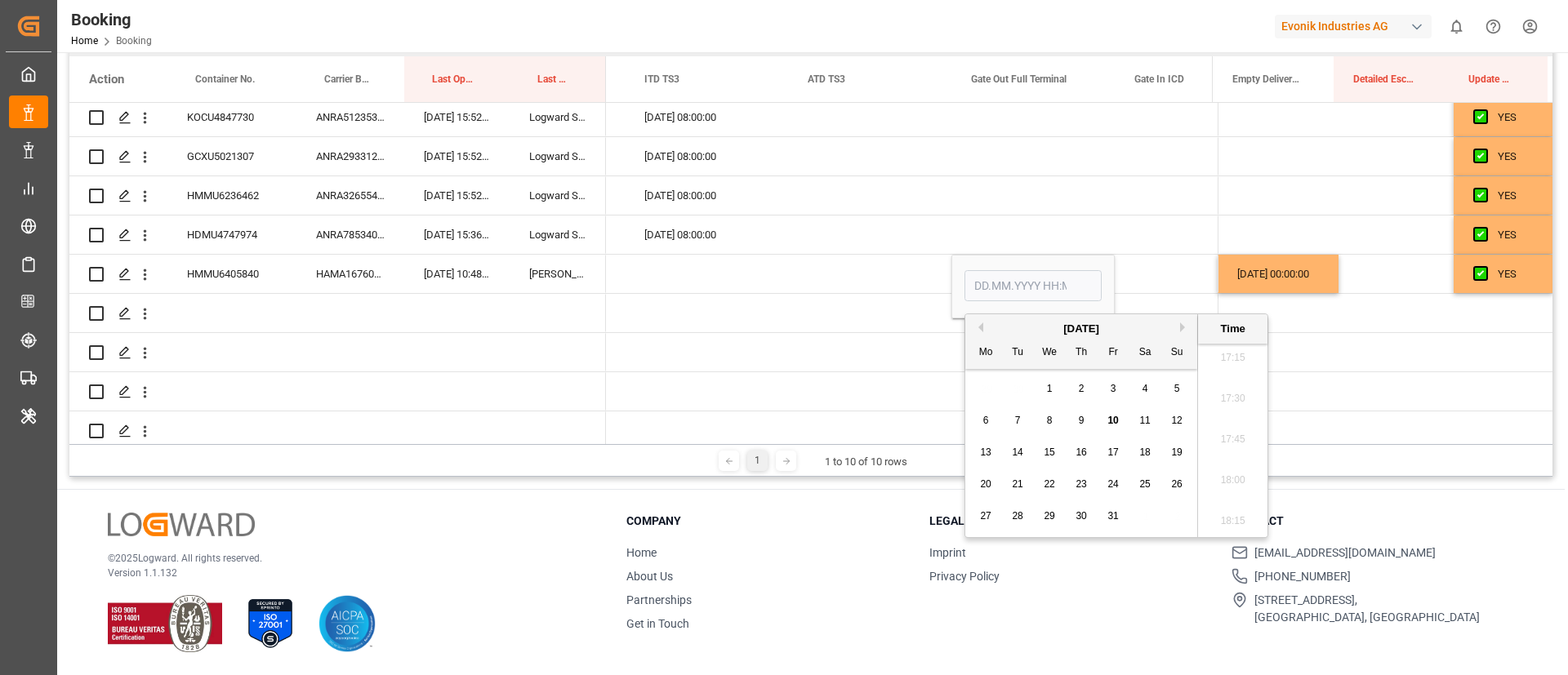
click at [1117, 417] on span "10" at bounding box center [1112, 420] width 10 height 11
type input "[DATE] 00:00"
click at [833, 276] on div "Press SPACE to select this row." at bounding box center [870, 274] width 164 height 38
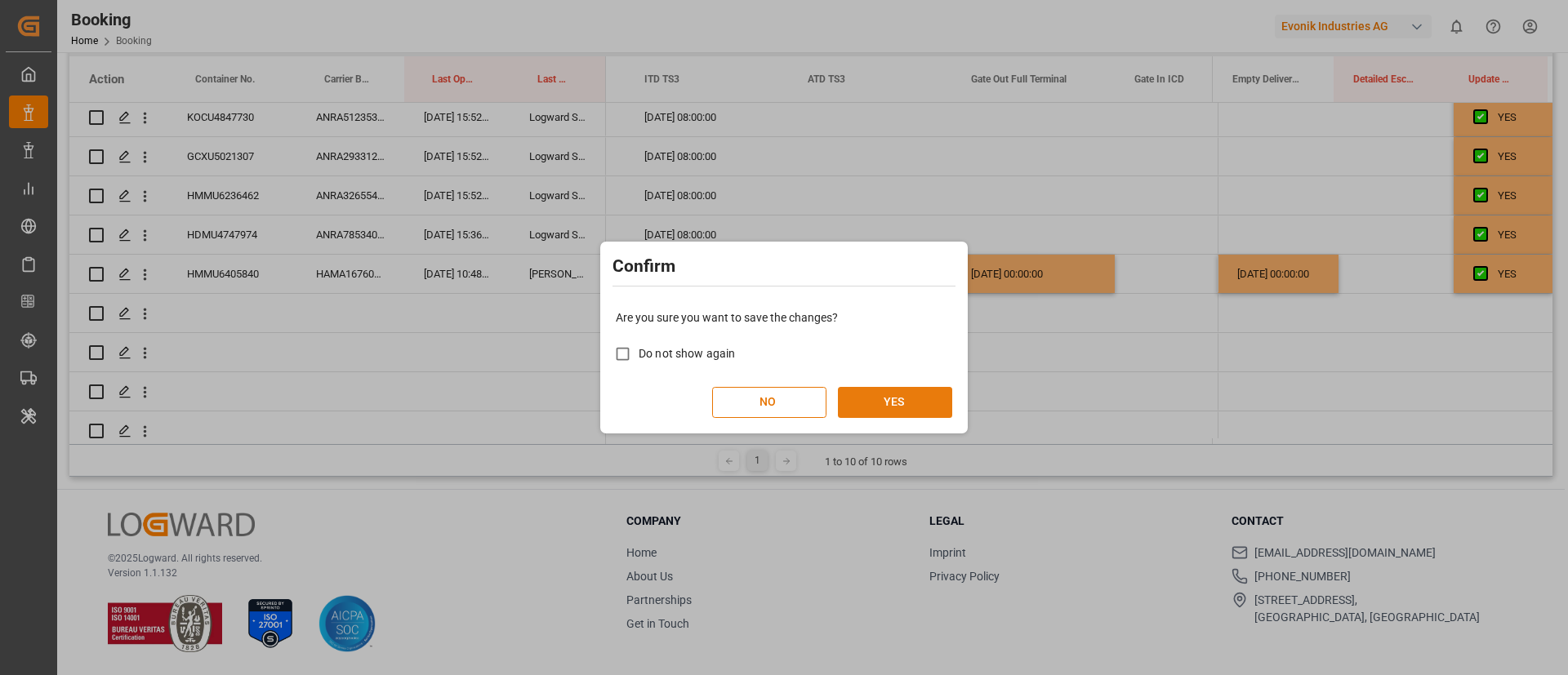
click at [909, 405] on button "YES" at bounding box center [895, 402] width 114 height 31
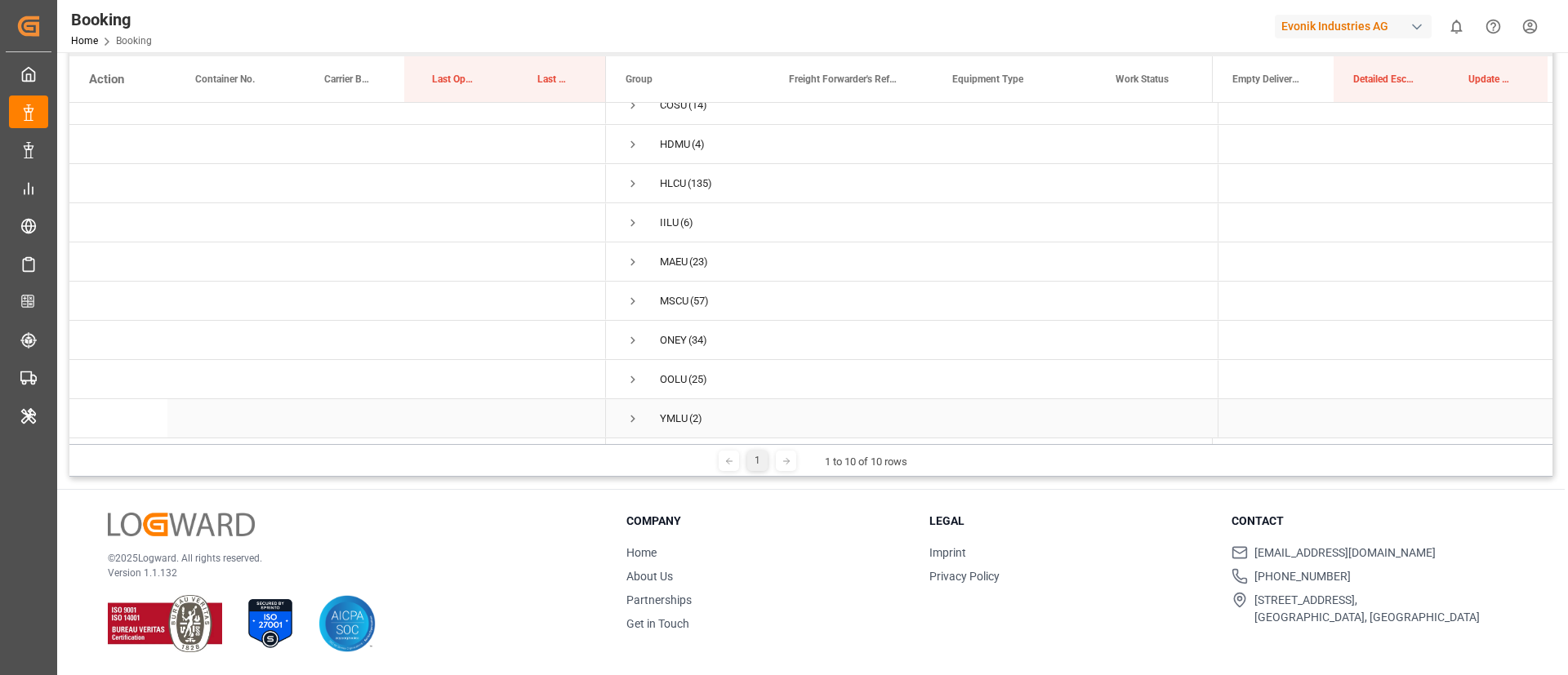
click at [636, 423] on span "Press SPACE to select this row." at bounding box center [632, 418] width 15 height 37
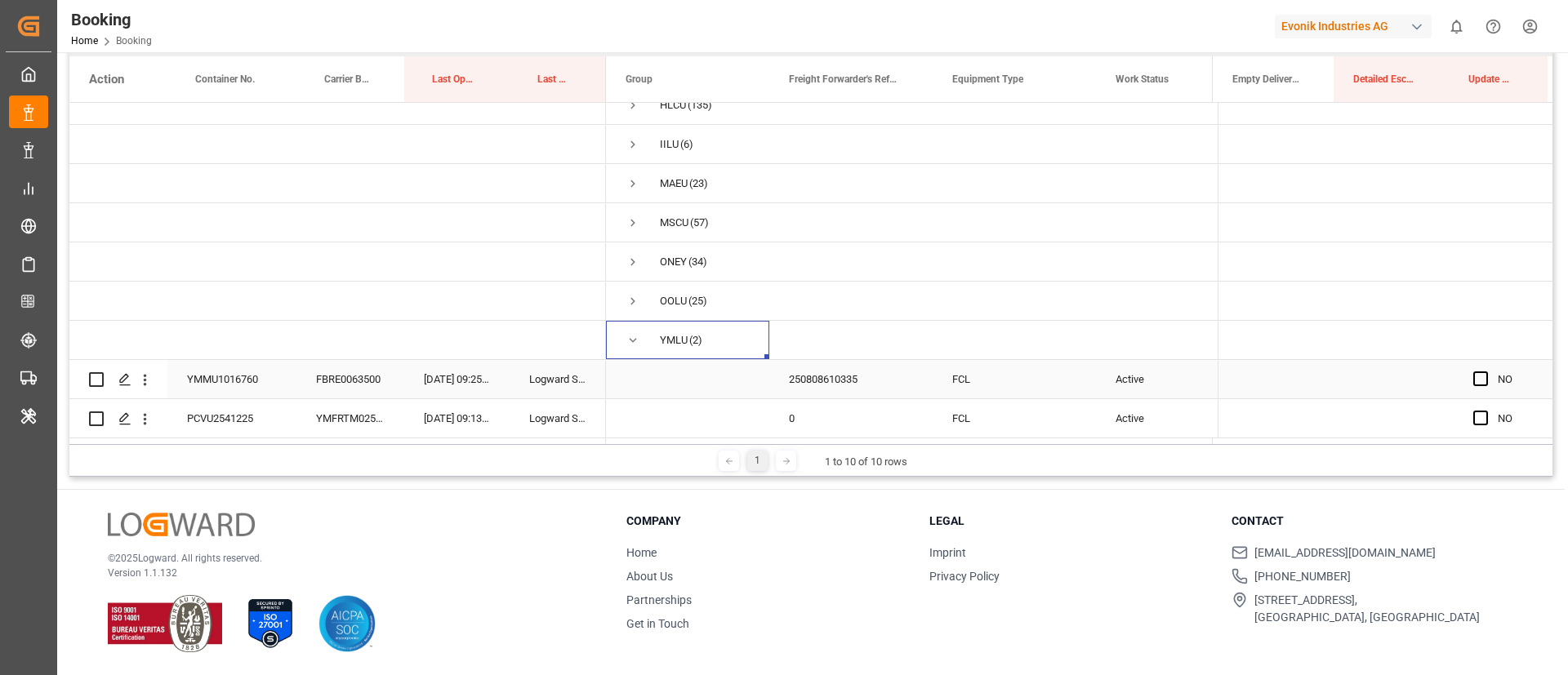
click at [336, 372] on div "FBRE0063500" at bounding box center [350, 380] width 108 height 38
click at [1479, 372] on span "Press SPACE to select this row." at bounding box center [1481, 379] width 15 height 15
click at [1486, 372] on input "Press SPACE to select this row." at bounding box center [1486, 372] width 0 height 0
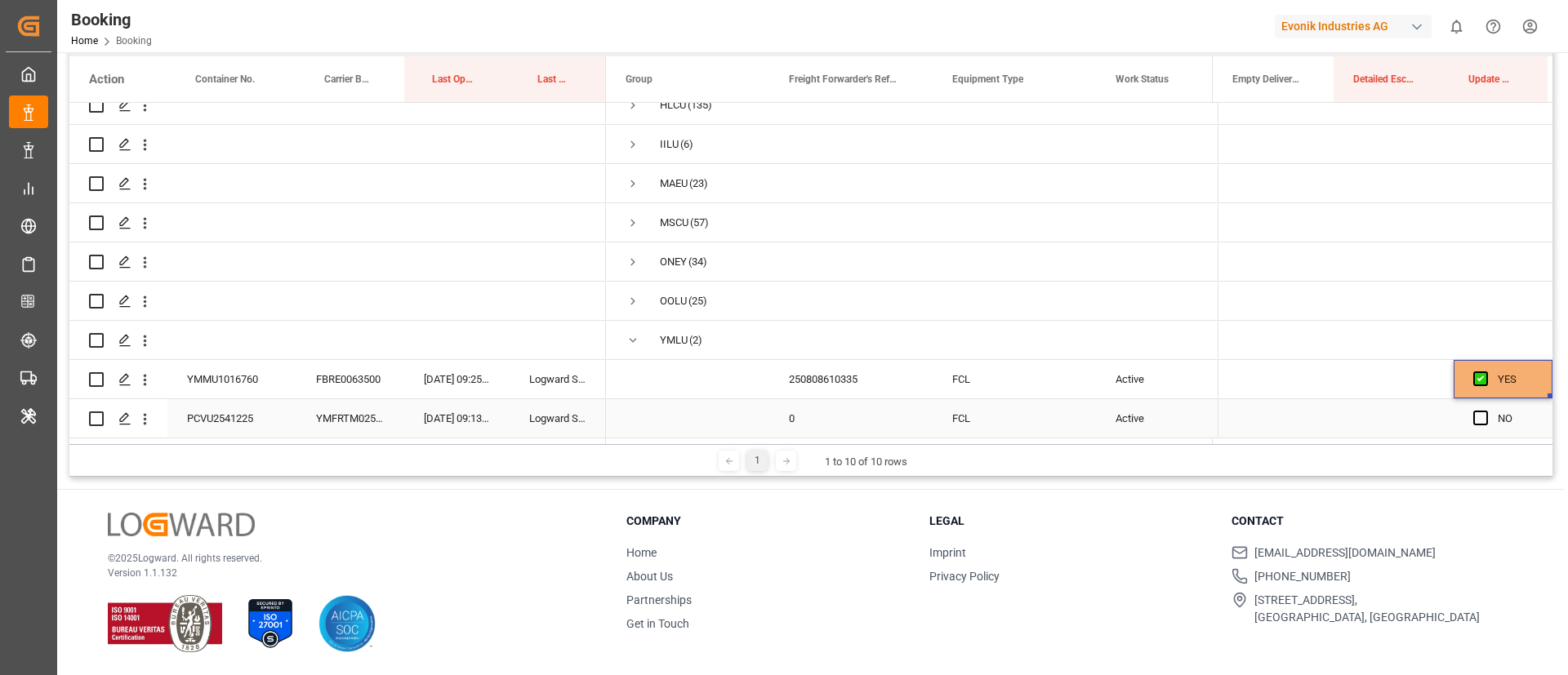
drag, startPoint x: 1470, startPoint y: 405, endPoint x: 347, endPoint y: 402, distance: 1123.0
click at [1474, 411] on span "Press SPACE to select this row." at bounding box center [1481, 418] width 15 height 15
click at [1486, 411] on input "Press SPACE to select this row." at bounding box center [1486, 411] width 0 height 0
click at [346, 403] on div "YMFRTM0253655" at bounding box center [350, 419] width 108 height 38
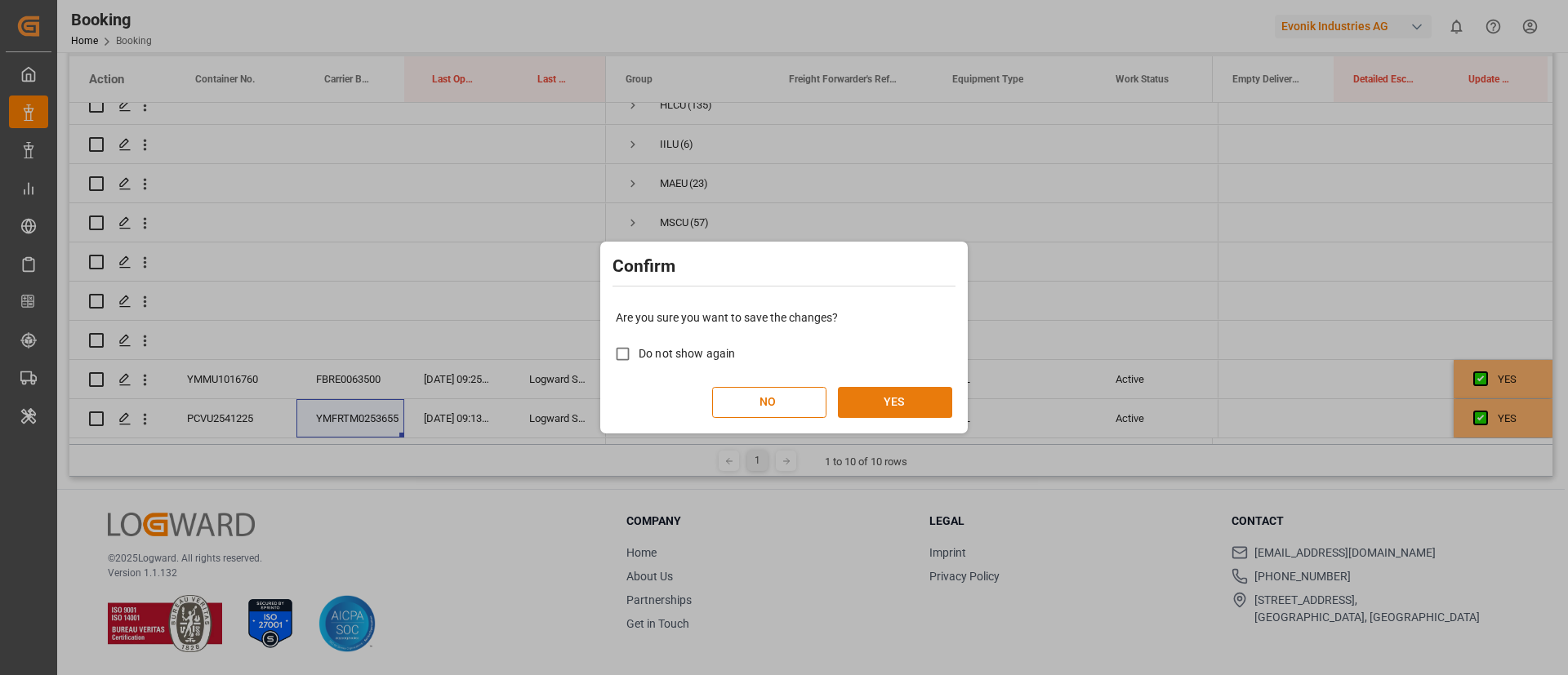
click at [908, 407] on button "YES" at bounding box center [895, 402] width 114 height 31
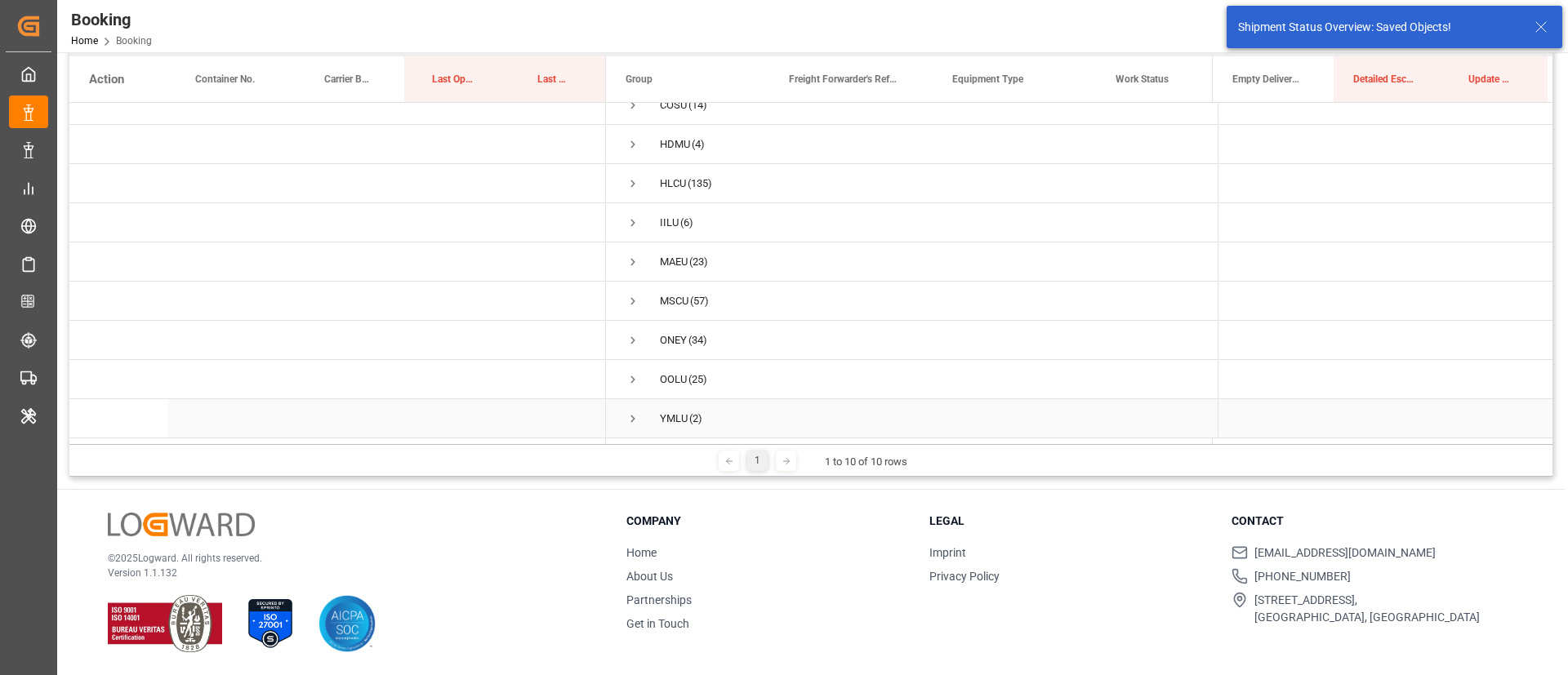
scroll to position [62, 0]
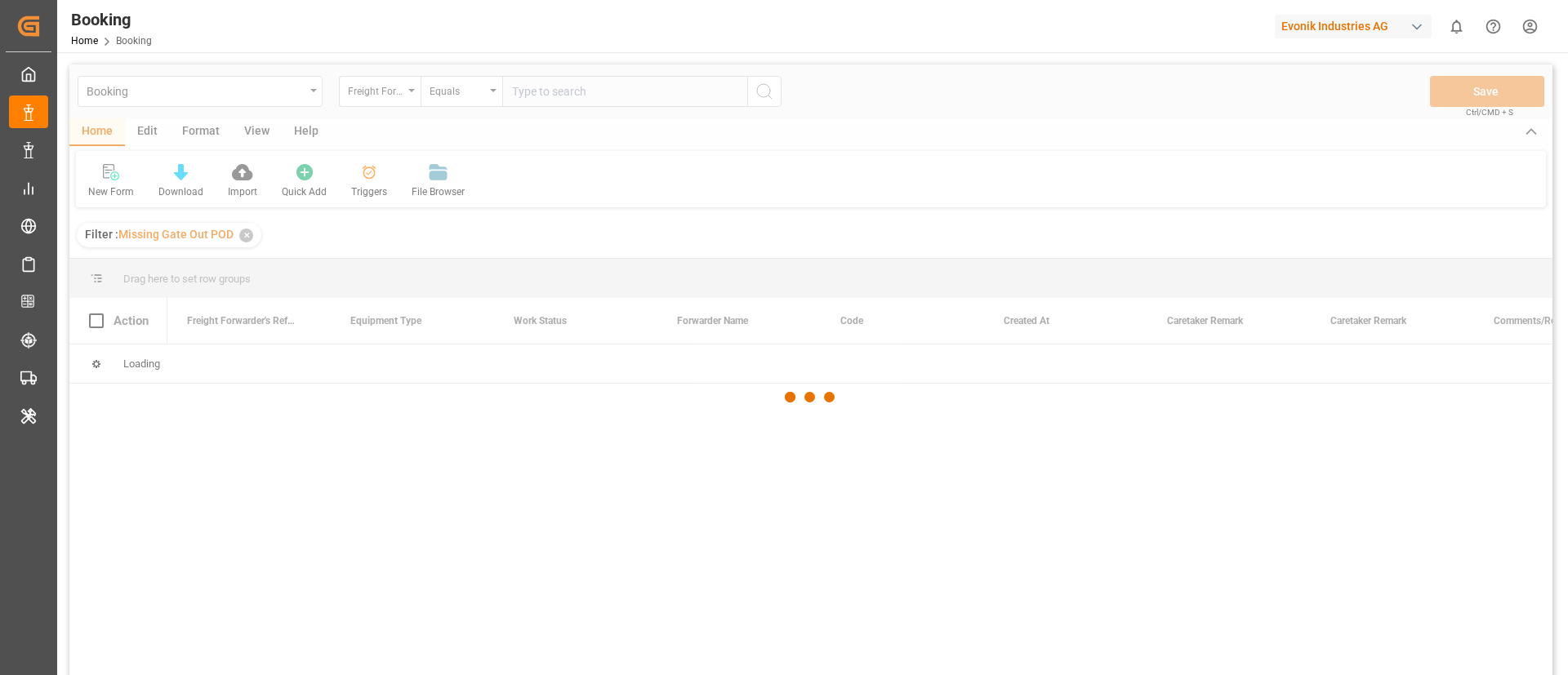
click at [248, 134] on div at bounding box center [811, 397] width 1484 height 665
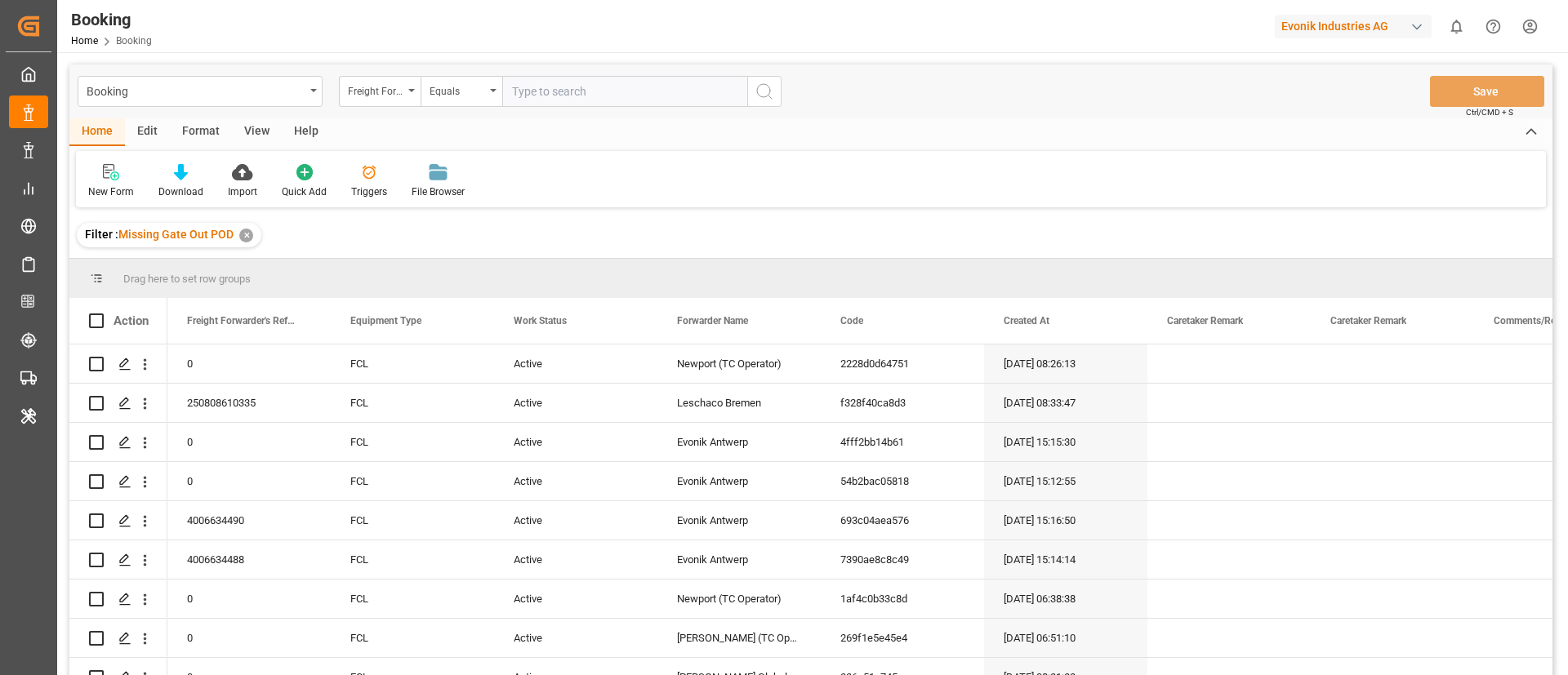
click at [256, 130] on div "View" at bounding box center [256, 132] width 50 height 28
click at [107, 173] on icon at bounding box center [105, 172] width 17 height 17
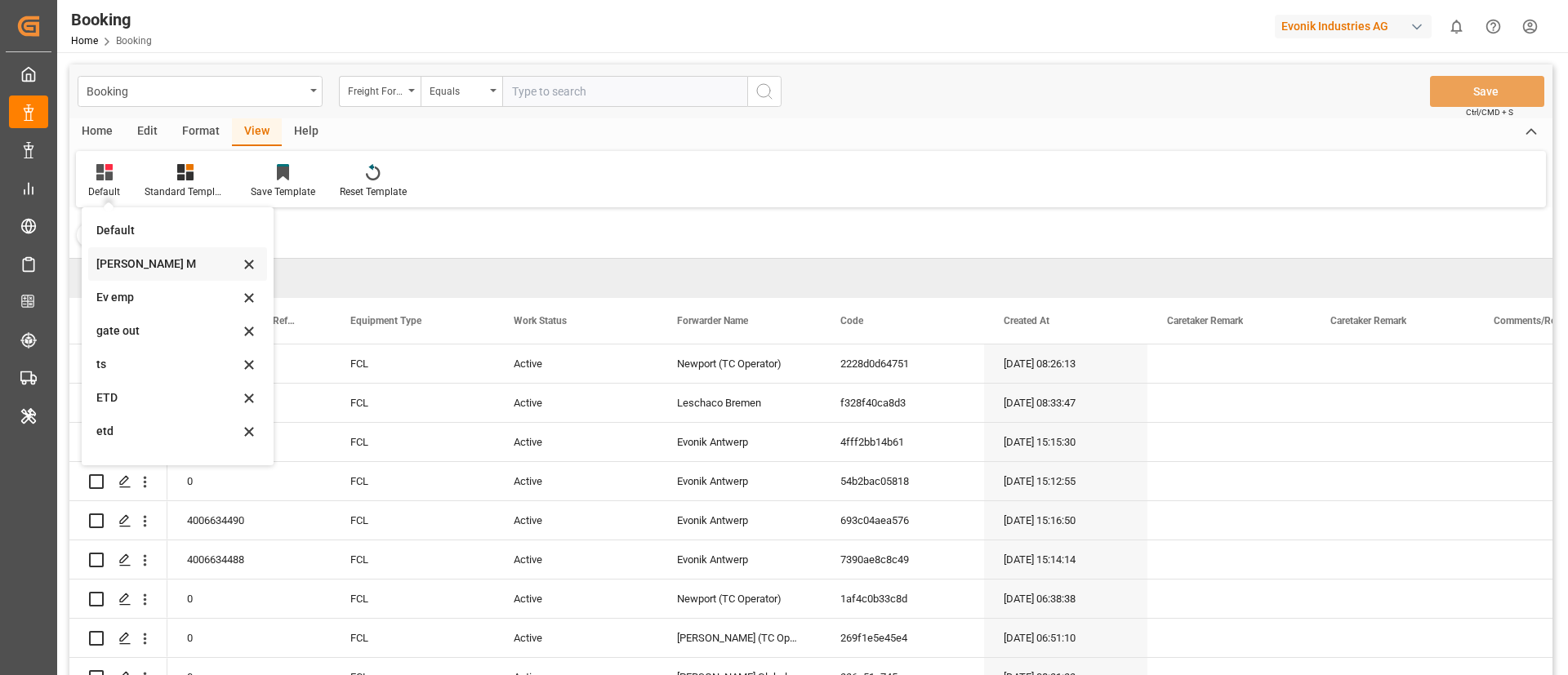
click at [163, 255] on div "[PERSON_NAME] M" at bounding box center [168, 264] width 143 height 17
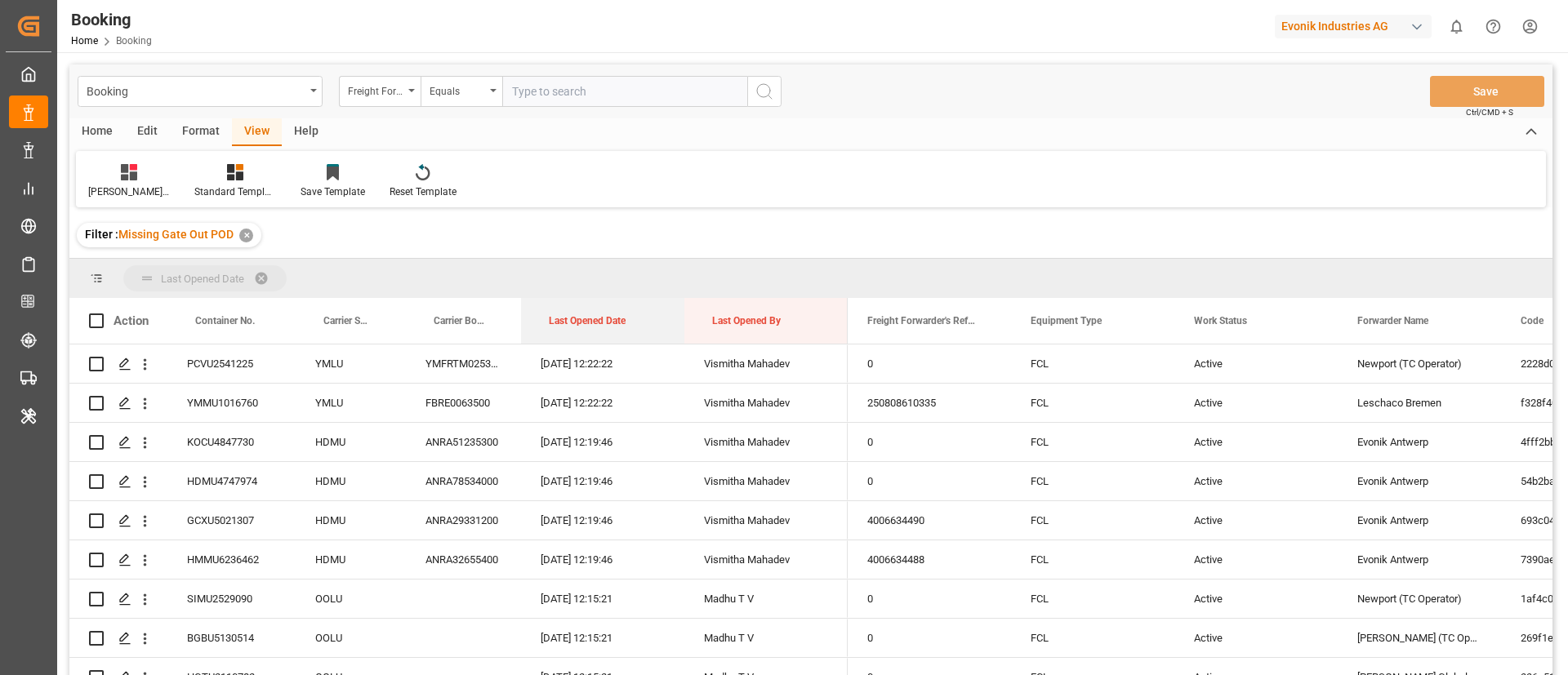
drag, startPoint x: 574, startPoint y: 317, endPoint x: 573, endPoint y: 265, distance: 52.0
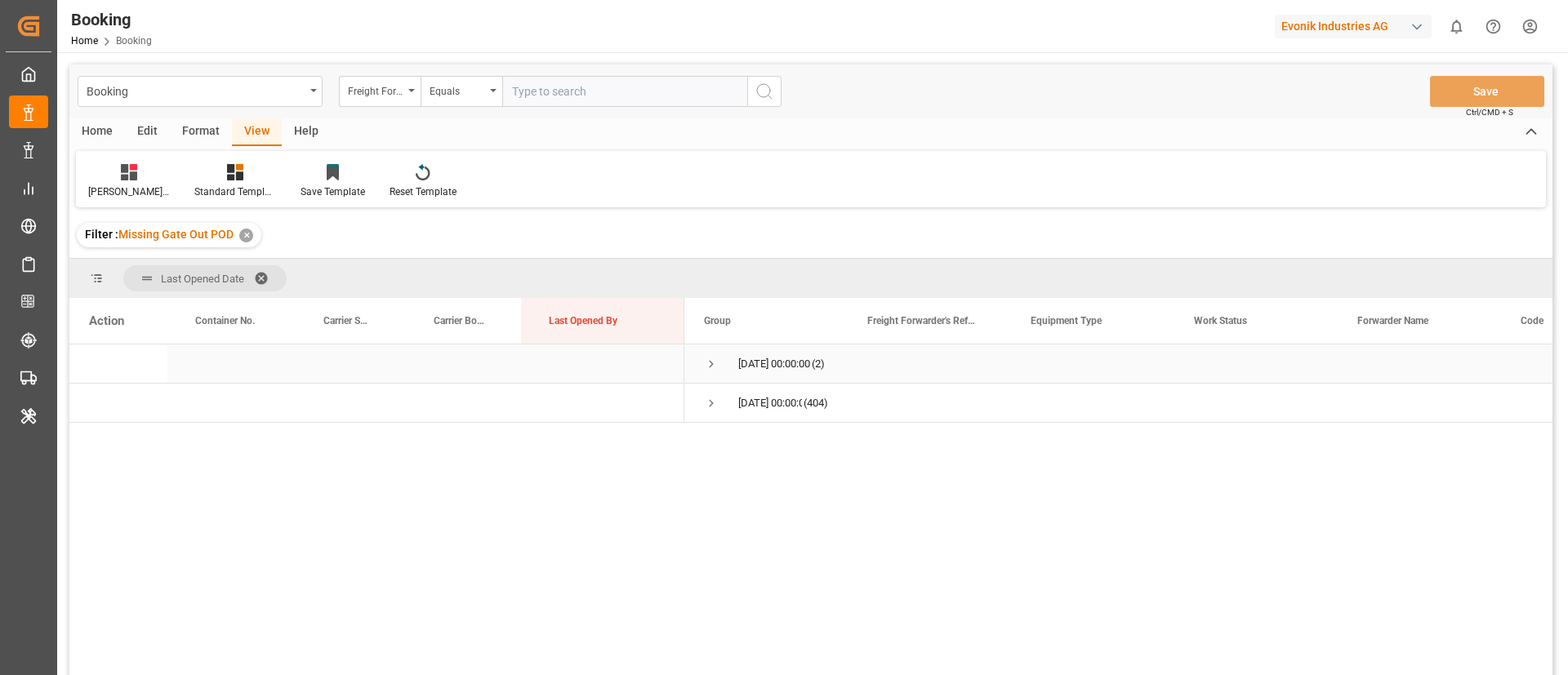
click at [709, 368] on span "Press SPACE to select this row." at bounding box center [711, 364] width 15 height 15
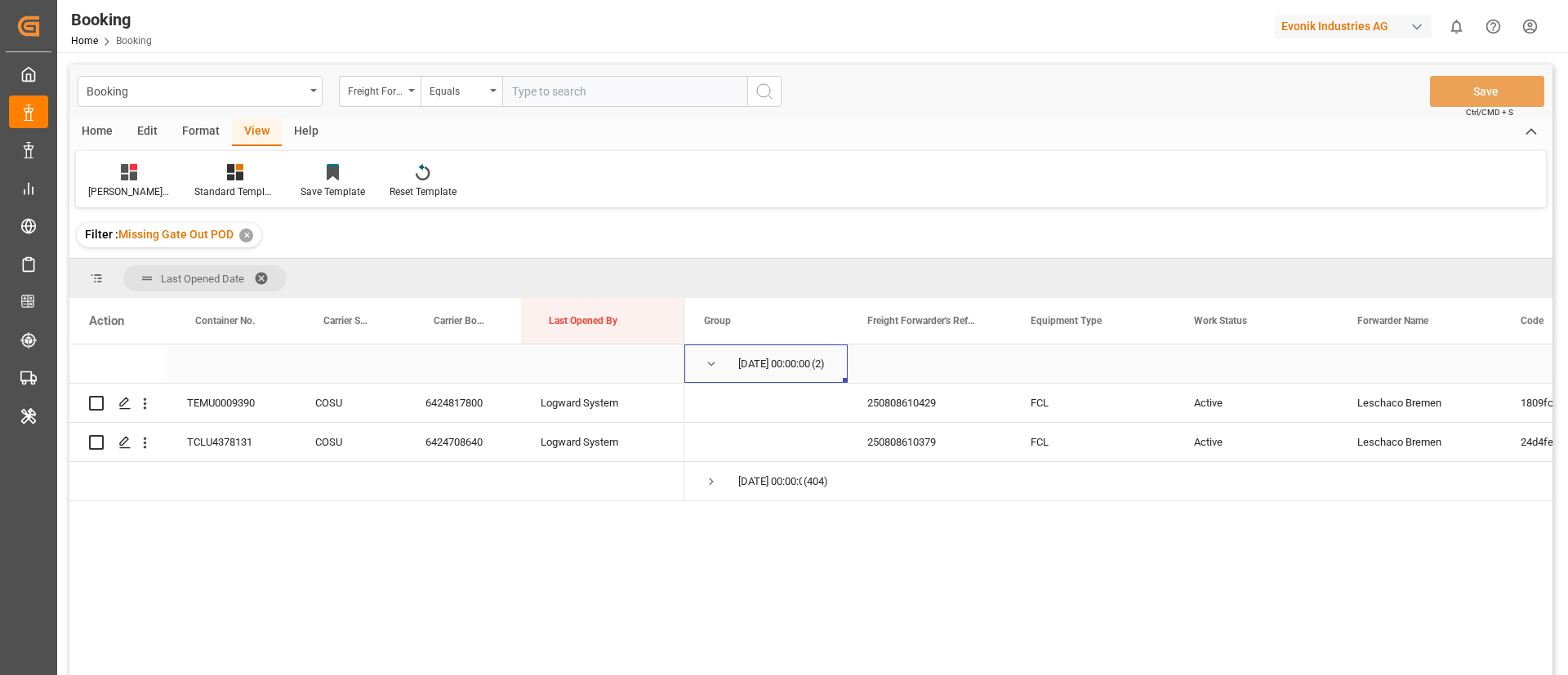
click at [706, 361] on span "Press SPACE to select this row." at bounding box center [711, 364] width 15 height 15
